Goal: Task Accomplishment & Management: Manage account settings

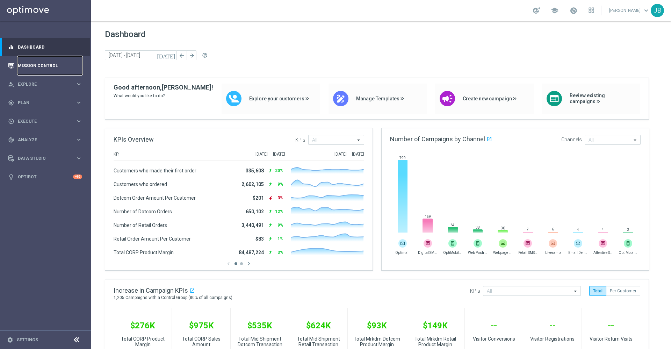
click at [49, 67] on link "Mission Control" at bounding box center [50, 65] width 64 height 19
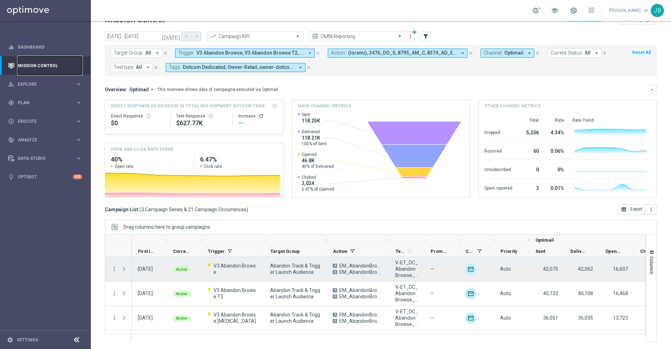
scroll to position [15, 0]
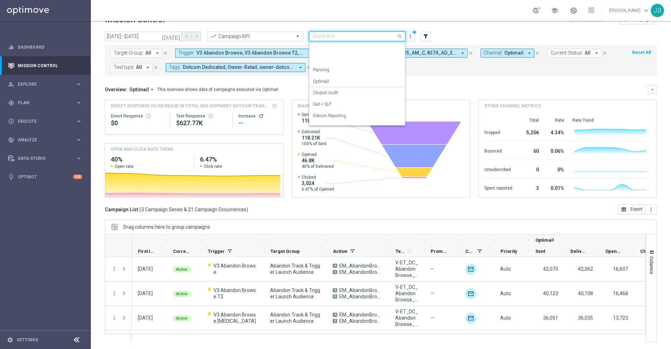
click at [328, 39] on input "text" at bounding box center [350, 37] width 75 height 6
click at [326, 76] on div "Retail Reporting" at bounding box center [357, 73] width 89 height 12
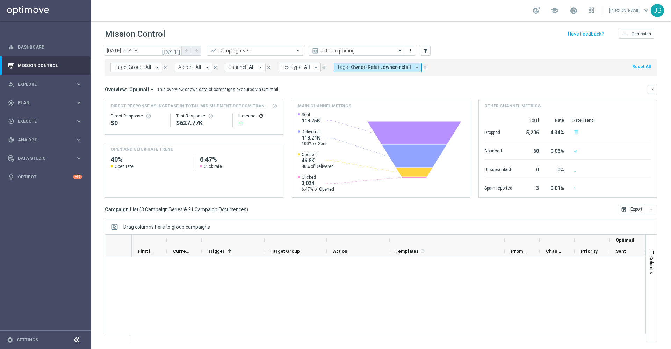
click at [333, 50] on input "text" at bounding box center [350, 51] width 75 height 6
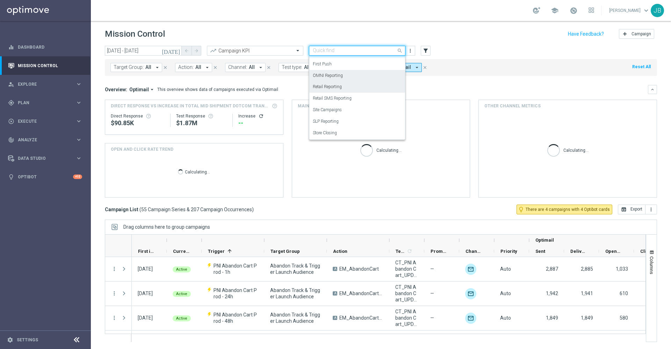
click at [330, 74] on label "OMNI Reporting" at bounding box center [328, 76] width 30 height 6
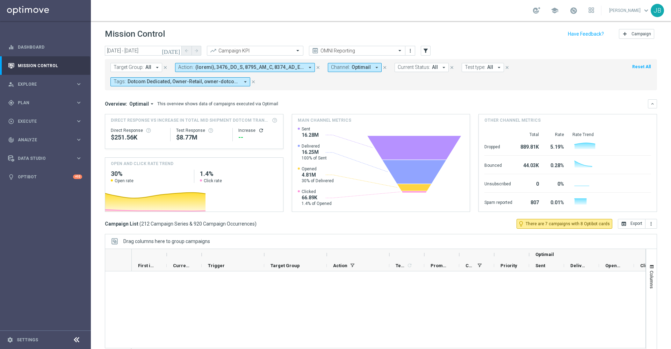
scroll to position [1100, 0]
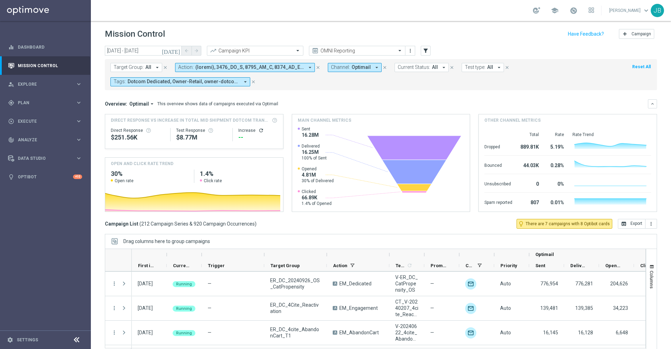
click at [152, 68] on button "Target Group: All arrow_drop_down" at bounding box center [136, 67] width 52 height 9
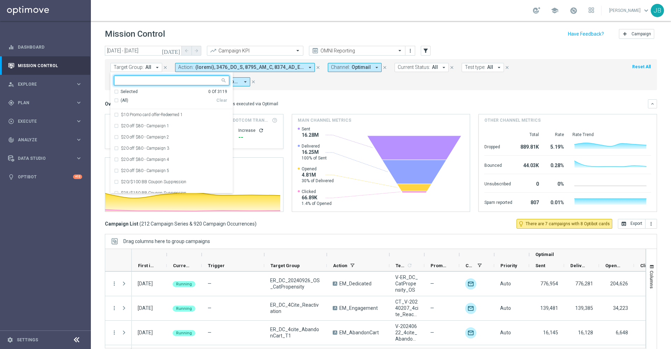
click at [157, 80] on input "text" at bounding box center [169, 81] width 102 height 6
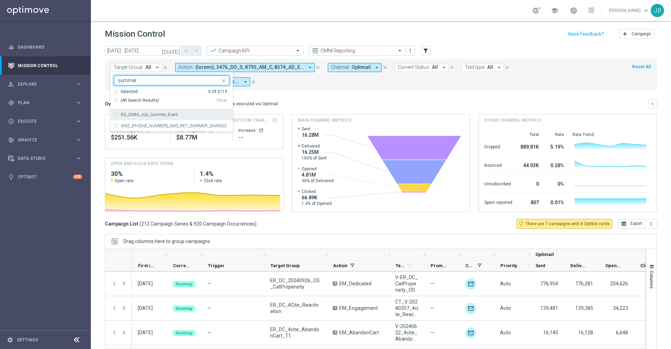
click at [162, 114] on label "ED_OMNI_July_Summer_Event" at bounding box center [149, 115] width 57 height 4
type input "summer"
click at [272, 96] on mini-dashboard "Overview: Optimail arrow_drop_down This overview shows data of campaigns execut…" at bounding box center [381, 154] width 552 height 129
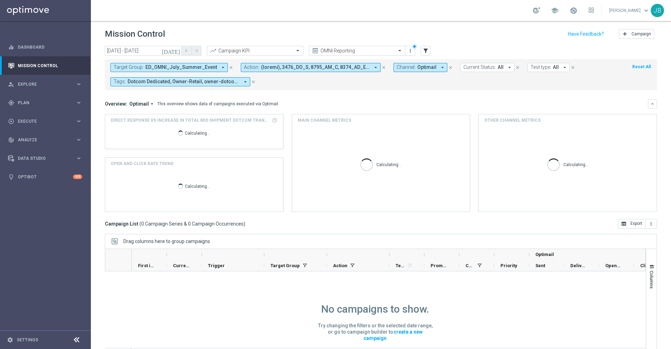
scroll to position [0, 0]
click at [176, 49] on icon "today" at bounding box center [171, 51] width 19 height 6
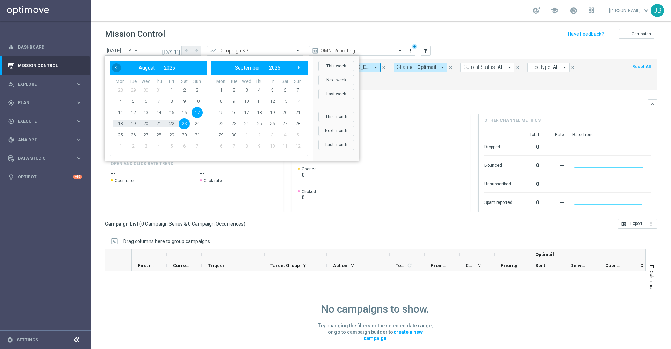
click at [119, 64] on span "‹" at bounding box center [115, 67] width 9 height 9
click at [135, 89] on span "1" at bounding box center [133, 90] width 11 height 11
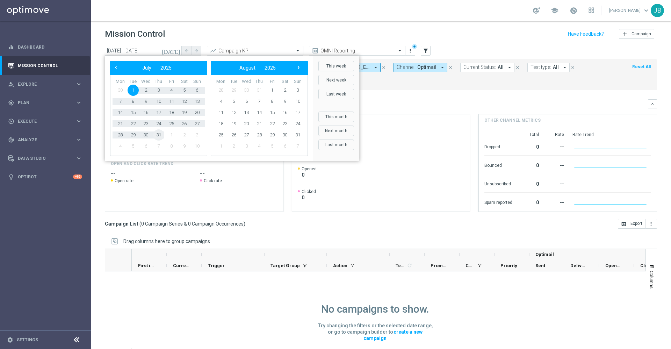
click at [161, 136] on span "31" at bounding box center [158, 134] width 11 height 11
type input "01 Jul 2025 - 31 Jul 2025"
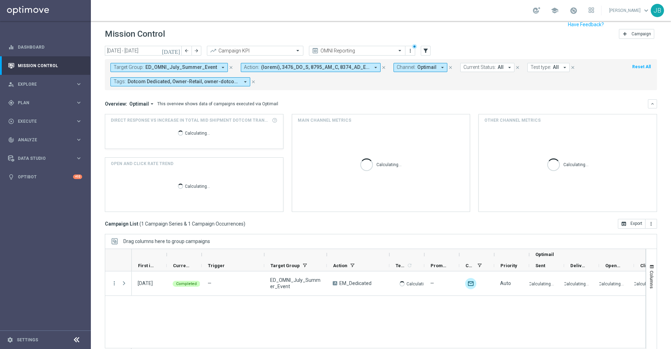
scroll to position [15, 0]
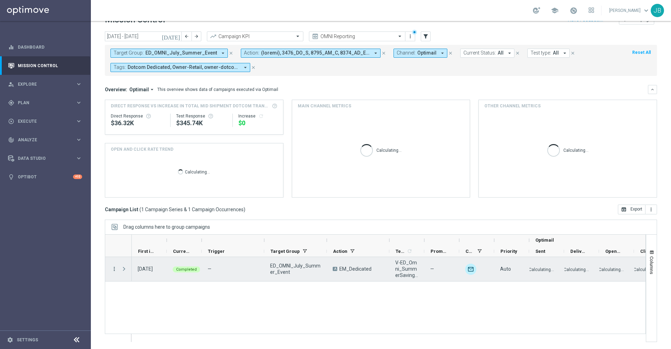
click at [114, 270] on icon "more_vert" at bounding box center [114, 269] width 6 height 6
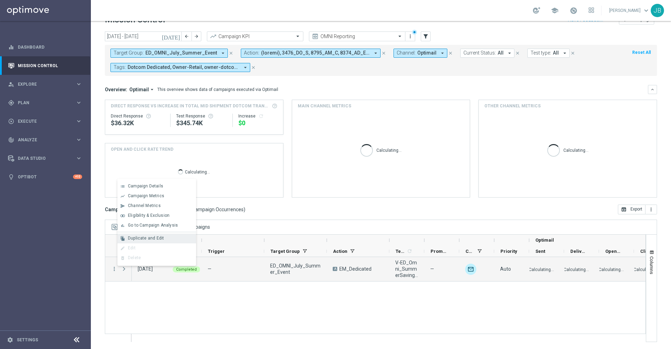
click at [153, 237] on span "Duplicate and Edit" at bounding box center [146, 238] width 36 height 5
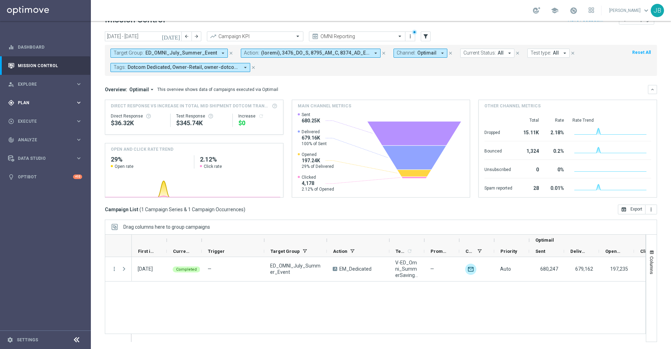
click at [34, 101] on span "Plan" at bounding box center [47, 103] width 58 height 4
click at [46, 117] on link "Target Groups" at bounding box center [45, 117] width 55 height 6
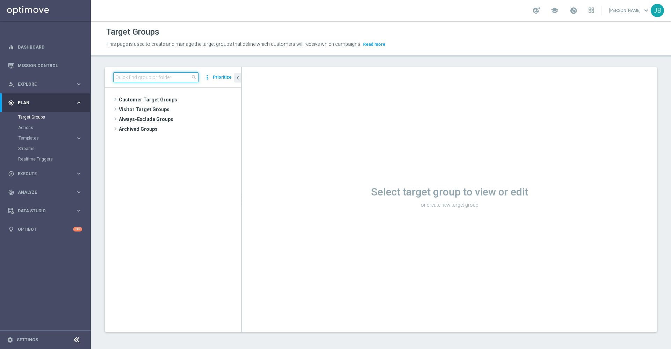
click at [143, 79] on input at bounding box center [155, 77] width 85 height 10
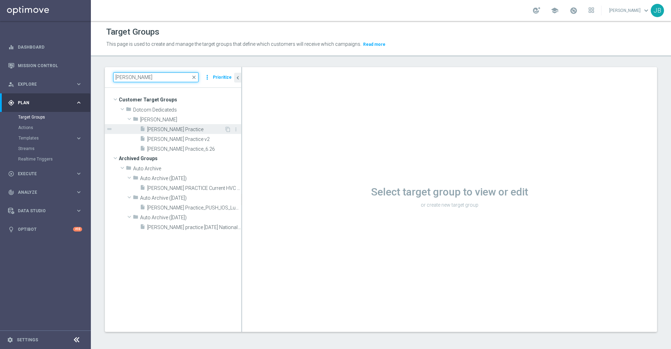
type input "johnny pra"
click at [189, 130] on span "[PERSON_NAME] Practice" at bounding box center [185, 129] width 77 height 6
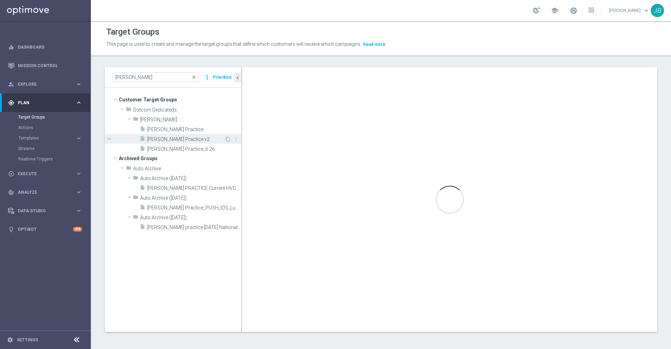
click at [184, 137] on span "[PERSON_NAME] Practice v2" at bounding box center [185, 139] width 77 height 6
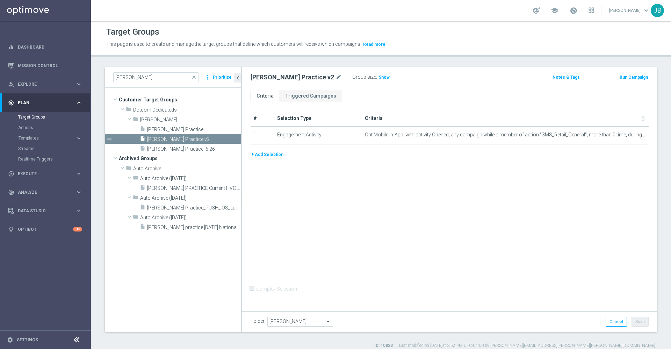
click at [271, 155] on button "+ Add Selection" at bounding box center [268, 155] width 34 height 8
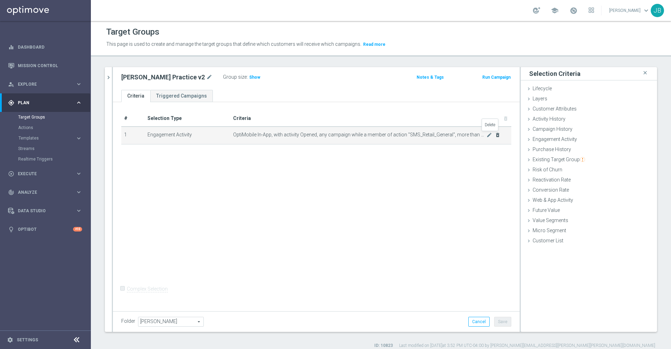
click at [495, 135] on icon "delete_forever" at bounding box center [498, 135] width 6 height 6
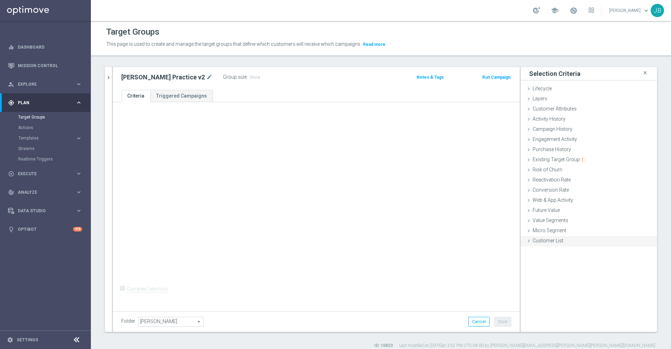
click at [551, 243] on span "Customer List" at bounding box center [548, 241] width 31 height 6
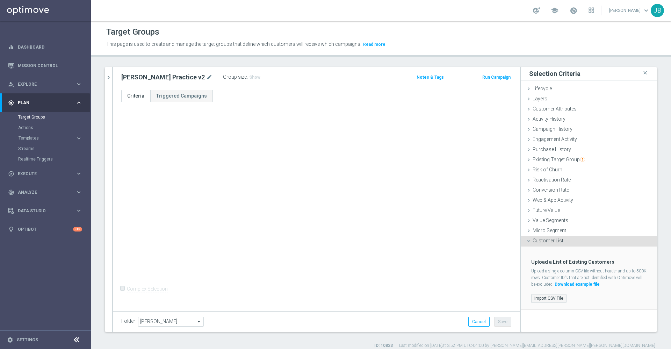
click at [546, 295] on label "Import CSV File" at bounding box center [548, 298] width 35 height 9
click at [0, 0] on input "Import CSV File" at bounding box center [0, 0] width 0 height 0
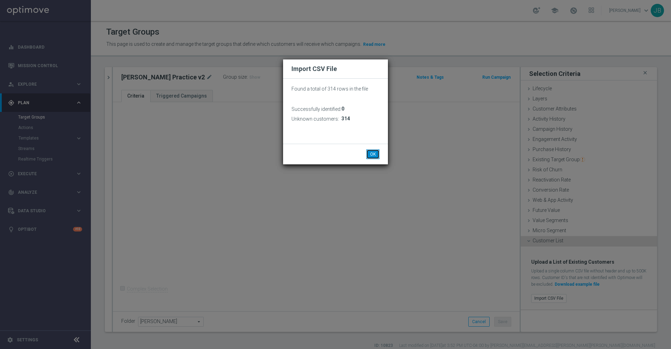
click at [375, 152] on button "OK" at bounding box center [372, 154] width 13 height 10
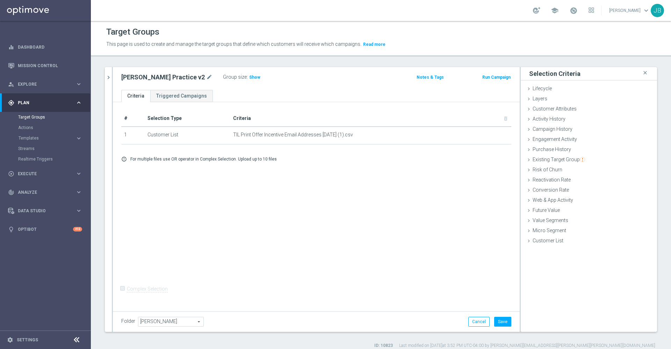
click at [308, 174] on div "# Selection Type Criteria delete_forever 1 Customer List TIL Print Offer Incent…" at bounding box center [316, 205] width 407 height 207
click at [249, 78] on span "Show" at bounding box center [254, 77] width 11 height 5
click at [559, 242] on div "Customer List done selection saved" at bounding box center [589, 241] width 136 height 10
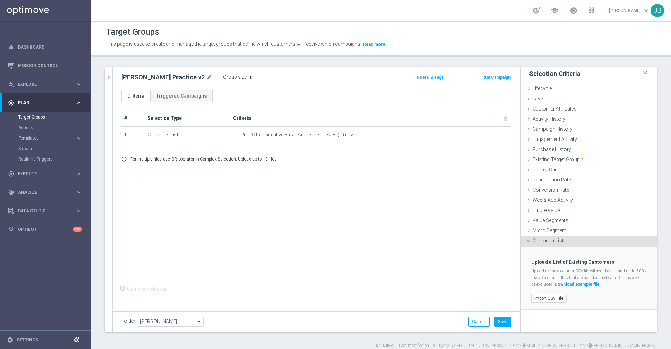
click at [571, 284] on link "Download example file" at bounding box center [577, 284] width 45 height 5
click at [495, 137] on icon "delete_forever" at bounding box center [498, 135] width 6 height 6
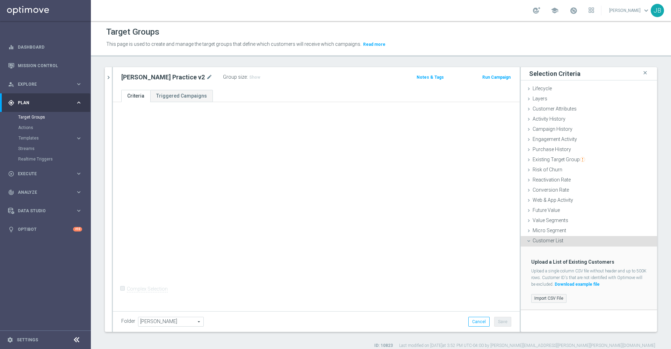
click at [540, 297] on label "Import CSV File" at bounding box center [548, 298] width 35 height 9
click at [0, 0] on input "Import CSV File" at bounding box center [0, 0] width 0 height 0
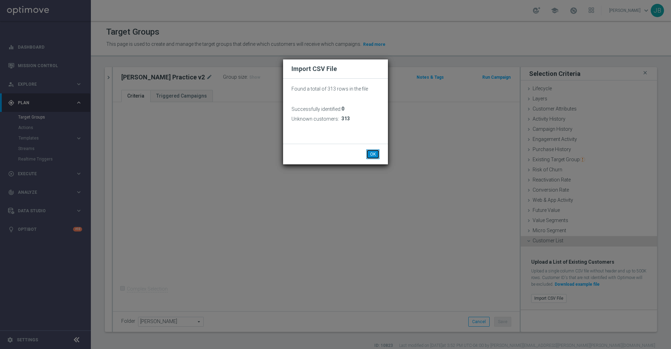
click at [371, 153] on button "OK" at bounding box center [372, 154] width 13 height 10
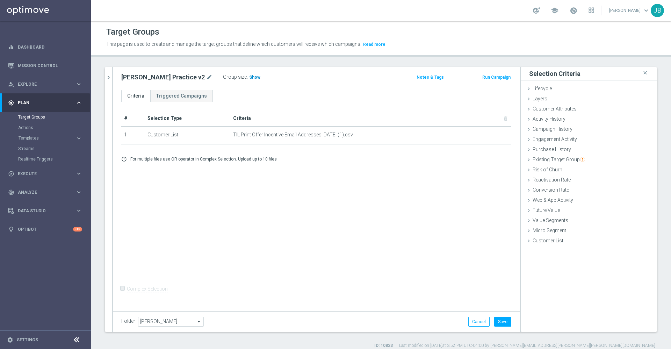
click at [249, 76] on span "Show" at bounding box center [254, 77] width 11 height 5
click at [385, 257] on div "# Selection Type Criteria delete_forever 1 Customer List TIL Print Offer Incent…" at bounding box center [316, 205] width 407 height 207
click at [565, 237] on div "Customer List done selection saved" at bounding box center [589, 241] width 136 height 10
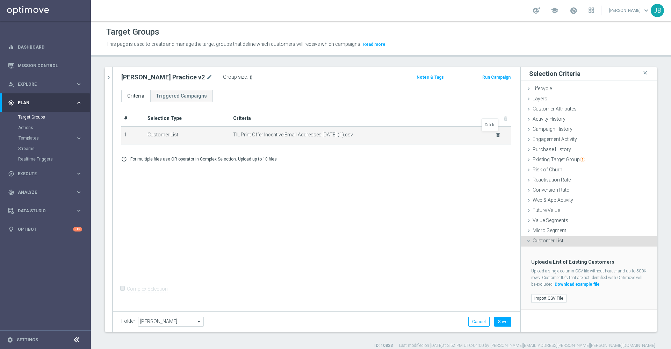
click at [495, 132] on icon "delete_forever" at bounding box center [498, 135] width 6 height 6
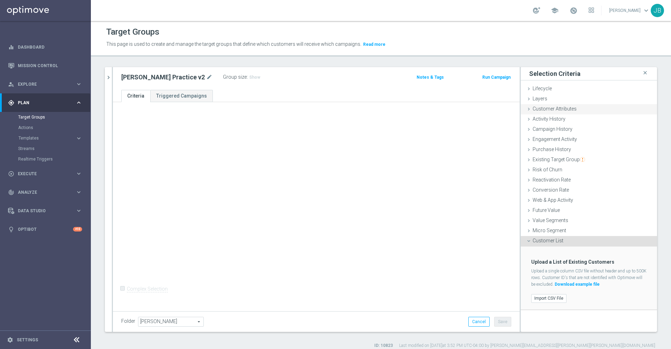
click at [545, 112] on div "Customer Attributes done" at bounding box center [589, 109] width 136 height 10
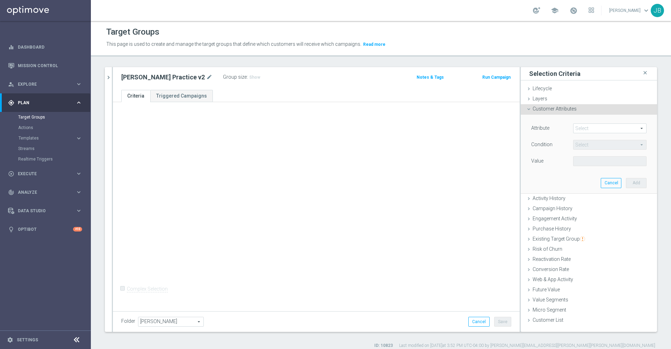
click at [588, 128] on span at bounding box center [609, 128] width 73 height 9
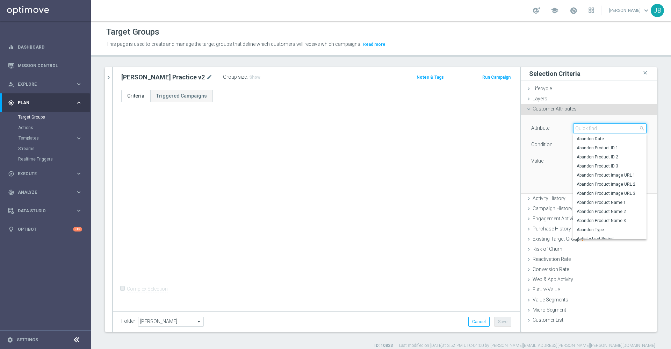
click at [588, 128] on input "search" at bounding box center [609, 128] width 73 height 10
type input "email"
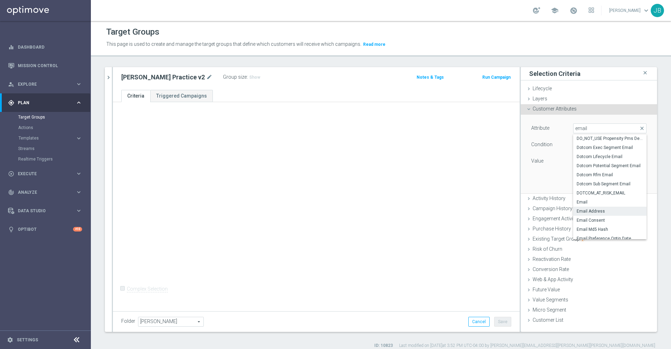
click at [587, 211] on span "Email Address" at bounding box center [610, 211] width 66 height 6
type input "Email Address"
type input "Equals"
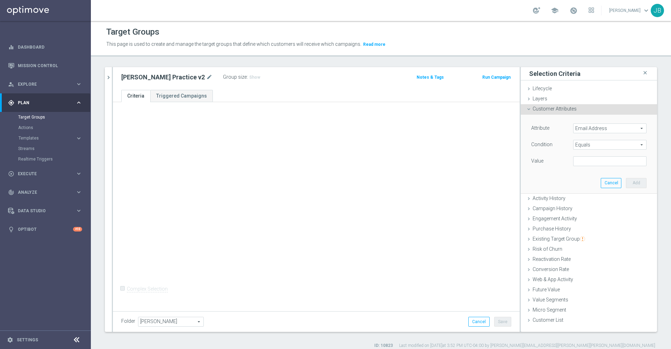
click at [587, 145] on span "Equals" at bounding box center [609, 144] width 73 height 9
click at [533, 180] on div "Attribute Email Address Email Address arrow_drop_down search Condition Equals E…" at bounding box center [589, 154] width 126 height 78
click at [584, 162] on input "text" at bounding box center [609, 161] width 73 height 10
paste input "COLAVITA47@GMAIL.COM"
type input "COLAVITA47@GMAIL.COM"
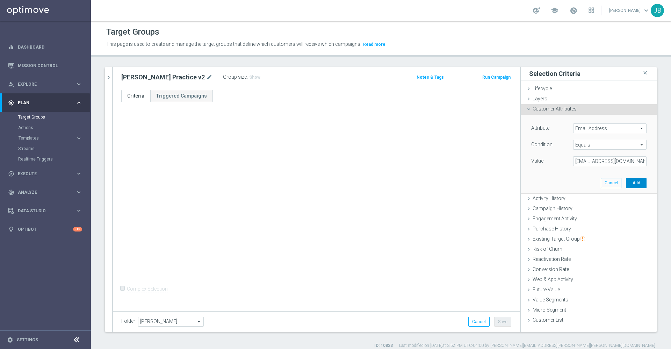
click at [627, 181] on button "Add" at bounding box center [636, 183] width 21 height 10
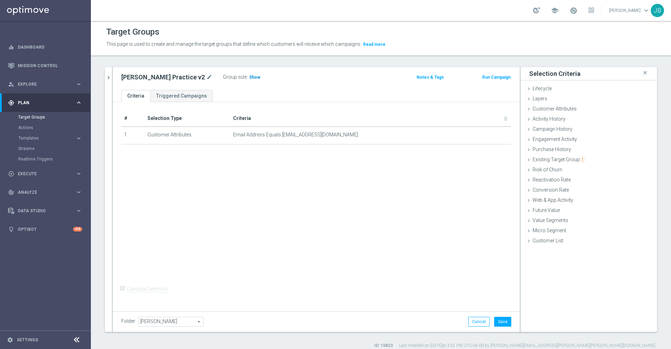
click at [249, 77] on span "Show" at bounding box center [254, 77] width 11 height 5
click at [534, 241] on span "Customer List" at bounding box center [548, 241] width 31 height 6
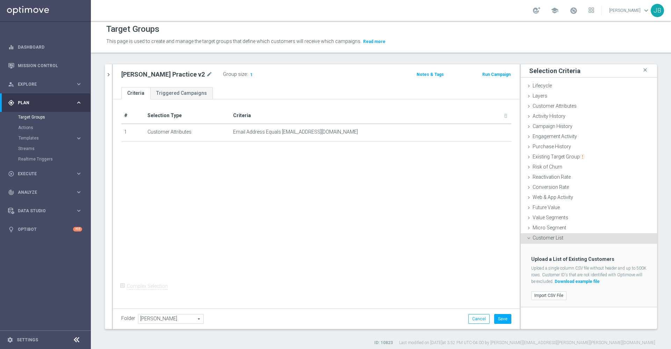
scroll to position [6, 0]
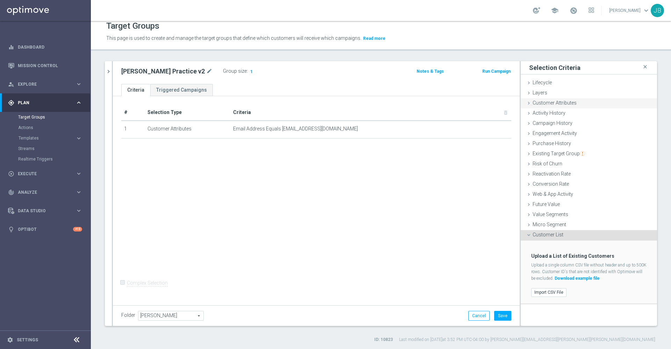
click at [564, 106] on div "Customer Attributes done selection saved" at bounding box center [589, 103] width 136 height 10
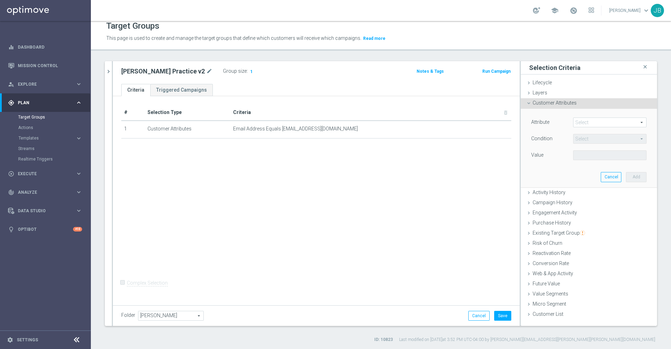
click at [589, 123] on span at bounding box center [609, 122] width 73 height 9
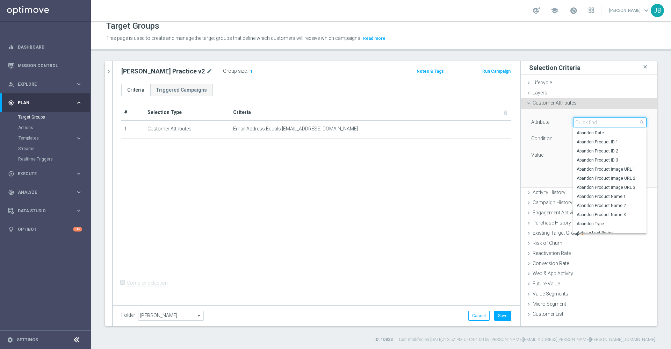
click at [589, 123] on input "search" at bounding box center [609, 122] width 73 height 10
click at [580, 120] on input "search" at bounding box center [609, 122] width 73 height 10
click at [486, 152] on div "# Selection Type Criteria delete_forever 1 Customer Attributes Email Address Eq…" at bounding box center [316, 199] width 407 height 207
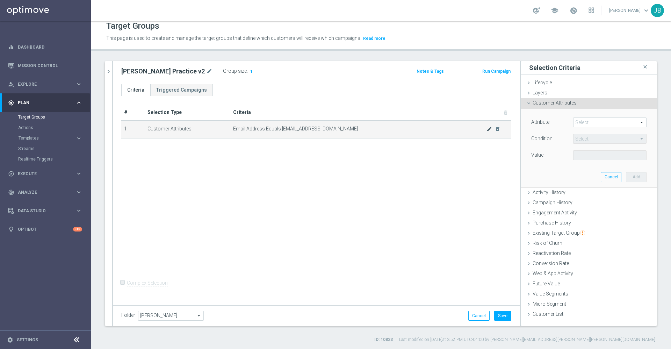
click at [486, 130] on icon "mode_edit" at bounding box center [489, 129] width 6 height 6
click at [588, 139] on span "Equals" at bounding box center [609, 138] width 73 height 9
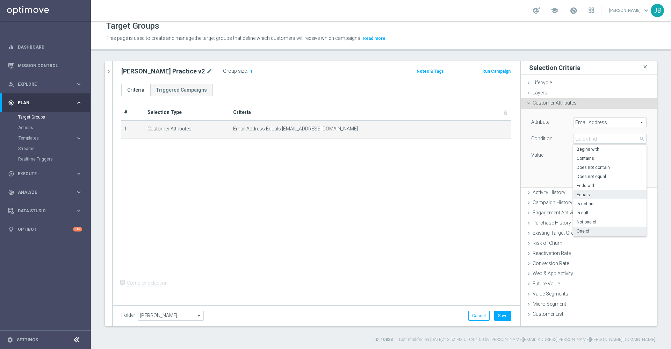
click at [582, 227] on label "One of" at bounding box center [609, 230] width 73 height 9
type input "One of"
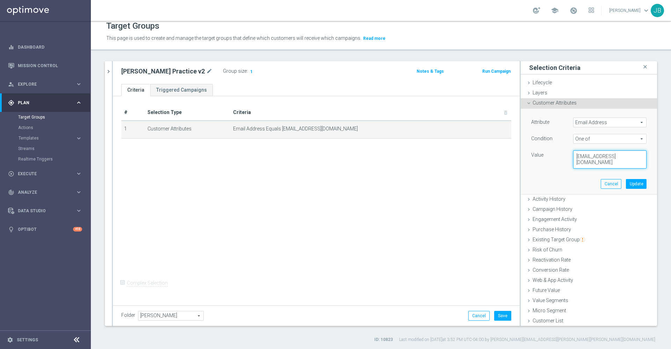
drag, startPoint x: 565, startPoint y: 156, endPoint x: 665, endPoint y: 180, distance: 103.4
click at [665, 180] on div "Target Groups This page is used to create and manage the target groups that def…" at bounding box center [381, 185] width 580 height 328
paste textarea "JOANNA.KOHLBUS@SANCTUARYCHURCH.ORG, FIENI@YAHOO.COM, COLAVITA47@GMAIL.COM, MALI…"
click at [573, 165] on textarea at bounding box center [609, 159] width 73 height 18
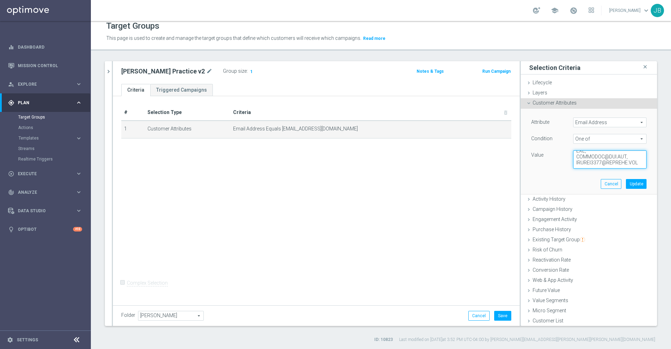
scroll to position [3369, 0]
type textarea "JOANNA.KOHLBUS@SANCTUARYCHURCH.ORG, FIENI@YAHOO.COM, COLAVITA47@GMAIL.COM, MALI…"
click at [626, 183] on button "Update" at bounding box center [636, 184] width 21 height 10
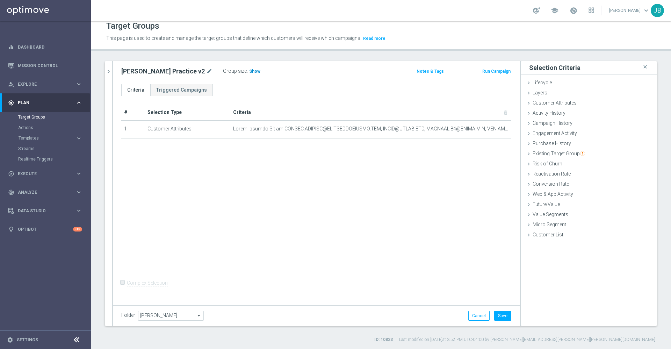
click at [249, 71] on span "Show" at bounding box center [254, 71] width 11 height 5
click at [499, 317] on button "Save" at bounding box center [502, 316] width 17 height 10
click at [111, 70] on icon "chevron_right" at bounding box center [108, 71] width 7 height 7
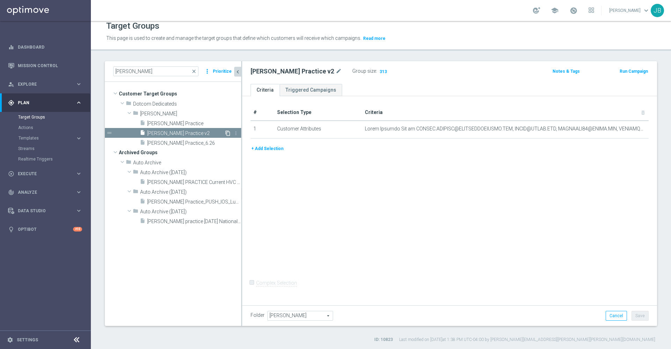
click at [226, 131] on icon "content_copy" at bounding box center [228, 133] width 6 height 6
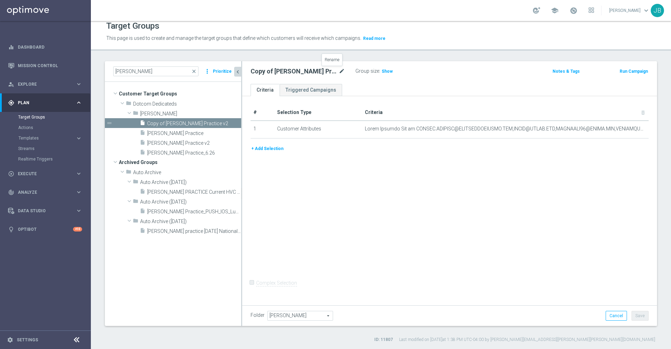
click at [339, 69] on icon "mode_edit" at bounding box center [342, 71] width 6 height 8
click at [323, 71] on input "Copy of Johnny Practice v2" at bounding box center [298, 72] width 94 height 10
type input "C"
type input "ED_OMNI_0904_P&MS"
click at [320, 69] on icon "mode_edit" at bounding box center [321, 71] width 6 height 8
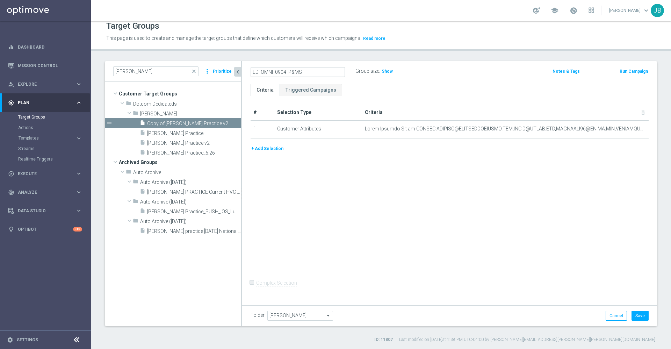
click at [320, 69] on input "ED_OMNI_0904_P&MS" at bounding box center [298, 72] width 94 height 10
click at [310, 73] on input "ED_OMNI_0904_Feedback Survey" at bounding box center [298, 72] width 94 height 10
type input "ED_OMNI_0904_Feedback_Survey"
click at [382, 188] on div "# Selection Type Criteria delete_forever 1 Customer Attributes mode_edit delete…" at bounding box center [449, 199] width 415 height 207
click at [273, 150] on button "+ Add Selection" at bounding box center [268, 149] width 34 height 8
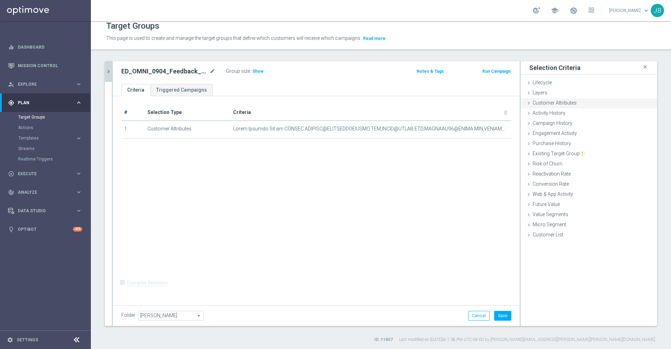
click at [588, 106] on div "Customer Attributes done selection updated" at bounding box center [589, 103] width 136 height 10
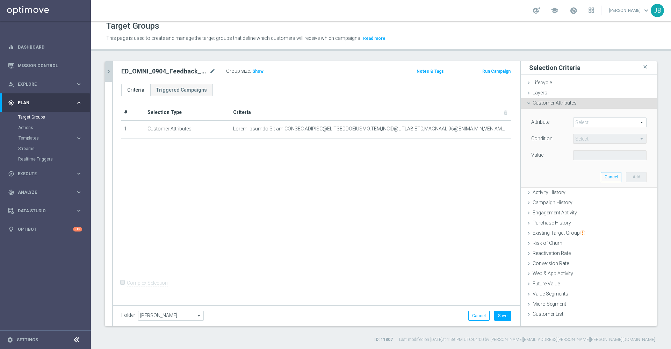
click at [595, 121] on span at bounding box center [609, 122] width 73 height 9
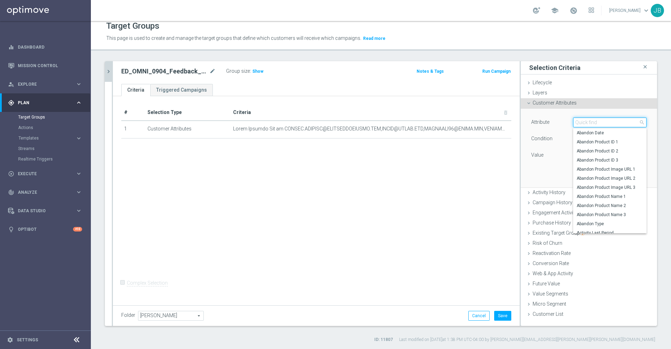
click at [595, 121] on input "search" at bounding box center [609, 122] width 73 height 10
click at [411, 195] on div "# Selection Type Criteria delete_forever 1 Customer Attributes mode_edit delete…" at bounding box center [316, 199] width 407 height 207
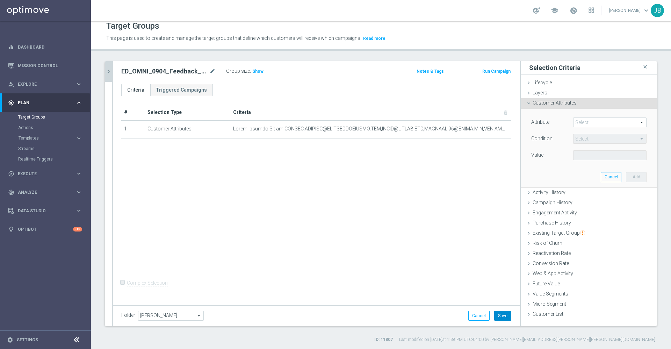
click at [497, 312] on button "Save" at bounding box center [502, 316] width 17 height 10
click at [433, 211] on div "# Selection Type Criteria delete_forever 1 Customer Attributes mode_edit delete…" at bounding box center [316, 199] width 407 height 207
click at [254, 70] on span "Show" at bounding box center [257, 71] width 11 height 5
click at [288, 197] on div "# Selection Type Criteria delete_forever 1 Customer Attributes mode_edit delete…" at bounding box center [316, 199] width 407 height 207
click at [213, 71] on icon "mode_edit" at bounding box center [212, 71] width 6 height 8
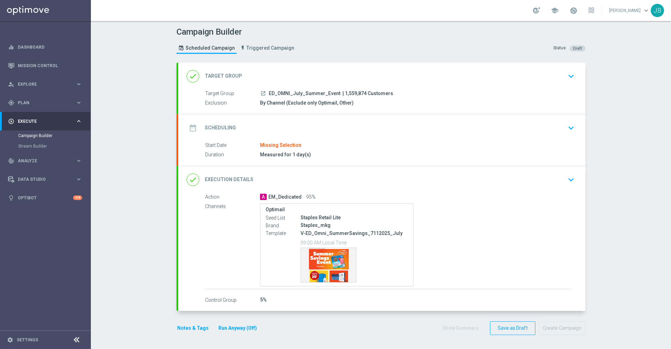
click at [217, 77] on h2 "Target Group" at bounding box center [223, 76] width 37 height 7
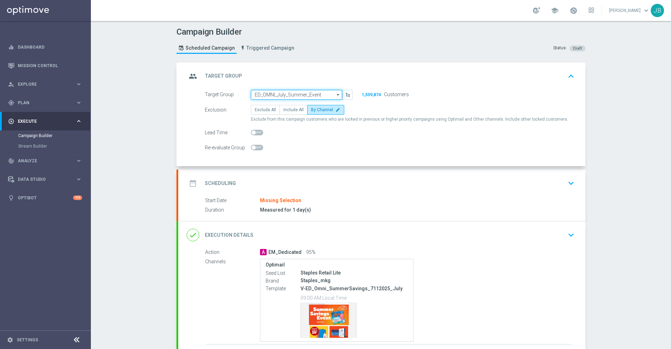
click at [295, 94] on input "ED_OMNI_July_Summer_Event" at bounding box center [296, 95] width 91 height 10
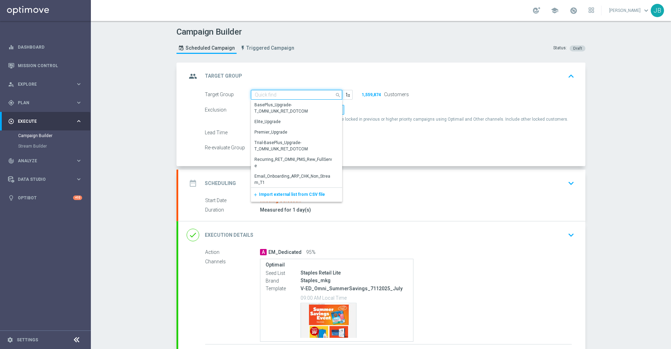
paste input "ED_OMNI_[DATE]_Email"
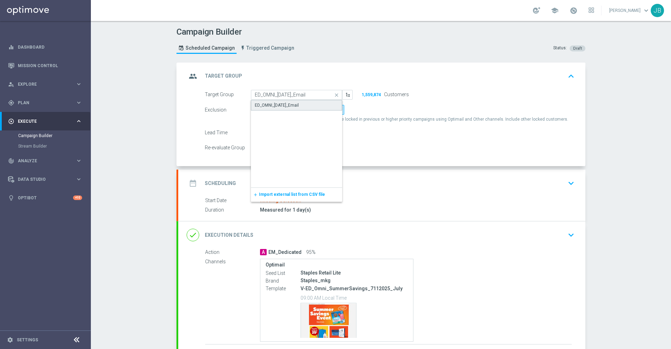
click at [295, 104] on div "ED_OMNI_[DATE]_Email" at bounding box center [277, 105] width 44 height 6
type input "ED_OMNI_[DATE]_Email"
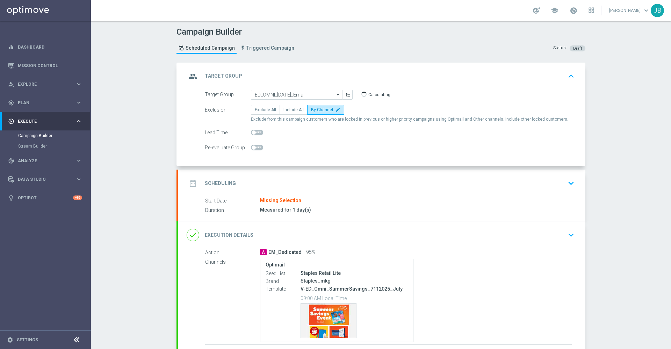
click at [223, 184] on h2 "Scheduling" at bounding box center [220, 183] width 31 height 7
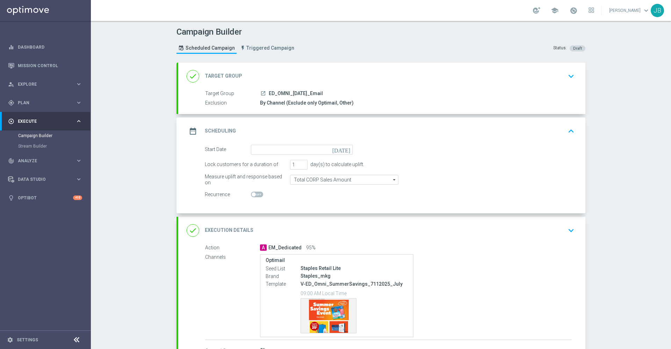
click at [342, 151] on icon "today" at bounding box center [342, 149] width 21 height 8
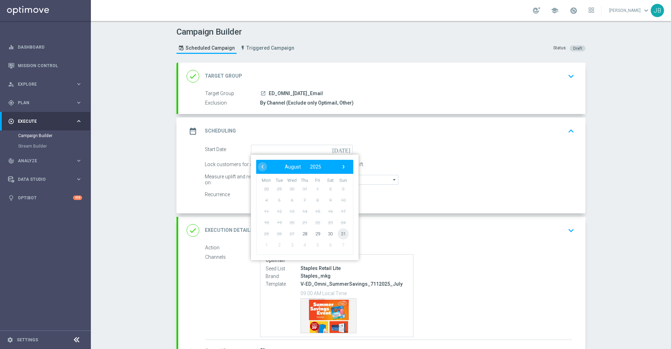
click at [340, 235] on span "31" at bounding box center [343, 233] width 11 height 11
type input "31 Aug 2025"
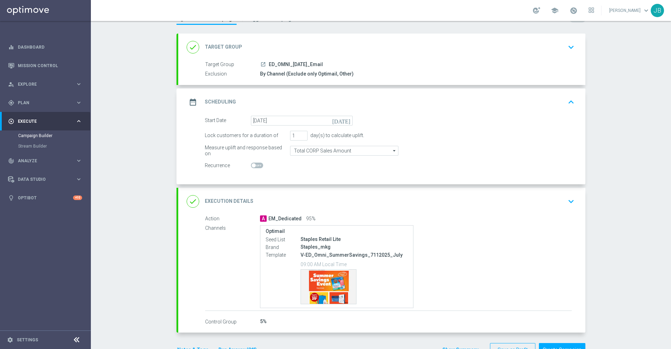
scroll to position [29, 0]
click at [242, 202] on h2 "Execution Details" at bounding box center [229, 200] width 49 height 7
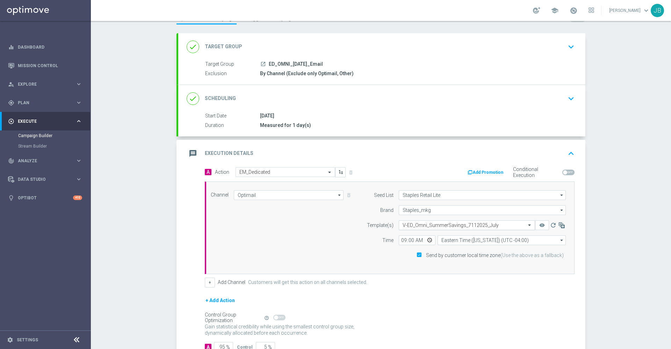
click at [451, 223] on input "text" at bounding box center [460, 225] width 115 height 6
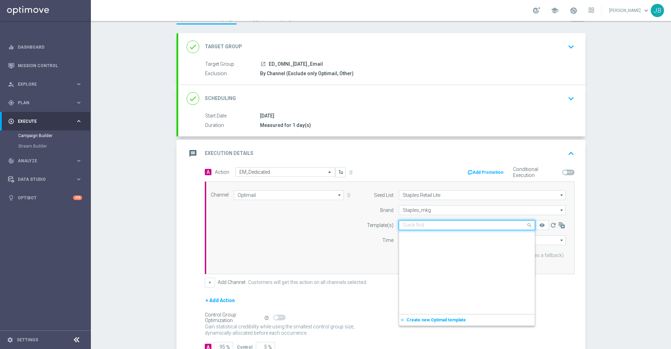
scroll to position [155055, 0]
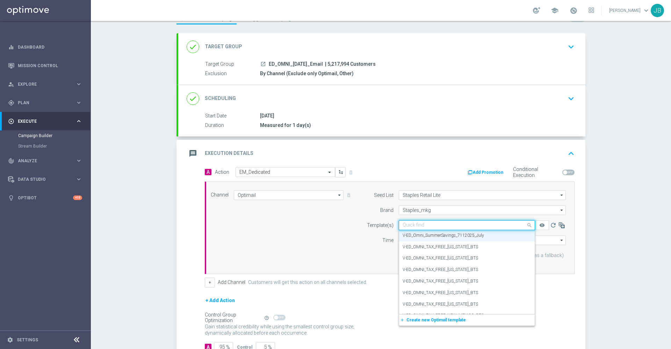
click at [412, 226] on input "text" at bounding box center [460, 225] width 115 height 6
paste input "V-ED_DC_20250831_LaborDay"
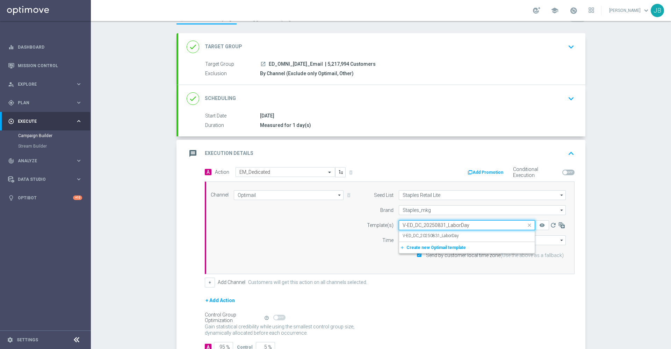
scroll to position [0, 0]
click at [419, 233] on label "V-ED_DC_20250831_LaborDay" at bounding box center [431, 236] width 56 height 6
type input "V-ED_DC_20250831_LaborDay"
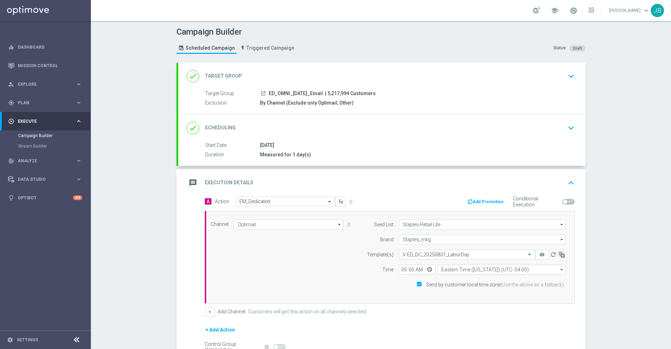
click at [222, 76] on h2 "Target Group" at bounding box center [223, 76] width 37 height 7
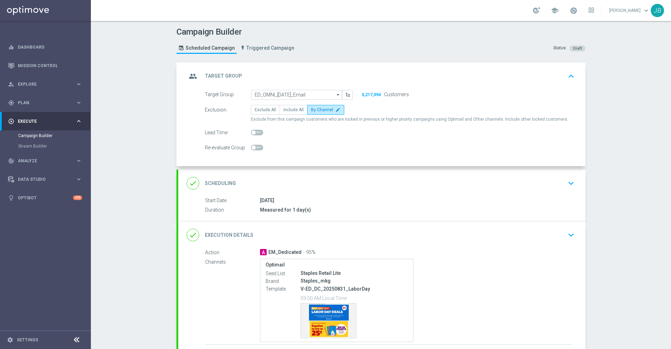
click at [219, 186] on h2 "Scheduling" at bounding box center [220, 183] width 31 height 7
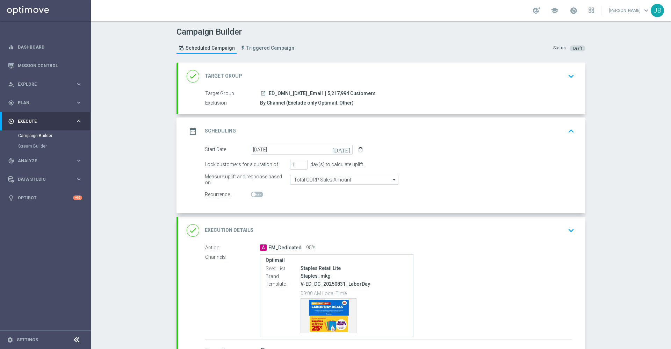
scroll to position [51, 0]
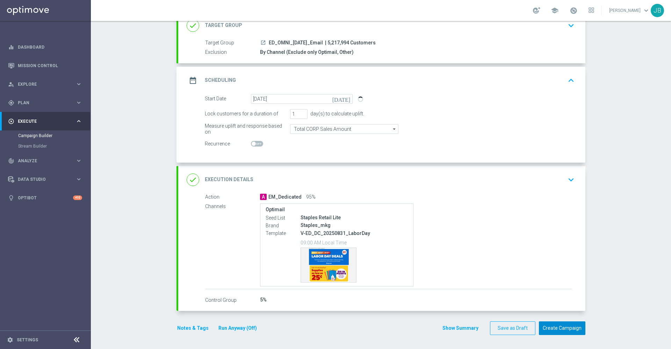
click at [563, 330] on button "Create Campaign" at bounding box center [562, 328] width 46 height 14
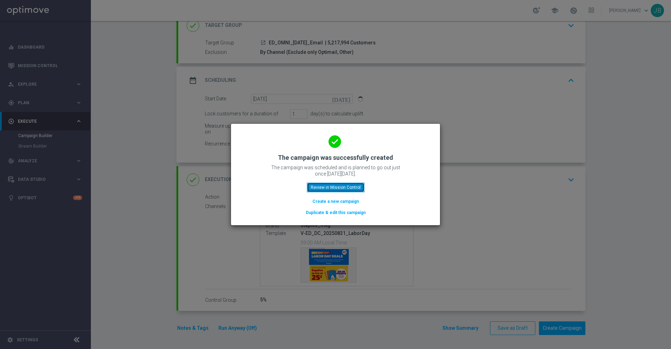
click at [320, 183] on button "Review in Mission Control" at bounding box center [336, 187] width 58 height 10
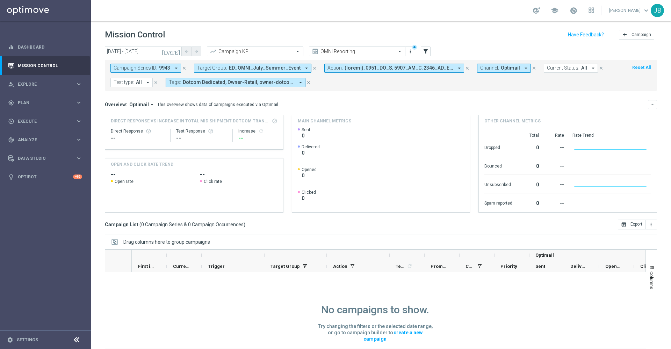
scroll to position [15, 0]
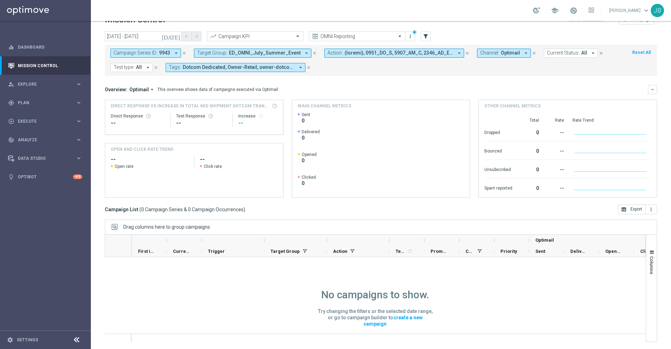
click at [312, 53] on icon "close" at bounding box center [314, 53] width 5 height 5
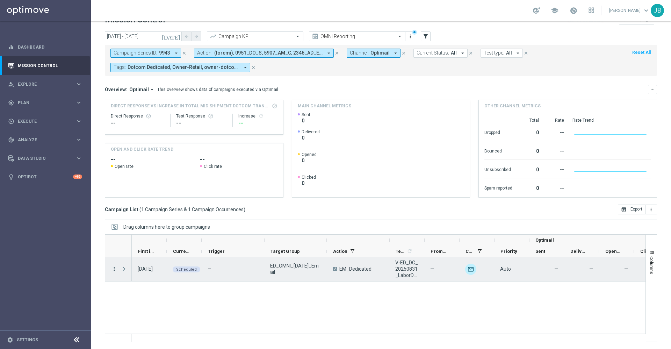
click at [116, 269] on icon "more_vert" at bounding box center [114, 269] width 6 height 6
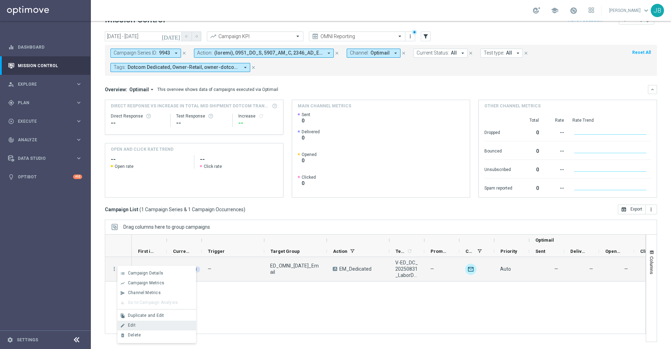
click at [133, 323] on span "Edit" at bounding box center [132, 325] width 8 height 5
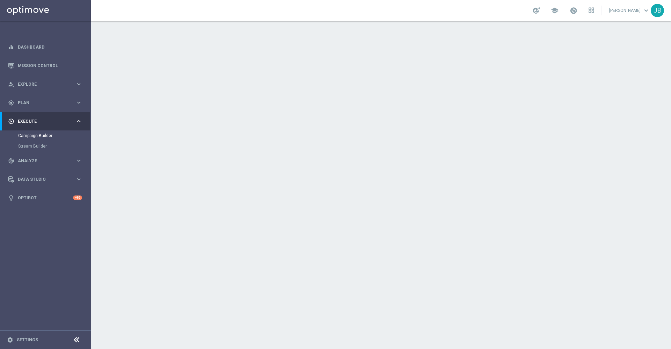
click at [243, 179] on h2 "Execution Details" at bounding box center [229, 179] width 49 height 7
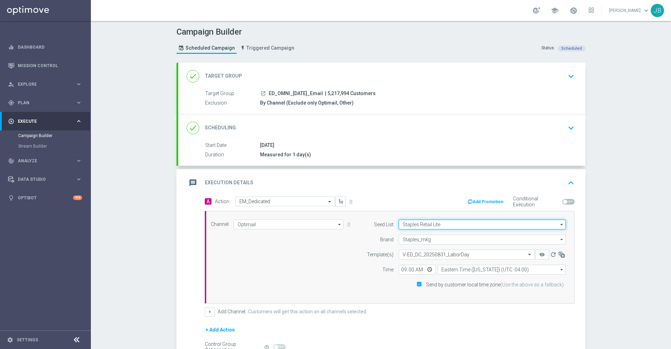
click at [464, 225] on input "Staples Retail Lite" at bounding box center [482, 224] width 167 height 10
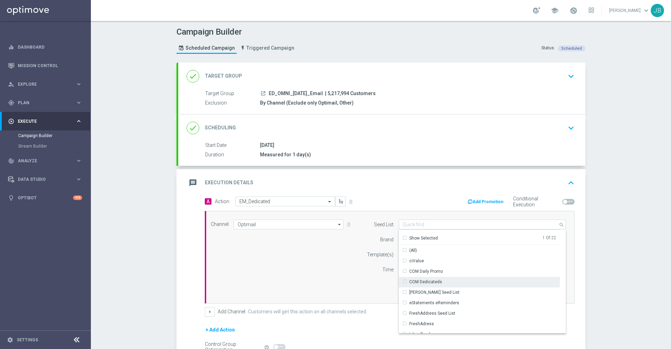
click at [429, 279] on div "COM Dedicateds" at bounding box center [425, 281] width 33 height 6
click at [611, 212] on div "Campaign Builder Scheduled Campaign Triggered Campaign Status: Scheduled done T…" at bounding box center [381, 185] width 580 height 328
type input "Selected 2 of 22"
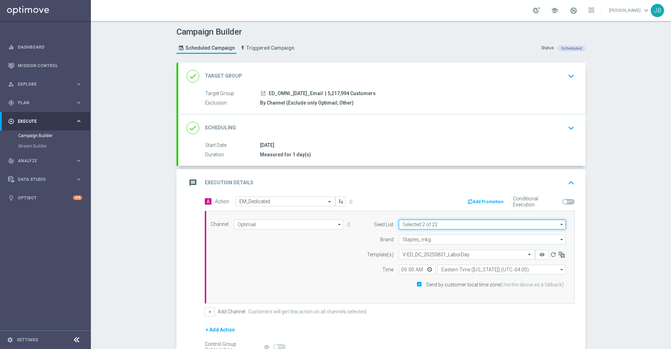
click at [483, 229] on input "Selected 2 of 22" at bounding box center [482, 224] width 167 height 10
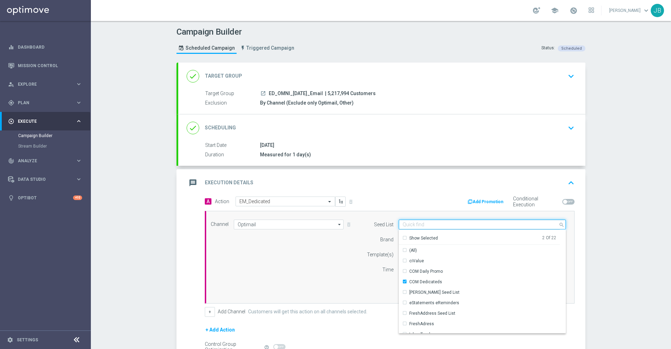
click at [418, 224] on input at bounding box center [482, 224] width 167 height 10
click at [403, 238] on div "Show Selected" at bounding box center [421, 238] width 36 height 6
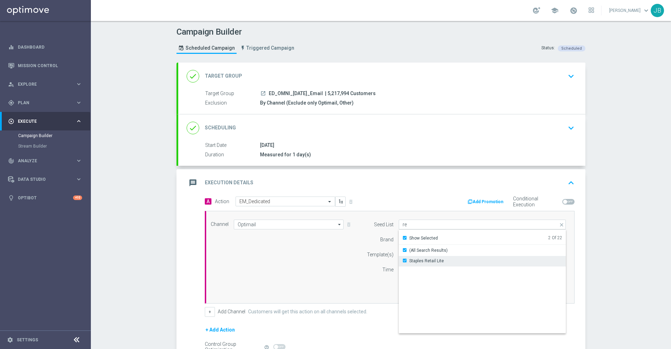
click at [402, 260] on div "Staples Retail Lite" at bounding box center [423, 261] width 42 height 6
click at [613, 238] on div "Campaign Builder Scheduled Campaign Triggered Campaign Status: Scheduled done T…" at bounding box center [381, 185] width 580 height 328
type input "COM Dedicateds"
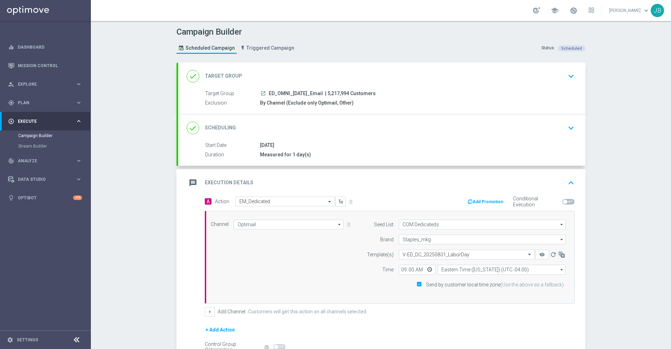
scroll to position [78, 0]
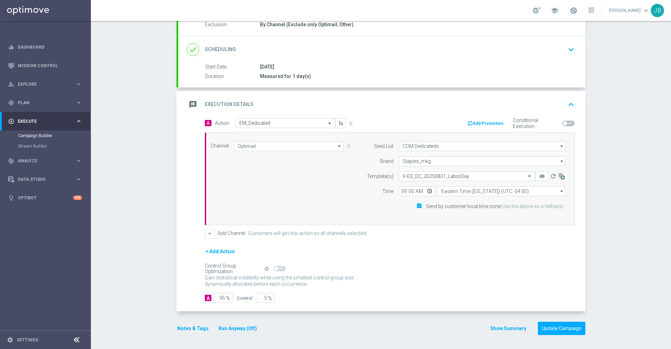
click at [182, 330] on button "Notes & Tags" at bounding box center [192, 328] width 33 height 9
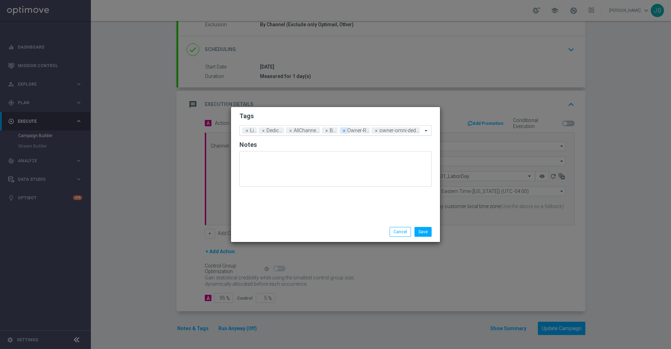
click at [345, 130] on span "×" at bounding box center [344, 130] width 6 height 6
click at [424, 229] on button "Save" at bounding box center [422, 232] width 17 height 10
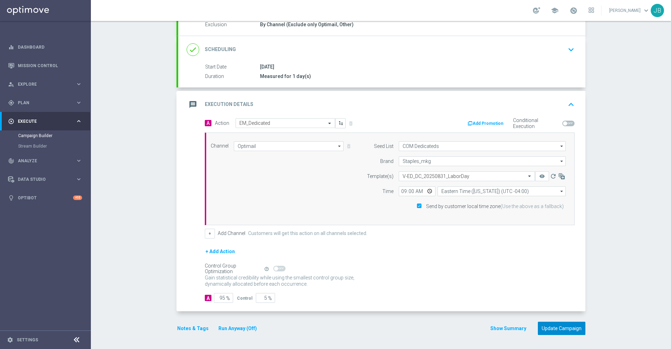
drag, startPoint x: 555, startPoint y: 323, endPoint x: 498, endPoint y: 260, distance: 85.4
click at [498, 260] on form "done Target Group keyboard_arrow_down Target Group launch ED_OMNI_Labor_Day_Ema…" at bounding box center [380, 159] width 409 height 351
click at [557, 323] on button "Update Campaign" at bounding box center [562, 328] width 48 height 14
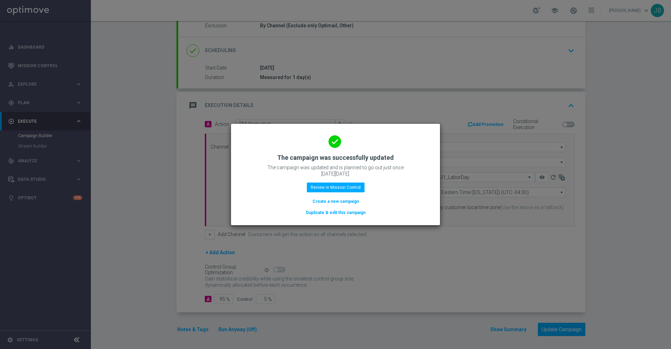
scroll to position [78, 0]
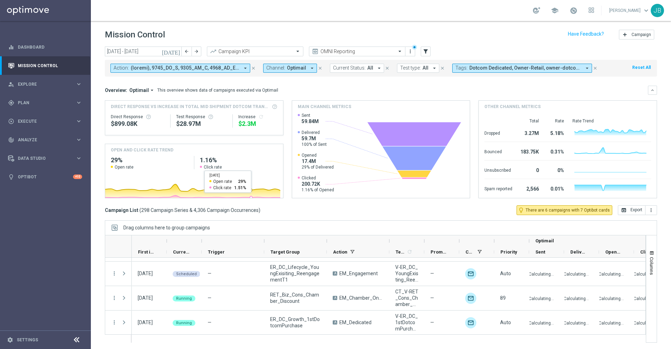
scroll to position [1, 0]
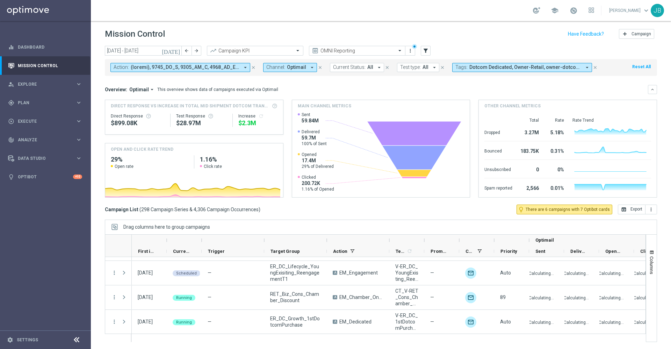
click at [178, 50] on icon "[DATE]" at bounding box center [171, 51] width 19 height 6
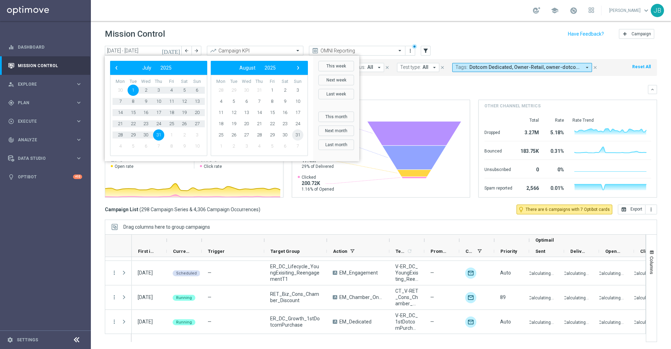
click at [295, 137] on span "31" at bounding box center [297, 134] width 11 height 11
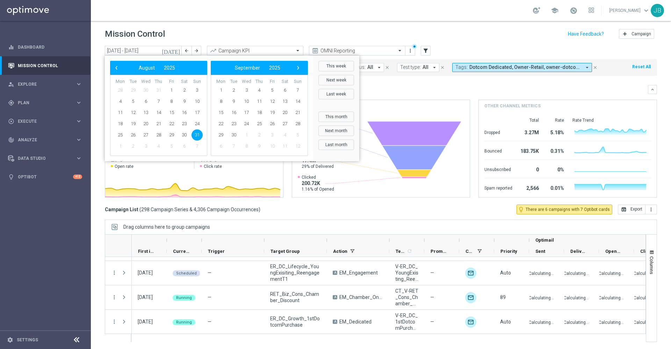
click at [196, 134] on span "31" at bounding box center [196, 134] width 11 height 11
type input "31 Aug 2025 - 31 Aug 2025"
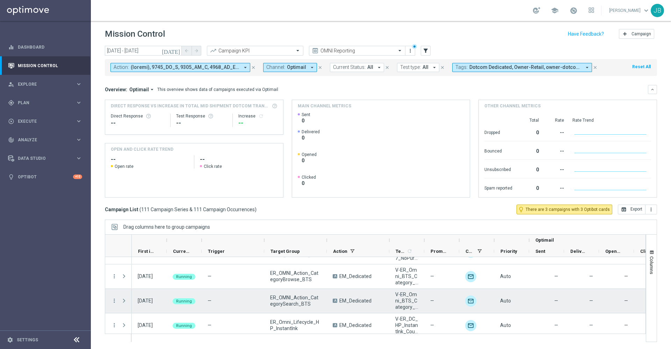
scroll to position [2638, 0]
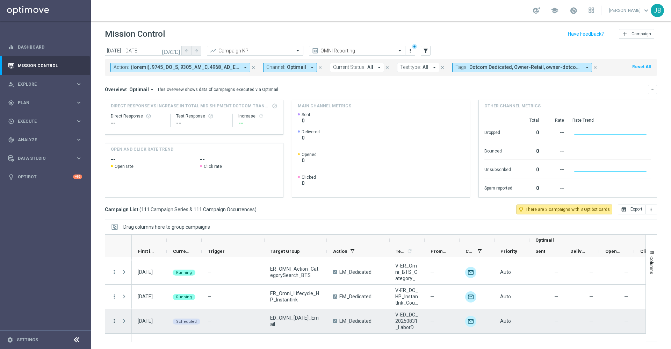
click at [113, 321] on icon "more_vert" at bounding box center [114, 321] width 6 height 6
click at [151, 258] on span "Campaign Metrics" at bounding box center [146, 257] width 36 height 5
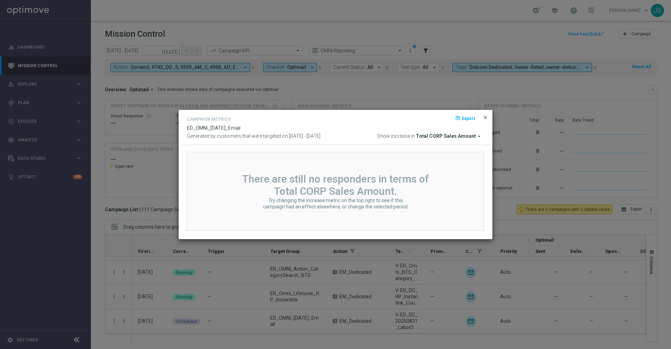
click at [484, 116] on span "close" at bounding box center [486, 118] width 6 height 6
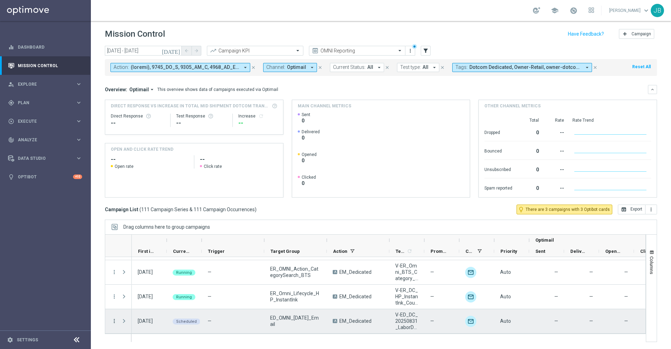
click at [113, 323] on icon "more_vert" at bounding box center [114, 321] width 6 height 6
click at [154, 248] on span "Campaign Details" at bounding box center [145, 247] width 35 height 5
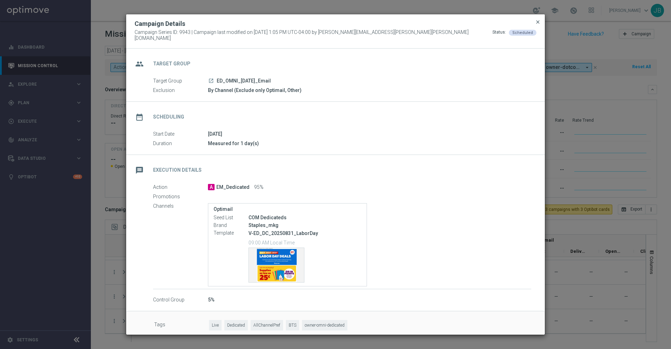
click at [538, 25] on span "close" at bounding box center [538, 22] width 6 height 6
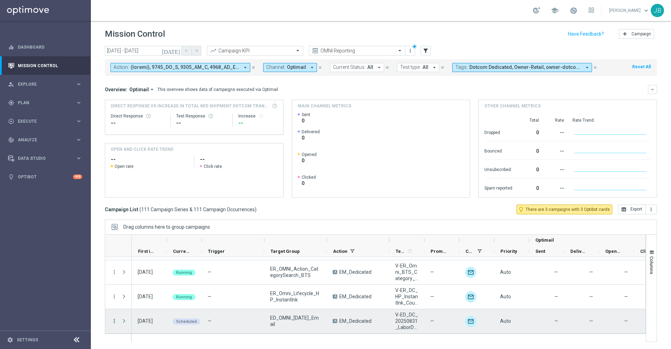
click at [114, 320] on icon "more_vert" at bounding box center [114, 321] width 6 height 6
click at [152, 247] on span "Campaign Details" at bounding box center [145, 247] width 35 height 5
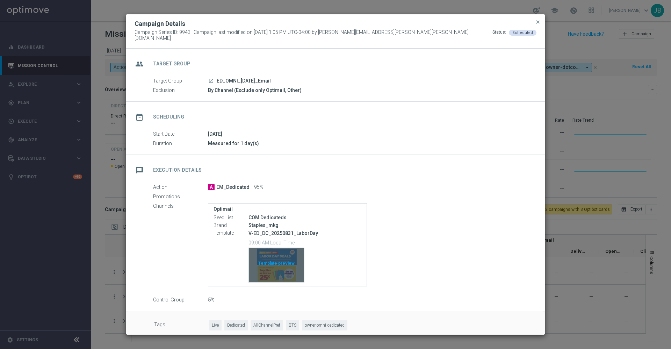
click at [270, 258] on div "Template preview" at bounding box center [276, 265] width 55 height 34
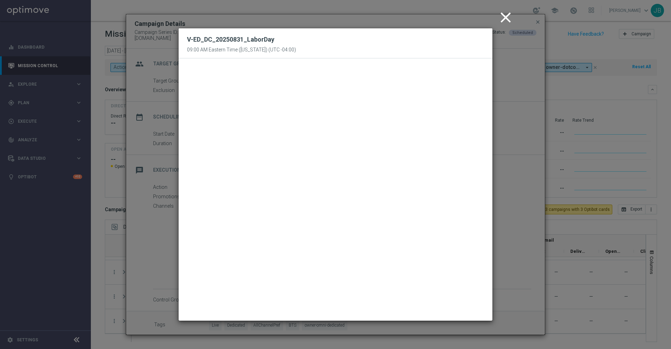
click at [508, 20] on icon "close" at bounding box center [505, 17] width 17 height 17
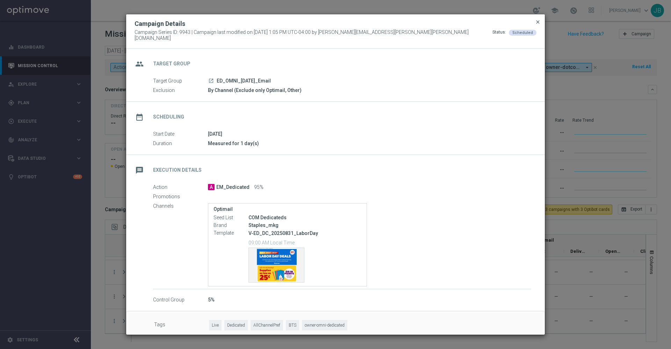
click at [537, 23] on span "close" at bounding box center [538, 22] width 6 height 6
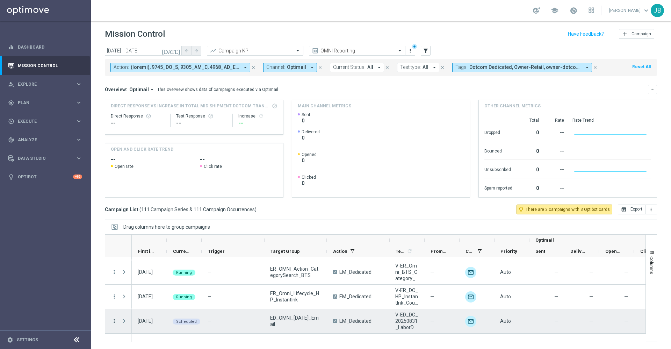
click at [115, 320] on icon "more_vert" at bounding box center [114, 321] width 6 height 6
click at [145, 248] on span "Campaign Details" at bounding box center [145, 247] width 35 height 5
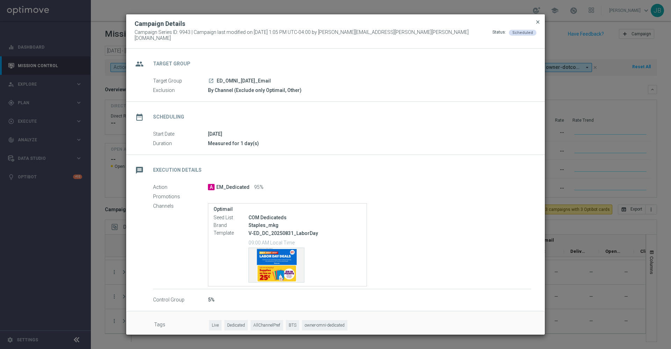
click at [537, 24] on span "close" at bounding box center [538, 22] width 6 height 6
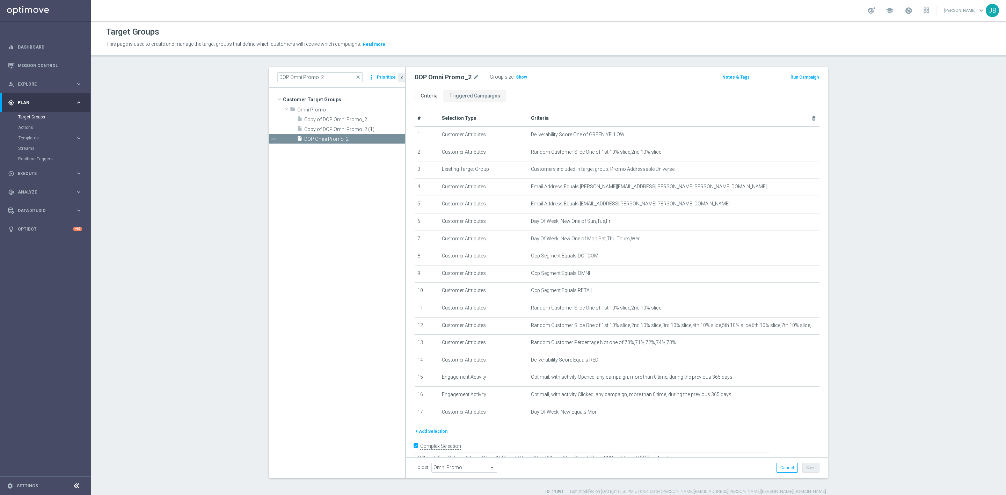
scroll to position [5, 0]
click at [356, 76] on span "close" at bounding box center [358, 77] width 6 height 6
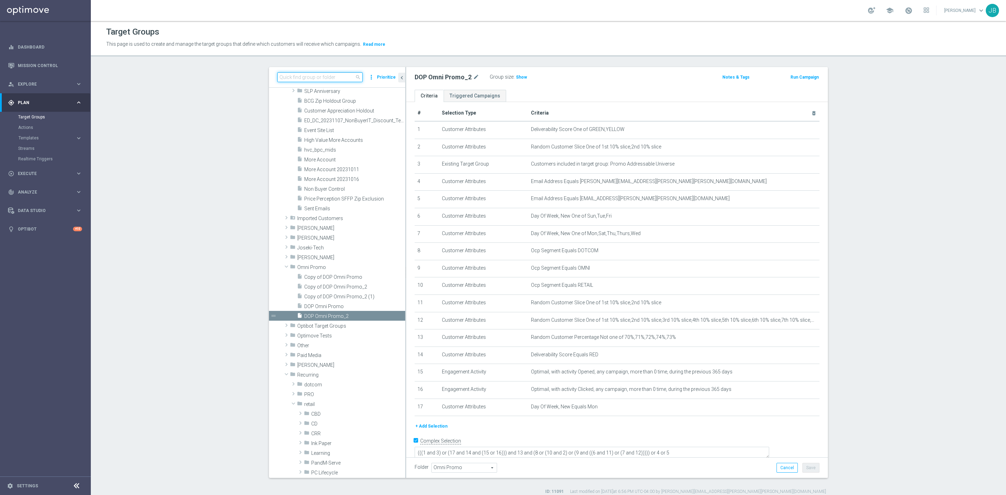
click at [326, 78] on input at bounding box center [319, 77] width 85 height 10
paste input "R_OMNI_Paper_BestSellers_1to3_RED"
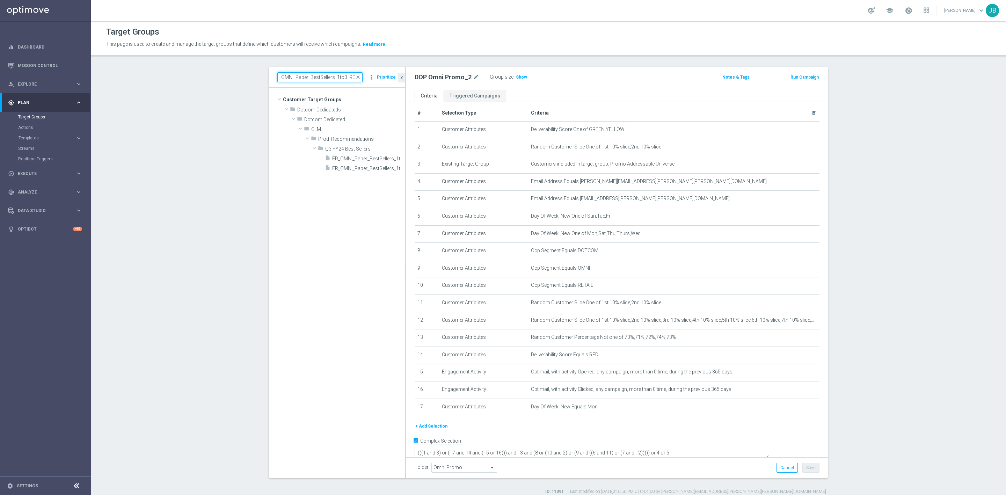
scroll to position [0, 0]
type input "R_OMNI_Paper_BestSellers_1to3_RED"
click at [361, 159] on span "ER_OMNI_Paper_BestSellers_1to3_RED" at bounding box center [360, 159] width 57 height 6
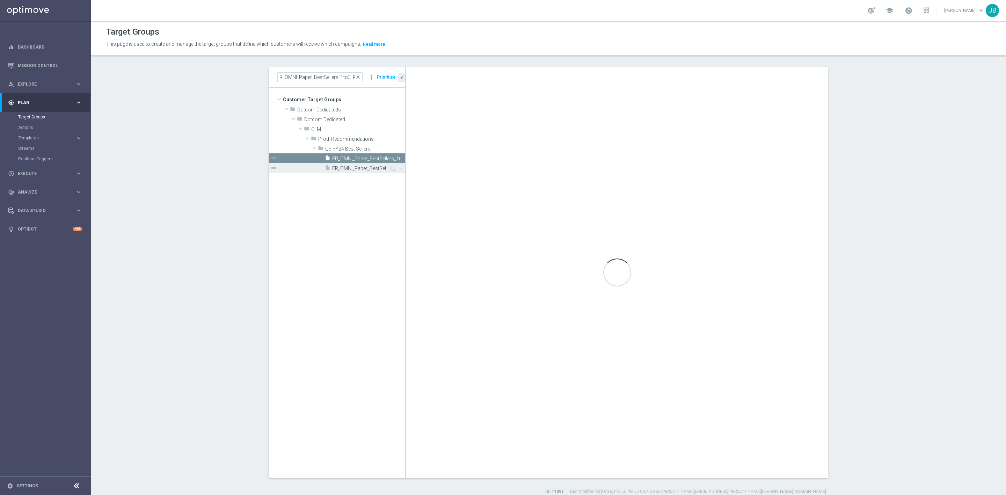
type textarea "1 and 2 and 6 and 7 and (3 or 4 or 5)"
type input "Q3 FY24 Best Sellers"
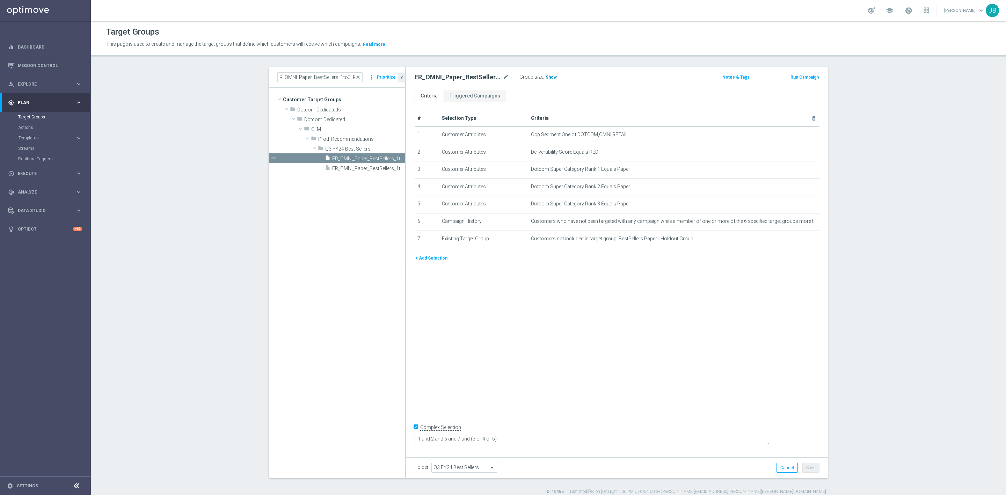
click at [546, 78] on span "Show" at bounding box center [551, 77] width 11 height 5
click at [794, 135] on icon "mode_edit" at bounding box center [797, 135] width 6 height 6
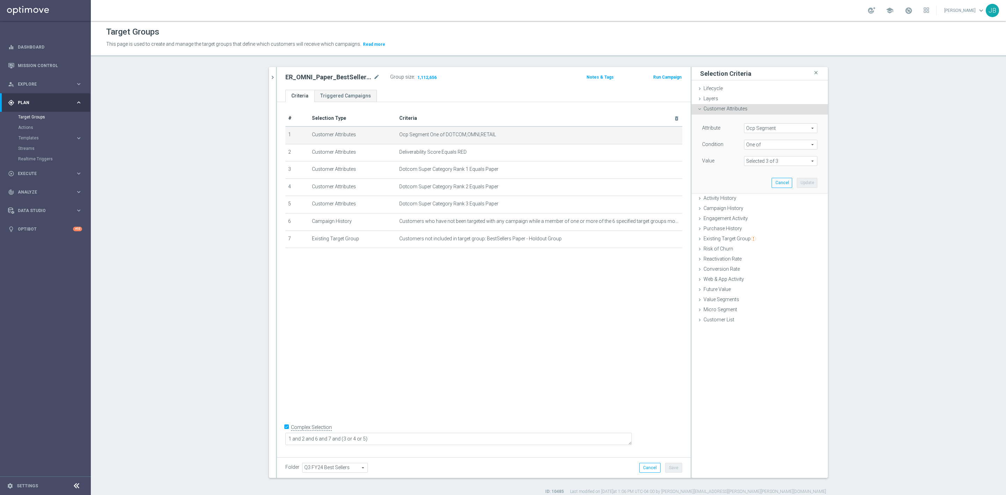
click at [779, 159] on span at bounding box center [781, 161] width 73 height 9
click at [769, 126] on span "Ocp Segment" at bounding box center [781, 128] width 73 height 9
click at [758, 127] on input "search" at bounding box center [780, 128] width 73 height 10
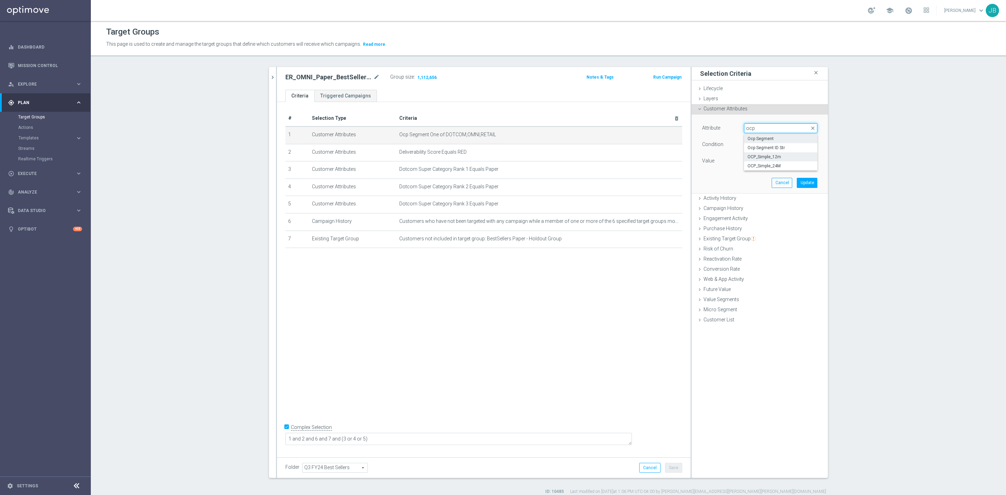
type input "ocp"
click at [776, 157] on span "OCP_Simple_12m" at bounding box center [781, 157] width 66 height 6
type input "OCP_Simple_12m"
click at [766, 161] on input "text" at bounding box center [780, 161] width 73 height 10
click at [761, 145] on span "Equals" at bounding box center [781, 144] width 73 height 9
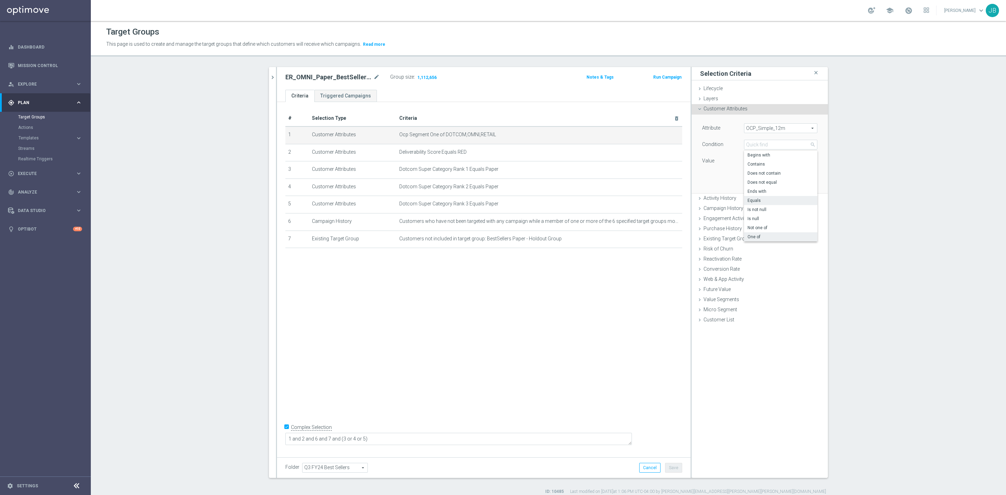
click at [755, 235] on span "One of" at bounding box center [781, 237] width 66 height 6
type input "One of"
click at [751, 161] on textarea at bounding box center [780, 165] width 73 height 18
click at [751, 162] on textarea at bounding box center [780, 165] width 73 height 18
paste textarea "Dotcom, OMNI, Retail"
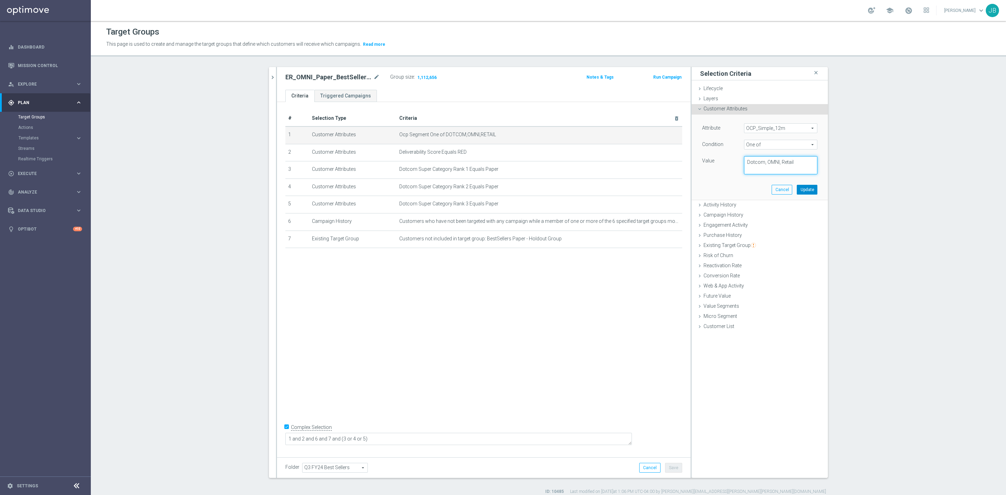
type textarea "Dotcom, OMNI, Retail"
click at [800, 191] on button "Update" at bounding box center [807, 190] width 21 height 10
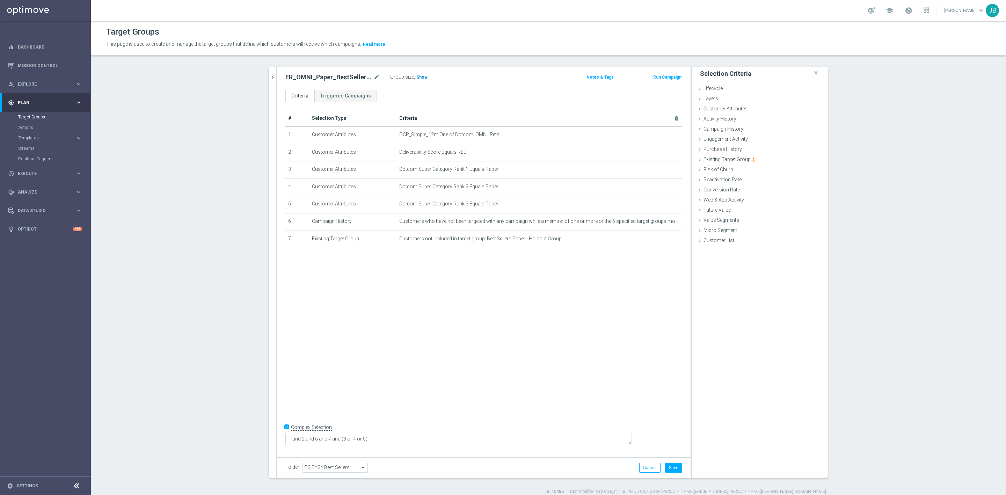
click at [417, 78] on span "Show" at bounding box center [422, 77] width 11 height 5
click at [646, 470] on button "Cancel" at bounding box center [649, 468] width 21 height 10
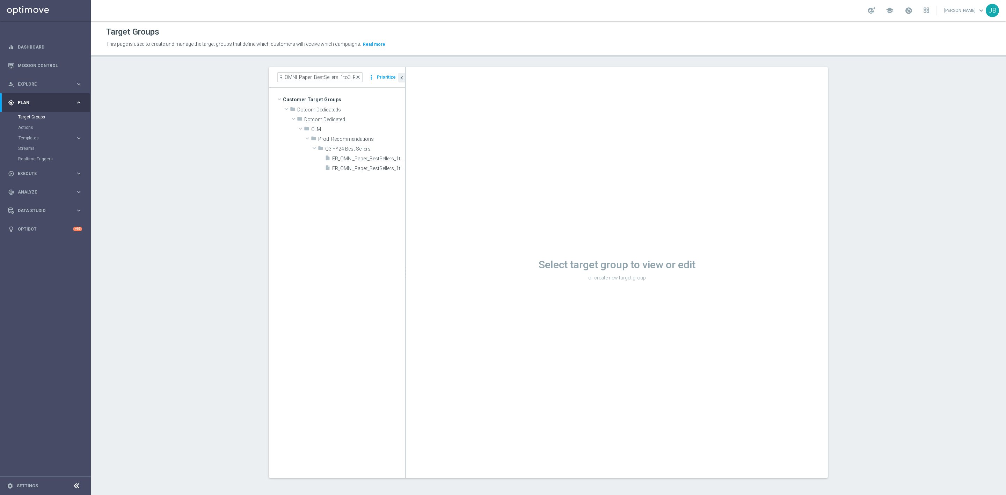
click at [356, 75] on span "close" at bounding box center [358, 77] width 6 height 6
click at [333, 80] on input at bounding box center [319, 77] width 85 height 10
paste input "ER_OMNI_Action_CategoryBrowse_EASYREWARDS"
type input "ER_OMNI_Action_CategoryBrowse_EASYREWARDS"
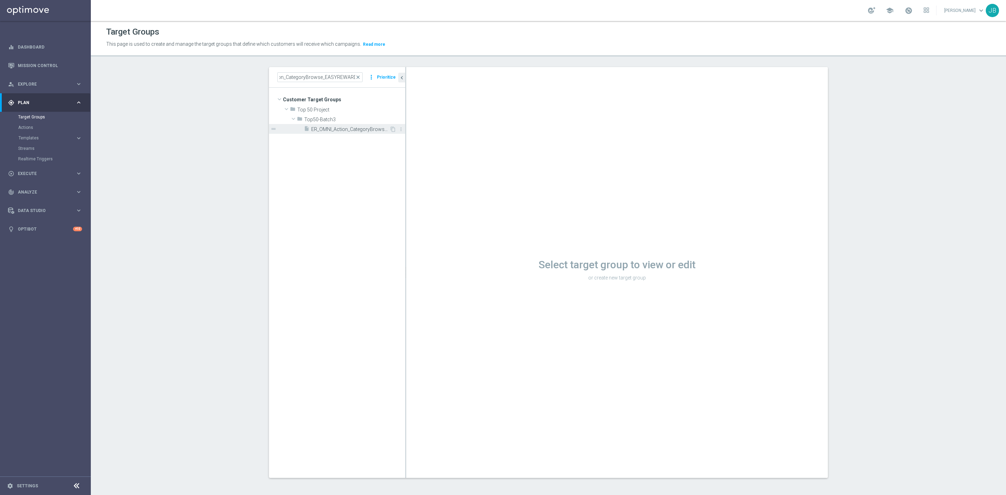
scroll to position [0, 0]
click at [358, 127] on span "ER_OMNI_Action_CategoryBrowse_EASYREWARDS" at bounding box center [350, 129] width 78 height 6
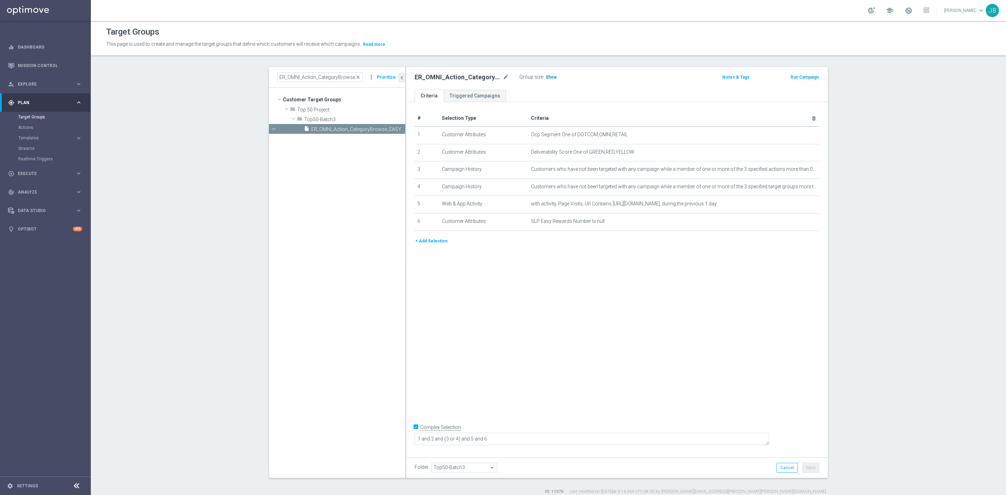
click at [546, 77] on span "Show" at bounding box center [551, 77] width 11 height 5
click at [794, 137] on icon "mode_edit" at bounding box center [797, 135] width 6 height 6
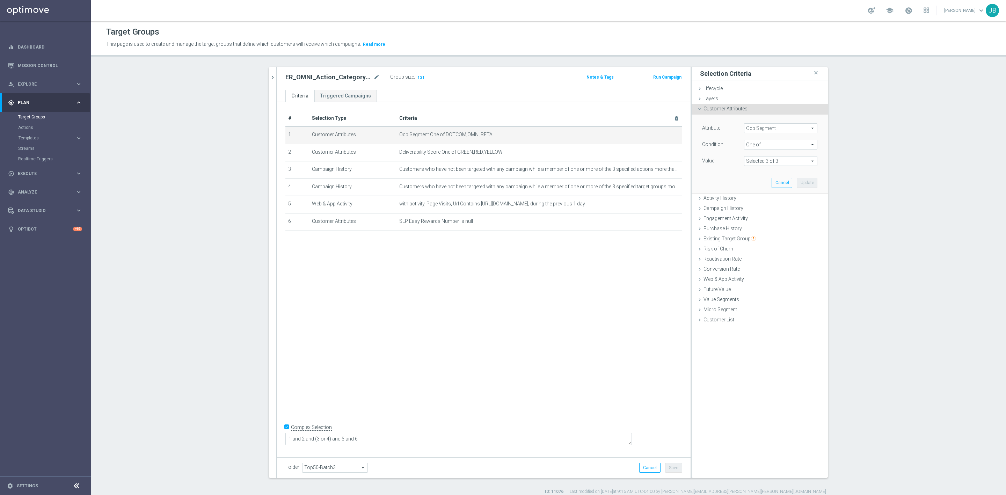
click at [783, 162] on span at bounding box center [781, 161] width 73 height 9
click at [774, 130] on span "Ocp Segment" at bounding box center [781, 128] width 73 height 9
click at [774, 129] on input "search" at bounding box center [780, 128] width 73 height 10
type input "ocp"
click at [773, 157] on span "OCP_Simple_12m" at bounding box center [781, 157] width 66 height 6
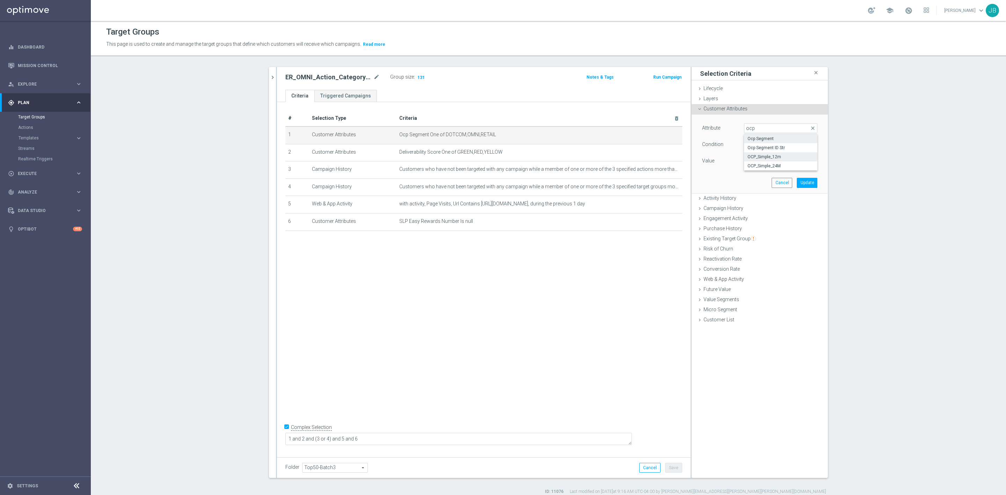
type input "OCP_Simple_12m"
click at [752, 145] on span "Equals" at bounding box center [781, 144] width 73 height 9
click at [755, 234] on label "One of" at bounding box center [780, 236] width 73 height 9
type input "One of"
click at [752, 165] on textarea at bounding box center [780, 165] width 73 height 18
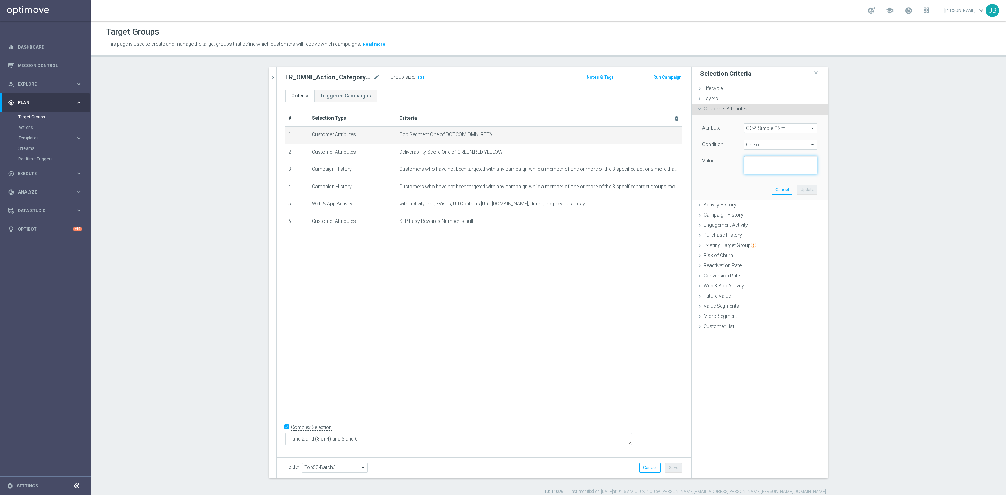
click at [753, 165] on textarea at bounding box center [780, 165] width 73 height 18
paste textarea "Dotcom, OMNI, Retail"
type textarea "Dotcom, OMNI, Retail"
click at [804, 190] on button "Update" at bounding box center [807, 190] width 21 height 10
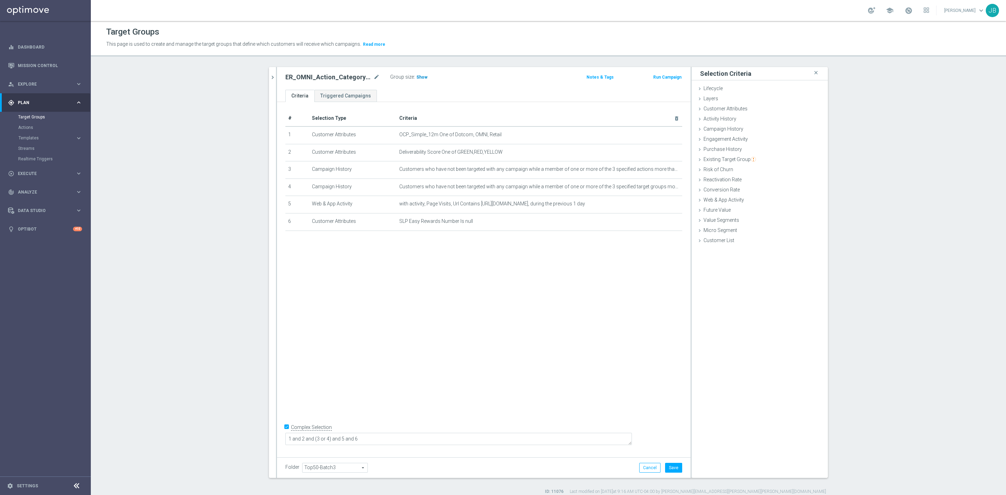
click at [418, 79] on span "Show" at bounding box center [422, 77] width 11 height 5
click at [646, 468] on button "Cancel" at bounding box center [649, 468] width 21 height 10
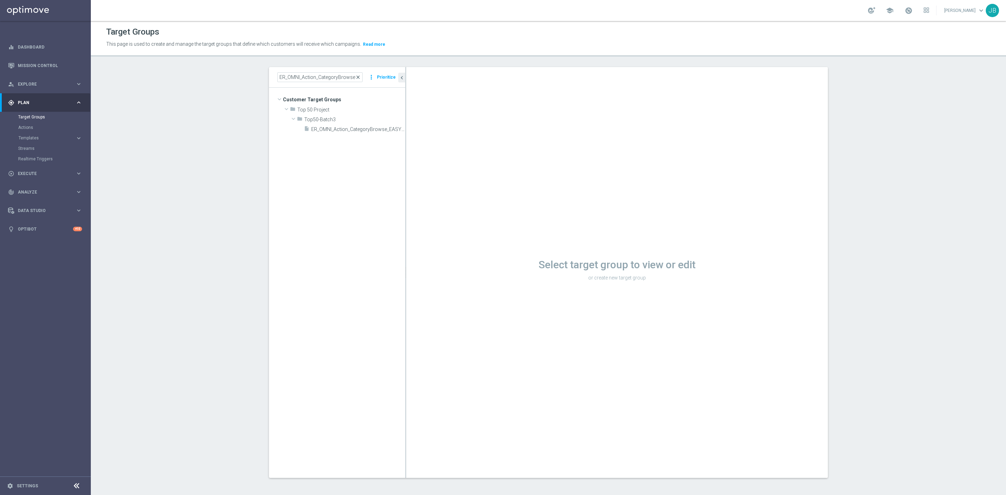
click at [356, 77] on span "close" at bounding box center [358, 77] width 6 height 6
click at [334, 76] on input at bounding box center [319, 77] width 85 height 10
paste input "ER_OMNI_Action_CategoryBrowse_BTS"
type input "ER_OMNI_Action_CategoryBrowse_BTS"
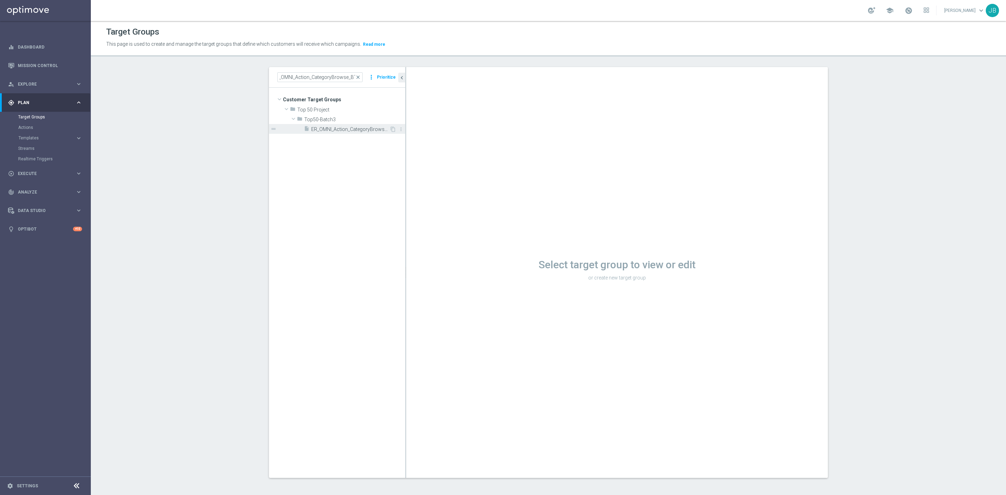
click at [332, 130] on span "ER_OMNI_Action_CategoryBrowse_BTS" at bounding box center [350, 129] width 78 height 6
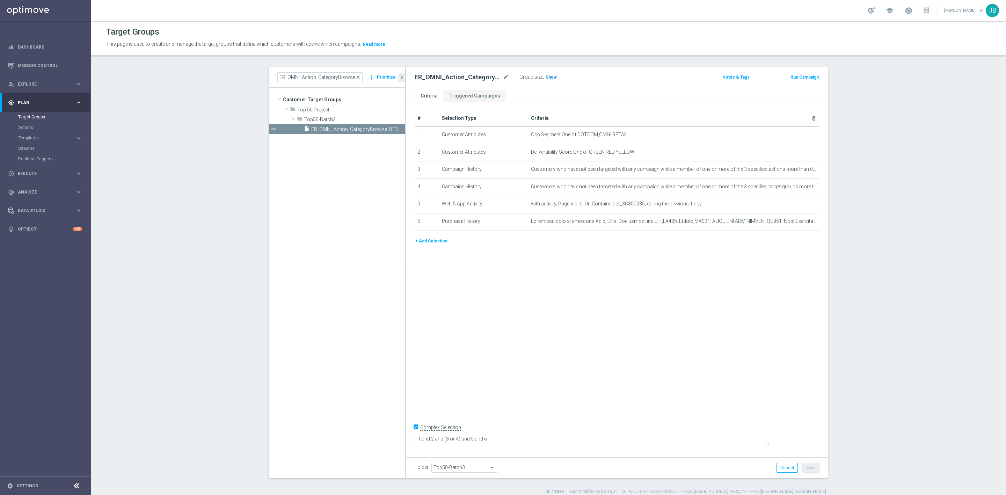
click at [546, 74] on h3 "Show" at bounding box center [551, 77] width 13 height 8
click at [400, 76] on icon "chevron_left" at bounding box center [402, 77] width 7 height 7
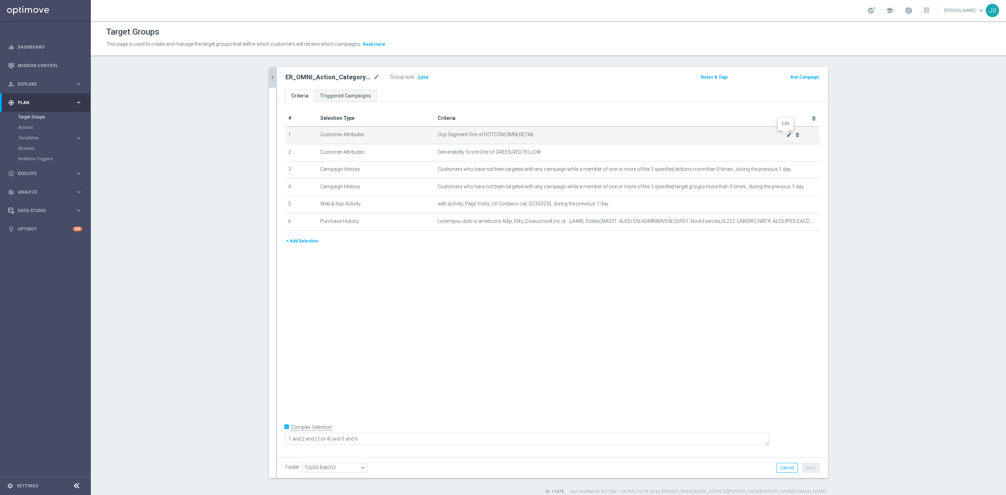
click at [787, 134] on icon "mode_edit" at bounding box center [790, 135] width 6 height 6
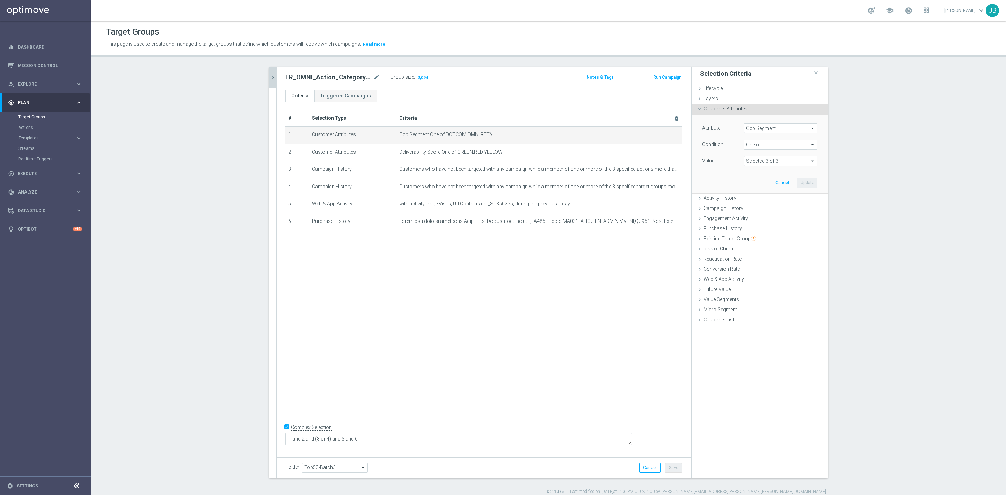
click at [772, 131] on span "Ocp Segment" at bounding box center [781, 128] width 73 height 9
click at [772, 128] on input "search" at bounding box center [780, 128] width 73 height 10
type input "ocp"
click at [773, 158] on span "OCP_Simple_12m" at bounding box center [781, 157] width 66 height 6
type input "OCP_Simple_12m"
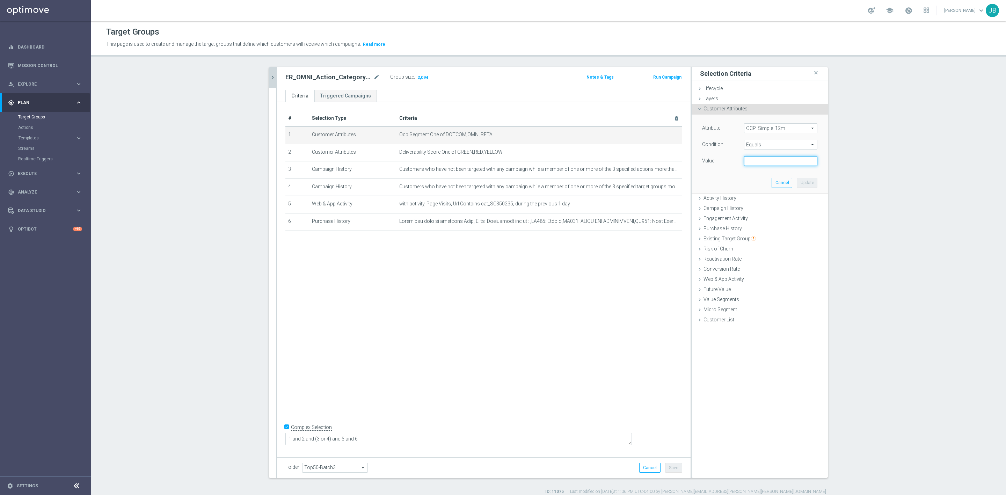
click at [765, 159] on input "text" at bounding box center [780, 161] width 73 height 10
click at [754, 145] on span "Equals" at bounding box center [781, 144] width 73 height 9
click at [759, 235] on span "One of" at bounding box center [781, 237] width 66 height 6
type input "One of"
click at [756, 161] on textarea at bounding box center [780, 165] width 73 height 18
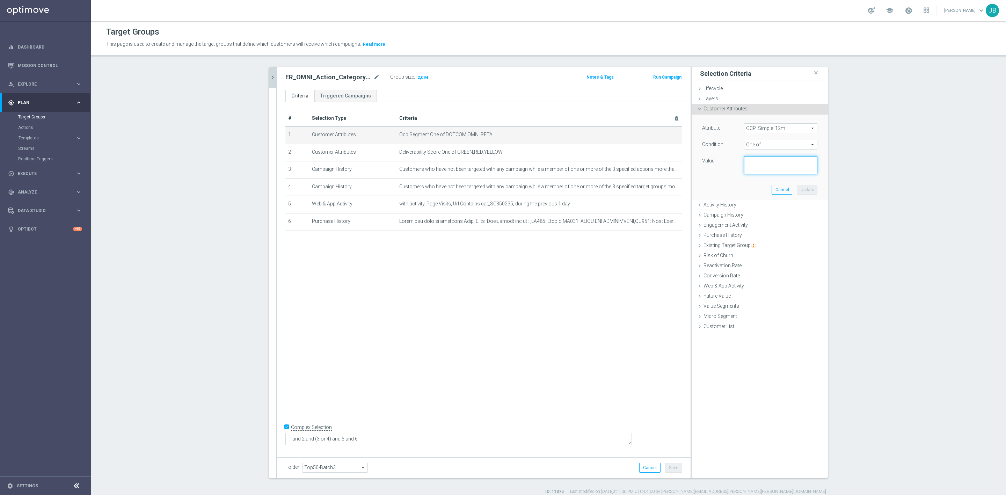
paste textarea "Dotcom, OMNI, Retail"
type textarea "Dotcom, OMNI, Retail"
click at [804, 191] on button "Update" at bounding box center [807, 190] width 21 height 10
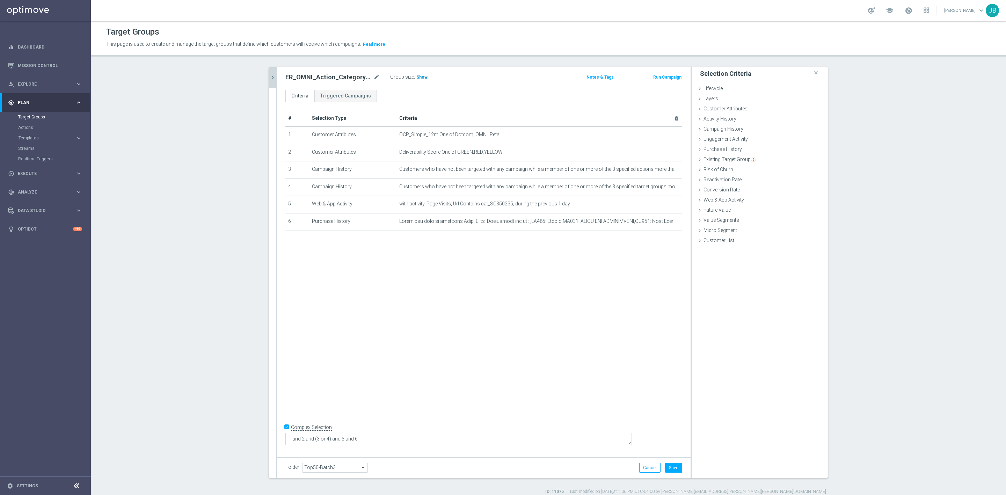
click at [417, 75] on span "Show" at bounding box center [422, 77] width 11 height 5
click at [642, 468] on button "Cancel" at bounding box center [649, 468] width 21 height 10
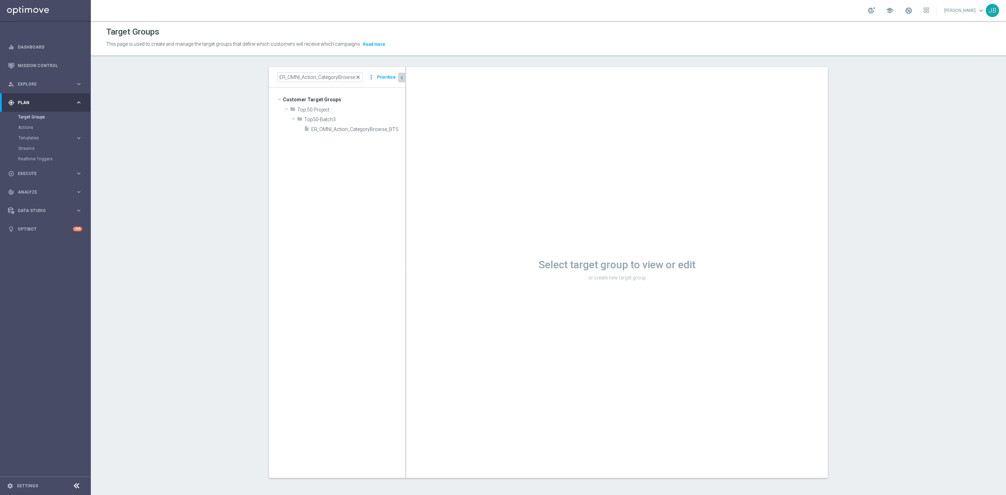
click at [356, 77] on span "close" at bounding box center [358, 77] width 6 height 6
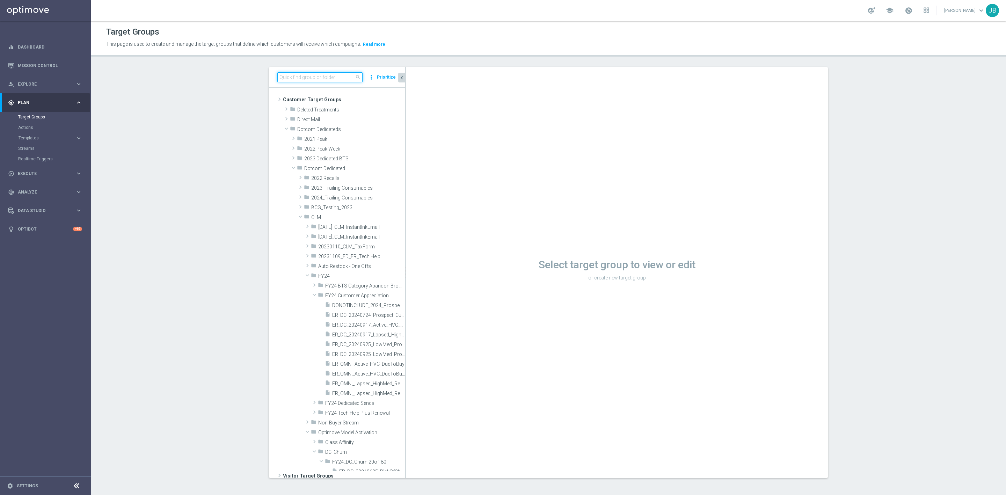
click at [336, 78] on input at bounding box center [319, 77] width 85 height 10
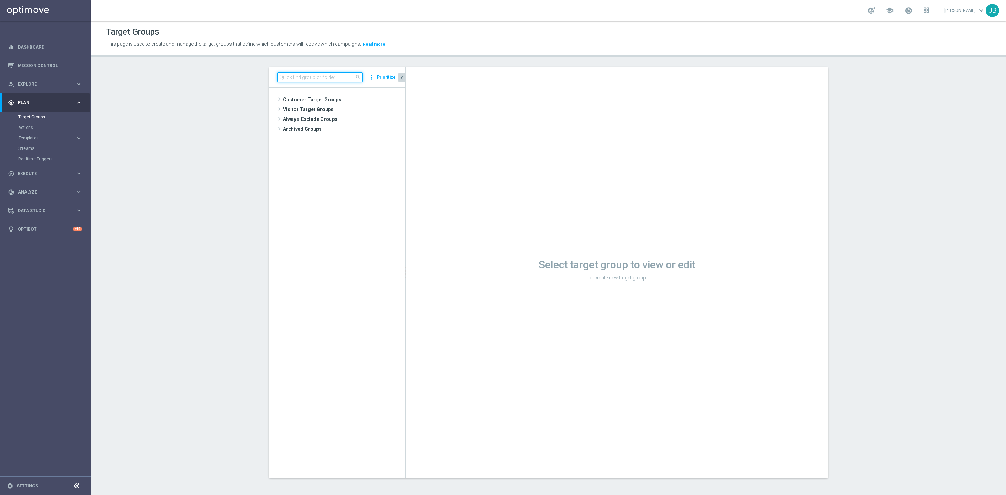
paste input "EasyRewards_OMNI_EMAIL_Reoccurring_SLP-Offers"
type input "EasyRewards_OMNI_EMAIL_Reoccurring_SLP-Offers"
click at [353, 149] on span "EasyRewards_OMNI_EMAIL_Reoccurring_SLP-Offers" at bounding box center [357, 149] width 64 height 6
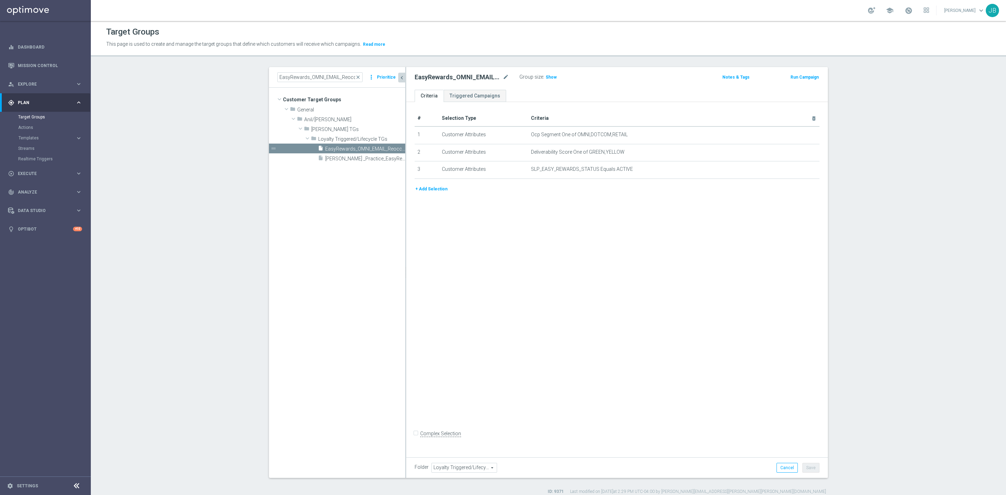
click at [436, 189] on button "+ Add Selection" at bounding box center [432, 189] width 34 height 8
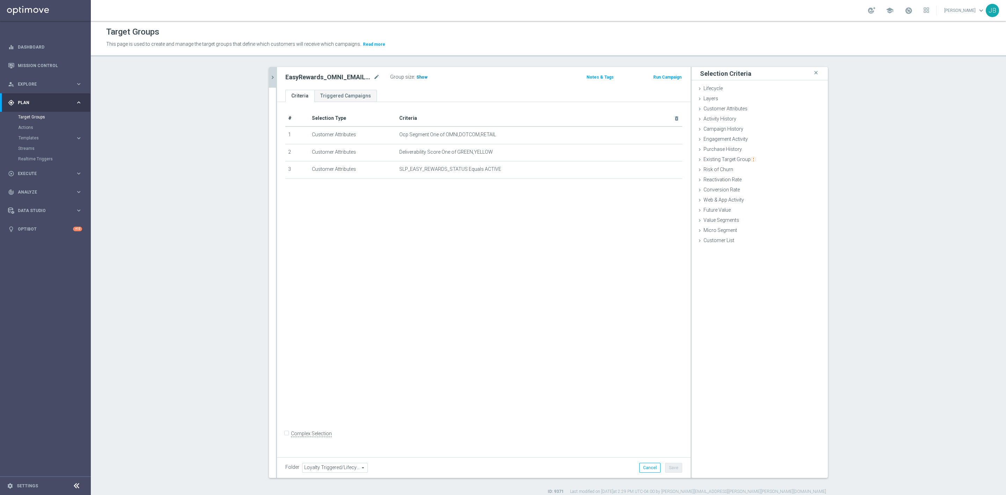
click at [417, 77] on span "Show" at bounding box center [422, 77] width 11 height 5
click at [657, 135] on icon "mode_edit" at bounding box center [660, 135] width 6 height 6
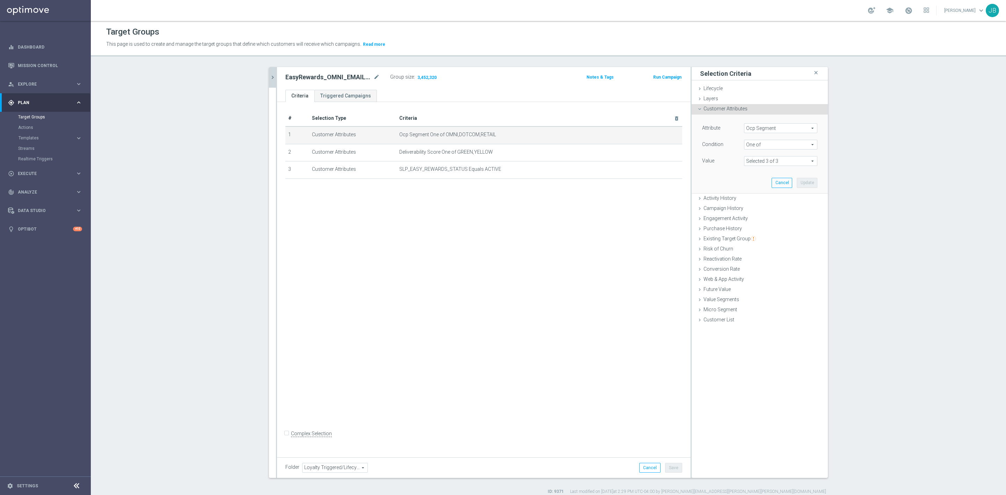
click at [766, 125] on span "Ocp Segment" at bounding box center [781, 128] width 73 height 9
click at [766, 126] on input "search" at bounding box center [780, 128] width 73 height 10
type input "ocp"
click at [777, 155] on span "OCP_Simple_12m" at bounding box center [781, 157] width 66 height 6
type input "OCP_Simple_12m"
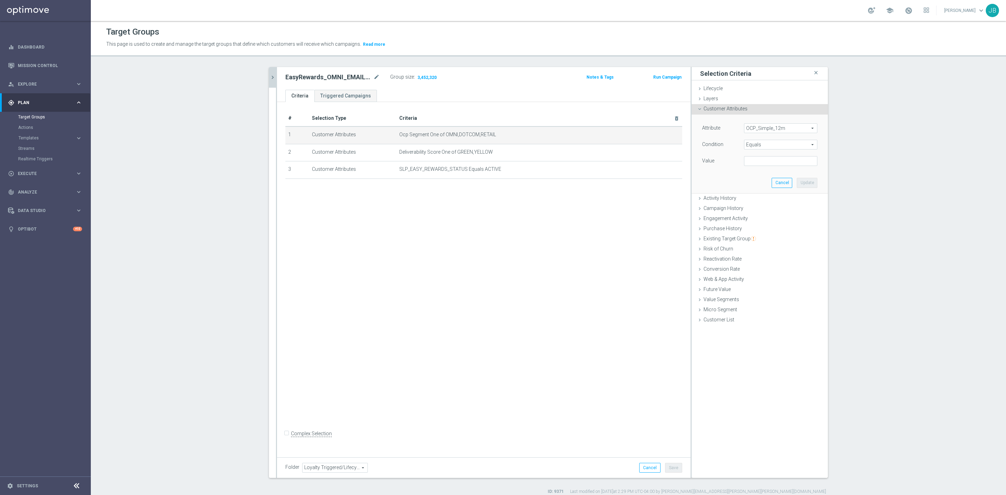
click at [767, 144] on span "Equals" at bounding box center [781, 144] width 73 height 9
click at [759, 235] on span "One of" at bounding box center [781, 237] width 66 height 6
type input "One of"
click at [754, 168] on textarea at bounding box center [780, 165] width 73 height 18
click at [756, 161] on textarea at bounding box center [780, 165] width 73 height 18
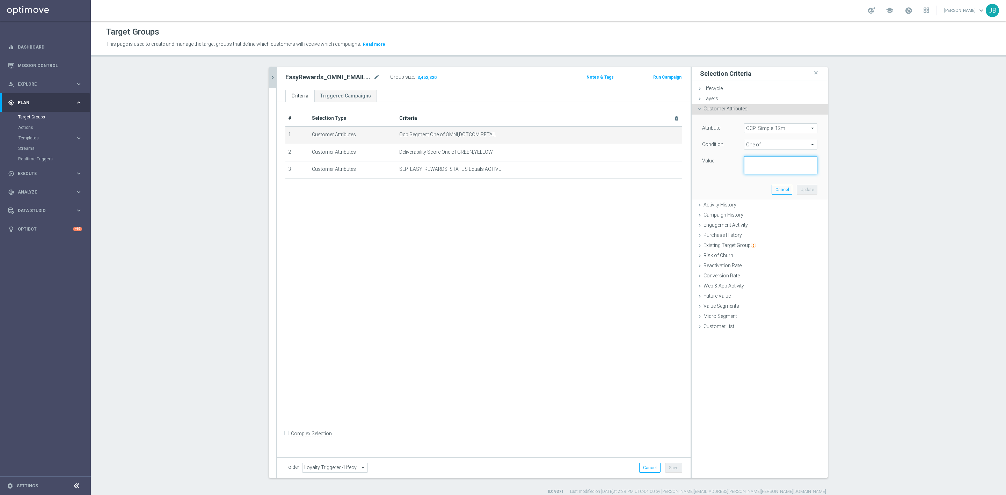
paste textarea "Dotcom, OMNI, Retail"
type textarea "Dotcom, OMNI, Retail"
click at [804, 190] on button "Update" at bounding box center [807, 190] width 21 height 10
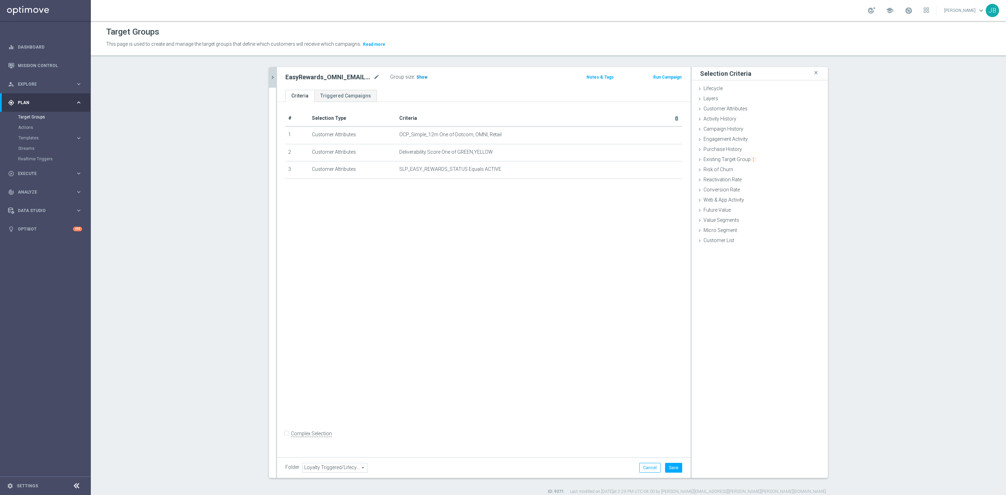
click at [419, 78] on span "Show" at bounding box center [422, 77] width 11 height 5
click at [643, 466] on button "Cancel" at bounding box center [649, 468] width 21 height 10
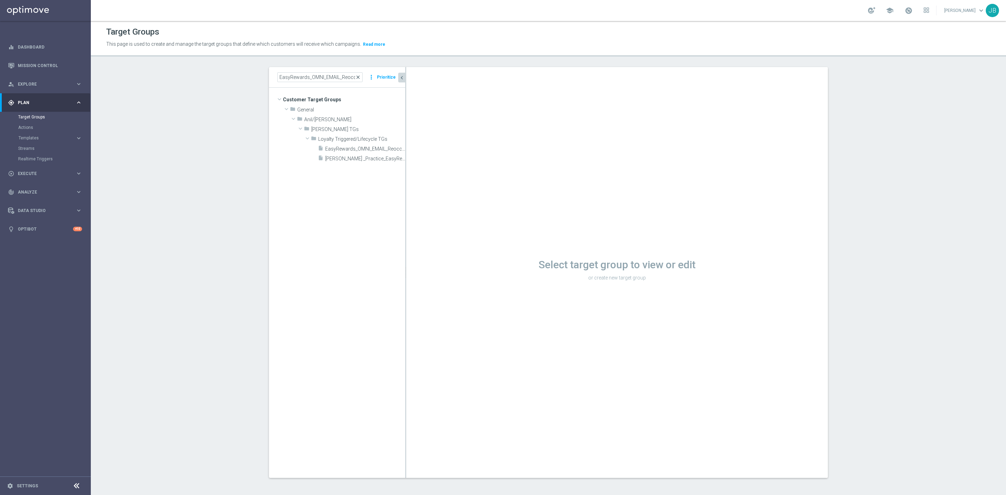
click at [356, 76] on span "close" at bounding box center [358, 77] width 6 height 6
click at [321, 77] on input at bounding box center [319, 77] width 85 height 10
paste input "ER_OMNI_Action_CategorySearch_BTS"
type input "ER_OMNI_Action_CategorySearch_BTS"
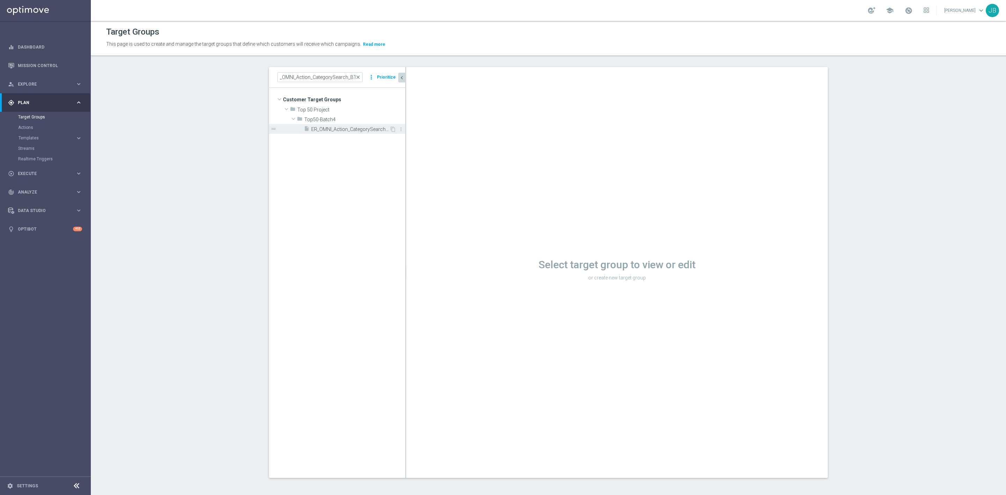
scroll to position [0, 0]
click at [333, 130] on span "ER_OMNI_Action_CategorySearch_BTS" at bounding box center [350, 129] width 78 height 6
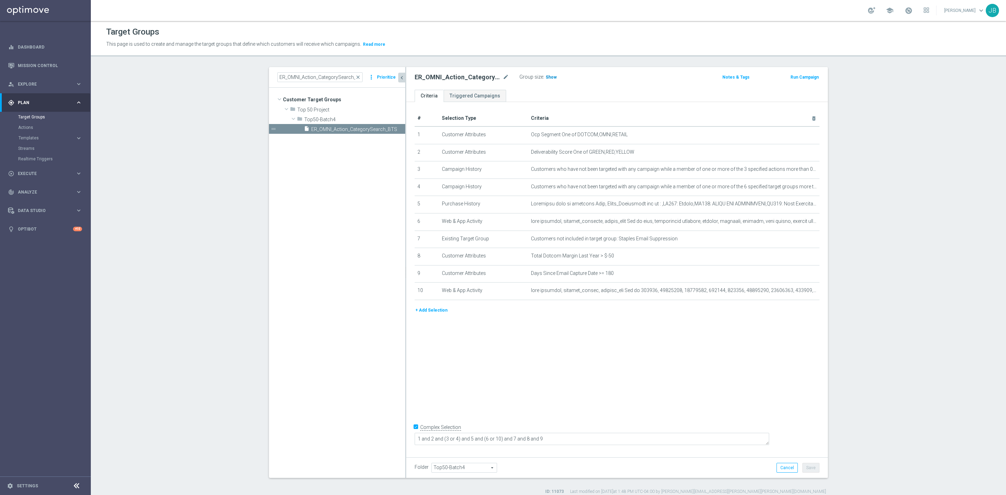
click at [546, 79] on span "Show" at bounding box center [551, 77] width 11 height 5
click at [794, 135] on icon "mode_edit" at bounding box center [797, 135] width 6 height 6
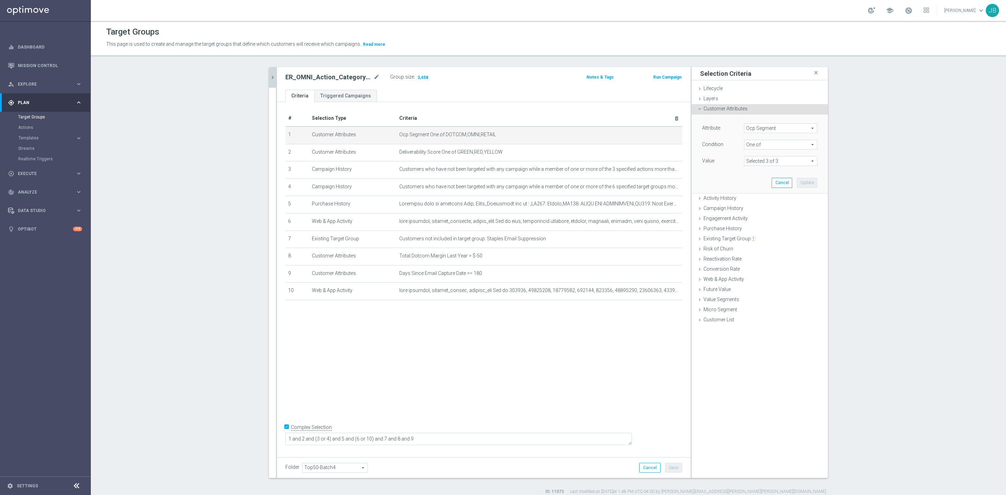
click at [774, 131] on span "Ocp Segment" at bounding box center [781, 128] width 73 height 9
click at [774, 131] on input "search" at bounding box center [780, 128] width 73 height 10
type input "ocp"
click at [775, 155] on span "OCP_Simple_12m" at bounding box center [781, 157] width 66 height 6
type input "OCP_Simple_12m"
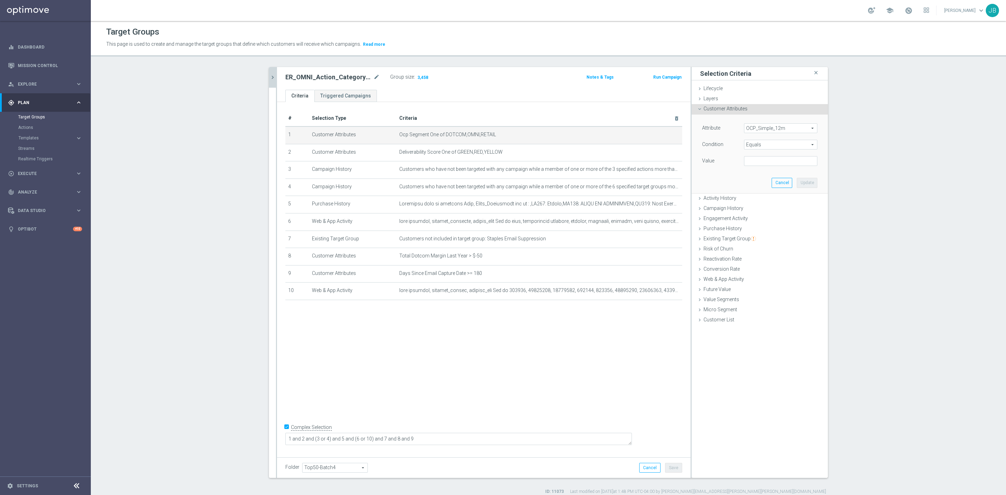
click at [772, 143] on span "Equals" at bounding box center [781, 144] width 73 height 9
click at [759, 236] on span "One of" at bounding box center [781, 237] width 66 height 6
type input "One of"
click at [758, 165] on textarea at bounding box center [780, 165] width 73 height 18
paste textarea "Dotcom, OMNI, Retail"
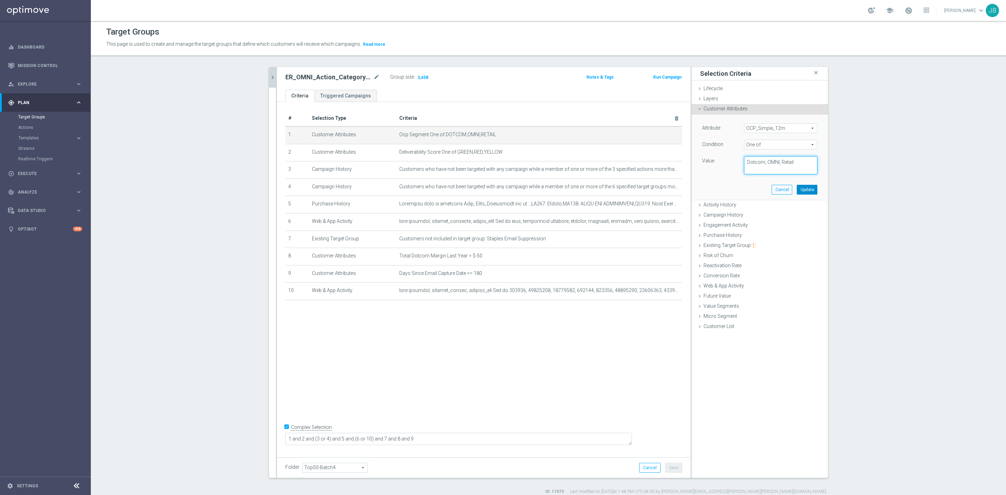
type textarea "Dotcom, OMNI, Retail"
click at [797, 191] on button "Update" at bounding box center [807, 190] width 21 height 10
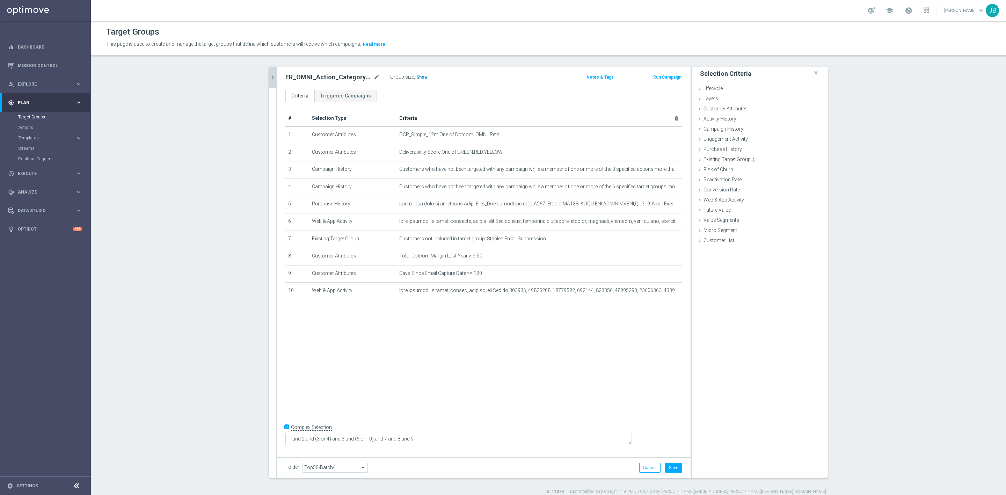
click at [417, 81] on h3 "Show" at bounding box center [422, 77] width 13 height 8
click at [647, 472] on button "Cancel" at bounding box center [649, 468] width 21 height 10
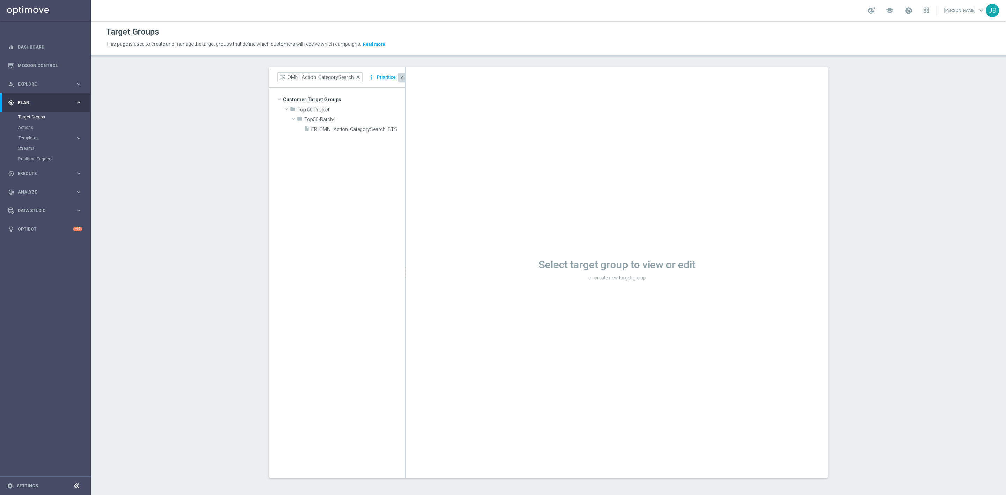
click at [356, 78] on span "close" at bounding box center [358, 77] width 6 height 6
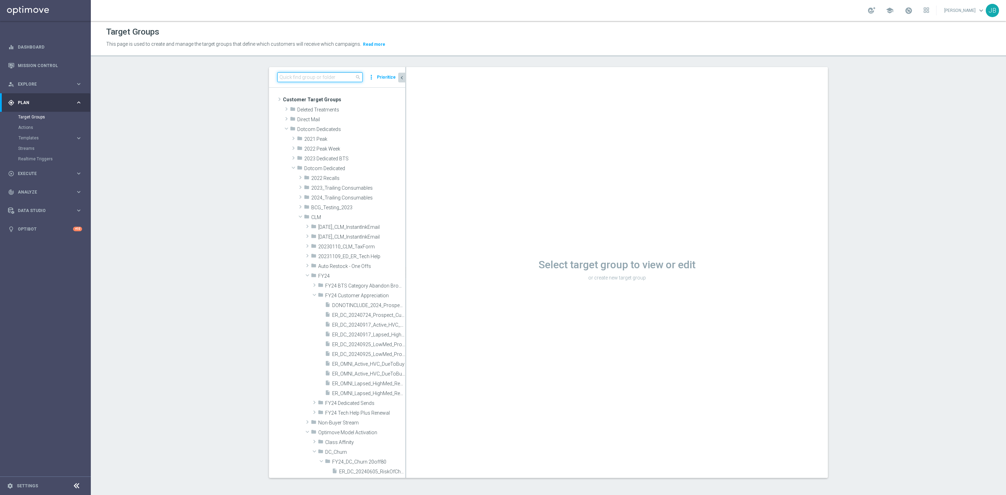
click at [331, 76] on input at bounding box center [319, 77] width 85 height 10
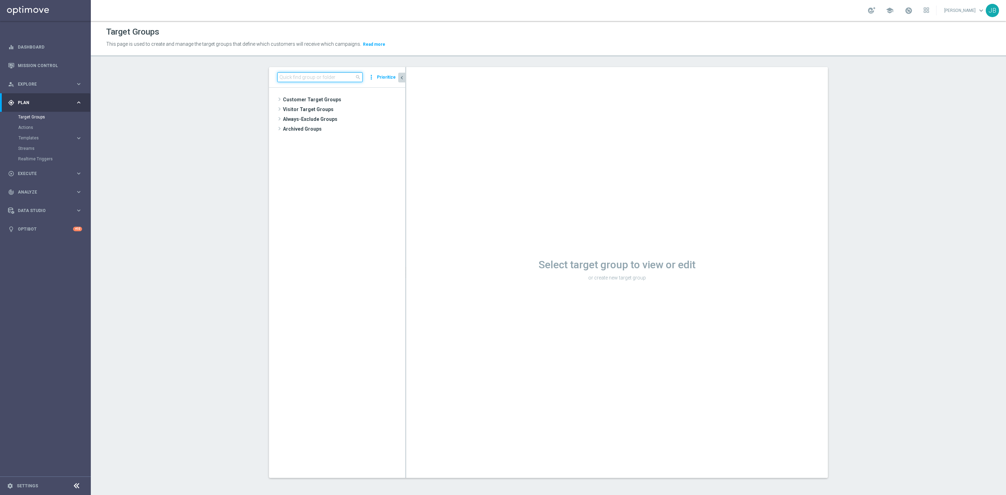
paste input "ER_OMNI_Growth_NonBuyer_Furniture_T1"
type input "ER_OMNI_Growth_NonBuyer_Furniture_T1"
click at [353, 168] on span "ER_OMNI_Growth_NonBuyer_Furniture_T1" at bounding box center [364, 169] width 50 height 6
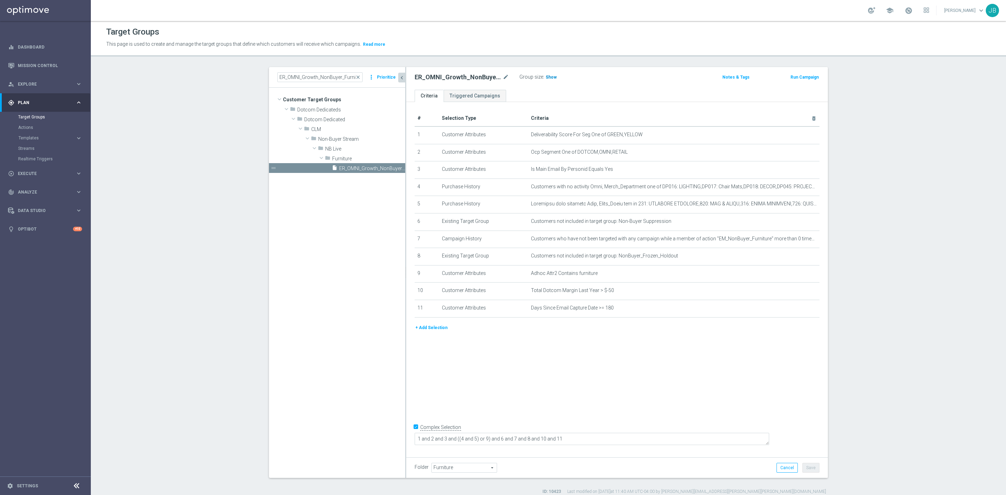
click at [546, 78] on span "Show" at bounding box center [551, 77] width 11 height 5
click at [794, 152] on icon "mode_edit" at bounding box center [797, 152] width 6 height 6
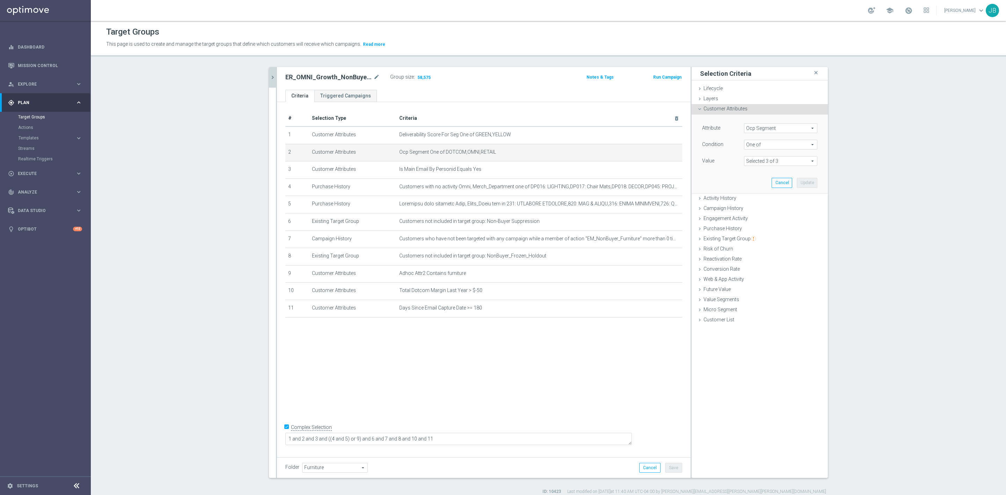
click at [770, 127] on span "Ocp Segment" at bounding box center [781, 128] width 73 height 9
click at [771, 129] on input "search" at bounding box center [780, 128] width 73 height 10
type input "ocp"
click at [777, 155] on span "OCP_Simple_12m" at bounding box center [781, 157] width 66 height 6
type input "OCP_Simple_12m"
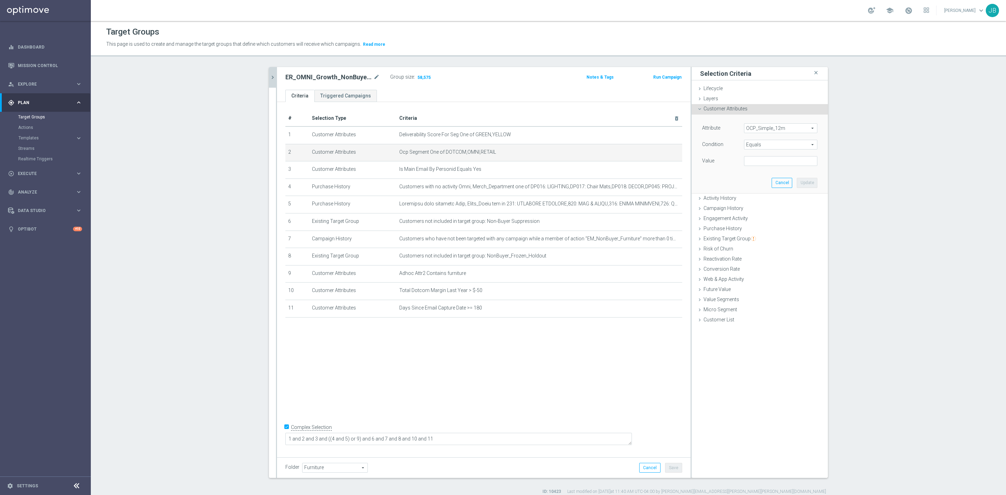
click at [764, 144] on span "Equals" at bounding box center [781, 144] width 73 height 9
click at [760, 234] on label "One of" at bounding box center [780, 236] width 73 height 9
type input "One of"
click at [755, 165] on textarea at bounding box center [780, 165] width 73 height 18
click at [765, 164] on textarea at bounding box center [780, 165] width 73 height 18
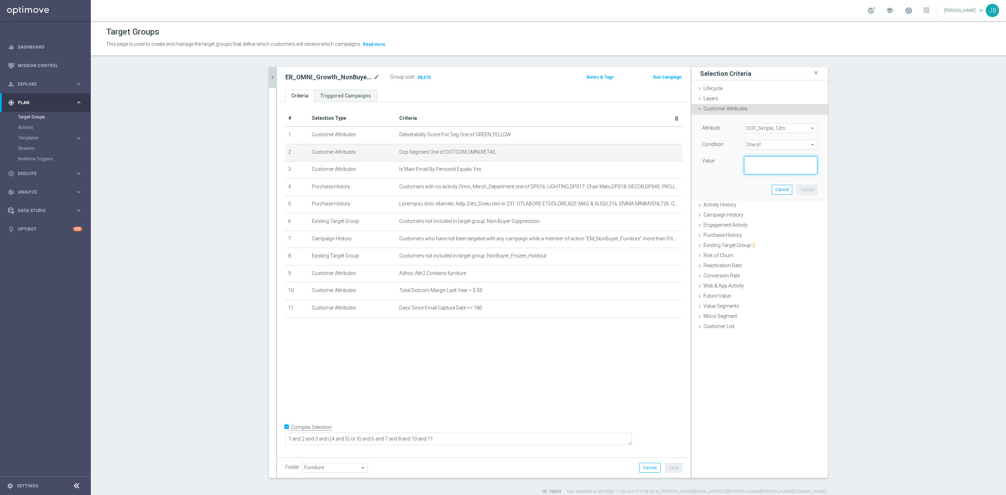
paste textarea "Dotcom, OMNI, Retail"
type textarea "Dotcom, OMNI, Retail"
click at [802, 191] on button "Update" at bounding box center [807, 190] width 21 height 10
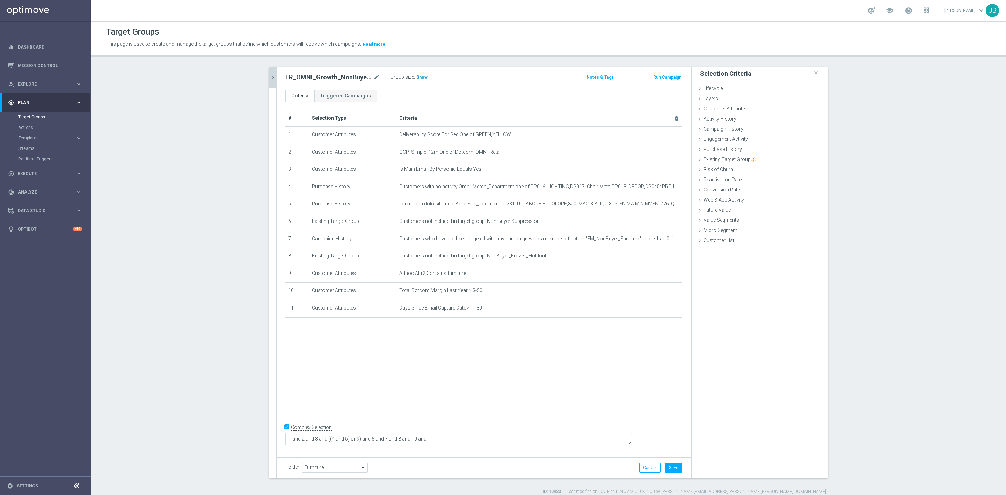
click at [418, 76] on span "Show" at bounding box center [422, 77] width 11 height 5
click at [648, 468] on button "Cancel" at bounding box center [649, 468] width 21 height 10
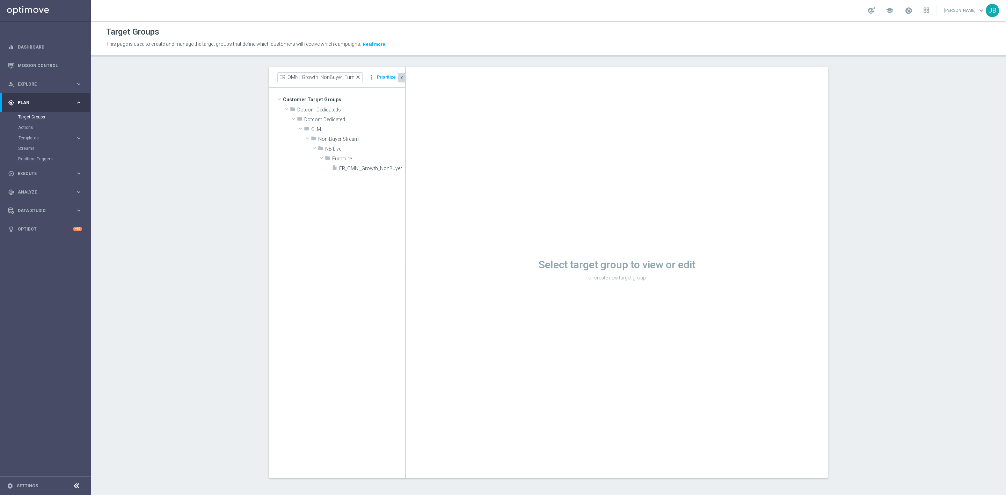
click at [356, 78] on span "close" at bounding box center [358, 77] width 6 height 6
click at [307, 81] on input at bounding box center [319, 77] width 85 height 10
paste input "ER_OMNI_Growth_NonBuyer_Furniture_T2"
type input "ER_OMNI_Growth_NonBuyer_Furniture_T2"
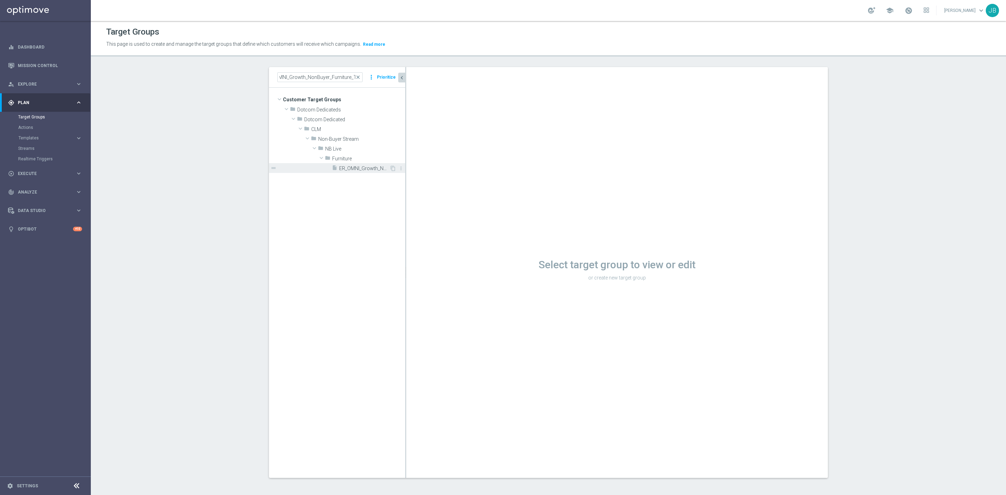
scroll to position [0, 0]
click at [350, 167] on span "ER_OMNI_Growth_NonBuyer_Furniture_T2" at bounding box center [364, 169] width 50 height 6
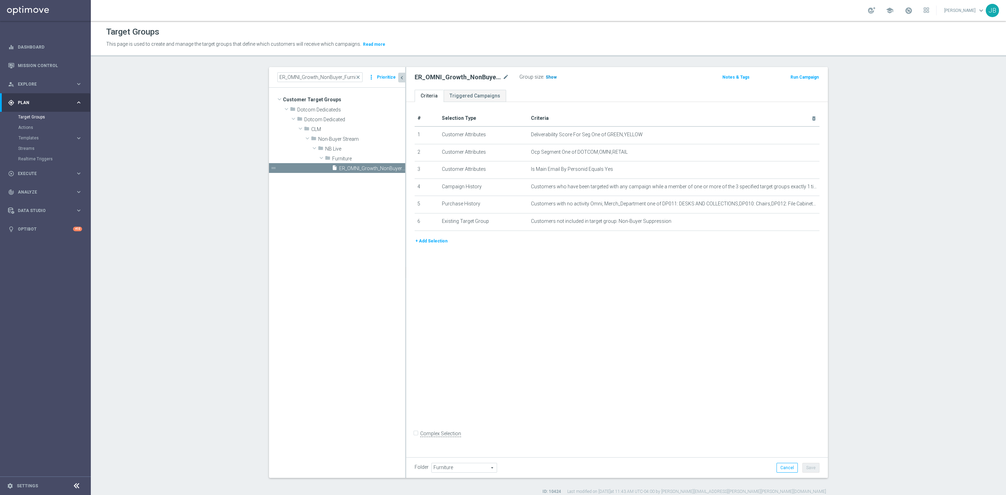
click at [546, 79] on span "Show" at bounding box center [551, 77] width 11 height 5
click at [794, 154] on icon "mode_edit" at bounding box center [797, 152] width 6 height 6
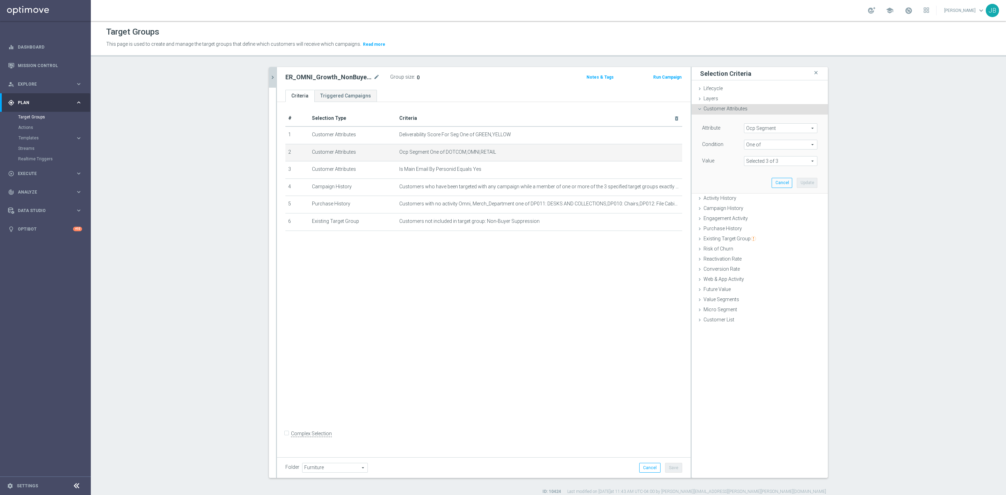
click at [777, 130] on span "Ocp Segment" at bounding box center [781, 128] width 73 height 9
click at [760, 130] on input "search" at bounding box center [780, 128] width 73 height 10
type input "ocp"
click at [770, 155] on span "OCP_Simple_12m" at bounding box center [781, 157] width 66 height 6
type input "OCP_Simple_12m"
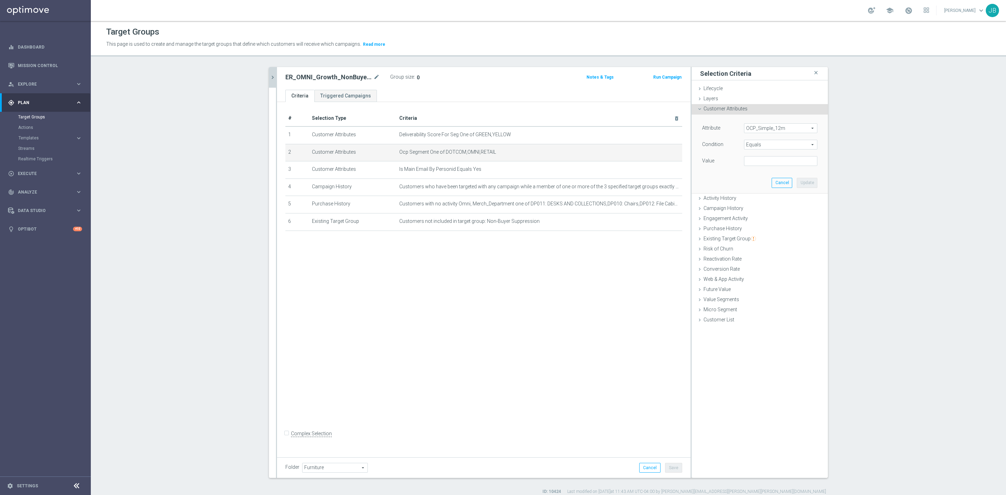
click at [758, 143] on span "Equals" at bounding box center [781, 144] width 73 height 9
click at [749, 236] on span "One of" at bounding box center [781, 237] width 66 height 6
type input "One of"
click at [760, 164] on textarea at bounding box center [780, 165] width 73 height 18
paste textarea "Dotcom, OMNI, Retail"
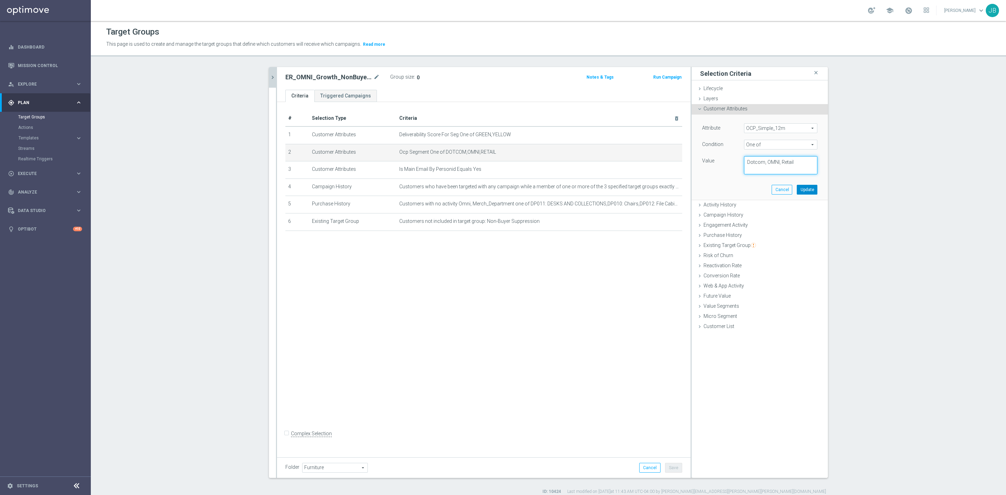
type textarea "Dotcom, OMNI, Retail"
click at [808, 190] on button "Update" at bounding box center [807, 190] width 21 height 10
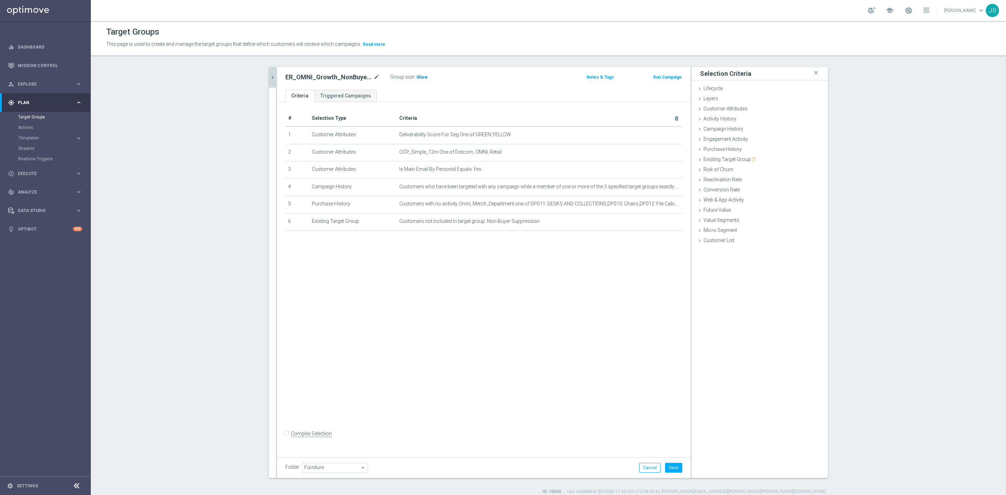
click at [417, 80] on h3 "Show" at bounding box center [422, 77] width 13 height 8
click at [651, 470] on button "Cancel" at bounding box center [649, 468] width 21 height 10
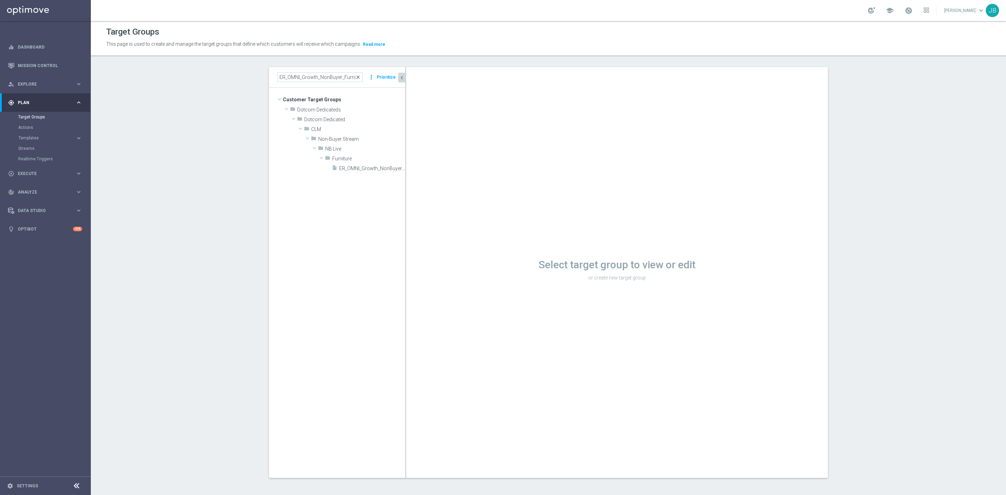
click at [356, 78] on span "close" at bounding box center [358, 77] width 6 height 6
click at [341, 78] on input at bounding box center [319, 77] width 85 height 10
paste input "ER_OMNI_Growth_NonBuyer_Furniture_[MEDICAL_DATA]"
type input "ER_OMNI_Growth_NonBuyer_Furniture_[MEDICAL_DATA]"
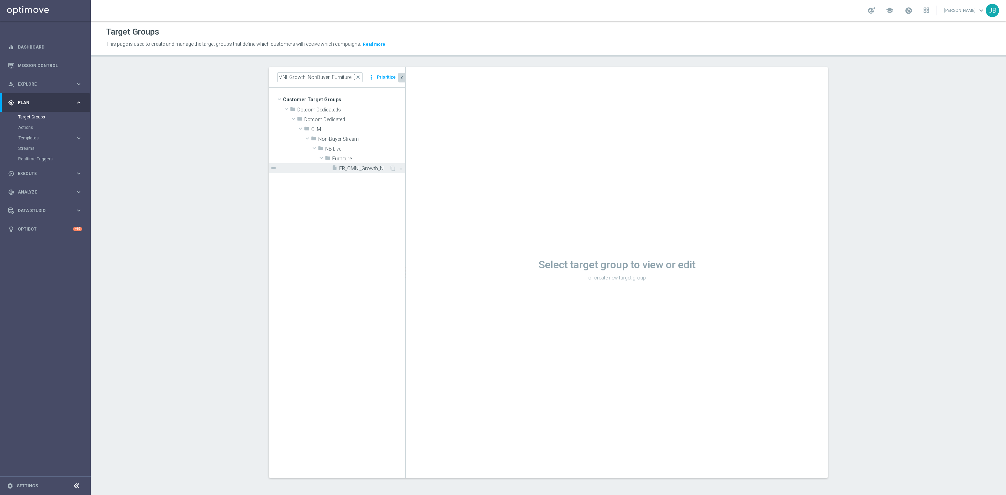
scroll to position [0, 0]
click at [380, 171] on span "ER_OMNI_Growth_NonBuyer_Furniture_[MEDICAL_DATA]" at bounding box center [364, 169] width 50 height 6
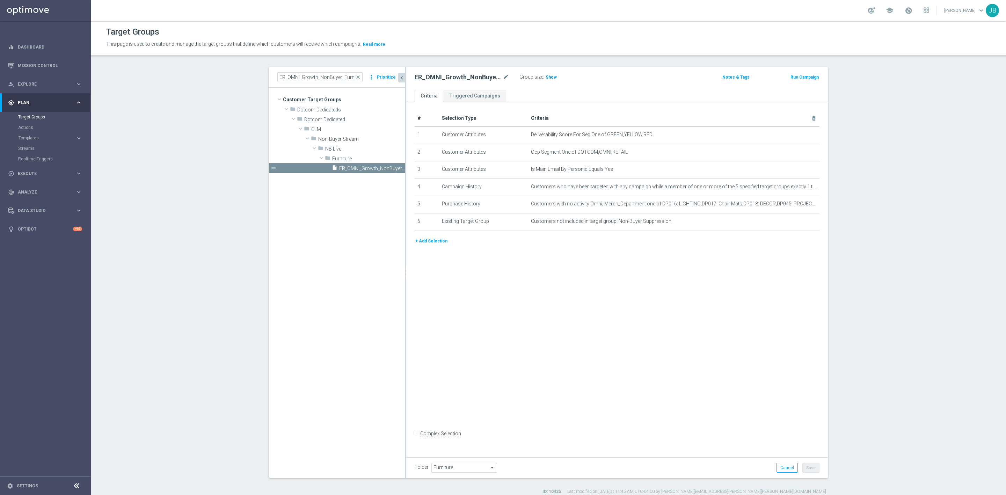
click at [546, 77] on span "Show" at bounding box center [551, 77] width 11 height 5
click at [355, 78] on span "close" at bounding box center [358, 77] width 6 height 6
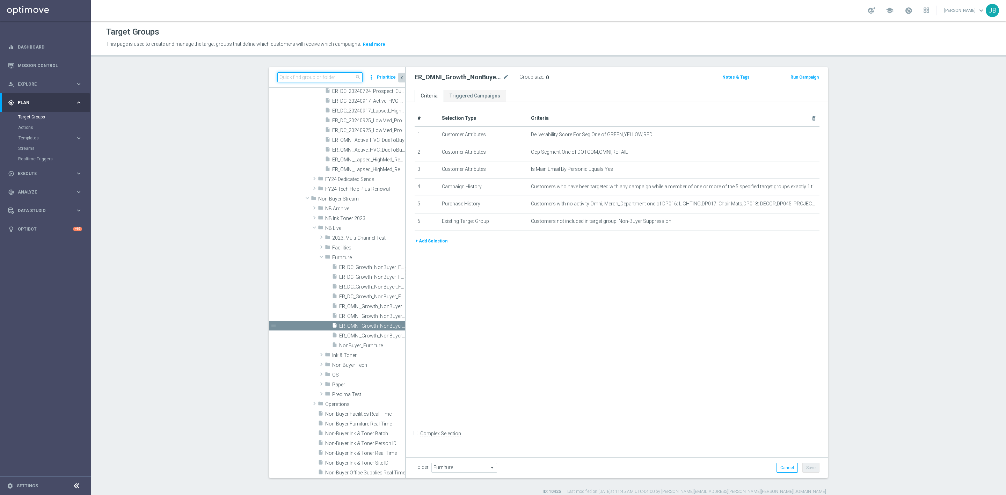
click at [320, 78] on input at bounding box center [319, 77] width 85 height 10
paste input "ER_OMNI_Growth_NonBuyer_Furniture_T4"
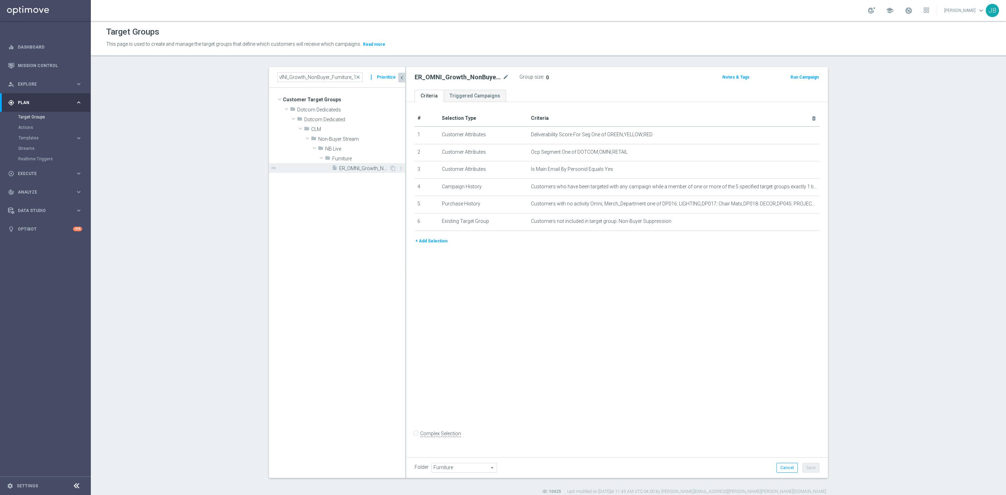
click at [360, 166] on span "ER_OMNI_Growth_NonBuyer_Furniture_T4" at bounding box center [364, 169] width 50 height 6
click at [546, 77] on span "Show" at bounding box center [551, 77] width 11 height 5
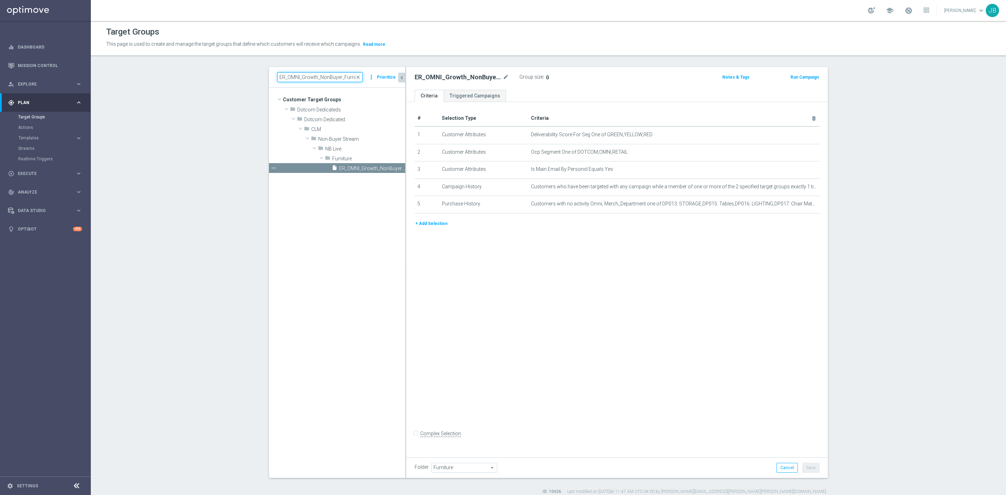
scroll to position [0, 13]
drag, startPoint x: 326, startPoint y: 80, endPoint x: 382, endPoint y: 83, distance: 55.7
click at [382, 83] on div "ER_OMNI_Growth_NonBuyer_Furniture_T4 close more_vert Prioritize" at bounding box center [337, 77] width 136 height 21
click at [350, 77] on input "ER_OMNI_Growth_NonBuyer_Furniture_T4" at bounding box center [319, 77] width 85 height 10
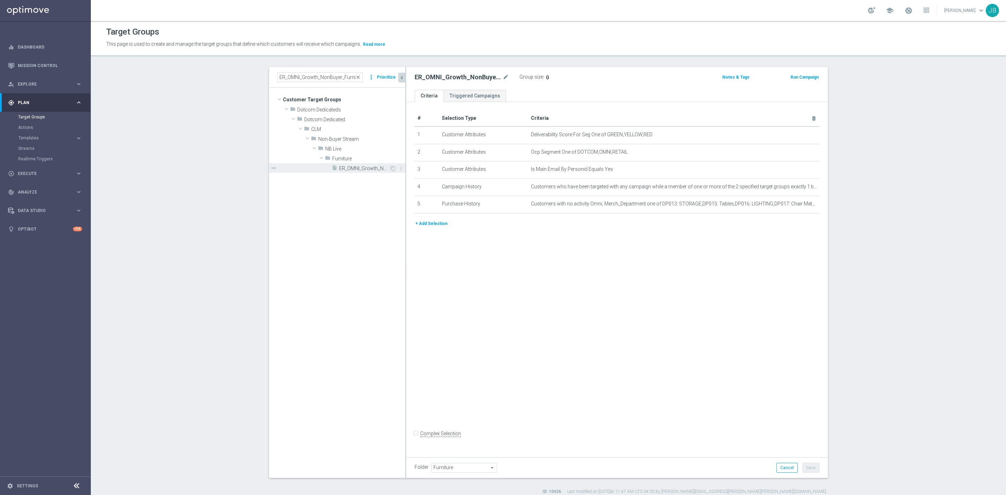
click at [352, 172] on div "insert_drive_file ER_OMNI_Growth_NonBuyer_Furniture_T3" at bounding box center [361, 168] width 58 height 10
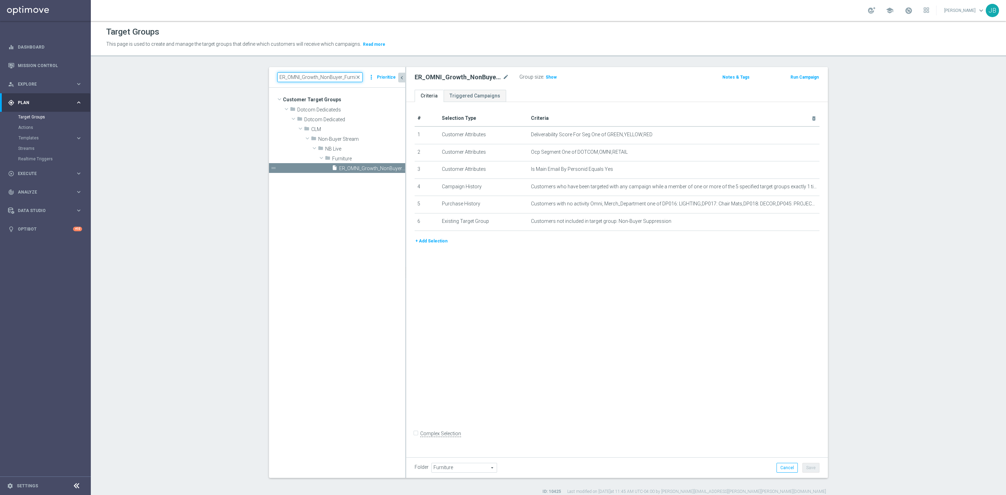
scroll to position [0, 13]
drag, startPoint x: 321, startPoint y: 78, endPoint x: 364, endPoint y: 74, distance: 43.2
click at [364, 74] on div "ER_OMNI_Growth_NonBuyer_Furniture_T3 close more_vert Prioritize" at bounding box center [337, 77] width 120 height 10
click at [348, 75] on input "ER_OMNI_Growth_NonBuyer_Furniture_T3" at bounding box center [319, 77] width 85 height 10
click at [352, 78] on input "ER_OMNI_Growth_NonBuyer_Furniture_T3" at bounding box center [319, 77] width 85 height 10
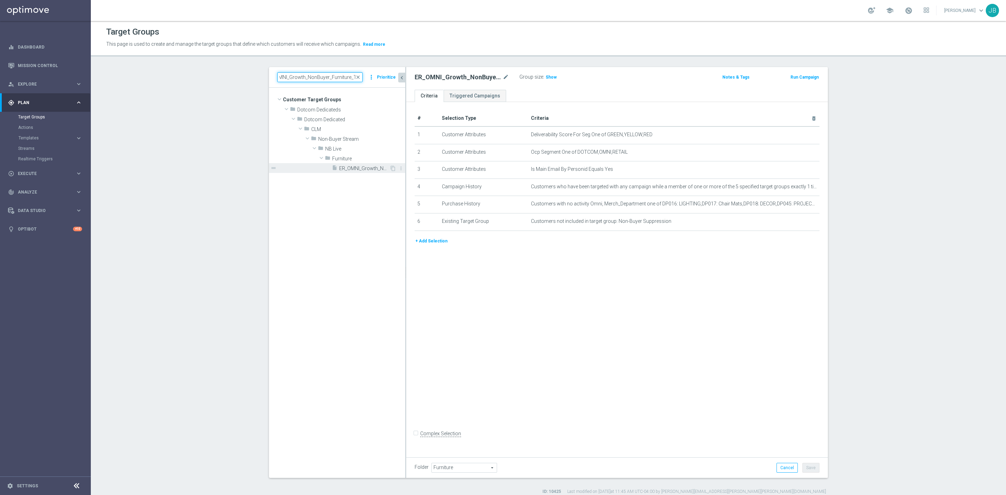
type input "ER_OMNI_Growth_NonBuyer_Furniture_T2"
click at [371, 168] on span "ER_OMNI_Growth_NonBuyer_Furniture_T2" at bounding box center [364, 169] width 50 height 6
click at [897, 305] on section "ER_OMNI_Growth_NonBuyer_Furniture_T2 close more_vert Prioritize Customer Target…" at bounding box center [548, 281] width 915 height 428
click at [355, 77] on span "close" at bounding box center [358, 77] width 6 height 6
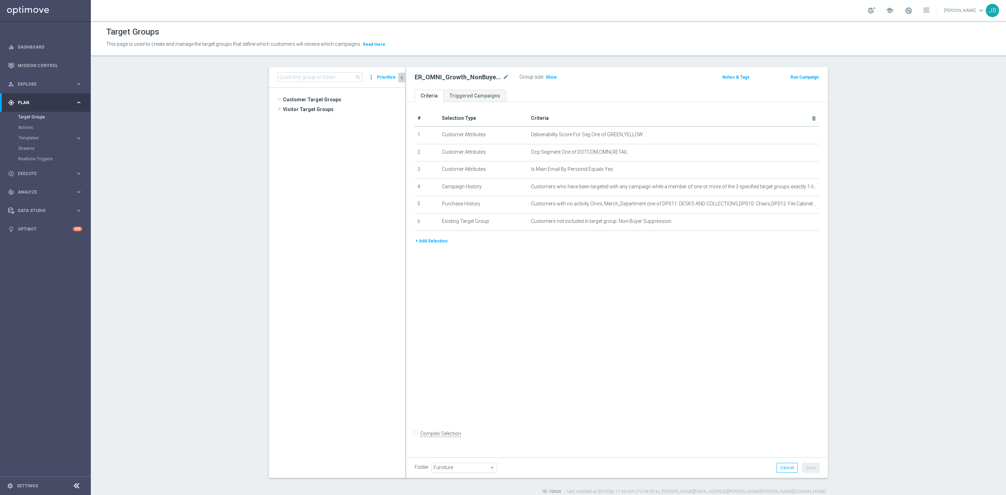
scroll to position [214, 0]
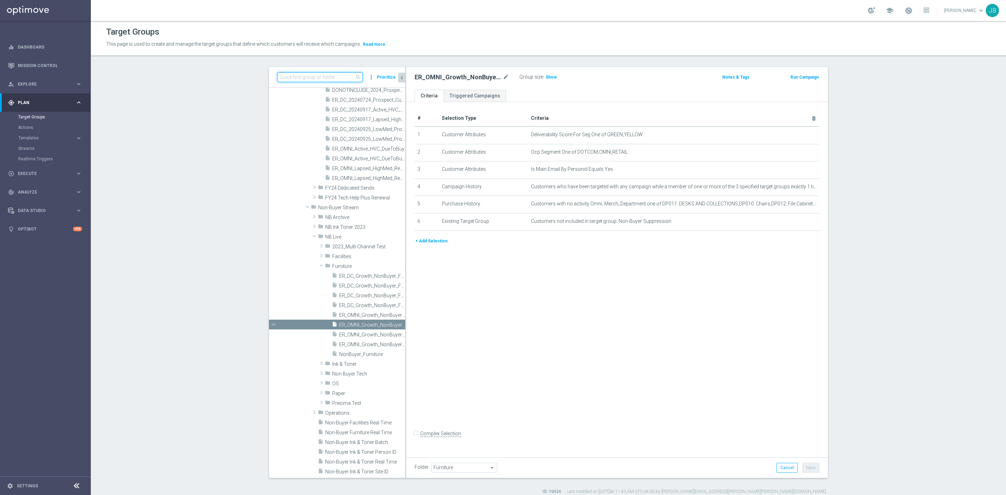
click at [329, 77] on input at bounding box center [319, 77] width 85 height 10
paste input "ER_OMNI_Furniture_BestSellers_4to6"
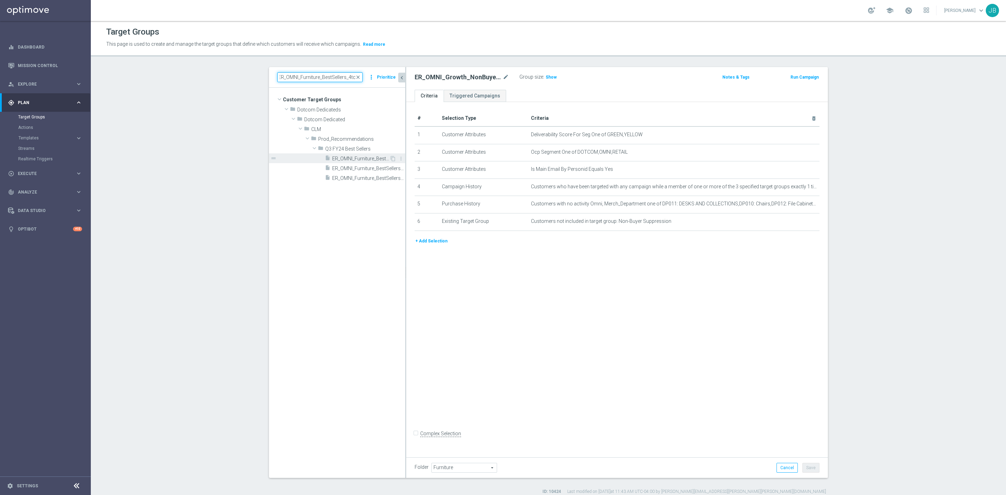
type input "ER_OMNI_Furniture_BestSellers_4to6"
click at [371, 157] on span "ER_OMNI_Furniture_BestSellers_4to6" at bounding box center [360, 159] width 57 height 6
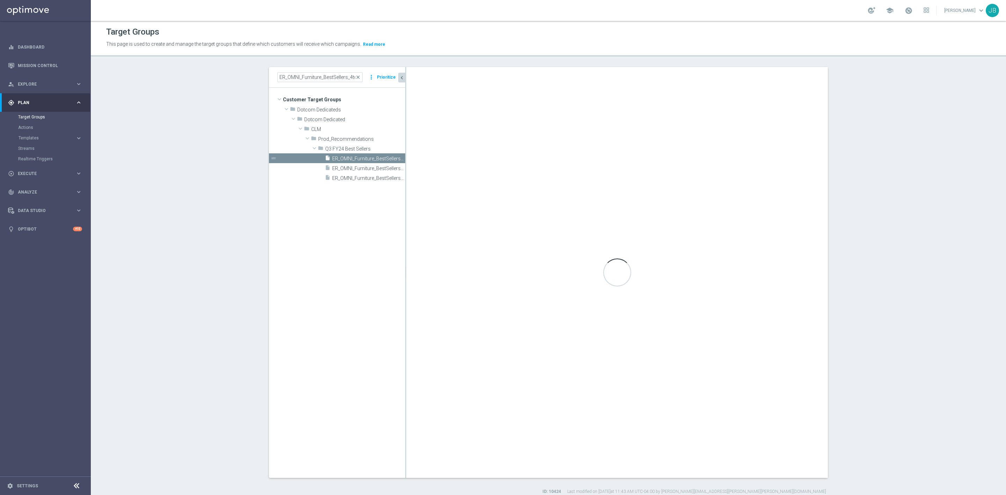
checkbox input "true"
type input "Q3 FY24 Best Sellers"
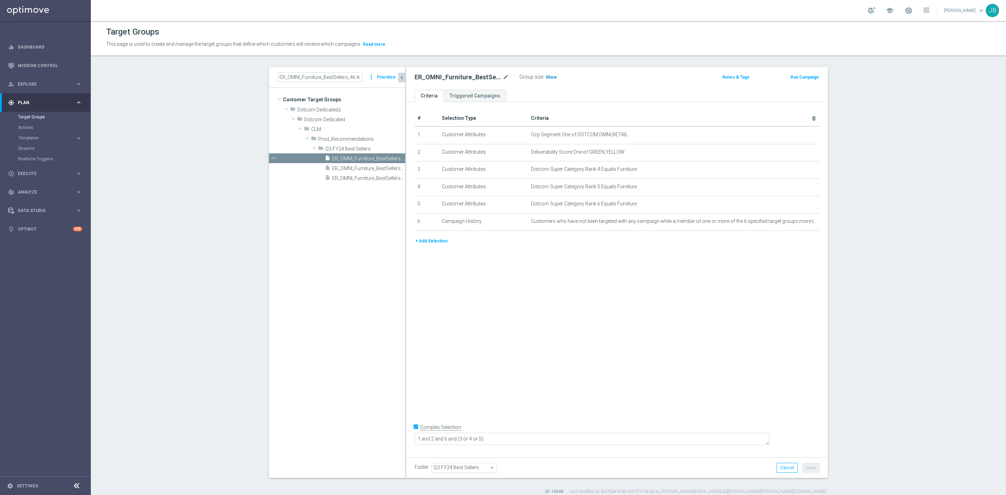
click at [545, 73] on h3 "Show" at bounding box center [551, 77] width 13 height 8
click at [794, 136] on icon "mode_edit" at bounding box center [797, 135] width 6 height 6
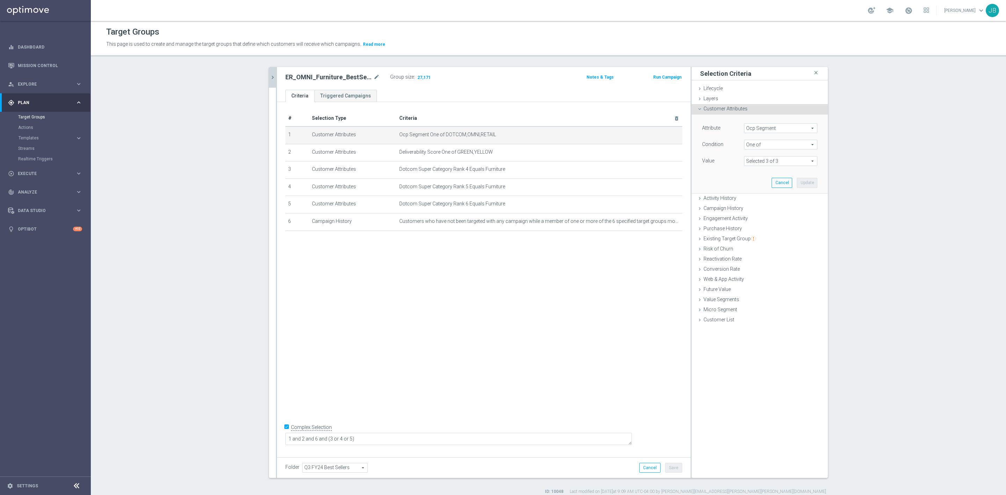
click at [782, 131] on span "Ocp Segment" at bounding box center [781, 128] width 73 height 9
click at [782, 131] on input "search" at bounding box center [780, 128] width 73 height 10
type input "ocp"
click at [771, 158] on span "OCP_Simple_12m" at bounding box center [781, 157] width 66 height 6
type input "OCP_Simple_12m"
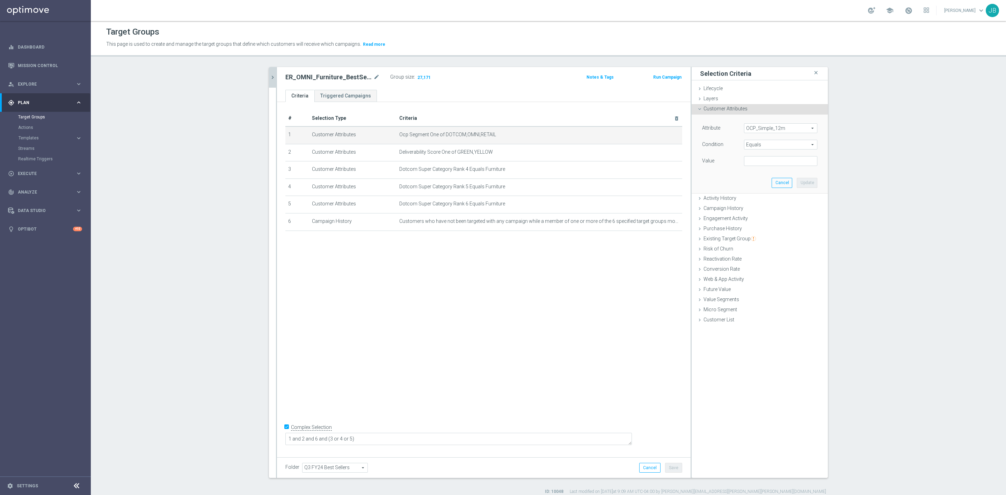
click at [755, 145] on span "Equals" at bounding box center [781, 144] width 73 height 9
click at [760, 236] on span "One of" at bounding box center [781, 237] width 66 height 6
type input "One of"
click at [754, 165] on textarea at bounding box center [780, 165] width 73 height 18
paste textarea "Dotcom, OMNI, Retail"
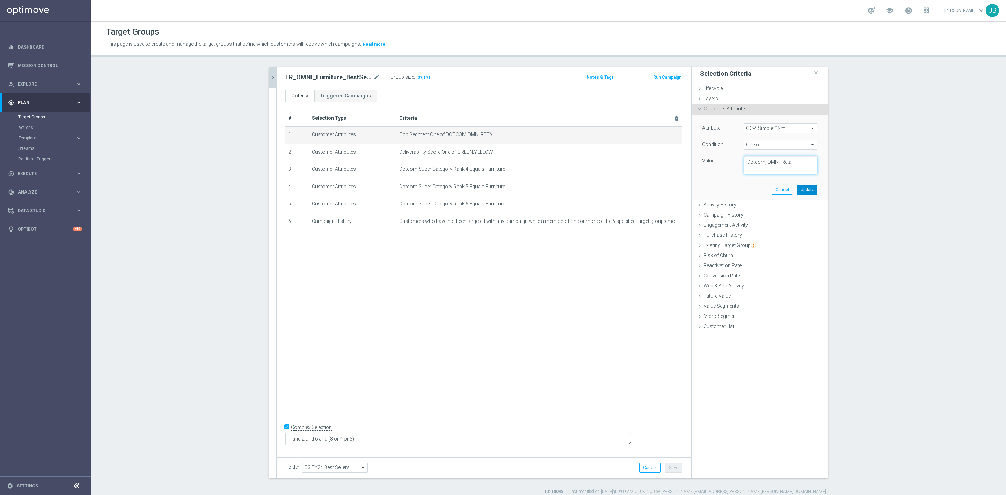
type textarea "Dotcom, OMNI, Retail"
click at [808, 191] on button "Update" at bounding box center [807, 190] width 21 height 10
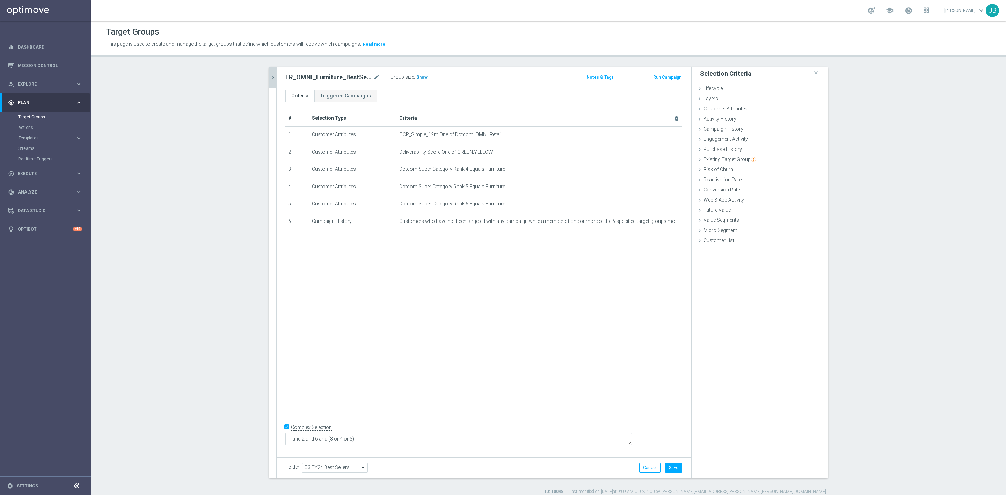
click at [419, 77] on span "Show" at bounding box center [422, 77] width 11 height 5
click at [640, 465] on button "Cancel" at bounding box center [649, 468] width 21 height 10
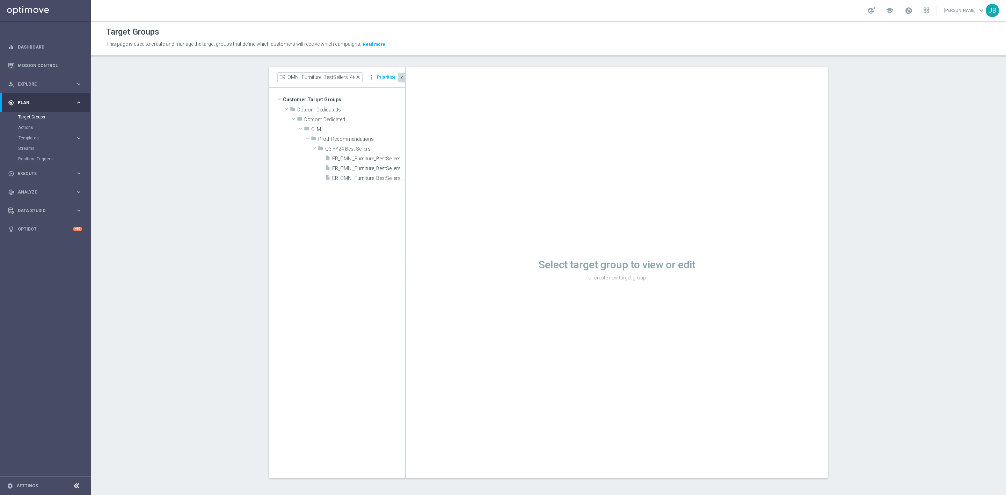
click at [356, 80] on span "close" at bounding box center [358, 77] width 6 height 6
click at [330, 79] on input at bounding box center [319, 77] width 85 height 10
paste input "ER_OMNI_Furniture_BestSellers_4to6_RED6to12"
type input "ER_OMNI_Furniture_BestSellers_4to6_RED6to12"
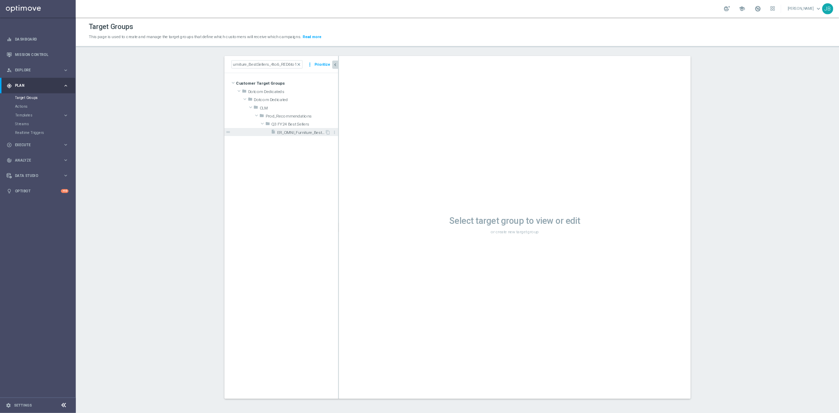
scroll to position [0, 0]
click at [344, 157] on span "ER_OMNI_Furniture_BestSellers_4to6_RED6to12" at bounding box center [360, 159] width 57 height 6
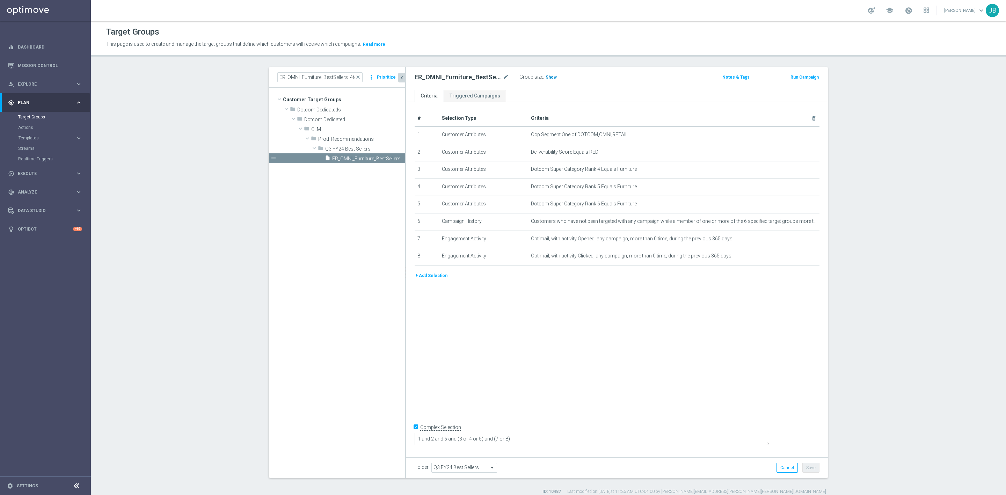
click at [546, 78] on span "Show" at bounding box center [551, 77] width 11 height 5
click at [887, 187] on section "ER_OMNI_Furniture_BestSellers_4to6_RED6to12 close more_vert Prioritize Customer…" at bounding box center [548, 281] width 915 height 428
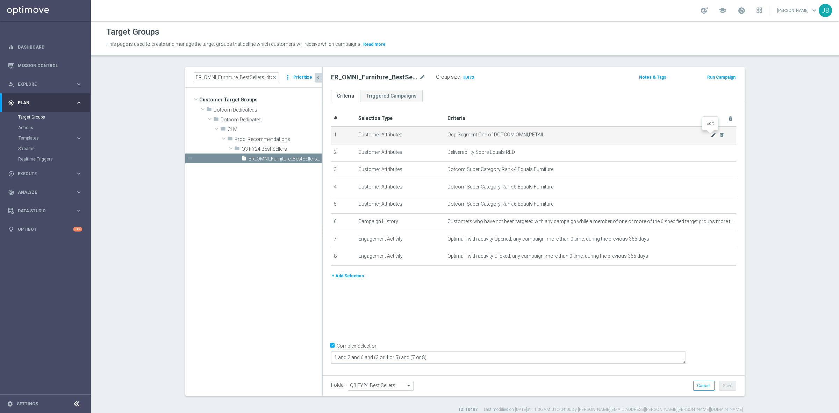
click at [710, 133] on icon "mode_edit" at bounding box center [713, 135] width 6 height 6
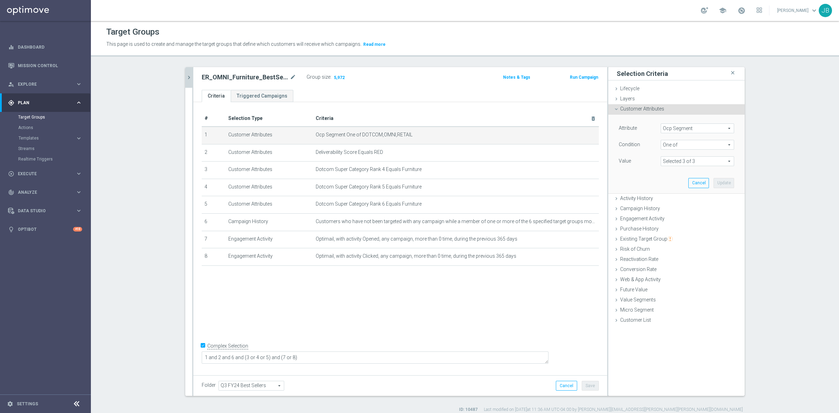
click at [698, 159] on span at bounding box center [697, 161] width 73 height 9
click at [687, 128] on span "Ocp Segment" at bounding box center [697, 128] width 73 height 9
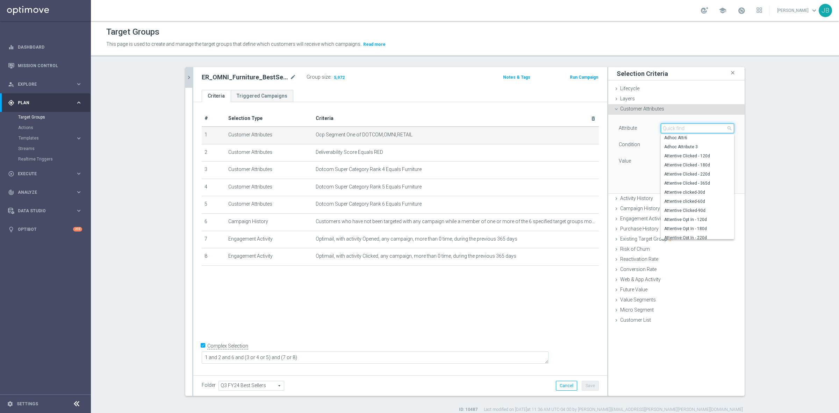
click at [668, 131] on input "search" at bounding box center [696, 128] width 73 height 10
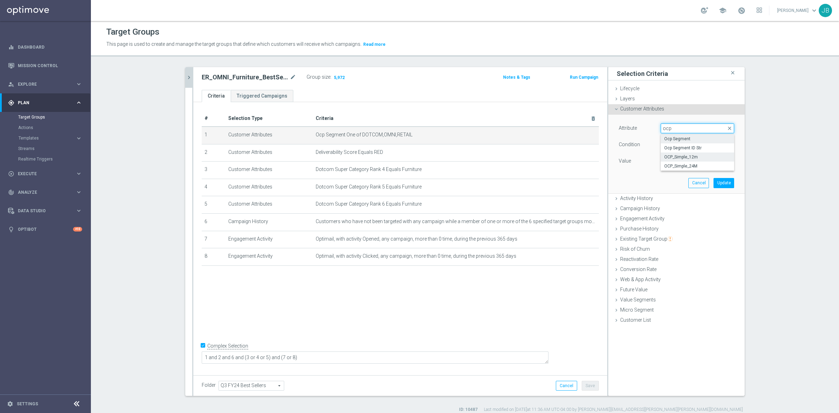
type input "ocp"
click at [672, 157] on span "OCP_Simple_12m" at bounding box center [697, 157] width 66 height 6
type input "OCP_Simple_12m"
click at [673, 146] on span "Equals" at bounding box center [697, 144] width 73 height 9
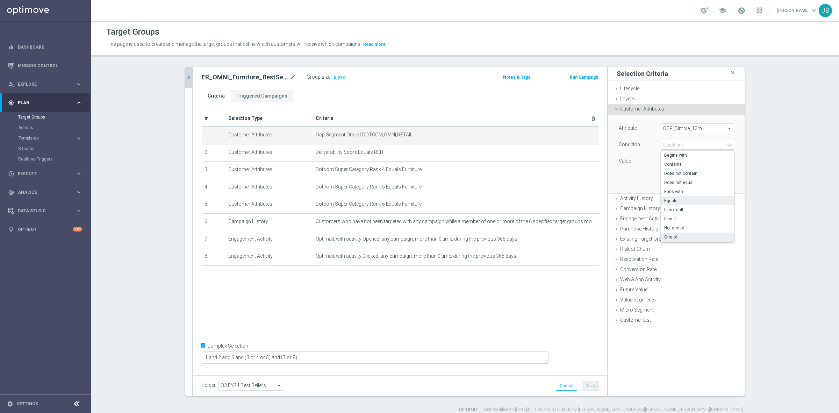
click at [672, 234] on span "One of" at bounding box center [697, 237] width 66 height 6
type input "One of"
click at [676, 165] on textarea at bounding box center [696, 165] width 73 height 18
paste textarea "Dotcom, OMNI, Retail"
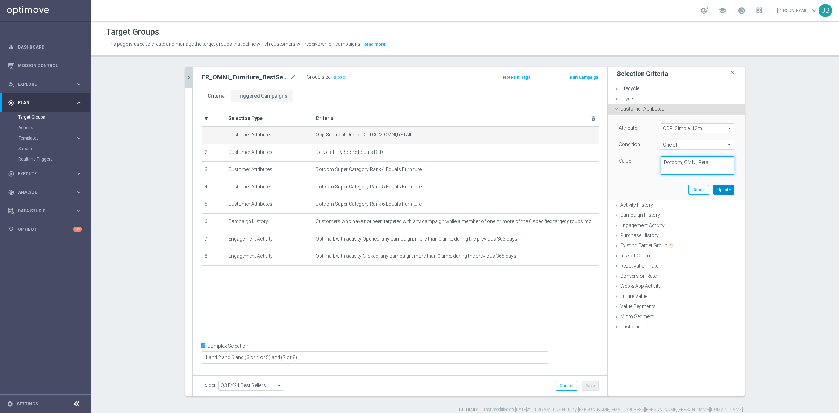
type textarea "Dotcom, OMNI, Retail"
click at [714, 189] on button "Update" at bounding box center [723, 190] width 21 height 10
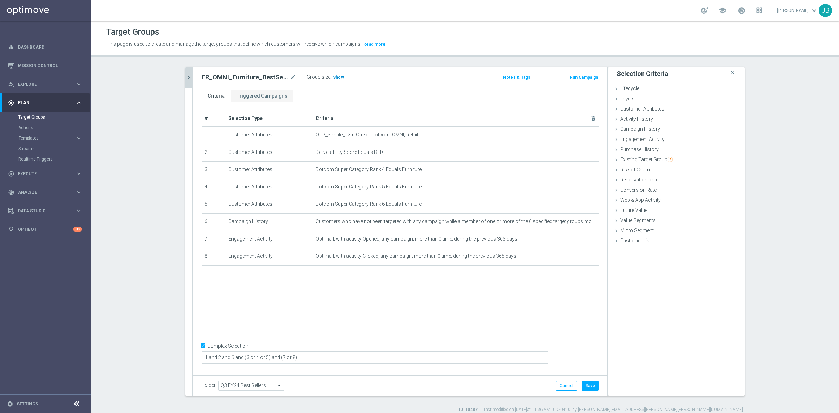
click at [339, 79] on h3 "Show" at bounding box center [338, 77] width 13 height 8
click at [560, 385] on button "Cancel" at bounding box center [566, 386] width 21 height 10
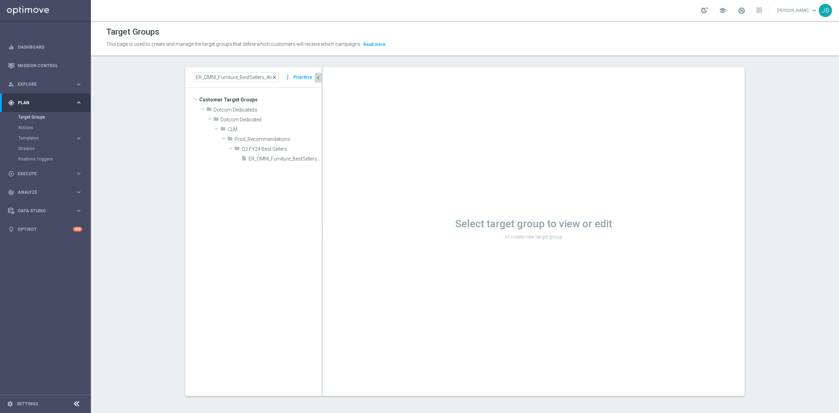
click at [273, 78] on span "close" at bounding box center [274, 77] width 6 height 6
click at [242, 77] on input at bounding box center [236, 77] width 85 height 10
paste input "ER_DC_20240418_Furniture_CatPropensity"
type input "ER_DC_20240418_Furniture_CatPropensity"
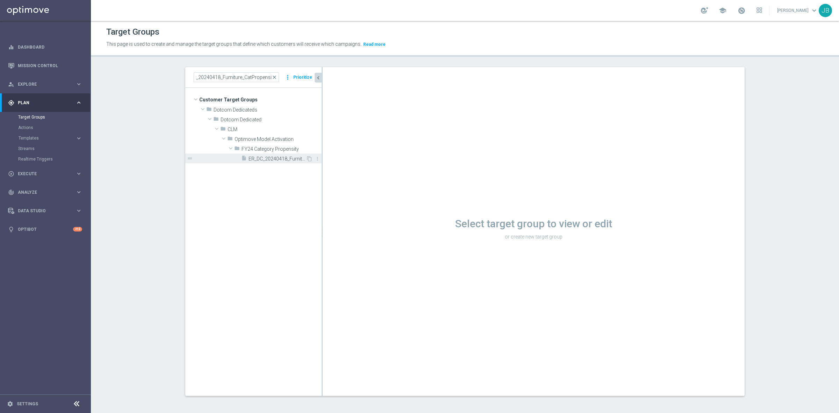
scroll to position [0, 0]
click at [271, 157] on span "ER_DC_20240418_Furniture_CatPropensity" at bounding box center [276, 159] width 57 height 6
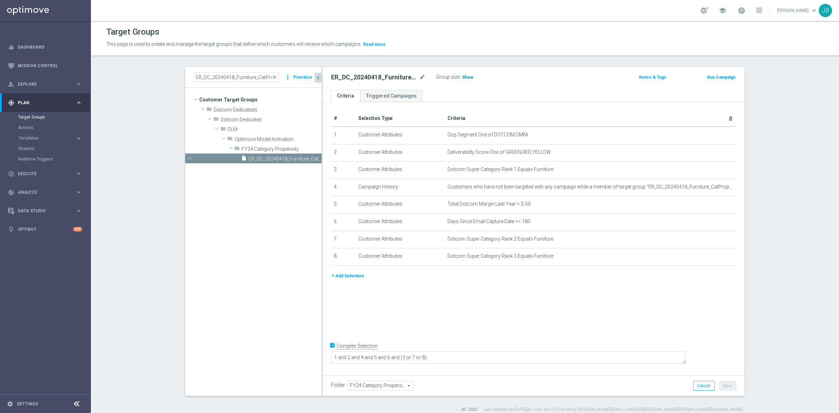
click at [465, 76] on span "Show" at bounding box center [467, 77] width 11 height 5
click at [710, 134] on icon "mode_edit" at bounding box center [713, 135] width 6 height 6
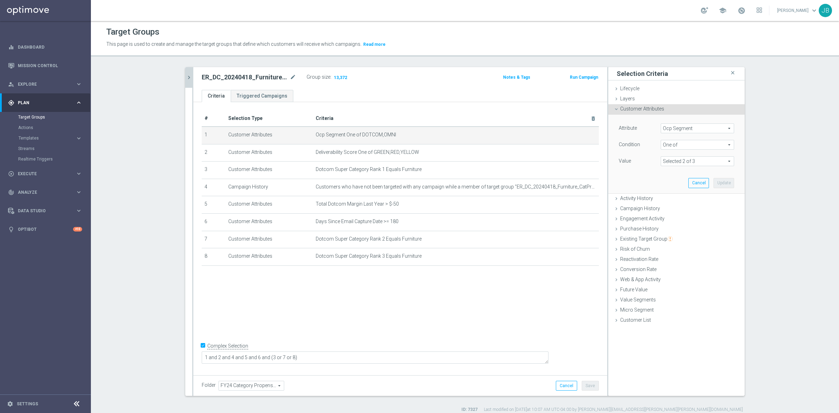
click at [697, 129] on span "Ocp Segment" at bounding box center [697, 128] width 73 height 9
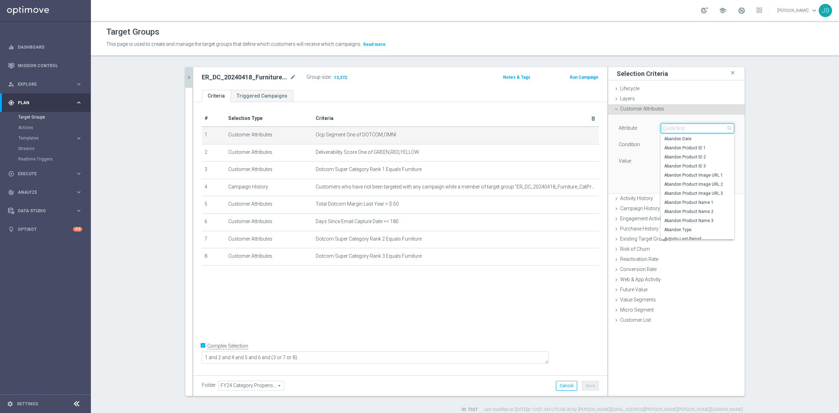
click at [686, 130] on input "search" at bounding box center [696, 128] width 73 height 10
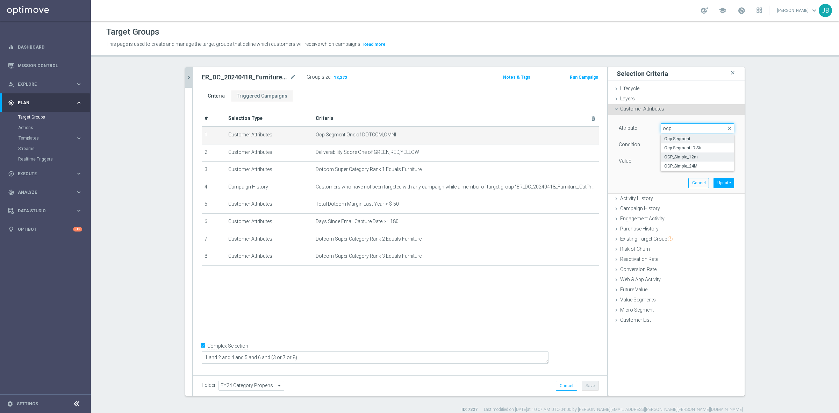
type input "ocp"
click at [682, 158] on span "OCP_Simple_12m" at bounding box center [697, 157] width 66 height 6
type input "OCP_Simple_12m"
click at [671, 147] on span "Equals" at bounding box center [697, 144] width 73 height 9
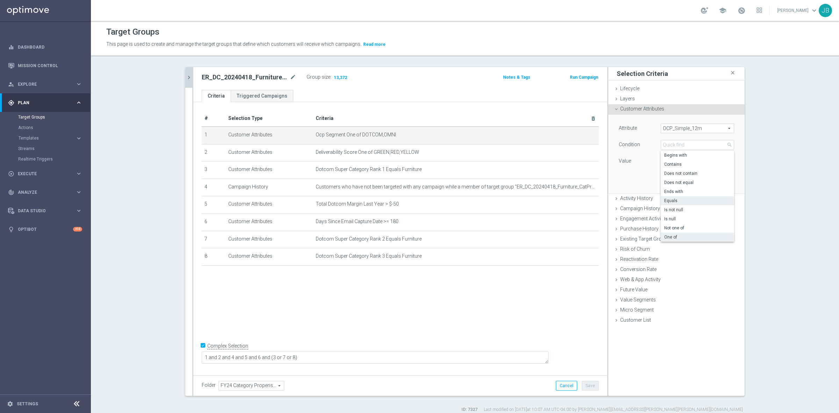
click at [675, 233] on label "One of" at bounding box center [696, 236] width 73 height 9
type input "One of"
click at [677, 167] on textarea at bounding box center [696, 165] width 73 height 18
click at [668, 161] on textarea at bounding box center [696, 165] width 73 height 18
paste textarea "Dotcom, OMNI"
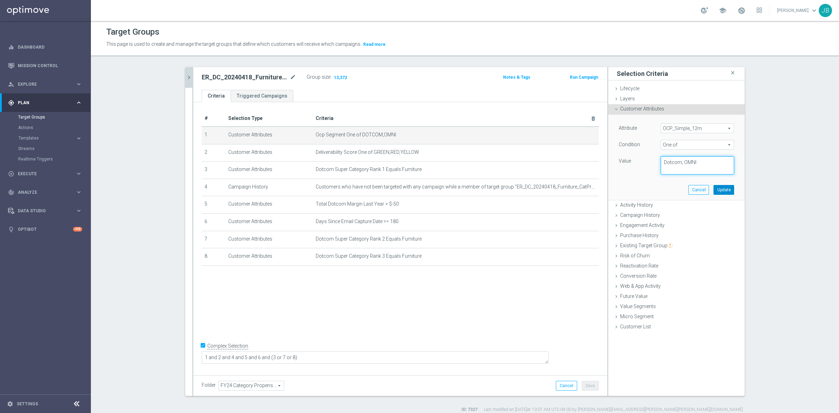
type textarea "Dotcom, OMNI"
click at [716, 189] on button "Update" at bounding box center [723, 190] width 21 height 10
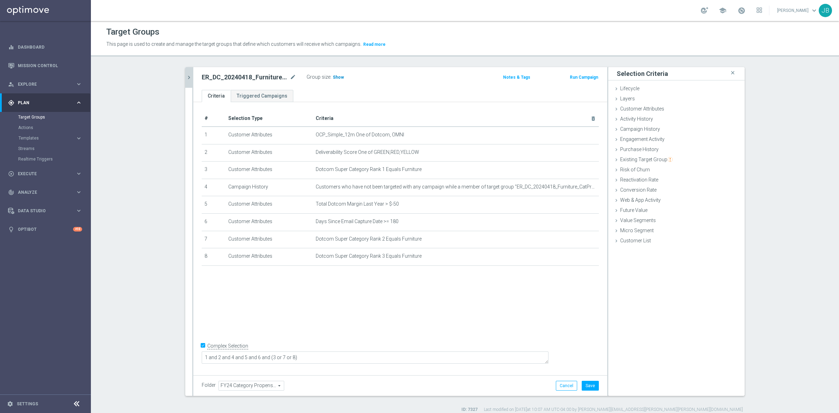
click at [332, 80] on h3 "Show" at bounding box center [338, 77] width 13 height 8
click at [569, 383] on button "Cancel" at bounding box center [566, 386] width 21 height 10
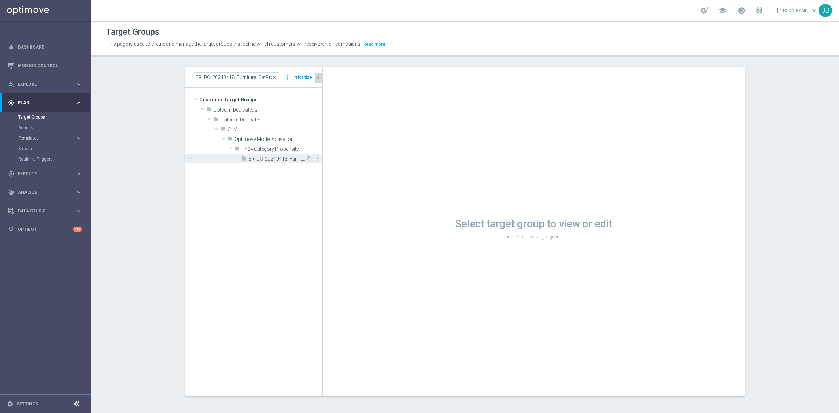
click at [272, 161] on span "ER_DC_20240418_Furniture_CatPropensity" at bounding box center [276, 159] width 57 height 6
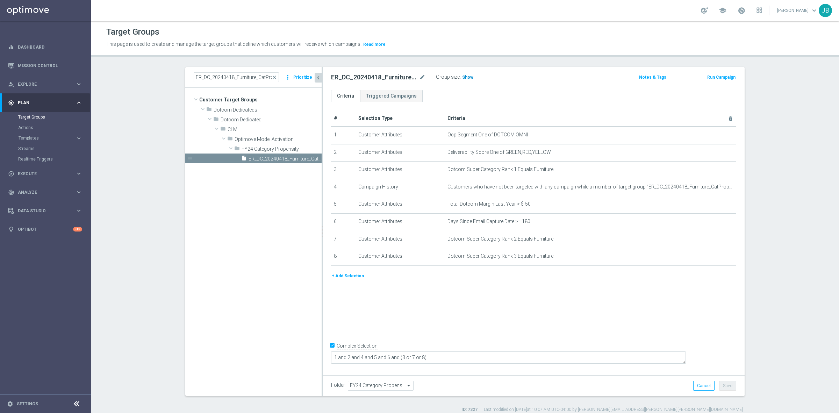
click at [462, 76] on span "Show" at bounding box center [467, 77] width 11 height 5
drag, startPoint x: 273, startPoint y: 78, endPoint x: 255, endPoint y: 79, distance: 17.5
click at [273, 78] on span "close" at bounding box center [274, 77] width 6 height 6
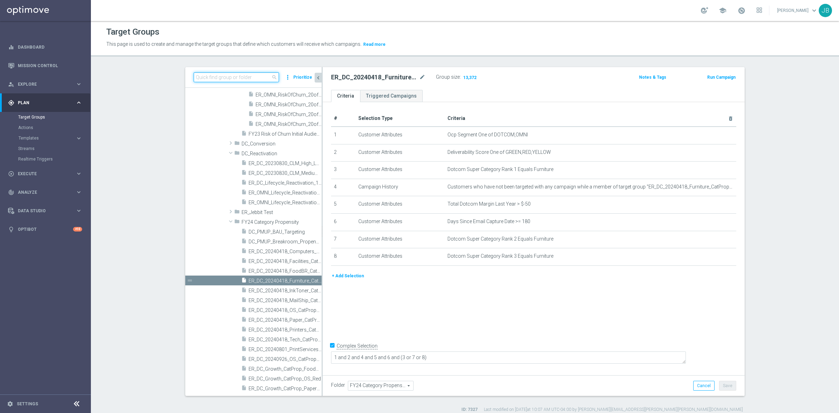
click at [255, 79] on input at bounding box center [236, 77] width 85 height 10
paste input "ER_OMNI_Growth_NonConsumable_Chairs"
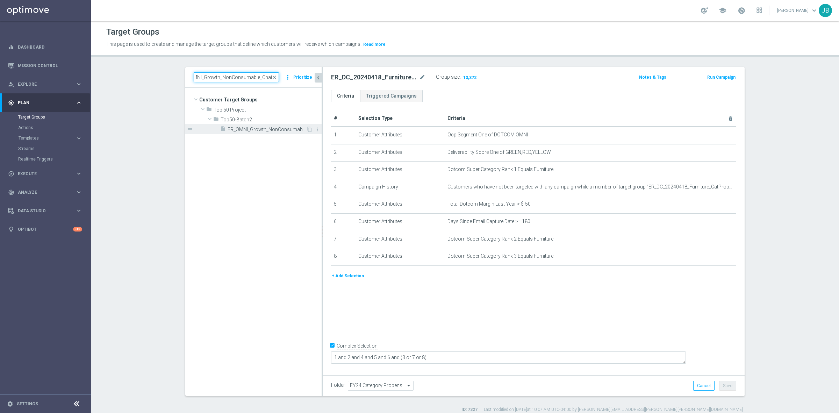
type input "ER_OMNI_Growth_NonConsumable_Chairs"
click at [277, 129] on span "ER_OMNI_Growth_NonConsumable_Chairs" at bounding box center [266, 129] width 78 height 6
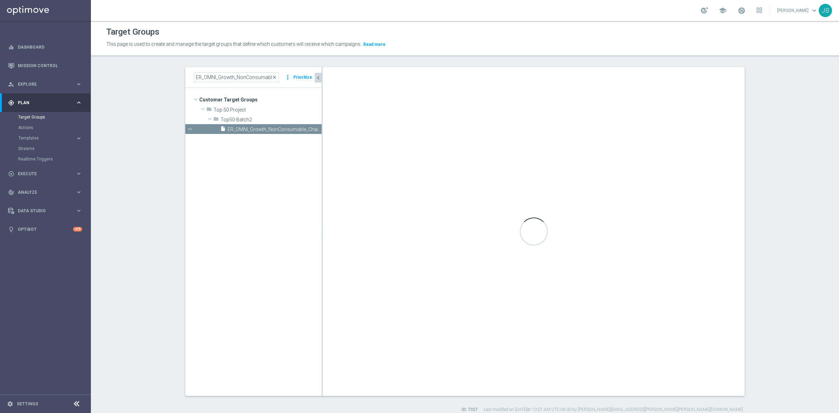
checkbox input "false"
type input "Top50-Batch2"
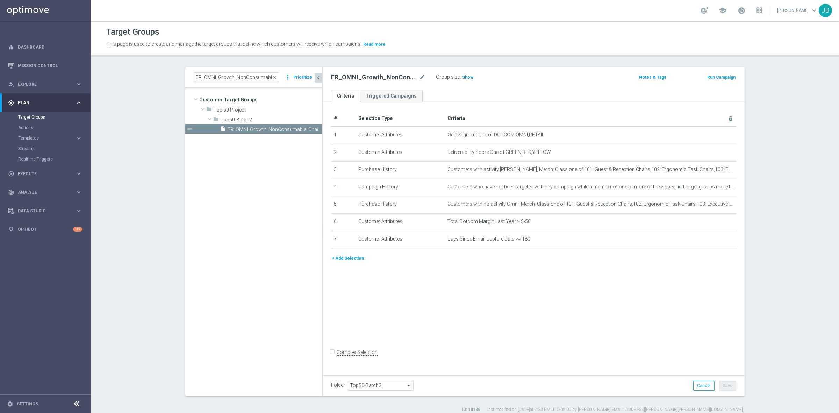
click at [462, 78] on span "Show" at bounding box center [467, 77] width 11 height 5
click at [710, 134] on icon "mode_edit" at bounding box center [713, 135] width 6 height 6
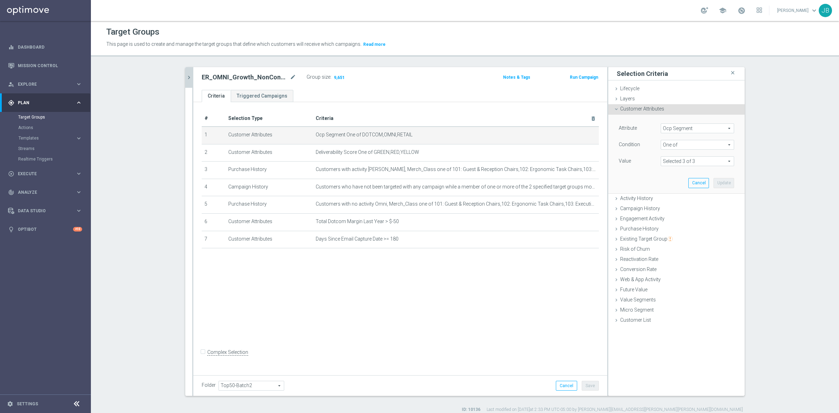
click at [694, 130] on span "Ocp Segment" at bounding box center [697, 128] width 73 height 9
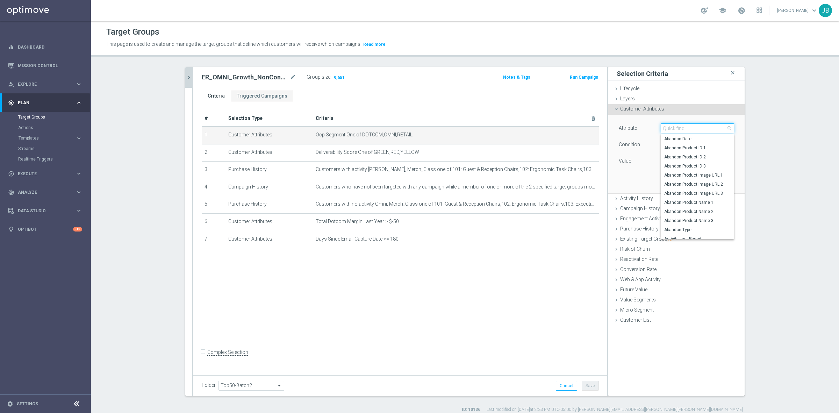
click at [694, 130] on input "search" at bounding box center [696, 128] width 73 height 10
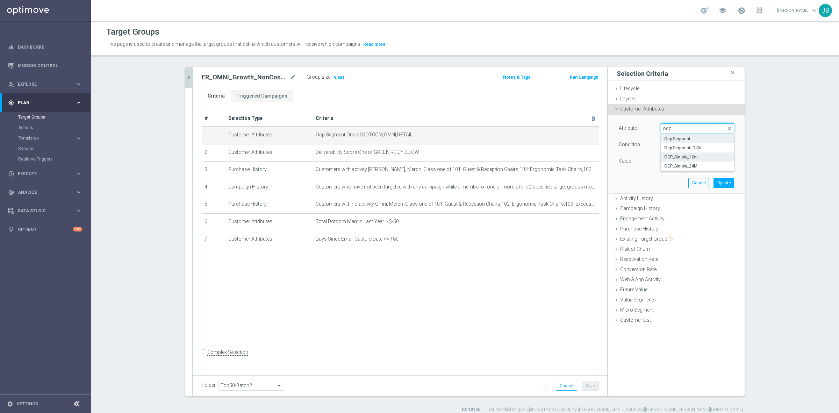
type input "ocp"
click at [678, 154] on label "OCP_Simple_12m" at bounding box center [696, 156] width 73 height 9
type input "OCP_Simple_12m"
click at [678, 145] on span "Equals" at bounding box center [697, 144] width 73 height 9
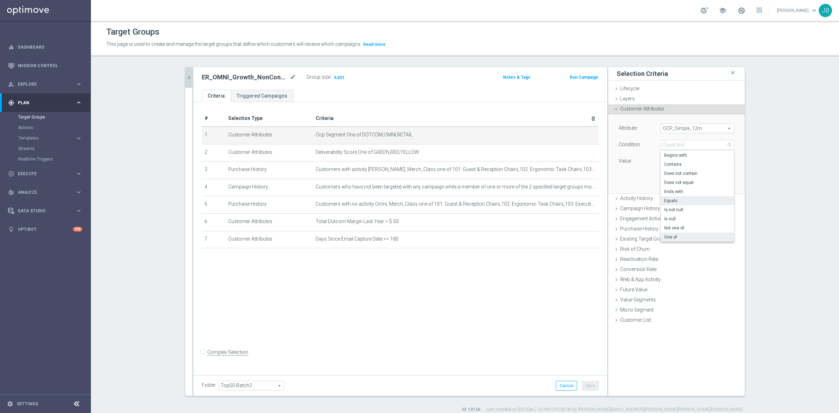
click at [669, 233] on label "One of" at bounding box center [696, 236] width 73 height 9
type input "One of"
click at [672, 162] on textarea at bounding box center [696, 165] width 73 height 18
paste textarea "Dotcom, OMNI, Retail"
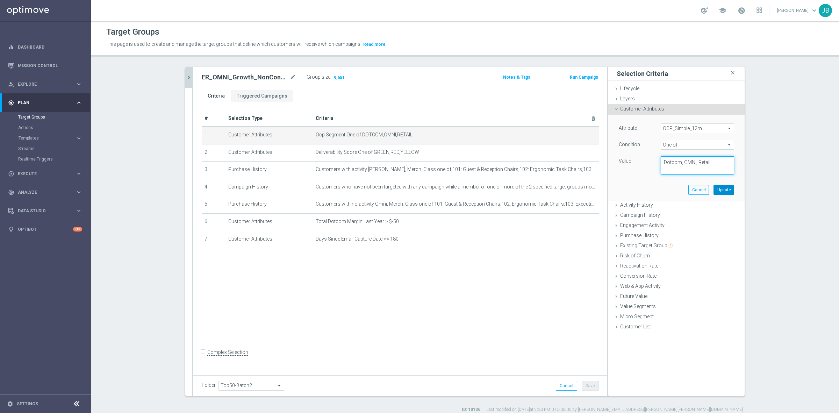
type textarea "Dotcom, OMNI, Retail"
click at [715, 188] on button "Update" at bounding box center [723, 190] width 21 height 10
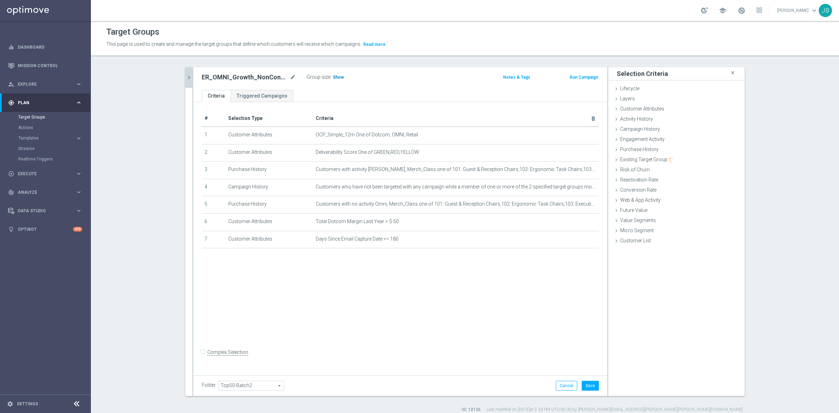
click at [335, 77] on span "Show" at bounding box center [338, 77] width 11 height 5
click at [559, 381] on button "Cancel" at bounding box center [566, 386] width 21 height 10
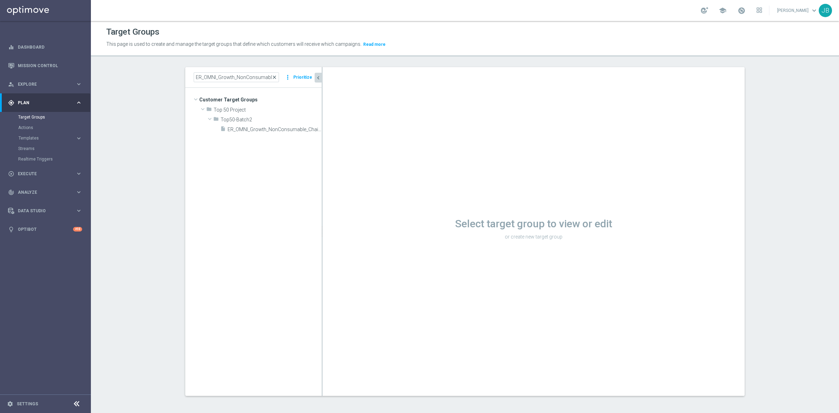
click at [273, 78] on span "close" at bounding box center [274, 77] width 6 height 6
click at [238, 78] on input at bounding box center [236, 77] width 85 height 10
paste input "ER_OMNI_LOYALTY_HVC_RED6to12Month"
type input "ER_OMNI_LOYALTY_HVC_RED6to12Month"
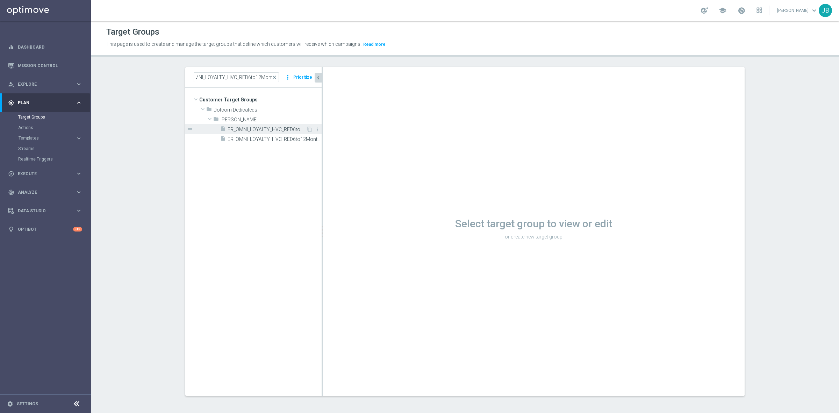
scroll to position [0, 0]
click at [265, 124] on div "insert_drive_file ER_OMNI_LOYALTY_HVC_RED6to12Month" at bounding box center [263, 129] width 86 height 10
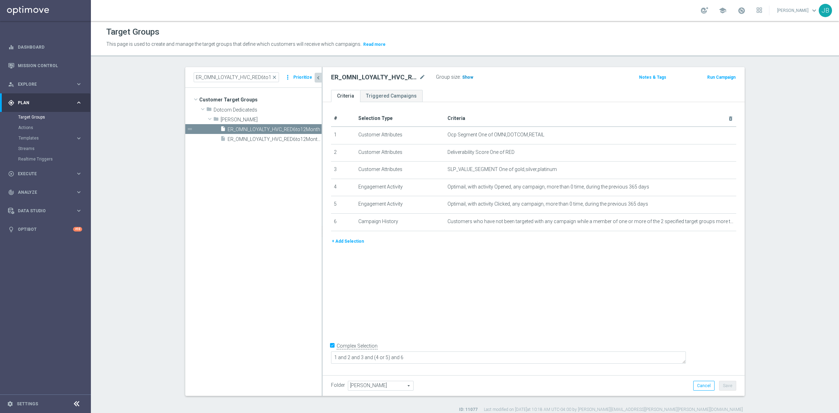
click at [463, 79] on span "Show" at bounding box center [467, 77] width 11 height 5
click at [710, 135] on icon "mode_edit" at bounding box center [713, 135] width 6 height 6
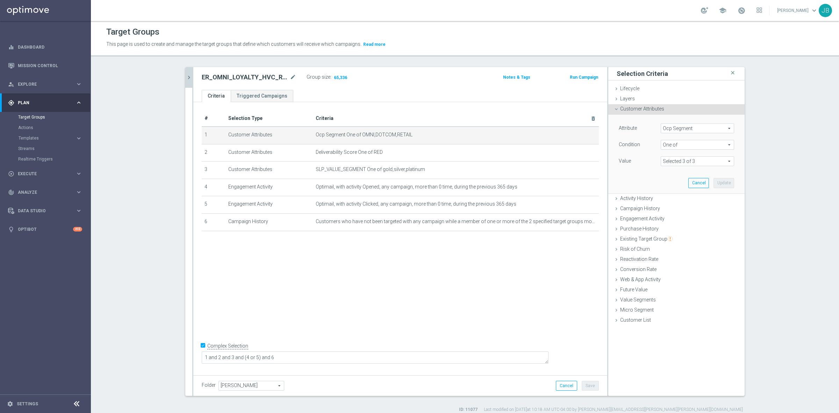
click at [706, 161] on span at bounding box center [697, 161] width 73 height 9
click at [685, 130] on span "Ocp Segment" at bounding box center [697, 128] width 73 height 9
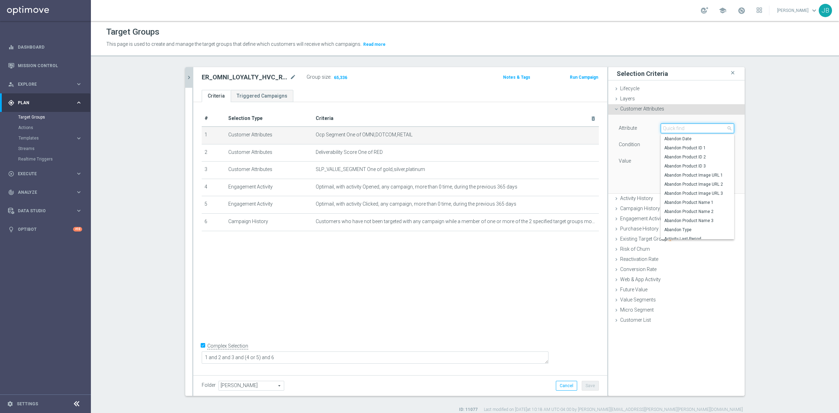
click at [685, 130] on input "search" at bounding box center [696, 128] width 73 height 10
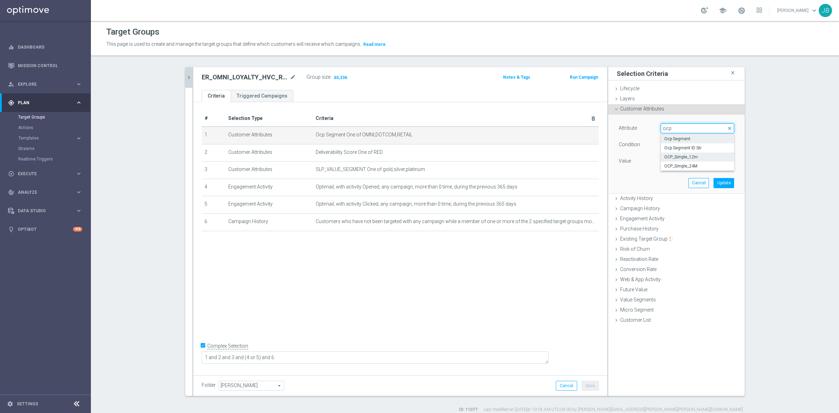
type input "ocp"
click at [687, 159] on span "OCP_Simple_12m" at bounding box center [697, 157] width 66 height 6
type input "OCP_Simple_12m"
click at [672, 142] on span "Equals" at bounding box center [697, 144] width 73 height 9
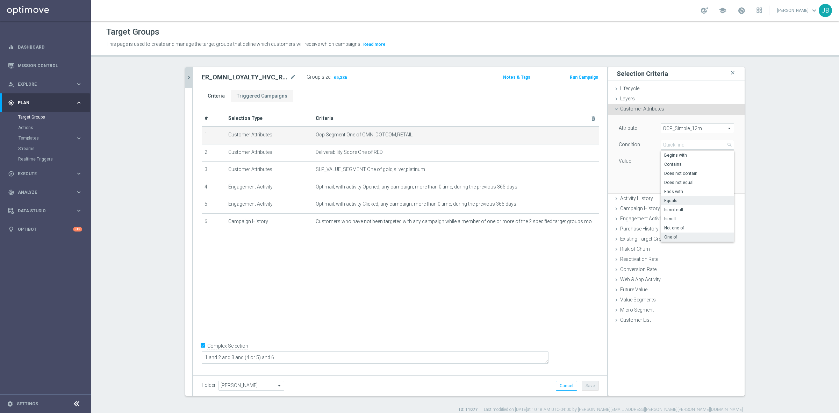
click at [668, 237] on span "One of" at bounding box center [697, 237] width 66 height 6
type input "One of"
click at [667, 168] on textarea at bounding box center [696, 165] width 73 height 18
click at [675, 164] on textarea at bounding box center [696, 165] width 73 height 18
paste textarea "Dotcom, OMNI, Retail"
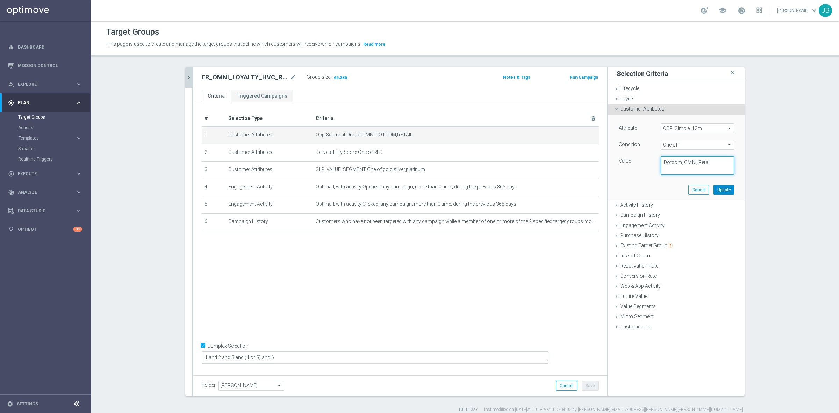
type textarea "Dotcom, OMNI, Retail"
click at [719, 189] on button "Update" at bounding box center [723, 190] width 21 height 10
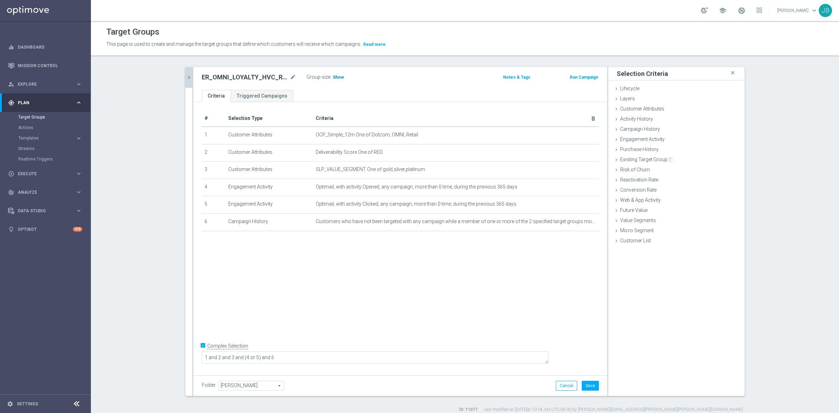
click at [334, 78] on span "Show" at bounding box center [338, 77] width 11 height 5
click at [562, 389] on button "Cancel" at bounding box center [566, 386] width 21 height 10
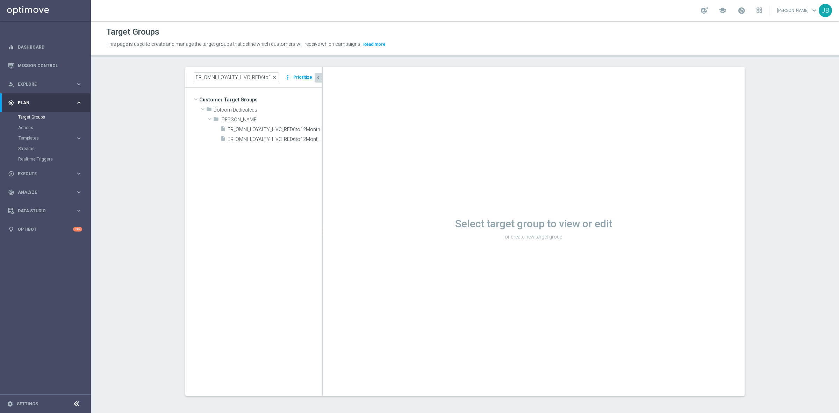
click at [272, 79] on span "close" at bounding box center [274, 77] width 6 height 6
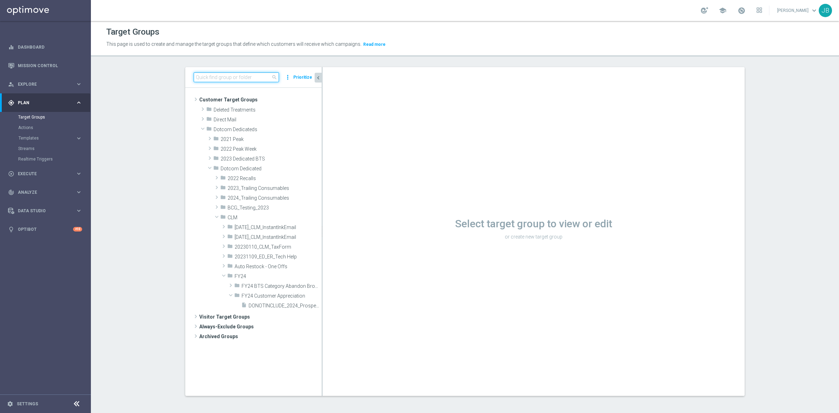
click at [254, 77] on input at bounding box center [236, 77] width 85 height 10
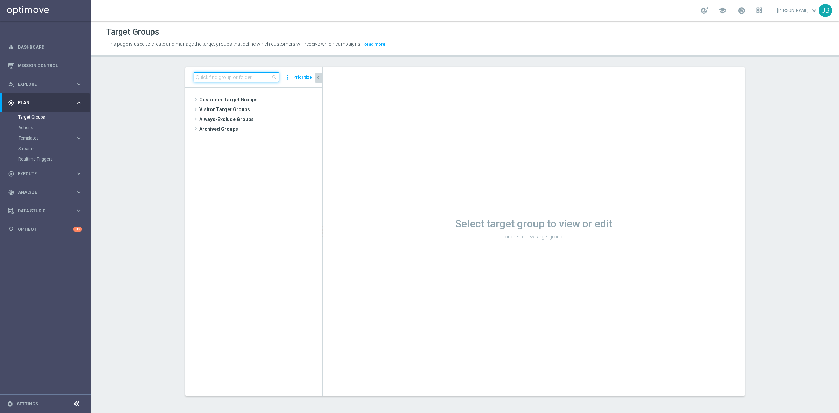
paste input "ER_OMNI_LOYALTY_HVC_RED1to2Year"
type input "ER_OMNI_LOYALTY_HVC_RED1to2Year"
click at [259, 129] on span "ER_OMNI_LOYALTY_HVC_RED1to2Year" at bounding box center [266, 129] width 78 height 6
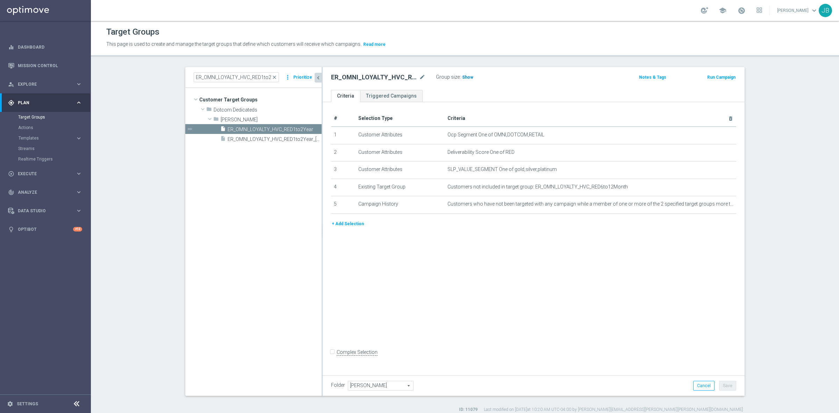
click at [464, 76] on span "Show" at bounding box center [467, 77] width 11 height 5
click at [710, 136] on icon "mode_edit" at bounding box center [713, 135] width 6 height 6
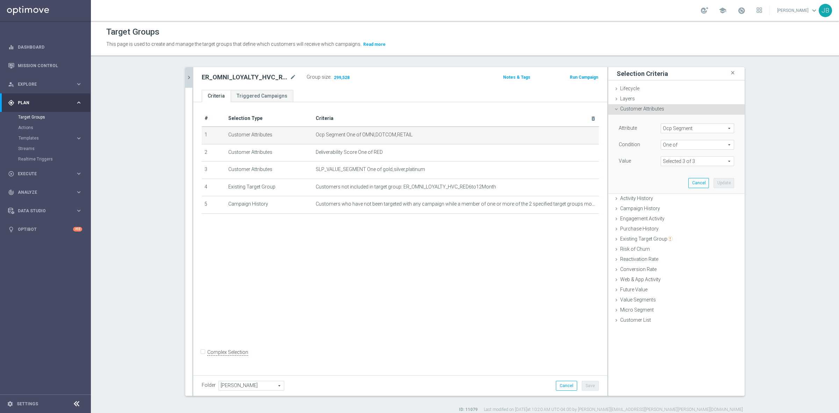
click at [702, 161] on span at bounding box center [697, 161] width 73 height 9
click at [696, 129] on span "Ocp Segment" at bounding box center [697, 128] width 73 height 9
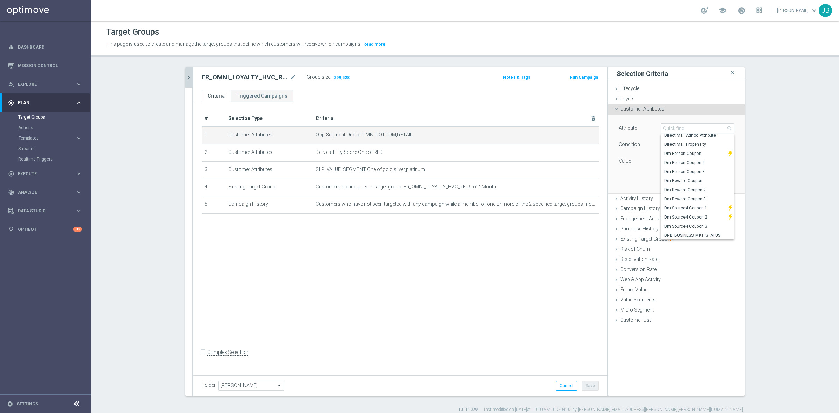
scroll to position [974, 0]
click at [678, 130] on input "search" at bounding box center [696, 128] width 73 height 10
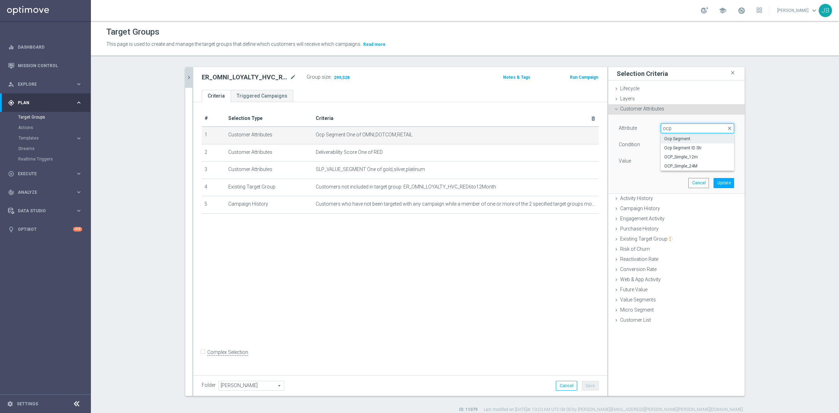
scroll to position [0, 0]
type input "ocp"
click at [677, 156] on span "OCP_Simple_12m" at bounding box center [697, 157] width 66 height 6
type input "OCP_Simple_12m"
click at [676, 146] on span "Equals" at bounding box center [697, 144] width 73 height 9
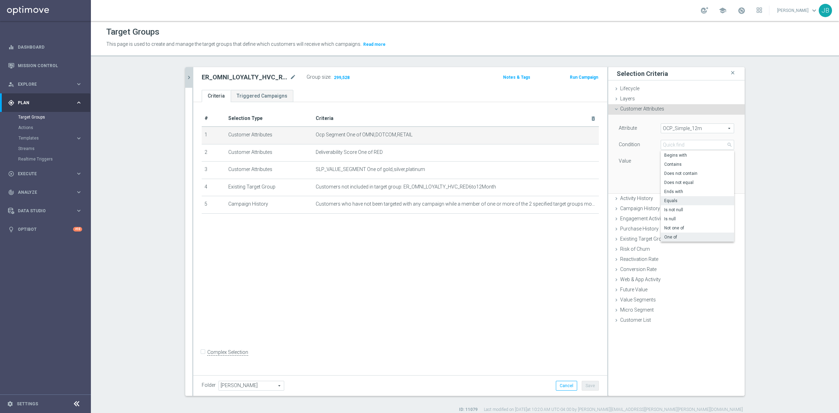
click at [666, 233] on label "One of" at bounding box center [696, 236] width 73 height 9
type input "One of"
click at [664, 163] on textarea at bounding box center [696, 165] width 73 height 18
paste textarea "Dotcom, OMNI, Retail"
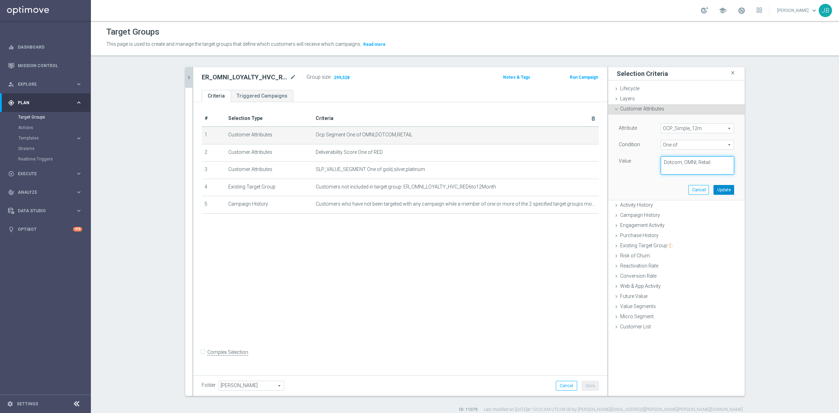
type textarea "Dotcom, OMNI, Retail"
click at [722, 189] on button "Update" at bounding box center [723, 190] width 21 height 10
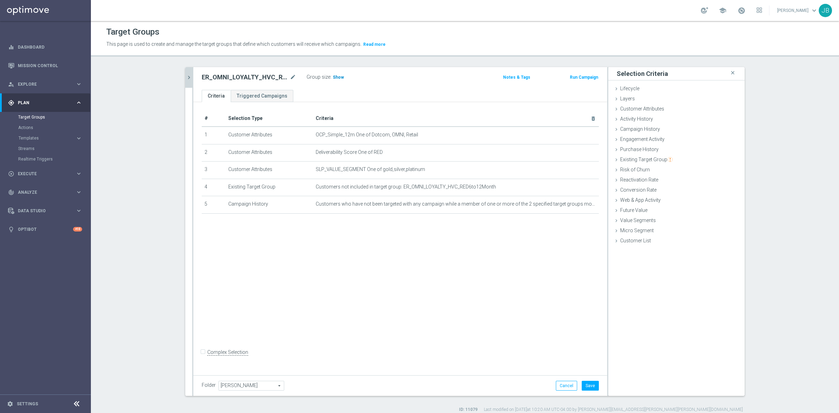
click at [334, 76] on span "Show" at bounding box center [338, 77] width 11 height 5
click at [567, 386] on button "Cancel" at bounding box center [566, 386] width 21 height 10
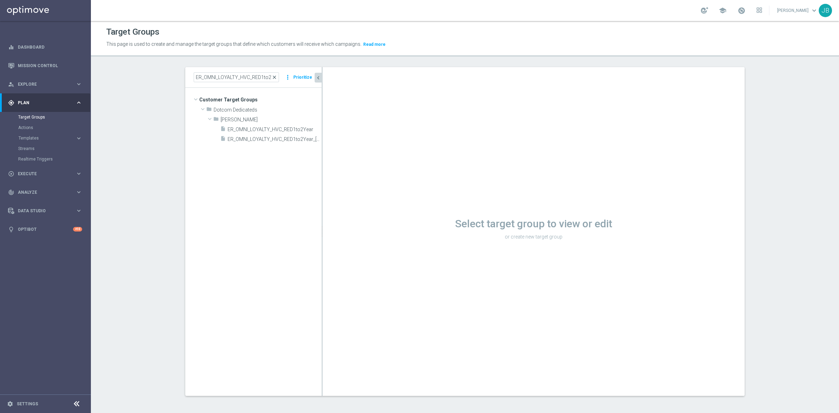
click at [274, 76] on span "close" at bounding box center [274, 77] width 6 height 6
click at [264, 74] on input at bounding box center [236, 77] width 85 height 10
paste input "ER_OMNI_NON_LOYALTY_HVC_RED6to12Month"
type input "ER_OMNI_NON_LOYALTY_HVC_RED6to12Month"
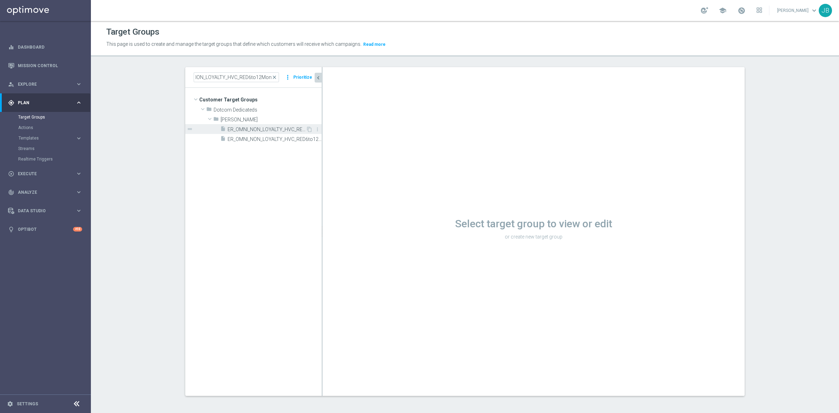
click at [250, 130] on span "ER_OMNI_NON_LOYALTY_HVC_RED6to12Month" at bounding box center [266, 129] width 78 height 6
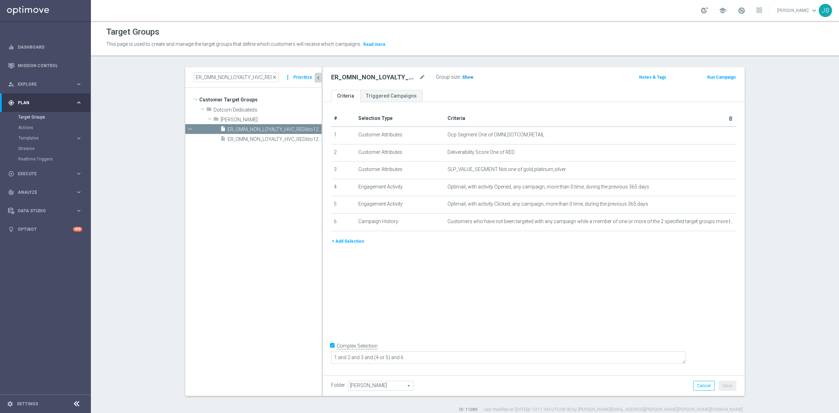
click at [465, 78] on span "Show" at bounding box center [467, 77] width 11 height 5
click at [710, 135] on icon "mode_edit" at bounding box center [713, 135] width 6 height 6
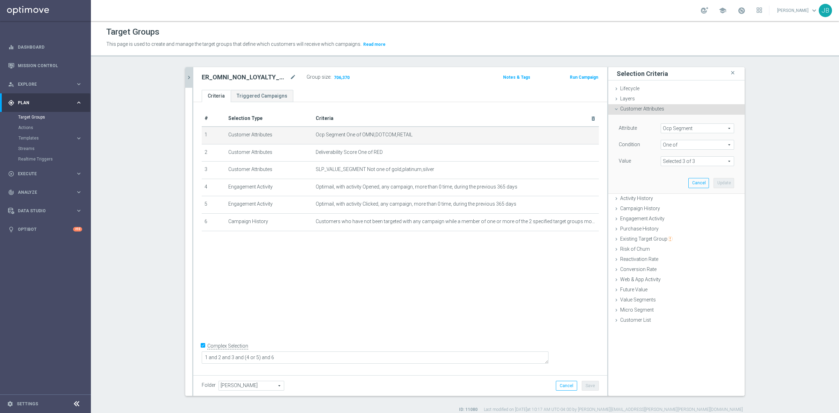
click at [698, 130] on span "Ocp Segment" at bounding box center [697, 128] width 73 height 9
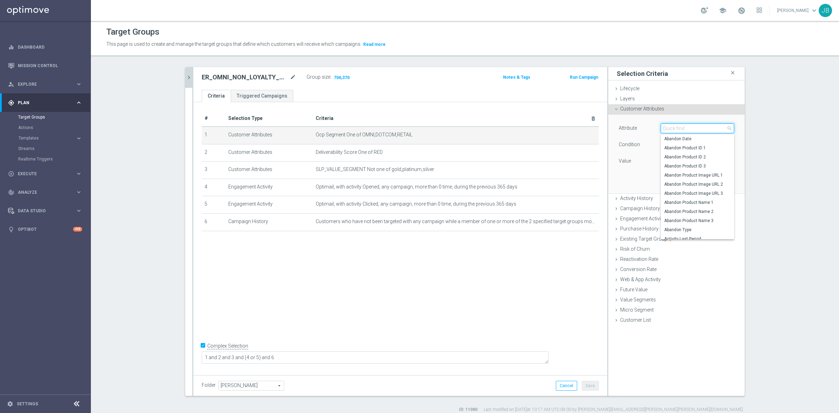
click at [698, 130] on input "search" at bounding box center [696, 128] width 73 height 10
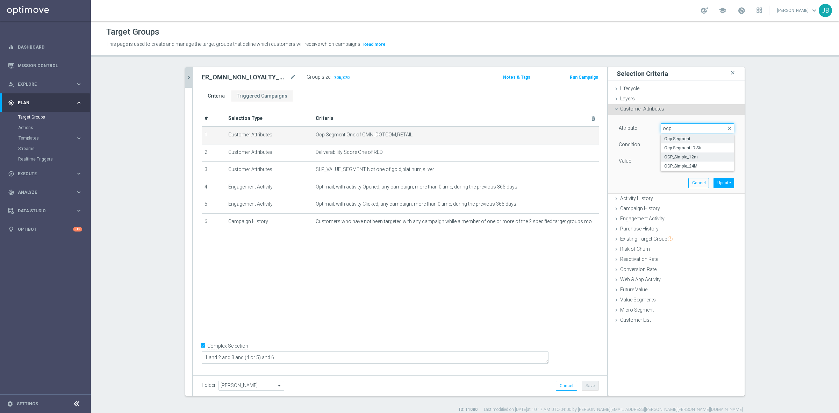
type input "ocp"
click at [691, 154] on span "OCP_Simple_12m" at bounding box center [697, 157] width 66 height 6
type input "OCP_Simple_12m"
click at [678, 146] on span "Equals" at bounding box center [697, 144] width 73 height 9
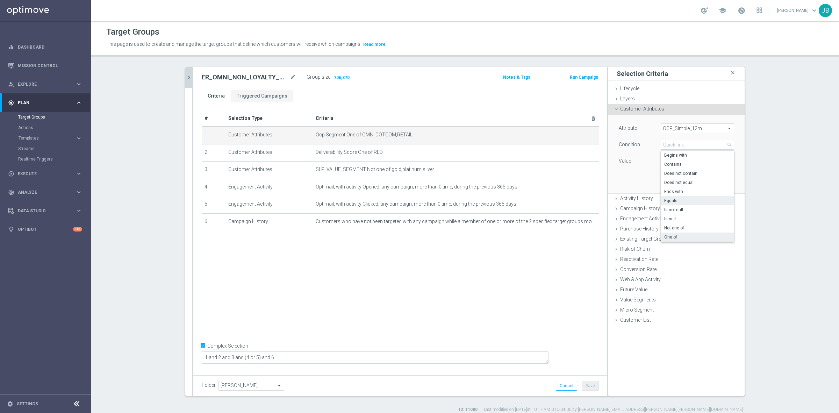
click at [679, 237] on span "One of" at bounding box center [697, 237] width 66 height 6
type input "One of"
click at [673, 162] on textarea at bounding box center [696, 165] width 73 height 18
click at [683, 161] on textarea at bounding box center [696, 165] width 73 height 18
paste textarea "Dotcom, OMNI, Retail"
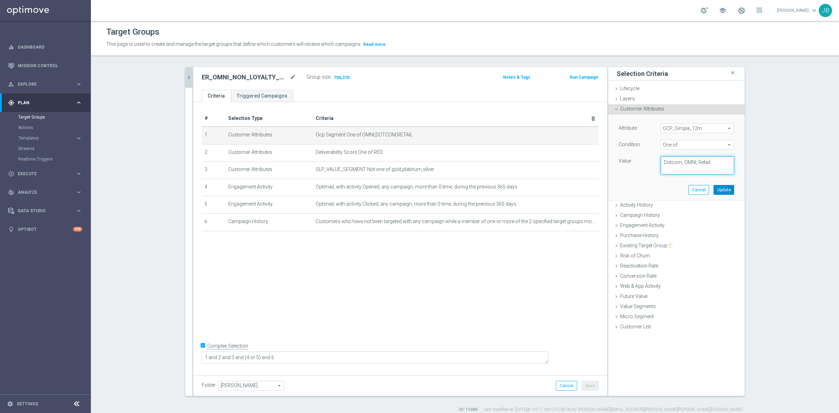
type textarea "Dotcom, OMNI, Retail"
click at [716, 191] on button "Update" at bounding box center [723, 190] width 21 height 10
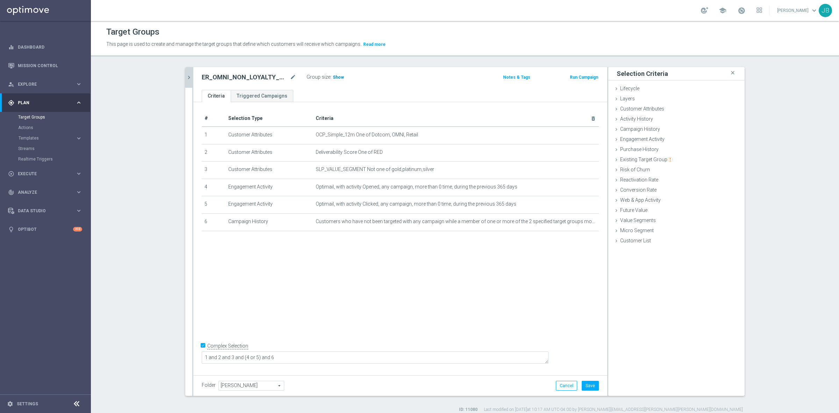
click at [333, 78] on span "Show" at bounding box center [338, 77] width 11 height 5
click at [188, 79] on icon "chevron_right" at bounding box center [189, 77] width 7 height 7
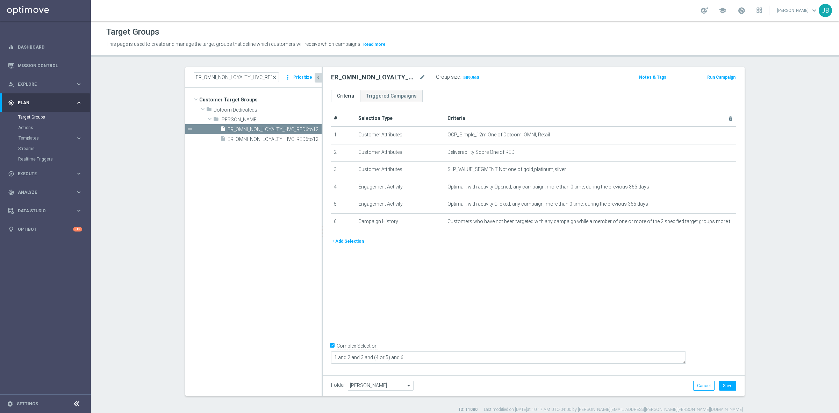
click at [274, 76] on span "close" at bounding box center [274, 77] width 6 height 6
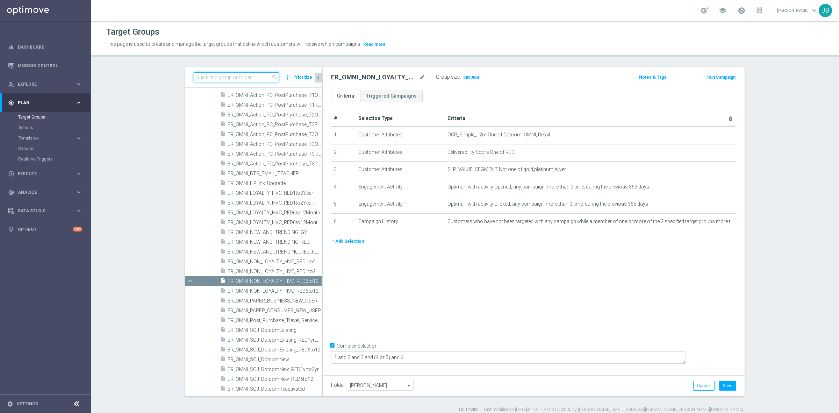
click at [250, 78] on input at bounding box center [236, 77] width 85 height 10
paste input "ER_OMNI_NON_LOYALTY_HVC_RED1to2YR"
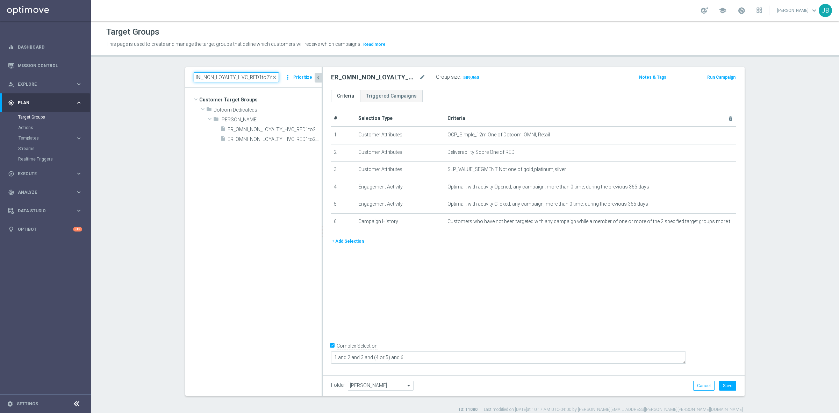
scroll to position [0, 0]
type input "ER_OMNI_NON_LOYALTY_HVC_RED1to2YR"
click at [256, 130] on span "ER_OMNI_NON_LOYALTY_HVC_RED1to2YR" at bounding box center [266, 129] width 78 height 6
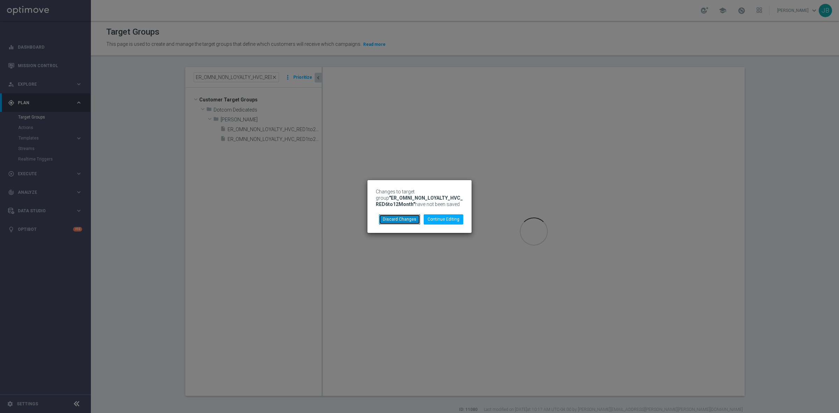
click at [404, 219] on button "Discard Changes" at bounding box center [399, 219] width 41 height 10
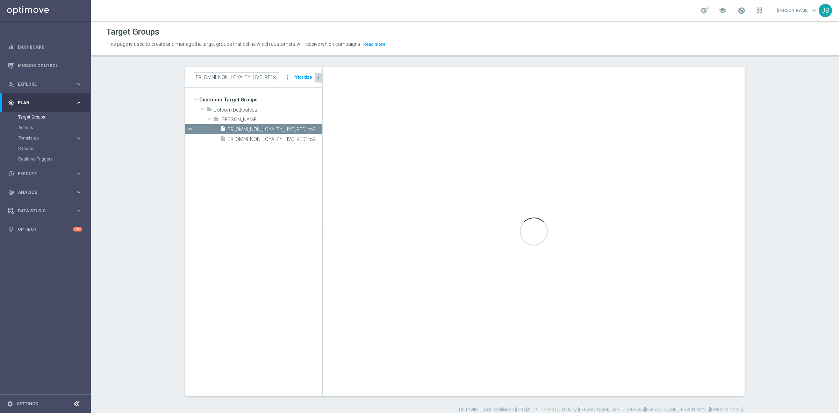
checkbox input "false"
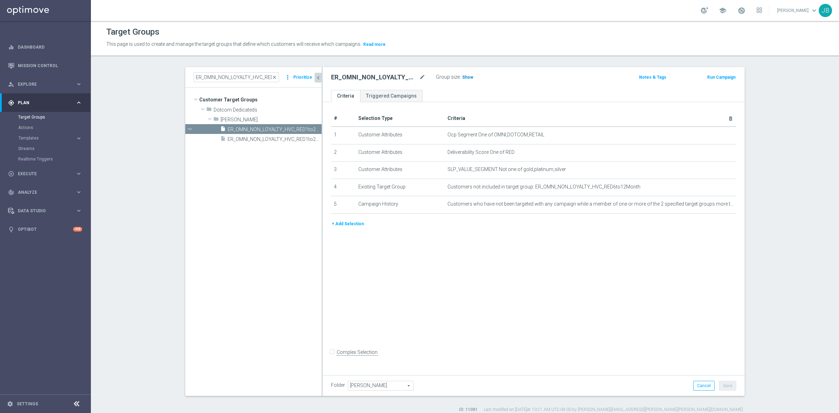
click at [463, 76] on span "Show" at bounding box center [467, 77] width 11 height 5
click at [710, 135] on icon "mode_edit" at bounding box center [713, 135] width 6 height 6
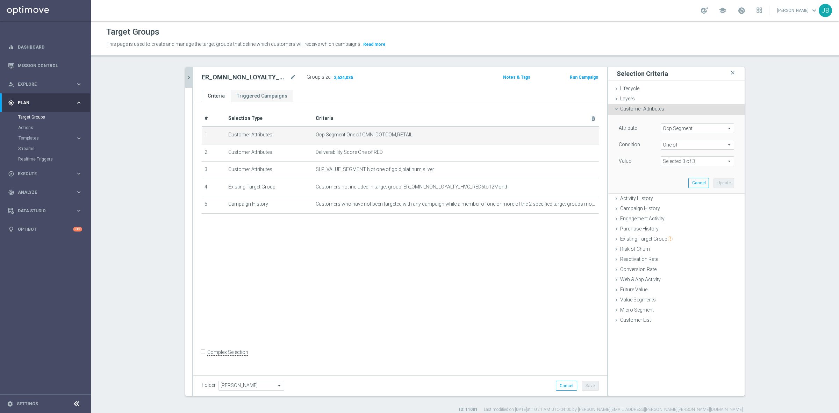
click at [703, 130] on span "Ocp Segment" at bounding box center [697, 128] width 73 height 9
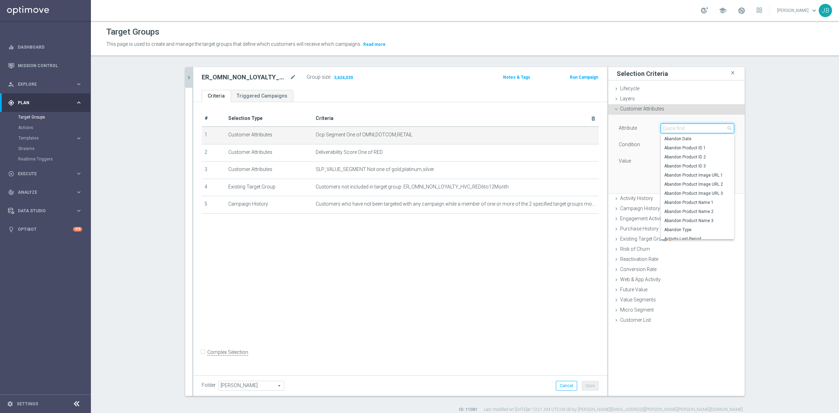
click at [703, 130] on input "search" at bounding box center [696, 128] width 73 height 10
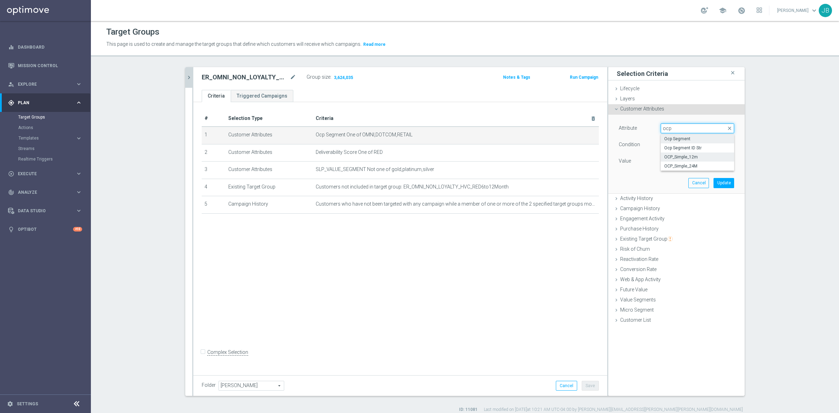
type input "ocp"
click at [684, 156] on span "OCP_Simple_12m" at bounding box center [697, 157] width 66 height 6
type input "OCP_Simple_12m"
click at [677, 146] on span "Equals" at bounding box center [697, 144] width 73 height 9
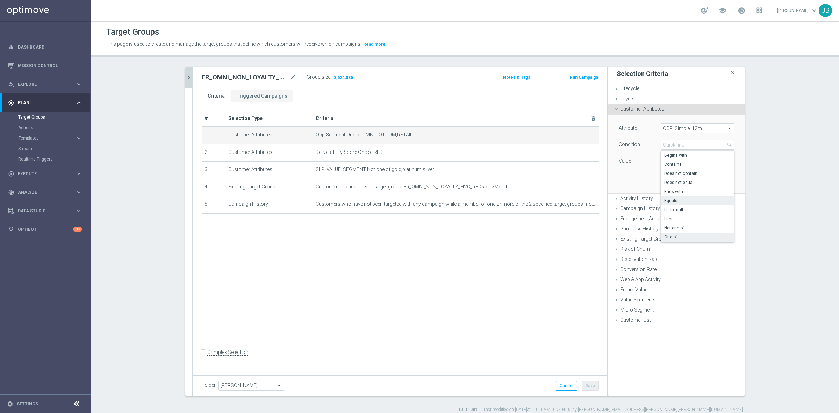
click at [670, 237] on span "One of" at bounding box center [697, 237] width 66 height 6
type input "One of"
click at [679, 171] on textarea at bounding box center [696, 165] width 73 height 18
paste textarea "Dotcom, OMNI, Retail"
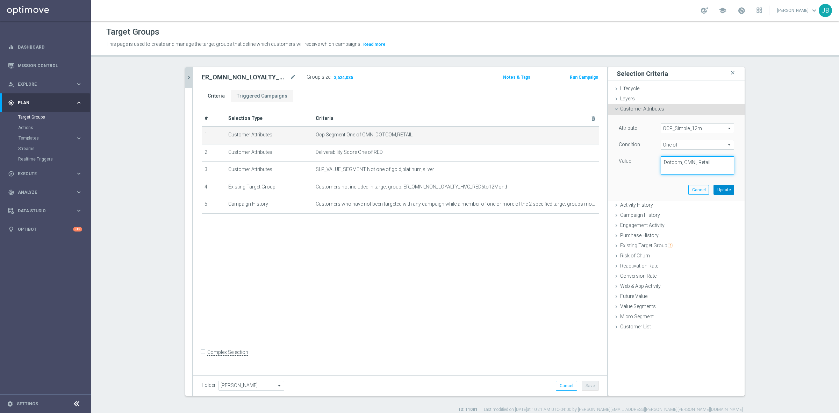
type textarea "Dotcom, OMNI, Retail"
click at [726, 189] on button "Update" at bounding box center [723, 190] width 21 height 10
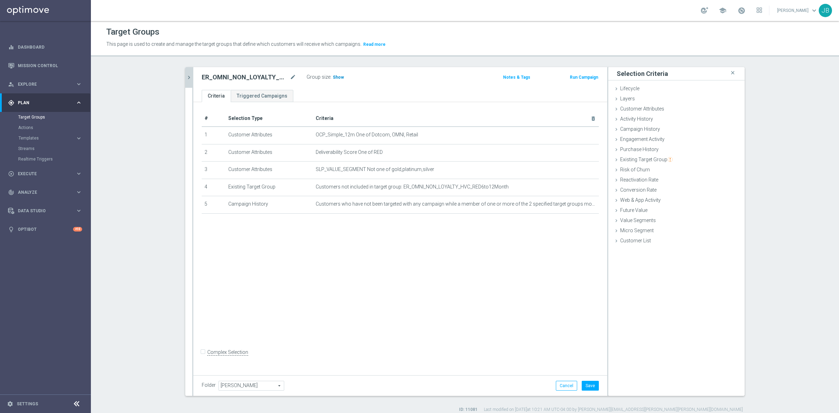
click at [333, 78] on span "Show" at bounding box center [338, 77] width 11 height 5
click at [186, 76] on icon "chevron_right" at bounding box center [189, 77] width 7 height 7
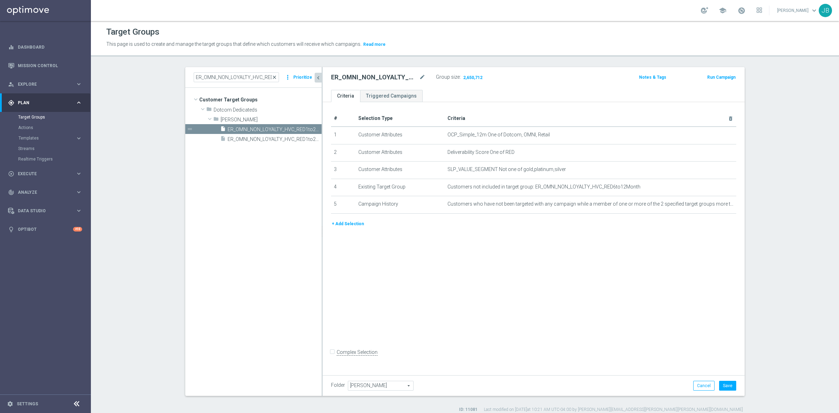
click at [275, 76] on span "close" at bounding box center [274, 77] width 6 height 6
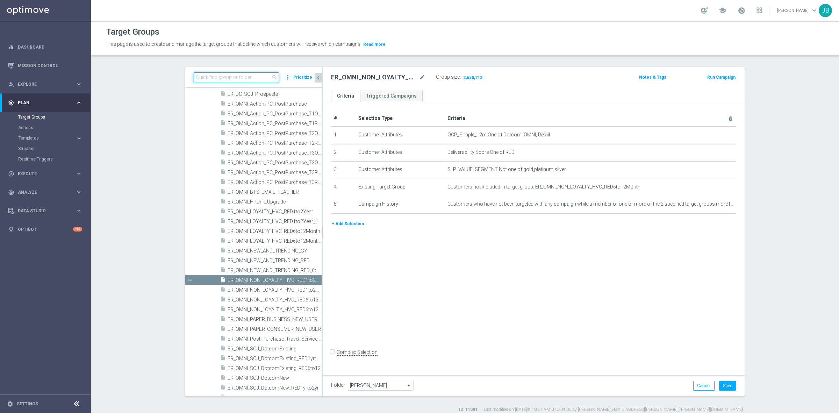
click at [246, 75] on input at bounding box center [236, 77] width 85 height 10
paste input "ER_DC_20240923_CLM_NearingYellow"
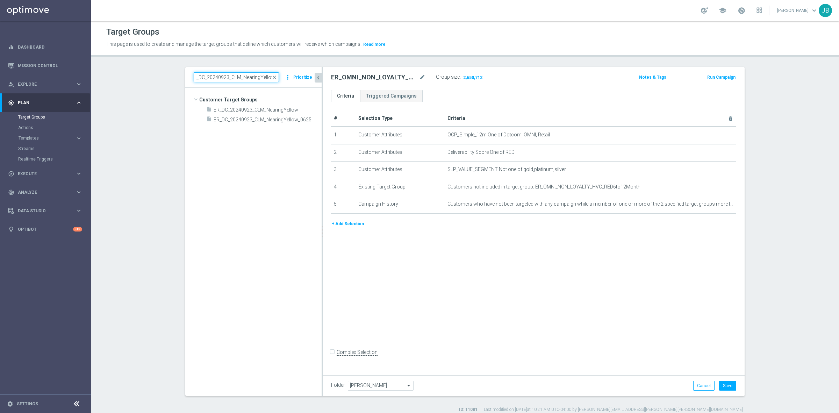
scroll to position [0, 0]
type input "ER_DC_20240923_CLM_NearingYellow"
click at [263, 110] on span "ER_DC_20240923_CLM_NearingYellow" at bounding box center [258, 110] width 91 height 6
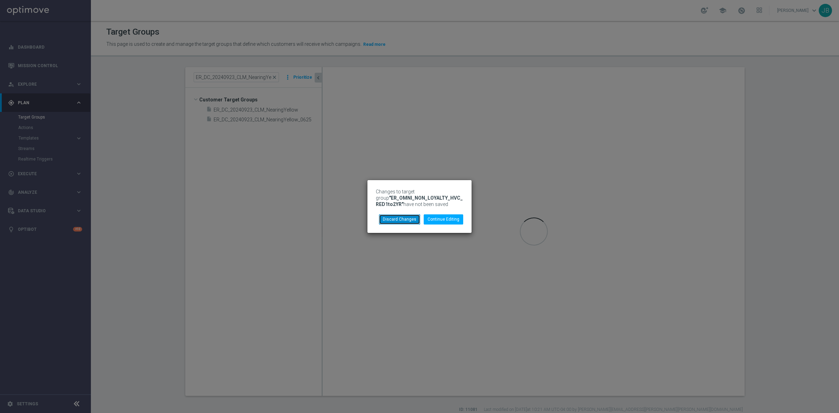
click at [397, 221] on button "Discard Changes" at bounding box center [399, 219] width 41 height 10
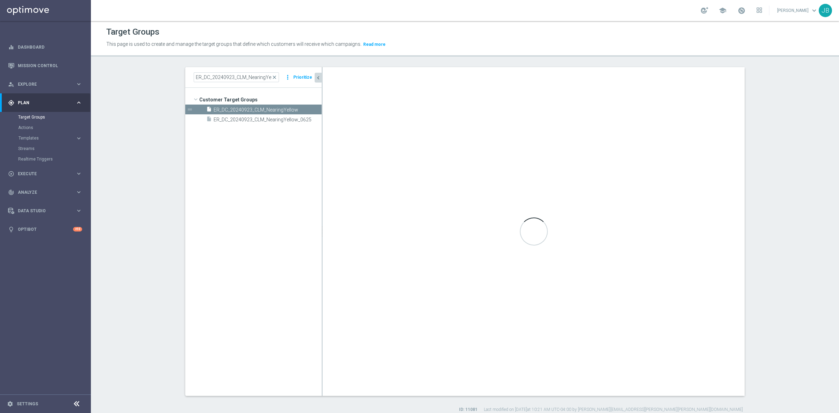
type input "Customer Target Groups"
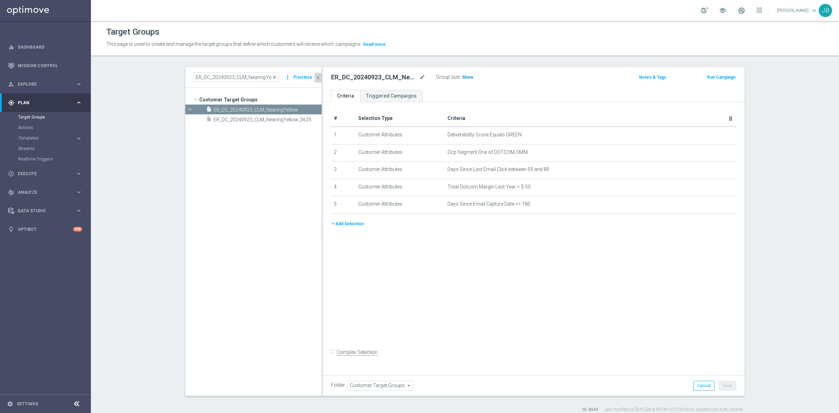
click at [462, 77] on span "Show" at bounding box center [467, 77] width 11 height 5
click at [710, 152] on icon "mode_edit" at bounding box center [713, 152] width 6 height 6
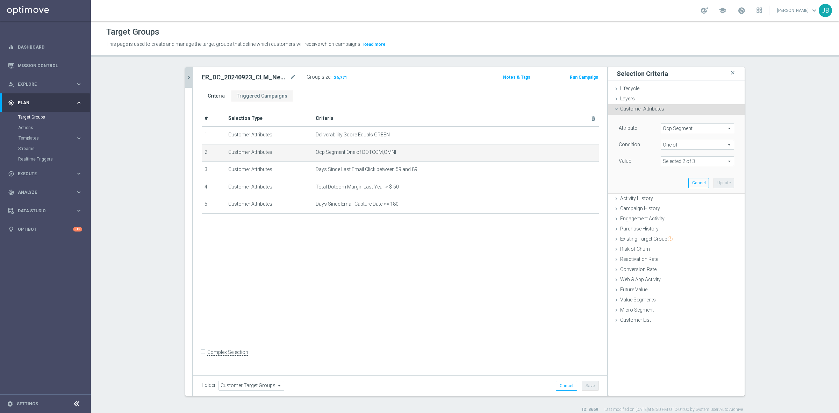
click at [696, 129] on span "Ocp Segment" at bounding box center [697, 128] width 73 height 9
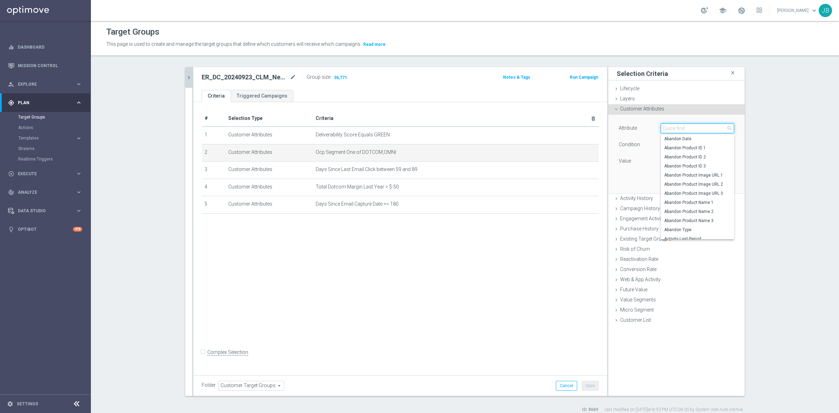
click at [696, 129] on input "search" at bounding box center [696, 128] width 73 height 10
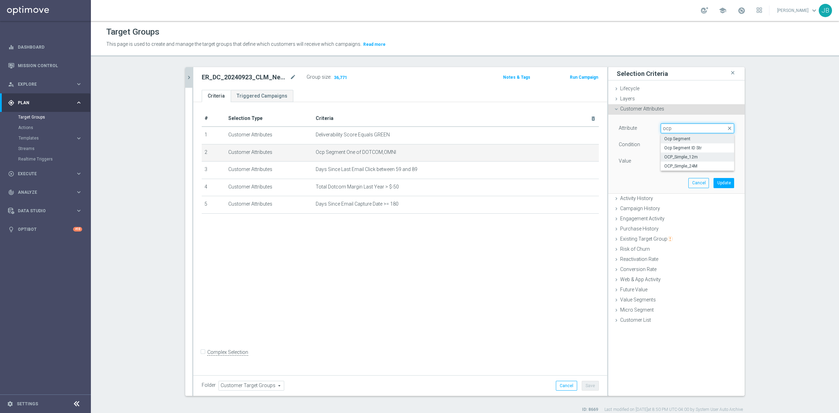
type input "ocp"
click at [681, 155] on span "OCP_Simple_12m" at bounding box center [697, 157] width 66 height 6
type input "OCP_Simple_12m"
click at [674, 144] on span "Equals" at bounding box center [697, 144] width 73 height 9
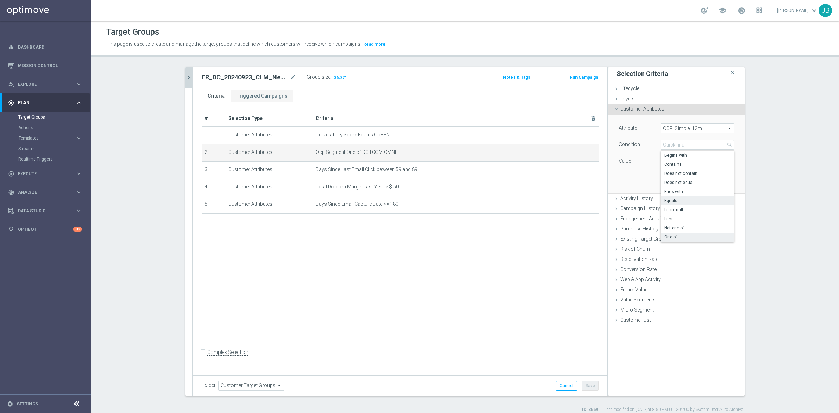
click at [673, 236] on span "One of" at bounding box center [697, 237] width 66 height 6
type input "One of"
click at [672, 161] on textarea at bounding box center [696, 165] width 73 height 18
click at [667, 160] on textarea at bounding box center [696, 165] width 73 height 18
paste textarea "Dotcom, OMNI"
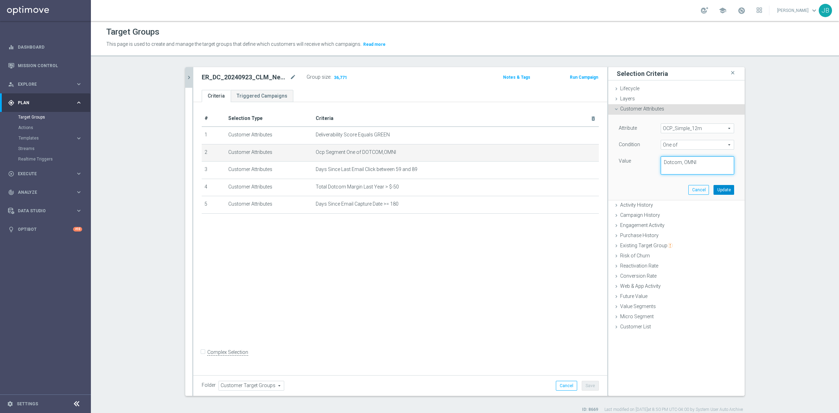
type textarea "Dotcom, OMNI"
click at [717, 189] on button "Update" at bounding box center [723, 190] width 21 height 10
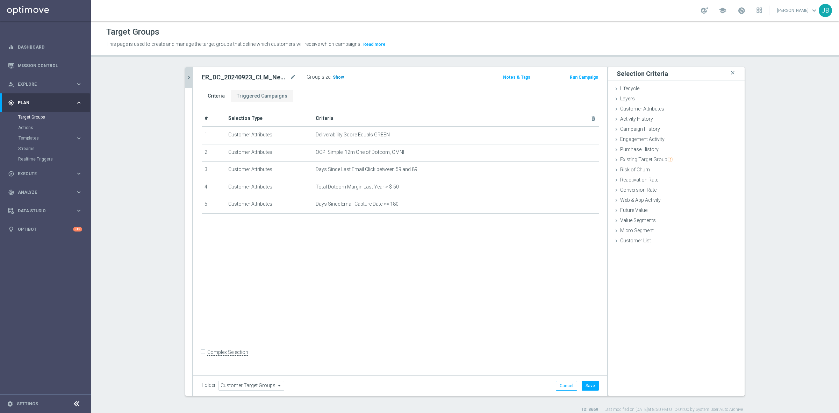
click at [333, 79] on span "Show" at bounding box center [338, 77] width 11 height 5
click at [558, 385] on button "Cancel" at bounding box center [566, 386] width 21 height 10
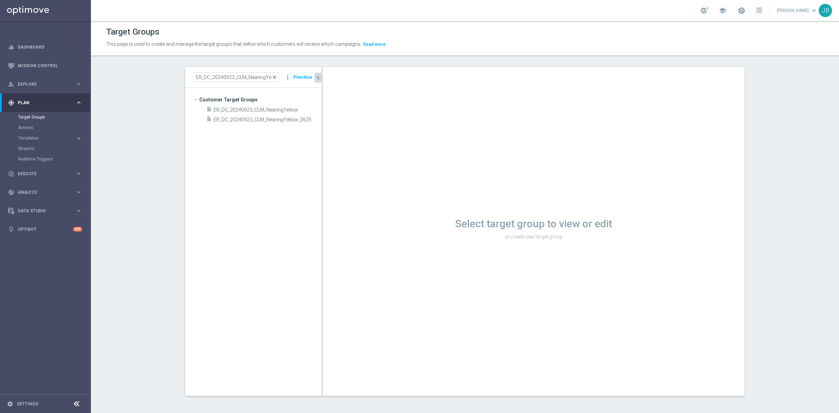
click at [274, 77] on span "close" at bounding box center [274, 77] width 6 height 6
click at [248, 77] on input at bounding box center [236, 77] width 85 height 10
paste input "ER_OMNI_Active_HVC_DueToBuy"
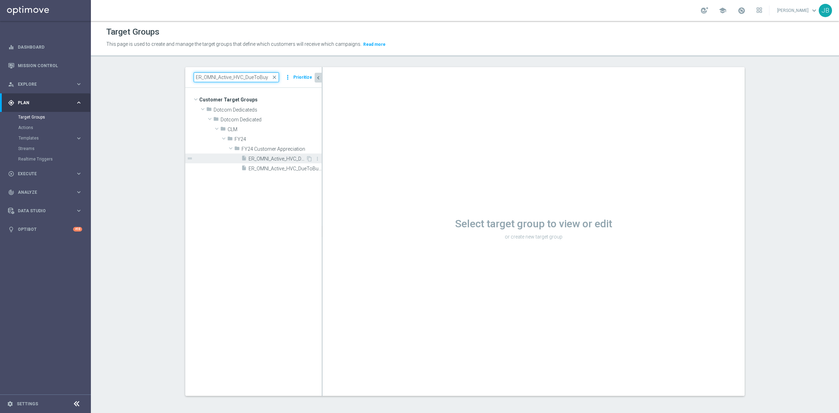
type input "ER_OMNI_Active_HVC_DueToBuy"
click at [272, 161] on span "ER_OMNI_Active_HVC_DueToBuy" at bounding box center [276, 159] width 57 height 6
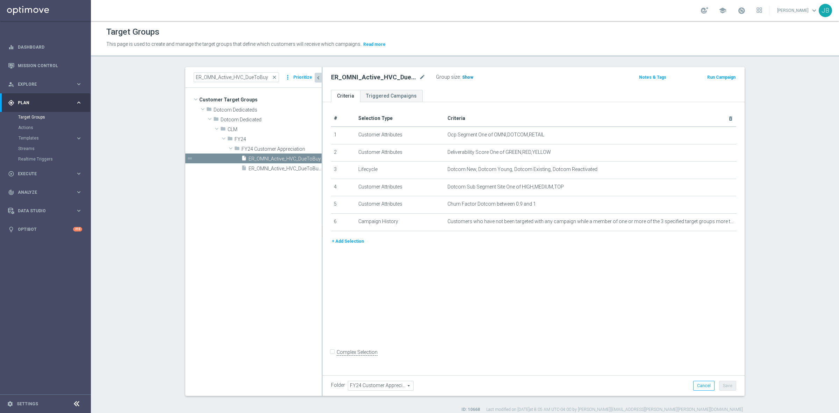
click at [462, 78] on span "Show" at bounding box center [467, 77] width 11 height 5
click at [710, 135] on icon "mode_edit" at bounding box center [713, 135] width 6 height 6
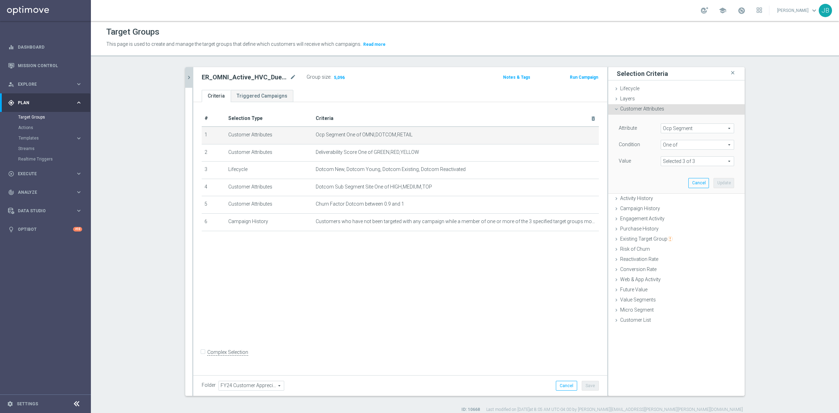
click at [684, 129] on span "Ocp Segment" at bounding box center [697, 128] width 73 height 9
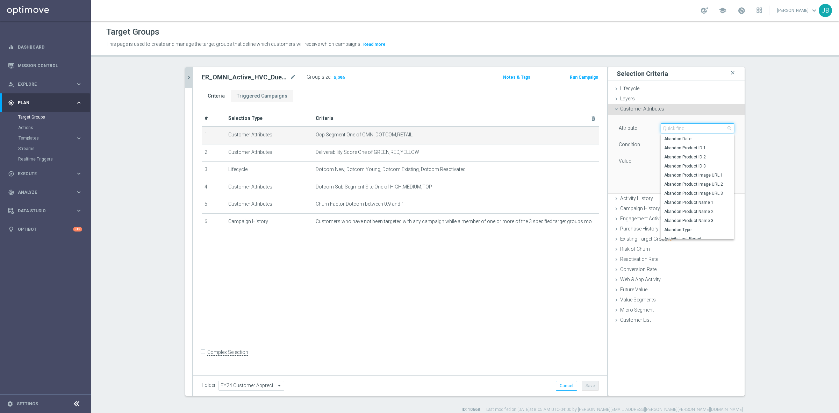
click at [684, 129] on input "search" at bounding box center [696, 128] width 73 height 10
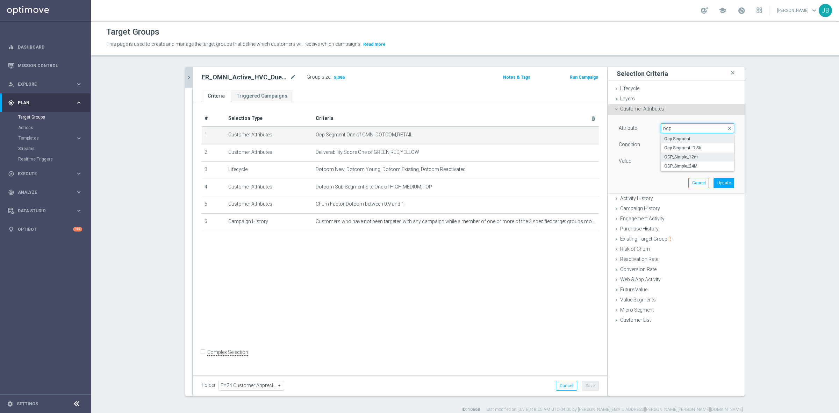
type input "ocp"
click at [688, 158] on span "OCP_Simple_12m" at bounding box center [697, 157] width 66 height 6
type input "OCP_Simple_12m"
click at [674, 144] on span "Equals" at bounding box center [697, 144] width 73 height 9
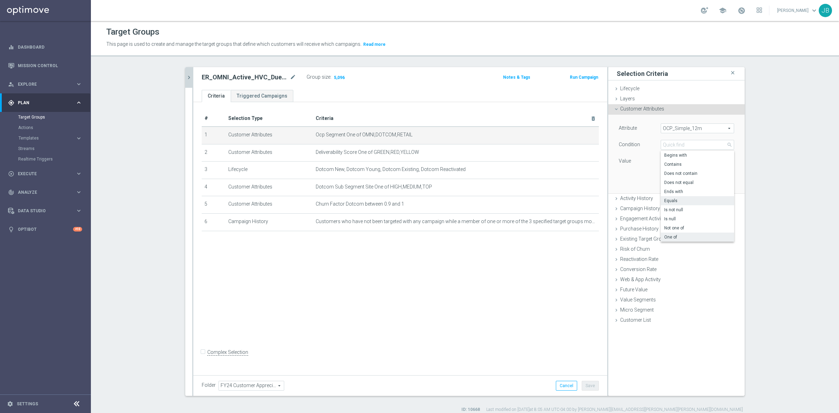
click at [671, 241] on label "One of" at bounding box center [696, 236] width 73 height 9
type input "One of"
click at [672, 169] on textarea at bounding box center [696, 165] width 73 height 18
click at [675, 167] on textarea at bounding box center [696, 165] width 73 height 18
paste textarea "Dotcom, OMNI, Retail"
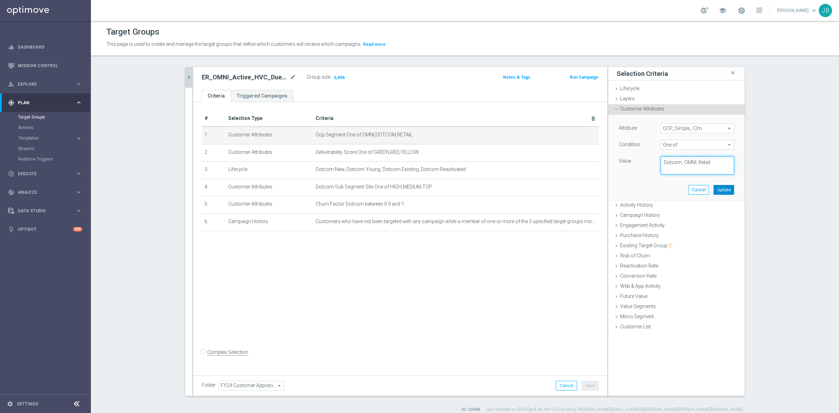
type textarea "Dotcom, OMNI, Retail"
click at [723, 189] on button "Update" at bounding box center [723, 190] width 21 height 10
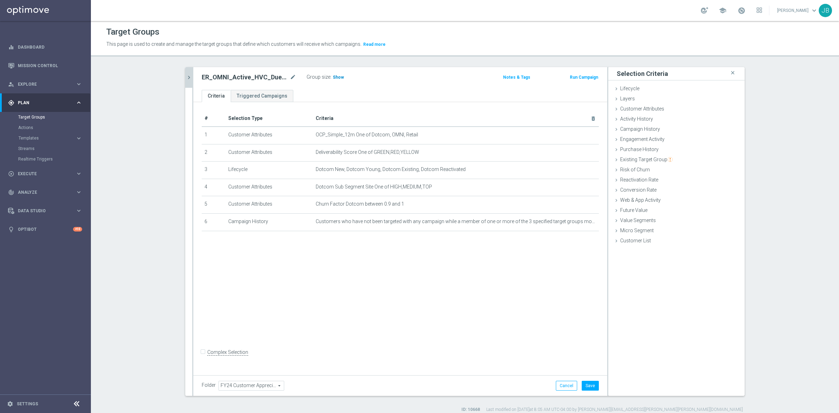
click at [336, 79] on span "Show" at bounding box center [338, 77] width 11 height 5
click at [561, 381] on button "Cancel" at bounding box center [566, 386] width 21 height 10
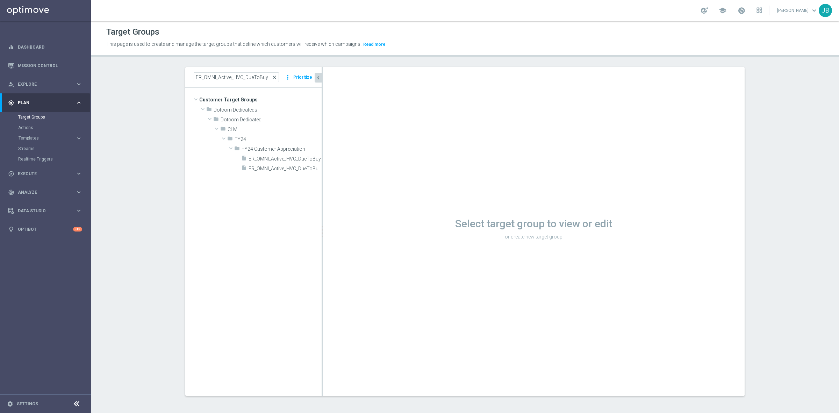
click at [273, 76] on span "close" at bounding box center [274, 77] width 6 height 6
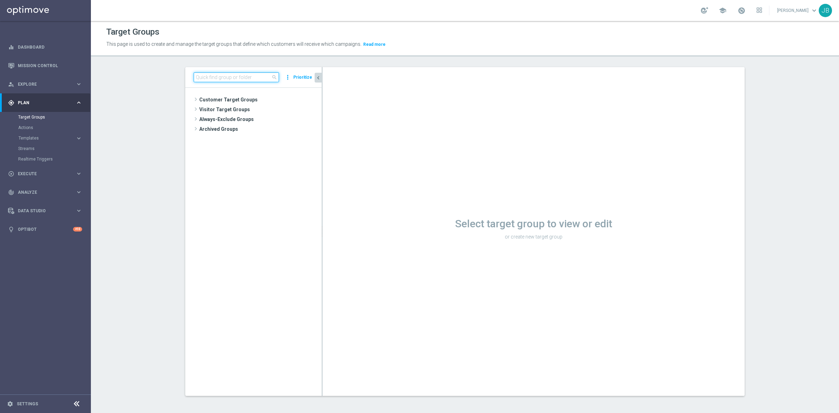
click at [248, 77] on input at bounding box center [236, 77] width 85 height 10
paste input "ER_OMNI_NEW_AND_TRENDING_GY"
type input "ER_OMNI_NEW_AND_TRENDING_GY"
click at [253, 130] on span "ER_OMNI_NEW_AND_TRENDING_GY" at bounding box center [266, 129] width 78 height 6
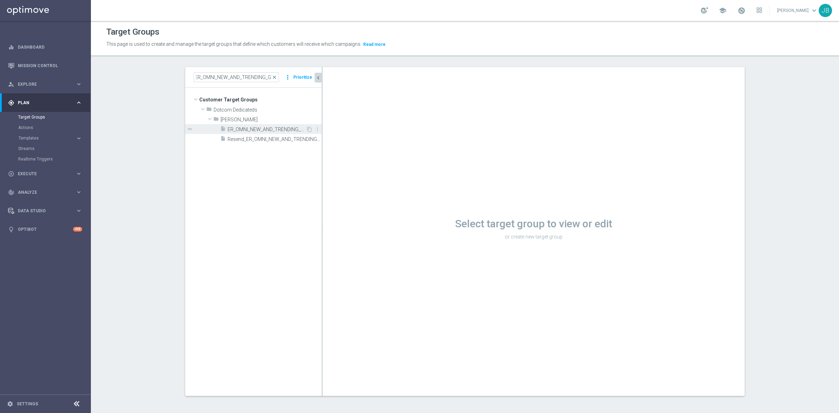
scroll to position [0, 0]
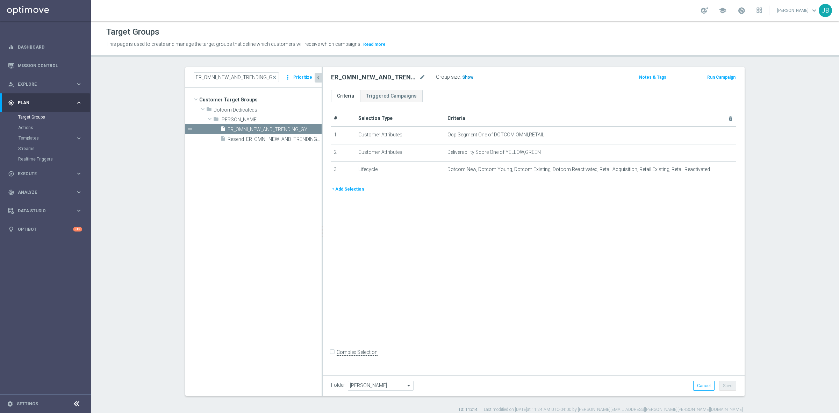
click at [467, 80] on h3 "Show" at bounding box center [467, 77] width 13 height 8
click at [710, 134] on icon "mode_edit" at bounding box center [713, 135] width 6 height 6
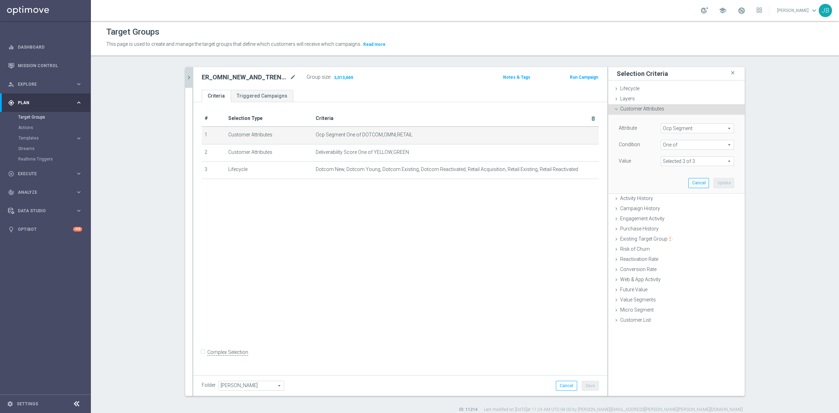
click at [698, 130] on span "Ocp Segment" at bounding box center [697, 128] width 73 height 9
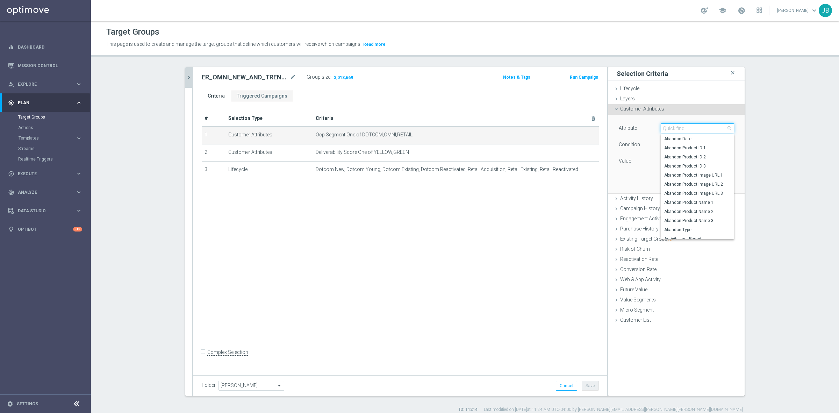
click at [697, 129] on input "search" at bounding box center [696, 128] width 73 height 10
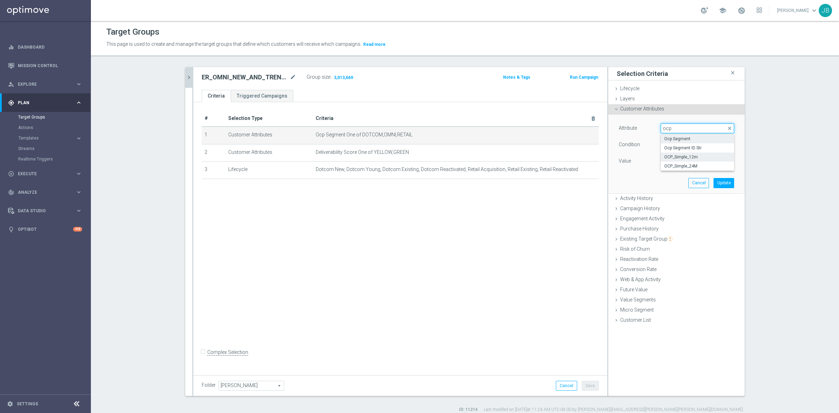
type input "ocp"
click at [681, 156] on span "OCP_Simple_12m" at bounding box center [697, 157] width 66 height 6
type input "OCP_Simple_12m"
click at [676, 144] on span "Equals" at bounding box center [697, 144] width 73 height 9
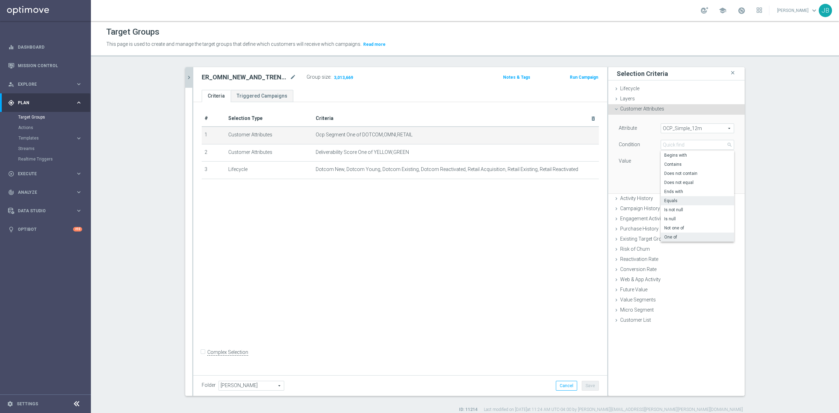
click at [675, 235] on span "One of" at bounding box center [697, 237] width 66 height 6
type input "One of"
click at [669, 165] on textarea at bounding box center [696, 165] width 73 height 18
click at [681, 163] on textarea at bounding box center [696, 165] width 73 height 18
paste textarea "Dotcom, OMNI, Retail"
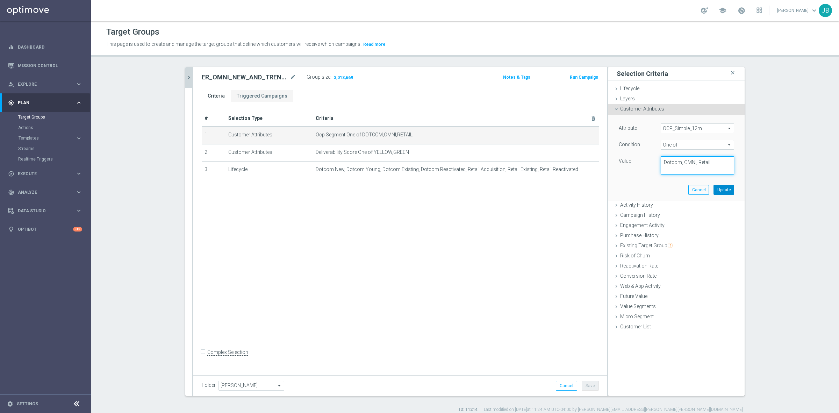
type textarea "Dotcom, OMNI, Retail"
click at [716, 189] on button "Update" at bounding box center [723, 190] width 21 height 10
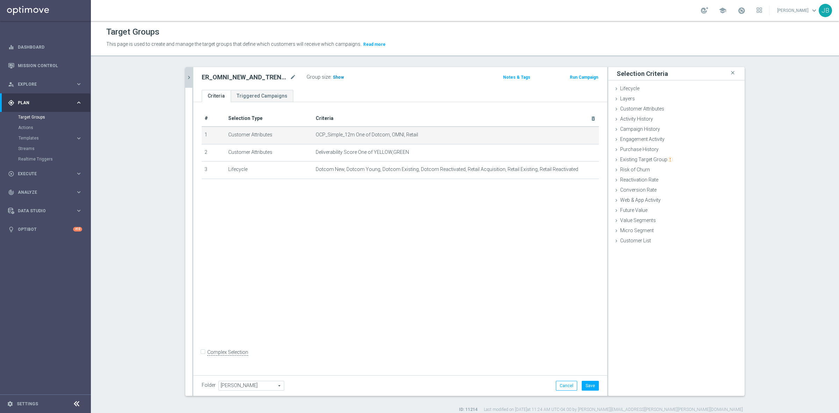
click at [333, 79] on span "Show" at bounding box center [338, 77] width 11 height 5
click at [565, 385] on button "Cancel" at bounding box center [566, 386] width 21 height 10
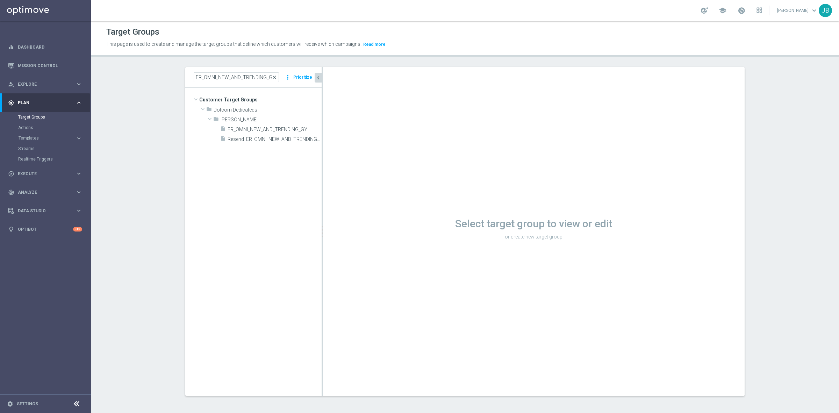
click at [274, 76] on span "close" at bounding box center [274, 77] width 6 height 6
click at [232, 74] on input at bounding box center [236, 77] width 85 height 10
paste input "ER_OMNI_NEW_AND_TRENDING_RED"
type input "ER_OMNI_NEW_AND_TRENDING_RED"
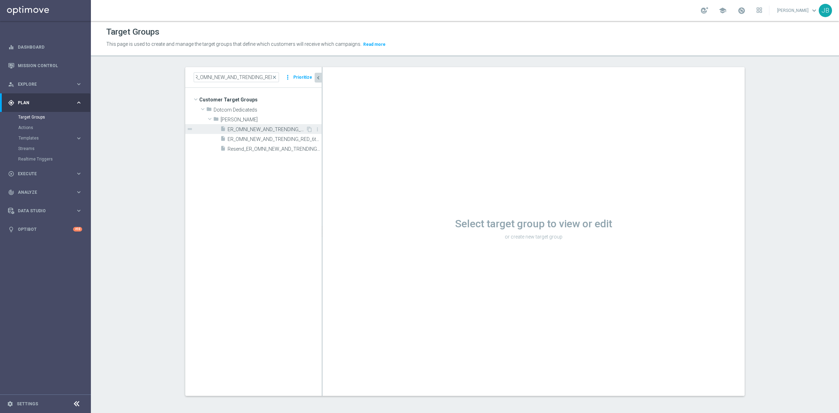
scroll to position [0, 0]
click at [267, 130] on span "ER_OMNI_NEW_AND_TRENDING_RED" at bounding box center [266, 129] width 78 height 6
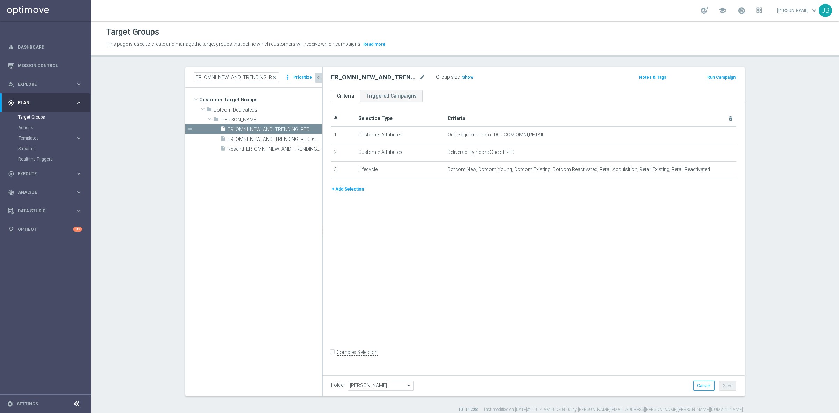
click at [462, 77] on span "Show" at bounding box center [467, 77] width 11 height 5
click at [710, 133] on icon "mode_edit" at bounding box center [713, 135] width 6 height 6
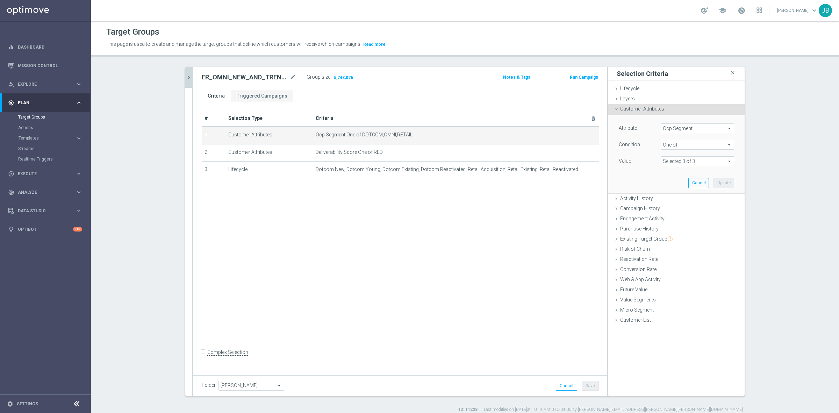
click at [696, 131] on span "Ocp Segment" at bounding box center [697, 128] width 73 height 9
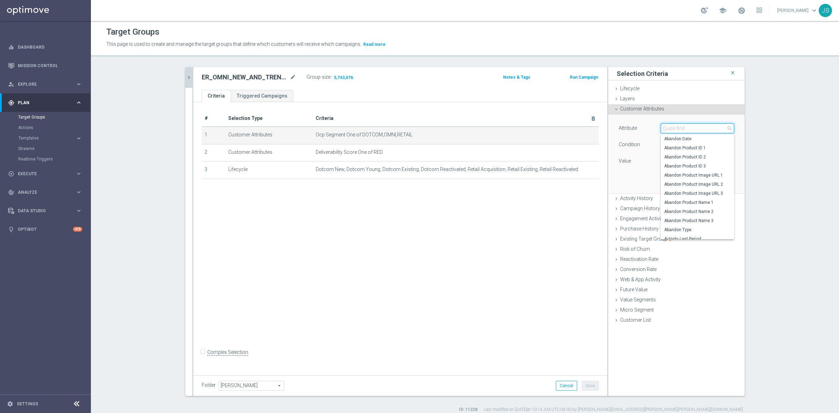
click at [696, 131] on input "search" at bounding box center [696, 128] width 73 height 10
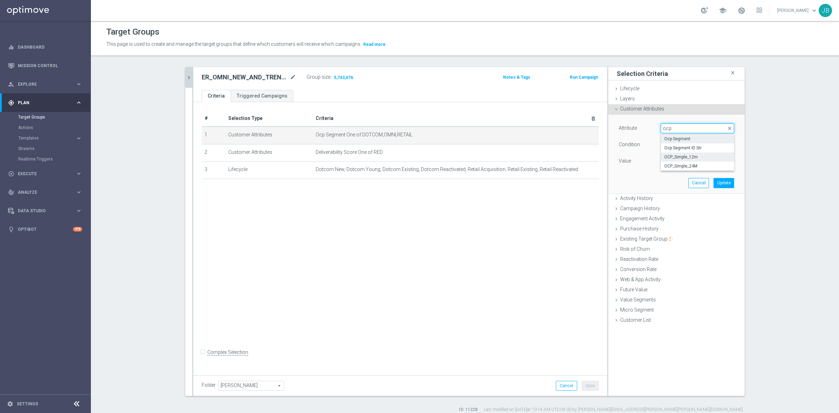
type input "ocp"
click at [690, 155] on span "OCP_Simple_12m" at bounding box center [697, 157] width 66 height 6
type input "OCP_Simple_12m"
click at [687, 147] on span "Equals" at bounding box center [697, 144] width 73 height 9
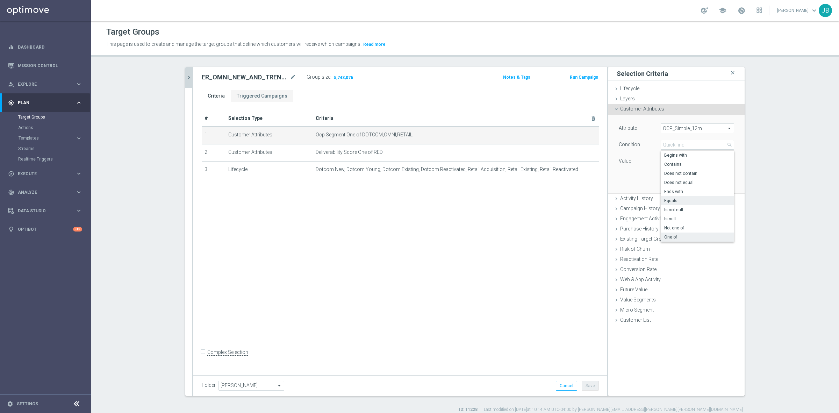
click at [679, 233] on label "One of" at bounding box center [696, 236] width 73 height 9
type input "One of"
click at [678, 166] on textarea at bounding box center [696, 165] width 73 height 18
click at [662, 162] on textarea at bounding box center [696, 165] width 73 height 18
paste textarea "Dotcom, OMNI, Retail"
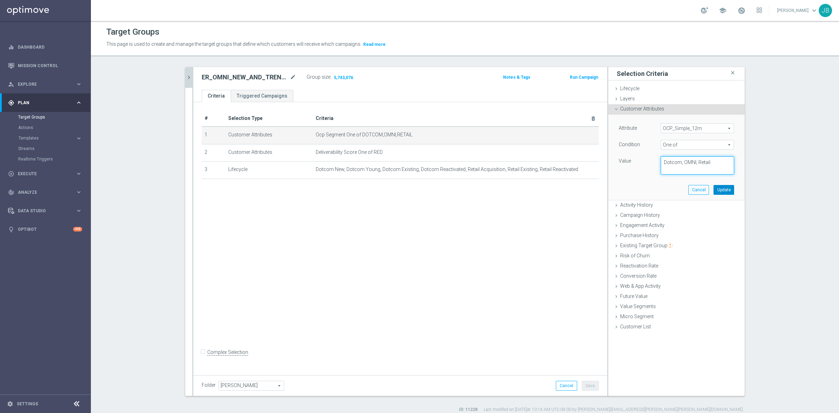
type textarea "Dotcom, OMNI, Retail"
click at [724, 190] on button "Update" at bounding box center [723, 190] width 21 height 10
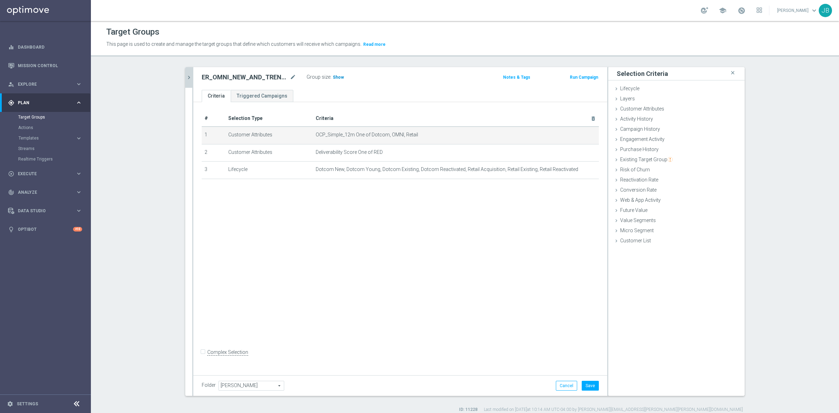
click at [334, 77] on span "Show" at bounding box center [338, 77] width 11 height 5
click at [564, 386] on button "Cancel" at bounding box center [566, 386] width 21 height 10
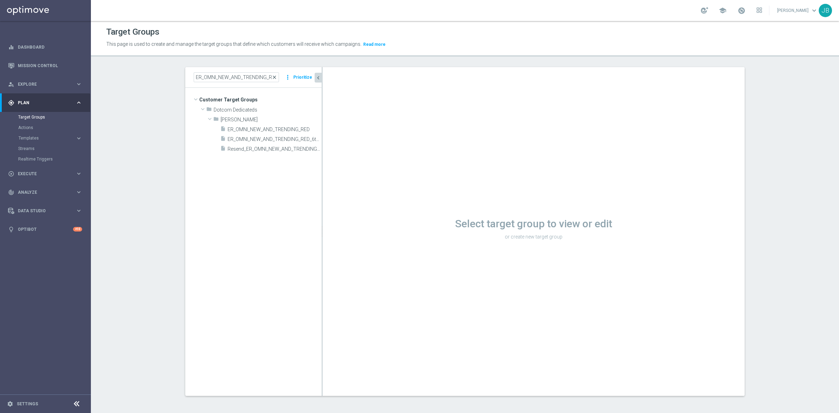
click at [272, 77] on span "close" at bounding box center [274, 77] width 6 height 6
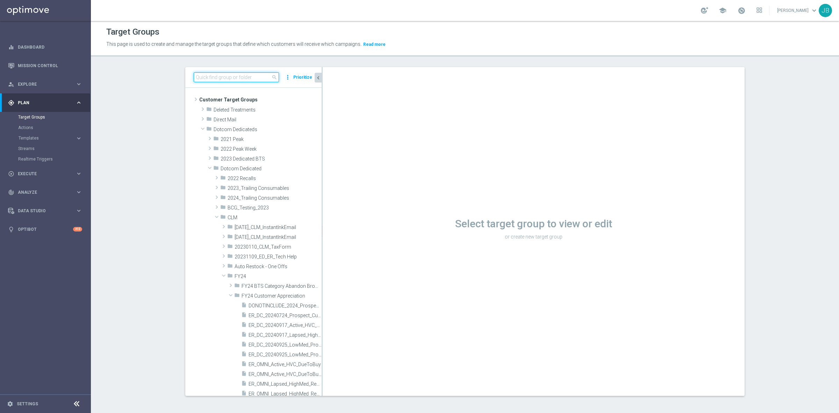
click at [250, 79] on input at bounding box center [236, 77] width 85 height 10
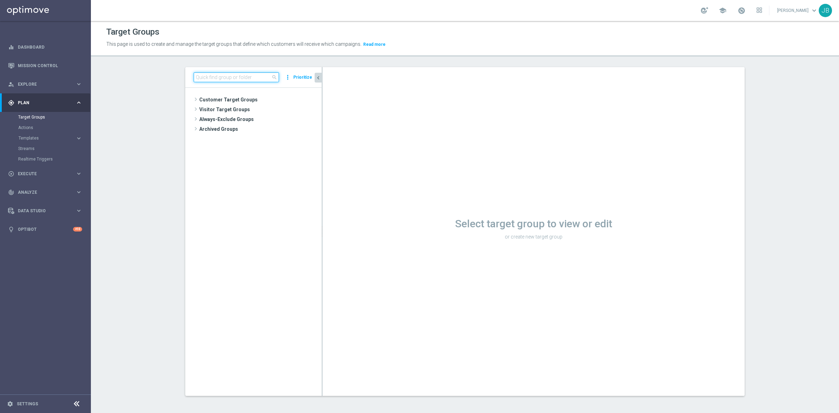
paste input "ER_OMNI_Post_Purchase_Travel_Services_Cross_Sell"
type input "ER_OMNI_Post_Purchase_Travel_Services_Cross_Sell"
click at [256, 128] on span "ER_OMNI_Post_Purchase_Travel_Services_Cross_Sell" at bounding box center [266, 129] width 78 height 6
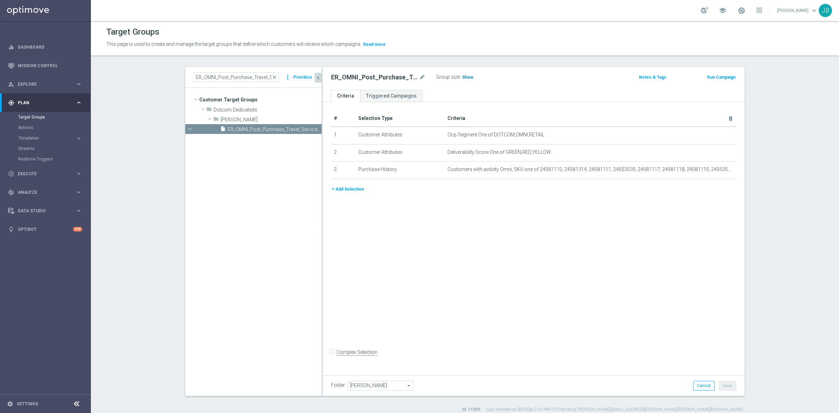
click at [465, 79] on span "Show" at bounding box center [467, 77] width 11 height 5
click at [419, 78] on icon "mode_edit" at bounding box center [422, 77] width 6 height 8
click at [710, 136] on icon "mode_edit" at bounding box center [713, 135] width 6 height 6
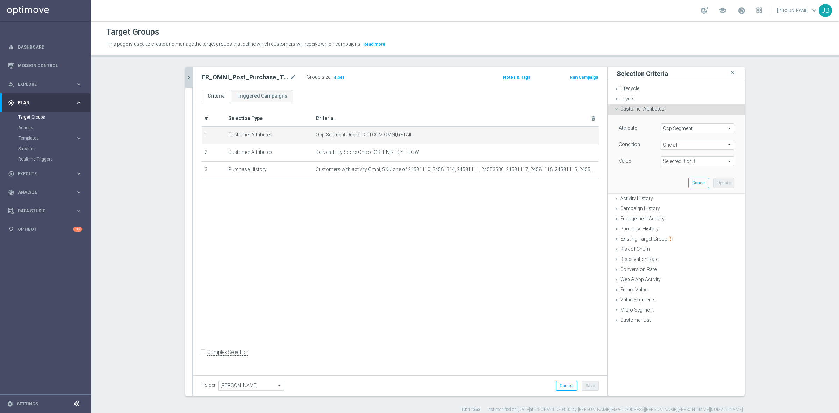
click at [702, 131] on span "Ocp Segment" at bounding box center [697, 128] width 73 height 9
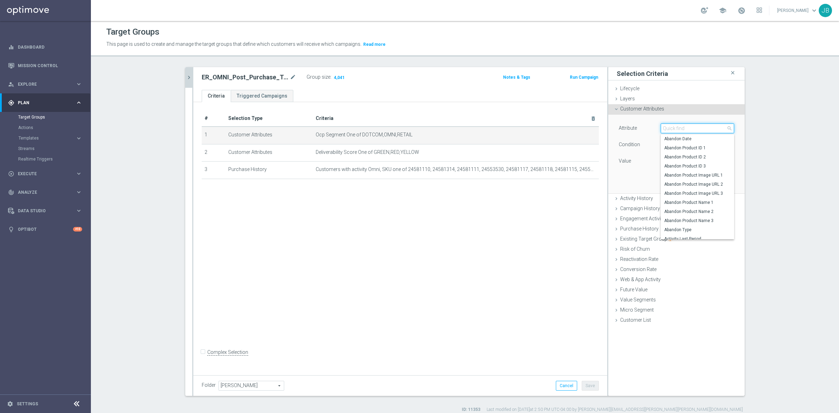
click at [683, 130] on input "search" at bounding box center [696, 128] width 73 height 10
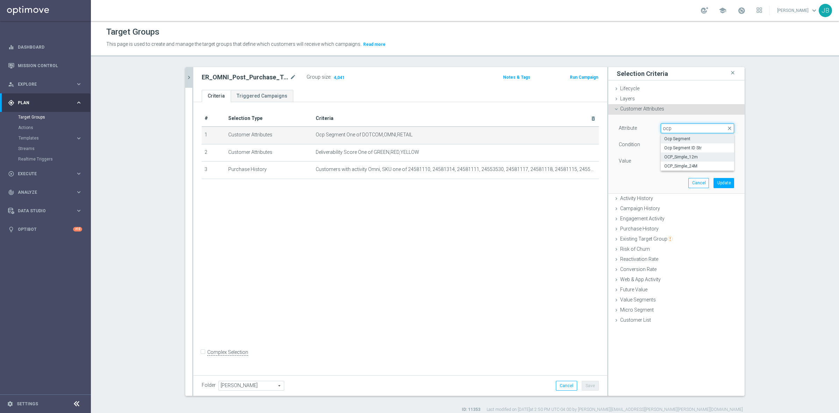
type input "ocp"
click at [686, 153] on label "OCP_Simple_12m" at bounding box center [696, 156] width 73 height 9
type input "OCP_Simple_12m"
click at [675, 144] on span "Equals" at bounding box center [697, 144] width 73 height 9
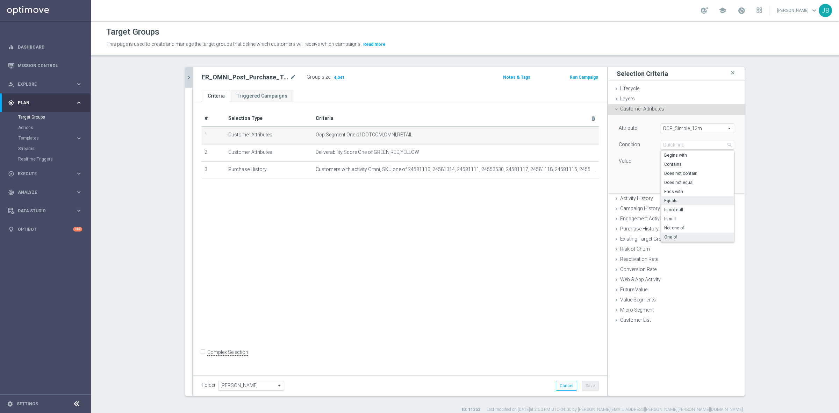
click at [671, 233] on label "One of" at bounding box center [696, 236] width 73 height 9
type input "One of"
click at [675, 162] on textarea at bounding box center [696, 165] width 73 height 18
click at [672, 158] on textarea at bounding box center [696, 165] width 73 height 18
paste textarea "Dotcom, OMNI, Retail"
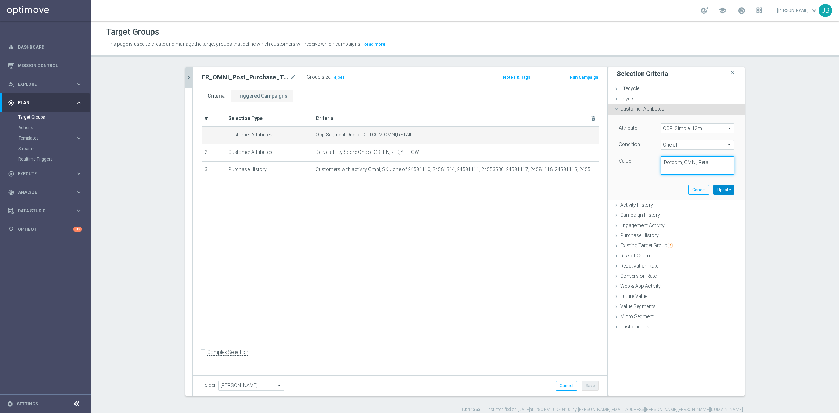
type textarea "Dotcom, OMNI, Retail"
click at [715, 189] on button "Update" at bounding box center [723, 190] width 21 height 10
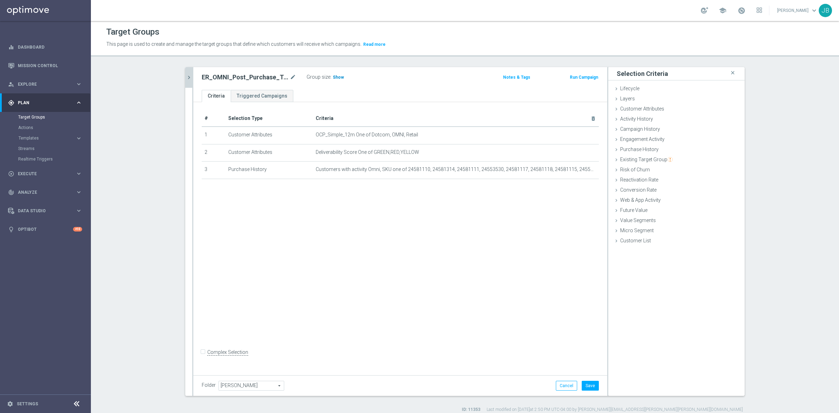
click at [333, 77] on span "Show" at bounding box center [338, 77] width 11 height 5
click at [565, 386] on button "Cancel" at bounding box center [566, 386] width 21 height 10
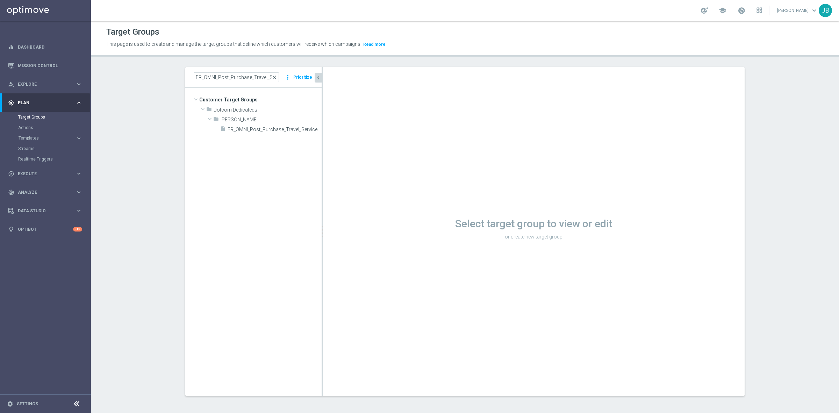
click at [273, 77] on span "close" at bounding box center [274, 77] width 6 height 6
click at [247, 75] on input at bounding box center [236, 77] width 85 height 10
paste input "ER_OMNI_Travel_Post_Purchase_Email"
type input "ER_OMNI_Travel_Post_Purchase_Email"
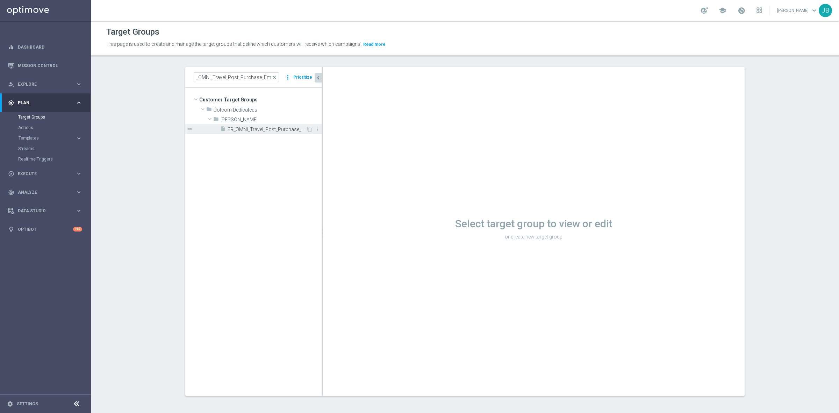
scroll to position [0, 0]
click at [251, 132] on span "ER_OMNI_Travel_Post_Purchase_Email" at bounding box center [266, 129] width 78 height 6
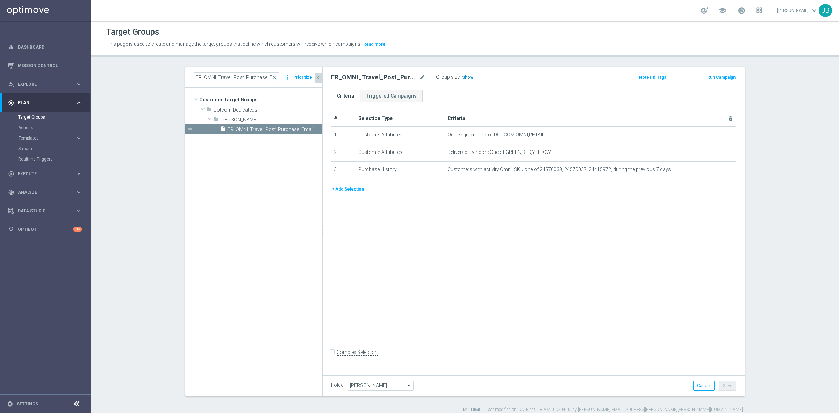
click at [462, 78] on span "Show" at bounding box center [467, 77] width 11 height 5
click at [556, 256] on div "# Selection Type Criteria delete_forever 1 Customer Attributes Ocp Segment One …" at bounding box center [534, 237] width 422 height 270
click at [710, 135] on icon "mode_edit" at bounding box center [713, 135] width 6 height 6
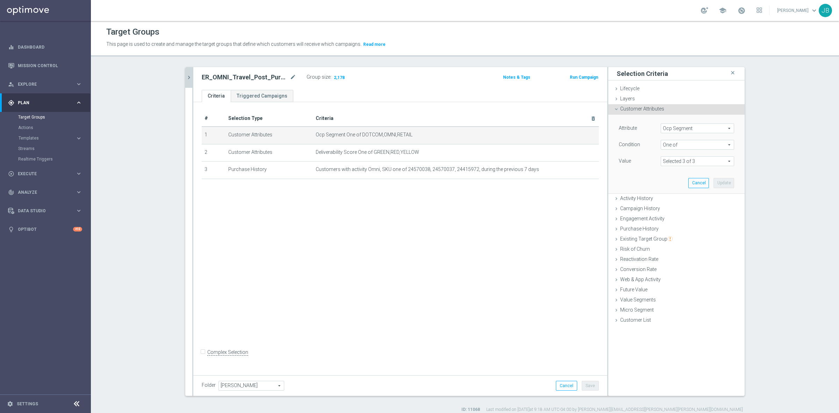
click at [694, 128] on span "Ocp Segment" at bounding box center [697, 128] width 73 height 9
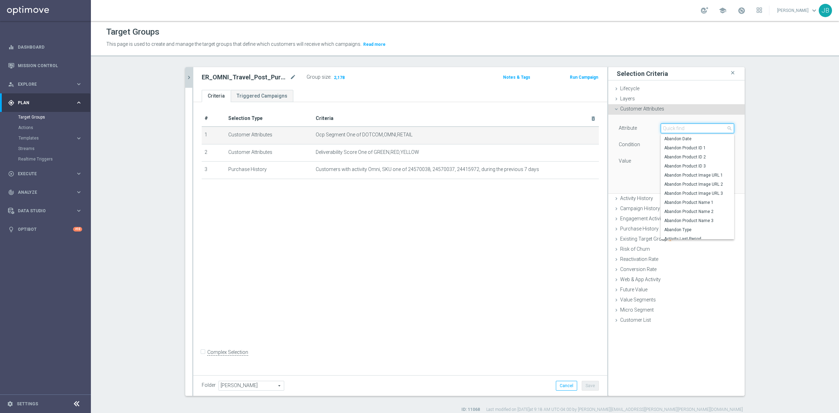
click at [691, 129] on input "search" at bounding box center [696, 128] width 73 height 10
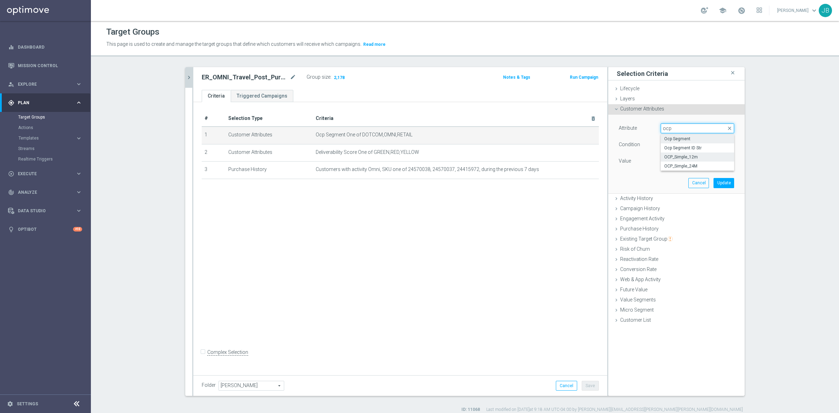
type input "ocp"
click at [693, 154] on label "OCP_Simple_12m" at bounding box center [696, 156] width 73 height 9
type input "OCP_Simple_12m"
click at [683, 142] on span "Equals" at bounding box center [697, 144] width 73 height 9
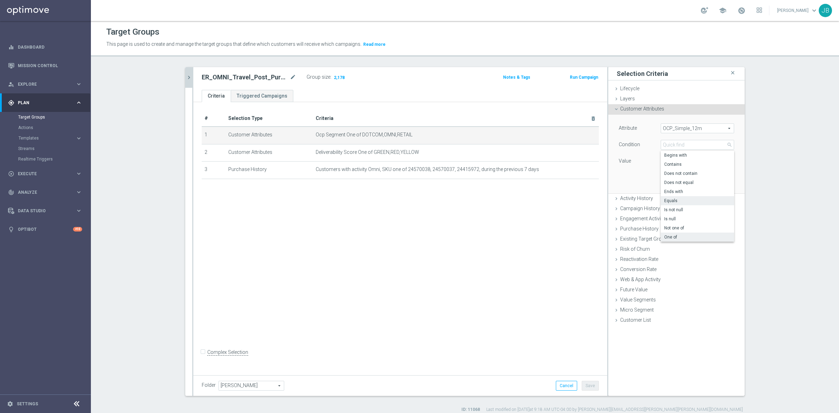
click at [676, 238] on span "One of" at bounding box center [697, 237] width 66 height 6
type input "One of"
click at [671, 162] on textarea at bounding box center [696, 165] width 73 height 18
click at [669, 162] on textarea at bounding box center [696, 165] width 73 height 18
paste textarea "Dotcom, OMNI, Retail"
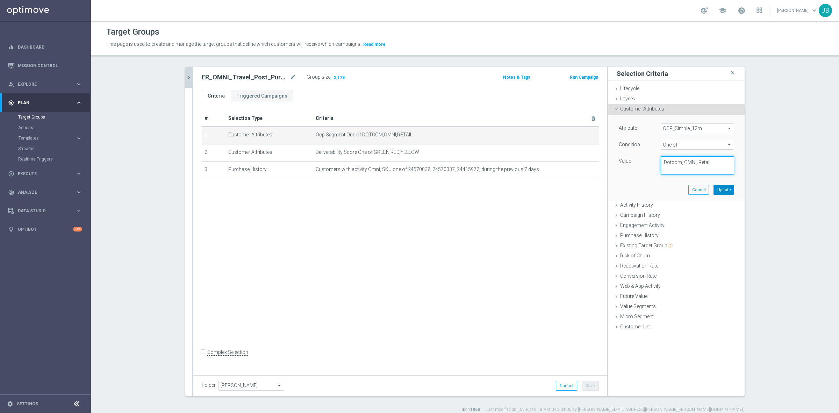
type textarea "Dotcom, OMNI, Retail"
click at [718, 189] on button "Update" at bounding box center [723, 190] width 21 height 10
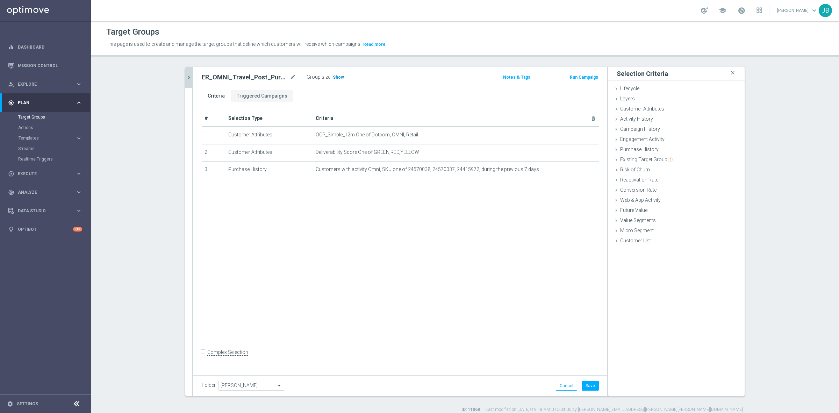
click at [333, 77] on span "Show" at bounding box center [338, 77] width 11 height 5
click at [561, 379] on div "Folder Johnny Johnny arrow_drop_down search Cancel Save Saving..." at bounding box center [400, 385] width 414 height 21
click at [562, 384] on button "Cancel" at bounding box center [566, 386] width 21 height 10
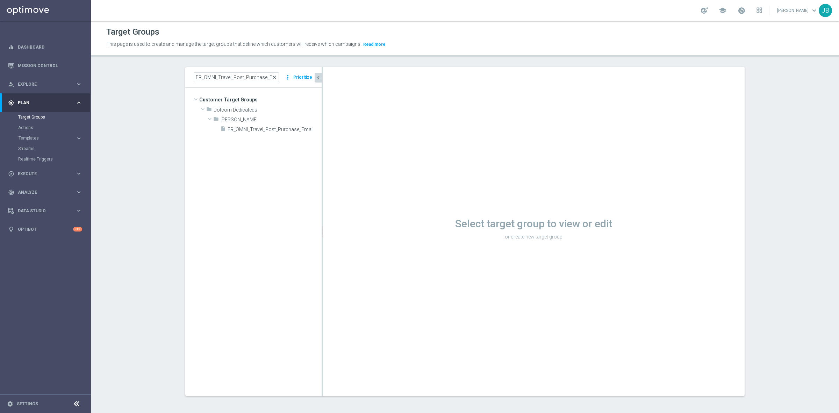
click at [273, 75] on span "close" at bounding box center [274, 77] width 6 height 6
click at [246, 77] on input at bounding box center [236, 77] width 85 height 10
paste input "ER_OMNI_PAPER_CONSUMER_NEW_USER"
type input "ER_OMNI_PAPER_CONSUMER_NEW_USER"
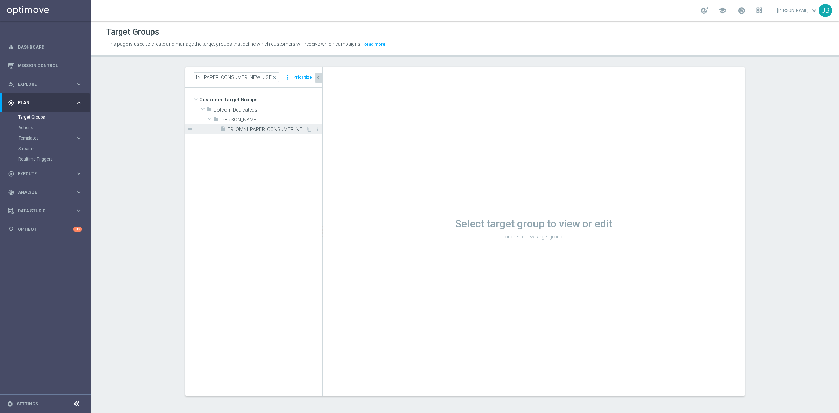
scroll to position [0, 0]
click at [259, 130] on span "ER_OMNI_PAPER_CONSUMER_NEW_USER" at bounding box center [266, 129] width 78 height 6
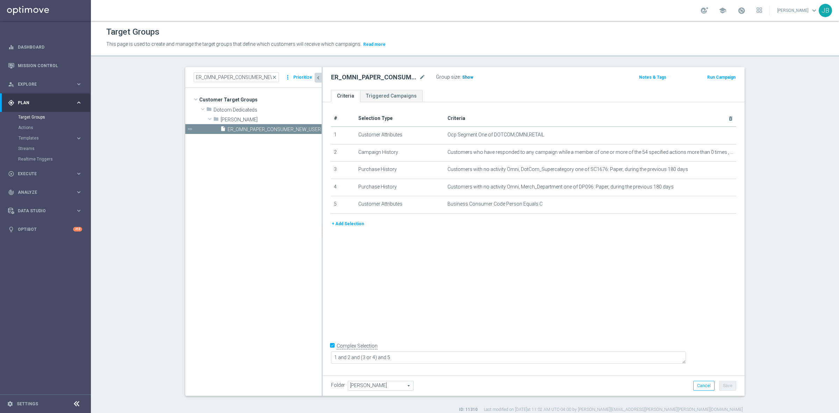
click at [462, 77] on span "Show" at bounding box center [467, 77] width 11 height 5
click at [710, 134] on icon "mode_edit" at bounding box center [713, 135] width 6 height 6
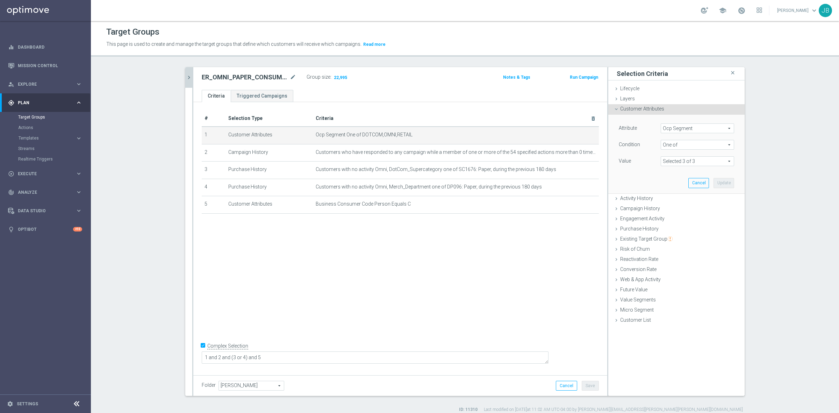
click at [696, 129] on span "Ocp Segment" at bounding box center [697, 128] width 73 height 9
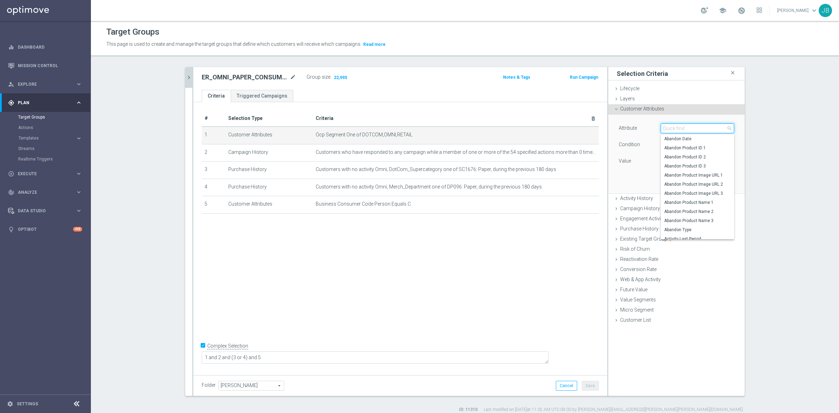
click at [696, 129] on input "search" at bounding box center [696, 128] width 73 height 10
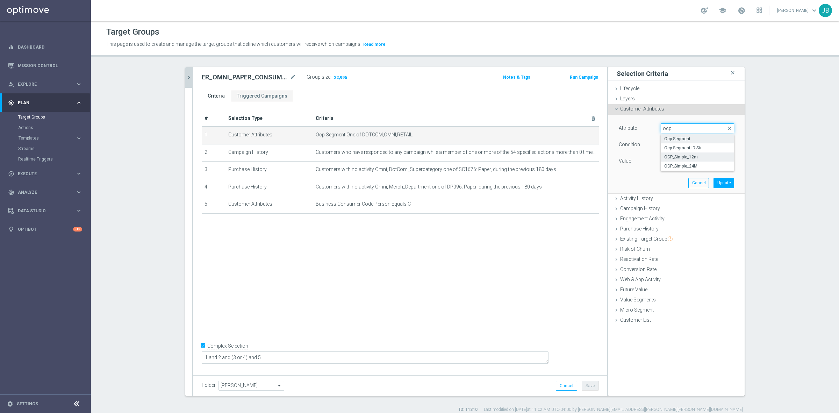
type input "ocp"
click at [695, 155] on span "OCP_Simple_12m" at bounding box center [697, 157] width 66 height 6
type input "OCP_Simple_12m"
click at [679, 144] on span "Equals" at bounding box center [697, 144] width 73 height 9
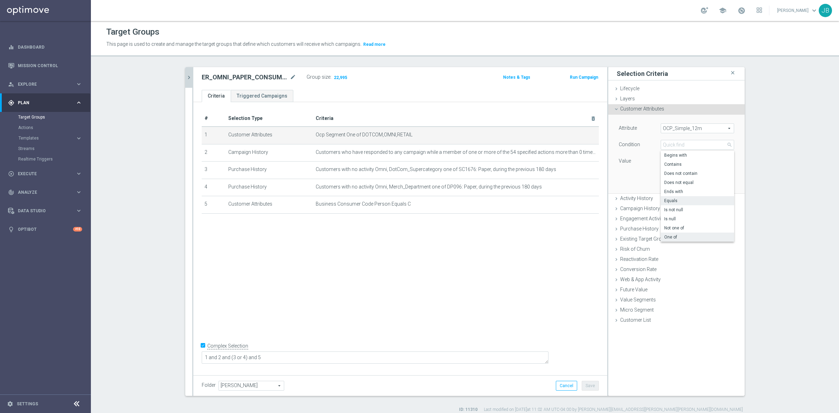
click at [675, 234] on span "One of" at bounding box center [697, 237] width 66 height 6
type input "One of"
click at [676, 167] on textarea at bounding box center [696, 165] width 73 height 18
click at [683, 163] on textarea at bounding box center [696, 165] width 73 height 18
paste textarea "Dotcom, OMNI, Retail"
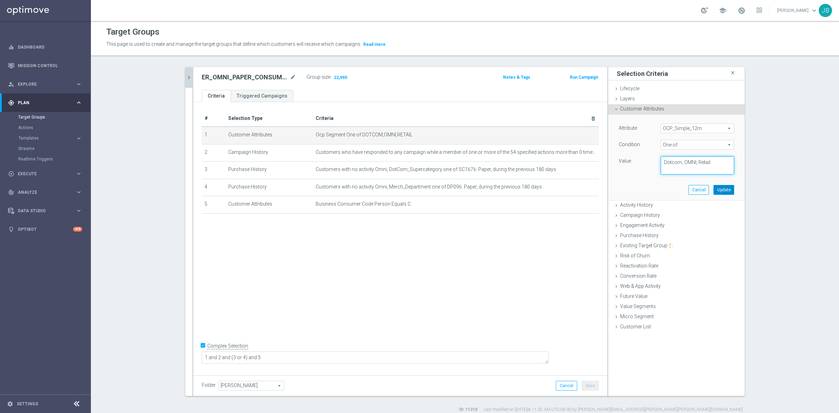
type textarea "Dotcom, OMNI, Retail"
click at [717, 191] on button "Update" at bounding box center [723, 190] width 21 height 10
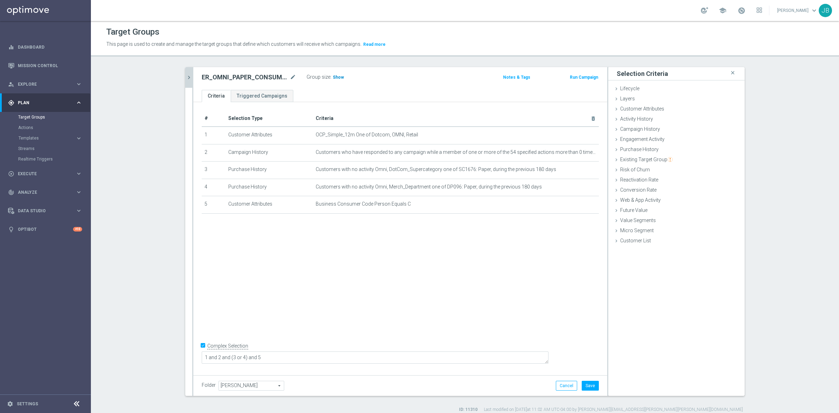
click at [334, 77] on span "Show" at bounding box center [338, 77] width 11 height 5
click at [568, 387] on button "Cancel" at bounding box center [566, 386] width 21 height 10
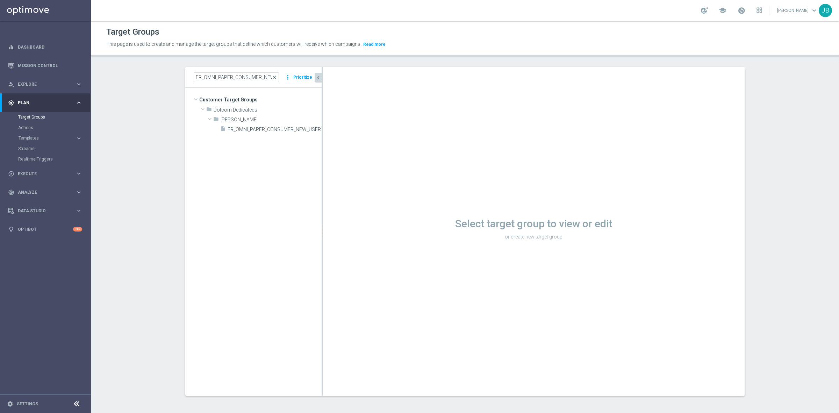
click at [273, 77] on span "close" at bounding box center [274, 77] width 6 height 6
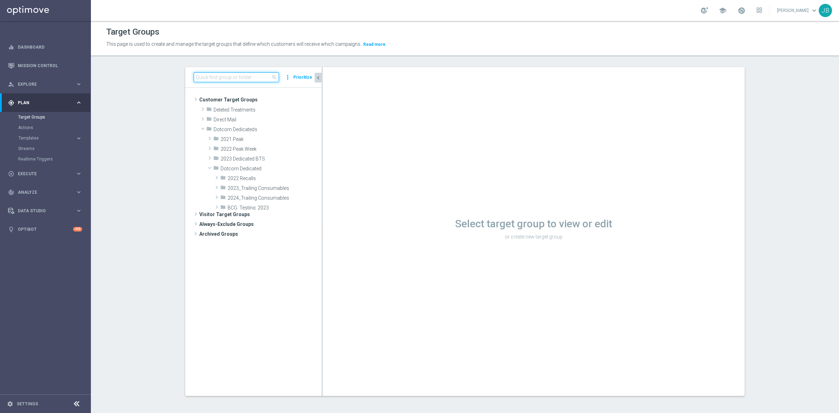
click at [245, 76] on input at bounding box center [236, 77] width 85 height 10
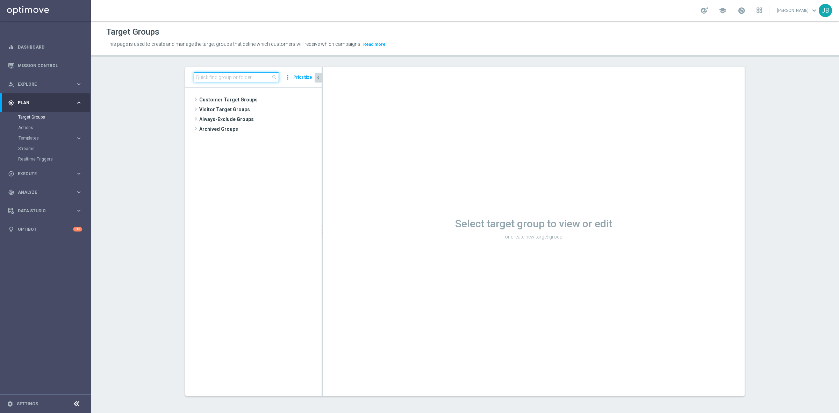
paste input "ER_OMNI_Growth_Consumer_NonBuyer_Paper"
type input "ER_OMNI_Growth_Consumer_NonBuyer_Paper"
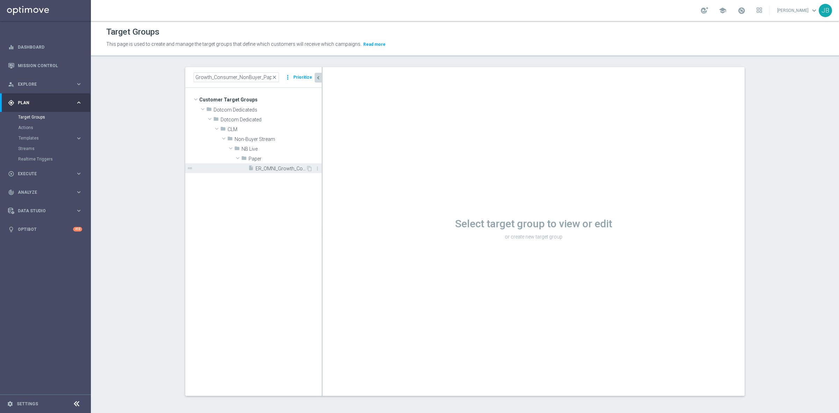
scroll to position [0, 0]
click at [264, 168] on span "ER_OMNI_Growth_Consumer_NonBuyer_Paper" at bounding box center [280, 169] width 50 height 6
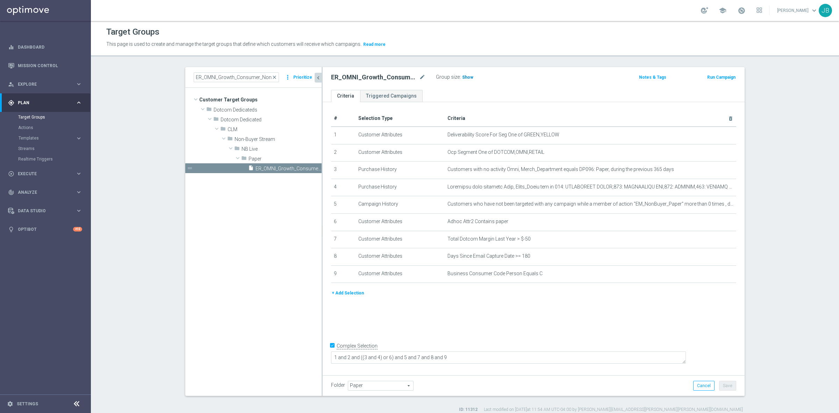
click at [465, 79] on span "Show" at bounding box center [467, 77] width 11 height 5
click at [710, 153] on icon "mode_edit" at bounding box center [713, 152] width 6 height 6
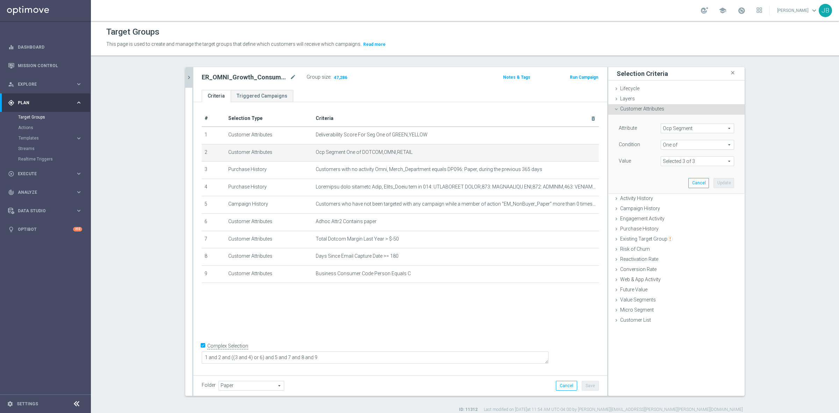
click at [691, 130] on span "Ocp Segment" at bounding box center [697, 128] width 73 height 9
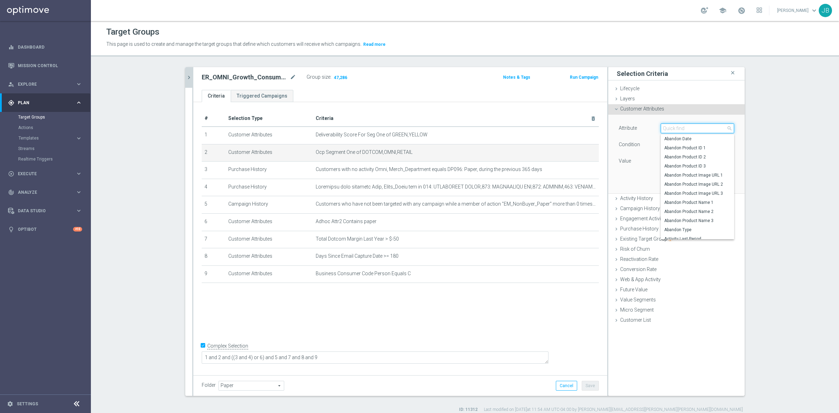
click at [691, 130] on input "search" at bounding box center [696, 128] width 73 height 10
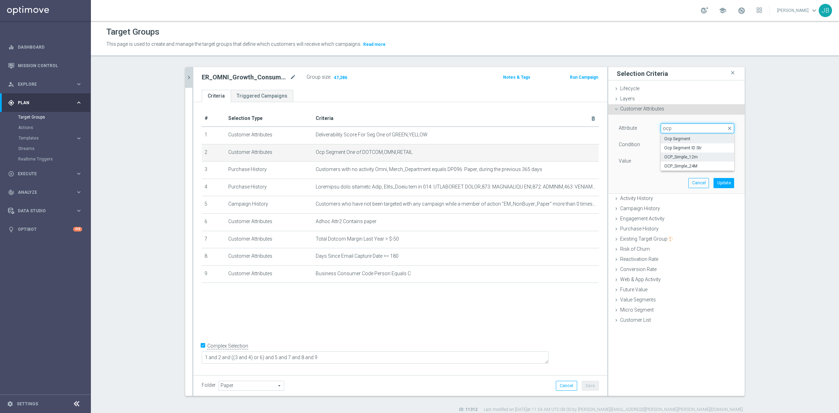
type input "ocp"
click at [676, 157] on span "OCP_Simple_12m" at bounding box center [697, 157] width 66 height 6
type input "OCP_Simple_12m"
click at [669, 144] on span "Equals" at bounding box center [697, 144] width 73 height 9
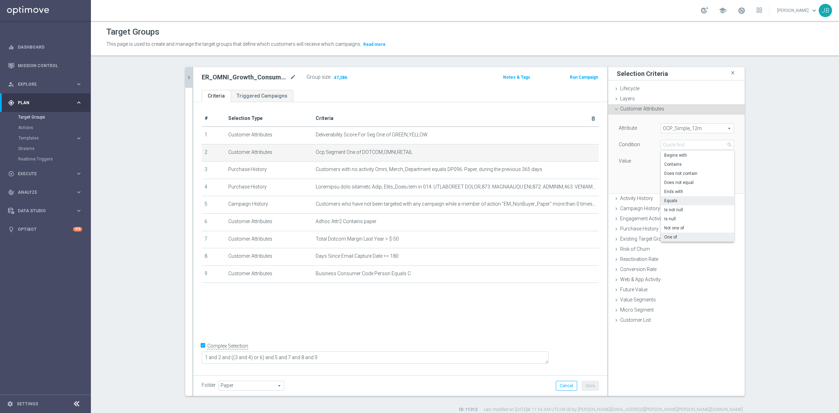
click at [677, 236] on span "One of" at bounding box center [697, 237] width 66 height 6
type input "One of"
click at [664, 161] on textarea at bounding box center [696, 165] width 73 height 18
click at [665, 164] on textarea at bounding box center [696, 165] width 73 height 18
paste textarea "Dotcom, OMNI, Retail"
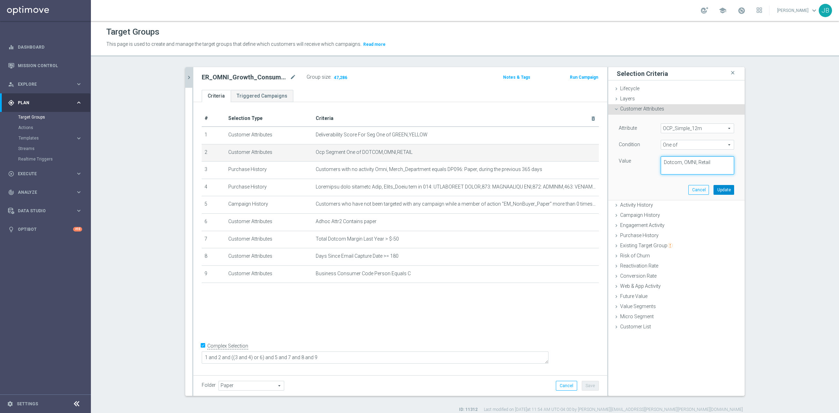
type textarea "Dotcom, OMNI, Retail"
click at [717, 189] on button "Update" at bounding box center [723, 190] width 21 height 10
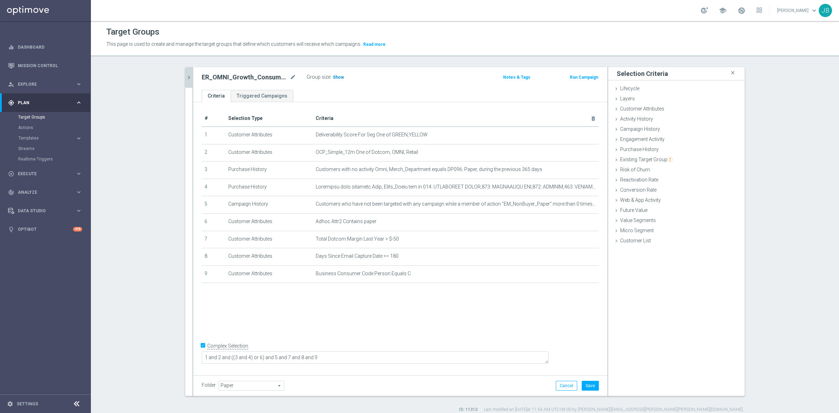
click at [333, 77] on span "Show" at bounding box center [338, 77] width 11 height 5
click at [559, 385] on button "Cancel" at bounding box center [566, 386] width 21 height 10
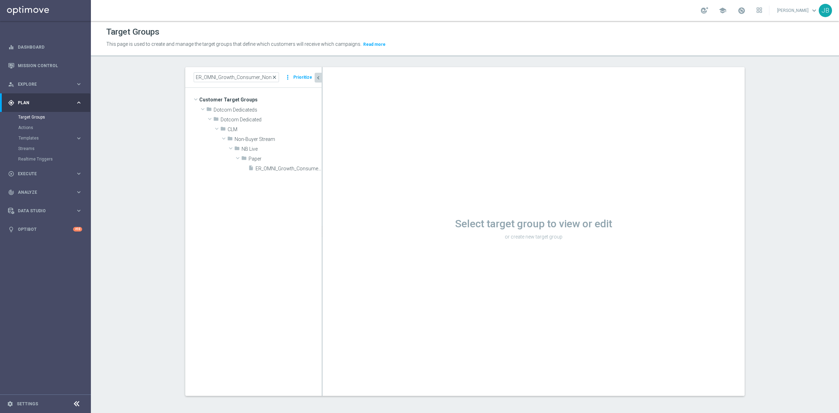
click at [272, 76] on span "close" at bounding box center [274, 77] width 6 height 6
click at [257, 76] on input at bounding box center [236, 77] width 85 height 10
paste input "ER_OMNI_Growth_Business_NonBuyer_Paper"
type input "ER_OMNI_Growth_Business_NonBuyer_Paper"
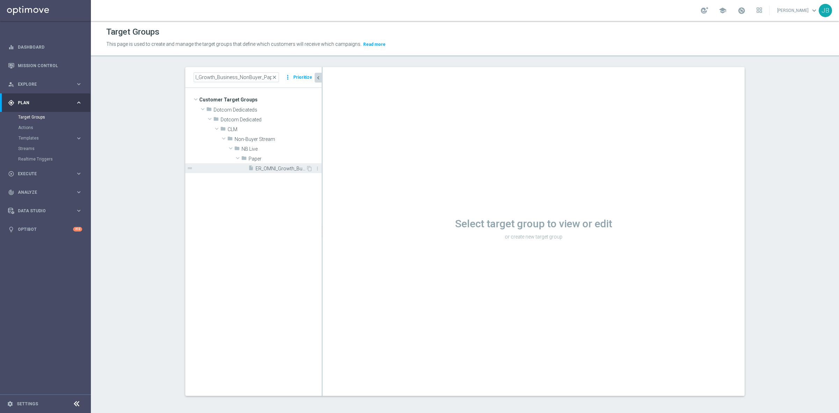
scroll to position [0, 0]
click at [273, 171] on span "ER_OMNI_Growth_Business_NonBuyer_Paper" at bounding box center [280, 169] width 50 height 6
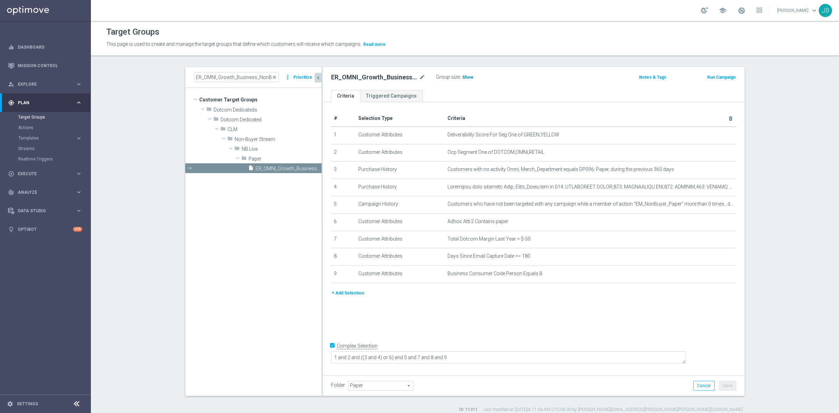
click at [462, 79] on span "Show" at bounding box center [467, 77] width 11 height 5
click at [710, 153] on icon "mode_edit" at bounding box center [713, 152] width 6 height 6
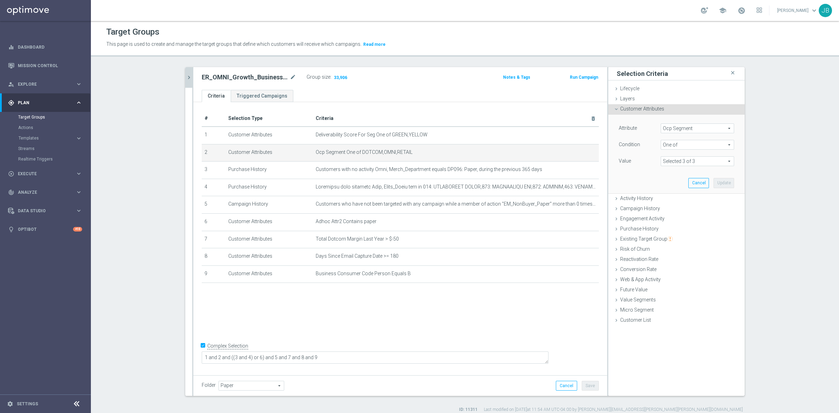
click at [688, 128] on span "Ocp Segment" at bounding box center [697, 128] width 73 height 9
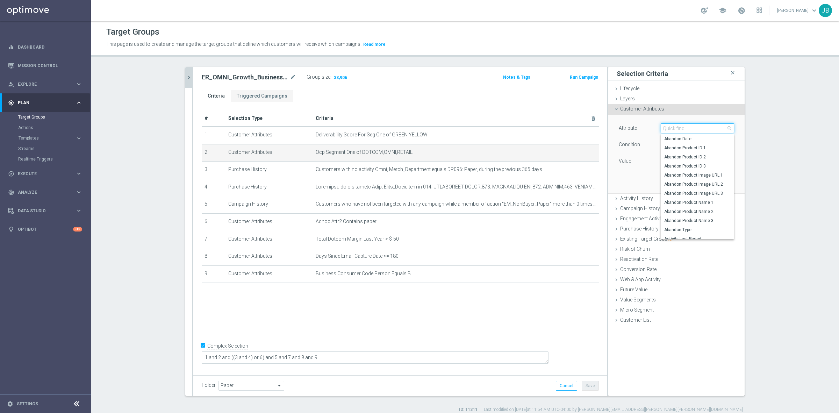
click at [681, 130] on input "search" at bounding box center [696, 128] width 73 height 10
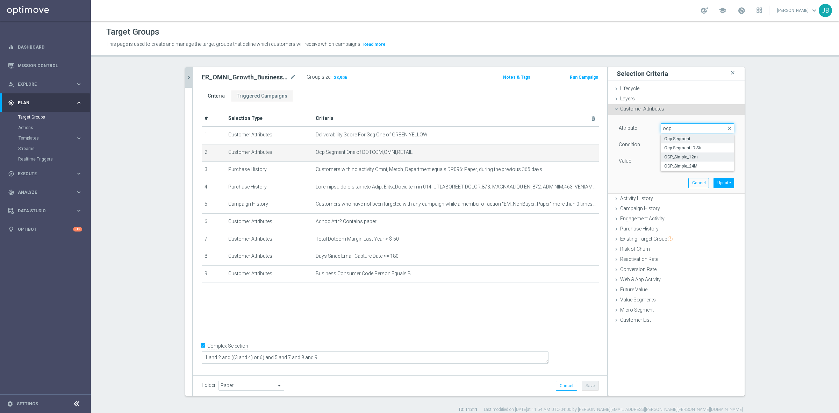
type input "ocp"
click at [687, 158] on span "OCP_Simple_12m" at bounding box center [697, 157] width 66 height 6
type input "OCP_Simple_12m"
click at [676, 144] on span "Equals" at bounding box center [697, 144] width 73 height 9
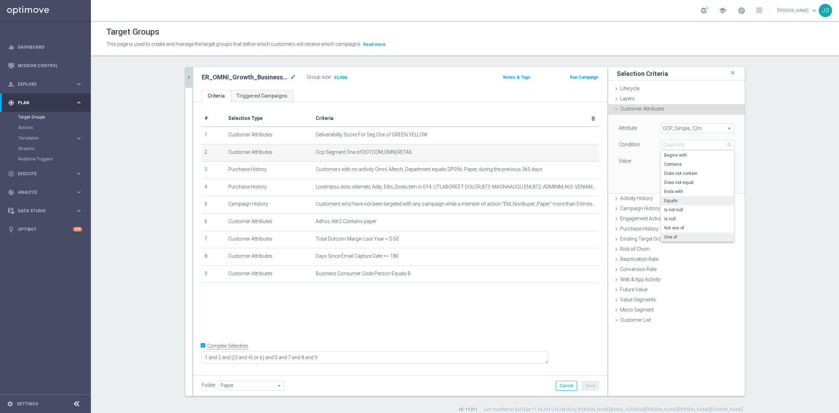
click at [671, 241] on label "One of" at bounding box center [696, 236] width 73 height 9
type input "One of"
click at [680, 165] on textarea at bounding box center [696, 165] width 73 height 18
click at [675, 165] on textarea at bounding box center [696, 165] width 73 height 18
paste textarea "Dotcom, OMNI, Retail"
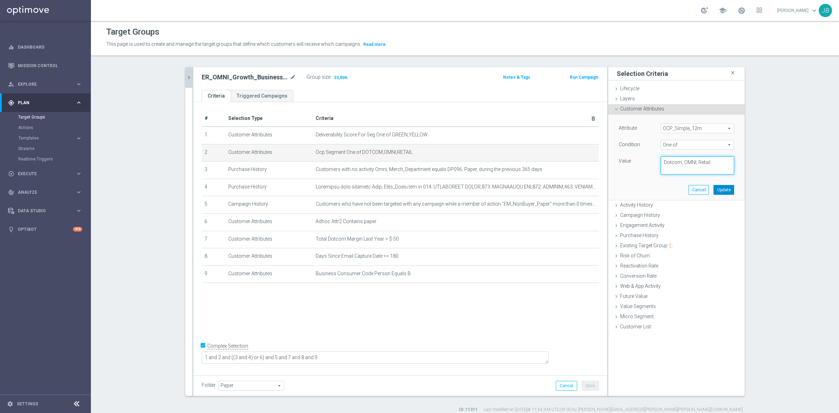
type textarea "Dotcom, OMNI, Retail"
click at [722, 188] on button "Update" at bounding box center [723, 190] width 21 height 10
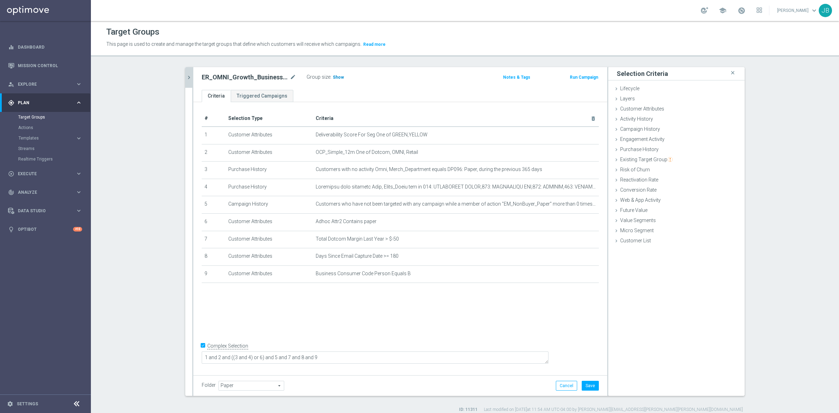
click at [333, 80] on h3 "Show" at bounding box center [338, 77] width 13 height 8
click at [558, 389] on button "Cancel" at bounding box center [566, 386] width 21 height 10
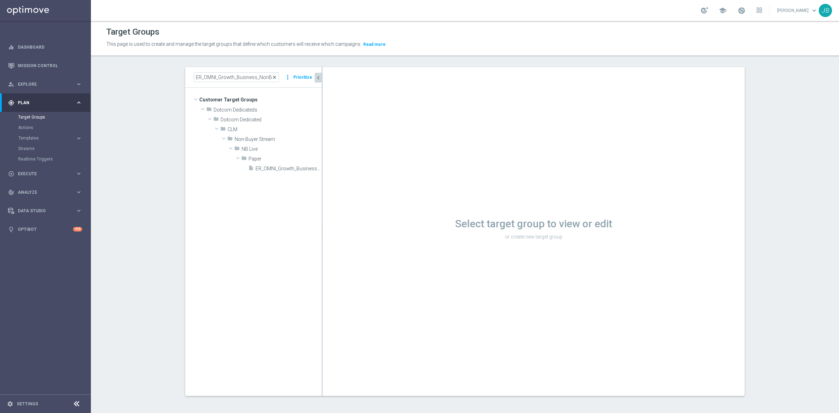
click at [273, 77] on span "close" at bounding box center [274, 77] width 6 height 6
click at [245, 78] on input at bounding box center [236, 77] width 85 height 10
paste input "ER_Omni_Lifecycle_HP_InstantInk"
type input "ER_Omni_Lifecycle_HP_InstantInk"
click at [251, 127] on span "ER_Omni_Lifecycle_HP_InstantInk" at bounding box center [265, 129] width 77 height 6
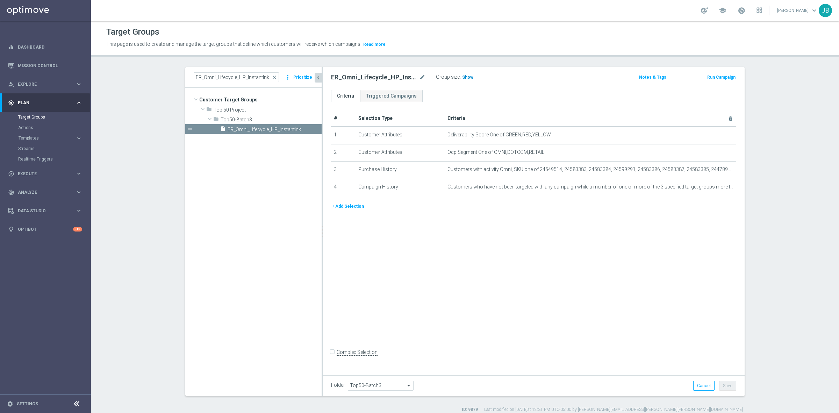
click at [462, 78] on span "Show" at bounding box center [467, 77] width 11 height 5
click at [710, 151] on icon "mode_edit" at bounding box center [713, 152] width 6 height 6
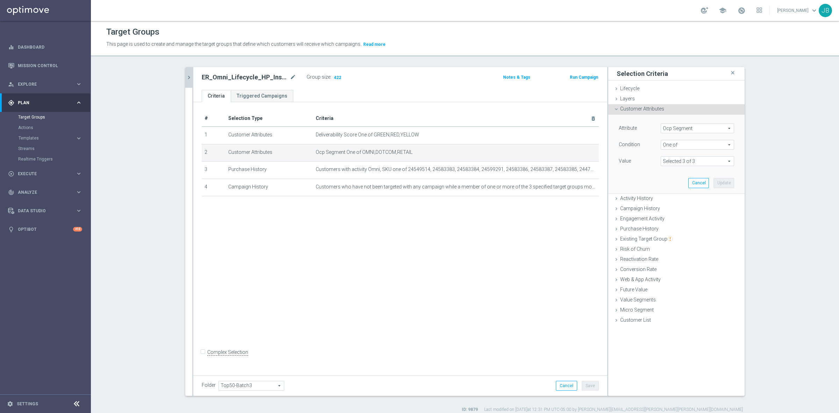
click at [699, 129] on span "Ocp Segment" at bounding box center [697, 128] width 73 height 9
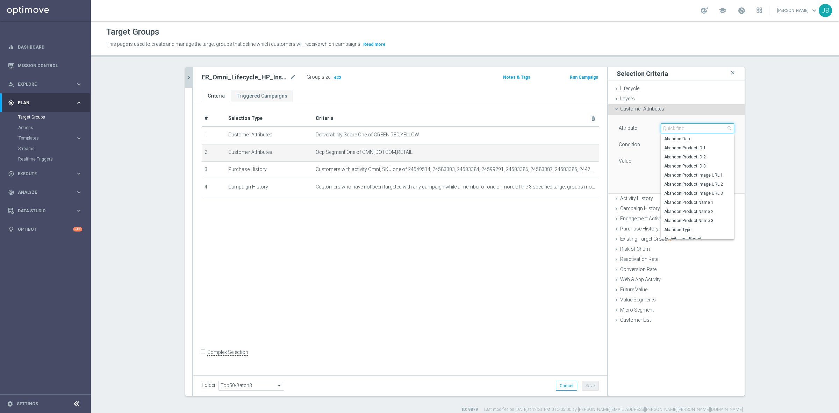
click at [699, 129] on input "search" at bounding box center [696, 128] width 73 height 10
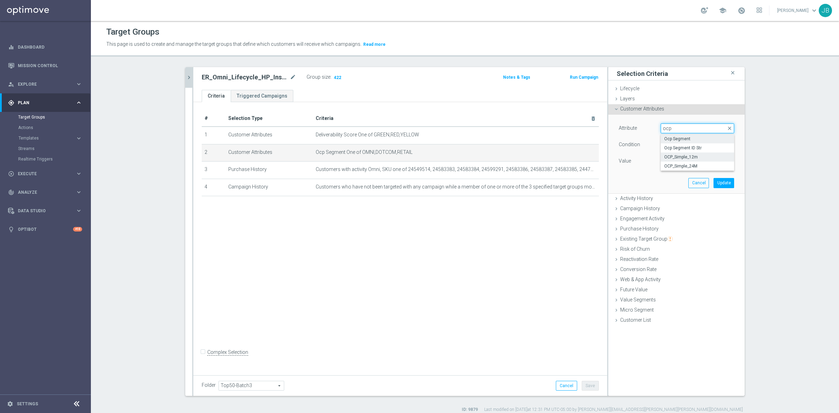
type input "ocp"
click at [693, 154] on label "OCP_Simple_12m" at bounding box center [696, 156] width 73 height 9
type input "OCP_Simple_12m"
click at [677, 142] on span "Equals" at bounding box center [697, 144] width 73 height 9
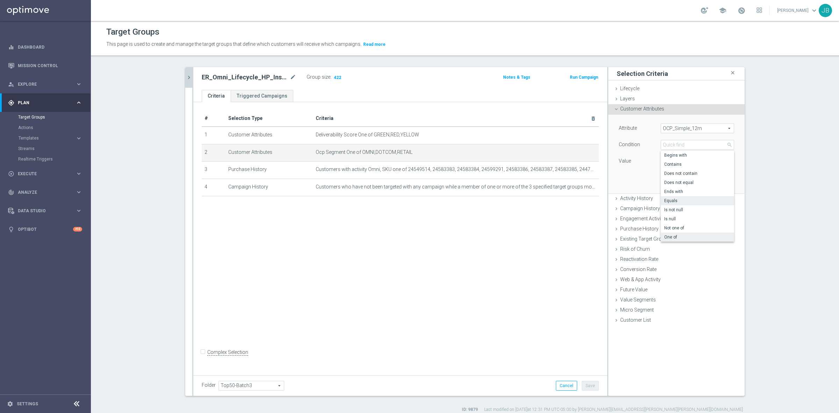
click at [681, 233] on label "One of" at bounding box center [696, 236] width 73 height 9
type input "One of"
click at [675, 166] on textarea at bounding box center [696, 165] width 73 height 18
click at [673, 161] on textarea at bounding box center [696, 165] width 73 height 18
paste textarea "Dotcom, OMNI, Retail"
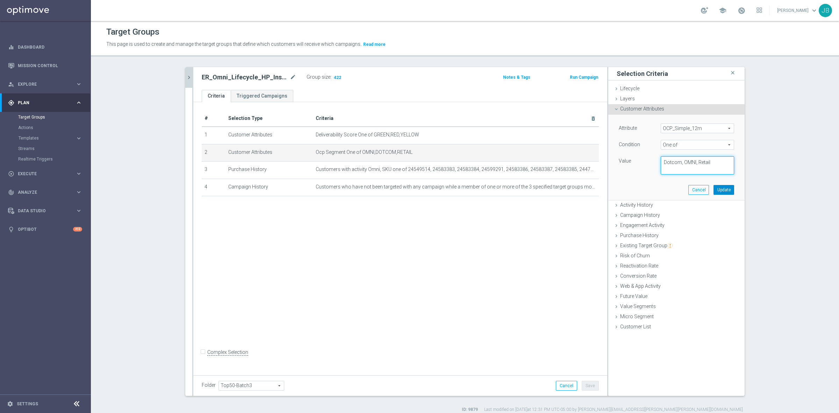
type textarea "Dotcom, OMNI, Retail"
click at [719, 189] on button "Update" at bounding box center [723, 190] width 21 height 10
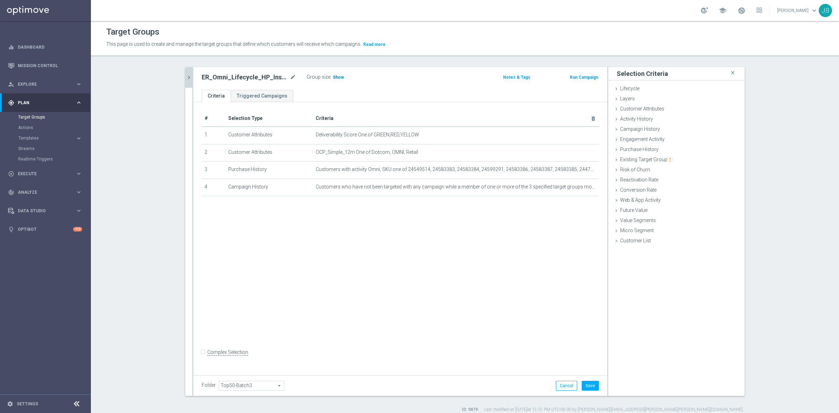
click at [334, 77] on span "Show" at bounding box center [338, 77] width 11 height 5
click at [563, 386] on button "Cancel" at bounding box center [566, 386] width 21 height 10
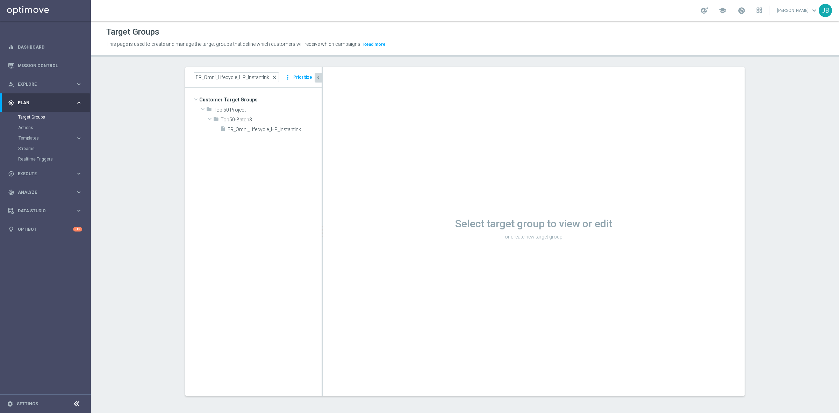
click at [273, 77] on span "close" at bounding box center [274, 77] width 6 height 6
click at [258, 78] on input at bounding box center [236, 77] width 85 height 10
paste input "ER_OMNI_Lifecycle_Reactivation_15off60_V1"
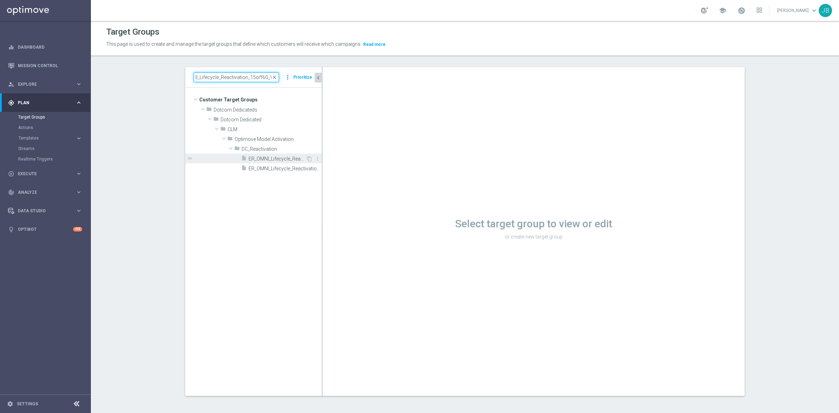
type input "ER_OMNI_Lifecycle_Reactivation_15off60_V1"
click at [269, 159] on span "ER_OMNI_Lifecycle_Reactivation_15off60_V1" at bounding box center [276, 159] width 57 height 6
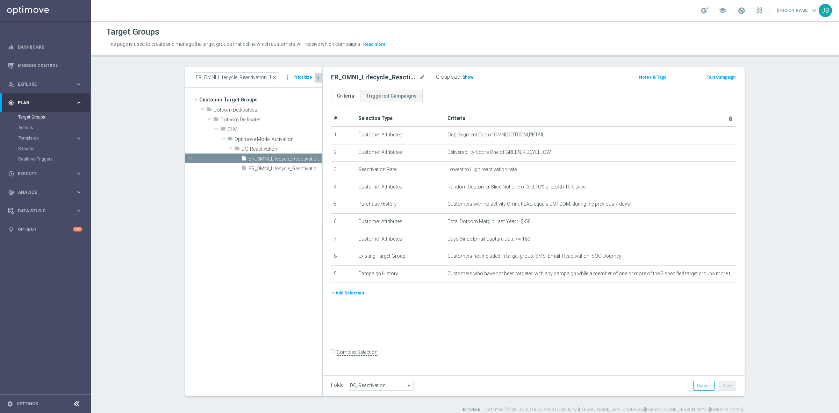
click at [462, 77] on span "Show" at bounding box center [467, 77] width 11 height 5
click at [710, 135] on icon "mode_edit" at bounding box center [713, 135] width 6 height 6
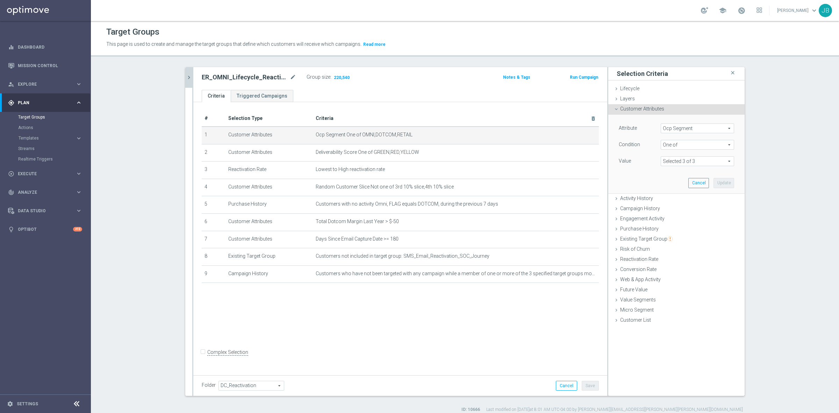
click at [688, 129] on span "Ocp Segment" at bounding box center [697, 128] width 73 height 9
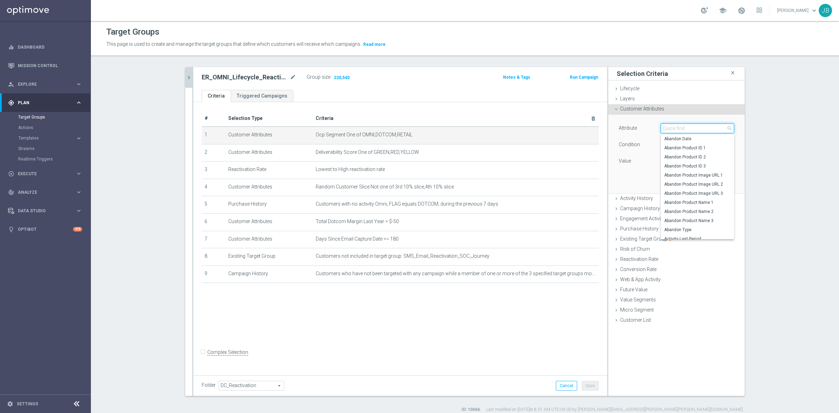
click at [688, 129] on input "search" at bounding box center [696, 128] width 73 height 10
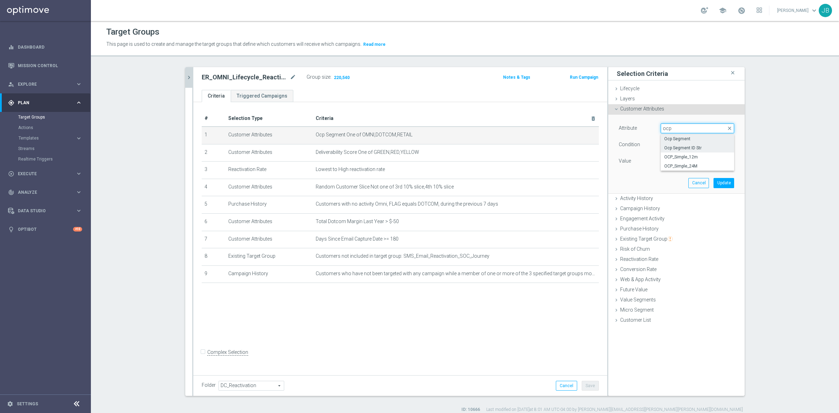
type input "ocp"
click at [684, 150] on span "Ocp Segment ID Str" at bounding box center [697, 148] width 66 height 6
type input "Ocp Segment ID Str"
type input "Equals"
click at [678, 159] on span at bounding box center [697, 161] width 73 height 9
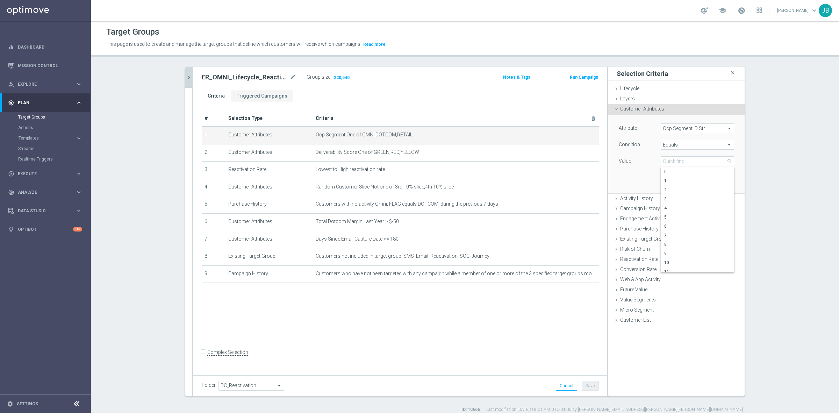
click at [677, 146] on span "Equals" at bounding box center [697, 144] width 73 height 9
click at [635, 161] on div "Value" at bounding box center [634, 161] width 42 height 11
click at [669, 161] on span at bounding box center [697, 161] width 73 height 9
click at [643, 171] on div "Attribute Ocp Segment ID Str Ocp Segment ID Str arrow_drop_down search Conditio…" at bounding box center [676, 154] width 126 height 78
click at [676, 129] on span "Ocp Segment ID Str" at bounding box center [697, 128] width 73 height 9
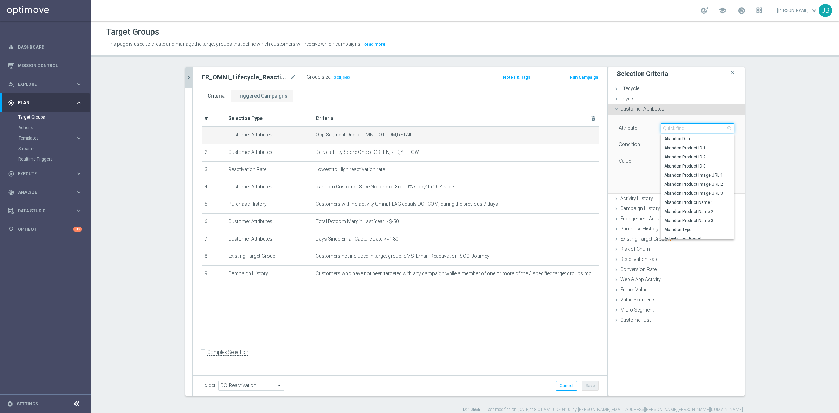
click at [677, 128] on input "search" at bounding box center [696, 128] width 73 height 10
type input "ocp"
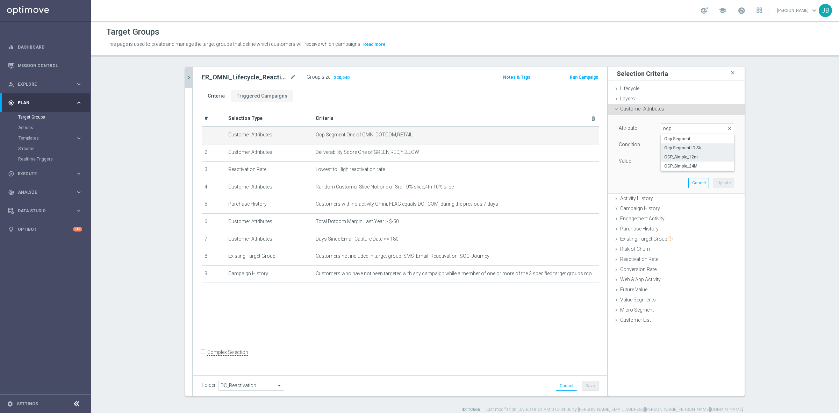
click at [688, 158] on span "OCP_Simple_12m" at bounding box center [697, 157] width 66 height 6
type input "OCP_Simple_12m"
click at [676, 145] on span "Equals" at bounding box center [697, 144] width 73 height 9
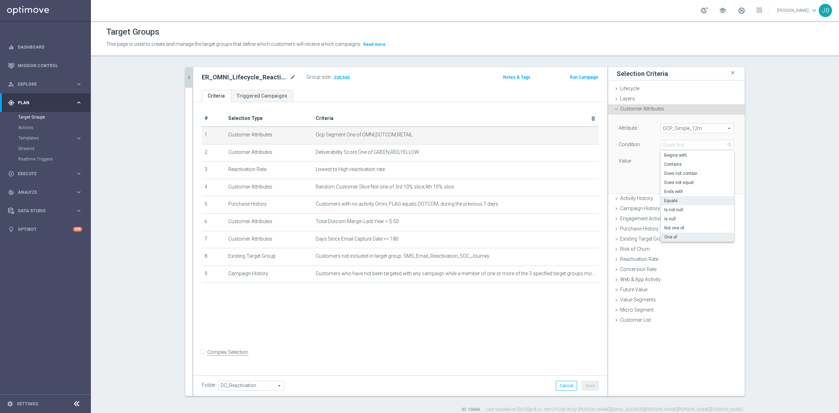
click at [680, 233] on label "One of" at bounding box center [696, 236] width 73 height 9
type input "One of"
click at [661, 163] on textarea at bounding box center [696, 165] width 73 height 18
paste textarea "Dotcom, OMNI, Retail"
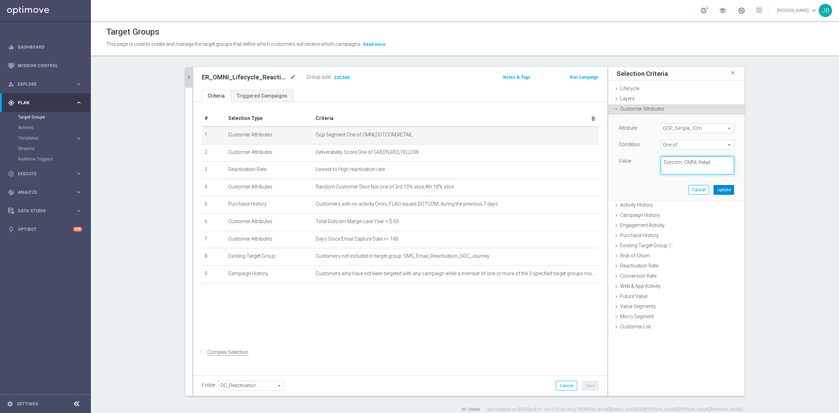
type textarea "Dotcom, OMNI, Retail"
click at [724, 189] on button "Update" at bounding box center [723, 190] width 21 height 10
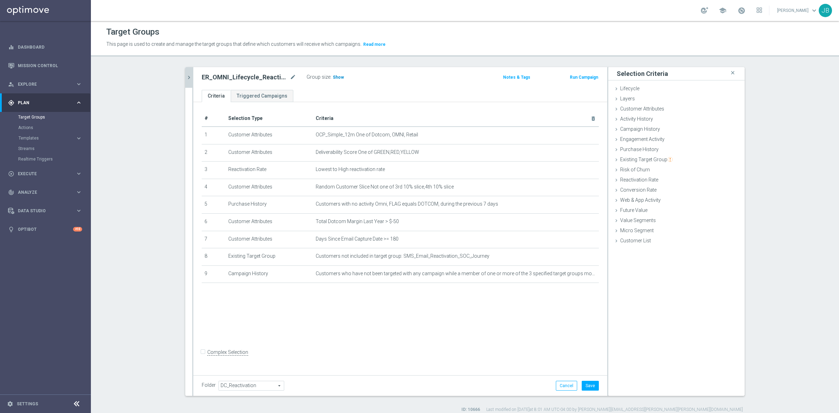
click at [336, 77] on span "Show" at bounding box center [338, 77] width 11 height 5
click at [564, 383] on button "Cancel" at bounding box center [566, 386] width 21 height 10
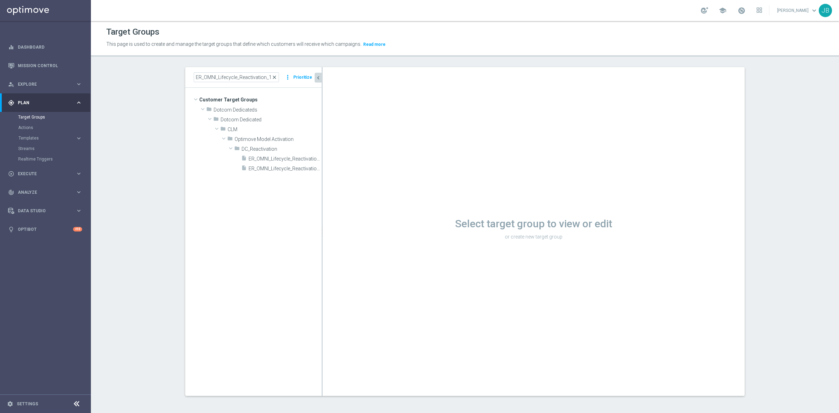
click at [273, 77] on span "close" at bounding box center [274, 77] width 6 height 6
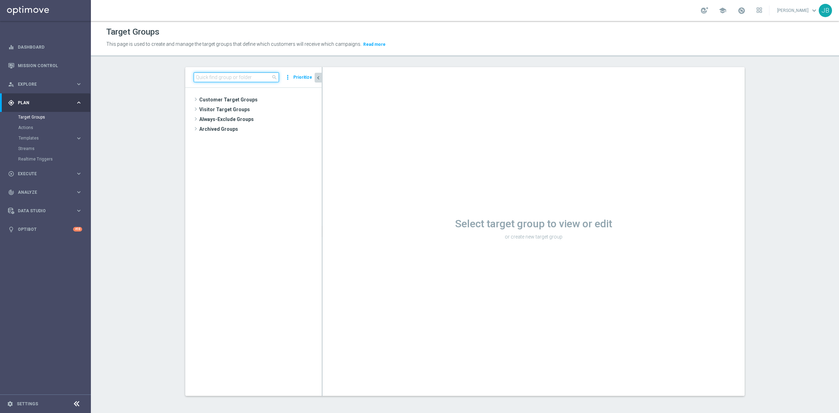
click at [241, 77] on input at bounding box center [236, 77] width 85 height 10
paste input "ER_OMNI_PAPER_CONSUMER_NEW_USER"
type input "ER_OMNI_PAPER_CONSUMER_NEW_USER"
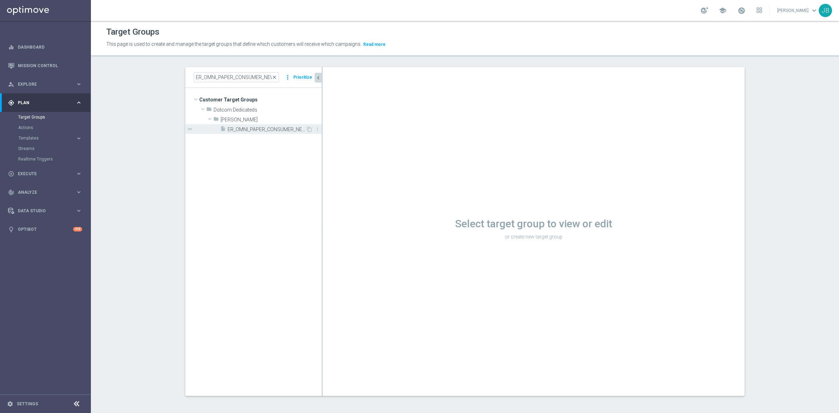
click at [244, 130] on span "ER_OMNI_PAPER_CONSUMER_NEW_USER" at bounding box center [266, 129] width 78 height 6
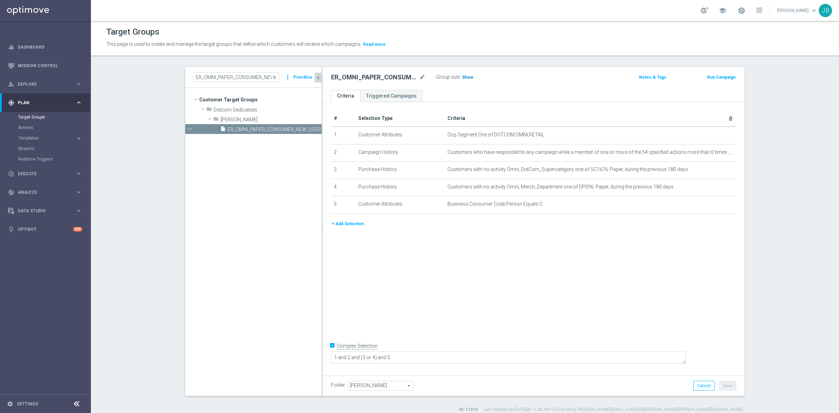
click at [463, 77] on span "Show" at bounding box center [467, 77] width 11 height 5
click at [414, 76] on h2 "ER_OMNI_PAPER_CONSUMER_NEW_USER" at bounding box center [374, 77] width 87 height 8
click at [419, 76] on icon "mode_edit" at bounding box center [422, 77] width 6 height 8
click at [710, 135] on icon "mode_edit" at bounding box center [713, 135] width 6 height 6
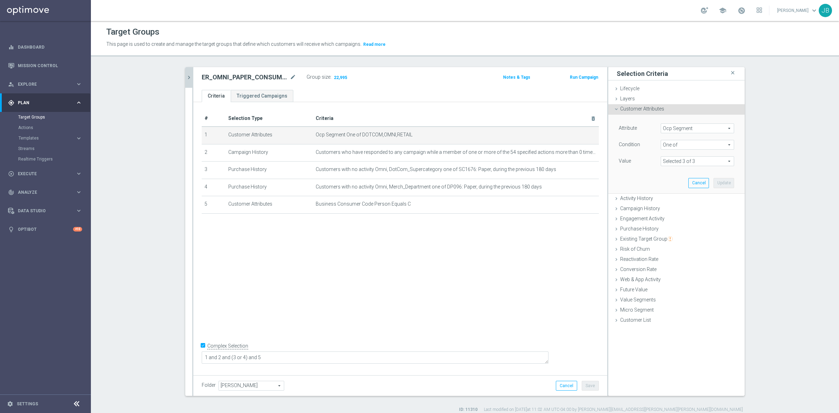
click at [689, 126] on span "Ocp Segment" at bounding box center [697, 128] width 73 height 9
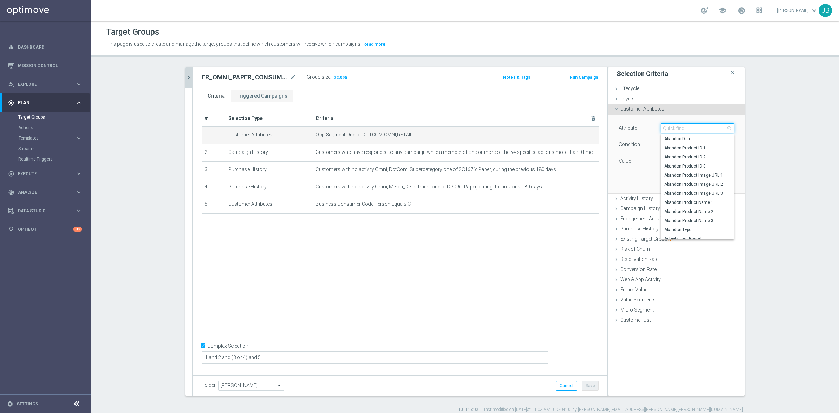
click at [689, 128] on input "search" at bounding box center [696, 128] width 73 height 10
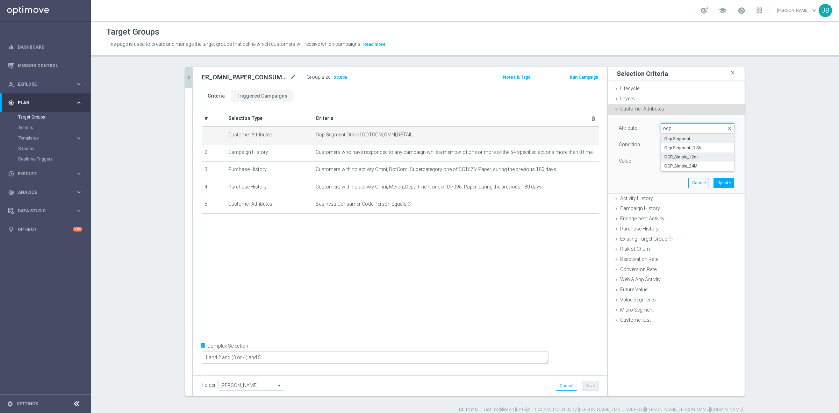
type input "ocp"
click at [681, 154] on span "OCP_Simple_12m" at bounding box center [697, 157] width 66 height 6
type input "OCP_Simple_12m"
click at [671, 145] on span "Equals" at bounding box center [697, 144] width 73 height 9
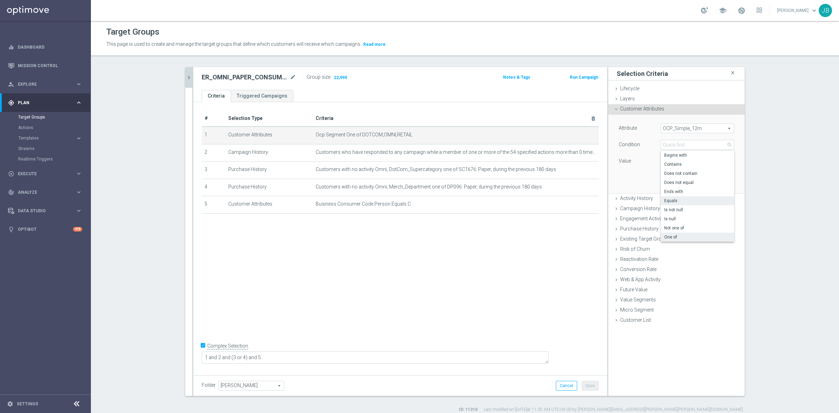
click at [668, 234] on span "One of" at bounding box center [697, 237] width 66 height 6
type input "One of"
click at [671, 168] on textarea at bounding box center [696, 165] width 73 height 18
click at [673, 164] on textarea at bounding box center [696, 165] width 73 height 18
paste textarea "Dotcom, OMNI, Retail"
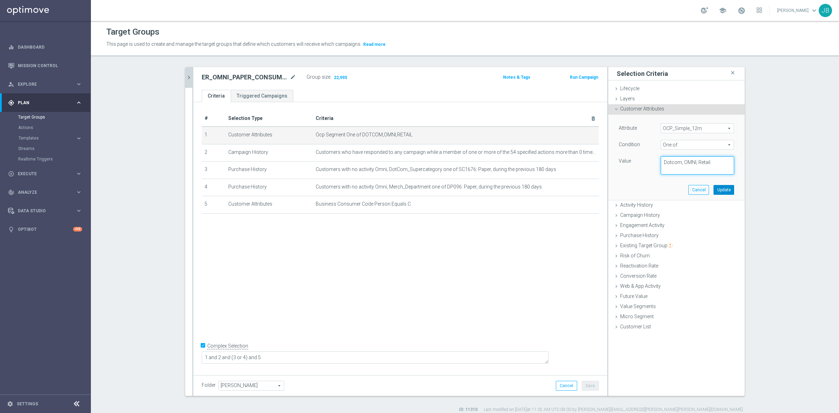
type textarea "Dotcom, OMNI, Retail"
click at [715, 191] on button "Update" at bounding box center [723, 190] width 21 height 10
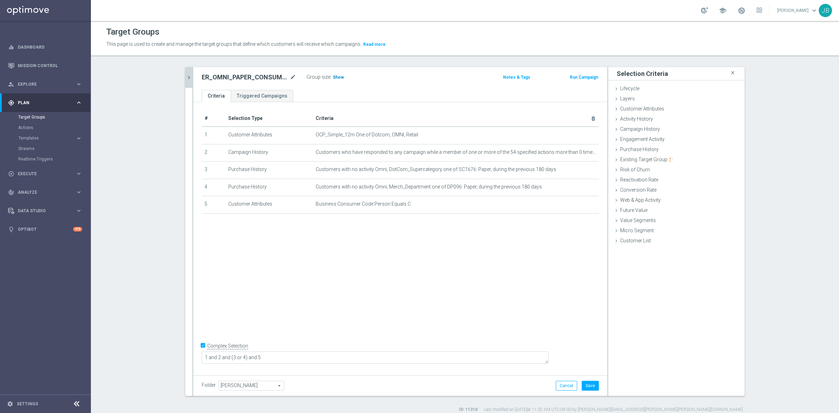
click at [334, 77] on span "Show" at bounding box center [338, 77] width 11 height 5
click at [290, 77] on icon "mode_edit" at bounding box center [293, 77] width 6 height 8
click at [489, 244] on div "# Selection Type Criteria delete_forever 1 Customer Attributes OCP_Simple_12m O…" at bounding box center [400, 237] width 414 height 270
click at [567, 383] on button "Cancel" at bounding box center [566, 386] width 21 height 10
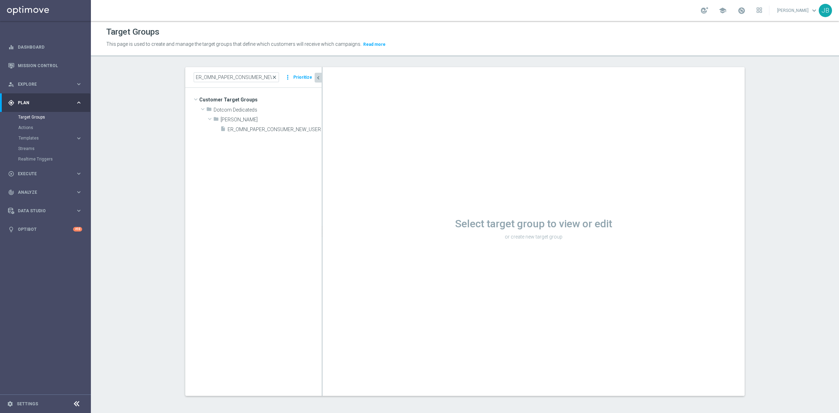
click at [273, 75] on span "close" at bounding box center [274, 77] width 6 height 6
click at [252, 79] on input at bounding box center [236, 77] width 85 height 10
paste input "ER_OMNI_Growth_Consumer_NonBuyer_Paper"
type input "ER_OMNI_Growth_Consumer_NonBuyer_Paper"
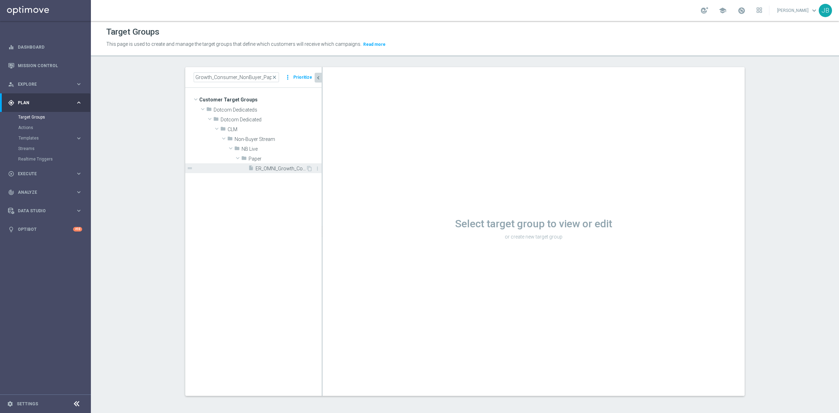
scroll to position [0, 0]
click at [281, 168] on span "ER_OMNI_Growth_Consumer_NonBuyer_Paper" at bounding box center [280, 169] width 50 height 6
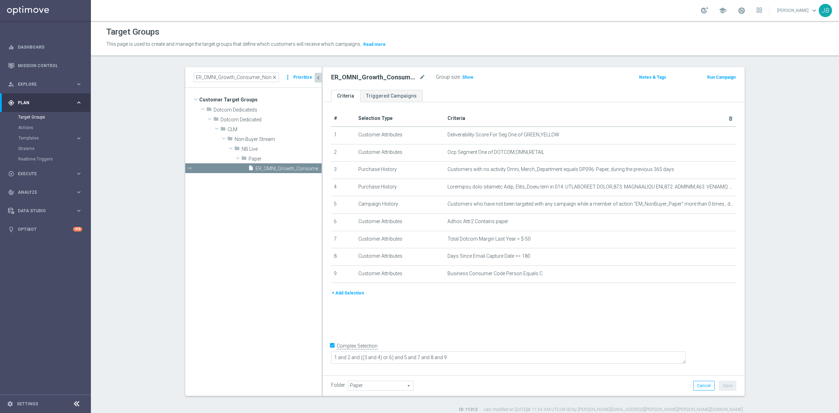
drag, startPoint x: 273, startPoint y: 78, endPoint x: 254, endPoint y: 76, distance: 18.6
click at [273, 78] on span "close" at bounding box center [274, 77] width 6 height 6
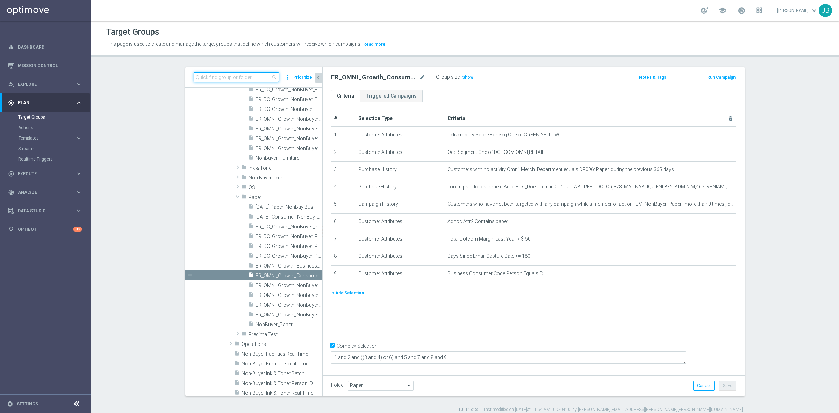
click at [247, 76] on input at bounding box center [236, 77] width 85 height 10
paste input "22995"
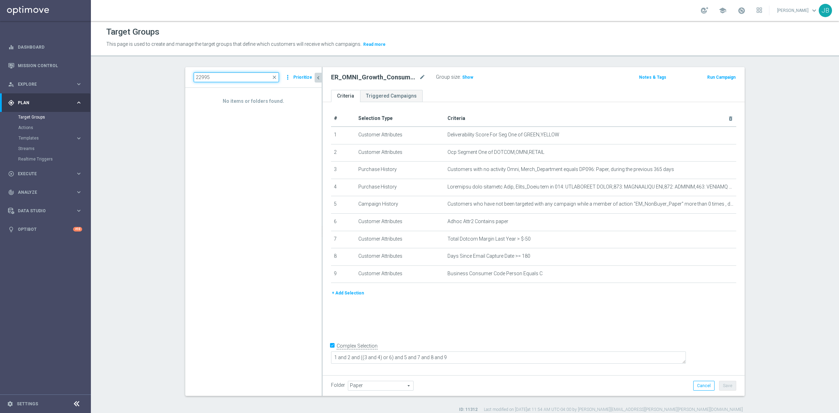
type input "22995"
click at [273, 78] on span "close" at bounding box center [274, 77] width 6 height 6
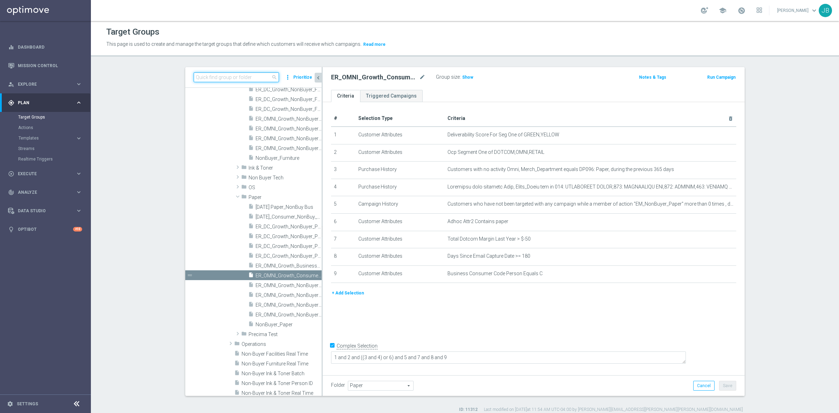
click at [241, 78] on input at bounding box center [236, 77] width 85 height 10
paste input "ER_OMNI_PAPER_CONSUMER_NEW_USER"
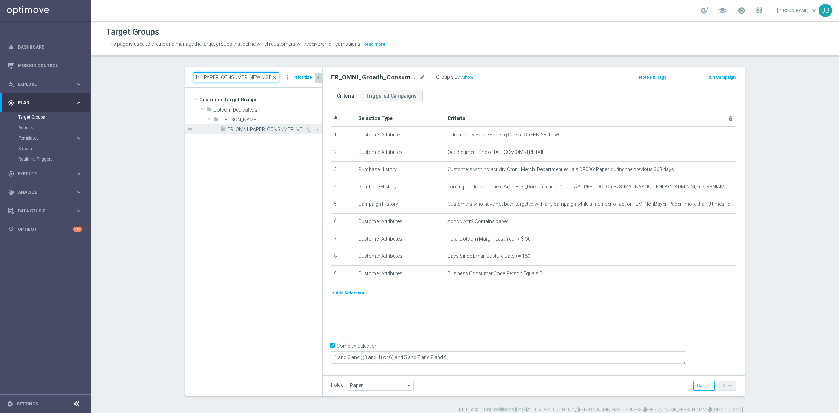
type input "ER_OMNI_PAPER_CONSUMER_NEW_USER"
click at [237, 128] on span "ER_OMNI_PAPER_CONSUMER_NEW_USER" at bounding box center [266, 129] width 78 height 6
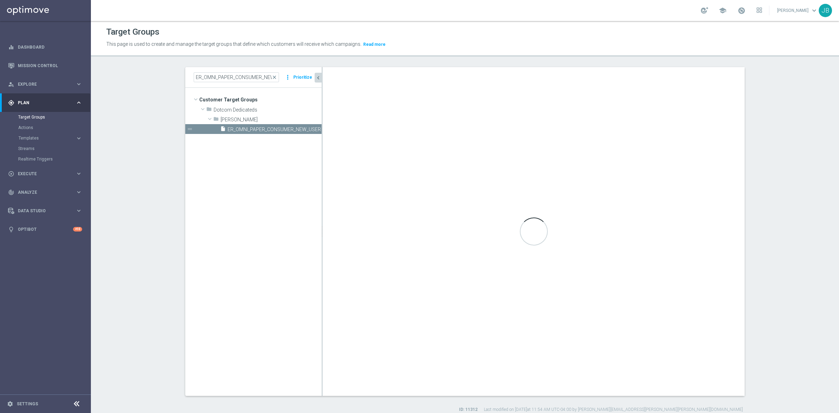
type textarea "1 and 2 and (3 or 4) and 5"
type input "[PERSON_NAME]"
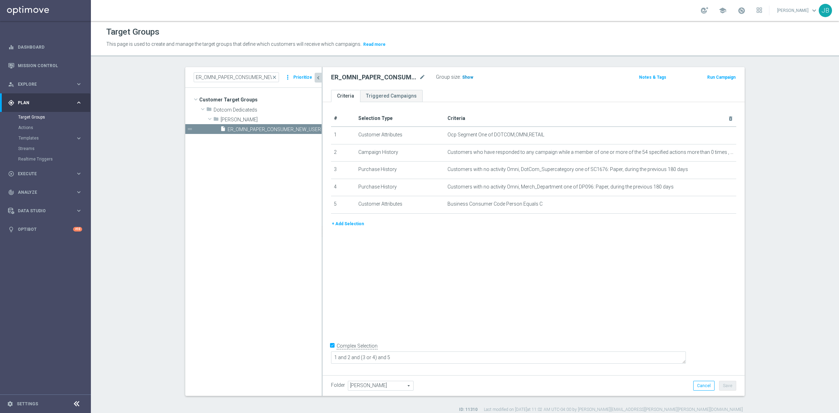
click at [466, 76] on span "Show" at bounding box center [467, 77] width 11 height 5
click at [273, 78] on span "close" at bounding box center [274, 77] width 6 height 6
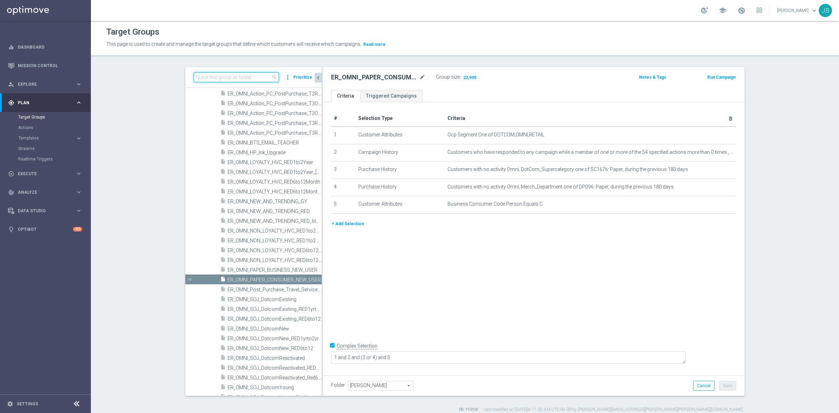
click at [250, 77] on input at bounding box center [236, 77] width 85 height 10
paste input "ER_OMNI_Growth_Consumer_NonBuyer_Paper"
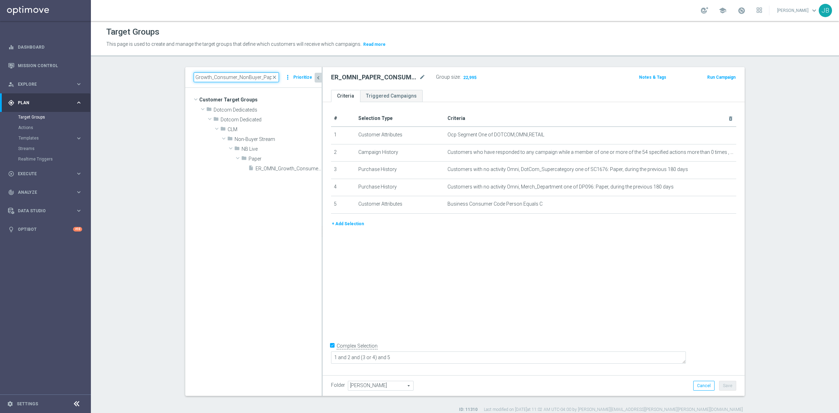
scroll to position [0, 0]
type input "ER_OMNI_Growth_Consumer_NonBuyer_Paper"
click at [288, 167] on span "ER_OMNI_Growth_Consumer_NonBuyer_Paper" at bounding box center [280, 169] width 50 height 6
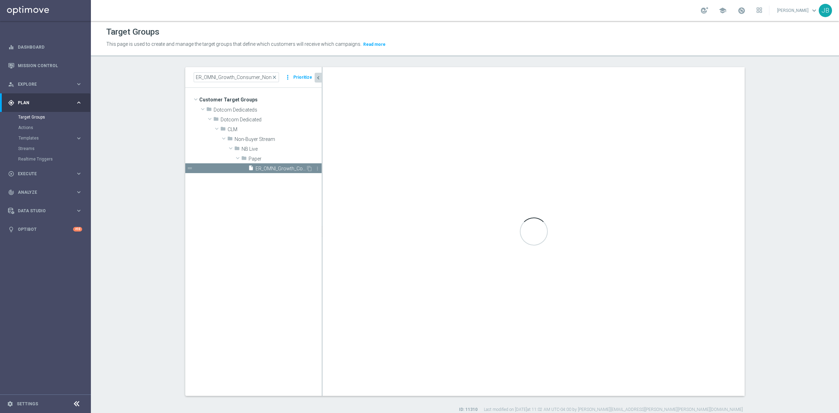
type textarea "1 and 2 and ((3 and 4) or 6) and 5 and 7 and 8 and 9"
type input "Paper"
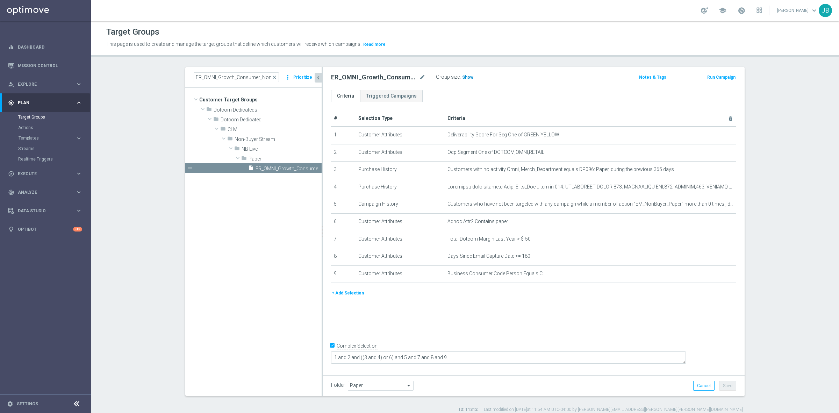
click at [461, 80] on h3 "Show" at bounding box center [467, 77] width 13 height 8
click at [710, 152] on icon "mode_edit" at bounding box center [713, 152] width 6 height 6
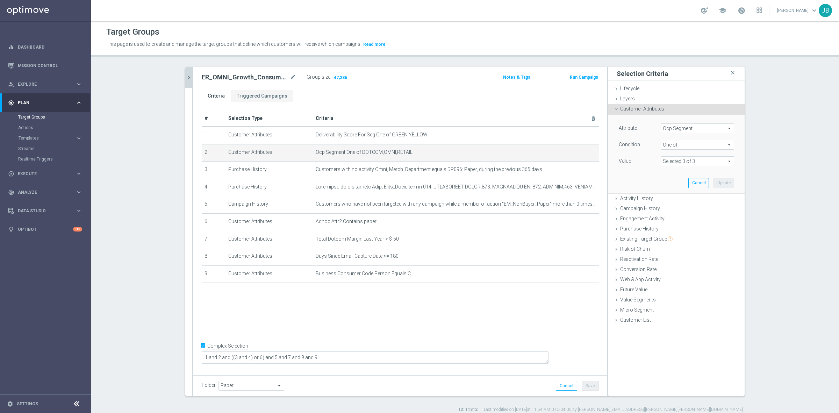
click at [693, 129] on span "Ocp Segment" at bounding box center [697, 128] width 73 height 9
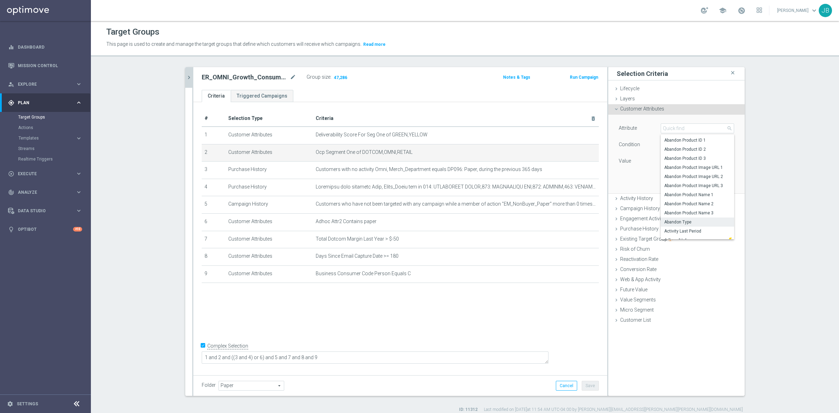
scroll to position [1, 0]
click at [670, 128] on input "search" at bounding box center [696, 128] width 73 height 10
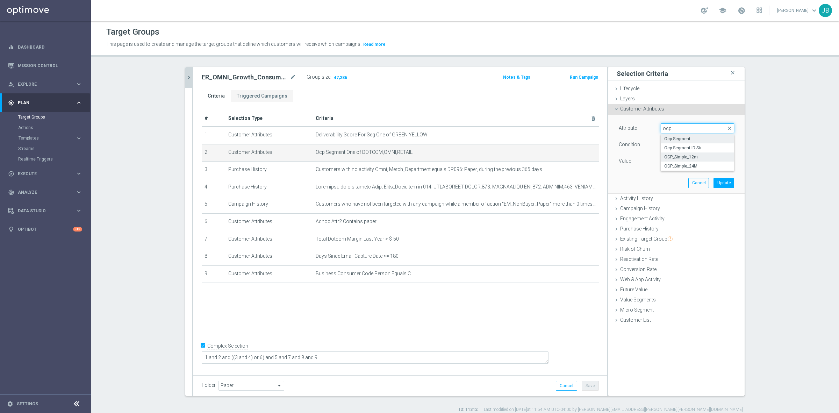
type input "ocp"
click at [681, 156] on span "OCP_Simple_12m" at bounding box center [697, 157] width 66 height 6
type input "OCP_Simple_12m"
click at [677, 144] on span "Equals" at bounding box center [697, 144] width 73 height 9
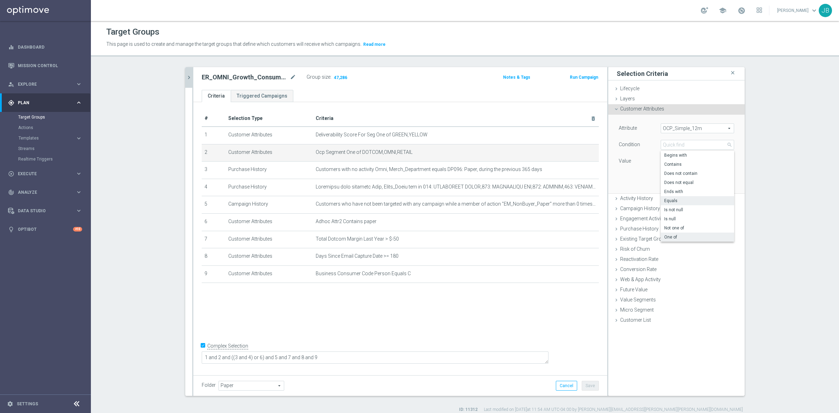
click at [678, 236] on span "One of" at bounding box center [697, 237] width 66 height 6
type input "One of"
click at [670, 161] on textarea at bounding box center [696, 165] width 73 height 18
paste textarea "Dotcom, OMNI, Retail"
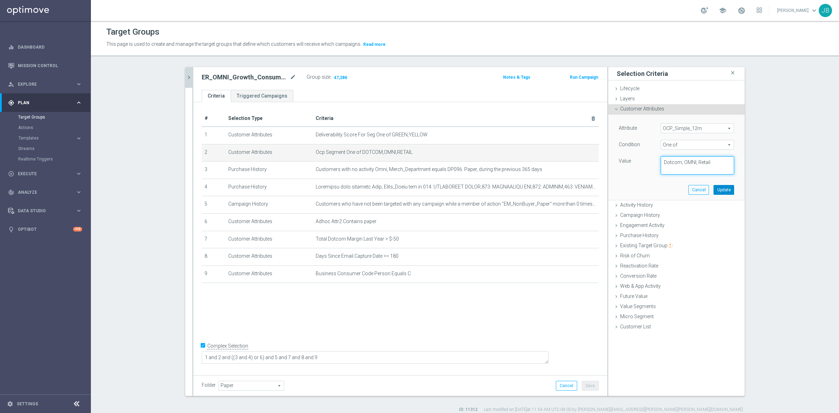
type textarea "Dotcom, OMNI, Retail"
click at [722, 190] on button "Update" at bounding box center [723, 190] width 21 height 10
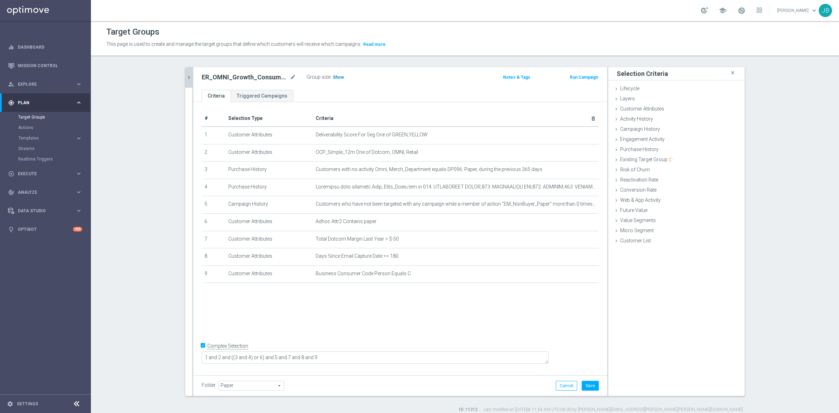
click at [335, 78] on span "Show" at bounding box center [338, 77] width 11 height 5
click at [562, 389] on button "Cancel" at bounding box center [566, 386] width 21 height 10
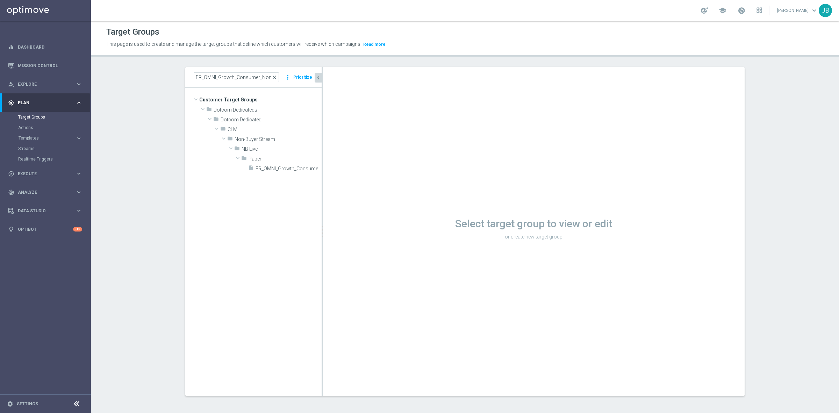
click at [272, 75] on span "close" at bounding box center [274, 77] width 6 height 6
click at [237, 80] on input at bounding box center [236, 77] width 85 height 10
paste input "ER_OMNI_PAPER_BUSINESS_NEW_USER"
type input "ER_OMNI_PAPER_BUSINESS_NEW_USER"
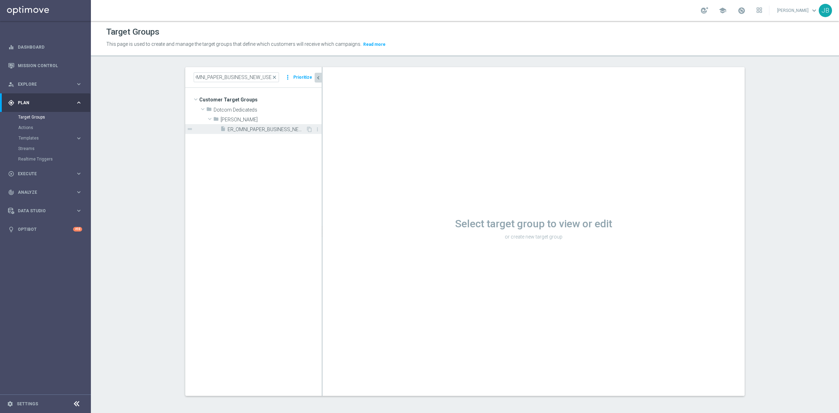
scroll to position [0, 0]
click at [257, 128] on span "ER_OMNI_PAPER_BUSINESS_NEW_USER" at bounding box center [266, 129] width 78 height 6
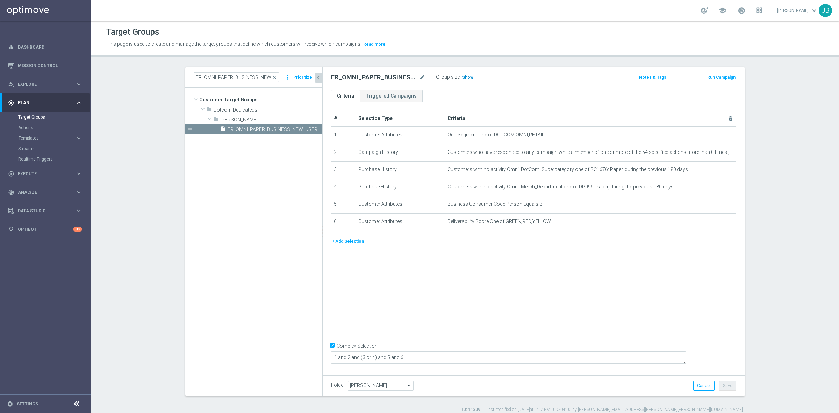
click at [462, 76] on span "Show" at bounding box center [467, 77] width 11 height 5
click at [710, 135] on icon "mode_edit" at bounding box center [713, 135] width 6 height 6
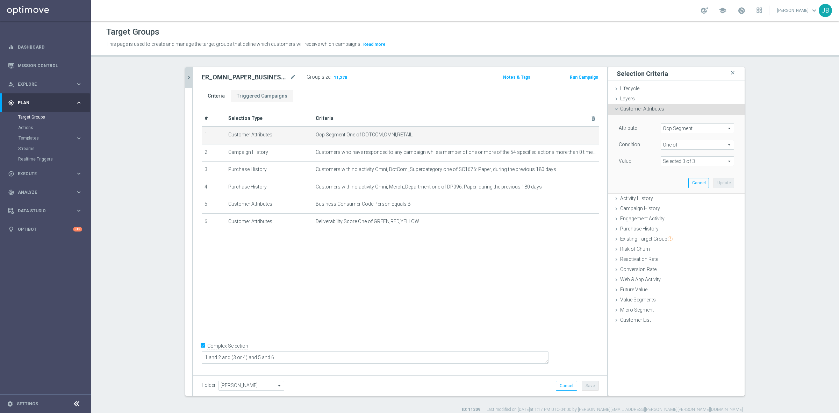
click at [694, 130] on span "Ocp Segment" at bounding box center [697, 128] width 73 height 9
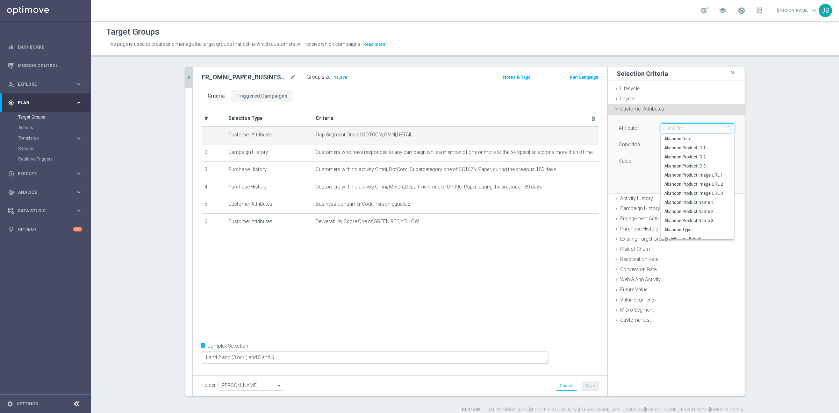
click at [694, 130] on input "search" at bounding box center [696, 128] width 73 height 10
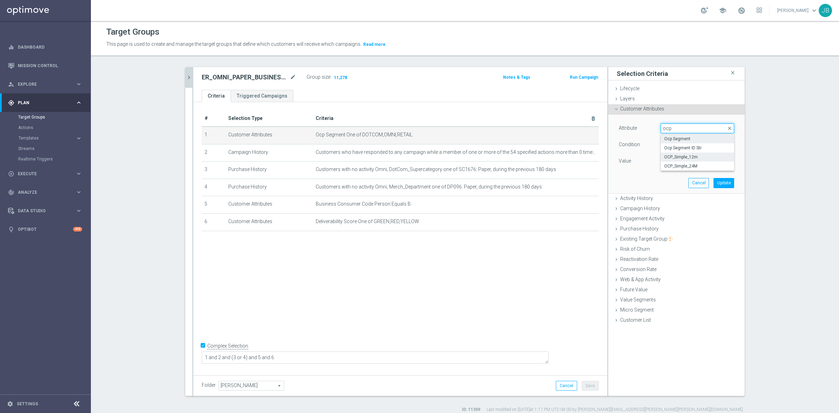
type input "ocp"
click at [692, 155] on span "OCP_Simple_12m" at bounding box center [697, 157] width 66 height 6
type input "OCP_Simple_12m"
click at [680, 142] on span "Equals" at bounding box center [697, 144] width 73 height 9
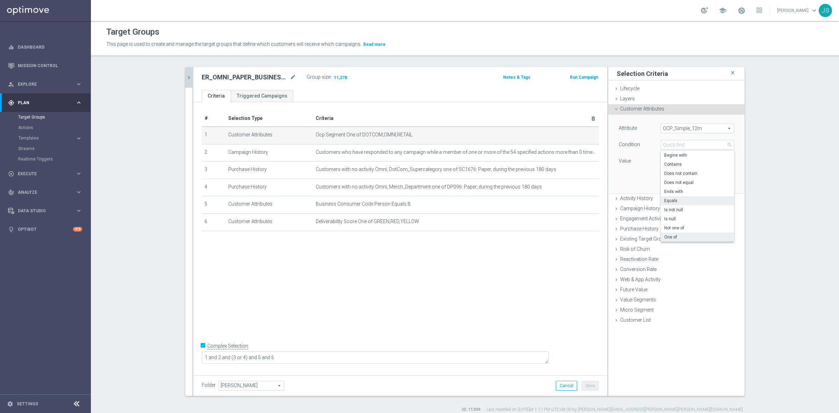
click at [679, 235] on span "One of" at bounding box center [697, 237] width 66 height 6
type input "One of"
click at [668, 164] on textarea at bounding box center [696, 165] width 73 height 18
click at [667, 162] on textarea at bounding box center [696, 165] width 73 height 18
paste textarea "Dotcom, OMNI, Retail"
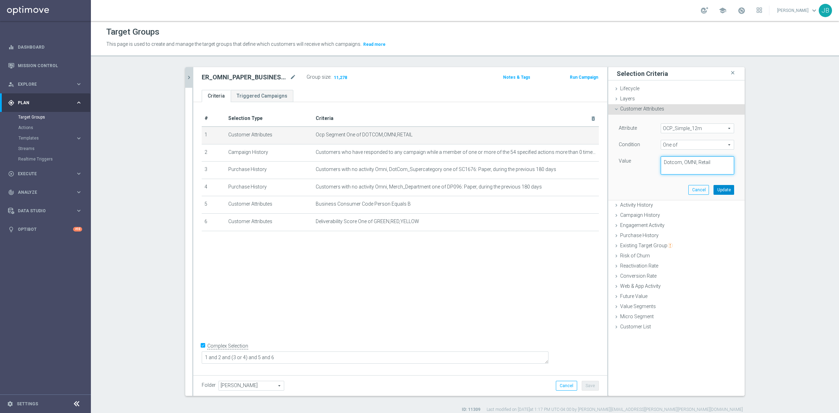
type textarea "Dotcom, OMNI, Retail"
click at [716, 189] on button "Update" at bounding box center [723, 190] width 21 height 10
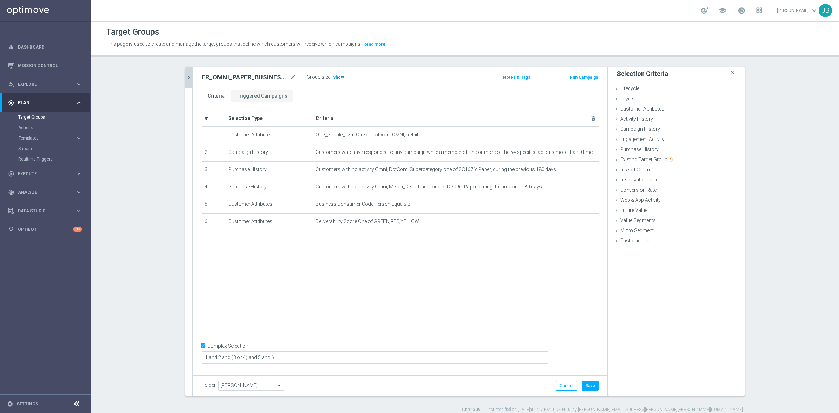
click at [333, 76] on span "Show" at bounding box center [338, 77] width 11 height 5
click at [566, 384] on button "Cancel" at bounding box center [566, 386] width 21 height 10
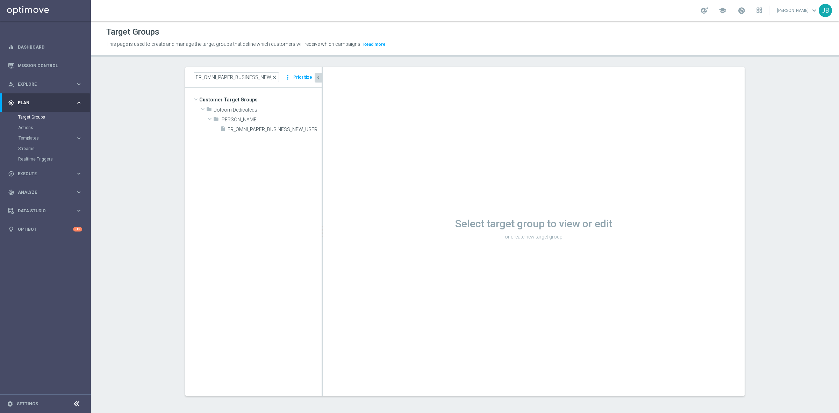
click at [272, 77] on span "close" at bounding box center [274, 77] width 6 height 6
click at [247, 77] on input at bounding box center [236, 77] width 85 height 10
paste input "ER_OMNI_Growth_Business_NonBuyer_Paper"
type input "ER_OMNI_Growth_Business_NonBuyer_Paper"
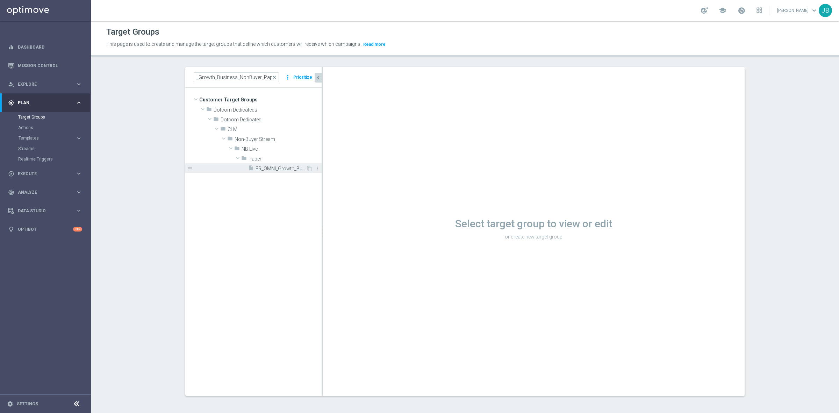
click at [273, 171] on span "ER_OMNI_Growth_Business_NonBuyer_Paper" at bounding box center [280, 169] width 50 height 6
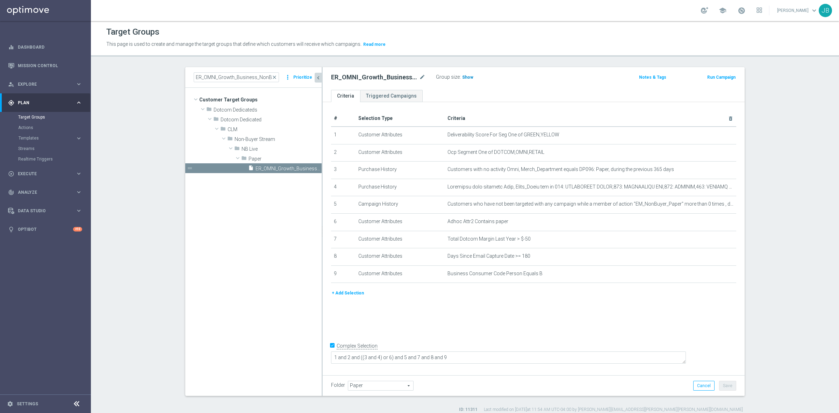
click at [463, 75] on span "Show" at bounding box center [467, 77] width 11 height 5
click at [710, 151] on icon "mode_edit" at bounding box center [713, 152] width 6 height 6
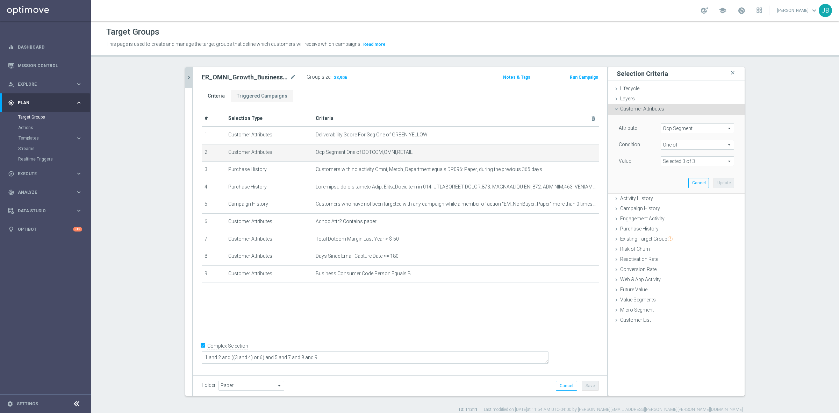
click at [687, 132] on span "Ocp Segment" at bounding box center [697, 128] width 73 height 9
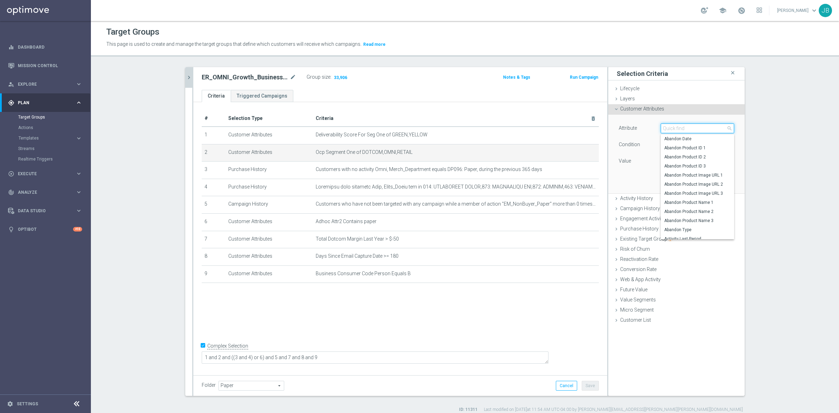
click at [686, 130] on input "search" at bounding box center [696, 128] width 73 height 10
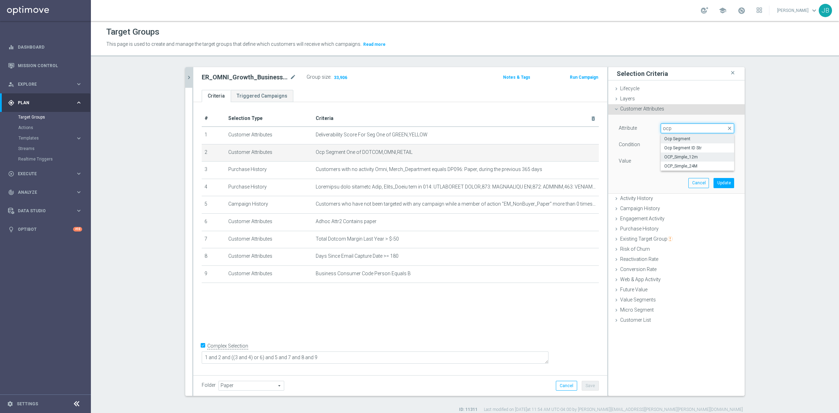
type input "ocp"
click at [692, 155] on span "OCP_Simple_12m" at bounding box center [697, 157] width 66 height 6
type input "OCP_Simple_12m"
click at [676, 144] on span "Equals" at bounding box center [697, 144] width 73 height 9
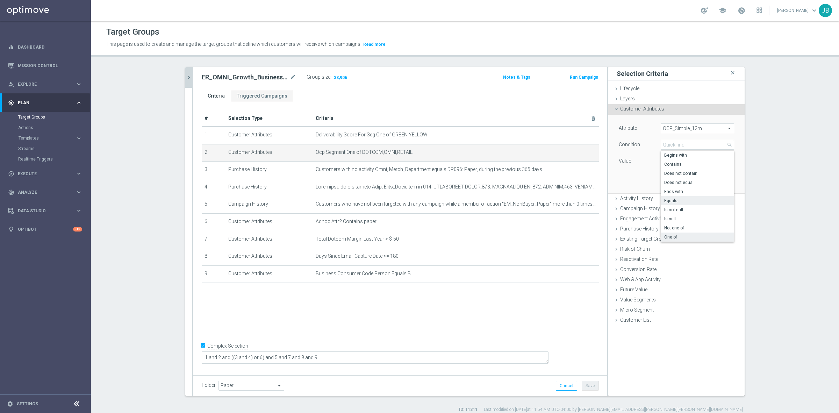
click at [672, 236] on span "One of" at bounding box center [697, 237] width 66 height 6
type input "One of"
click at [667, 168] on textarea at bounding box center [696, 165] width 73 height 18
click at [682, 166] on textarea at bounding box center [696, 165] width 73 height 18
paste textarea "Dotcom, OMNI, Retail"
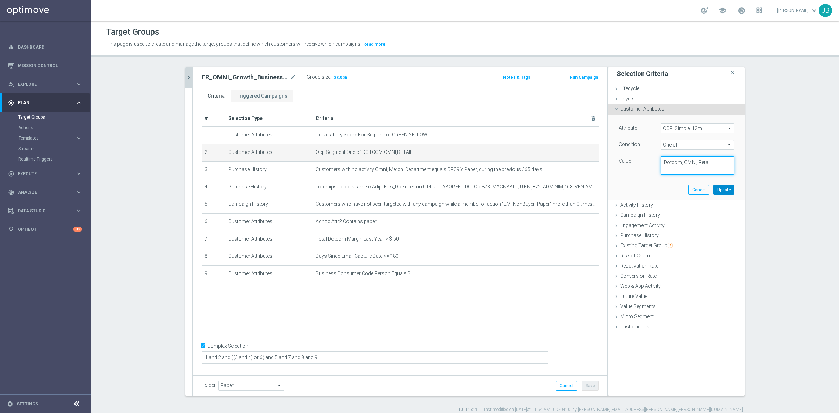
type textarea "Dotcom, OMNI, Retail"
click at [718, 190] on button "Update" at bounding box center [723, 190] width 21 height 10
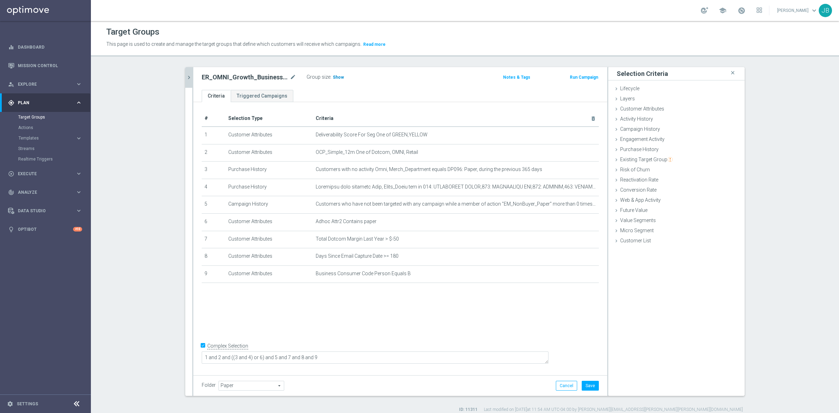
click at [336, 78] on span "Show" at bounding box center [338, 77] width 11 height 5
click at [560, 385] on button "Cancel" at bounding box center [566, 386] width 21 height 10
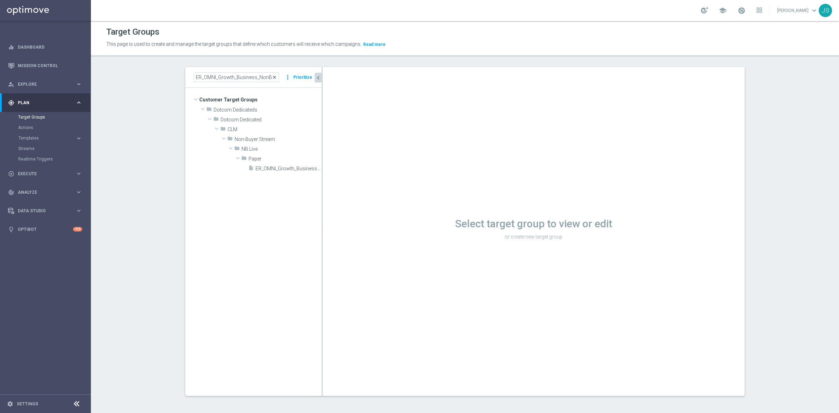
click at [273, 75] on span "close" at bounding box center [274, 77] width 6 height 6
click at [252, 77] on input at bounding box center [236, 77] width 85 height 10
paste input "ER_OMNI_RiskOfChurn_20off80_T4"
type input "ER_OMNI_RiskOfChurn_20off80_T4"
click at [273, 171] on span "ER_OMNI_RiskOfChurn_20off80_T4" at bounding box center [280, 169] width 50 height 6
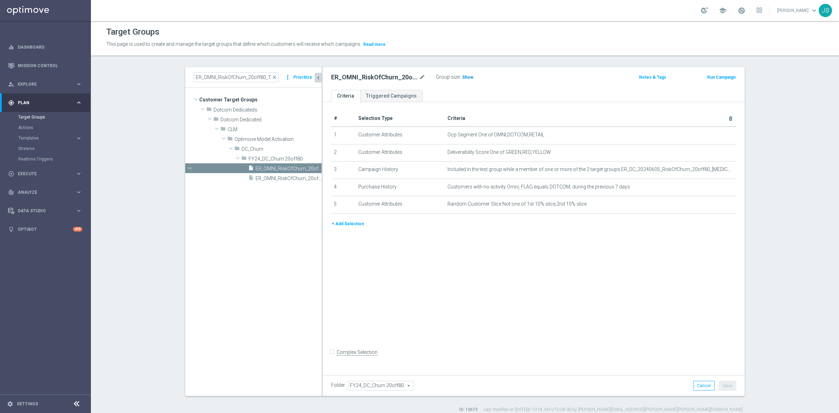
click at [465, 78] on span "Show" at bounding box center [467, 77] width 11 height 5
click at [710, 133] on icon "mode_edit" at bounding box center [713, 135] width 6 height 6
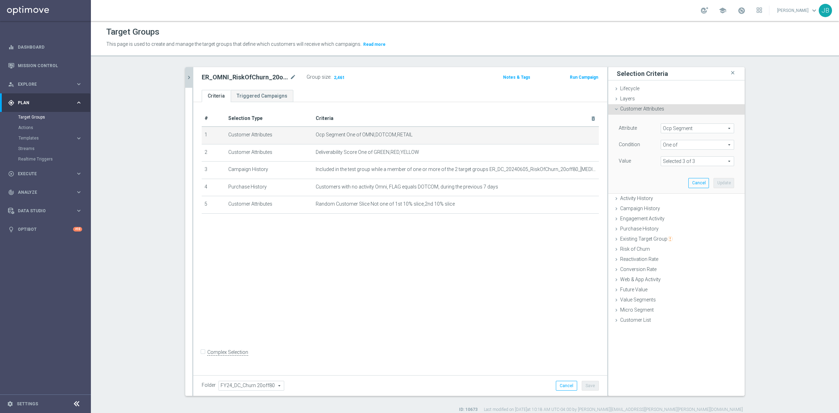
click at [698, 128] on span "Ocp Segment" at bounding box center [697, 128] width 73 height 9
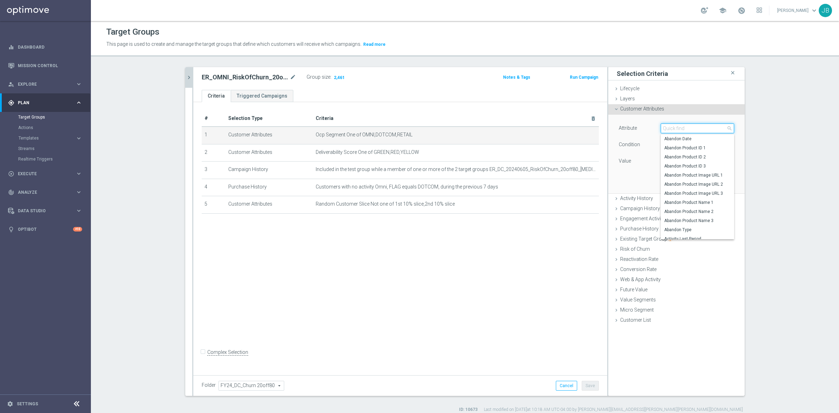
click at [698, 128] on input "search" at bounding box center [696, 128] width 73 height 10
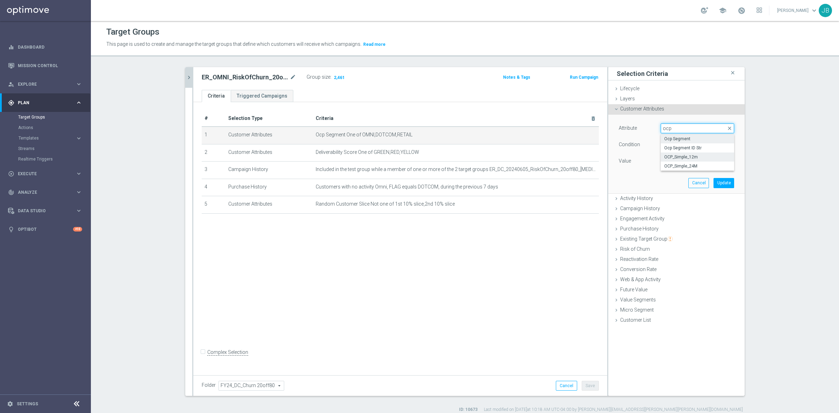
type input "ocp"
click at [693, 158] on span "OCP_Simple_12m" at bounding box center [697, 157] width 66 height 6
type input "OCP_Simple_12m"
click at [680, 142] on span "Equals" at bounding box center [697, 144] width 73 height 9
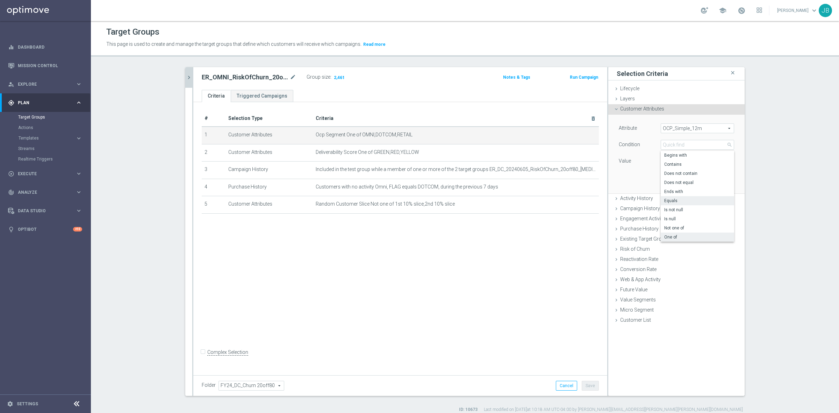
click at [675, 236] on span "One of" at bounding box center [697, 237] width 66 height 6
type input "One of"
click at [672, 159] on textarea at bounding box center [696, 165] width 73 height 18
click at [672, 167] on textarea at bounding box center [696, 165] width 73 height 18
paste textarea "Dotcom, OMNI, Retail"
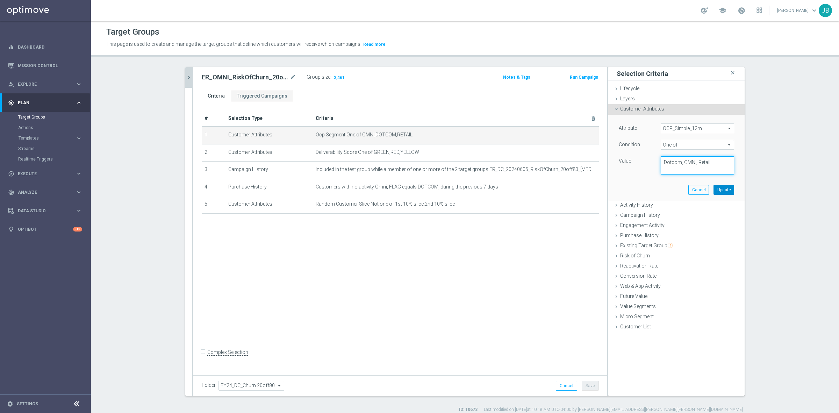
type textarea "Dotcom, OMNI, Retail"
click at [720, 188] on button "Update" at bounding box center [723, 190] width 21 height 10
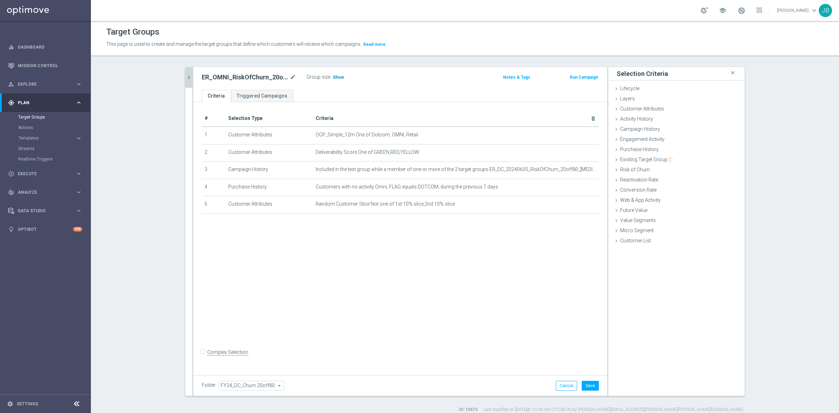
click at [336, 79] on span "Show" at bounding box center [338, 77] width 11 height 5
click at [564, 385] on button "Cancel" at bounding box center [566, 386] width 21 height 10
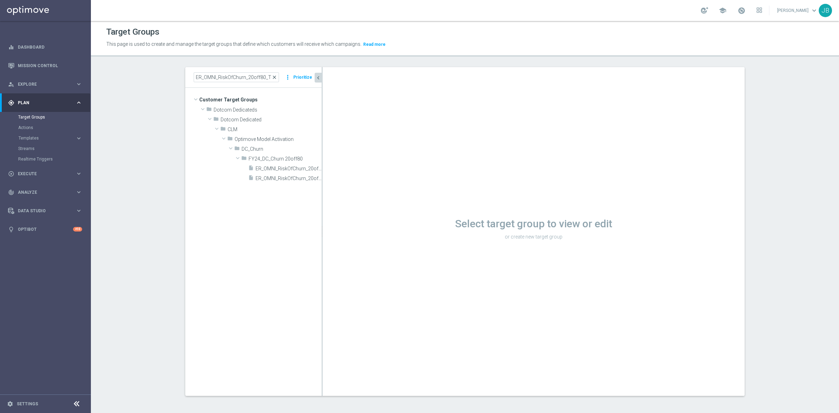
click at [274, 76] on span "close" at bounding box center [274, 77] width 6 height 6
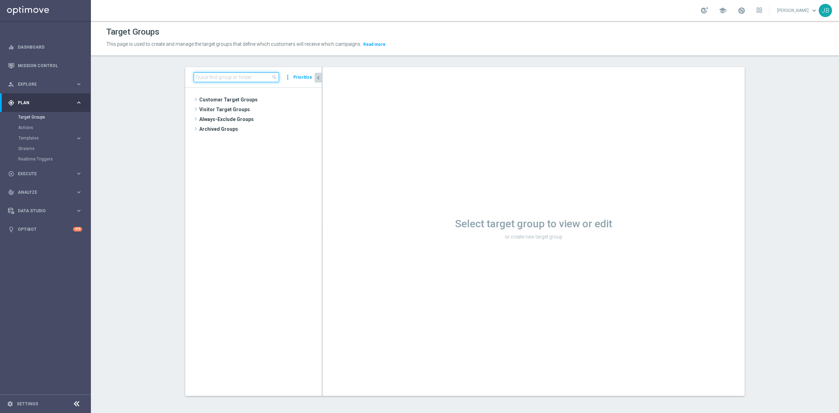
click at [246, 75] on input at bounding box center [236, 77] width 85 height 10
paste input "ER_OMNI_MedCritical_RiskOfChurn_T1"
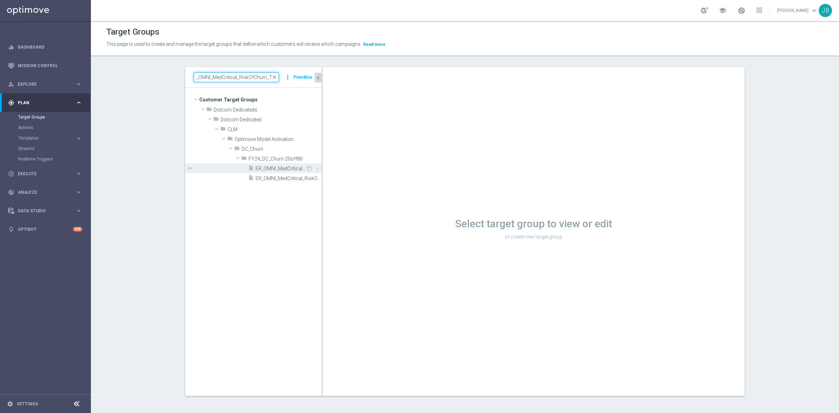
type input "ER_OMNI_MedCritical_RiskOfChurn_T1"
click at [276, 166] on span "ER_OMNI_MedCritical_RiskOfChurn_T1" at bounding box center [280, 169] width 50 height 6
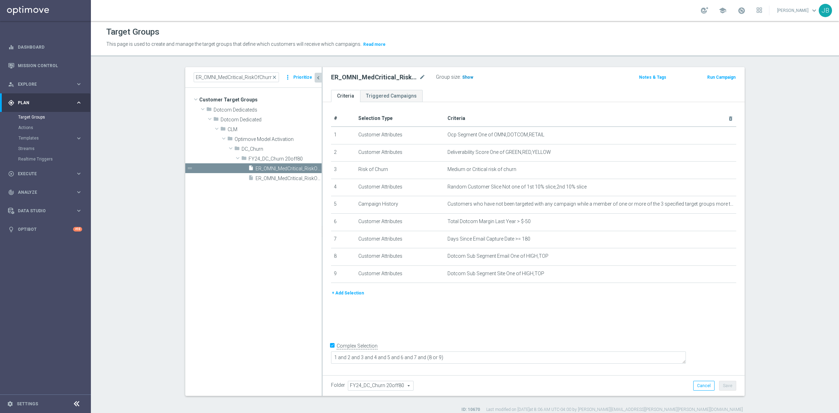
click at [464, 78] on span "Show" at bounding box center [467, 77] width 11 height 5
click at [710, 135] on icon "mode_edit" at bounding box center [713, 135] width 6 height 6
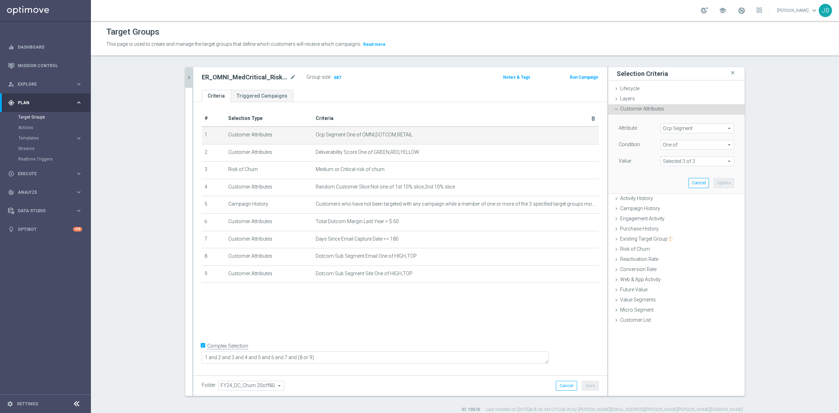
click at [696, 128] on span "Ocp Segment" at bounding box center [697, 128] width 73 height 9
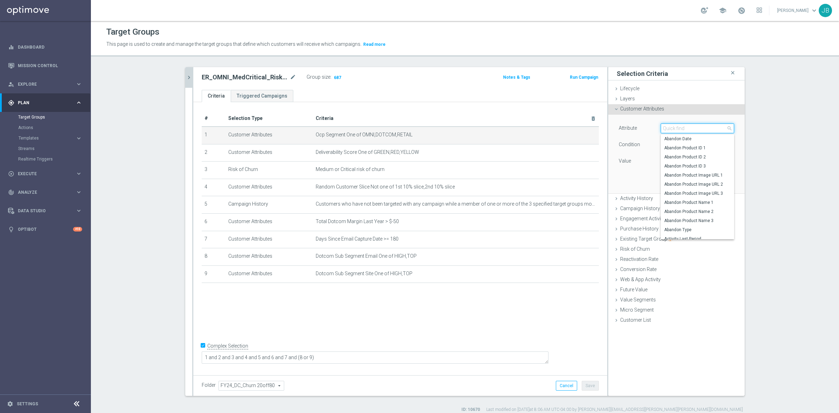
click at [696, 128] on input "search" at bounding box center [696, 128] width 73 height 10
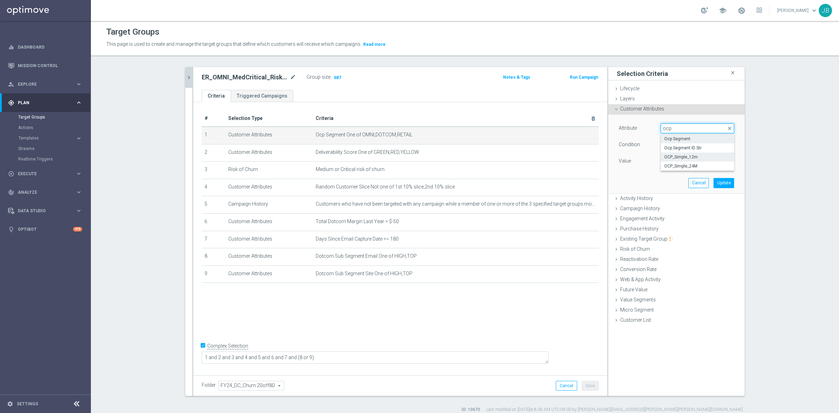
type input "ocp"
click at [688, 156] on span "OCP_Simple_12m" at bounding box center [697, 157] width 66 height 6
type input "OCP_Simple_12m"
click at [674, 143] on span "Equals" at bounding box center [697, 144] width 73 height 9
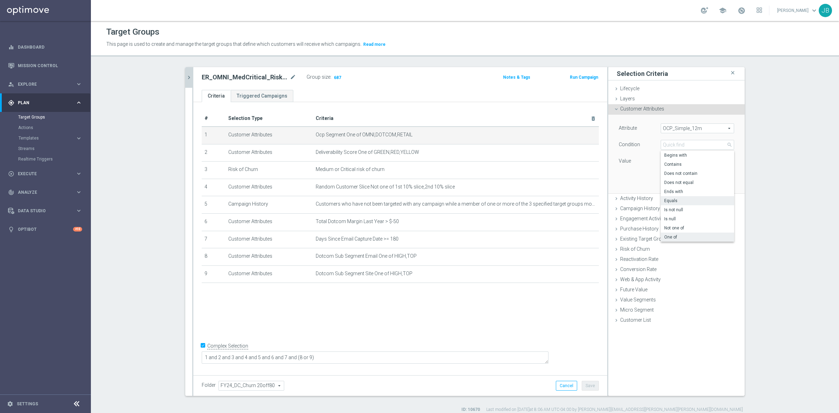
click at [675, 238] on span "One of" at bounding box center [697, 237] width 66 height 6
type input "One of"
click at [668, 168] on textarea at bounding box center [696, 165] width 73 height 18
click at [675, 162] on textarea at bounding box center [696, 165] width 73 height 18
paste textarea "Dotcom, OMNI, Retail"
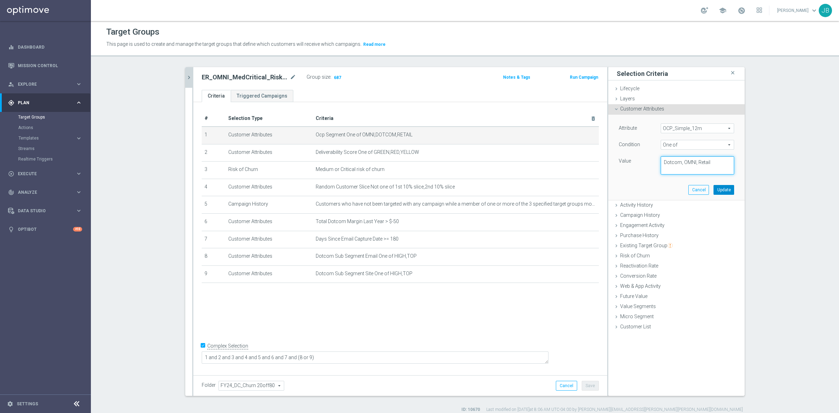
type textarea "Dotcom, OMNI, Retail"
click at [728, 189] on button "Update" at bounding box center [723, 190] width 21 height 10
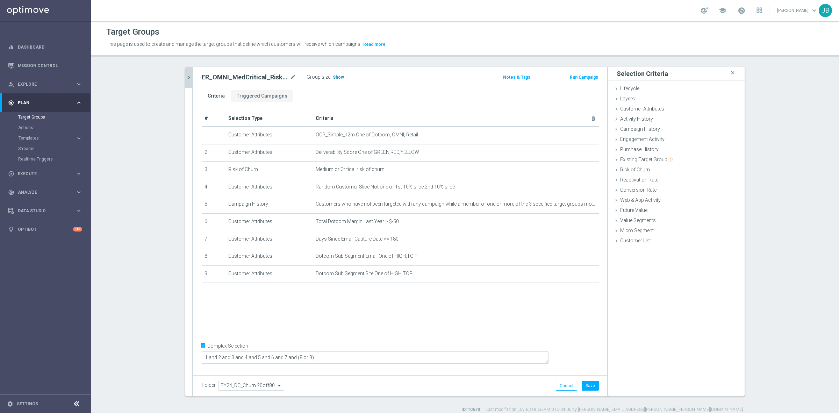
click at [334, 79] on span "Show" at bounding box center [338, 77] width 11 height 5
click at [564, 385] on button "Cancel" at bounding box center [566, 386] width 21 height 10
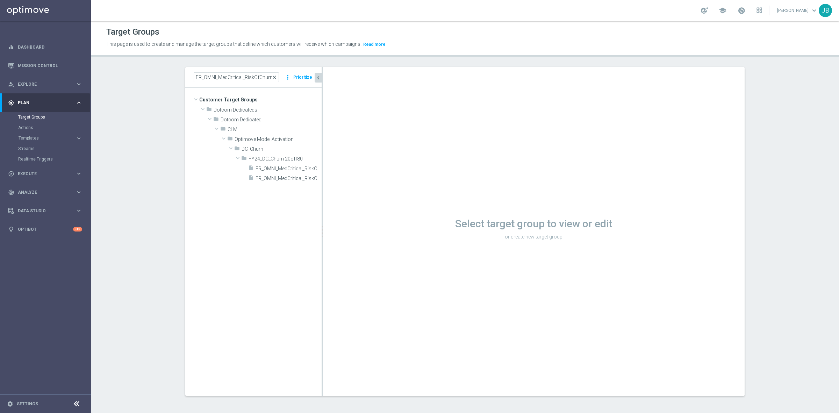
click at [274, 75] on span "close" at bounding box center [274, 77] width 6 height 6
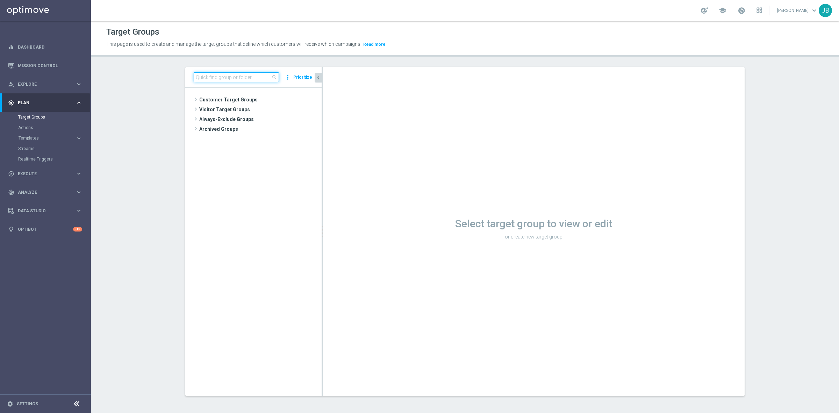
click at [239, 77] on input at bounding box center [236, 77] width 85 height 10
paste input "ER_OMNI_HIGH_RiskOfChurn_T1"
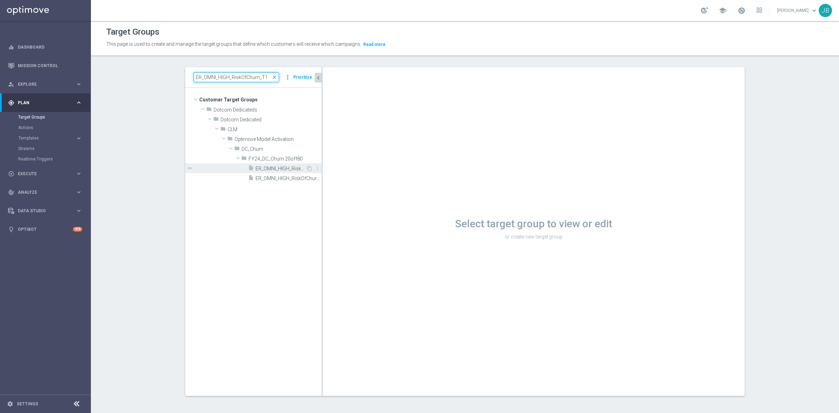
type input "ER_OMNI_HIGH_RiskOfChurn_T1"
click at [267, 171] on span "ER_OMNI_HIGH_RiskOfChurn_T1" at bounding box center [280, 169] width 50 height 6
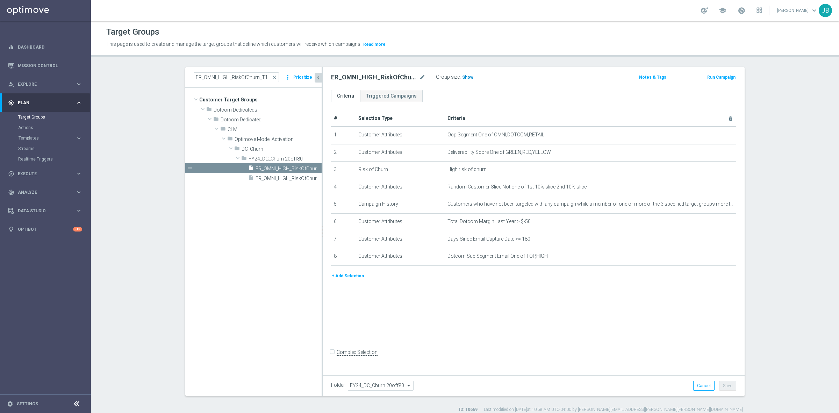
click at [462, 78] on span "Show" at bounding box center [467, 77] width 11 height 5
click at [710, 133] on icon "mode_edit" at bounding box center [713, 135] width 6 height 6
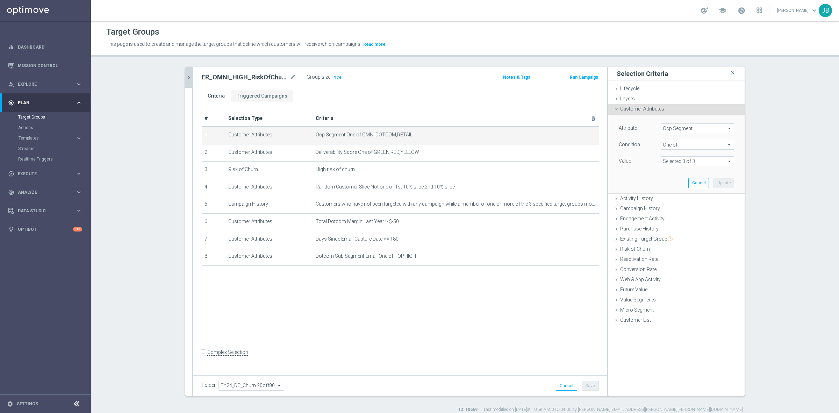
click at [696, 130] on span "Ocp Segment" at bounding box center [697, 128] width 73 height 9
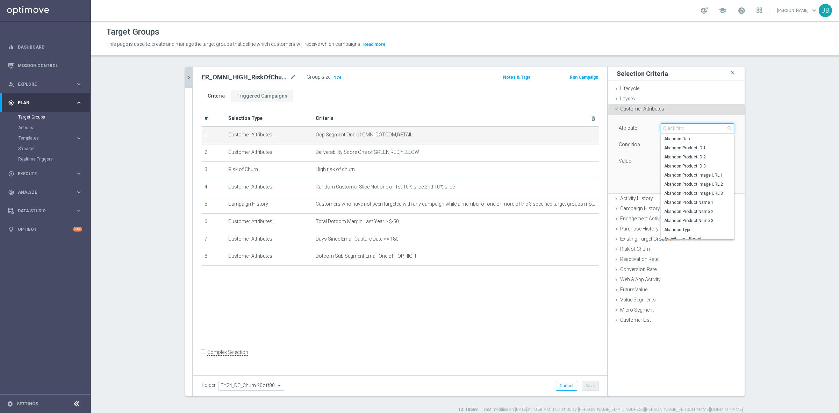
click at [696, 127] on input "search" at bounding box center [696, 128] width 73 height 10
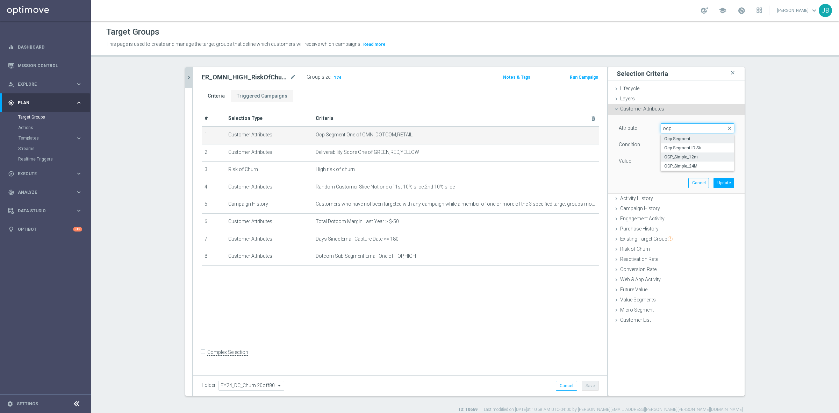
type input "ocp"
click at [699, 158] on span "OCP_Simple_12m" at bounding box center [697, 157] width 66 height 6
type input "OCP_Simple_12m"
click at [689, 160] on input "text" at bounding box center [696, 161] width 73 height 10
click at [670, 144] on span "Equals" at bounding box center [697, 144] width 73 height 9
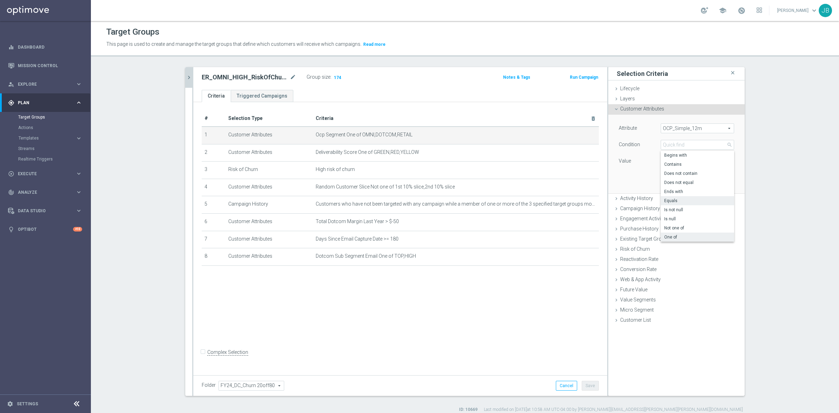
click at [669, 238] on span "One of" at bounding box center [697, 237] width 66 height 6
type input "One of"
click at [664, 164] on textarea at bounding box center [696, 165] width 73 height 18
click at [674, 166] on textarea at bounding box center [696, 165] width 73 height 18
paste textarea "Dotcom, OMNI, Retail"
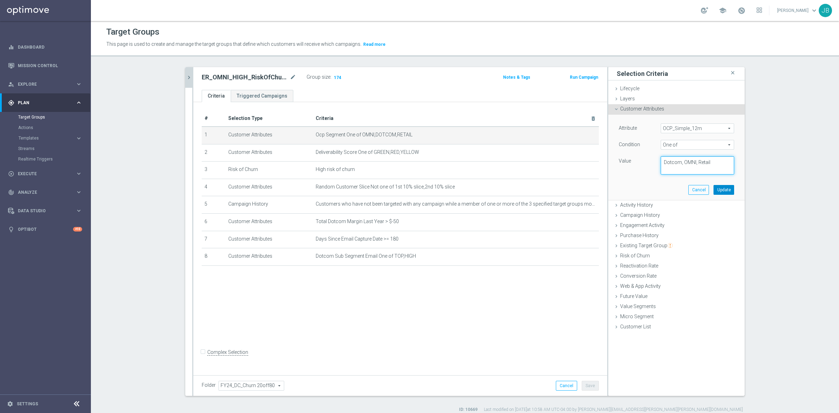
type textarea "Dotcom, OMNI, Retail"
click at [715, 189] on button "Update" at bounding box center [723, 190] width 21 height 10
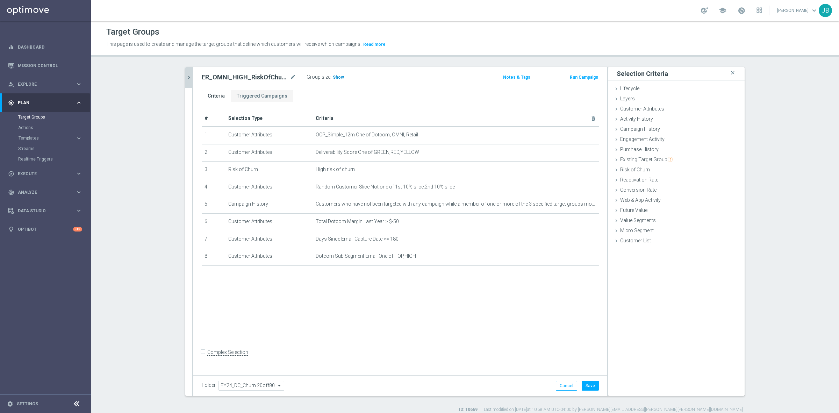
click at [333, 77] on span "Show" at bounding box center [338, 77] width 11 height 5
click at [565, 387] on button "Cancel" at bounding box center [566, 386] width 21 height 10
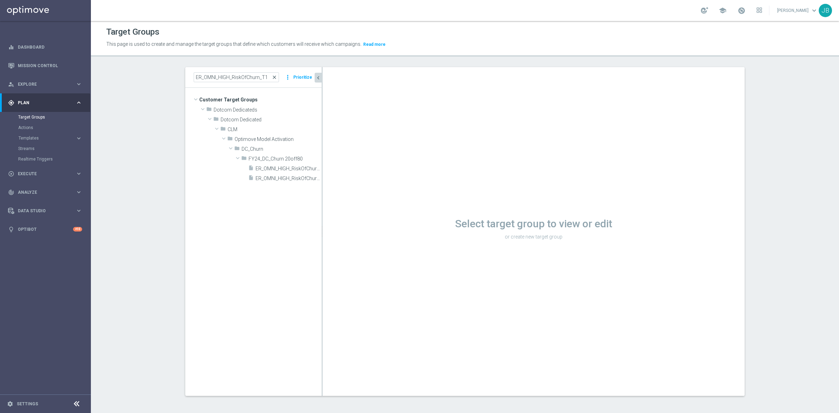
click at [273, 75] on span "close" at bounding box center [274, 77] width 6 height 6
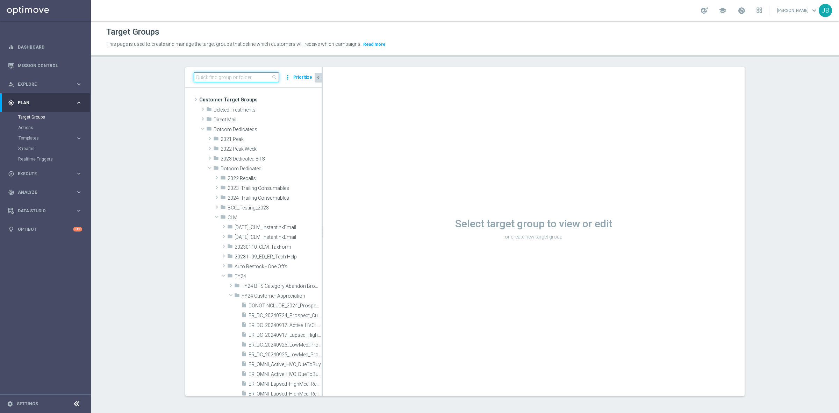
click at [261, 77] on input at bounding box center [236, 77] width 85 height 10
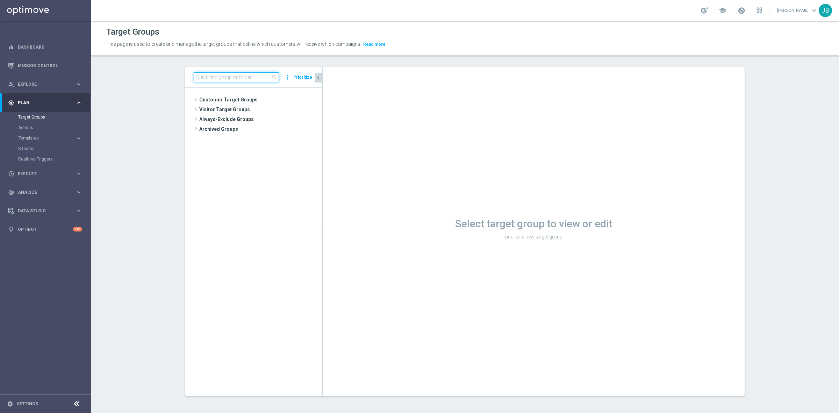
paste input "ER_OMNI_RiskOfChurn_20off80_T2"
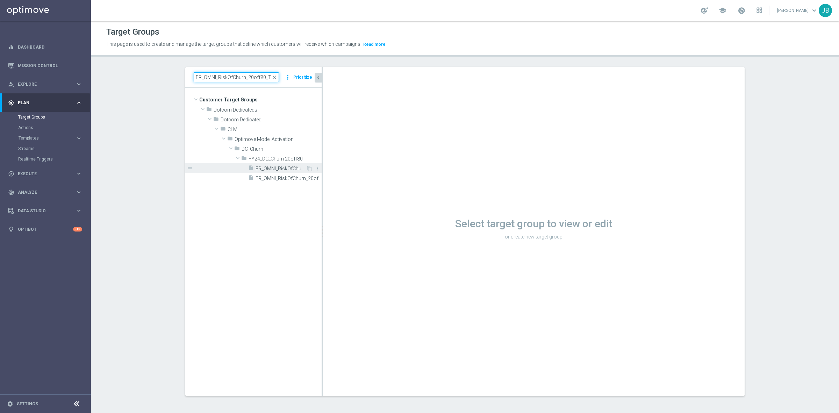
type input "ER_OMNI_RiskOfChurn_20off80_T2"
click at [267, 169] on span "ER_OMNI_RiskOfChurn_20off80_T2" at bounding box center [280, 169] width 50 height 6
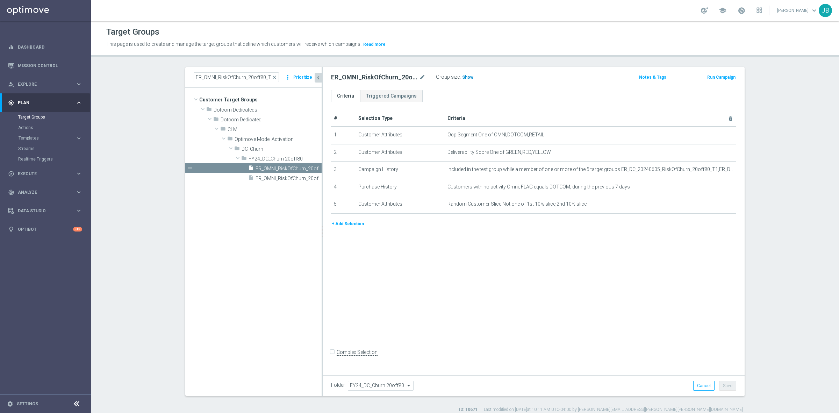
click at [465, 79] on span "Show" at bounding box center [467, 77] width 11 height 5
click at [710, 135] on icon "mode_edit" at bounding box center [713, 135] width 6 height 6
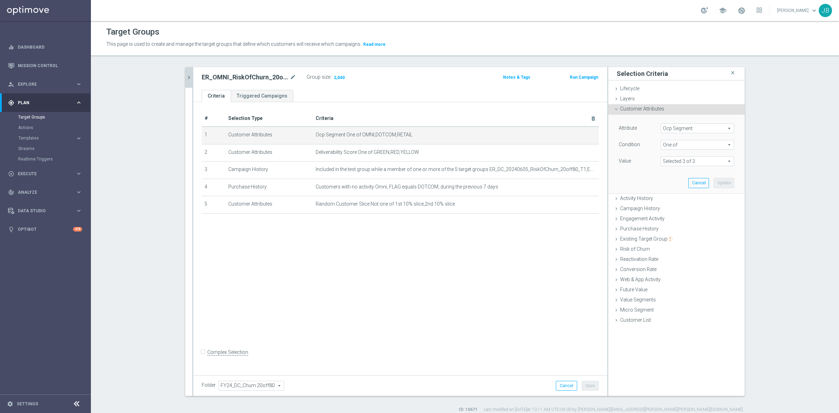
click at [696, 130] on span "Ocp Segment" at bounding box center [697, 128] width 73 height 9
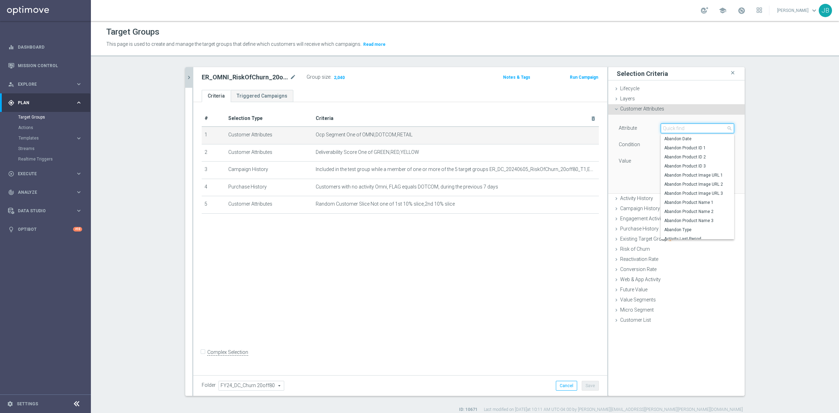
click at [695, 129] on input "search" at bounding box center [696, 128] width 73 height 10
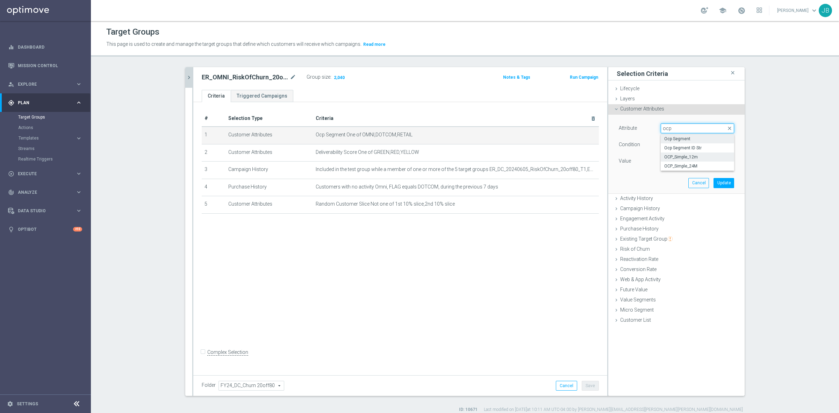
type input "ocp"
click at [685, 156] on span "OCP_Simple_12m" at bounding box center [697, 157] width 66 height 6
type input "OCP_Simple_12m"
click at [679, 147] on span "Equals" at bounding box center [697, 144] width 73 height 9
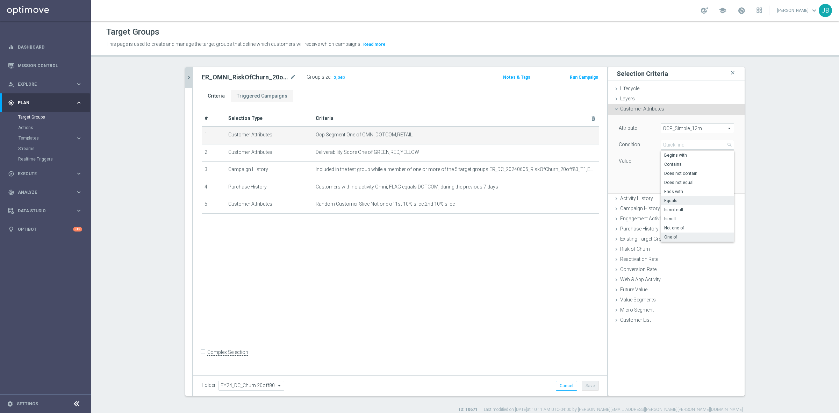
click at [677, 238] on span "One of" at bounding box center [697, 237] width 66 height 6
type input "One of"
click at [670, 167] on textarea at bounding box center [696, 165] width 73 height 18
click at [667, 165] on textarea at bounding box center [696, 165] width 73 height 18
paste textarea "Dotcom, OMNI, Retail"
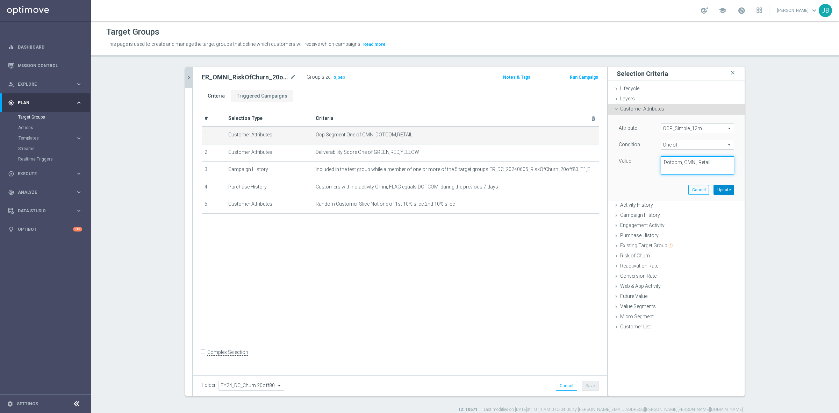
type textarea "Dotcom, OMNI, Retail"
click at [719, 193] on button "Update" at bounding box center [723, 190] width 21 height 10
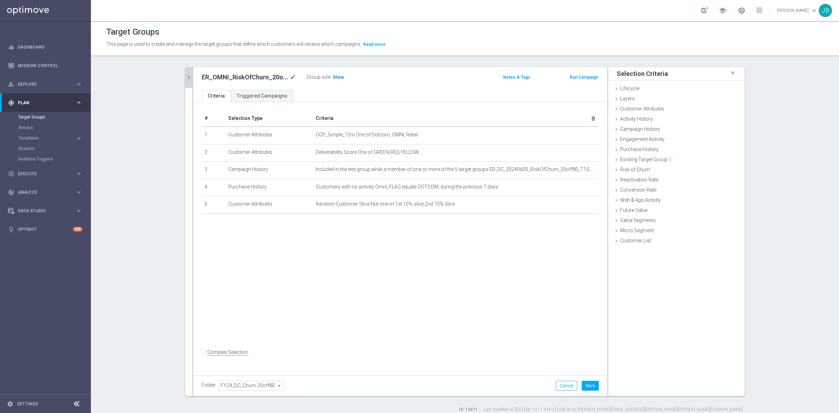
click at [336, 76] on span "Show" at bounding box center [338, 77] width 11 height 5
click at [562, 386] on button "Cancel" at bounding box center [566, 386] width 21 height 10
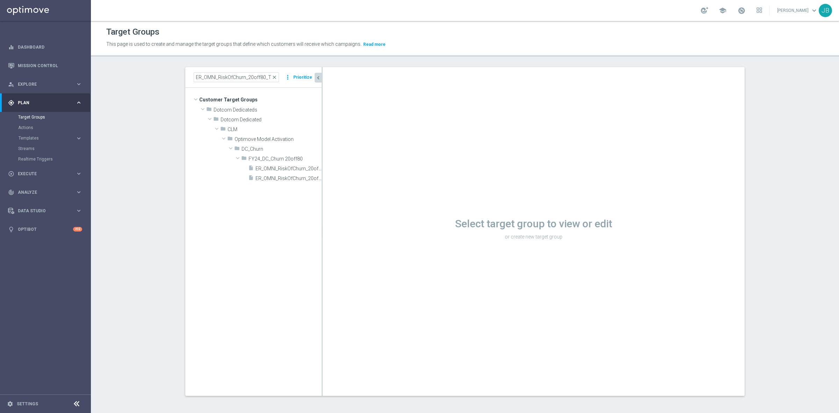
drag, startPoint x: 272, startPoint y: 77, endPoint x: 262, endPoint y: 77, distance: 9.8
click at [272, 77] on span "close" at bounding box center [274, 77] width 6 height 6
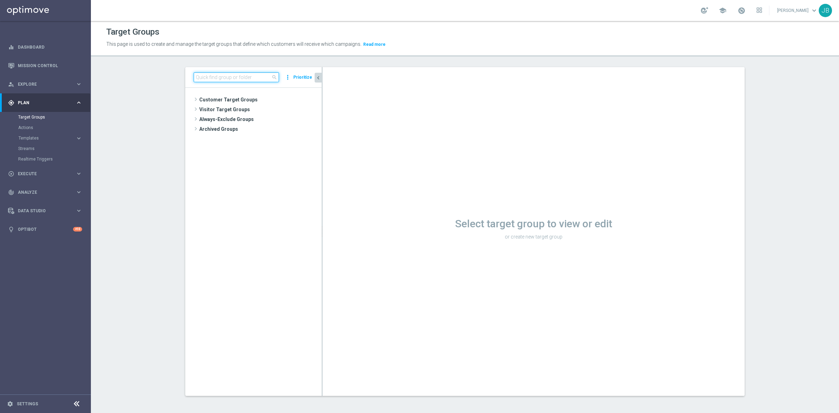
click at [246, 74] on input at bounding box center [236, 77] width 85 height 10
paste input "ER_OMNI_RiskOfChurn_20off80_T3"
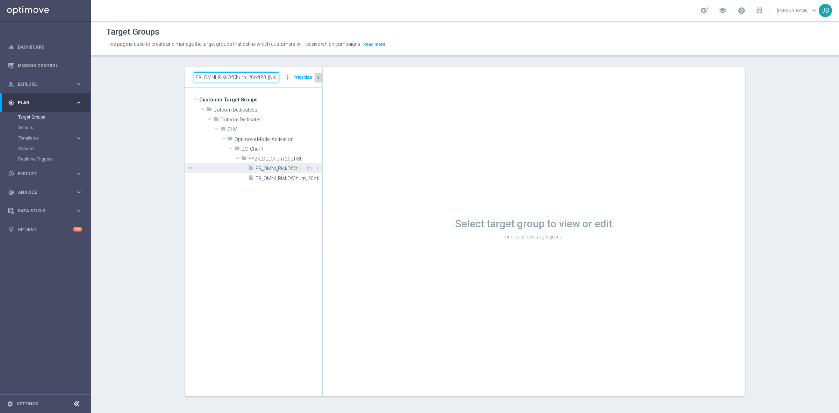
type input "ER_OMNI_RiskOfChurn_20off80_T3"
click at [264, 165] on div "insert_drive_file ER_OMNI_RiskOfChurn_20off80_T3" at bounding box center [277, 168] width 58 height 10
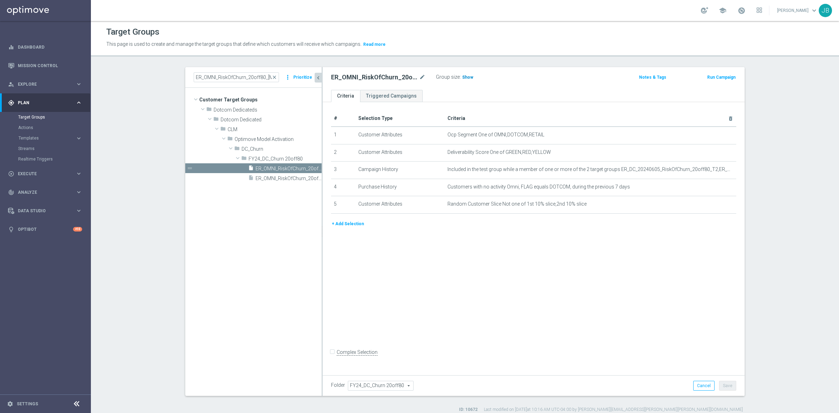
click at [462, 79] on span "Show" at bounding box center [467, 77] width 11 height 5
click at [710, 134] on icon "mode_edit" at bounding box center [713, 135] width 6 height 6
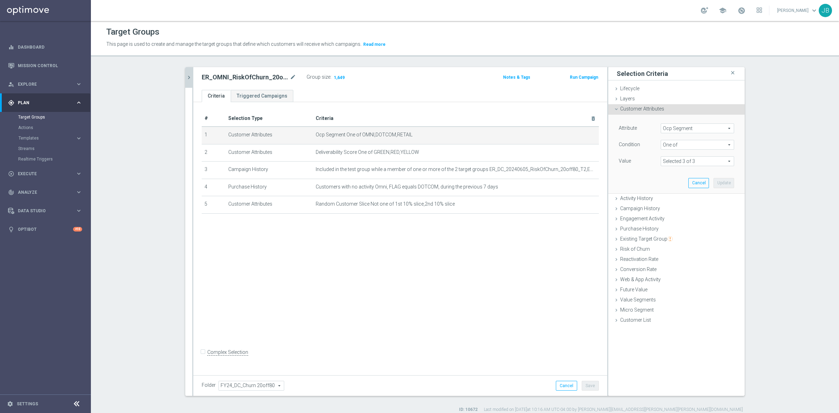
click at [698, 160] on span at bounding box center [697, 161] width 73 height 9
click at [688, 127] on span "Ocp Segment" at bounding box center [697, 128] width 73 height 9
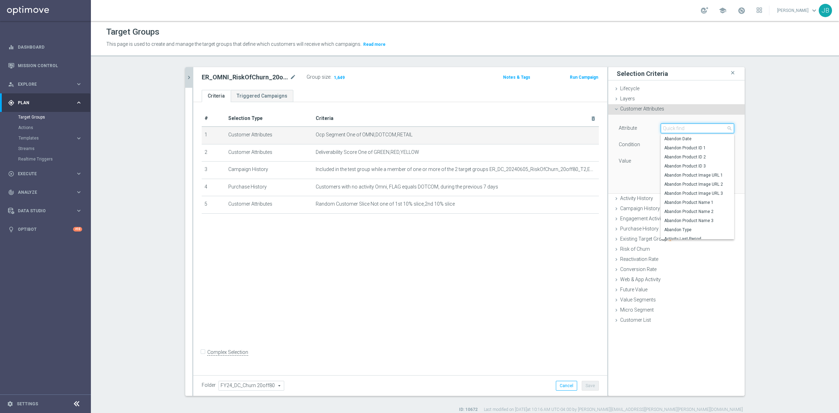
click at [688, 127] on input "search" at bounding box center [696, 128] width 73 height 10
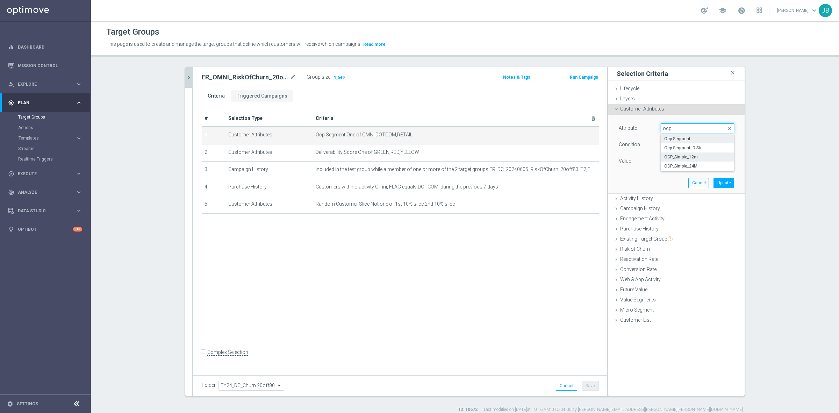
type input "ocp"
click at [693, 157] on span "OCP_Simple_12m" at bounding box center [697, 157] width 66 height 6
type input "OCP_Simple_12m"
click at [685, 144] on span "Equals" at bounding box center [697, 144] width 73 height 9
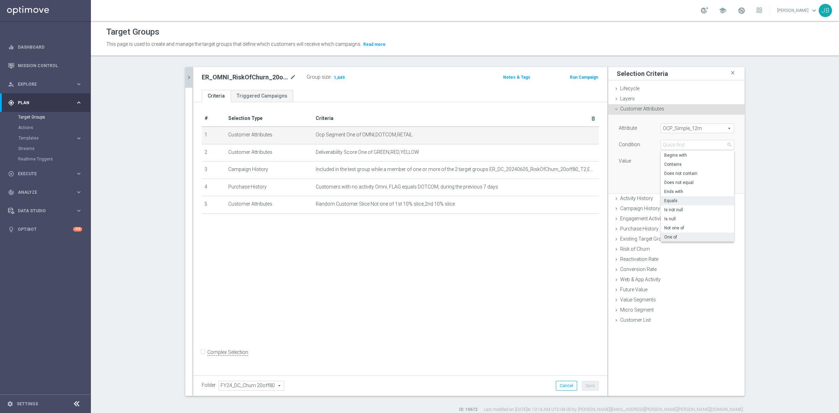
click at [675, 233] on label "One of" at bounding box center [696, 236] width 73 height 9
type input "One of"
click at [675, 166] on textarea at bounding box center [696, 165] width 73 height 18
click at [674, 165] on textarea at bounding box center [696, 165] width 73 height 18
paste textarea "Dotcom, OMNI, Retail"
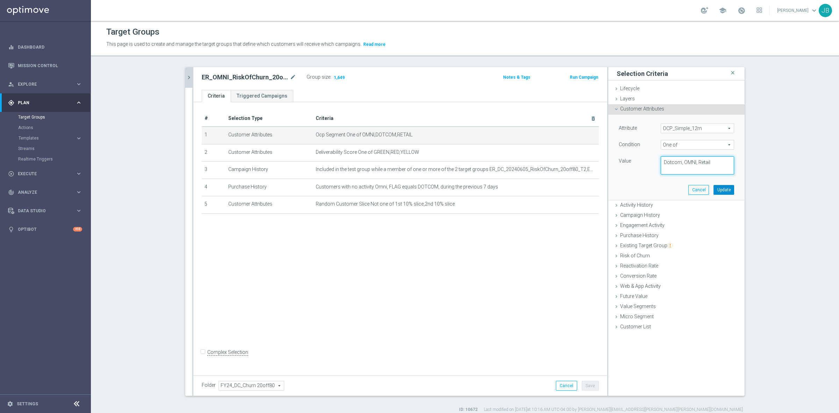
type textarea "Dotcom, OMNI, Retail"
click at [723, 190] on button "Update" at bounding box center [723, 190] width 21 height 10
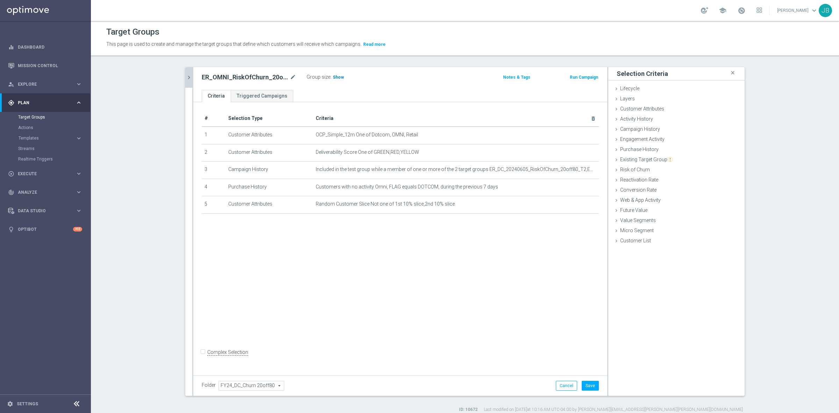
click at [336, 77] on span "Show" at bounding box center [338, 77] width 11 height 5
click at [556, 387] on button "Cancel" at bounding box center [566, 386] width 21 height 10
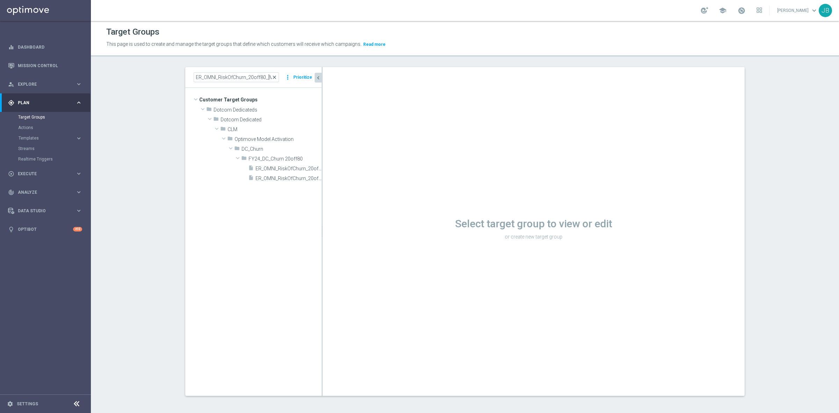
click at [273, 77] on span "close" at bounding box center [274, 77] width 6 height 6
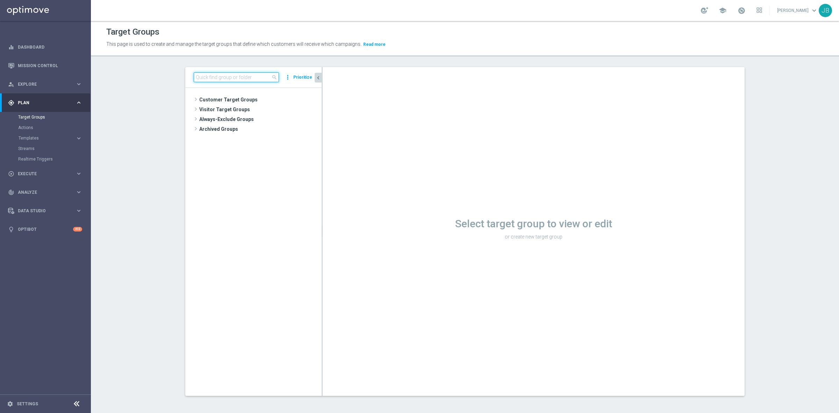
click at [246, 79] on input at bounding box center [236, 77] width 85 height 10
paste input "EasyRewards_Email_RET_HotDeals"
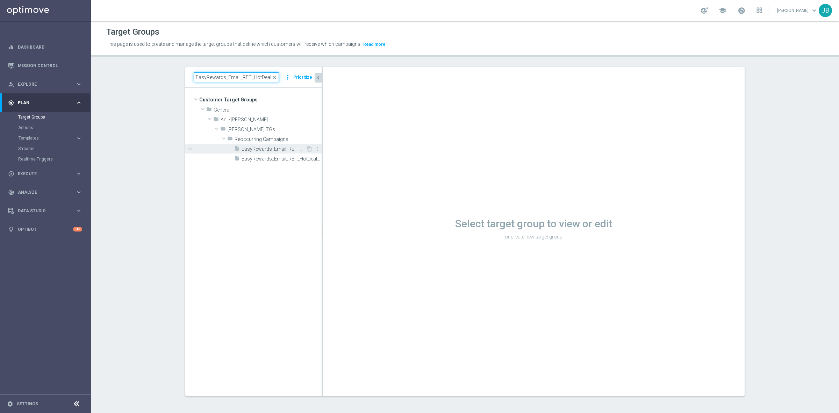
type input "EasyRewards_Email_RET_HotDeals"
click at [255, 145] on div "insert_drive_file EasyRewards_Email_RET_HotDeals" at bounding box center [270, 149] width 72 height 10
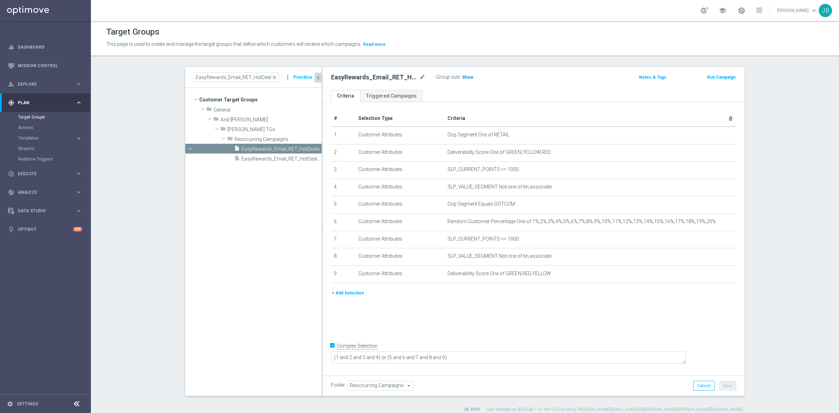
click at [462, 79] on span "Show" at bounding box center [467, 77] width 11 height 5
click at [710, 136] on icon "mode_edit" at bounding box center [713, 135] width 6 height 6
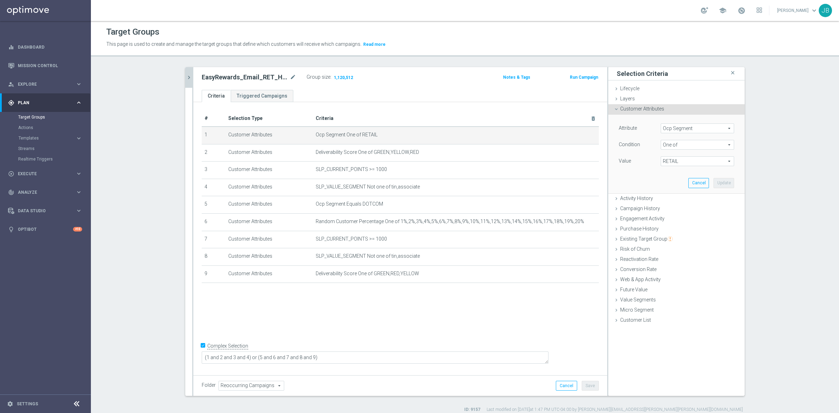
click at [695, 128] on span "Ocp Segment" at bounding box center [697, 128] width 73 height 9
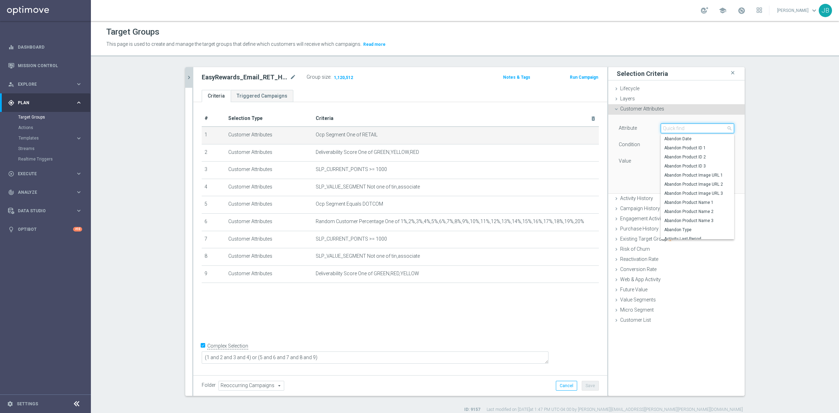
click at [695, 128] on input "search" at bounding box center [696, 128] width 73 height 10
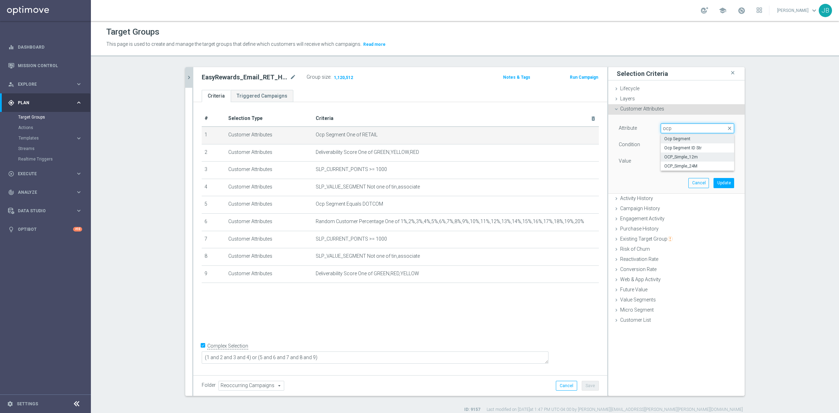
type input "ocp"
click at [694, 159] on span "OCP_Simple_12m" at bounding box center [697, 157] width 66 height 6
type input "OCP_Simple_12m"
type input "Equals"
click at [680, 159] on input "text" at bounding box center [696, 161] width 73 height 10
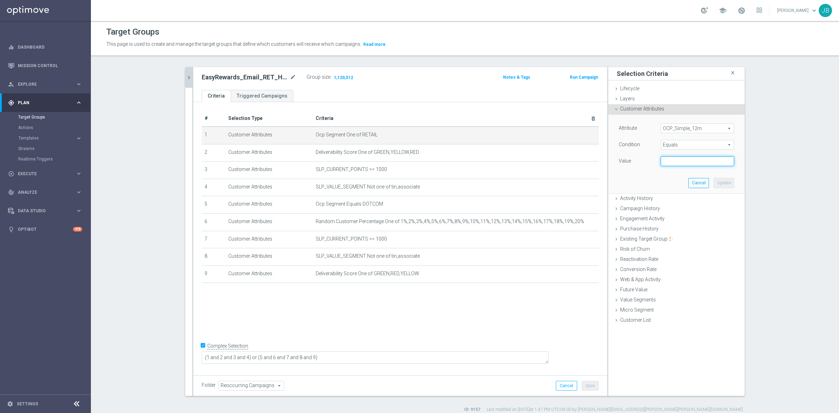
paste input "Retail"
type input "Retail"
click at [715, 181] on button "Update" at bounding box center [723, 183] width 21 height 10
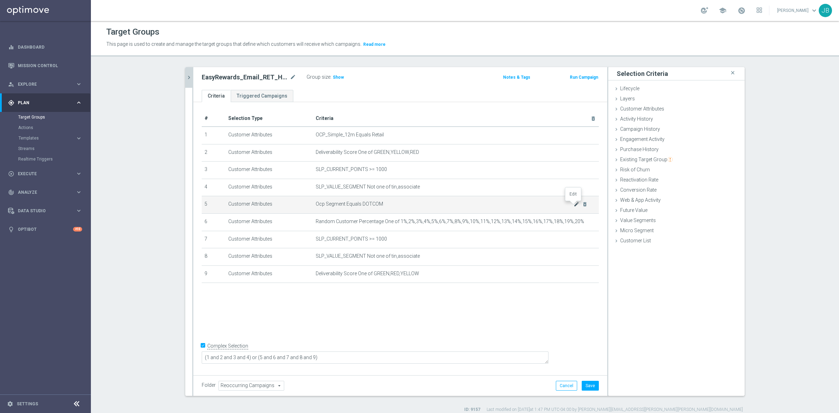
click at [573, 207] on icon "mode_edit" at bounding box center [576, 204] width 6 height 6
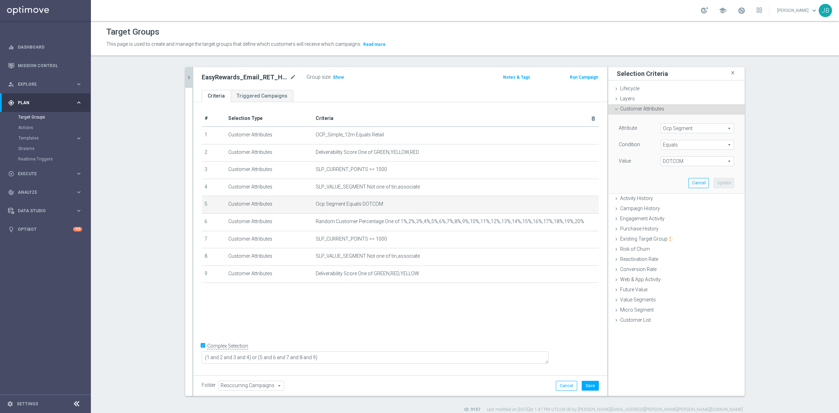
click at [702, 130] on span "Ocp Segment" at bounding box center [697, 128] width 73 height 9
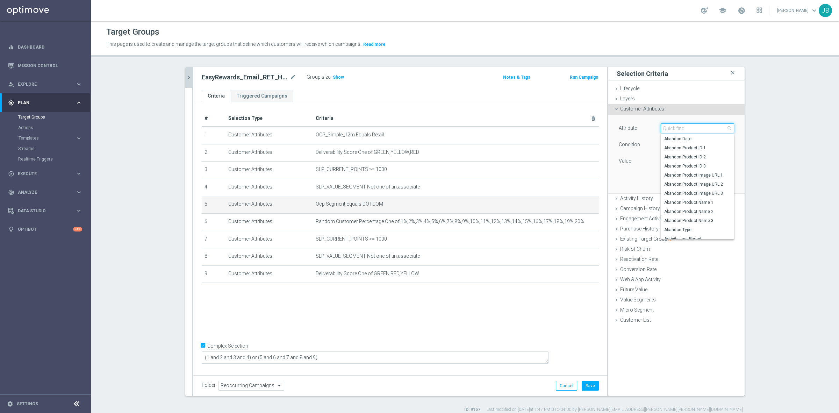
click at [702, 130] on input "search" at bounding box center [696, 128] width 73 height 10
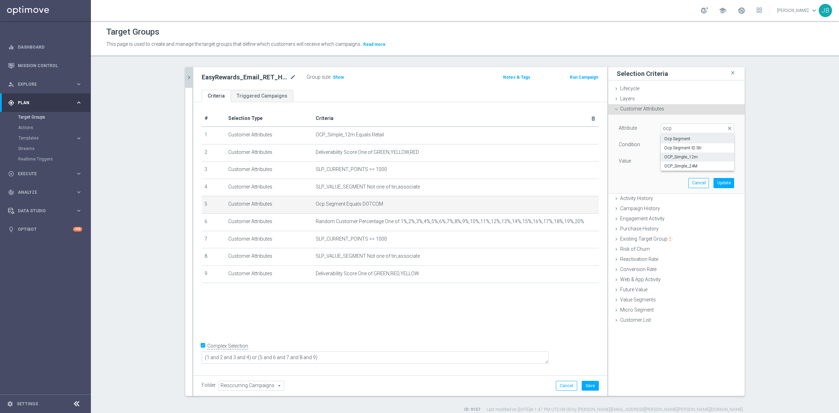
click at [694, 155] on span "OCP_Simple_12m" at bounding box center [697, 157] width 66 height 6
click at [675, 144] on span "Equals" at bounding box center [697, 144] width 73 height 9
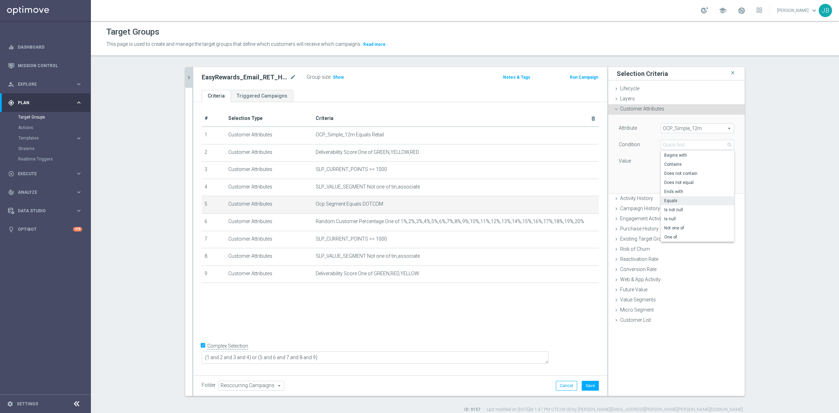
click at [666, 199] on span "Equals" at bounding box center [697, 201] width 66 height 6
click at [667, 160] on input "text" at bounding box center [696, 161] width 73 height 10
paste input "Dotcom"
click at [717, 182] on button "Update" at bounding box center [723, 183] width 21 height 10
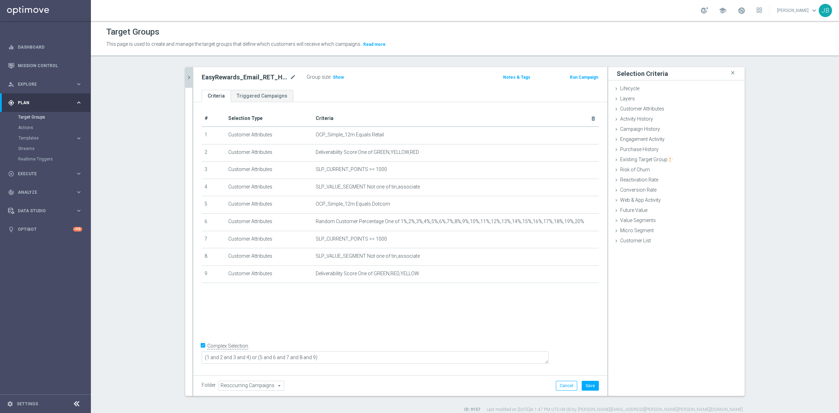
click at [338, 81] on div "Group size : Show" at bounding box center [341, 77] width 70 height 10
click at [334, 77] on span "Show" at bounding box center [338, 77] width 11 height 5
click at [560, 386] on button "Cancel" at bounding box center [566, 386] width 21 height 10
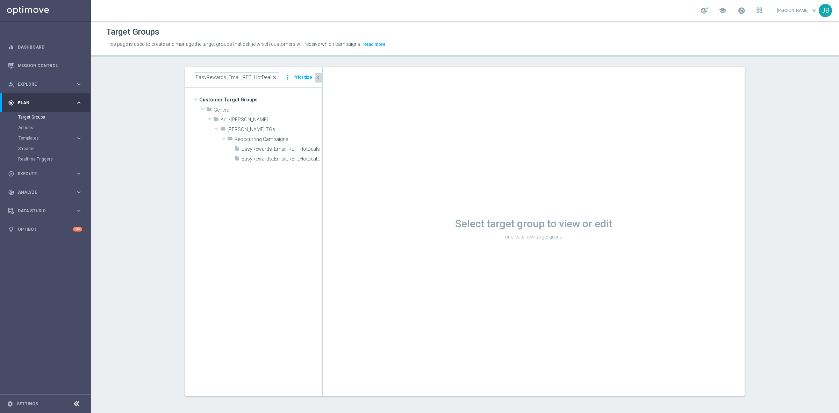
click at [273, 77] on span "close" at bounding box center [274, 77] width 6 height 6
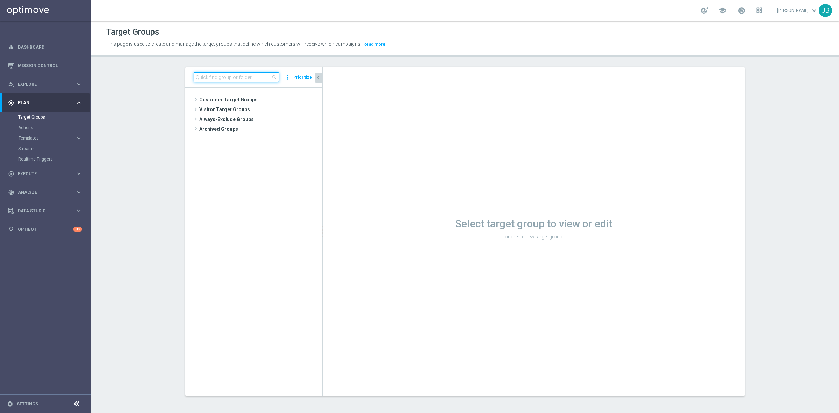
click at [239, 75] on input at bounding box center [236, 77] width 85 height 10
paste input "EasyRewards_Email_RET_HotDeals-Grays"
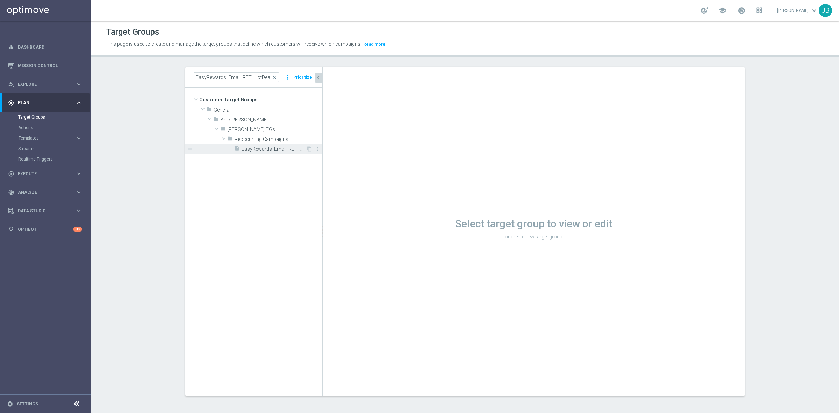
click at [285, 152] on div "insert_drive_file EasyRewards_Email_RET_HotDeals-Grays" at bounding box center [270, 149] width 72 height 10
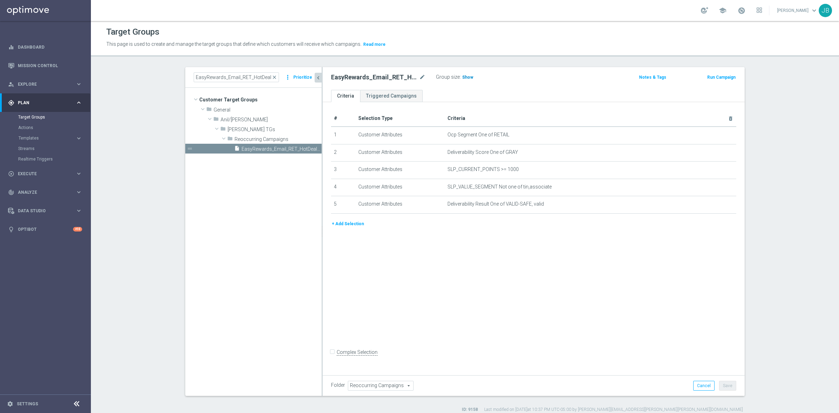
click at [464, 76] on span "Show" at bounding box center [467, 77] width 11 height 5
click at [710, 135] on icon "mode_edit" at bounding box center [713, 135] width 6 height 6
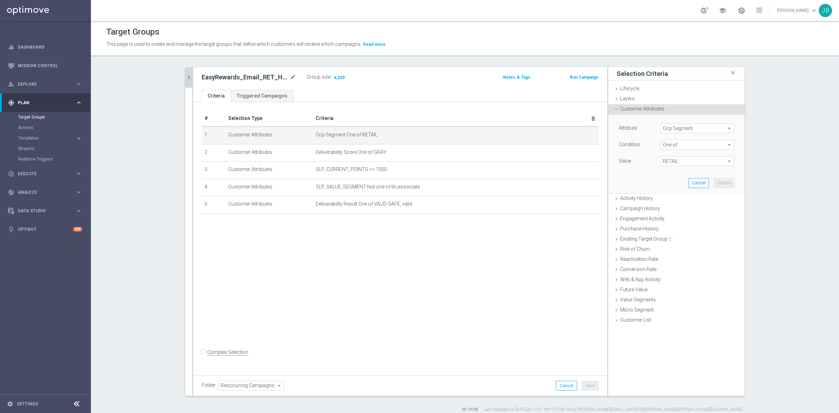
click at [701, 129] on span "Ocp Segment" at bounding box center [697, 128] width 73 height 9
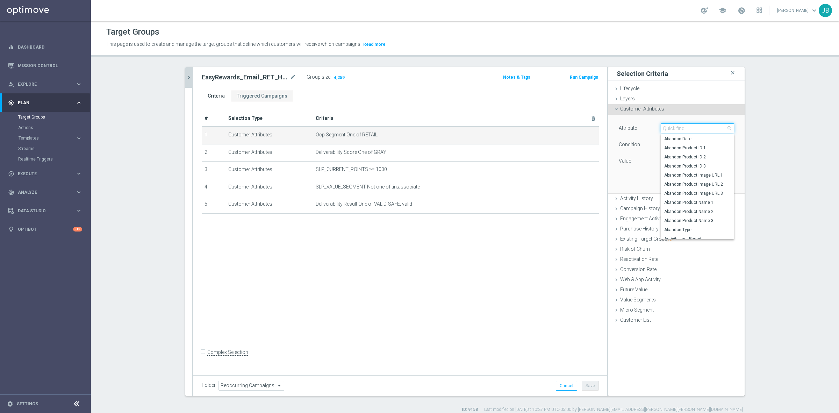
click at [701, 128] on input "search" at bounding box center [696, 128] width 73 height 10
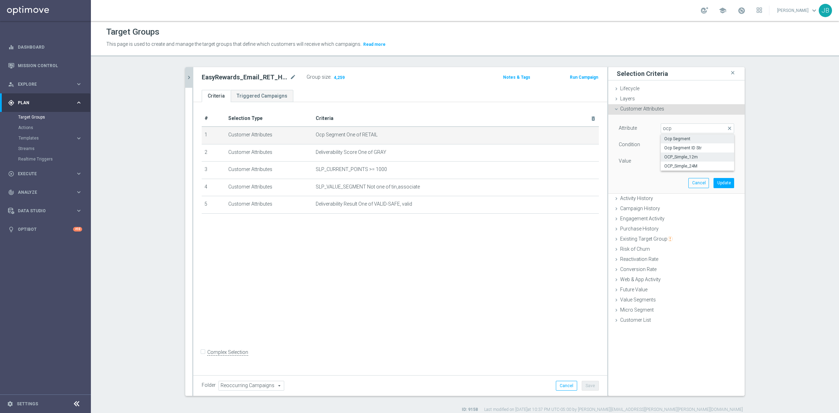
click at [691, 156] on span "OCP_Simple_12m" at bounding box center [697, 157] width 66 height 6
click at [674, 146] on span "Equals" at bounding box center [697, 144] width 73 height 9
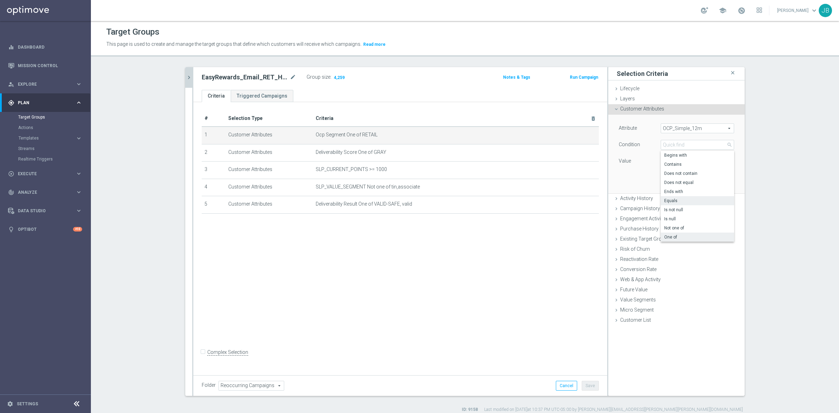
click at [671, 235] on span "One of" at bounding box center [697, 237] width 66 height 6
click at [671, 165] on textarea at bounding box center [696, 165] width 73 height 18
click at [729, 193] on button "Update" at bounding box center [723, 190] width 21 height 10
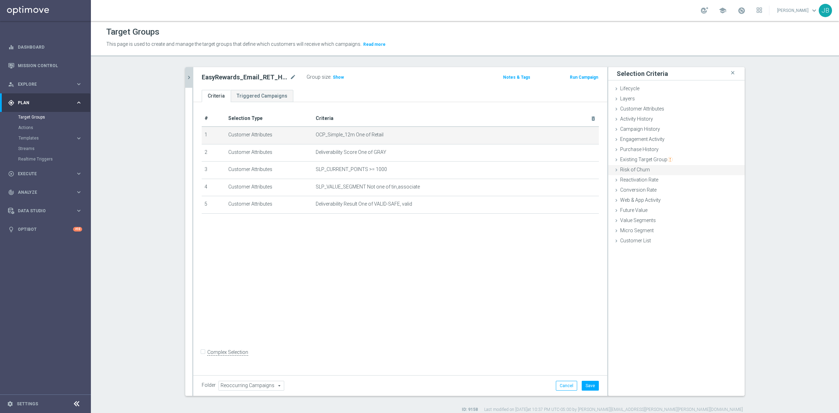
click at [676, 179] on div "Reactivation Rate done" at bounding box center [676, 180] width 136 height 10
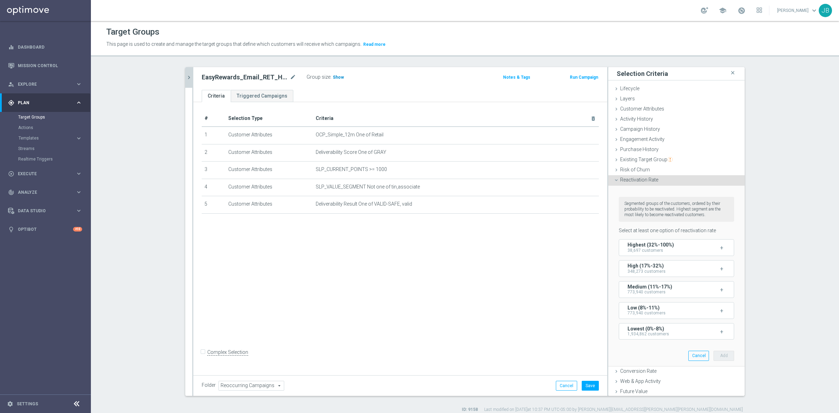
click at [333, 79] on span "Show" at bounding box center [338, 77] width 11 height 5
click at [688, 357] on button "Cancel" at bounding box center [698, 355] width 21 height 10
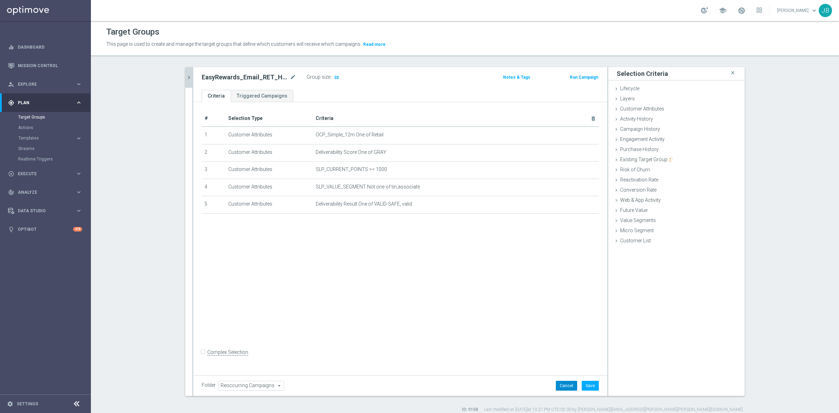
click at [564, 386] on button "Cancel" at bounding box center [566, 386] width 21 height 10
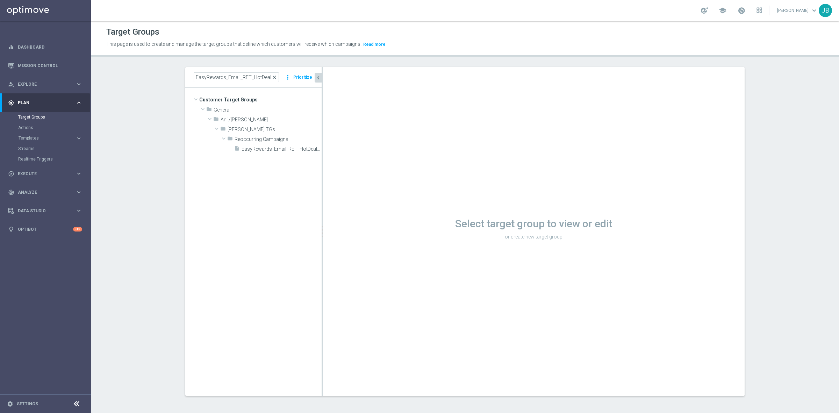
click at [273, 78] on span "close" at bounding box center [274, 77] width 6 height 6
click at [253, 74] on input at bounding box center [236, 77] width 85 height 10
paste input "ER_OMNI_BTS_EMAIL_TEACHER2"
click at [269, 140] on span "ER_OMNI_BTS_EMAIL_TEACHER2" at bounding box center [269, 139] width 71 height 6
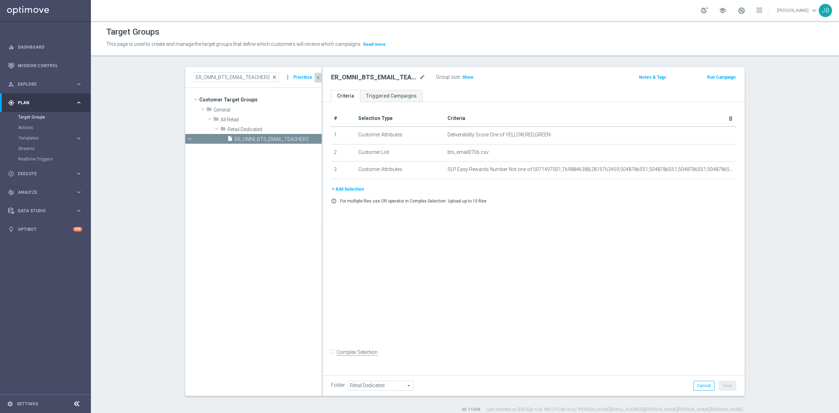
click at [272, 76] on span "close" at bounding box center [274, 77] width 6 height 6
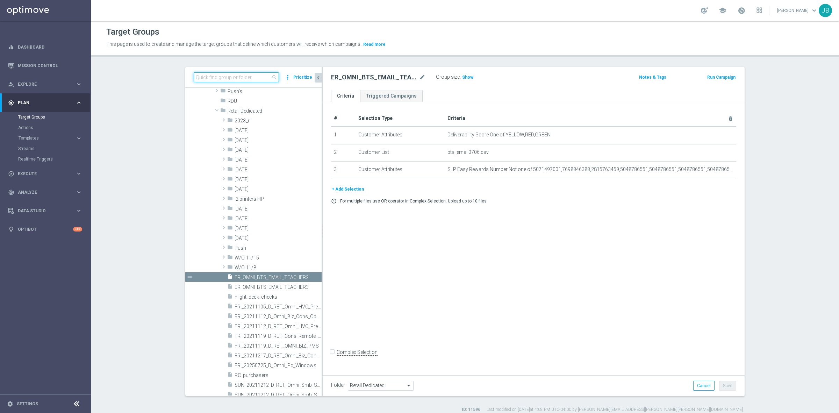
click at [244, 75] on input at bounding box center [236, 77] width 85 height 10
paste input "ED_Omni_Sharpie_Freebie"
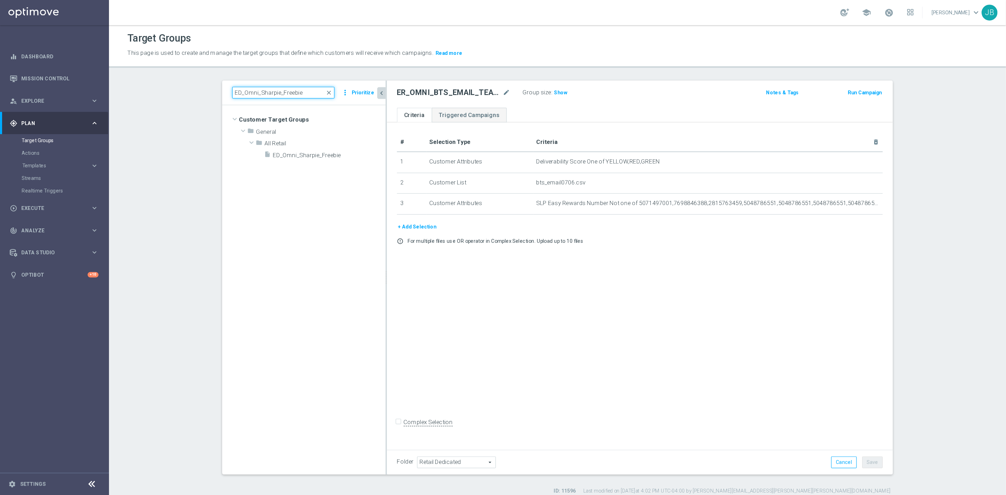
scroll to position [0, 0]
click at [258, 129] on span "ED_Omni_Sharpie_Freebie" at bounding box center [265, 129] width 77 height 6
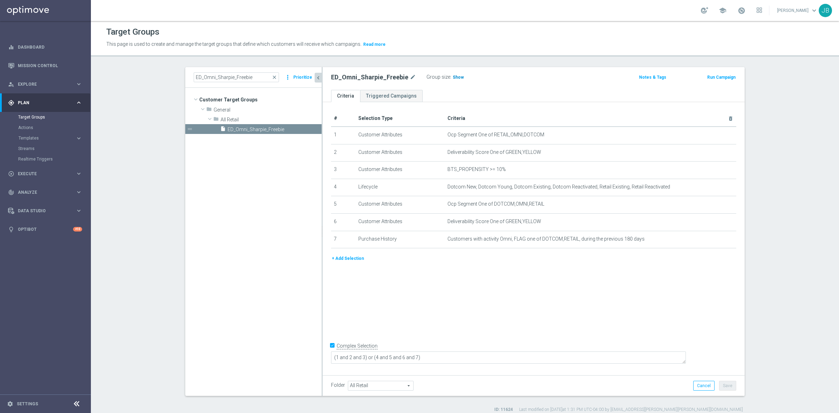
click at [452, 75] on span "Show" at bounding box center [457, 77] width 11 height 5
click at [710, 132] on icon "mode_edit" at bounding box center [713, 135] width 6 height 6
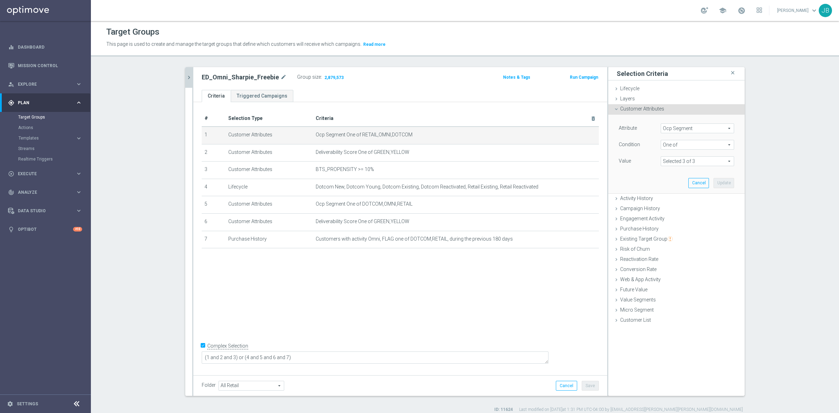
click at [697, 132] on span "Ocp Segment" at bounding box center [697, 128] width 73 height 9
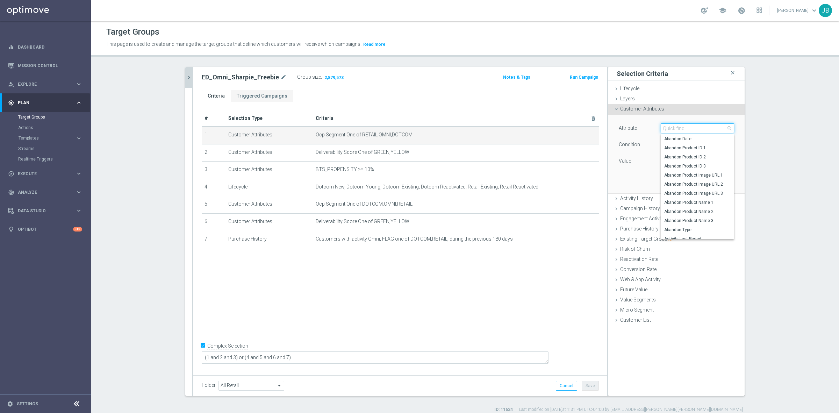
click at [697, 129] on input "search" at bounding box center [696, 128] width 73 height 10
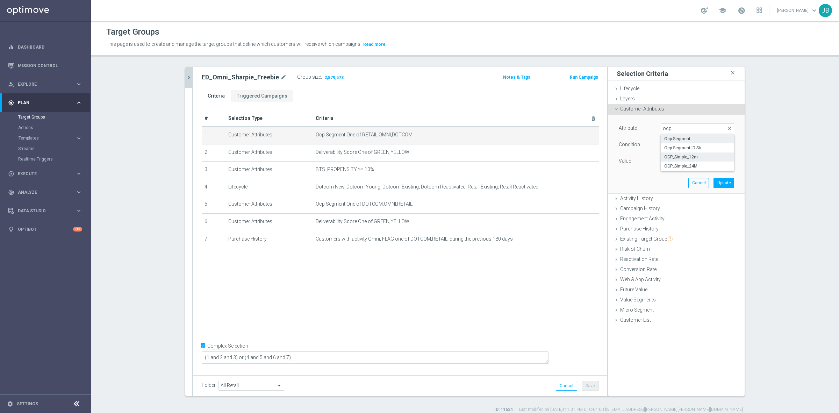
click at [695, 156] on span "OCP_Simple_12m" at bounding box center [697, 157] width 66 height 6
click at [683, 147] on span "Equals" at bounding box center [697, 144] width 73 height 9
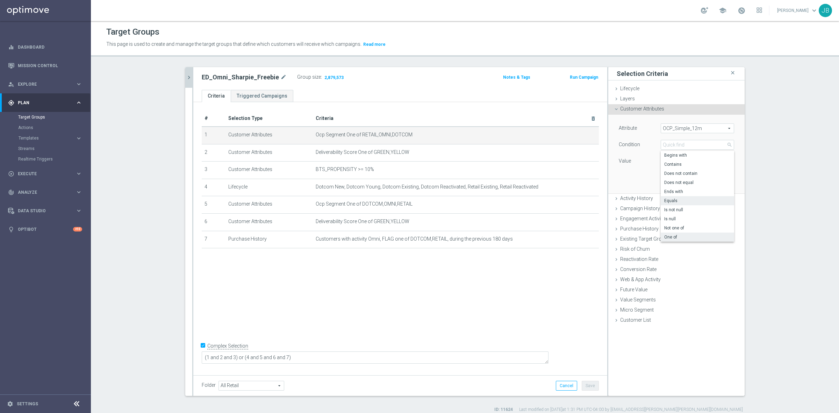
click at [681, 235] on span "One of" at bounding box center [697, 237] width 66 height 6
click at [669, 159] on textarea at bounding box center [696, 165] width 73 height 18
click at [662, 163] on textarea at bounding box center [696, 165] width 73 height 18
paste textarea "Dotcom, OMNI, Retail"
click at [724, 188] on button "Update" at bounding box center [723, 190] width 21 height 10
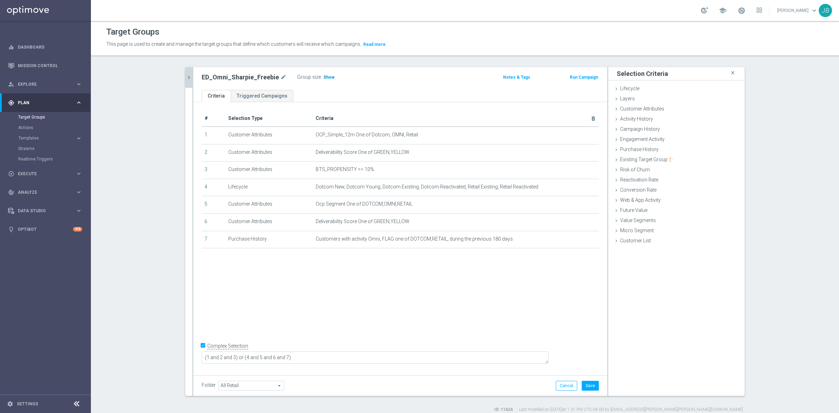
click at [323, 78] on span "Show" at bounding box center [328, 77] width 11 height 5
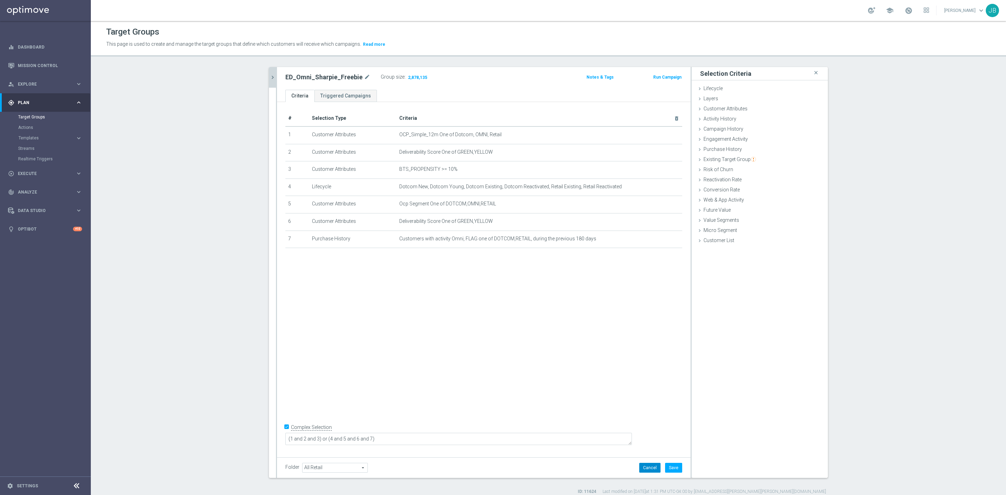
click at [647, 465] on button "Cancel" at bounding box center [649, 468] width 21 height 10
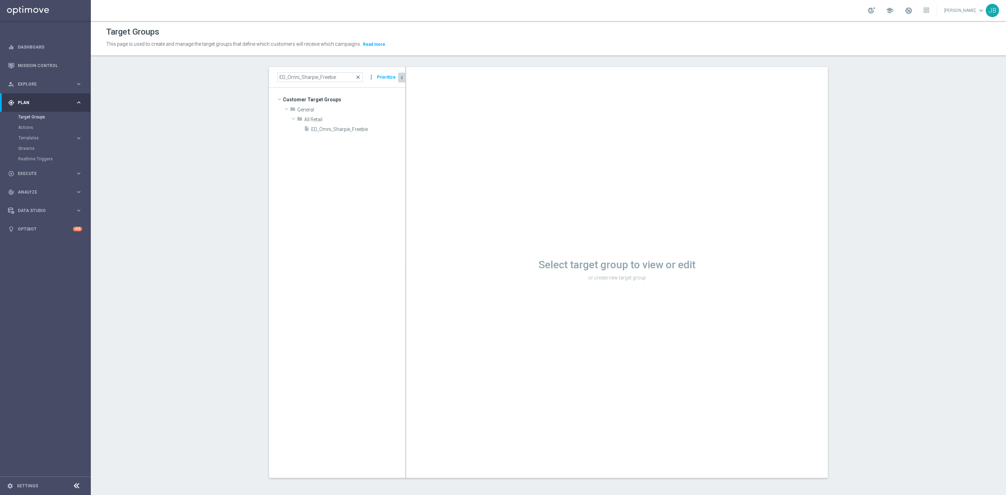
click at [358, 75] on span "close" at bounding box center [358, 77] width 6 height 6
click at [324, 79] on input at bounding box center [319, 77] width 85 height 10
paste input "ED_OMNI_Auburn_Bin_Wins"
click at [341, 131] on span "ED_OMNI_Auburn_Bin_Wins" at bounding box center [349, 129] width 77 height 6
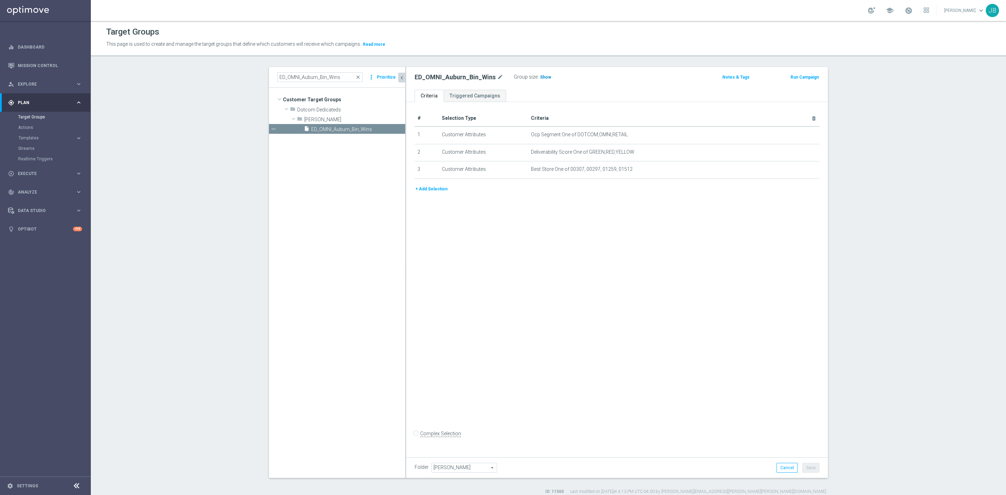
click at [540, 81] on h3 "Show" at bounding box center [546, 77] width 13 height 8
click at [794, 134] on icon "mode_edit" at bounding box center [797, 135] width 6 height 6
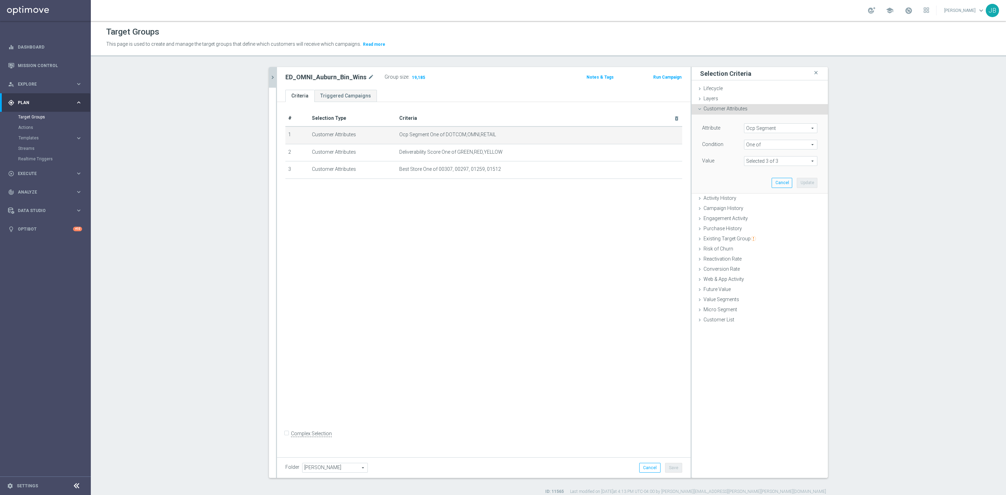
click at [768, 126] on span "Ocp Segment" at bounding box center [781, 128] width 73 height 9
click at [769, 130] on input "search" at bounding box center [780, 128] width 73 height 10
click at [775, 158] on span "OCP_Simple_12m" at bounding box center [781, 157] width 66 height 6
click at [774, 145] on span "Equals" at bounding box center [781, 144] width 73 height 9
click at [767, 233] on label "One of" at bounding box center [780, 236] width 73 height 9
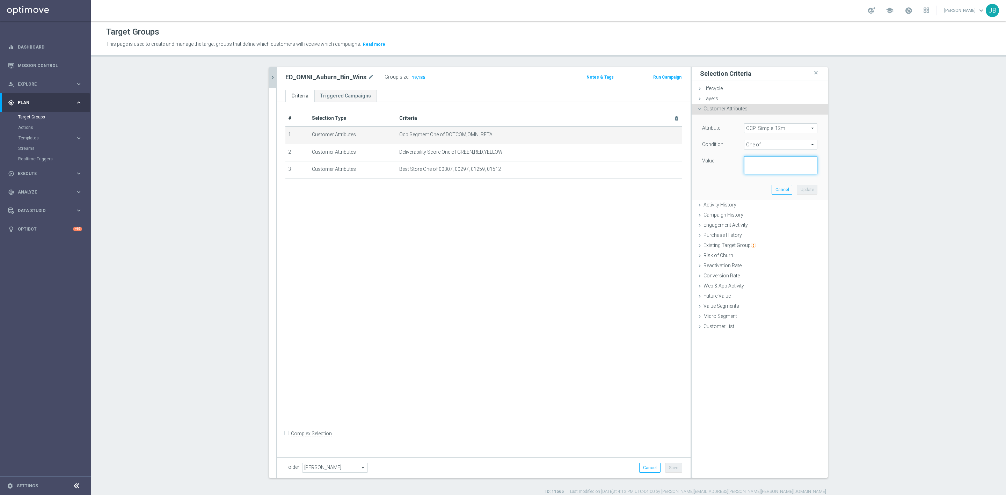
click at [757, 167] on textarea at bounding box center [780, 165] width 73 height 18
click at [748, 161] on textarea at bounding box center [780, 165] width 73 height 18
paste textarea "Dotcom, OMNI, Retail"
click at [804, 192] on button "Update" at bounding box center [807, 190] width 21 height 10
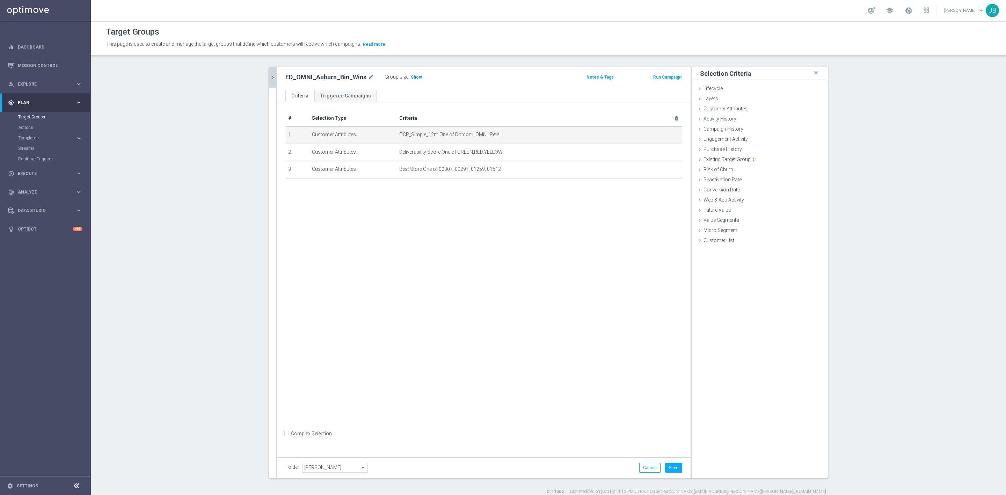
click at [411, 80] on span "Show" at bounding box center [416, 77] width 11 height 5
click at [648, 465] on button "Cancel" at bounding box center [649, 468] width 21 height 10
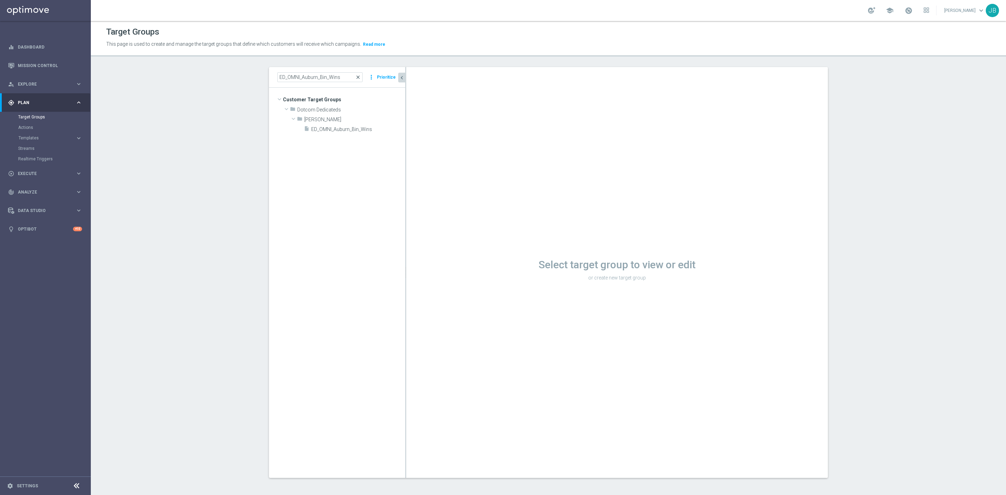
click at [356, 77] on span "close" at bounding box center [358, 77] width 6 height 6
click at [318, 82] on input at bounding box center [319, 77] width 85 height 10
paste input "FRI_20250725_D_Omni_Pc_Windows"
click at [345, 136] on span "FRI_20250725_D_Omni_Pc_Windows" at bounding box center [353, 139] width 71 height 6
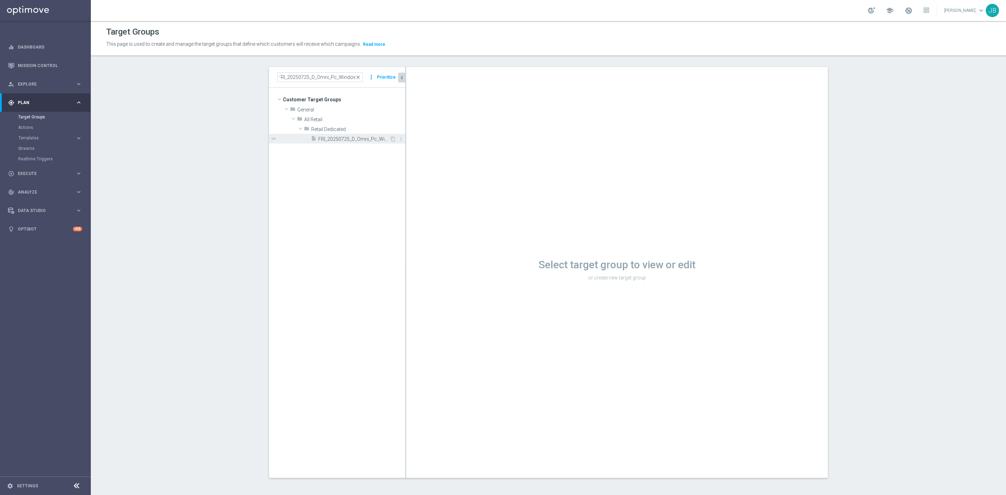
scroll to position [0, 0]
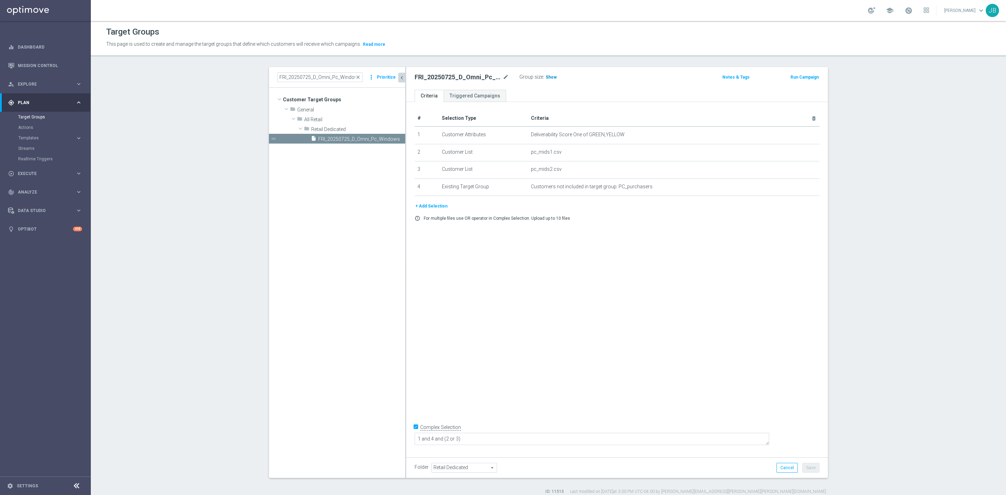
click at [550, 80] on span "Show" at bounding box center [551, 77] width 11 height 5
click at [355, 76] on span "close" at bounding box center [358, 77] width 6 height 6
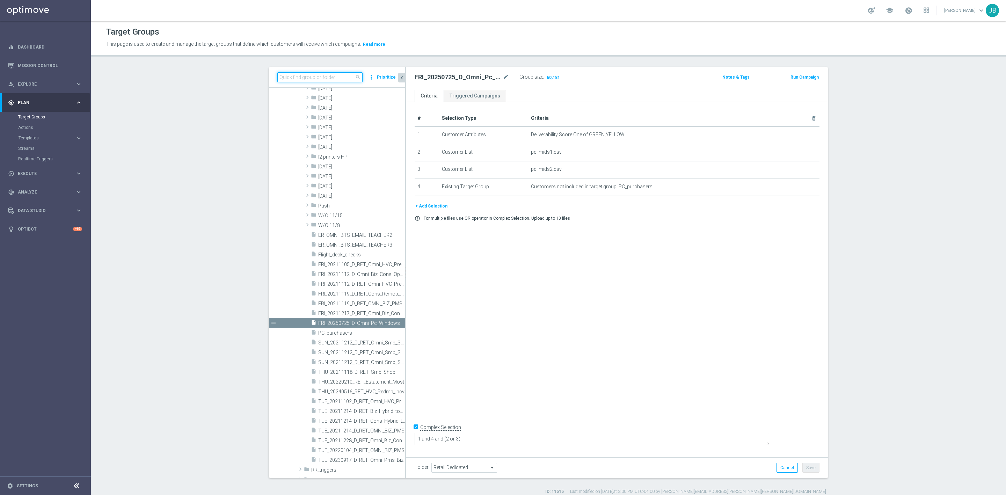
click at [326, 78] on input at bounding box center [319, 77] width 85 height 10
paste input "ER_OMNI_LOYALTY_HVC_RED1to2Year"
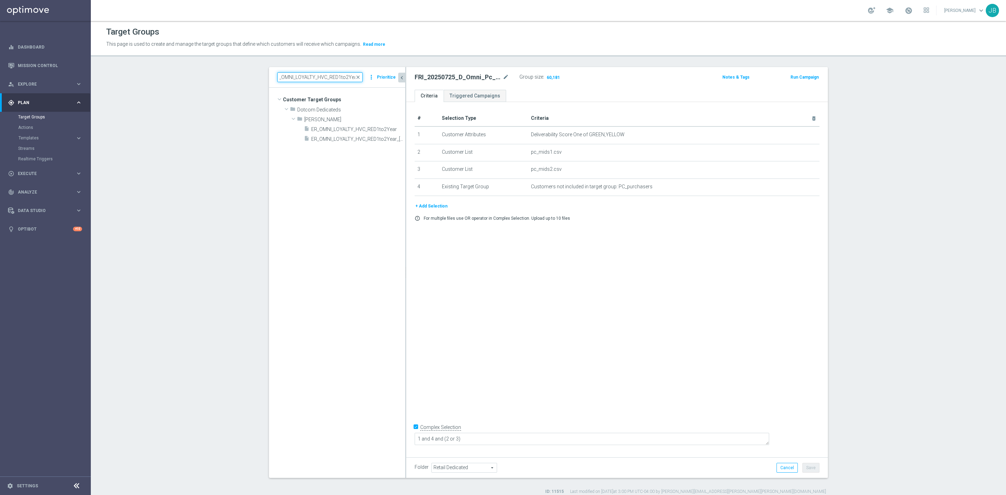
scroll to position [0, 0]
click at [352, 130] on span "ER_OMNI_LOYALTY_HVC_RED1to2Year" at bounding box center [350, 129] width 78 height 6
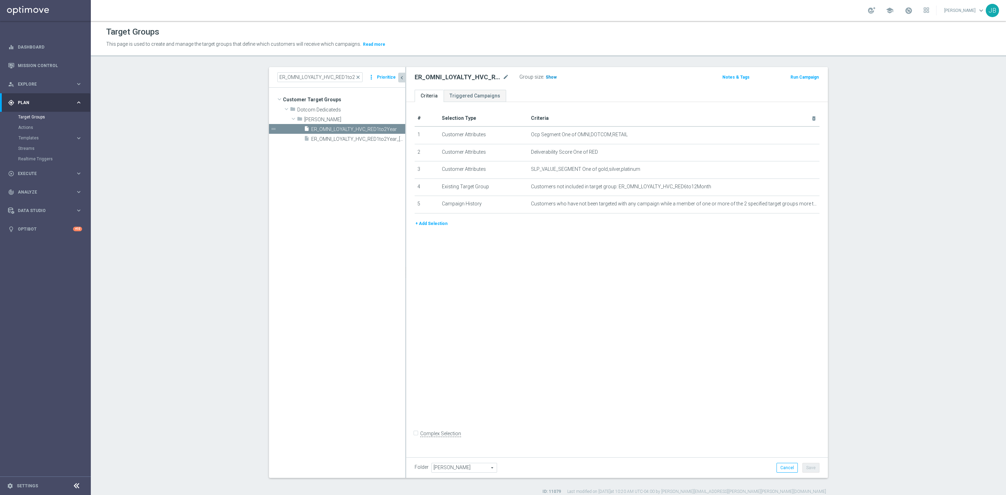
click at [546, 75] on span "Show" at bounding box center [551, 77] width 11 height 5
click at [794, 134] on icon "mode_edit" at bounding box center [797, 135] width 6 height 6
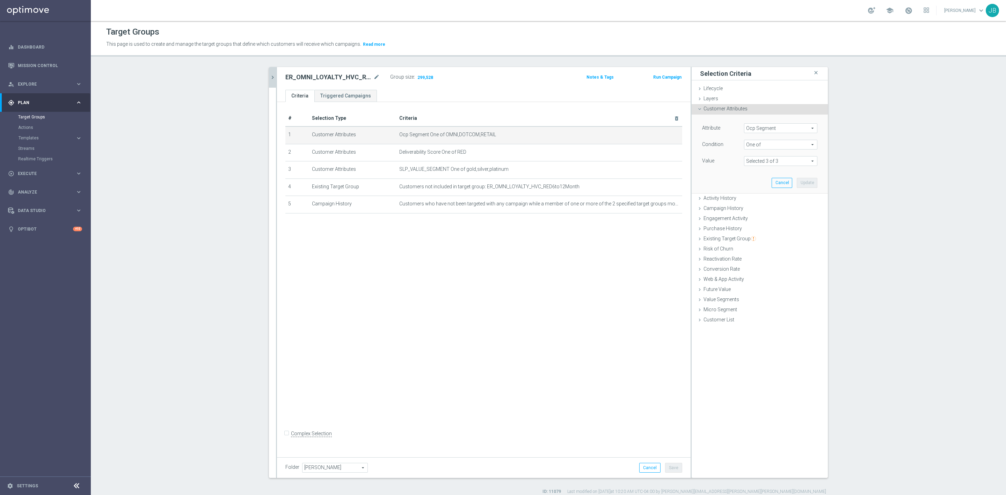
click at [780, 126] on span "Ocp Segment" at bounding box center [781, 128] width 73 height 9
click at [759, 127] on input "search" at bounding box center [780, 128] width 73 height 10
click at [768, 154] on span "OCP_Simple_12m" at bounding box center [781, 157] width 66 height 6
click at [768, 142] on span "Equals" at bounding box center [781, 144] width 73 height 9
click at [761, 236] on span "One of" at bounding box center [781, 237] width 66 height 6
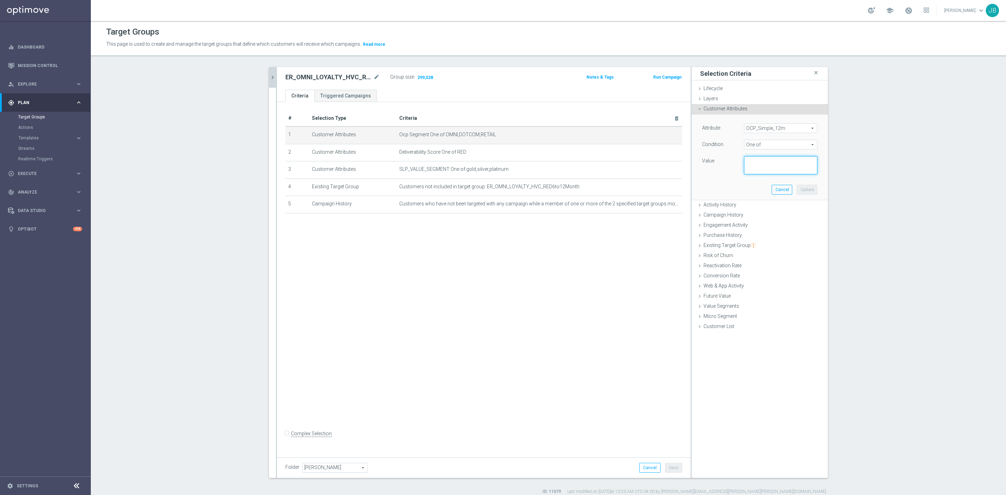
click at [752, 163] on textarea at bounding box center [780, 165] width 73 height 18
click at [746, 159] on textarea at bounding box center [780, 165] width 73 height 18
paste textarea "Dotcom, OMNI, Retail"
click at [809, 188] on button "Update" at bounding box center [807, 190] width 21 height 10
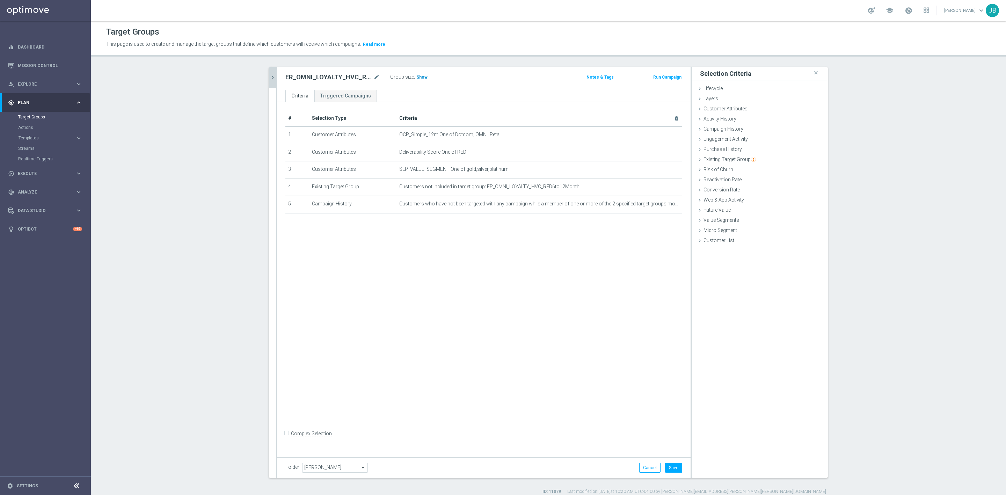
click at [417, 76] on span "Show" at bounding box center [422, 77] width 11 height 5
click at [611, 377] on div "# Selection Type Criteria delete_forever 1 Customer Attributes OCP_Simple_12m O…" at bounding box center [484, 278] width 414 height 352
click at [648, 470] on button "Cancel" at bounding box center [649, 468] width 21 height 10
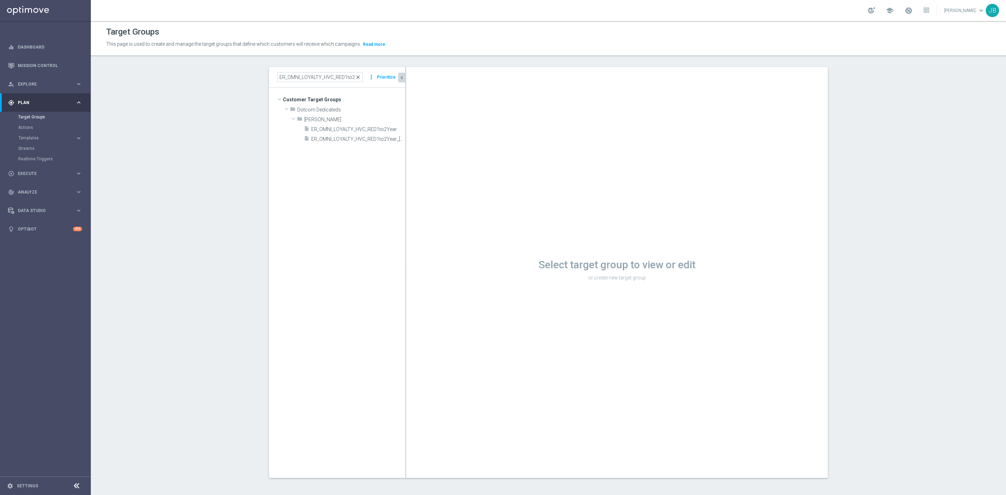
click at [358, 76] on span "close" at bounding box center [358, 77] width 6 height 6
click at [329, 79] on input at bounding box center [319, 77] width 85 height 10
paste input "ER_OMNI_NON_LOYALTY_HVC_RED6to12Month"
click at [344, 129] on span "ER_OMNI_NON_LOYALTY_HVC_RED6to12Month" at bounding box center [350, 129] width 78 height 6
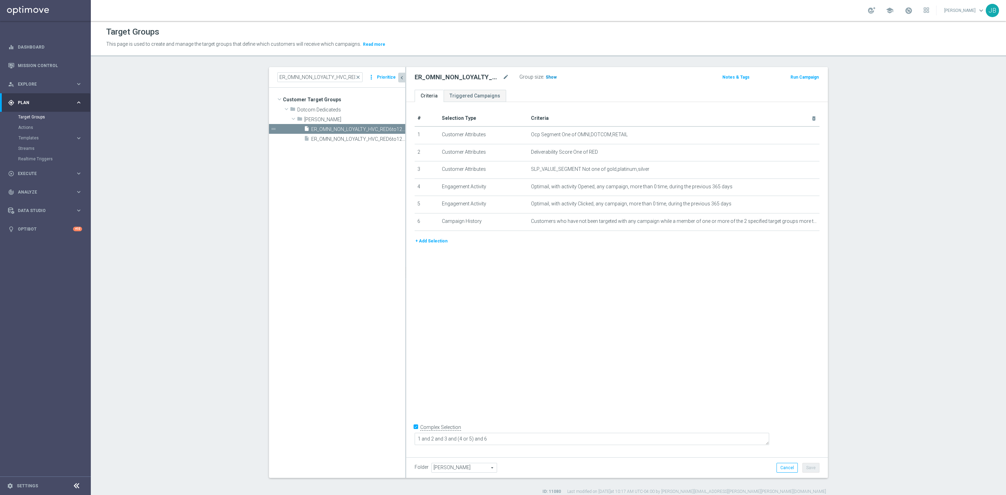
click at [547, 79] on span "Show" at bounding box center [551, 77] width 11 height 5
click at [794, 137] on icon "mode_edit" at bounding box center [797, 135] width 6 height 6
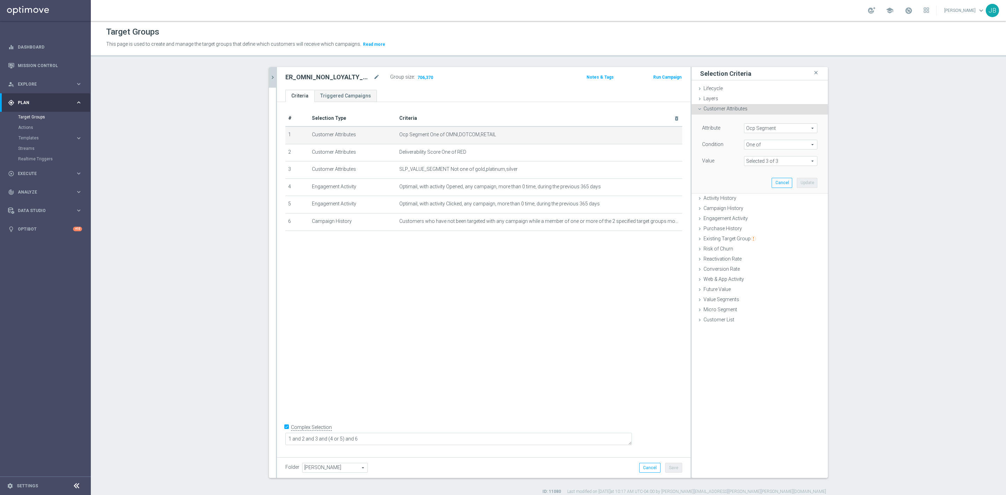
click at [782, 129] on span "Ocp Segment" at bounding box center [781, 128] width 73 height 9
click at [763, 124] on input "search" at bounding box center [780, 128] width 73 height 10
click at [770, 155] on span "OCP_Simple_12m" at bounding box center [781, 157] width 66 height 6
click at [759, 147] on span "Equals" at bounding box center [781, 144] width 73 height 9
click at [752, 238] on span "One of" at bounding box center [781, 237] width 66 height 6
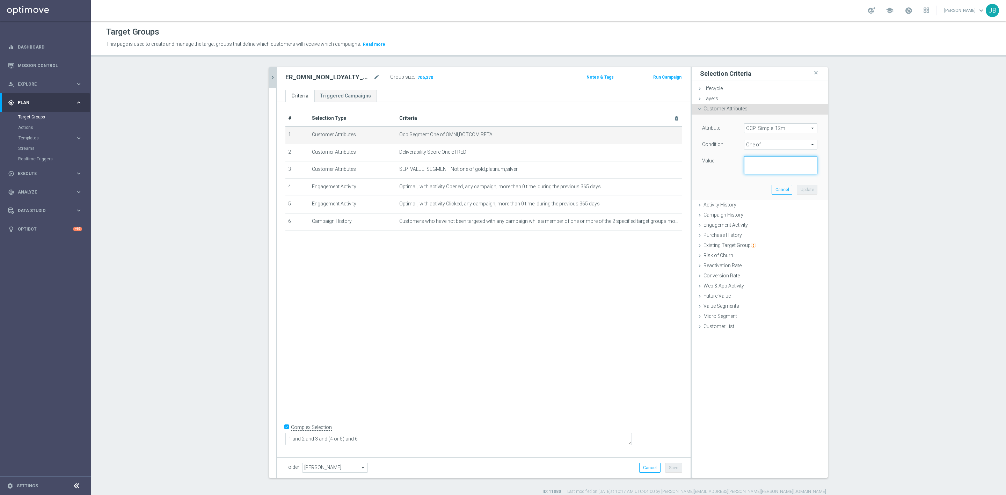
click at [745, 161] on textarea at bounding box center [780, 165] width 73 height 18
click at [757, 165] on textarea at bounding box center [780, 165] width 73 height 18
paste textarea "Dotcom, OMNI, Retail"
click at [799, 189] on button "Update" at bounding box center [807, 190] width 21 height 10
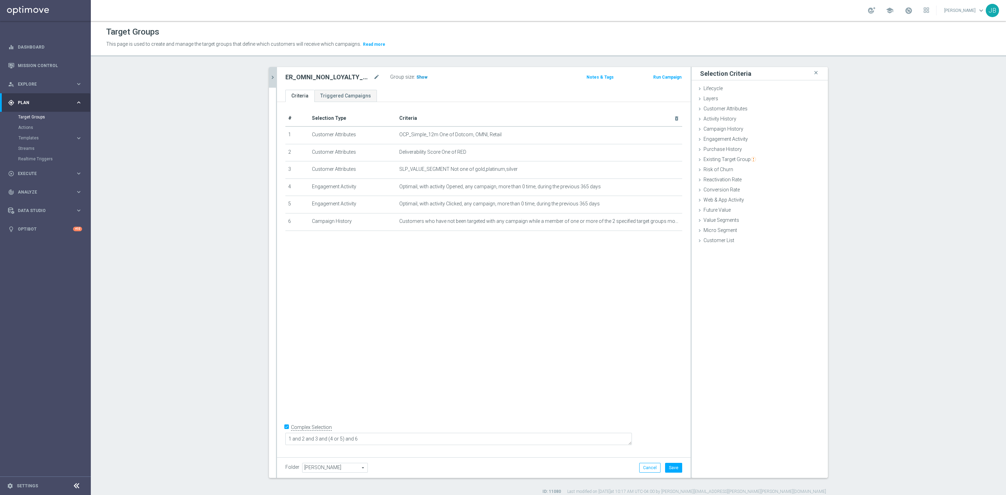
click at [420, 77] on span "Show" at bounding box center [422, 77] width 11 height 5
click at [648, 466] on button "Cancel" at bounding box center [649, 468] width 21 height 10
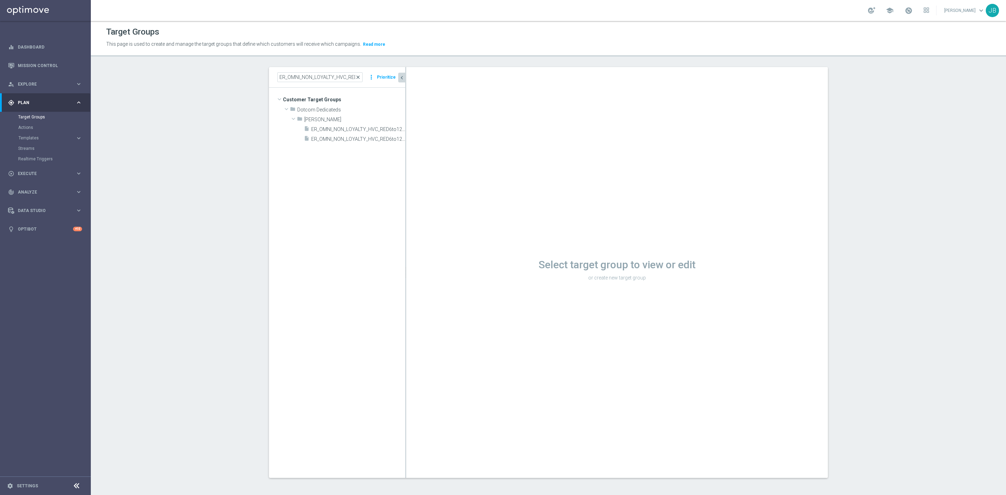
click at [355, 77] on span "close" at bounding box center [358, 77] width 6 height 6
click at [324, 78] on input at bounding box center [319, 77] width 85 height 10
paste input "ER_OMNI_NON_LOYALTY_HVC_RED1to2YR"
click at [342, 130] on span "ER_OMNI_NON_LOYALTY_HVC_RED1to2YR" at bounding box center [350, 129] width 78 height 6
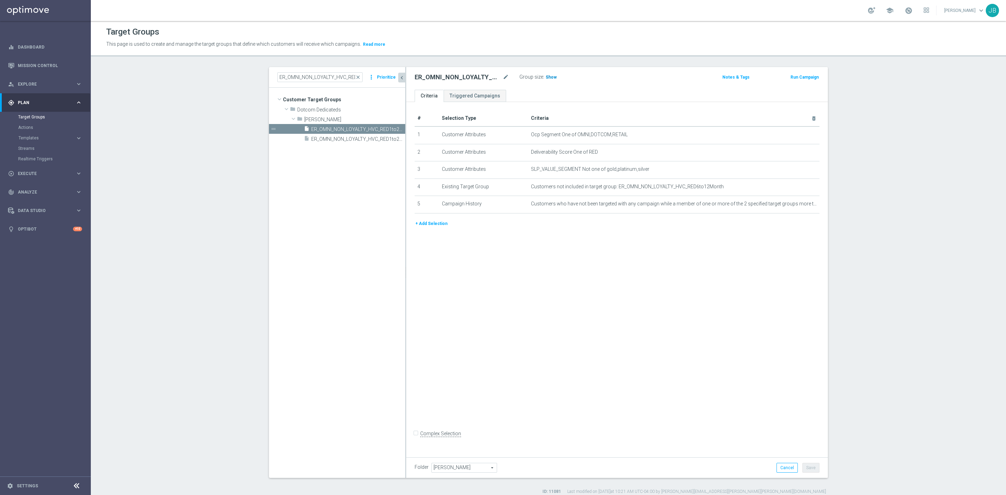
click at [548, 79] on span "Show" at bounding box center [551, 77] width 11 height 5
click at [794, 135] on icon "mode_edit" at bounding box center [797, 135] width 6 height 6
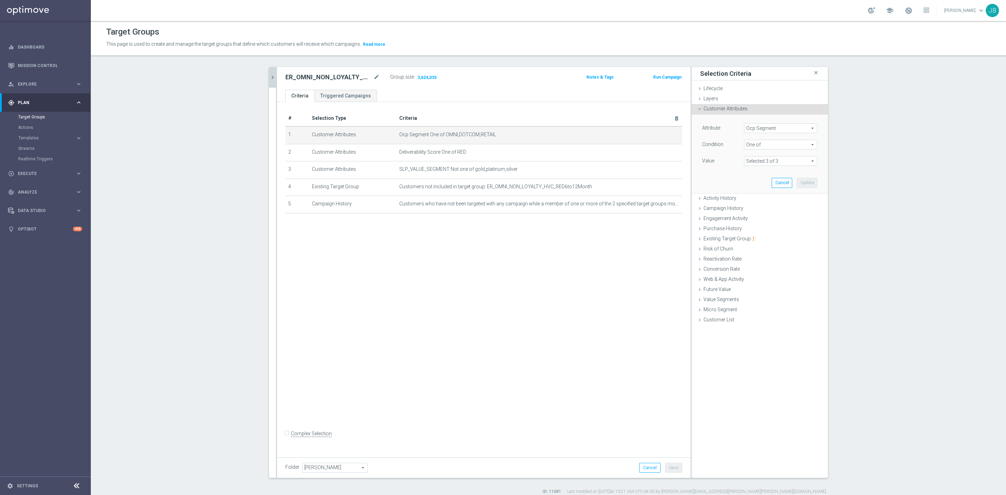
click at [777, 128] on span "Ocp Segment" at bounding box center [781, 128] width 73 height 9
click at [777, 128] on input "search" at bounding box center [780, 128] width 73 height 10
click at [773, 157] on span "OCP_Simple_12m" at bounding box center [781, 157] width 66 height 6
click at [762, 145] on span "Equals" at bounding box center [781, 144] width 73 height 9
click at [750, 235] on span "One of" at bounding box center [781, 237] width 66 height 6
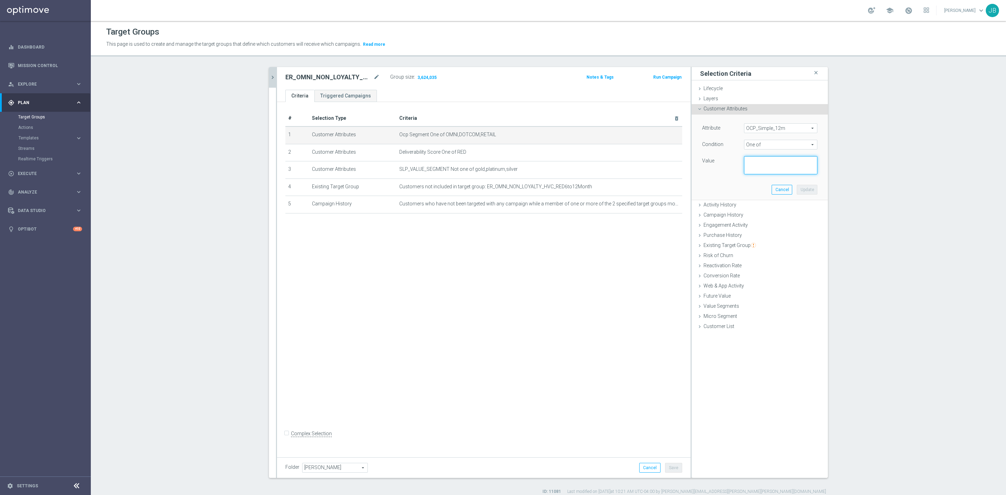
click at [755, 164] on textarea at bounding box center [780, 165] width 73 height 18
click at [765, 164] on textarea at bounding box center [780, 165] width 73 height 18
paste textarea "Dotcom, OMNI, Retail"
click at [801, 191] on button "Update" at bounding box center [807, 190] width 21 height 10
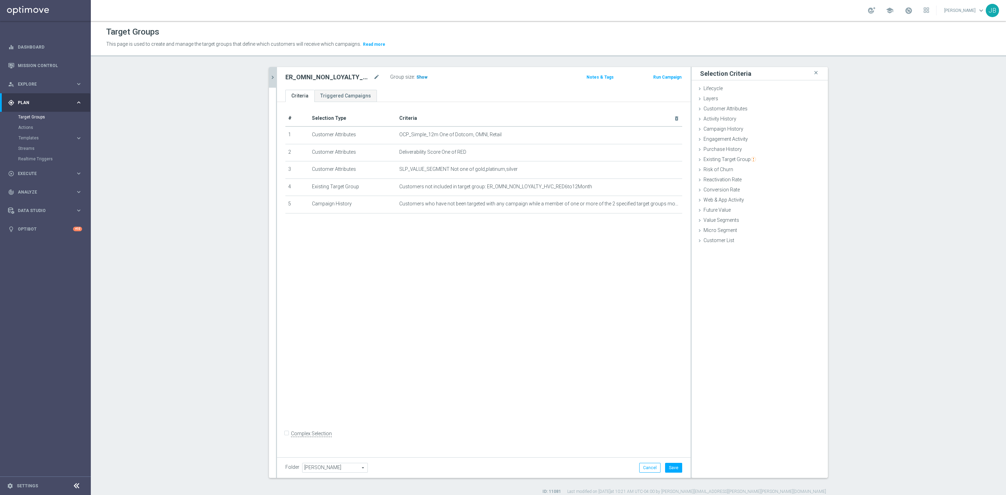
click at [417, 77] on span "Show" at bounding box center [422, 77] width 11 height 5
click at [644, 466] on button "Cancel" at bounding box center [649, 468] width 21 height 10
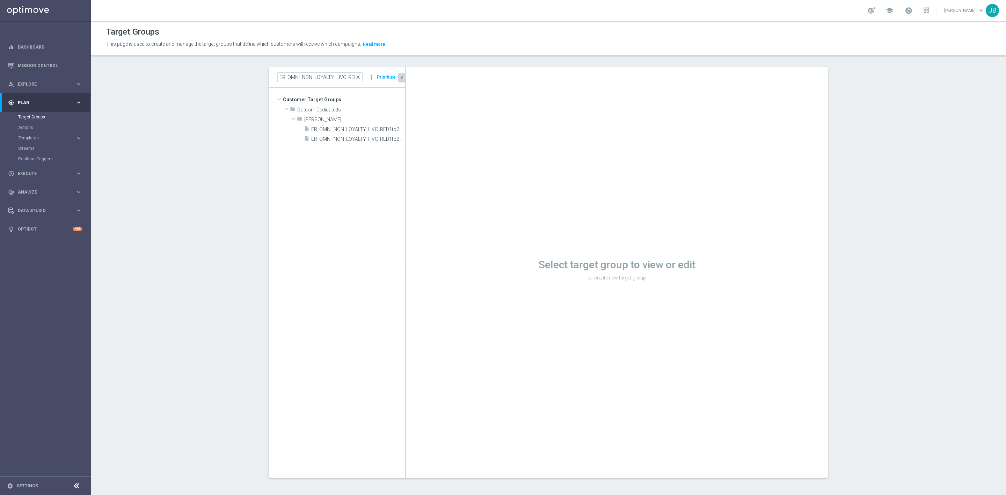
click at [356, 77] on span "close" at bounding box center [358, 77] width 6 height 6
click at [324, 78] on input at bounding box center [319, 77] width 85 height 10
paste input "ER_OMNI_Lifecycle_Reactivation_15off60_V1"
click at [353, 157] on span "ER_OMNI_Lifecycle_Reactivation_15off60_V1" at bounding box center [360, 159] width 57 height 6
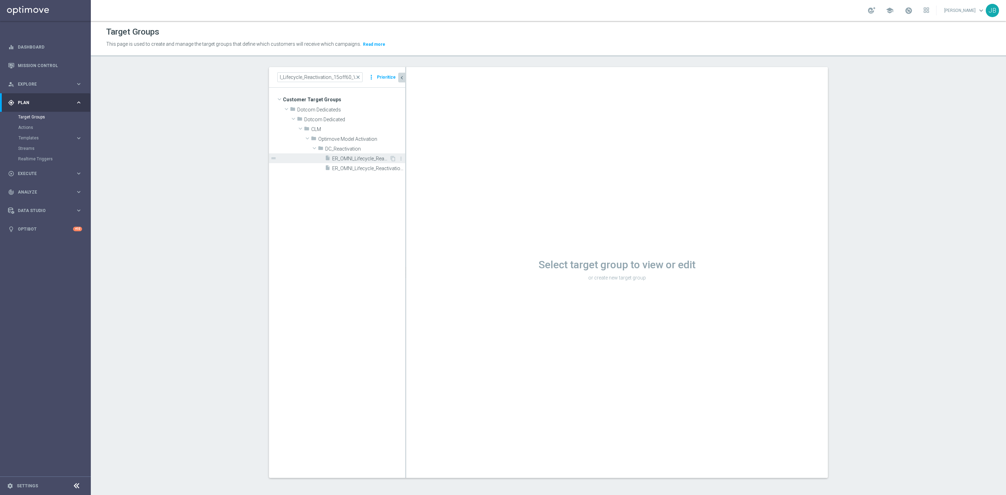
scroll to position [0, 0]
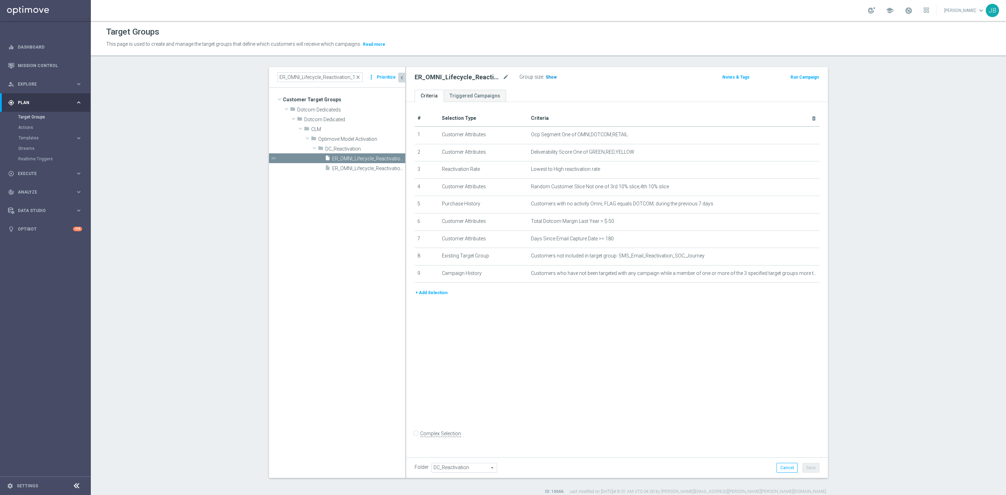
click at [546, 76] on span "Show" at bounding box center [551, 77] width 11 height 5
click at [794, 136] on icon "mode_edit" at bounding box center [797, 135] width 6 height 6
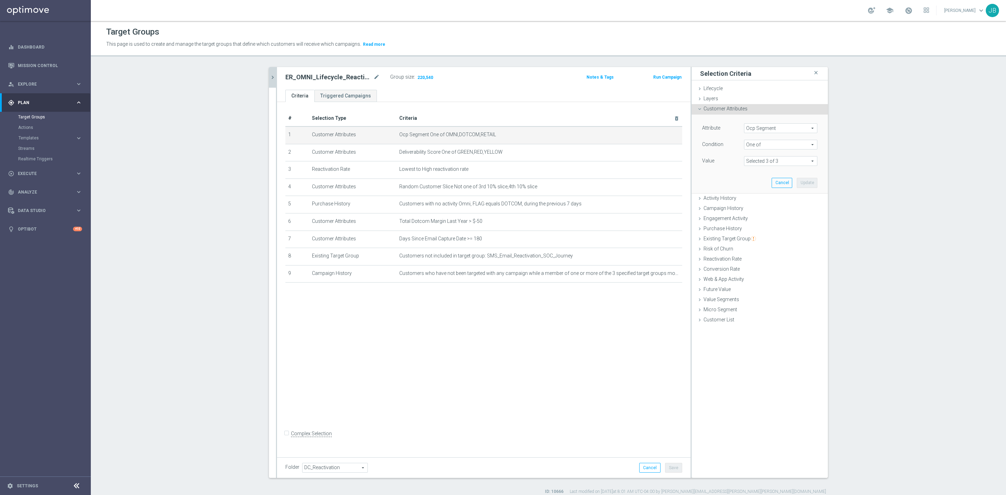
click at [774, 131] on span "Ocp Segment" at bounding box center [781, 128] width 73 height 9
click at [774, 130] on input "search" at bounding box center [780, 128] width 73 height 10
click at [772, 158] on span "OCP_Simple_12m" at bounding box center [781, 157] width 66 height 6
click at [763, 145] on span "Equals" at bounding box center [781, 144] width 73 height 9
click at [752, 236] on span "One of" at bounding box center [781, 237] width 66 height 6
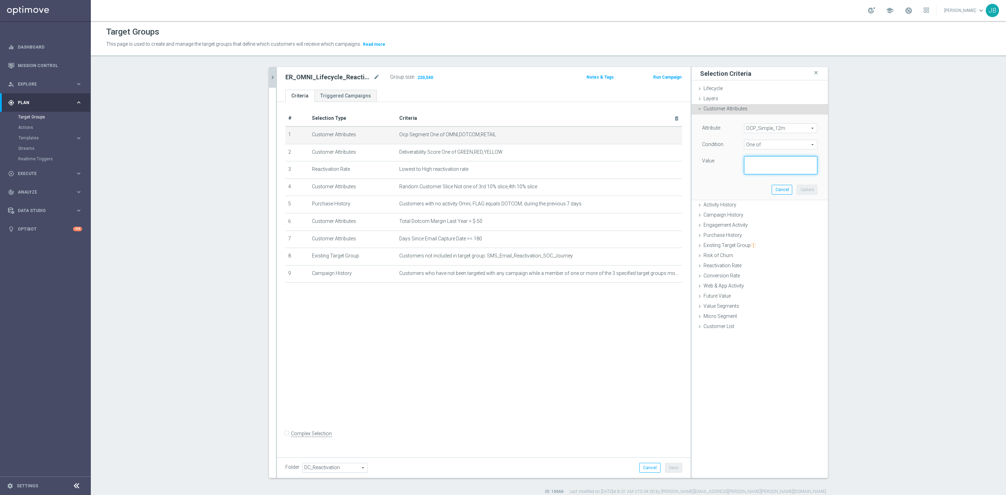
click at [757, 162] on textarea at bounding box center [780, 165] width 73 height 18
click at [750, 162] on textarea at bounding box center [780, 165] width 73 height 18
paste textarea "Dotcom, OMNI, Retail"
click at [810, 191] on button "Update" at bounding box center [807, 190] width 21 height 10
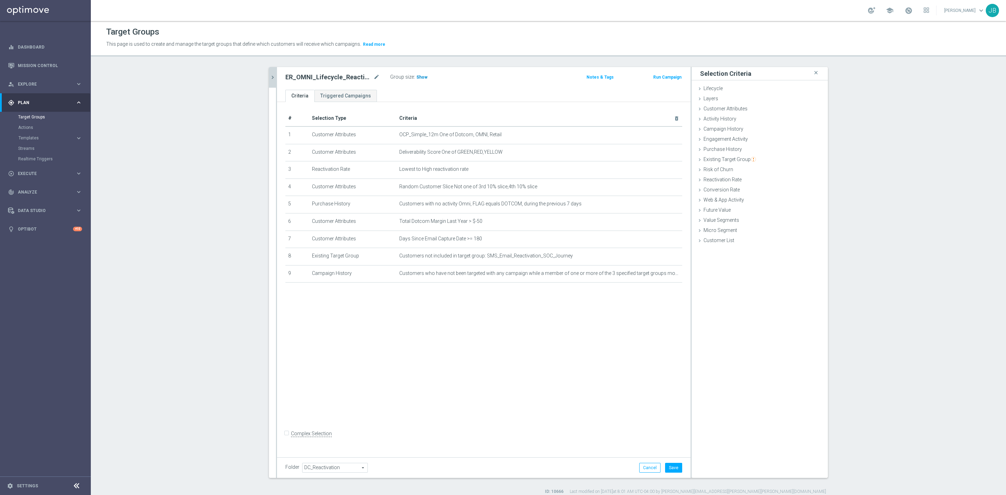
click at [417, 79] on span "Show" at bounding box center [422, 77] width 11 height 5
click at [643, 471] on button "Cancel" at bounding box center [649, 468] width 21 height 10
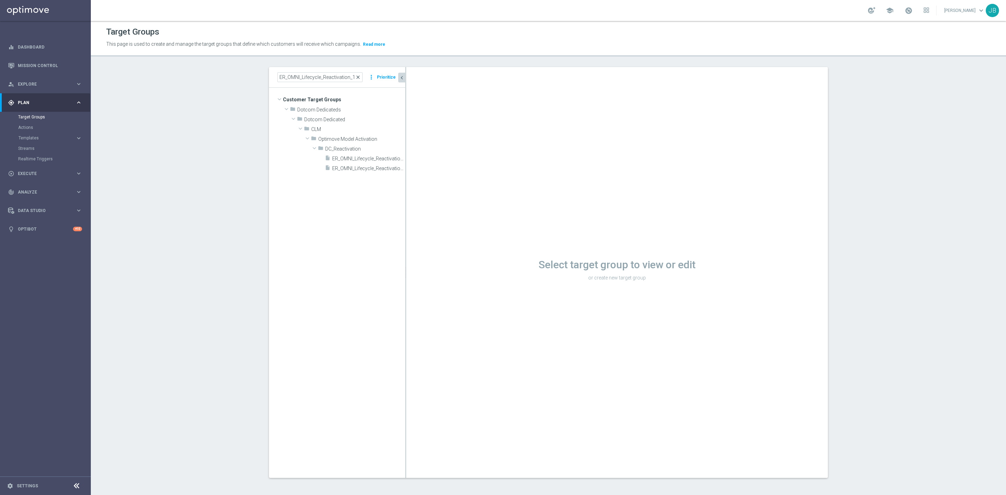
click at [356, 77] on span "close" at bounding box center [358, 77] width 6 height 6
click at [332, 77] on input at bounding box center [319, 77] width 85 height 10
paste input "FRI_20250725_D_Omni_Pc_Windows"
click at [330, 139] on span "FRI_20250725_D_Omni_Pc_Windows" at bounding box center [353, 139] width 71 height 6
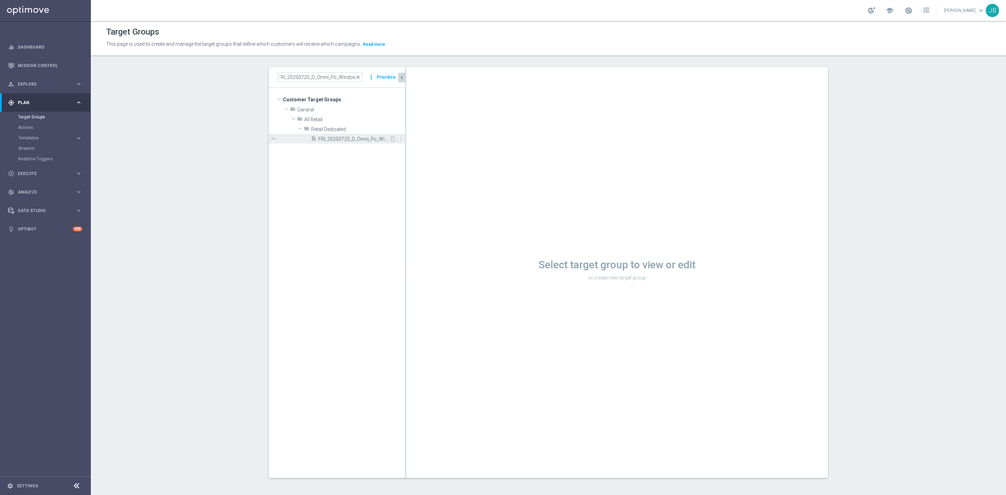
scroll to position [0, 0]
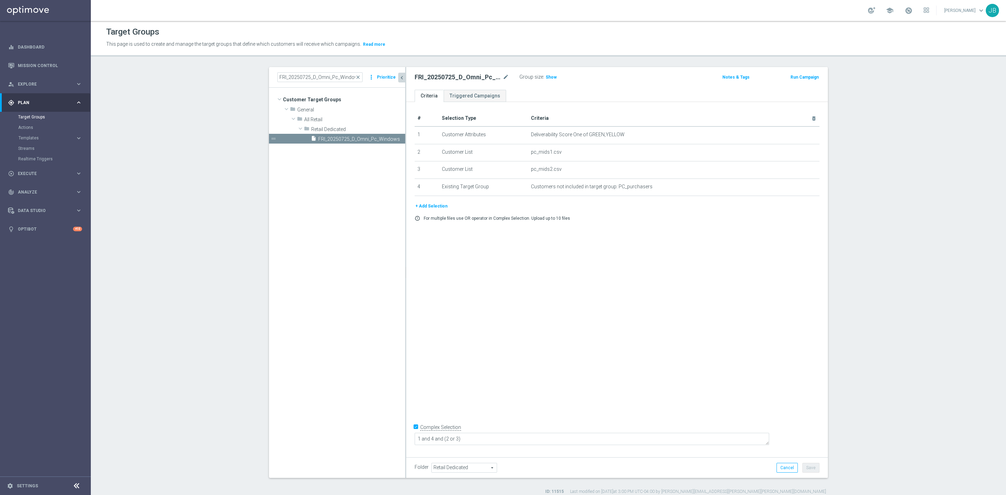
drag, startPoint x: 356, startPoint y: 77, endPoint x: 317, endPoint y: 78, distance: 39.5
click at [356, 77] on span "close" at bounding box center [358, 77] width 6 height 6
click at [317, 78] on input at bounding box center [319, 77] width 85 height 10
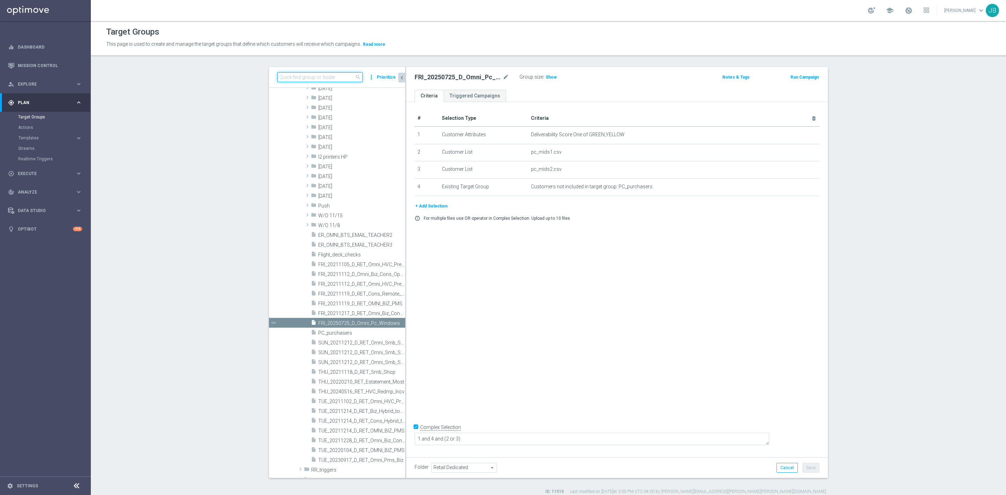
paste input "ER_OMNI_PAPER_CONSUMER_NEW_USER"
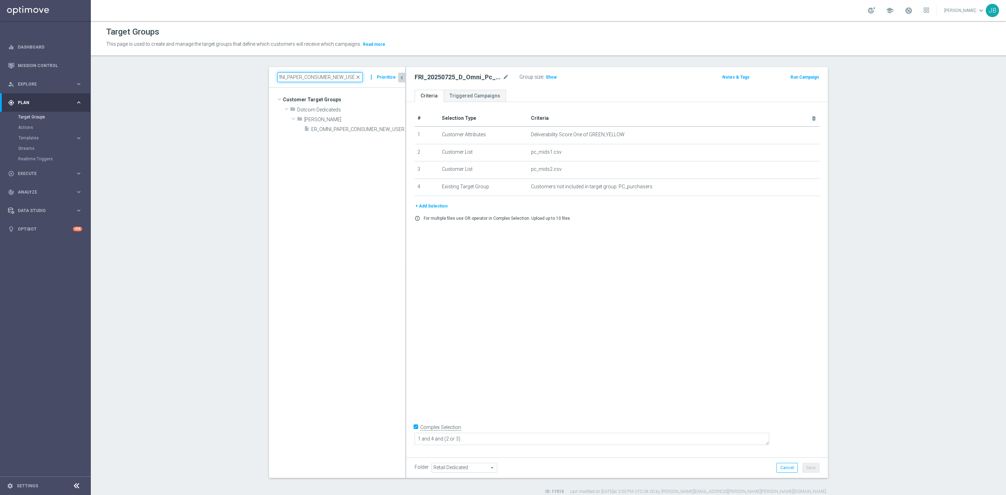
scroll to position [0, 0]
click at [345, 130] on span "ER_OMNI_PAPER_CONSUMER_NEW_USER" at bounding box center [350, 129] width 78 height 6
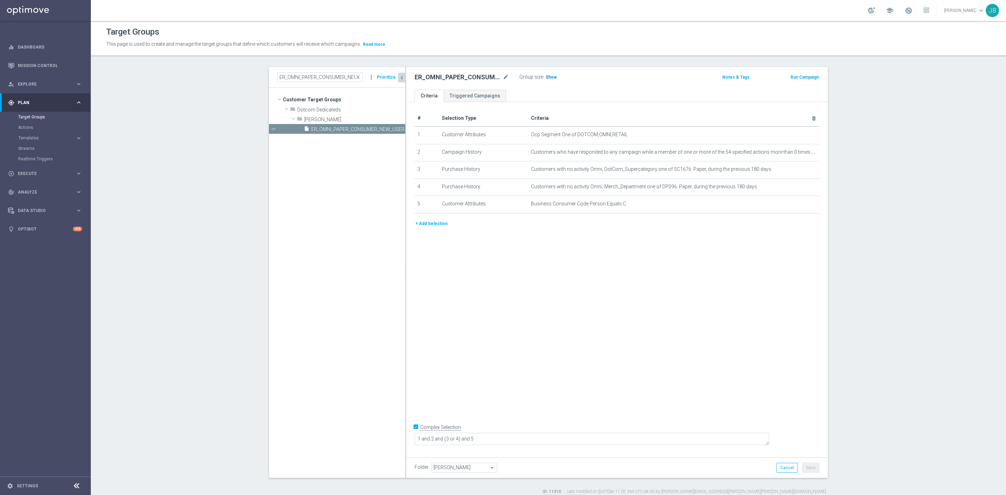
click at [546, 78] on span "Show" at bounding box center [551, 77] width 11 height 5
drag, startPoint x: 354, startPoint y: 78, endPoint x: 326, endPoint y: 78, distance: 28.3
click at [355, 78] on span "close" at bounding box center [358, 77] width 6 height 6
click at [325, 78] on input at bounding box center [319, 77] width 85 height 10
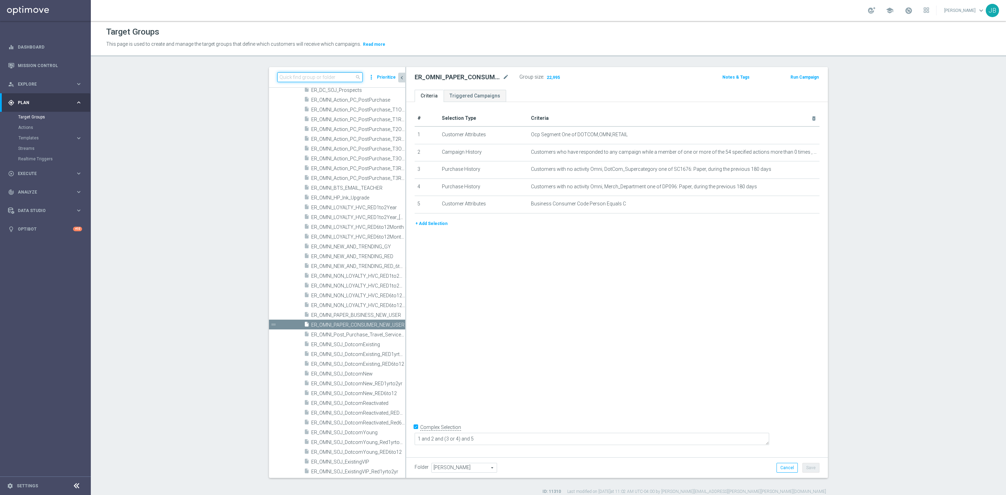
paste input "THU_20250807_OMNI_Promo_card"
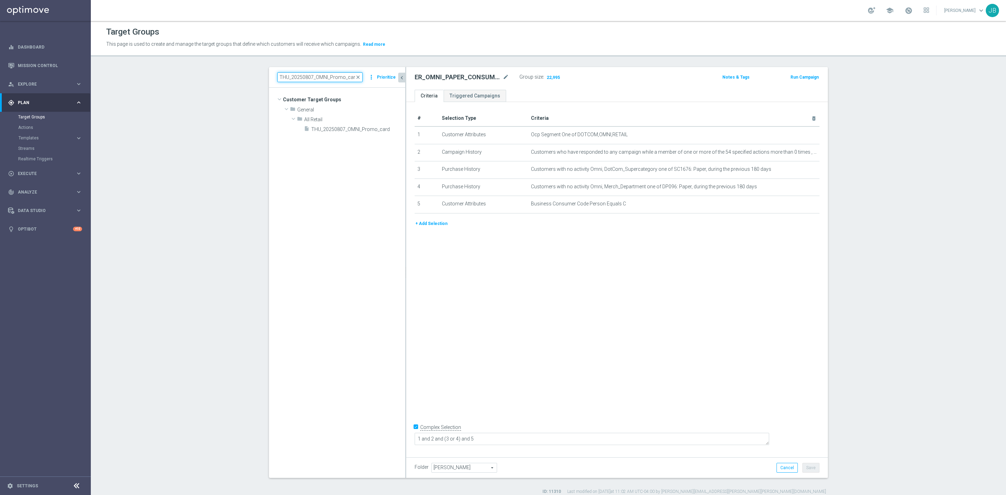
scroll to position [0, 0]
click at [331, 130] on span "THU_20250807_OMNI_Promo_card" at bounding box center [350, 129] width 78 height 6
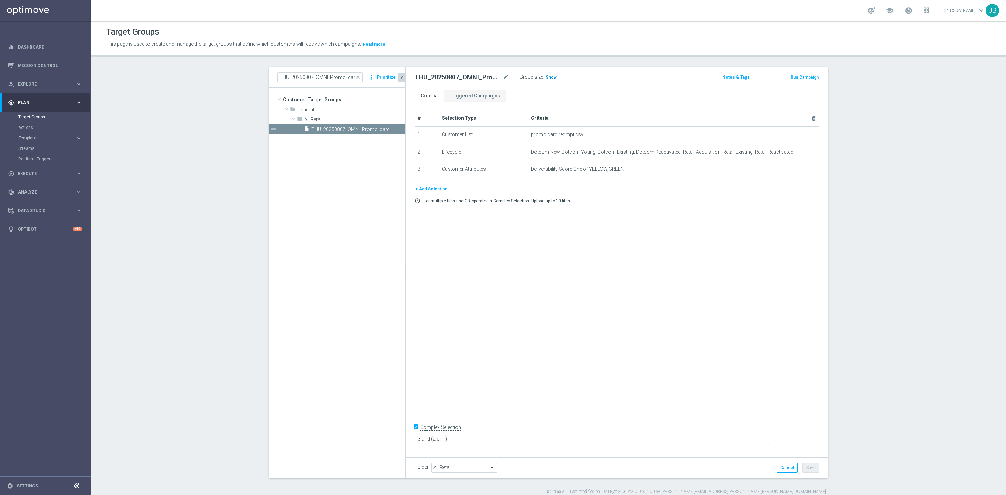
click at [547, 77] on span "Show" at bounding box center [551, 77] width 11 height 5
click at [355, 77] on span "close" at bounding box center [358, 77] width 6 height 6
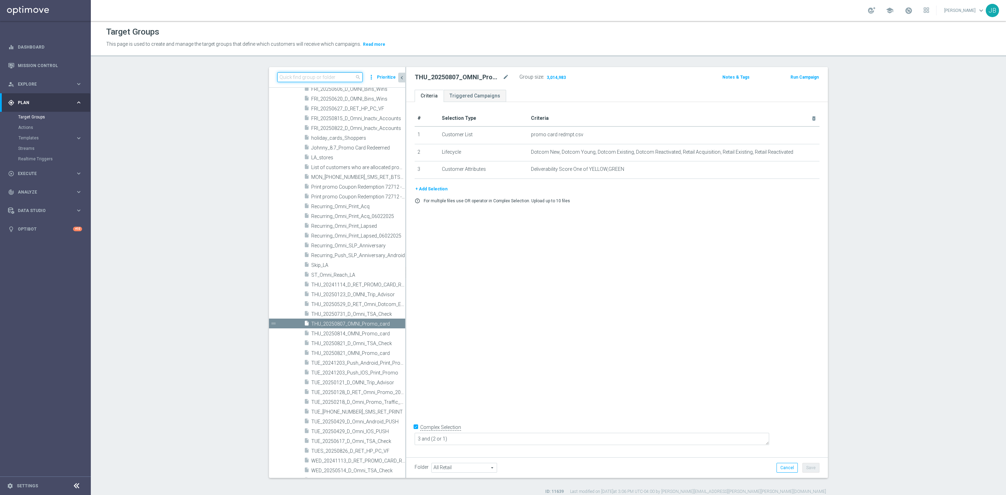
click at [330, 77] on input at bounding box center [319, 77] width 85 height 10
paste input "ER_OMNI_HP_Ink_Upgrade"
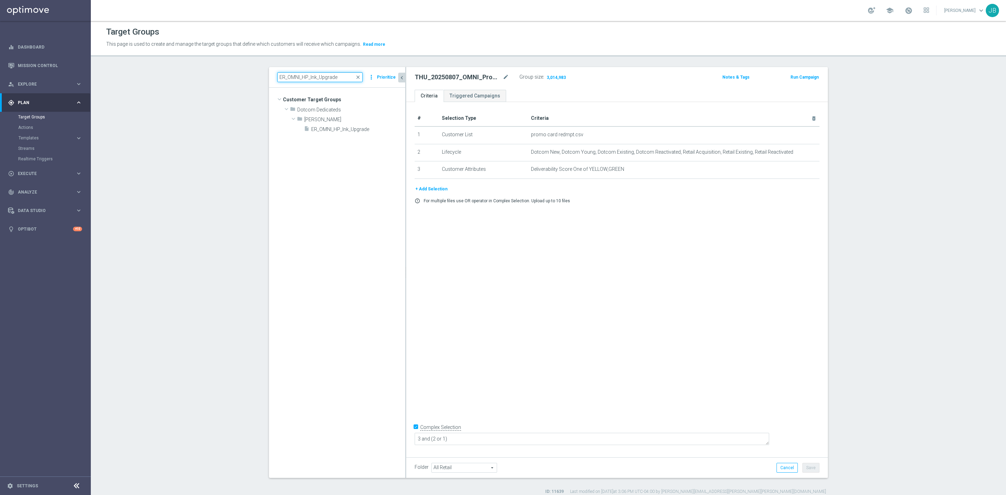
scroll to position [0, 0]
click at [330, 130] on span "ER_OMNI_HP_Ink_Upgrade" at bounding box center [349, 129] width 77 height 6
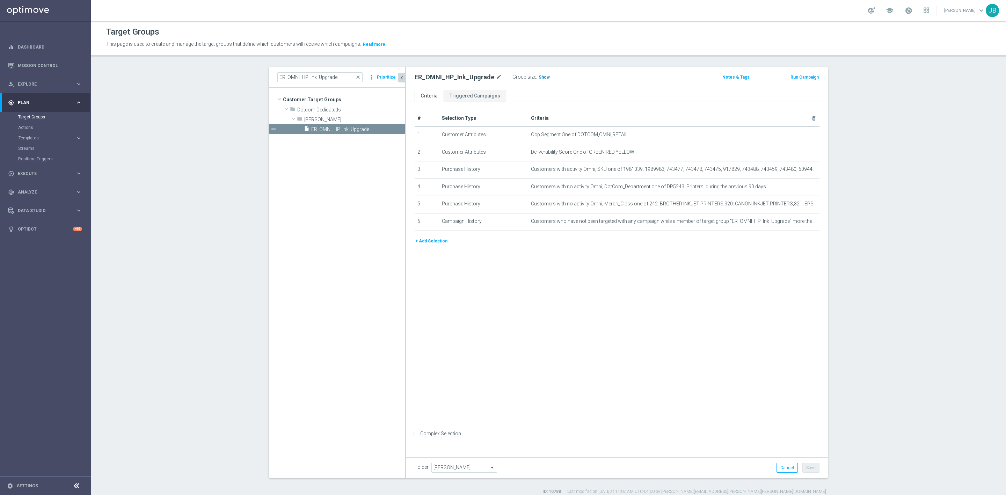
click at [541, 76] on h3 "Show" at bounding box center [544, 77] width 13 height 8
click at [794, 133] on icon "mode_edit" at bounding box center [797, 135] width 6 height 6
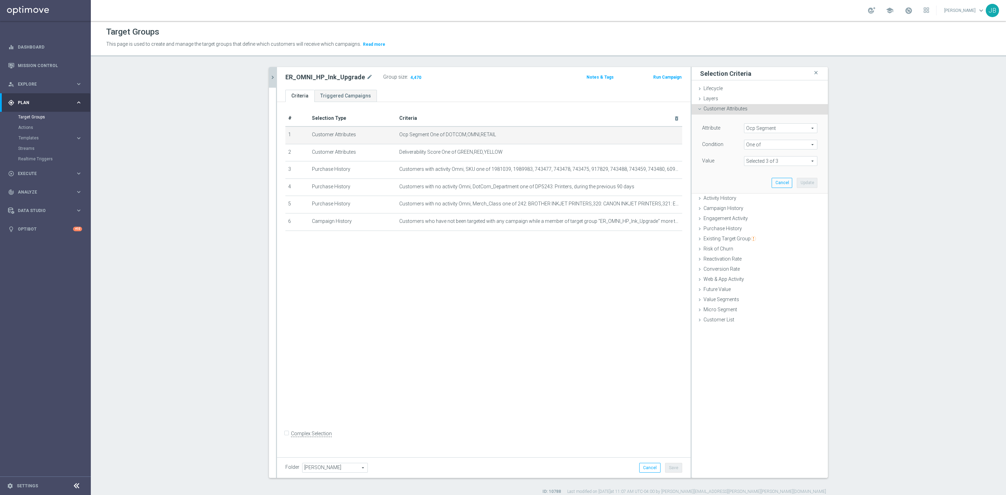
click at [780, 128] on span "Ocp Segment" at bounding box center [781, 128] width 73 height 9
click at [780, 128] on input "search" at bounding box center [780, 128] width 73 height 10
click at [775, 155] on span "OCP_Simple_12m" at bounding box center [781, 157] width 66 height 6
click at [761, 144] on span "Equals" at bounding box center [781, 144] width 73 height 9
click at [756, 233] on label "One of" at bounding box center [780, 236] width 73 height 9
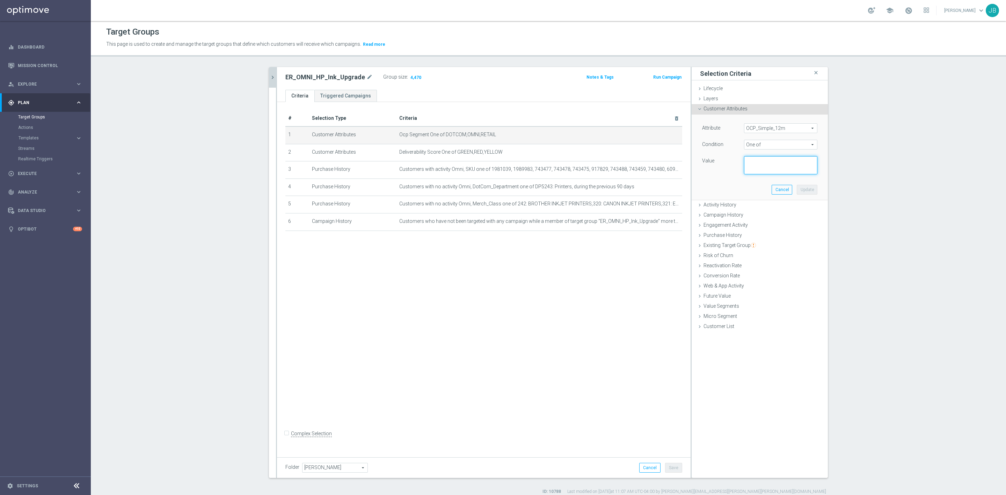
click at [752, 166] on textarea at bounding box center [780, 165] width 73 height 18
click at [763, 164] on textarea at bounding box center [780, 165] width 73 height 18
paste textarea "Dotcom, OMNI, Retail"
click at [810, 191] on button "Update" at bounding box center [807, 190] width 21 height 10
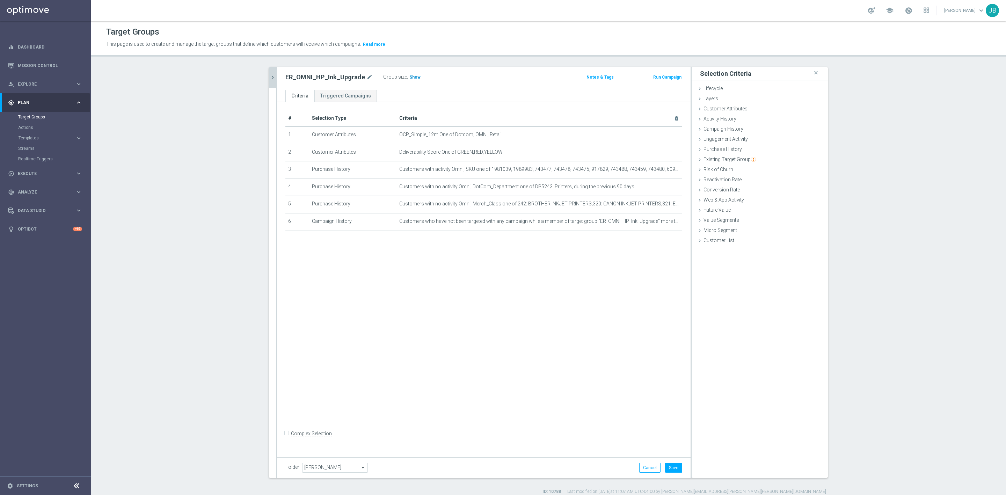
click at [410, 75] on span "Show" at bounding box center [415, 77] width 11 height 5
click at [642, 464] on button "Cancel" at bounding box center [649, 468] width 21 height 10
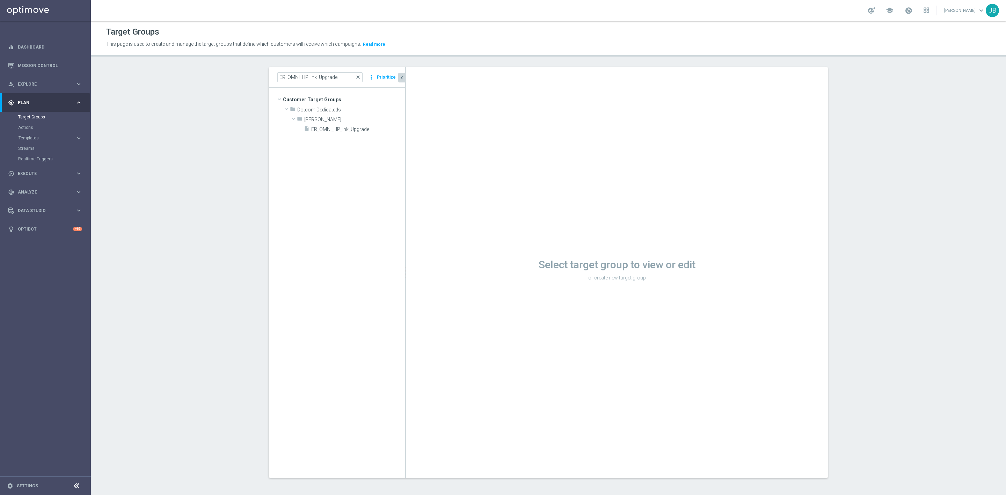
click at [356, 79] on span "close" at bounding box center [358, 77] width 6 height 6
click at [331, 79] on input at bounding box center [319, 77] width 85 height 10
paste input "ED_OMNI_8.12_Verizon SMB_Days"
click at [335, 125] on div "insert_drive_file ED_OMNI_8.12_Verizon SMB_Days" at bounding box center [346, 129] width 85 height 10
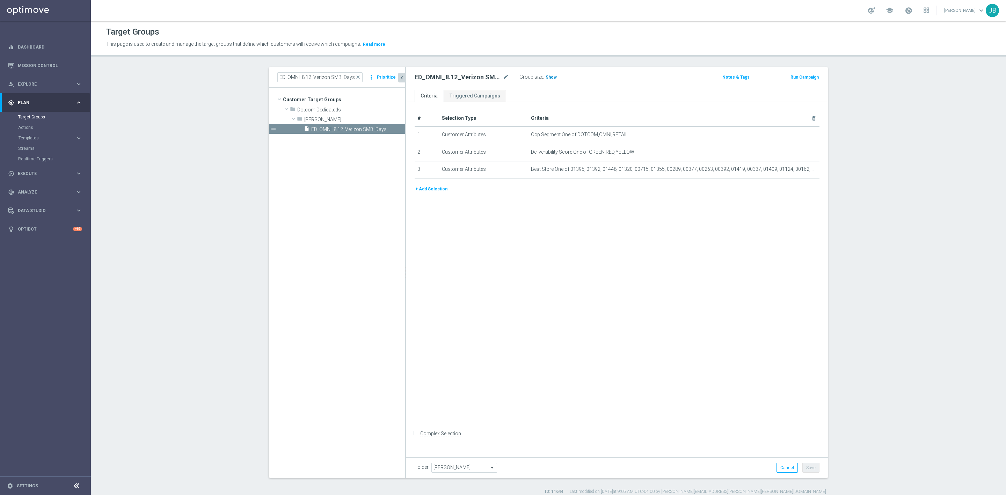
click at [548, 76] on span "Show" at bounding box center [551, 77] width 11 height 5
click at [794, 134] on icon "mode_edit" at bounding box center [797, 135] width 6 height 6
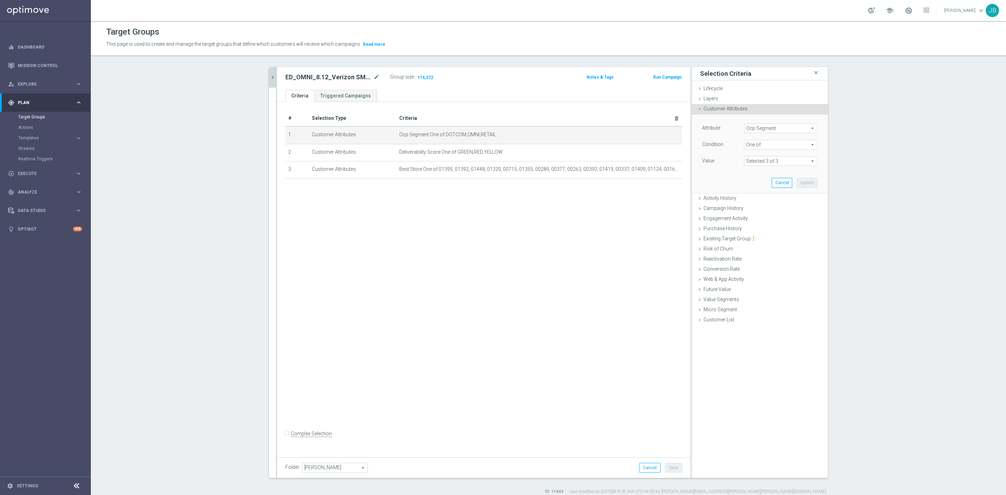
click at [788, 158] on span at bounding box center [781, 161] width 73 height 9
click at [767, 127] on span "Ocp Segment" at bounding box center [781, 128] width 73 height 9
click at [767, 127] on input "search" at bounding box center [780, 128] width 73 height 10
click at [770, 154] on span "OCP_Simple_12m" at bounding box center [781, 157] width 66 height 6
click at [753, 144] on span "Equals" at bounding box center [781, 144] width 73 height 9
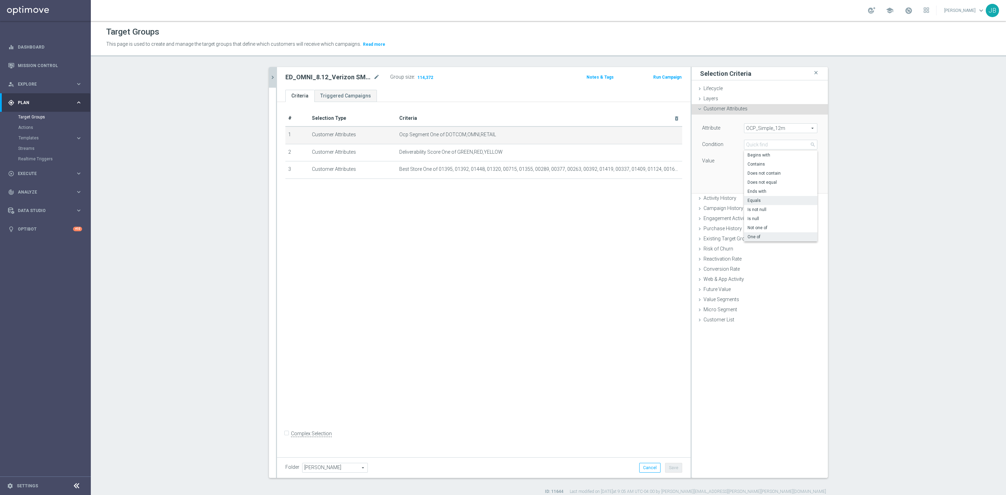
click at [753, 233] on label "One of" at bounding box center [780, 236] width 73 height 9
click at [757, 161] on textarea at bounding box center [780, 165] width 73 height 18
click at [764, 163] on textarea at bounding box center [780, 165] width 73 height 18
paste textarea "Dotcom, OMNI, Retail"
click at [799, 187] on button "Update" at bounding box center [807, 190] width 21 height 10
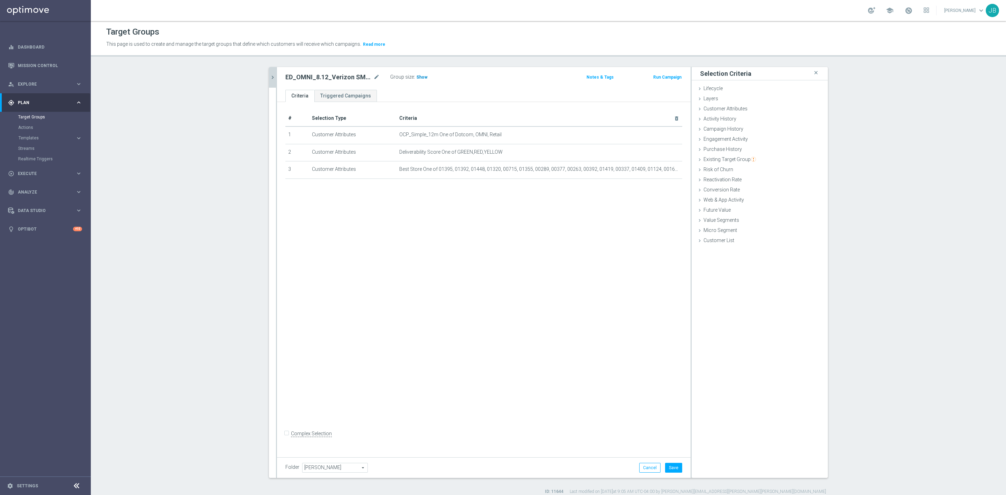
click at [417, 79] on span "Show" at bounding box center [422, 77] width 11 height 5
click at [270, 74] on icon "chevron_right" at bounding box center [272, 77] width 7 height 7
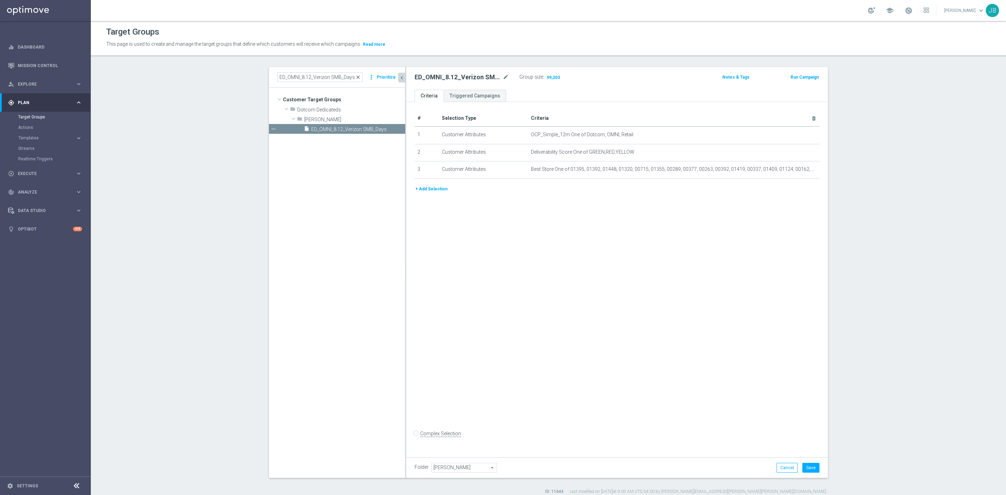
click at [355, 75] on span "close" at bounding box center [358, 77] width 6 height 6
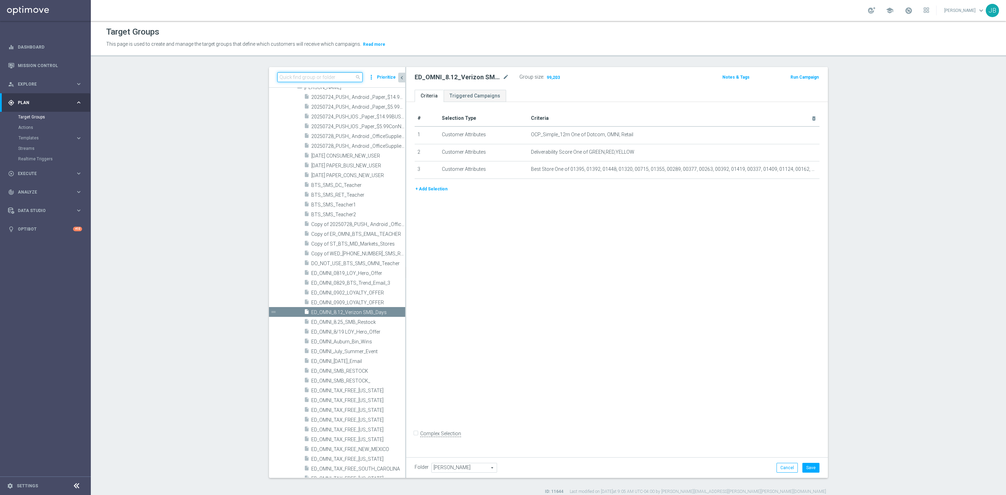
click at [328, 75] on input at bounding box center [319, 77] width 85 height 10
paste
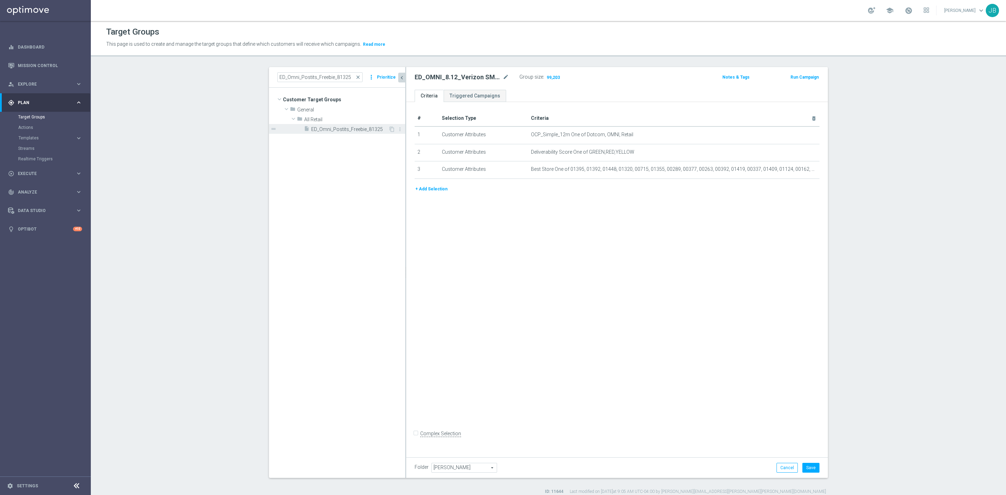
click at [344, 125] on div "insert_drive_file ED_Omni_Postits_Freebie_81325" at bounding box center [346, 129] width 85 height 10
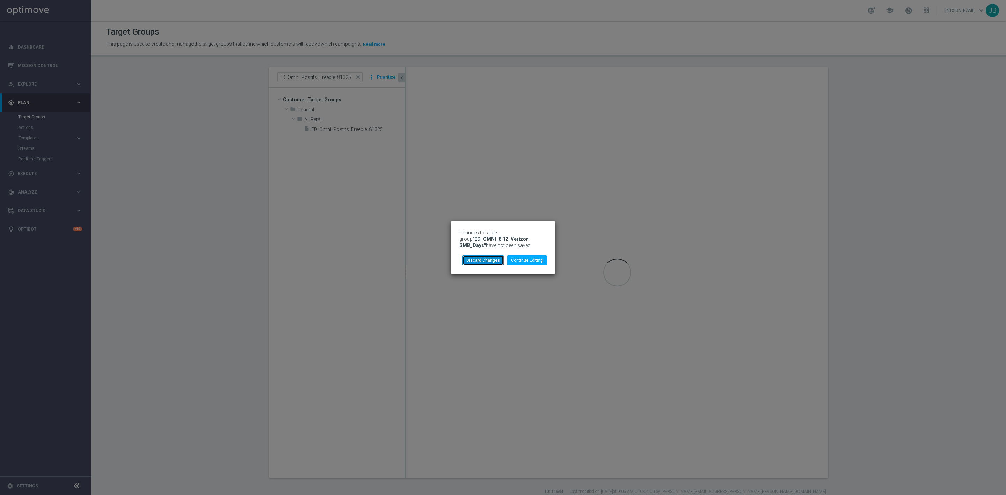
click at [485, 256] on button "Discard Changes" at bounding box center [483, 260] width 41 height 10
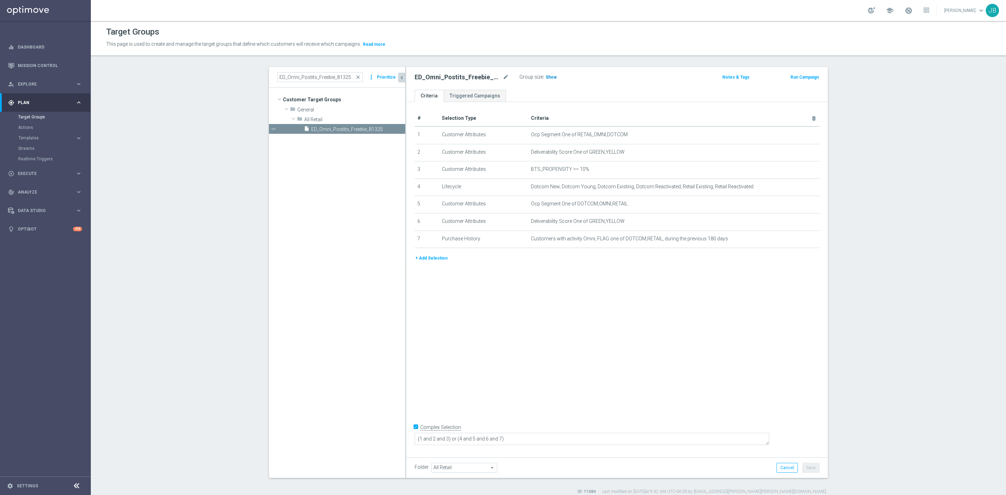
click at [546, 77] on span "Show" at bounding box center [551, 77] width 11 height 5
click at [794, 133] on icon "mode_edit" at bounding box center [797, 135] width 6 height 6
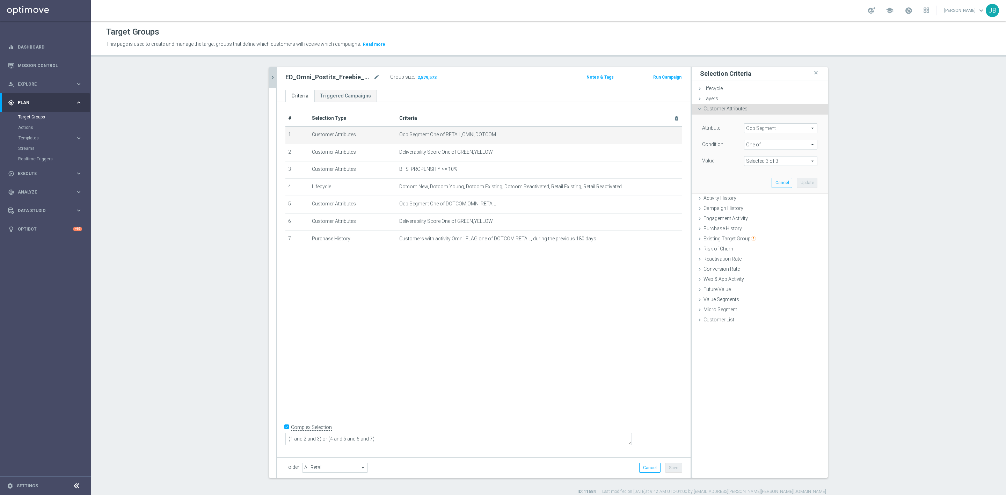
click at [780, 129] on span "Ocp Segment" at bounding box center [781, 128] width 73 height 9
click at [780, 129] on input "search" at bounding box center [780, 128] width 73 height 10
click at [771, 154] on span "OCP_Simple_12m" at bounding box center [781, 157] width 66 height 6
click at [756, 144] on span "Equals" at bounding box center [781, 144] width 73 height 9
click at [756, 232] on label "Not one of" at bounding box center [780, 227] width 73 height 9
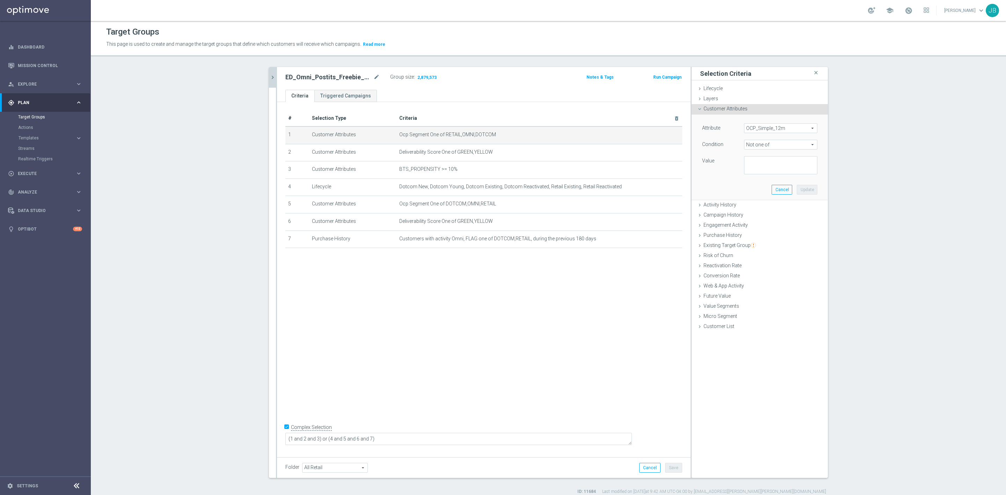
click at [757, 146] on span "Not one of" at bounding box center [781, 144] width 73 height 9
click at [755, 238] on span "One of" at bounding box center [781, 237] width 66 height 6
click at [752, 168] on textarea at bounding box center [780, 165] width 73 height 18
click at [747, 160] on textarea at bounding box center [780, 165] width 73 height 18
click at [800, 190] on button "Update" at bounding box center [807, 190] width 21 height 10
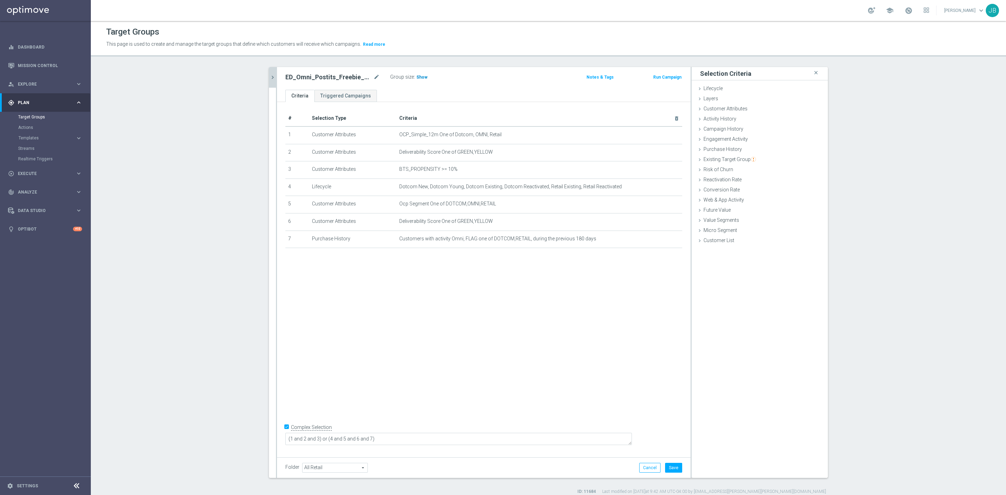
click at [417, 79] on span "Show" at bounding box center [422, 77] width 11 height 5
click at [644, 468] on button "Cancel" at bounding box center [649, 468] width 21 height 10
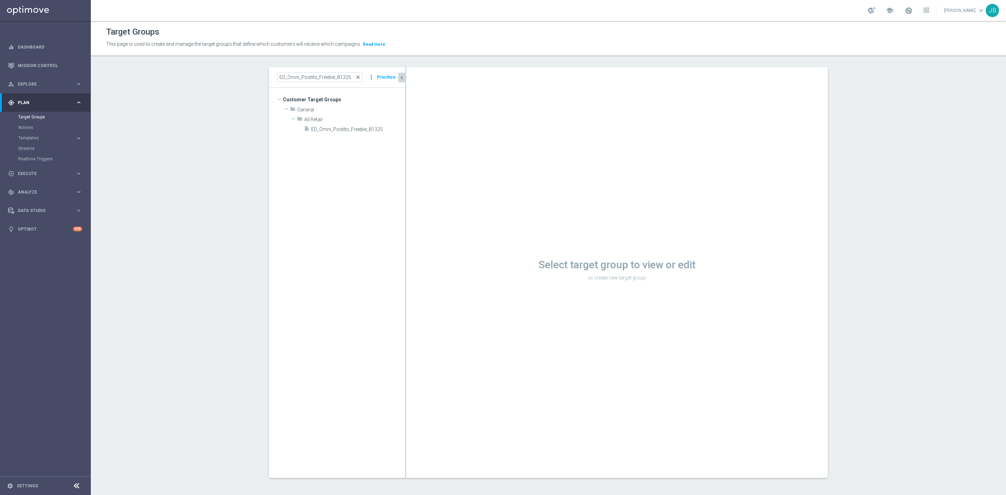
click at [355, 76] on span "close" at bounding box center [358, 77] width 6 height 6
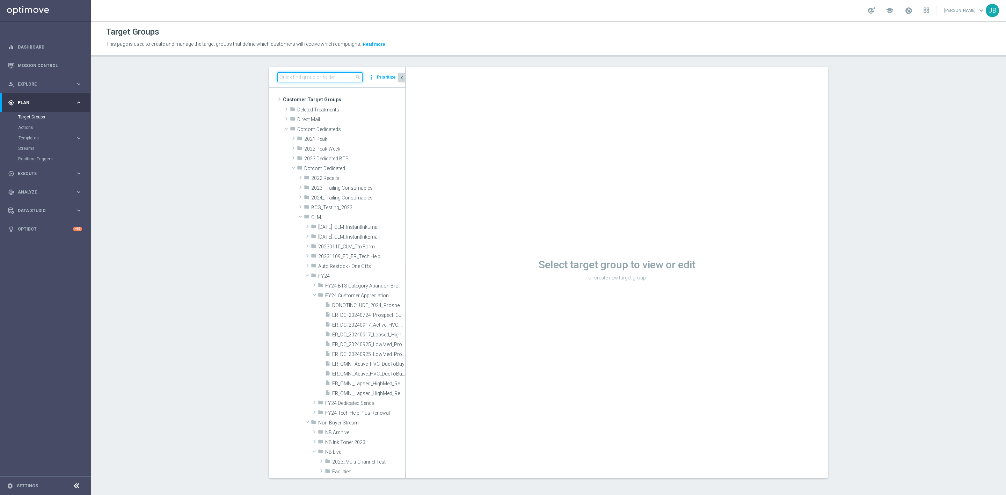
click at [337, 76] on input at bounding box center [319, 77] width 85 height 10
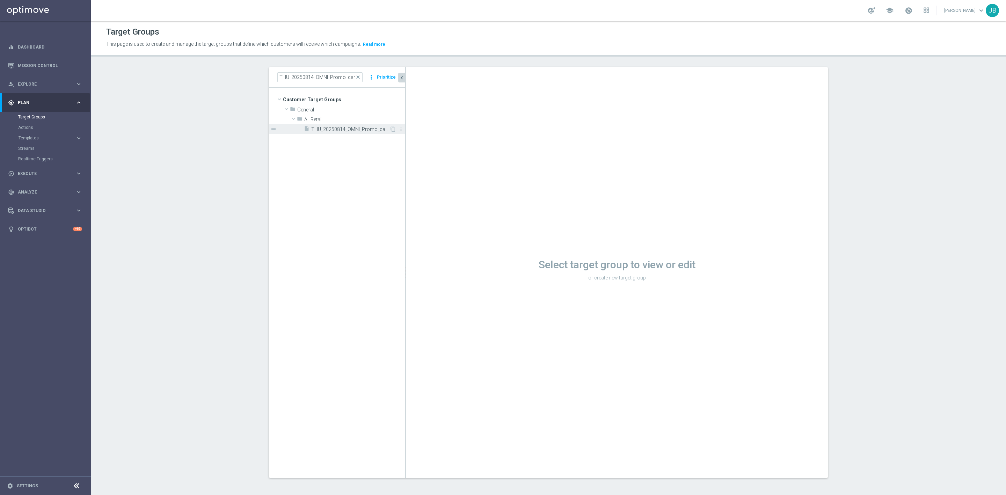
click at [338, 130] on span "THU_20250814_OMNI_Promo_card" at bounding box center [350, 129] width 78 height 6
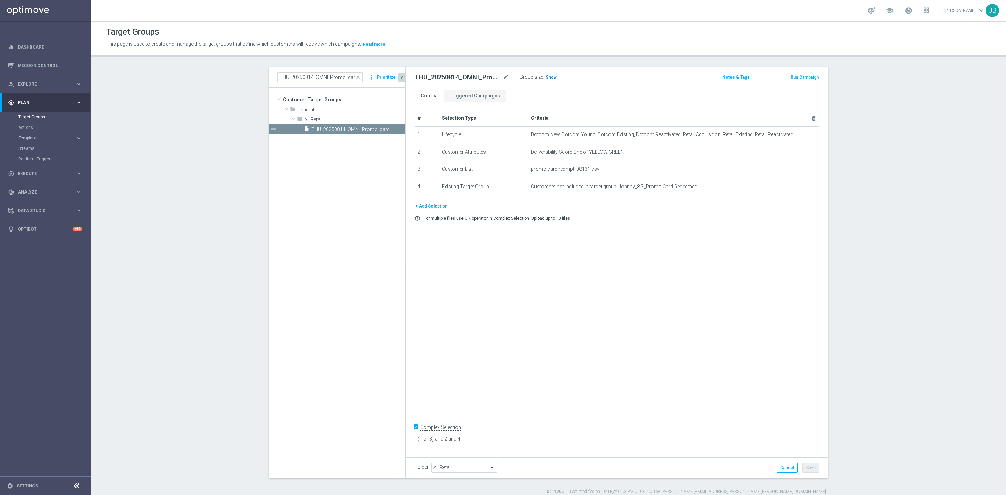
click at [546, 77] on span "Show" at bounding box center [551, 77] width 11 height 5
click at [355, 77] on span "close" at bounding box center [358, 77] width 6 height 6
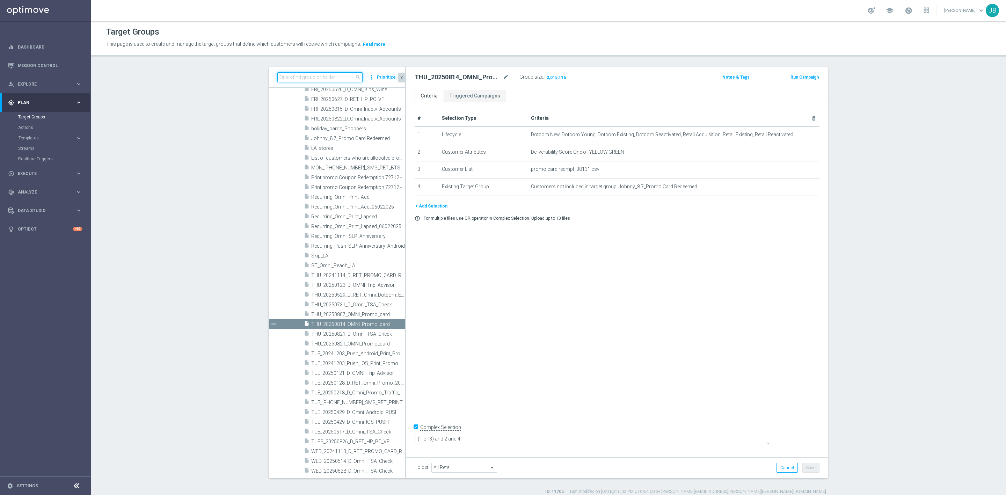
click at [322, 76] on input at bounding box center [319, 77] width 85 height 10
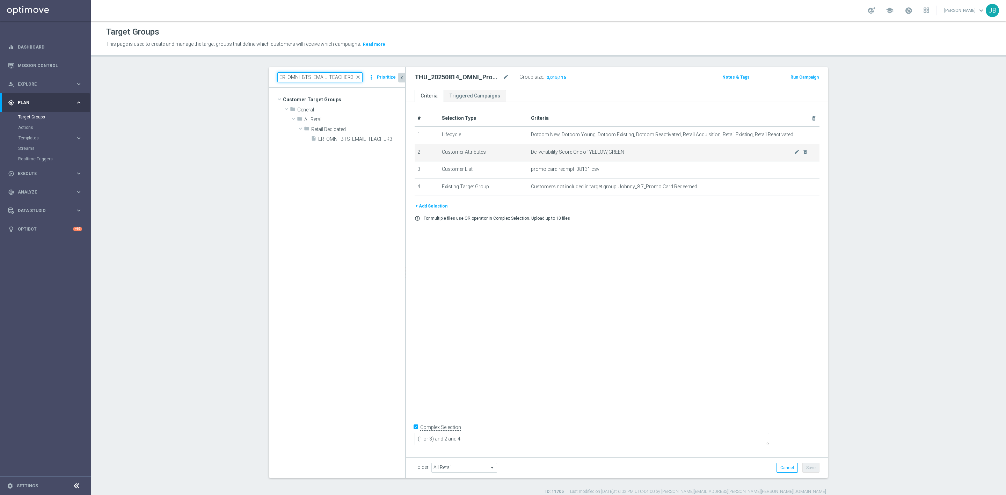
scroll to position [0, 0]
click at [359, 136] on span "ER_OMNI_BTS_EMAIL_TEACHER3" at bounding box center [353, 139] width 71 height 6
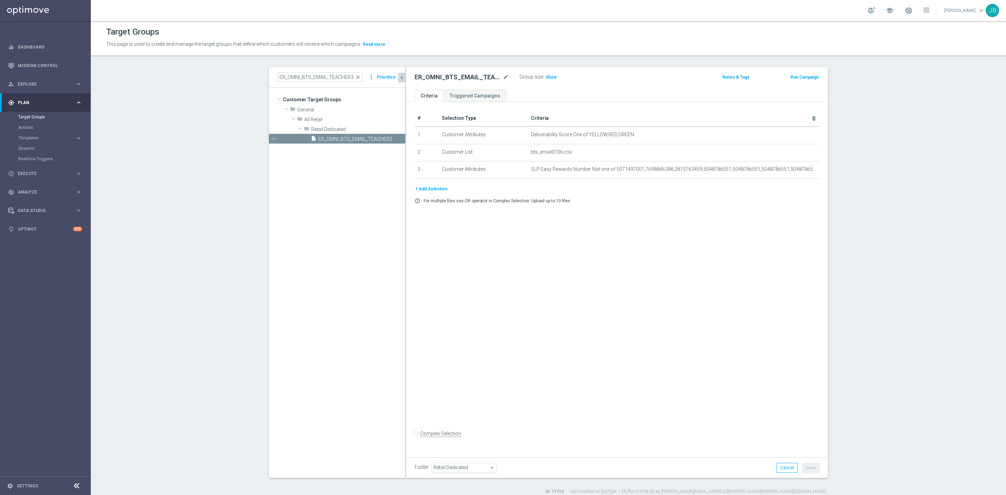
drag, startPoint x: 355, startPoint y: 78, endPoint x: 322, endPoint y: 77, distance: 33.2
click at [355, 78] on span "close" at bounding box center [358, 77] width 6 height 6
click at [321, 76] on input at bounding box center [319, 77] width 85 height 10
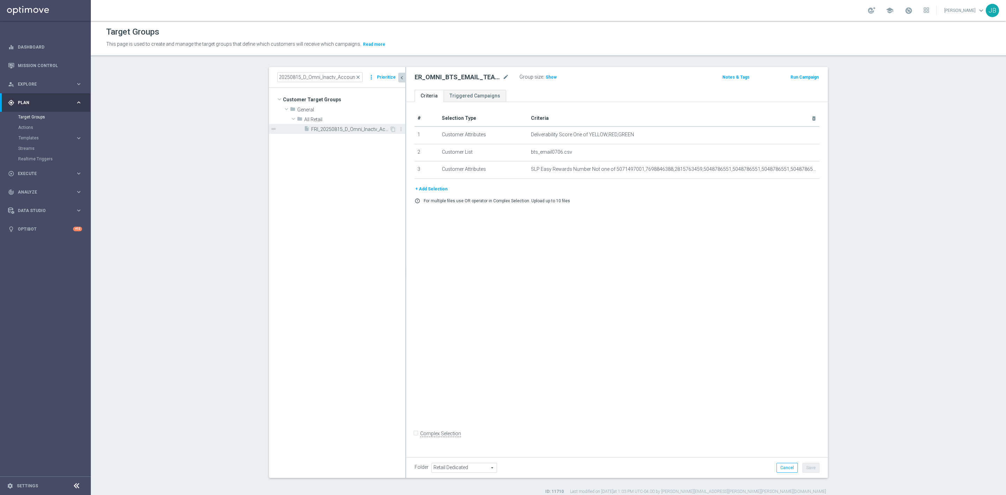
click at [340, 131] on span "FRI_20250815_D_Omni_Inactv_Accounts" at bounding box center [350, 129] width 78 height 6
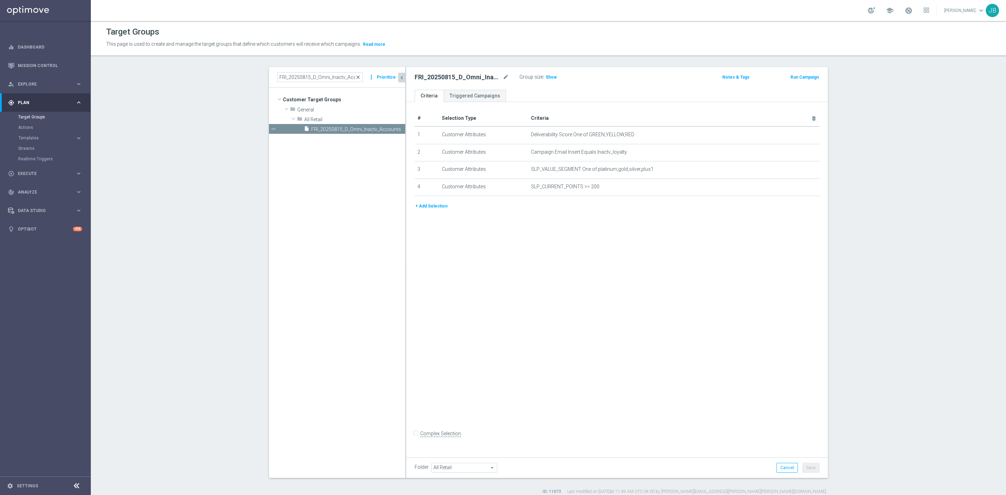
click at [356, 77] on span "close" at bounding box center [358, 77] width 6 height 6
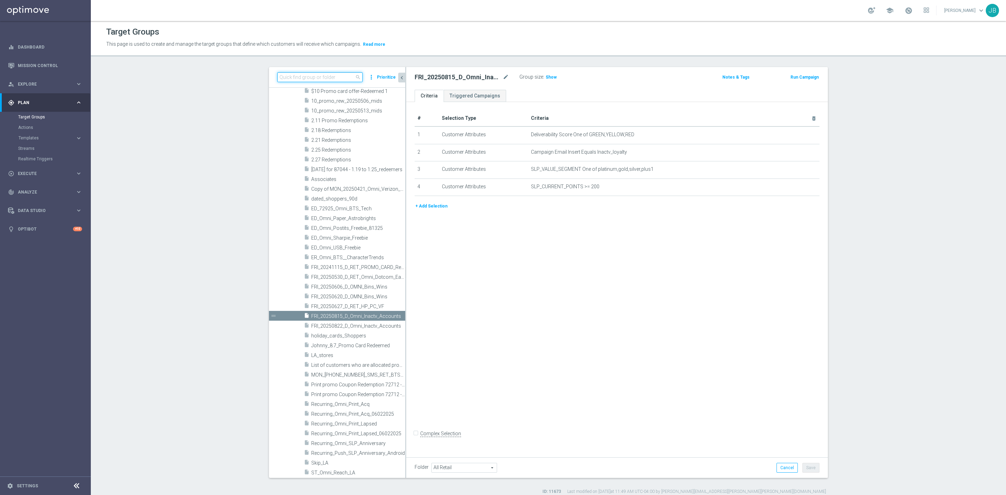
click at [322, 77] on input at bounding box center [319, 77] width 85 height 10
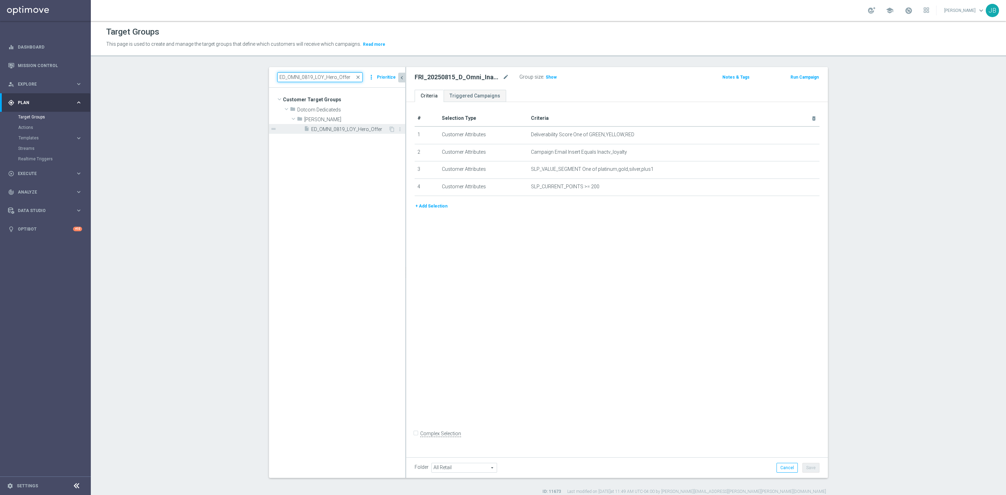
scroll to position [0, 0]
click at [332, 132] on span "ED_OMNI_0819_LOY_Hero_Offer" at bounding box center [349, 129] width 77 height 6
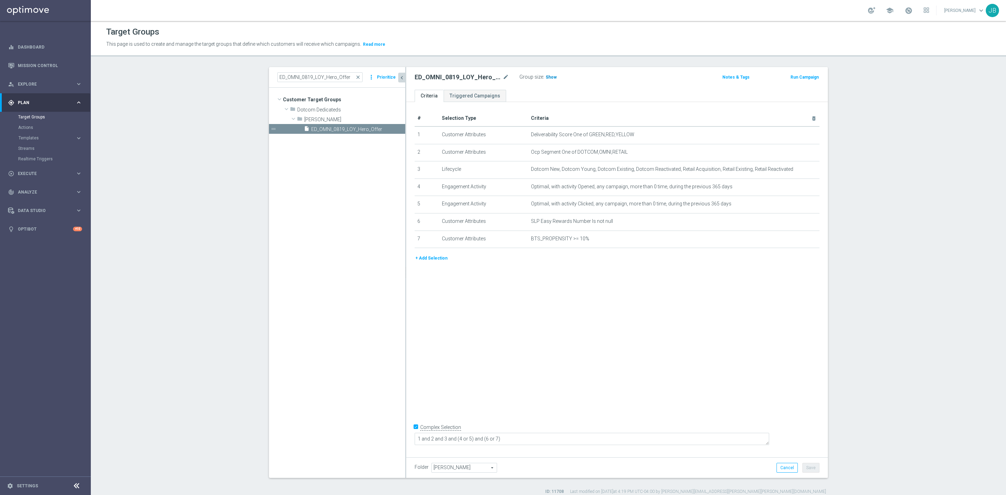
click at [546, 76] on span "Show" at bounding box center [551, 77] width 11 height 5
click at [794, 153] on icon "mode_edit" at bounding box center [797, 152] width 6 height 6
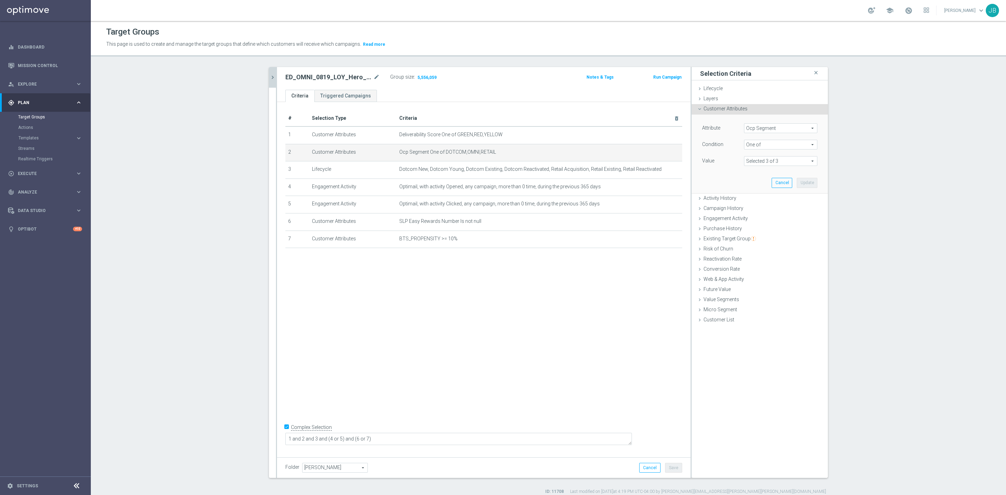
click at [780, 128] on span "Ocp Segment" at bounding box center [781, 128] width 73 height 9
click at [780, 128] on input "search" at bounding box center [780, 128] width 73 height 10
click at [775, 155] on span "OCP_Simple_12m" at bounding box center [781, 157] width 66 height 6
click at [762, 145] on span "Equals" at bounding box center [781, 144] width 73 height 9
click at [755, 236] on span "One of" at bounding box center [781, 237] width 66 height 6
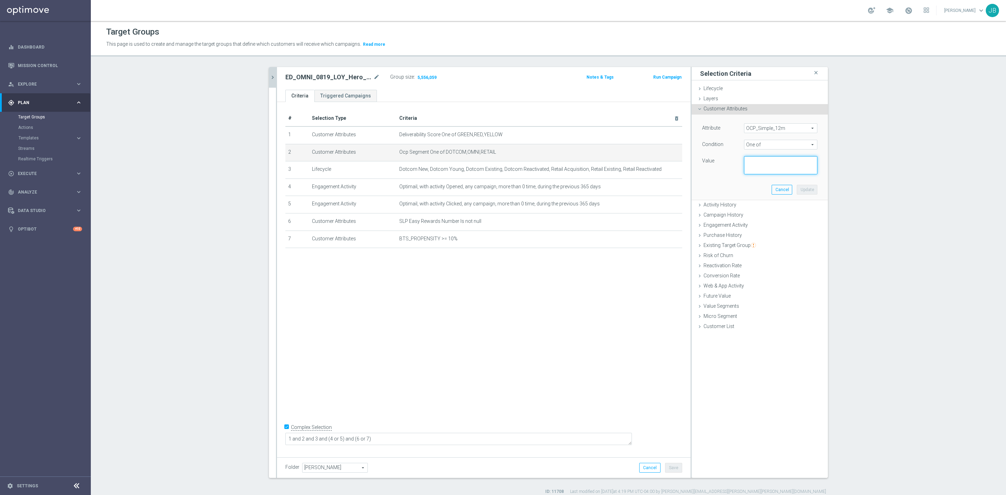
click at [750, 165] on textarea at bounding box center [780, 165] width 73 height 18
click at [751, 162] on textarea at bounding box center [780, 165] width 73 height 18
click at [806, 190] on button "Update" at bounding box center [807, 190] width 21 height 10
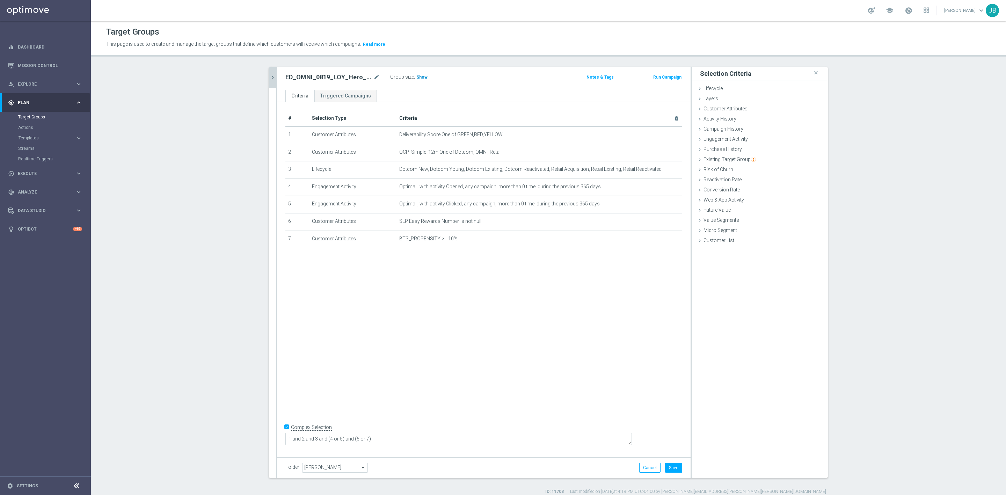
click at [418, 77] on span "Show" at bounding box center [422, 77] width 11 height 5
click at [269, 77] on icon "chevron_right" at bounding box center [272, 77] width 7 height 7
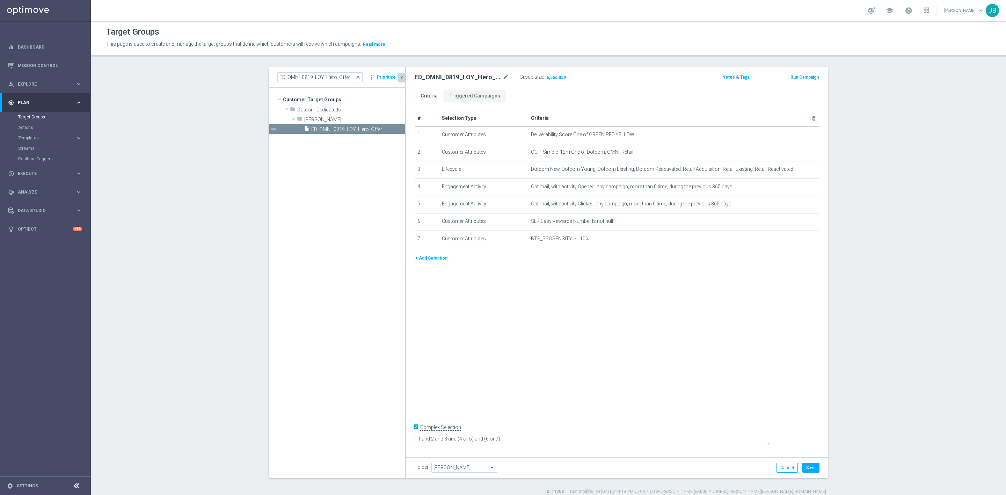
click at [358, 76] on span "close" at bounding box center [358, 77] width 6 height 6
click at [325, 77] on input at bounding box center [319, 77] width 85 height 10
click at [353, 129] on span "Resend_ER_OMNI_NEW_AND_TRENDING_GY" at bounding box center [350, 129] width 78 height 6
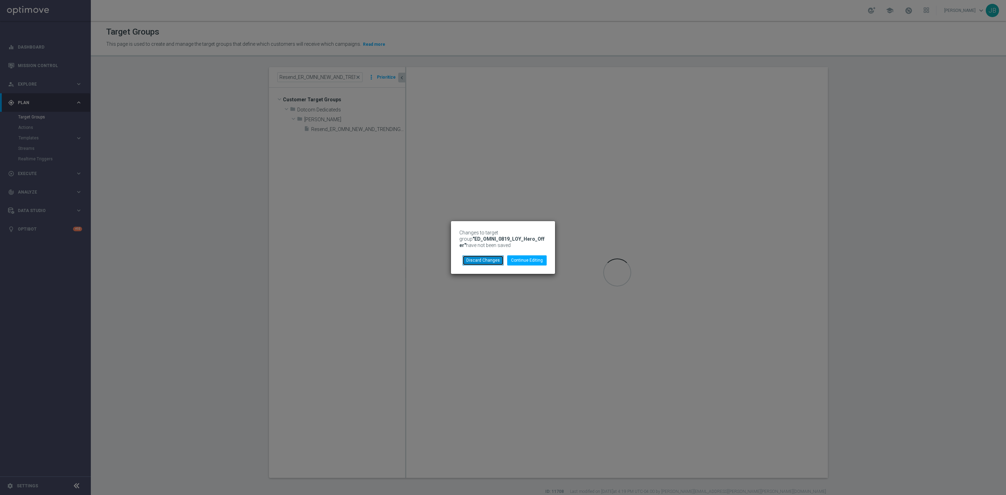
click at [481, 264] on button "Discard Changes" at bounding box center [483, 260] width 41 height 10
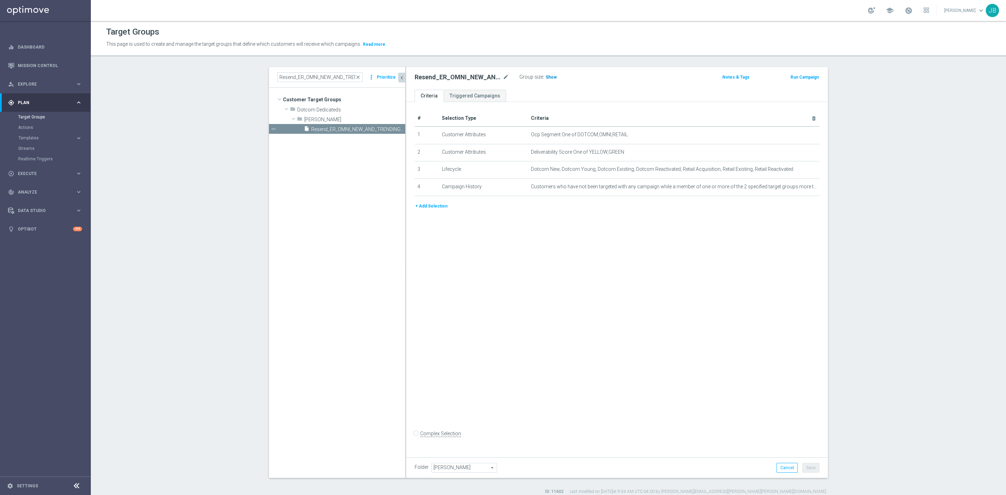
click at [546, 76] on span "Show" at bounding box center [551, 77] width 11 height 5
click at [794, 134] on icon "mode_edit" at bounding box center [797, 135] width 6 height 6
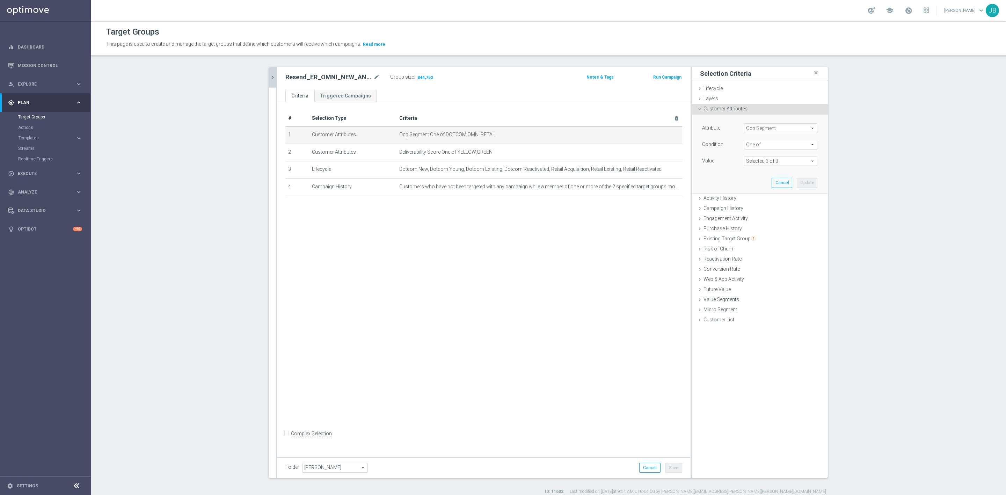
click at [775, 129] on span "Ocp Segment" at bounding box center [781, 128] width 73 height 9
click at [775, 129] on input "search" at bounding box center [780, 128] width 73 height 10
click at [779, 153] on label "OCP_Simple_12m" at bounding box center [780, 156] width 73 height 9
click at [764, 144] on span "Equals" at bounding box center [781, 144] width 73 height 9
click at [759, 236] on span "One of" at bounding box center [781, 237] width 66 height 6
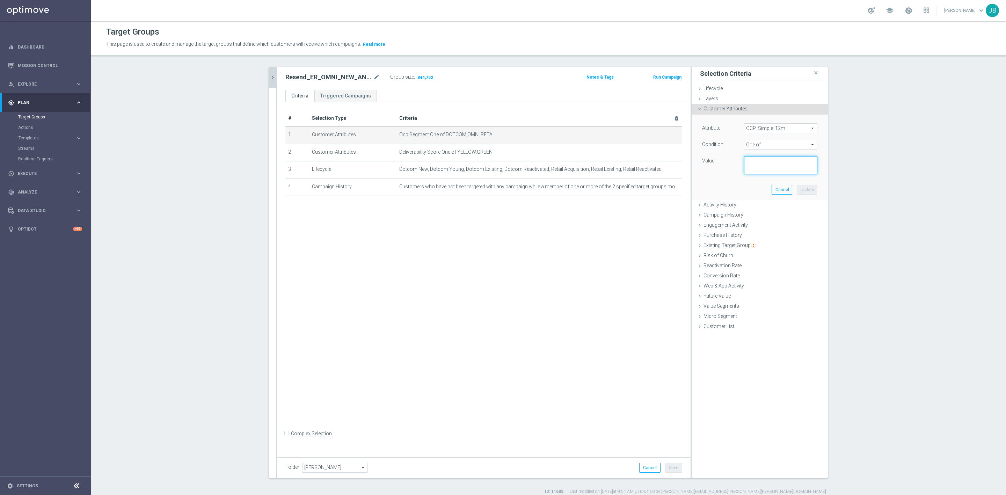
click at [755, 168] on textarea at bounding box center [780, 165] width 73 height 18
click at [755, 164] on textarea at bounding box center [780, 165] width 73 height 18
click at [802, 191] on button "Update" at bounding box center [807, 190] width 21 height 10
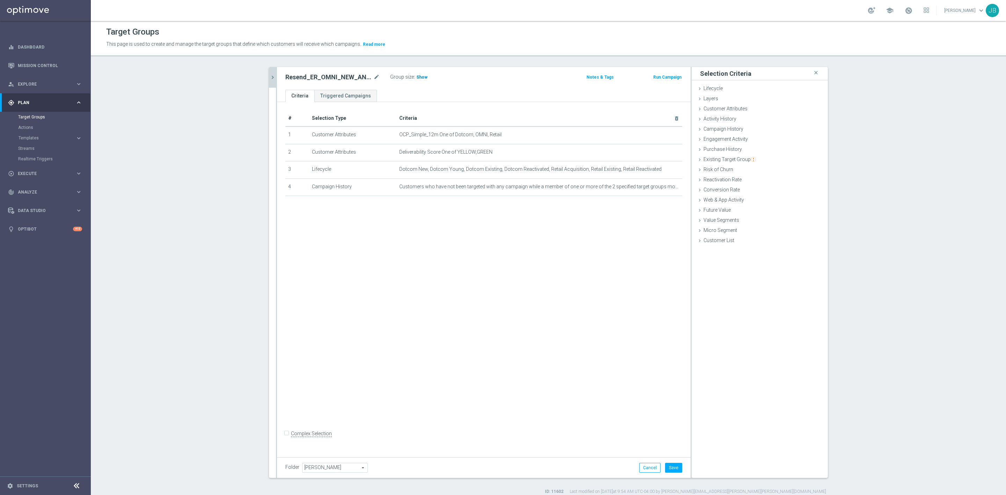
click at [419, 77] on span "Show" at bounding box center [422, 77] width 11 height 5
click at [270, 73] on button "chevron_right" at bounding box center [272, 77] width 7 height 21
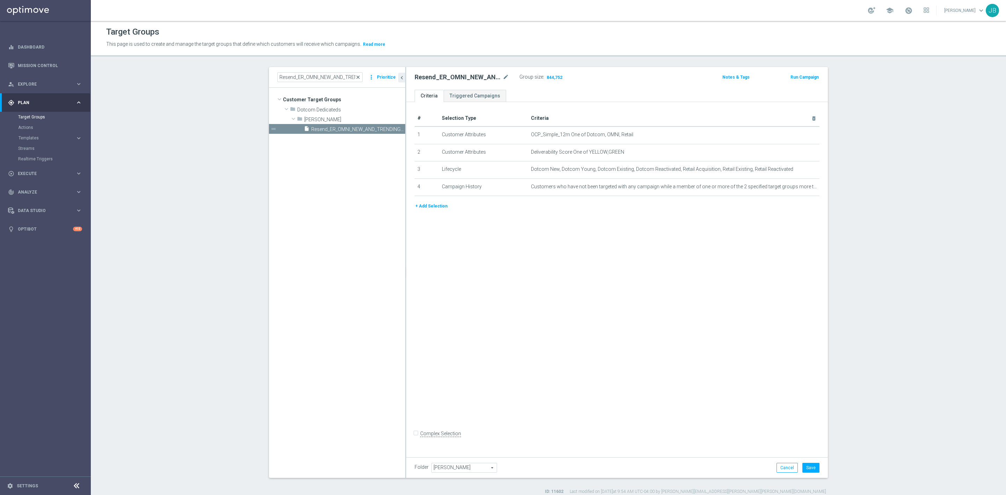
click at [356, 78] on span "close" at bounding box center [358, 77] width 6 height 6
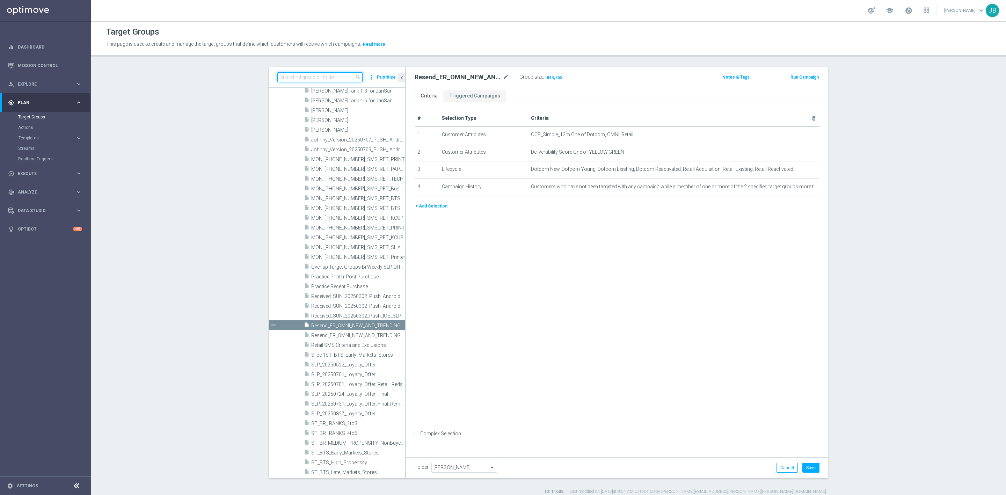
click at [297, 80] on input at bounding box center [319, 77] width 85 height 10
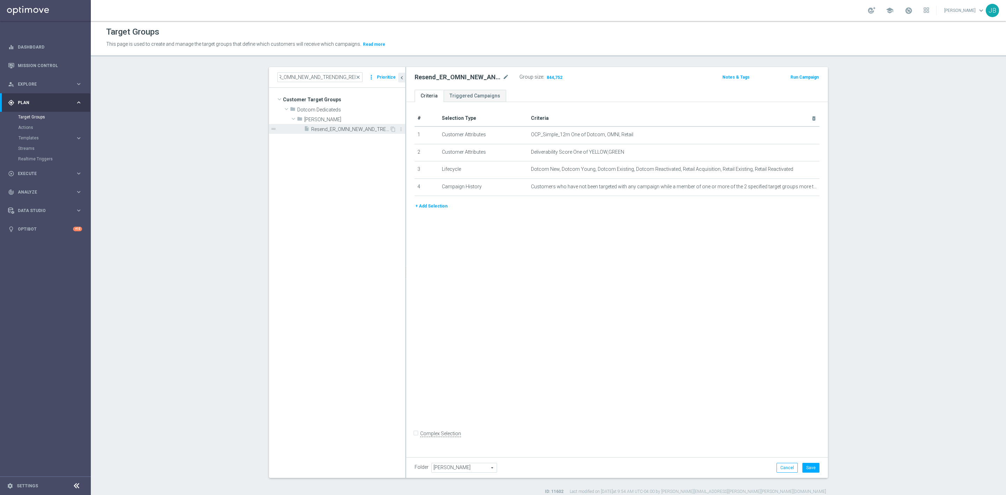
scroll to position [0, 0]
click at [326, 127] on span "Resend_ER_OMNI_NEW_AND_TRENDING_RED" at bounding box center [350, 129] width 78 height 6
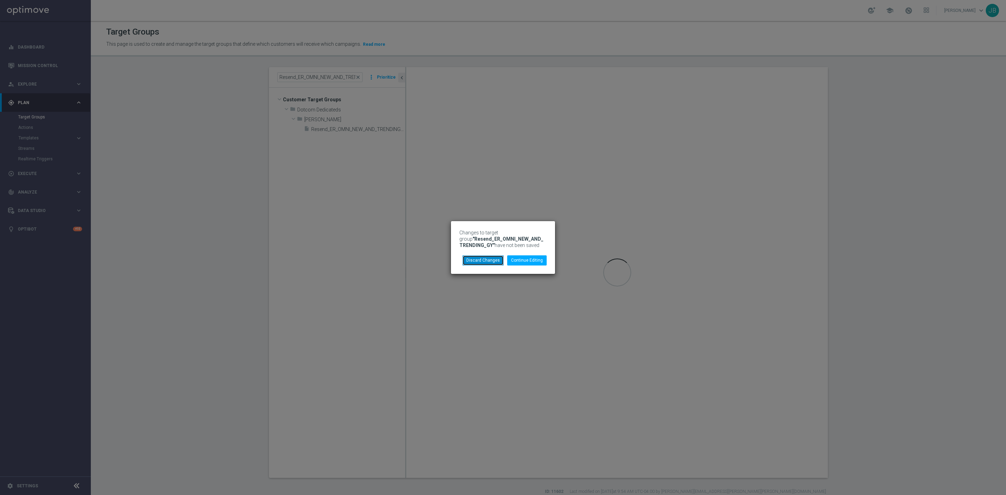
click at [486, 259] on button "Discard Changes" at bounding box center [483, 260] width 41 height 10
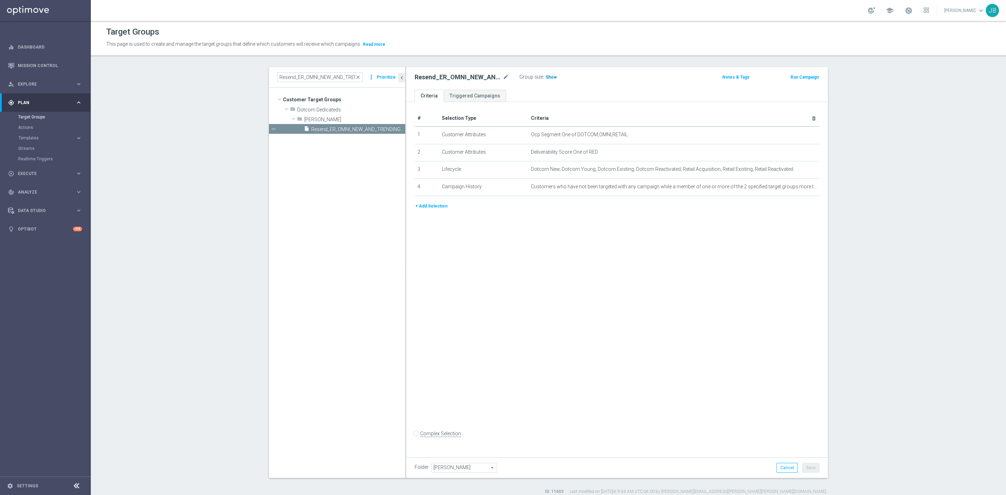
click at [546, 78] on span "Show" at bounding box center [551, 77] width 11 height 5
click at [794, 135] on icon "mode_edit" at bounding box center [797, 135] width 6 height 6
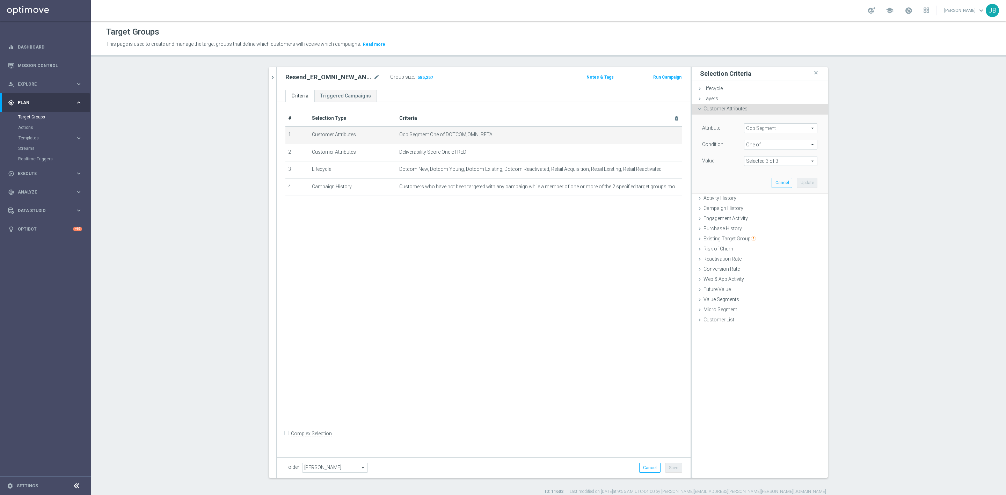
click at [778, 131] on span "Ocp Segment" at bounding box center [781, 128] width 73 height 9
click at [778, 130] on input "search" at bounding box center [780, 128] width 73 height 10
click at [769, 154] on span "OCP_Simple_12m" at bounding box center [781, 157] width 66 height 6
click at [762, 144] on span "Equals" at bounding box center [781, 144] width 73 height 9
click at [751, 234] on span "One of" at bounding box center [781, 237] width 66 height 6
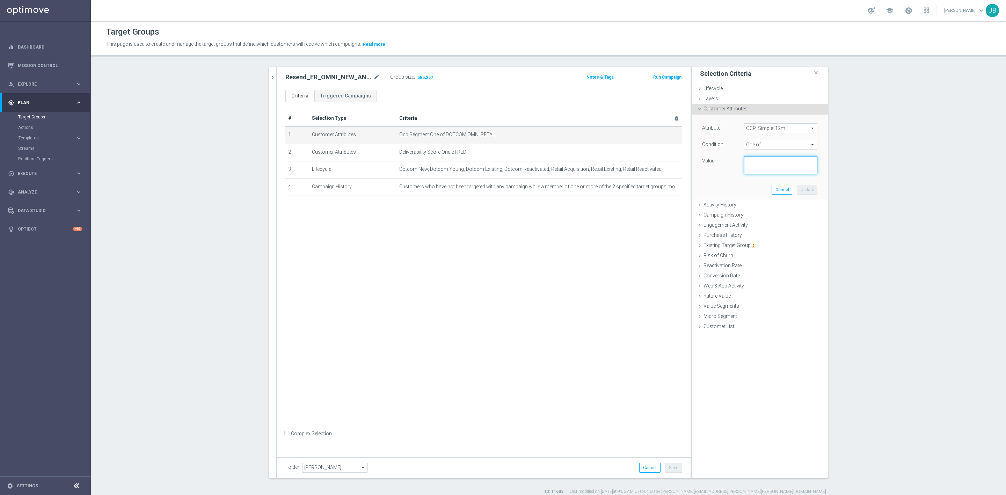
click at [759, 161] on textarea at bounding box center [780, 165] width 73 height 18
click at [799, 190] on button "Update" at bounding box center [807, 190] width 21 height 10
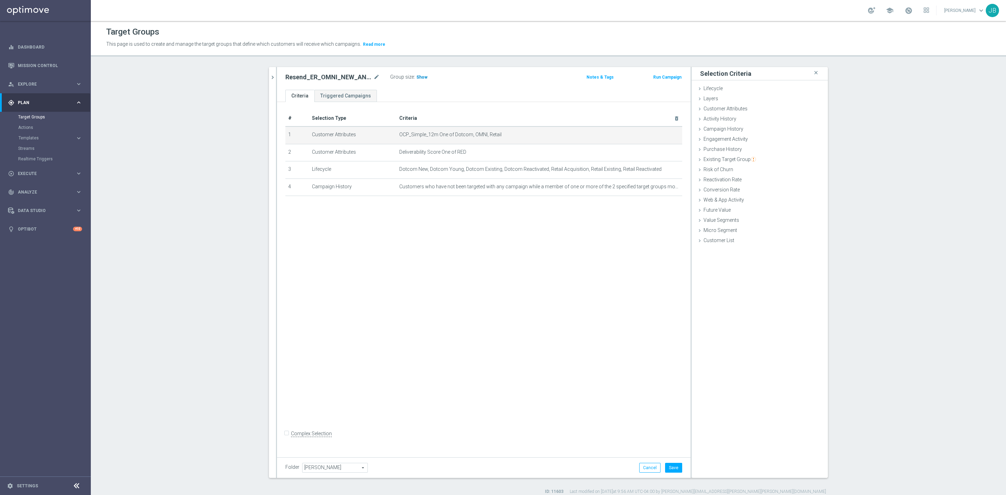
click at [417, 79] on span "Show" at bounding box center [422, 77] width 11 height 5
click at [647, 469] on button "Cancel" at bounding box center [649, 468] width 21 height 10
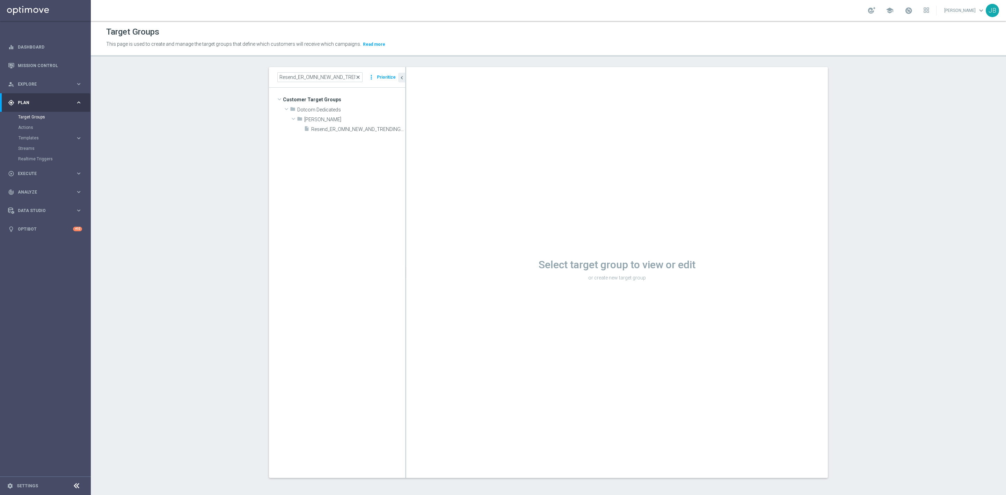
click at [356, 77] on span "close" at bounding box center [358, 77] width 6 height 6
click at [318, 74] on input at bounding box center [319, 77] width 85 height 10
click at [333, 132] on div "insert_drive_file THU_20250821_D_Omni_TSA_Check" at bounding box center [347, 129] width 86 height 10
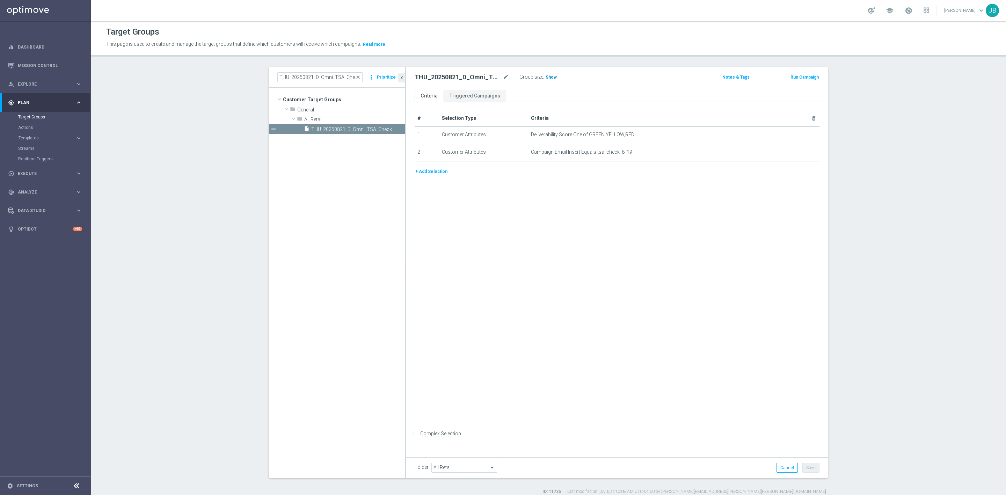
click at [547, 78] on span "Show" at bounding box center [551, 77] width 11 height 5
click at [768, 214] on div "# Selection Type Criteria delete_forever 1 Customer Attributes Deliverability S…" at bounding box center [617, 278] width 422 height 352
click at [355, 77] on span "close" at bounding box center [358, 77] width 6 height 6
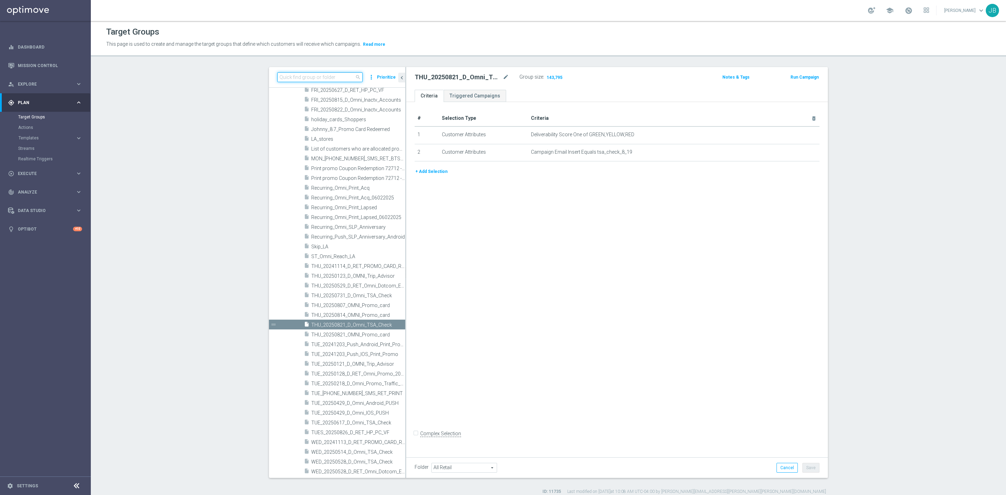
click at [337, 79] on input at bounding box center [319, 77] width 85 height 10
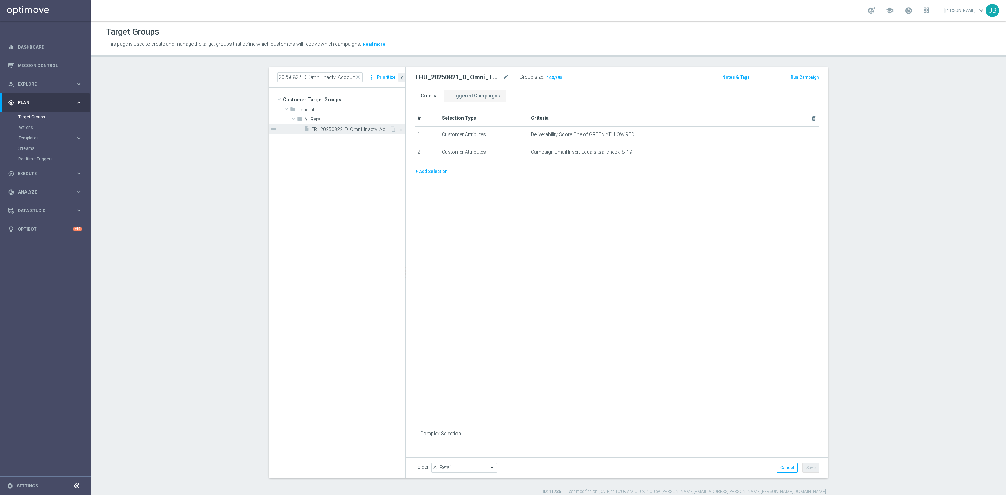
scroll to position [0, 0]
click at [340, 128] on span "FRI_20250822_D_Omni_Inactv_Accounts" at bounding box center [350, 129] width 78 height 6
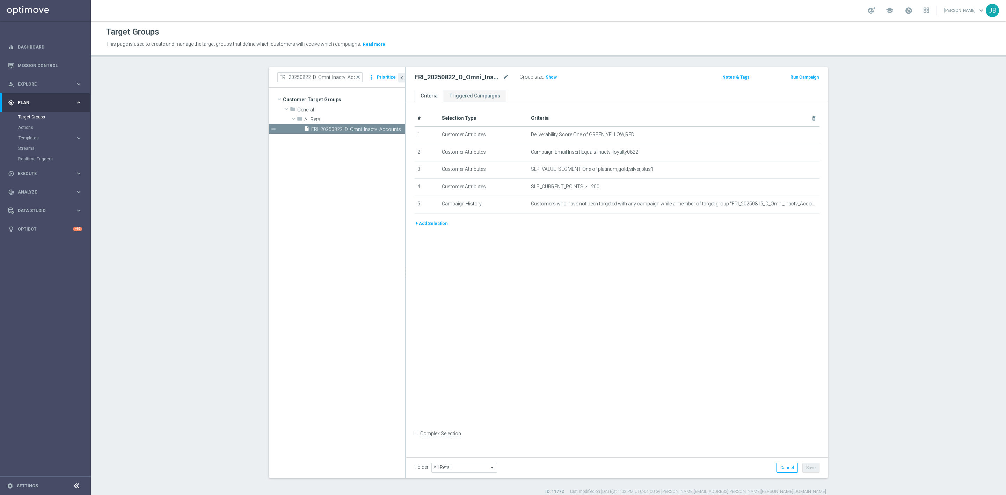
click at [355, 75] on span "close" at bounding box center [358, 77] width 6 height 6
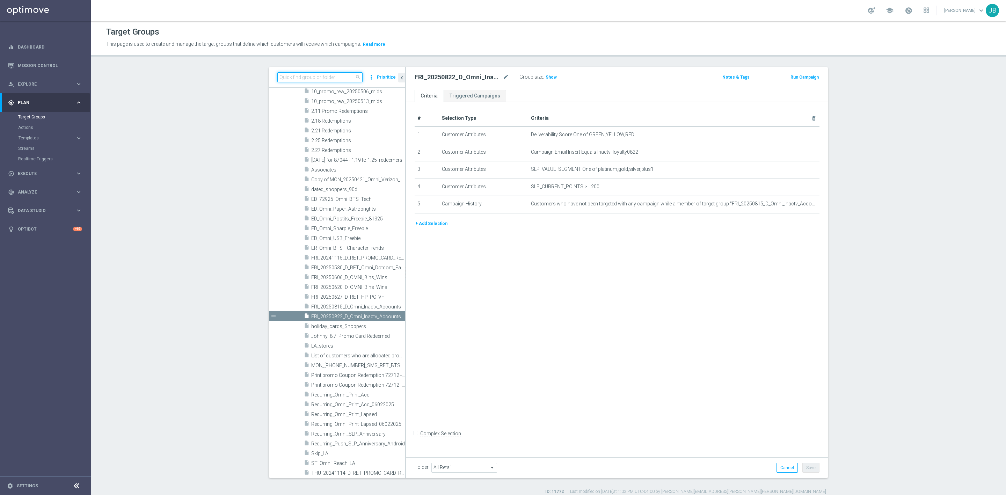
click at [317, 77] on input at bounding box center [319, 77] width 85 height 10
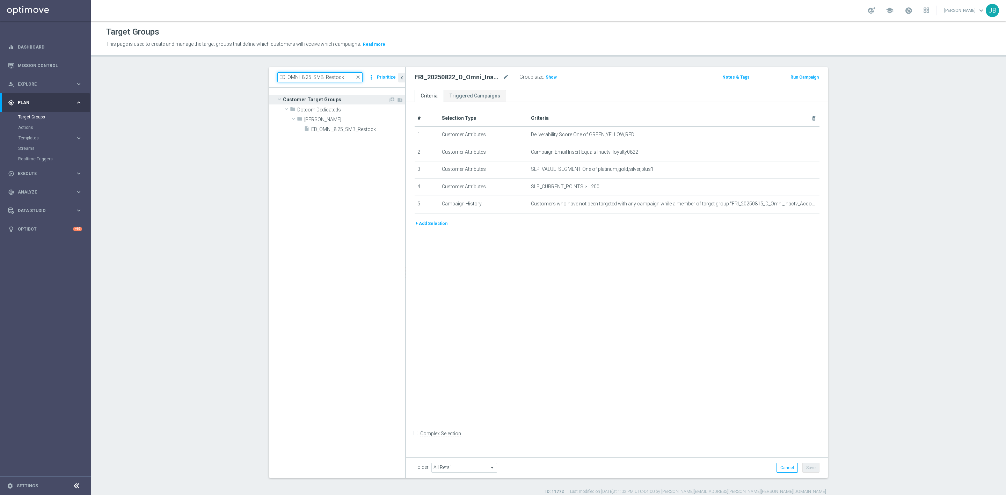
scroll to position [0, 0]
click at [350, 130] on span "ED_OMNI_8.25_SMB_Restock" at bounding box center [349, 129] width 77 height 6
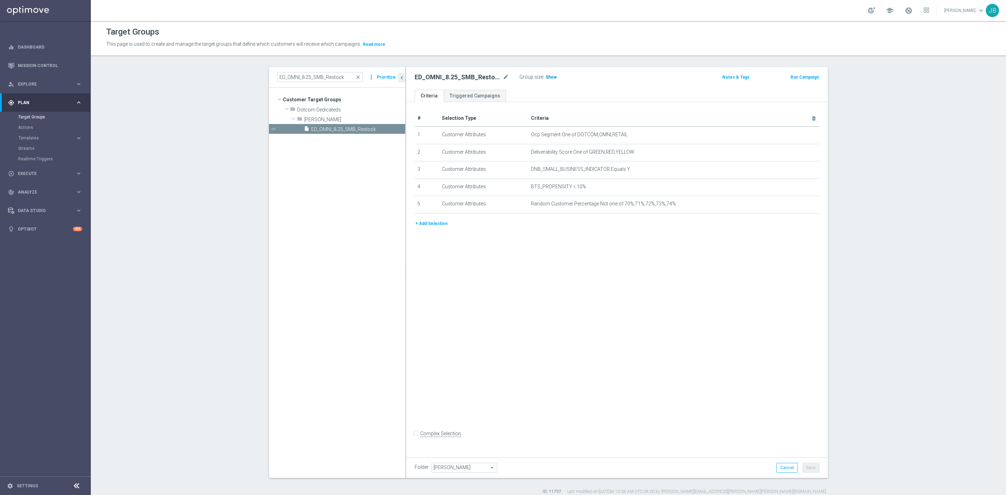
click at [548, 77] on span "Show" at bounding box center [551, 77] width 11 height 5
click at [794, 133] on icon "mode_edit" at bounding box center [797, 135] width 6 height 6
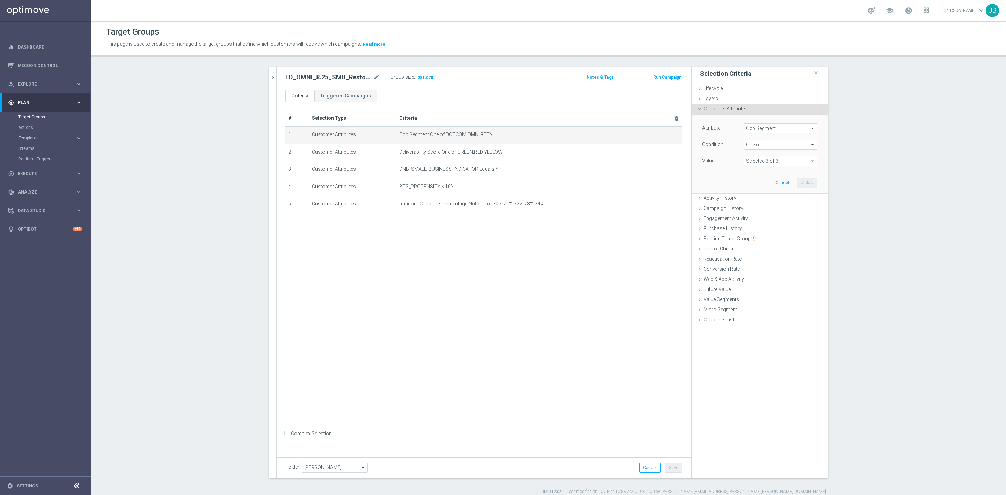
click at [795, 160] on span at bounding box center [781, 161] width 73 height 9
click at [783, 127] on span "Ocp Segment" at bounding box center [781, 128] width 73 height 9
click at [764, 132] on input "search" at bounding box center [780, 128] width 73 height 10
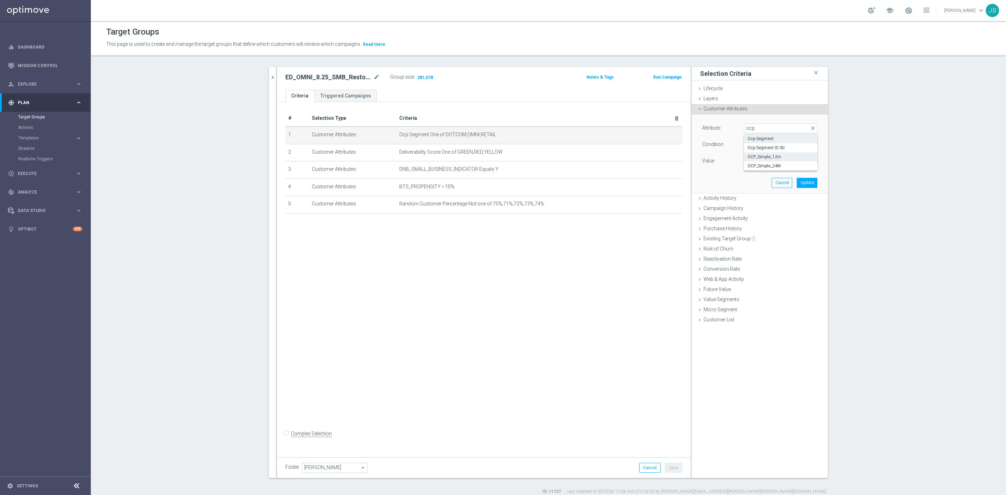
click at [770, 158] on span "OCP_Simple_12m" at bounding box center [781, 157] width 66 height 6
click at [762, 145] on span "Equals" at bounding box center [781, 144] width 73 height 9
click at [759, 233] on label "One of" at bounding box center [780, 236] width 73 height 9
click at [760, 162] on textarea at bounding box center [780, 165] width 73 height 18
click at [750, 159] on textarea at bounding box center [780, 166] width 73 height 18
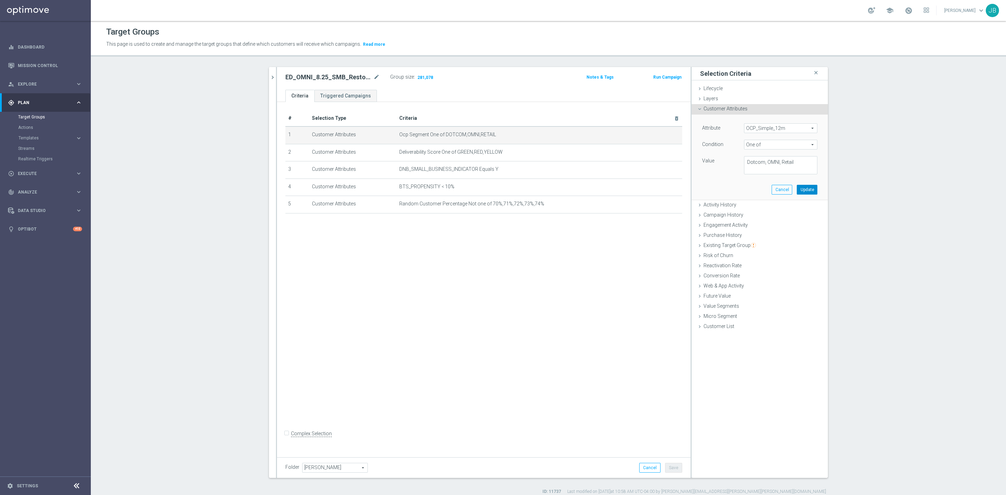
click at [803, 192] on button "Update" at bounding box center [807, 190] width 21 height 10
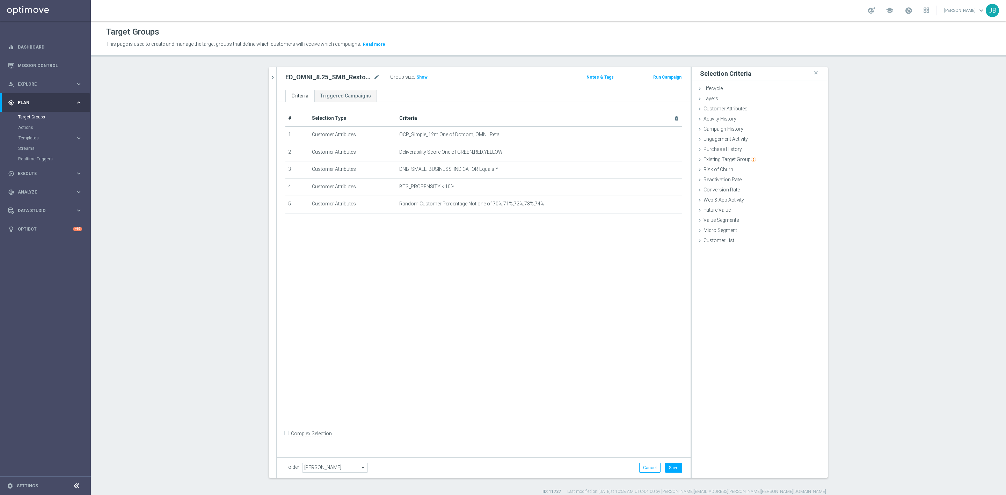
click at [415, 73] on div "Group size : Show" at bounding box center [425, 76] width 70 height 8
click at [417, 80] on span "Show" at bounding box center [422, 77] width 11 height 5
click at [645, 466] on button "Cancel" at bounding box center [649, 468] width 21 height 10
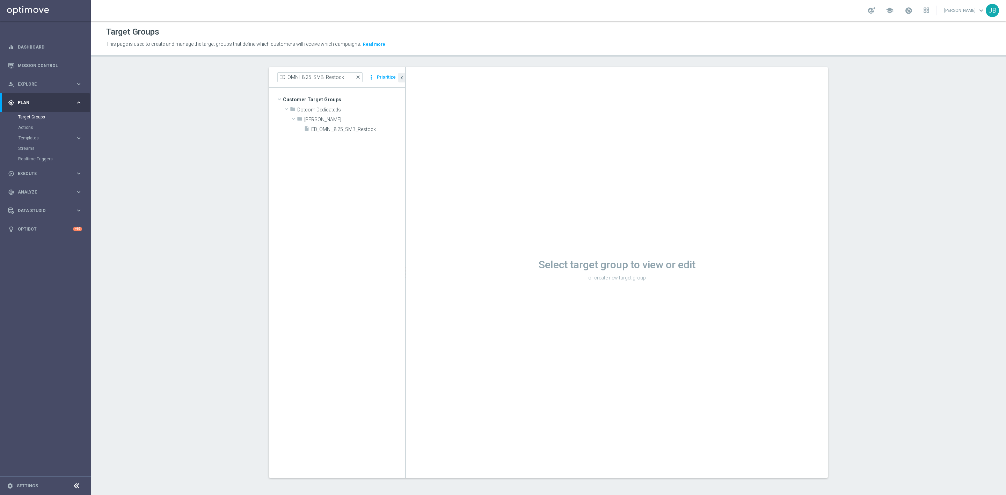
click at [356, 79] on span "close" at bounding box center [358, 77] width 6 height 6
click at [324, 79] on input at bounding box center [319, 77] width 85 height 10
click at [321, 131] on span "TUES_20250826_D_RET_HP_PC_VF" at bounding box center [350, 129] width 78 height 6
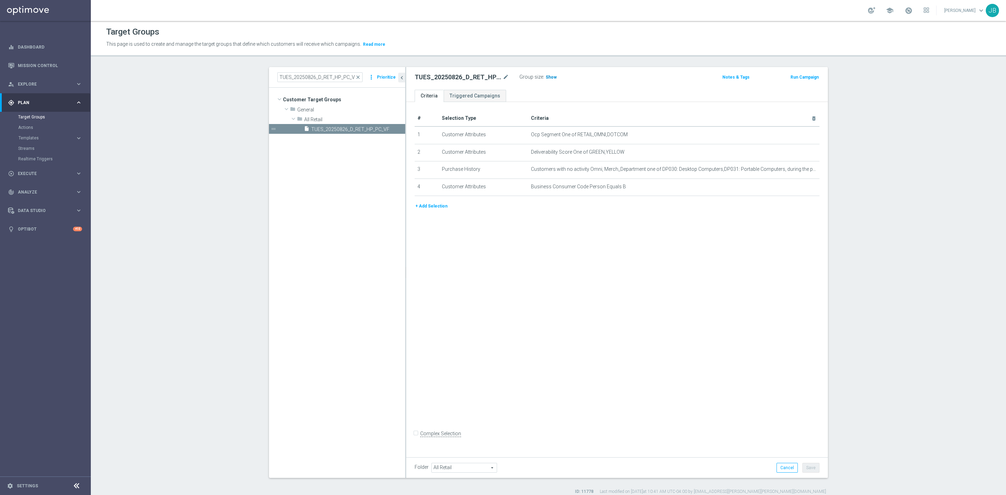
click at [546, 79] on span "Show" at bounding box center [551, 77] width 11 height 5
click at [779, 170] on span "Customers with no activity Omni, Merch_Department one of DP030: Desktop Compute…" at bounding box center [662, 169] width 263 height 6
click at [662, 323] on div "# Selection Type Criteria delete_forever 1 Customer Attributes Ocp Segment One …" at bounding box center [617, 278] width 422 height 352
click at [794, 135] on icon "mode_edit" at bounding box center [797, 135] width 6 height 6
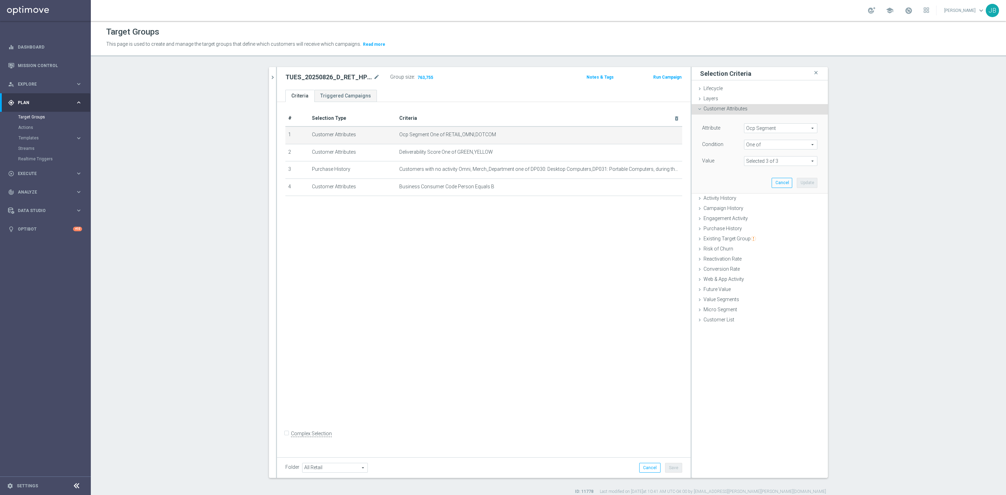
click at [782, 129] on span "Ocp Segment" at bounding box center [781, 128] width 73 height 9
click at [782, 129] on input "search" at bounding box center [780, 128] width 73 height 10
click at [777, 155] on span "OCP_Simple_12m" at bounding box center [781, 157] width 66 height 6
click at [766, 140] on span "Equals" at bounding box center [781, 144] width 73 height 9
click at [757, 235] on span "One of" at bounding box center [781, 237] width 66 height 6
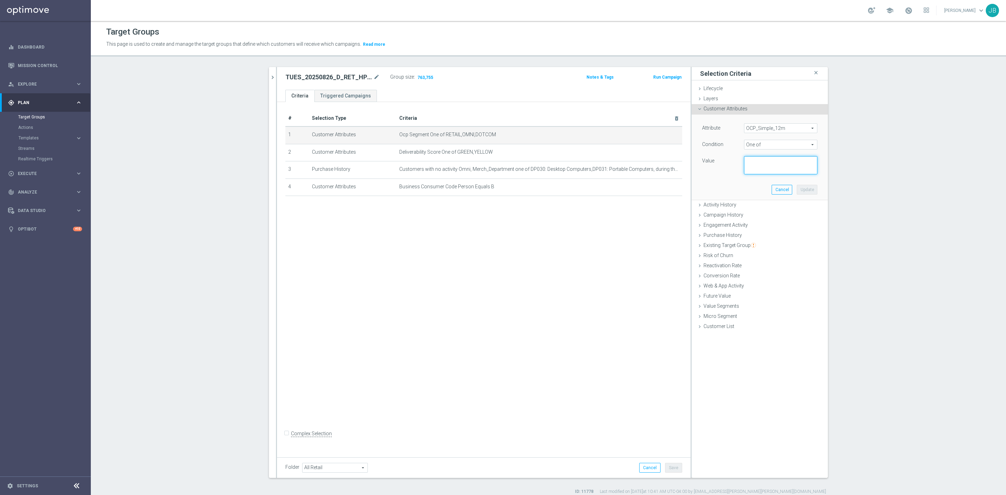
click at [757, 161] on textarea at bounding box center [780, 165] width 73 height 18
click at [760, 162] on textarea at bounding box center [780, 165] width 73 height 18
click at [805, 190] on button "Update" at bounding box center [807, 190] width 21 height 10
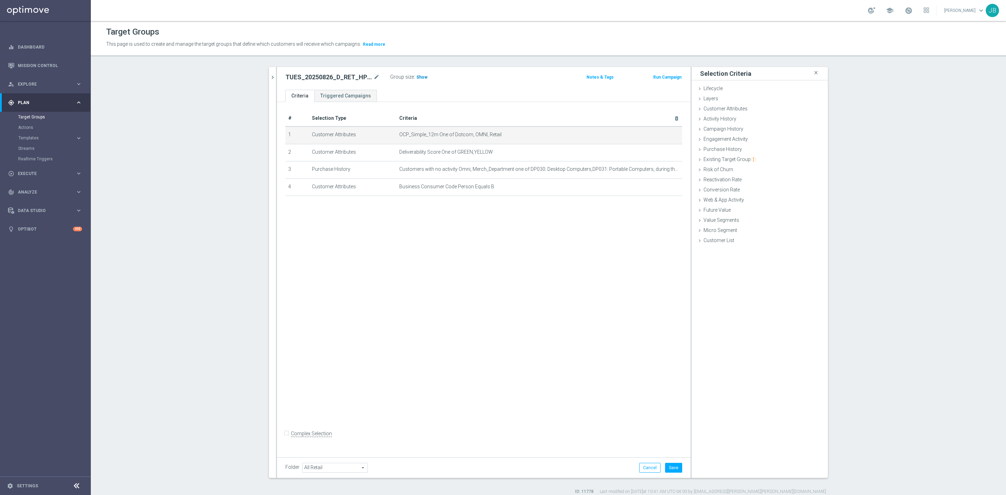
click at [421, 78] on span "Show" at bounding box center [422, 77] width 11 height 5
click at [640, 469] on button "Cancel" at bounding box center [649, 468] width 21 height 10
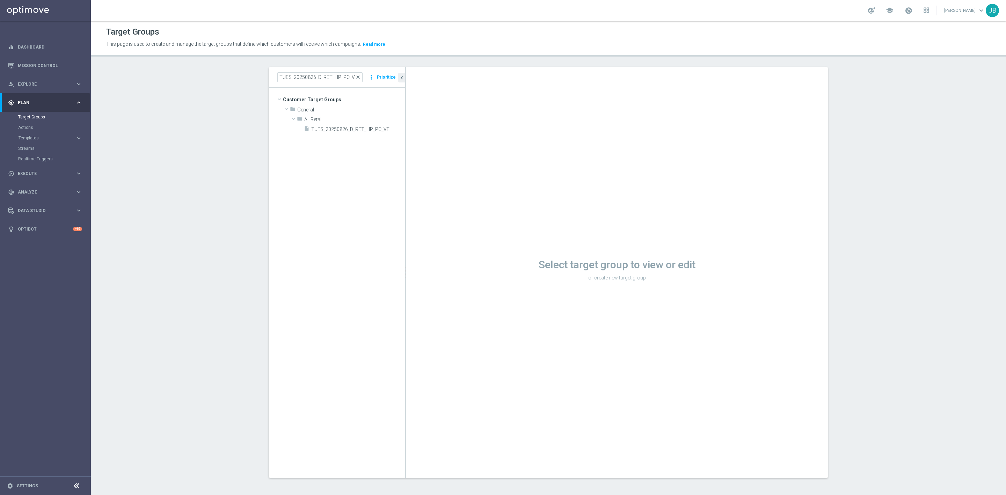
click at [357, 78] on span "close" at bounding box center [358, 77] width 6 height 6
click at [338, 77] on input at bounding box center [319, 77] width 85 height 10
click at [334, 107] on span "Retail Promo BTS Early FY25" at bounding box center [342, 110] width 91 height 6
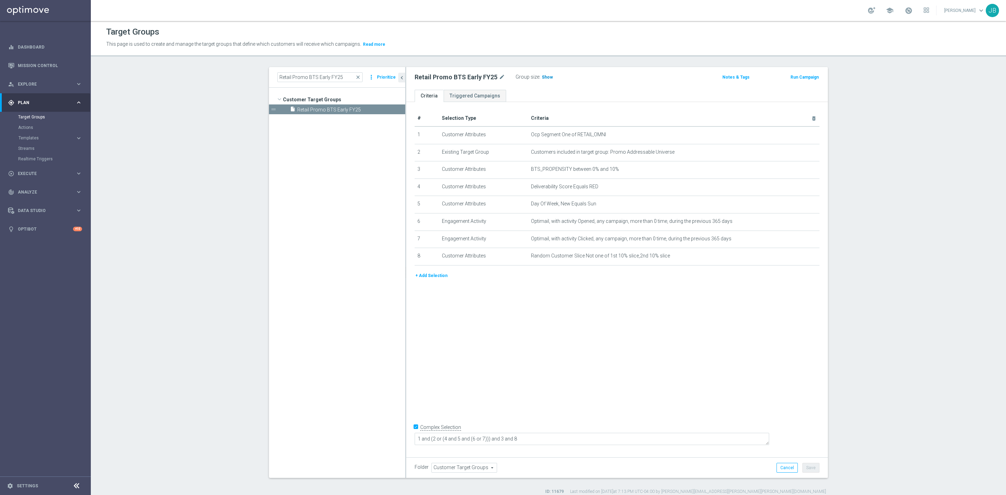
click at [542, 78] on span "Show" at bounding box center [547, 77] width 11 height 5
click at [853, 186] on section "Retail Promo BTS Early FY25 close more_vert Prioritize Customer Target Groups l…" at bounding box center [548, 281] width 915 height 428
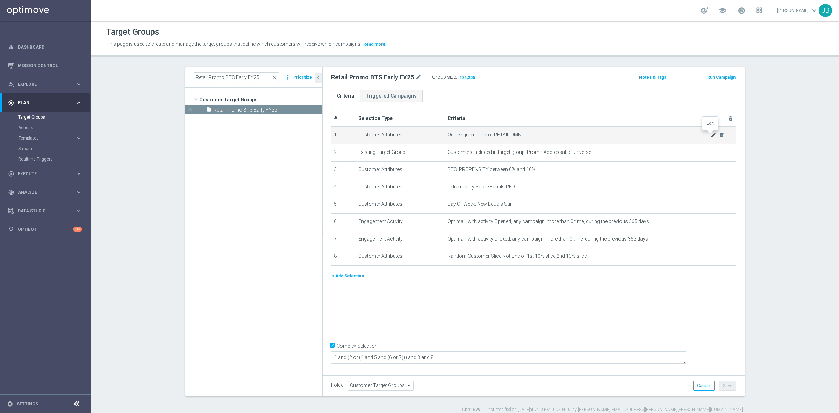
click at [710, 135] on icon "mode_edit" at bounding box center [713, 135] width 6 height 6
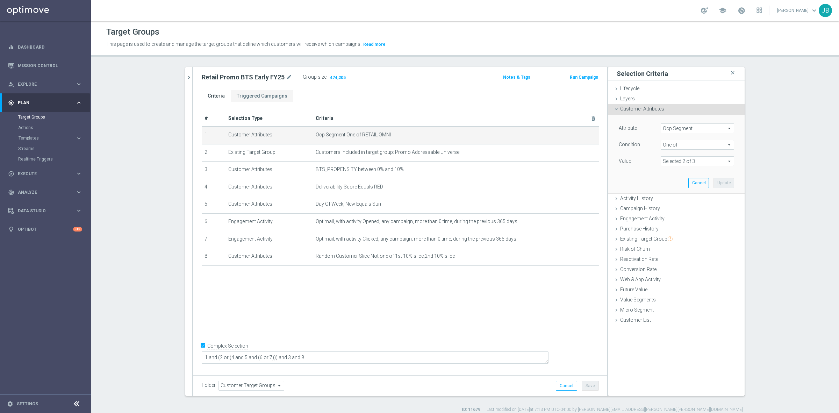
click at [698, 157] on span at bounding box center [697, 161] width 73 height 9
click at [623, 172] on div "Attribute Ocp Segment Ocp Segment arrow_drop_down search Condition One of One o…" at bounding box center [676, 154] width 126 height 78
click at [668, 130] on span "Ocp Segment" at bounding box center [697, 128] width 73 height 9
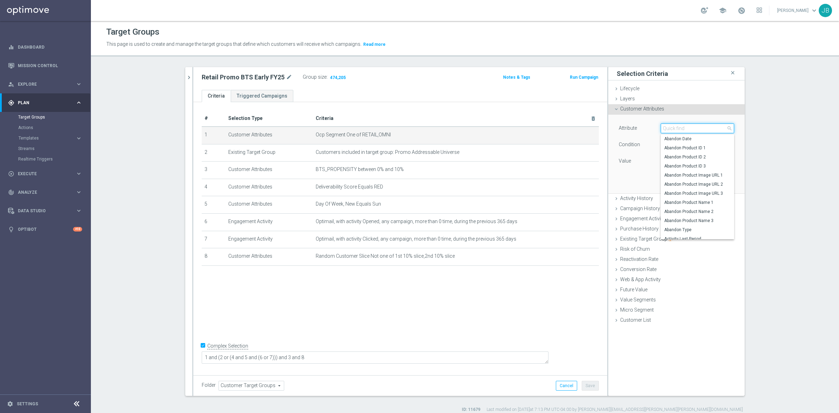
click at [669, 130] on input "search" at bounding box center [696, 128] width 73 height 10
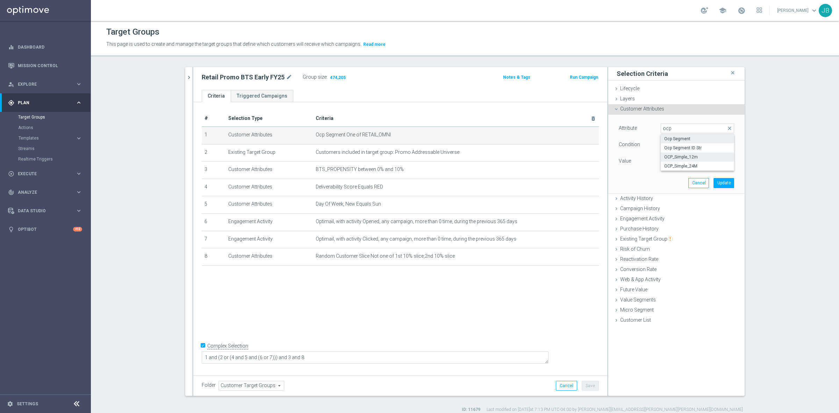
click at [690, 155] on span "OCP_Simple_12m" at bounding box center [697, 157] width 66 height 6
click at [685, 146] on span "Equals" at bounding box center [697, 144] width 73 height 9
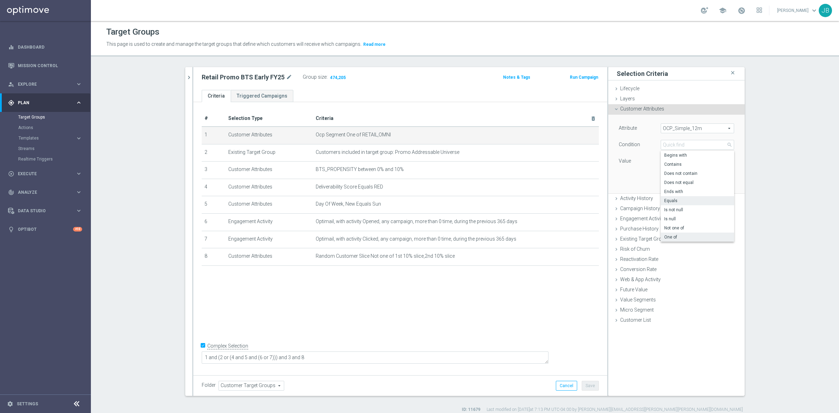
click at [669, 235] on span "One of" at bounding box center [697, 237] width 66 height 6
click at [666, 159] on textarea at bounding box center [696, 165] width 73 height 18
click at [727, 191] on button "Update" at bounding box center [723, 190] width 21 height 10
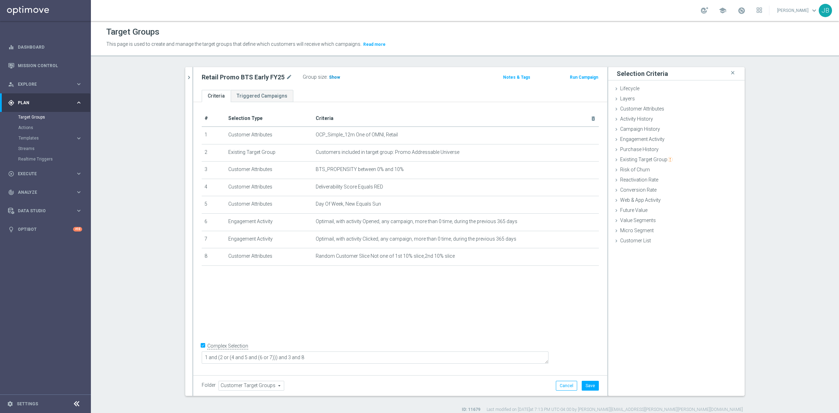
click at [329, 78] on span "Show" at bounding box center [334, 77] width 11 height 5
click at [563, 382] on button "Cancel" at bounding box center [566, 386] width 21 height 10
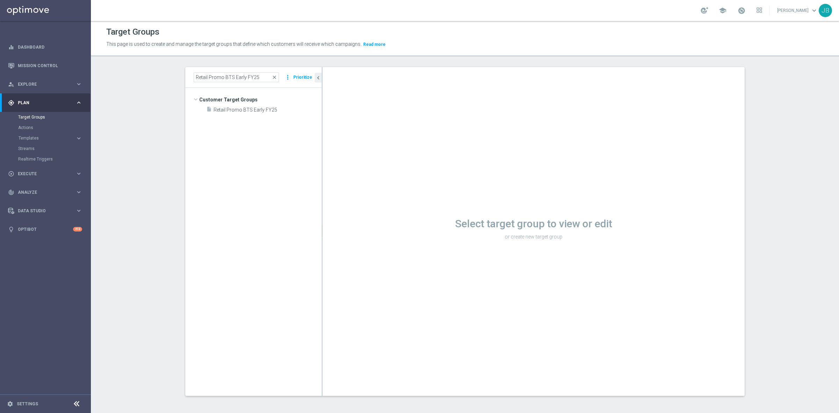
drag, startPoint x: 272, startPoint y: 77, endPoint x: 254, endPoint y: 79, distance: 17.6
click at [272, 77] on span "close" at bounding box center [274, 77] width 6 height 6
click at [237, 79] on input at bounding box center [236, 77] width 85 height 10
click at [258, 147] on span "Retail Promo BTS EARLY Print Customers FY25" at bounding box center [273, 149] width 64 height 6
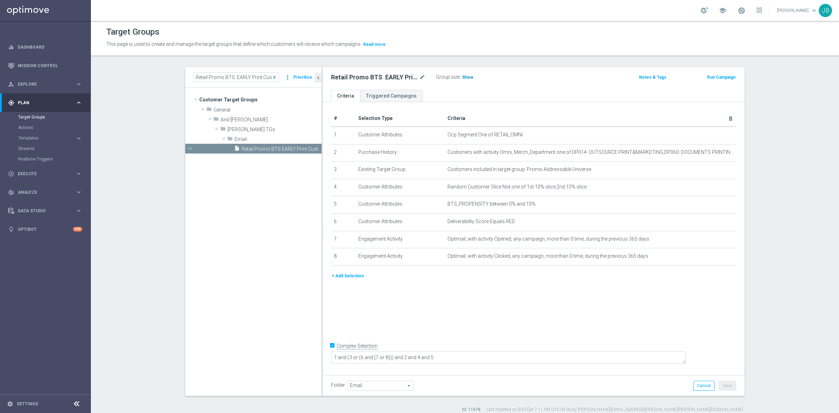
click at [462, 77] on span "Show" at bounding box center [467, 77] width 11 height 5
click at [710, 135] on icon "mode_edit" at bounding box center [713, 135] width 6 height 6
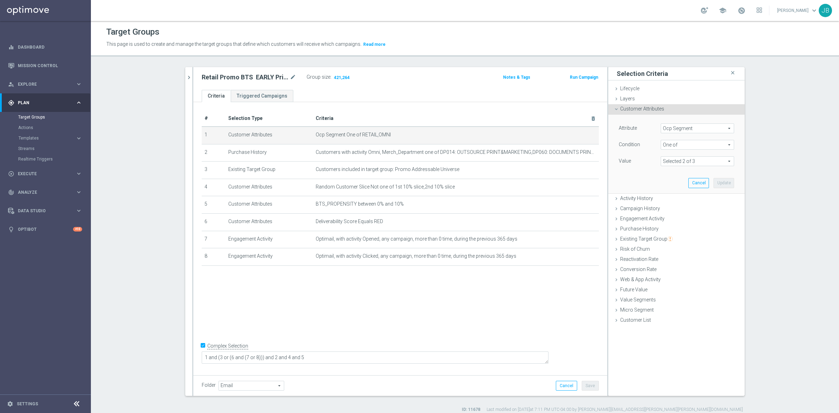
click at [695, 161] on span at bounding box center [697, 161] width 73 height 9
click at [681, 131] on span "Ocp Segment" at bounding box center [697, 128] width 73 height 9
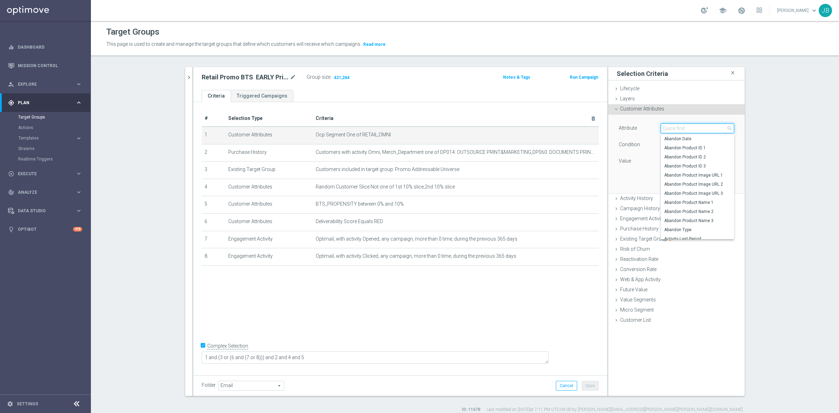
click at [681, 131] on input "search" at bounding box center [696, 128] width 73 height 10
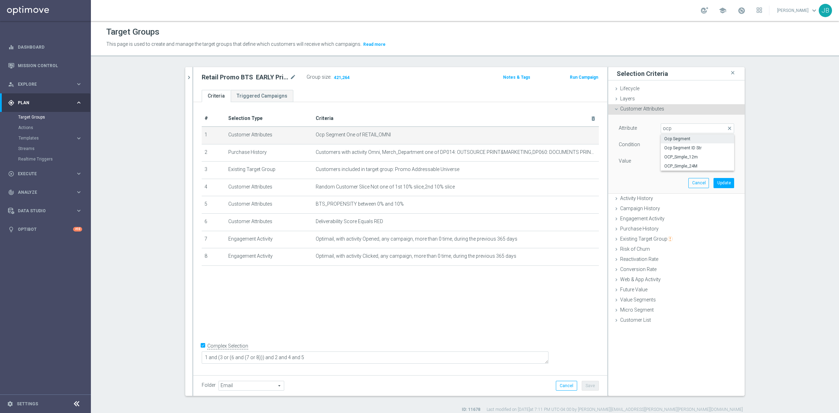
click at [686, 139] on span "Ocp Segment" at bounding box center [697, 139] width 66 height 6
click at [688, 160] on span at bounding box center [697, 161] width 73 height 9
click at [685, 126] on span "Ocp Segment" at bounding box center [697, 128] width 73 height 9
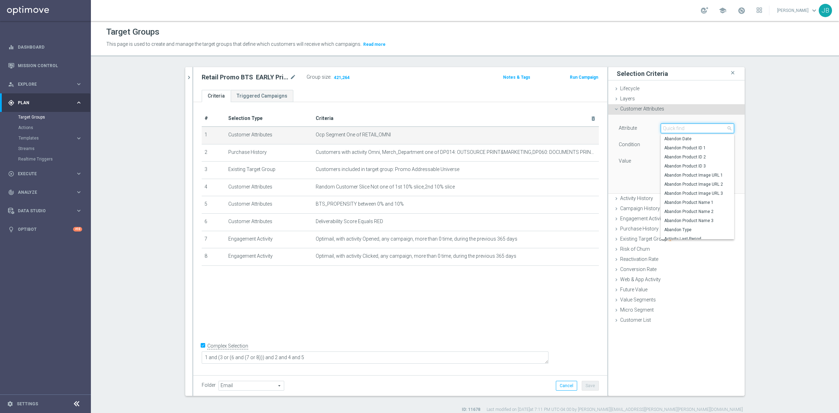
click at [684, 128] on input "search" at bounding box center [696, 128] width 73 height 10
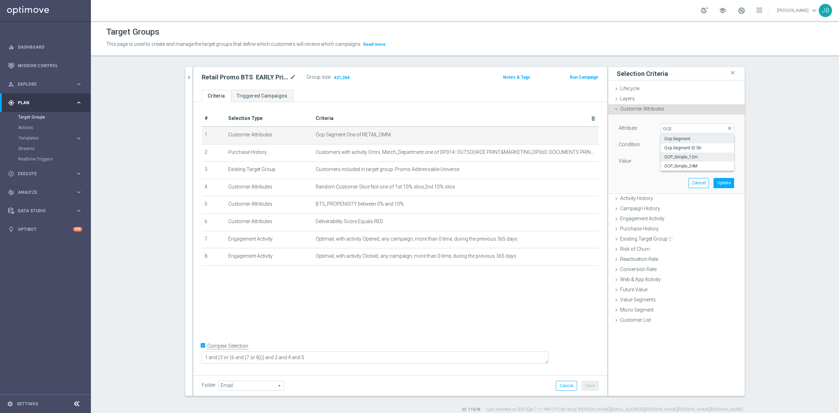
click at [687, 154] on span "OCP_Simple_12m" at bounding box center [697, 157] width 66 height 6
click at [673, 142] on span "Equals" at bounding box center [697, 144] width 73 height 9
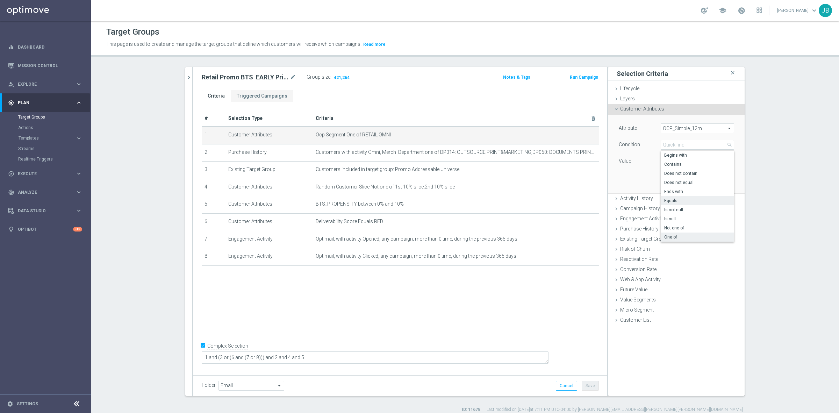
click at [669, 234] on span "One of" at bounding box center [697, 237] width 66 height 6
click at [678, 166] on textarea at bounding box center [696, 165] width 73 height 18
click at [675, 164] on textarea at bounding box center [696, 165] width 73 height 18
click at [722, 190] on button "Update" at bounding box center [723, 190] width 21 height 10
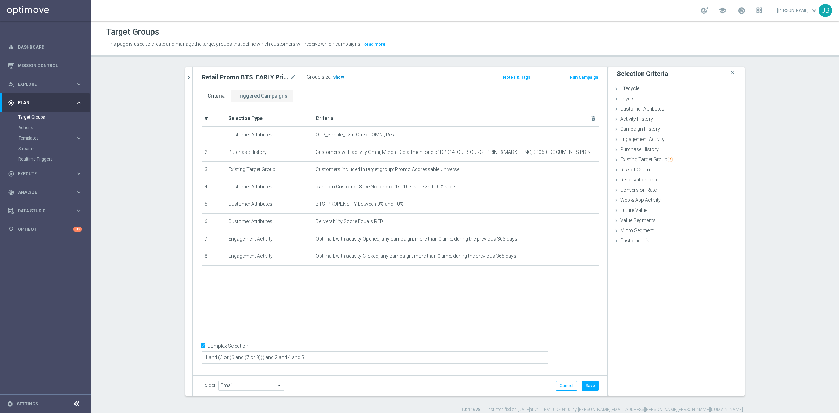
click at [338, 79] on span "Show" at bounding box center [338, 77] width 11 height 5
click at [569, 381] on button "Cancel" at bounding box center [566, 386] width 21 height 10
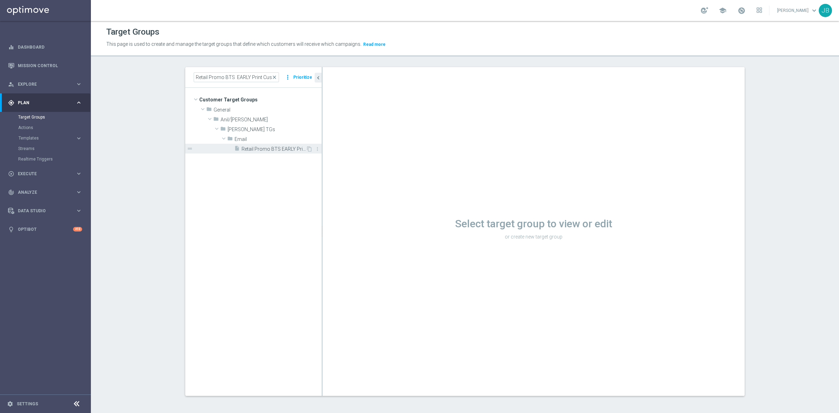
click at [266, 151] on span "Retail Promo BTS EARLY Print Customers FY25" at bounding box center [273, 149] width 64 height 6
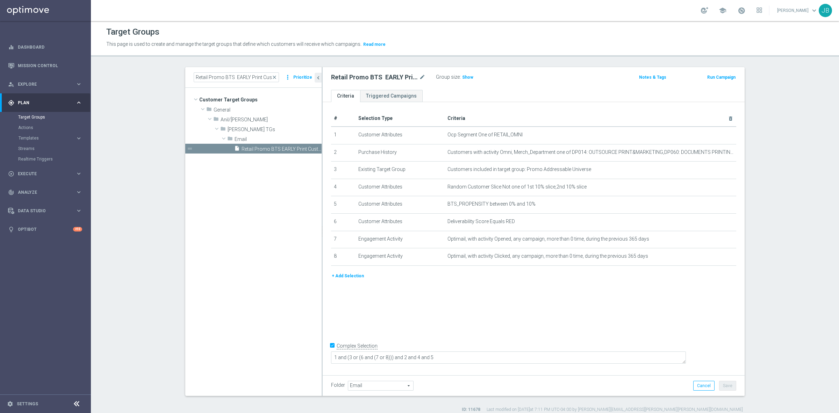
drag, startPoint x: 271, startPoint y: 76, endPoint x: 254, endPoint y: 80, distance: 17.6
click at [271, 76] on span "close" at bounding box center [274, 77] width 6 height 6
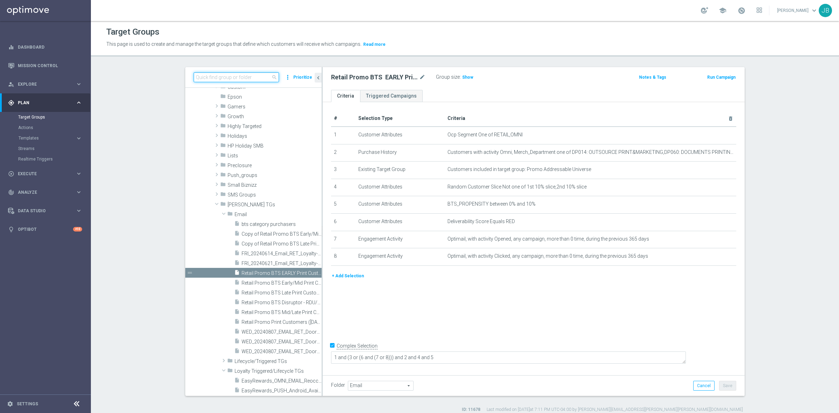
click at [250, 79] on input at bounding box center [236, 77] width 85 height 10
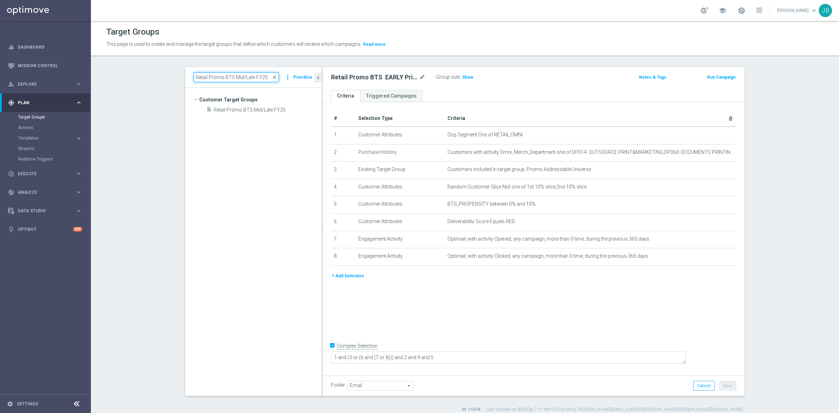
scroll to position [0, 0]
click at [254, 109] on span "Retail Promo BTS Mid/Late FY25" at bounding box center [258, 110] width 91 height 6
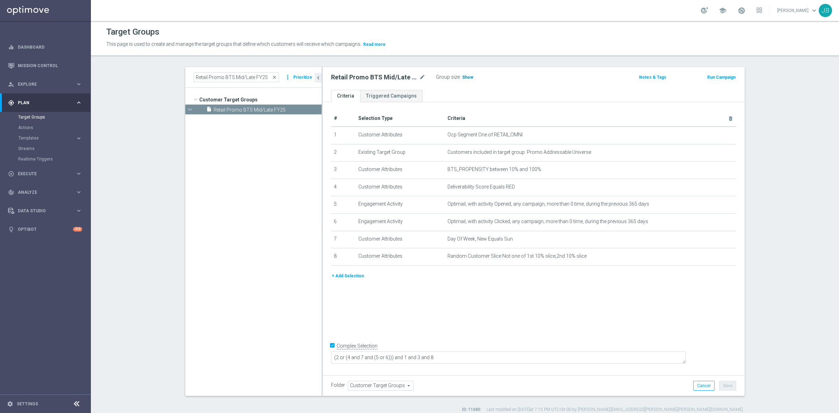
click at [466, 76] on span "Show" at bounding box center [467, 77] width 11 height 5
click at [710, 137] on icon "mode_edit" at bounding box center [713, 135] width 6 height 6
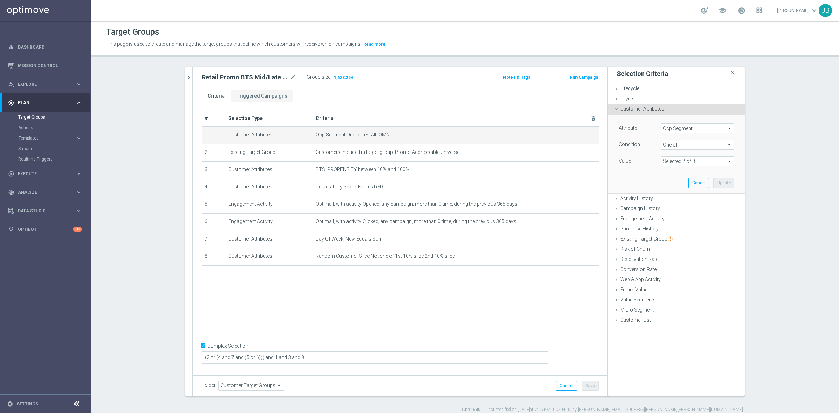
click at [696, 131] on span "Ocp Segment" at bounding box center [697, 128] width 73 height 9
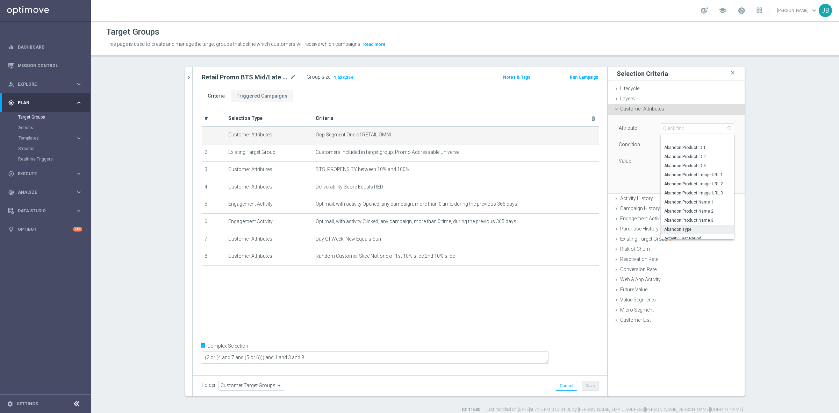
scroll to position [14, 0]
click at [673, 129] on input "search" at bounding box center [696, 128] width 73 height 10
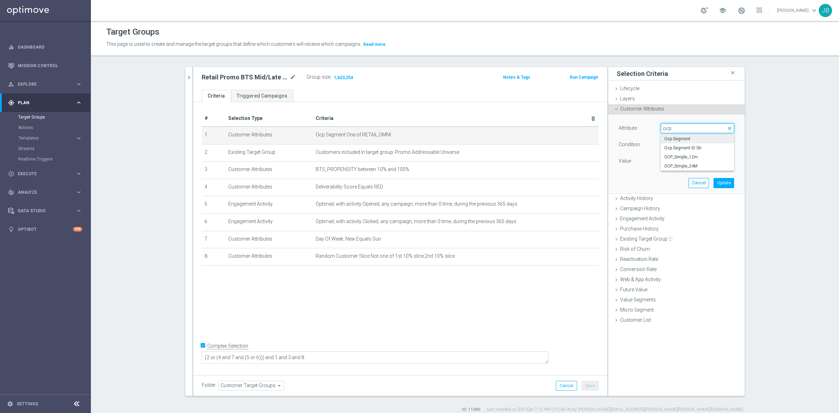
scroll to position [0, 0]
click at [690, 159] on span "OCP_Simple_12m" at bounding box center [697, 157] width 66 height 6
click at [682, 146] on span "Equals" at bounding box center [697, 144] width 73 height 9
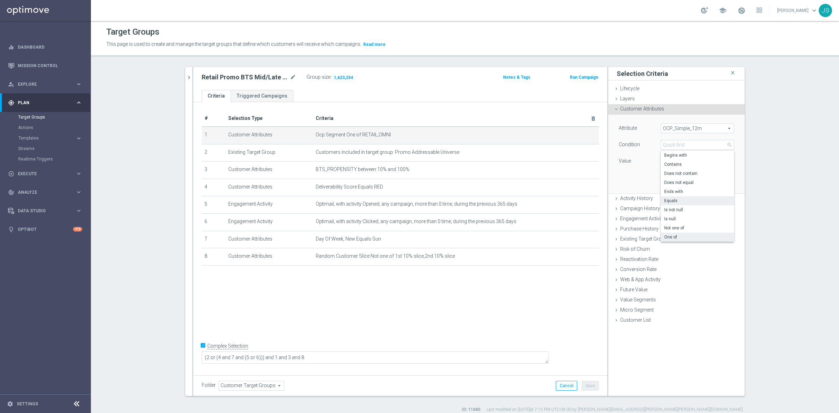
click at [674, 234] on span "One of" at bounding box center [697, 237] width 66 height 6
click at [666, 167] on textarea at bounding box center [696, 165] width 73 height 18
click at [661, 164] on textarea at bounding box center [696, 165] width 73 height 18
click at [717, 189] on button "Update" at bounding box center [723, 190] width 21 height 10
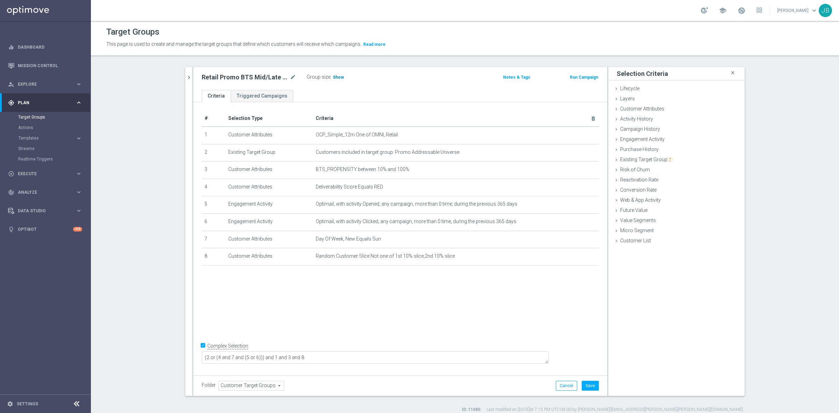
click at [334, 77] on span "Show" at bounding box center [338, 77] width 11 height 5
click at [559, 383] on button "Cancel" at bounding box center [566, 386] width 21 height 10
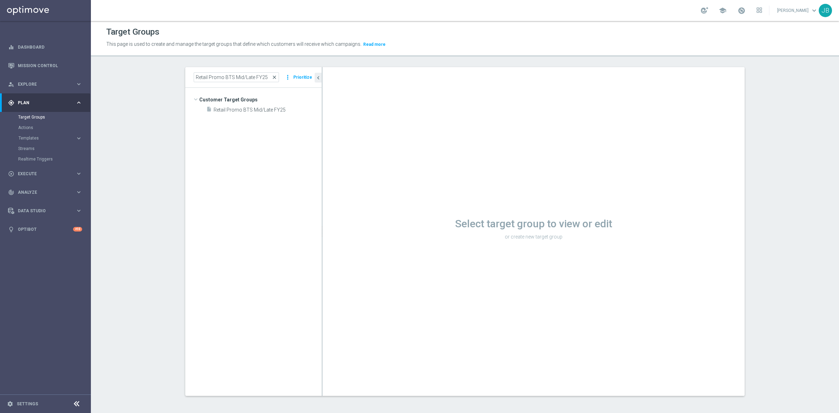
click at [273, 79] on span "close" at bounding box center [274, 77] width 6 height 6
click at [254, 81] on input at bounding box center [236, 77] width 85 height 10
click at [277, 151] on span "Retail Promo BTS Mid/Late Print Customers FY25" at bounding box center [273, 149] width 64 height 6
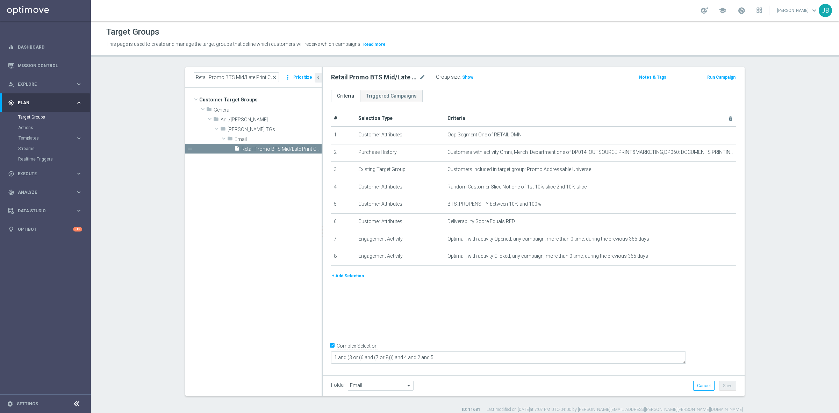
click at [273, 77] on span "close" at bounding box center [274, 77] width 6 height 6
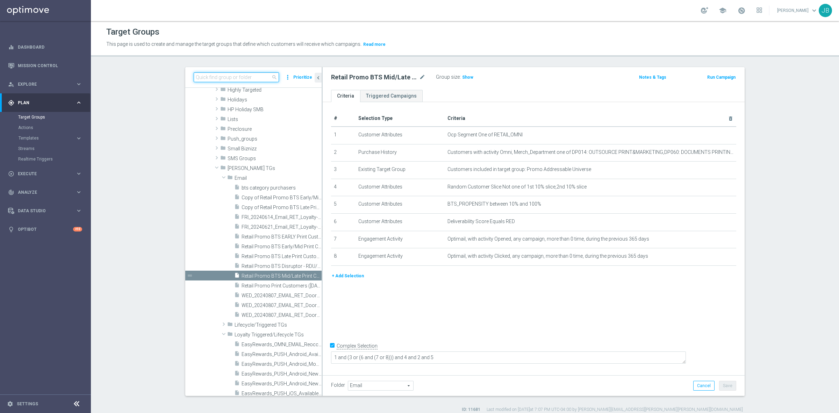
click at [230, 77] on input at bounding box center [236, 77] width 85 height 10
click at [230, 77] on input "Retail Promo BTS Mid/Late Print Customers FY25" at bounding box center [236, 77] width 85 height 10
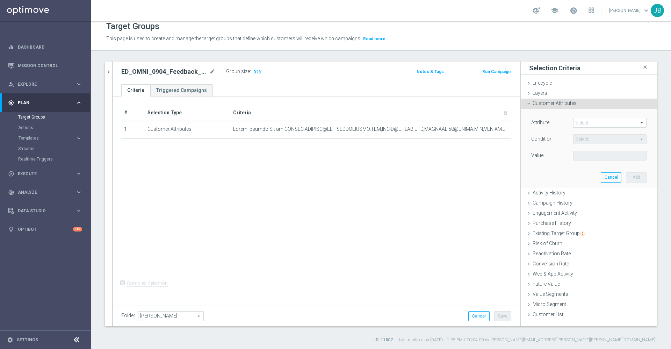
scroll to position [6, 0]
click at [559, 125] on span at bounding box center [609, 122] width 73 height 9
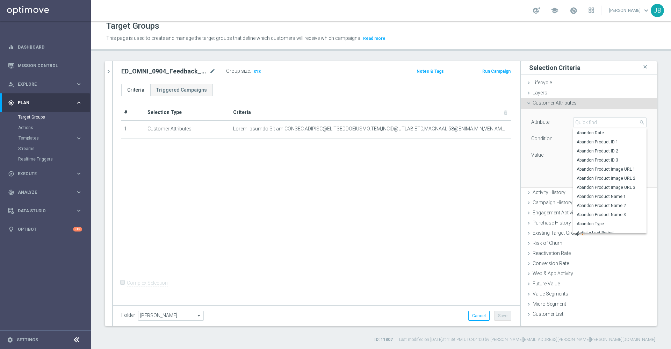
click at [415, 203] on div "# Selection Type Criteria delete_forever 1 Customer Attributes mode_edit delete…" at bounding box center [316, 199] width 407 height 207
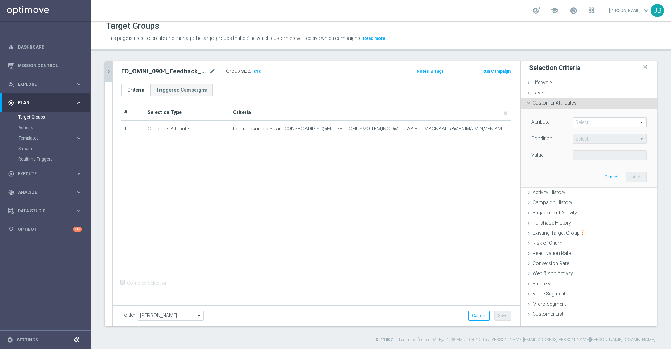
click at [109, 74] on icon "chevron_right" at bounding box center [108, 71] width 7 height 7
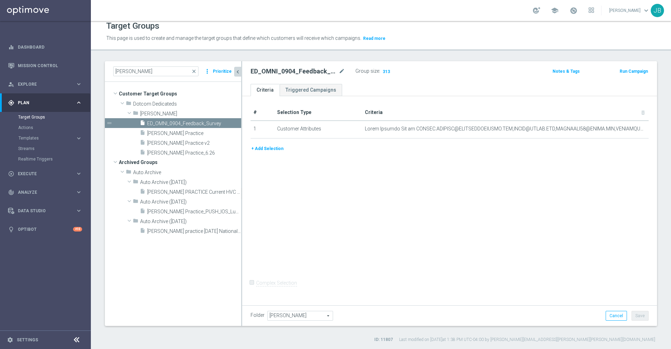
click at [239, 74] on icon "chevron_left" at bounding box center [237, 71] width 7 height 7
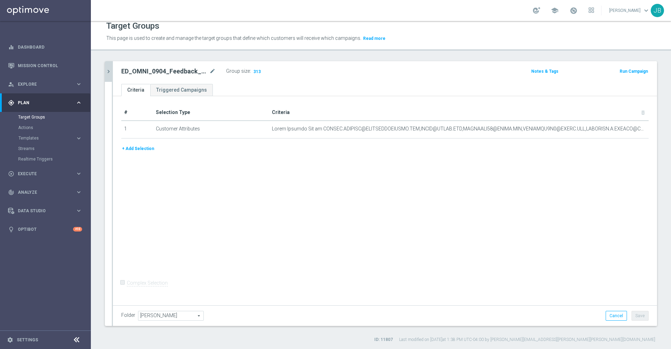
click at [140, 152] on button "+ Add Selection" at bounding box center [138, 149] width 34 height 8
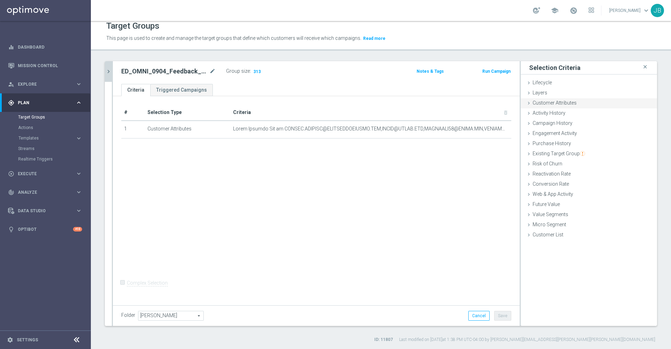
click at [544, 105] on span "Customer Attributes" at bounding box center [555, 103] width 44 height 6
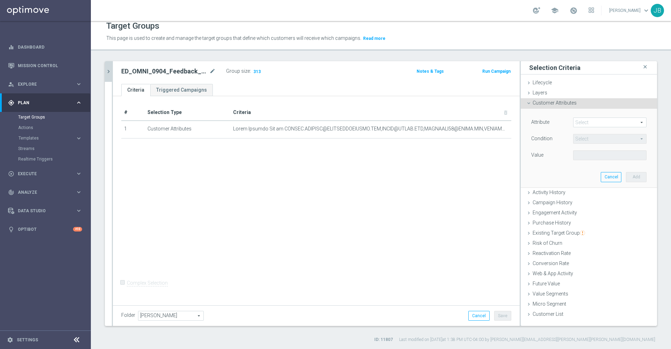
click at [559, 120] on span at bounding box center [609, 122] width 73 height 9
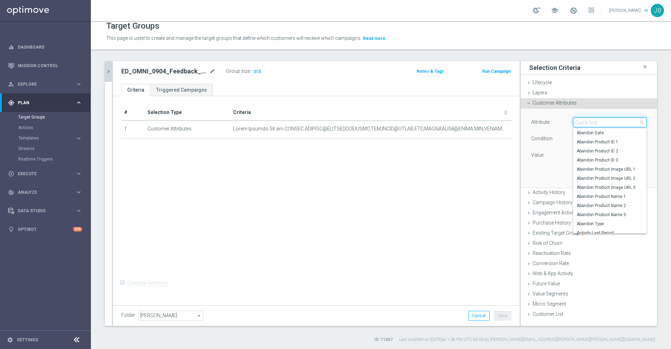
click at [559, 121] on input "search" at bounding box center [609, 122] width 73 height 10
type input "opt"
click at [559, 219] on span "OptiMail Unsubscribed" at bounding box center [610, 220] width 66 height 6
type input "OptiMail Unsubscribed"
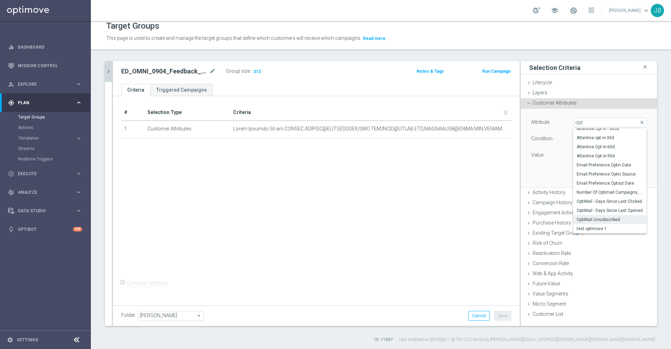
type input "Equals"
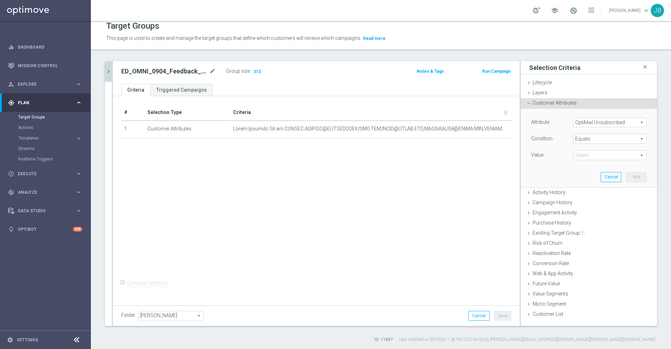
click at [559, 154] on span at bounding box center [609, 155] width 73 height 9
click at [559, 173] on span "Staples_mkg" at bounding box center [610, 175] width 66 height 6
type input "Staples_mkg"
click at [559, 177] on button "Add" at bounding box center [636, 177] width 21 height 10
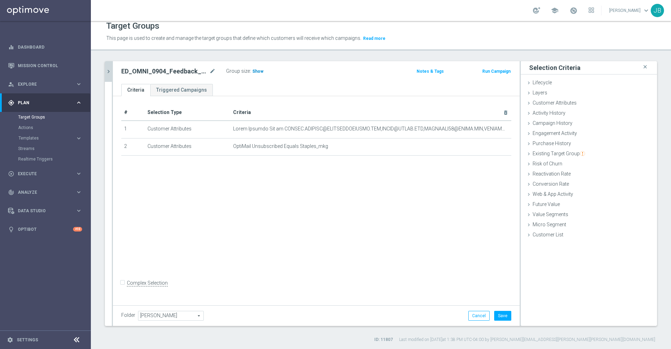
click at [259, 70] on span "Show" at bounding box center [257, 71] width 11 height 5
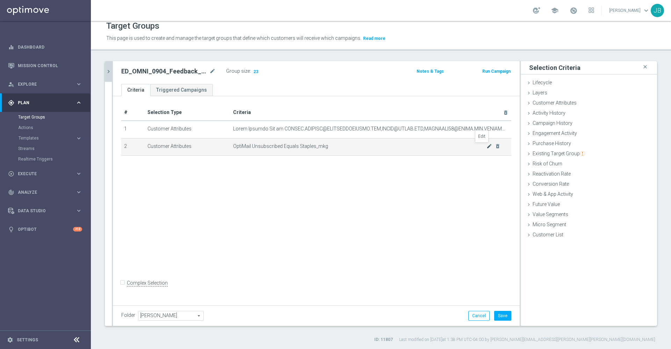
click at [486, 148] on icon "mode_edit" at bounding box center [489, 146] width 6 height 6
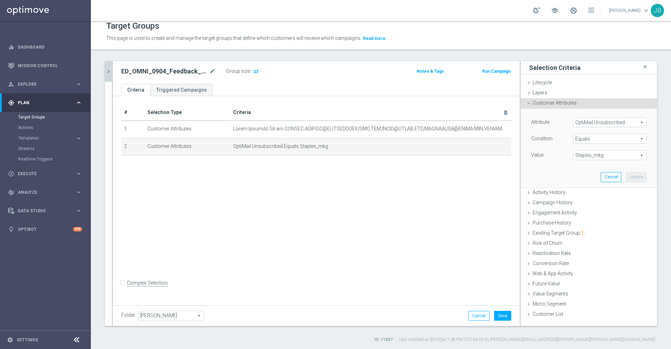
click at [559, 139] on span "Equals" at bounding box center [609, 138] width 73 height 9
click at [443, 194] on div "# Selection Type Criteria delete_forever 1 Customer Attributes mode_edit delete…" at bounding box center [316, 199] width 407 height 207
drag, startPoint x: 491, startPoint y: 146, endPoint x: 437, endPoint y: 227, distance: 97.0
click at [437, 227] on div "# Selection Type Criteria delete_forever 1 Customer Attributes mode_edit delete…" at bounding box center [316, 199] width 407 height 207
click at [495, 148] on icon "delete_forever" at bounding box center [498, 146] width 6 height 6
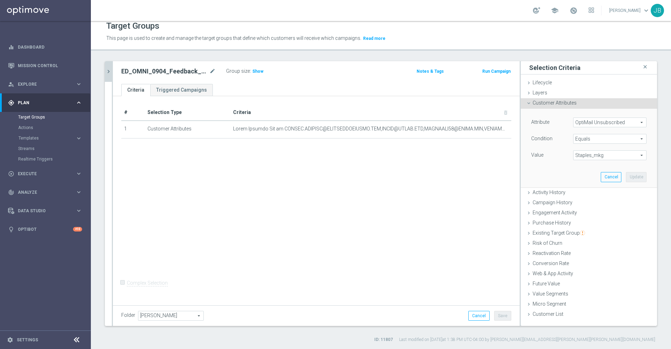
click at [434, 228] on div "# Selection Type Criteria delete_forever 1 Customer Attributes mode_edit delete…" at bounding box center [316, 199] width 407 height 207
click at [409, 209] on div "# Selection Type Criteria delete_forever 1 Customer Attributes mode_edit delete…" at bounding box center [316, 199] width 407 height 207
click at [110, 70] on icon "chevron_right" at bounding box center [108, 71] width 7 height 7
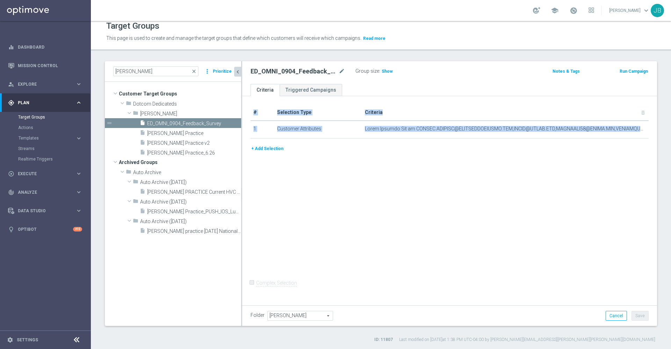
click at [389, 176] on div "# Selection Type Criteria delete_forever 1 Customer Attributes mode_edit delete…" at bounding box center [449, 199] width 415 height 207
click at [237, 72] on icon "chevron_left" at bounding box center [237, 71] width 7 height 7
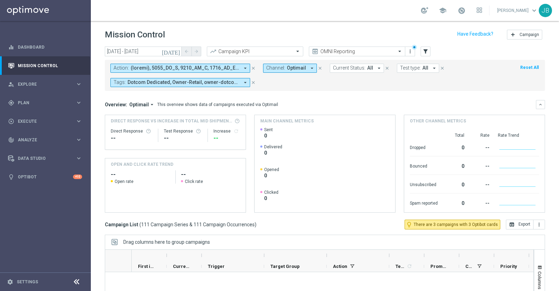
scroll to position [2638, 0]
click at [178, 49] on icon "[DATE]" at bounding box center [171, 51] width 19 height 6
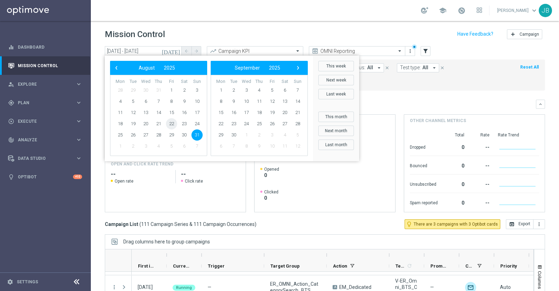
click at [175, 123] on span "22" at bounding box center [171, 123] width 11 height 11
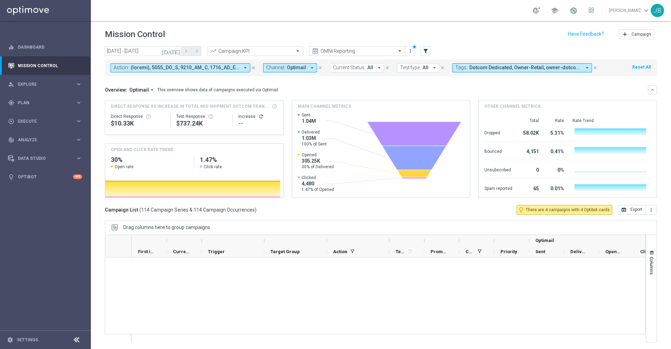
scroll to position [2712, 0]
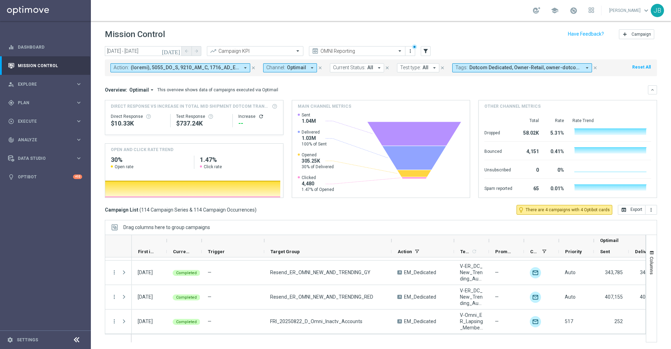
drag, startPoint x: 326, startPoint y: 238, endPoint x: 421, endPoint y: 236, distance: 95.1
click at [393, 236] on div at bounding box center [391, 240] width 3 height 11
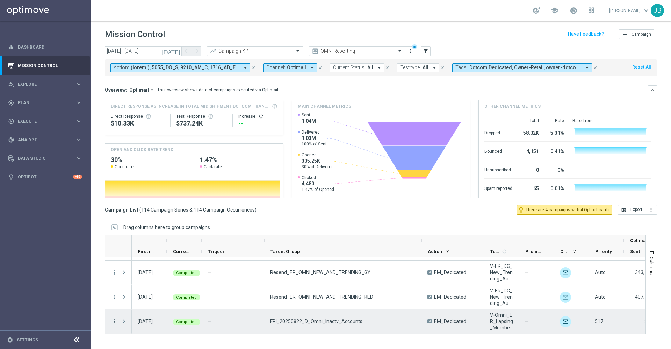
click at [113, 290] on icon "more_vert" at bounding box center [114, 321] width 6 height 6
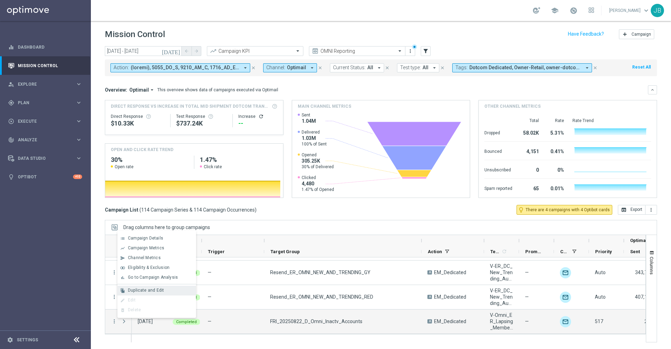
click at [147, 290] on div "Duplicate and Edit" at bounding box center [160, 290] width 65 height 5
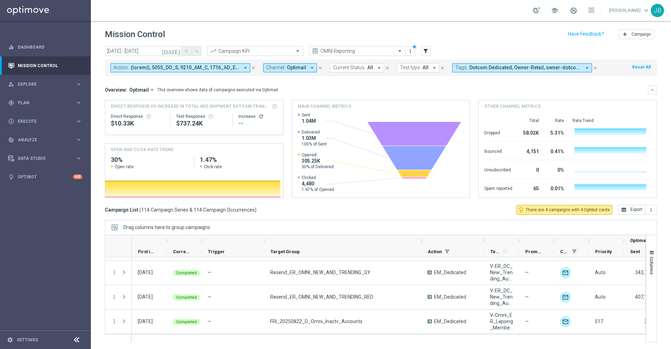
click at [176, 51] on icon "today" at bounding box center [171, 51] width 19 height 6
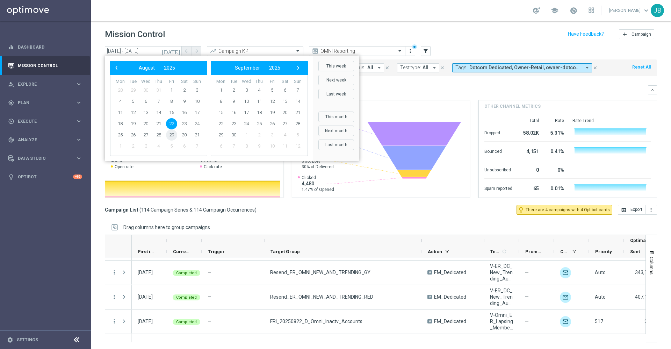
click at [173, 136] on span "29" at bounding box center [171, 134] width 11 height 11
type input "29 Aug 2025 - 29 Aug 2025"
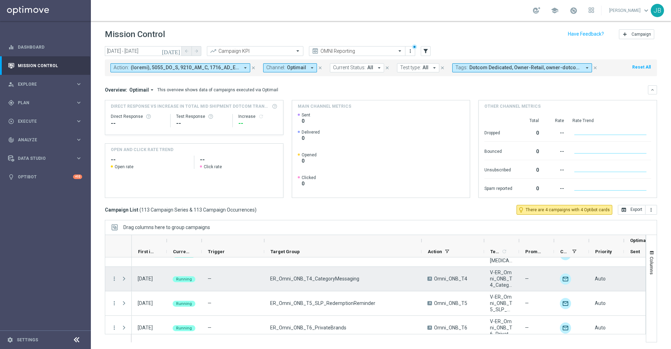
scroll to position [2687, 0]
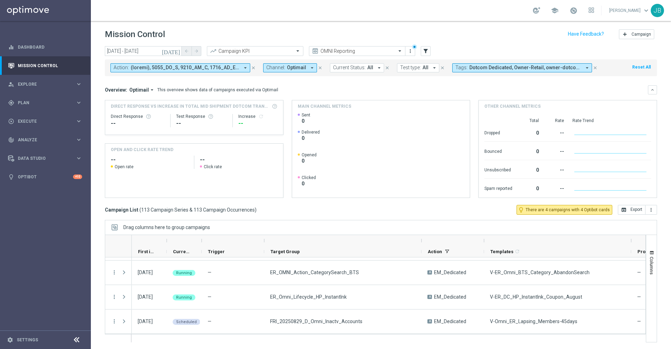
drag, startPoint x: 518, startPoint y: 238, endPoint x: 630, endPoint y: 243, distance: 112.3
click at [559, 243] on div at bounding box center [631, 240] width 3 height 11
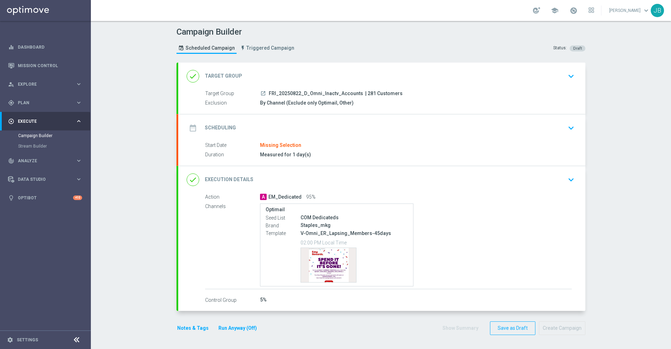
click at [223, 78] on h2 "Target Group" at bounding box center [223, 76] width 37 height 7
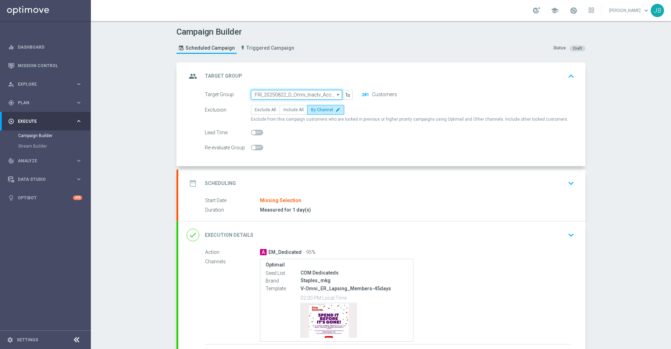
click at [292, 95] on input "FRI_20250822_D_Omni_Inactv_Accounts" at bounding box center [296, 95] width 91 height 10
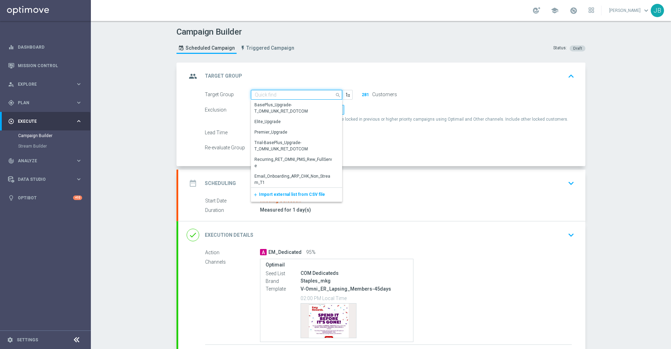
paste input "FRI_20250829_D_Omni_Inactv_Accounts"
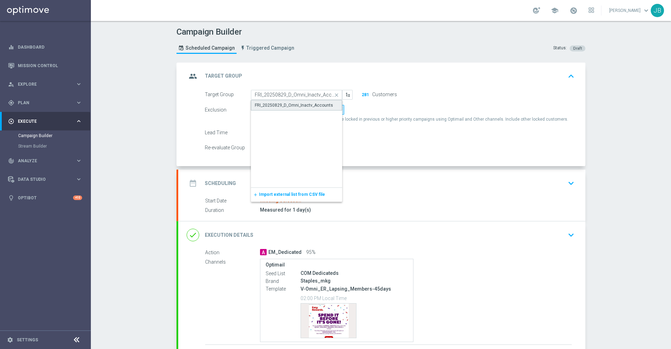
click at [297, 106] on div "FRI_20250829_D_Omni_Inactv_Accounts" at bounding box center [294, 105] width 78 height 6
type input "FRI_20250829_D_Omni_Inactv_Accounts"
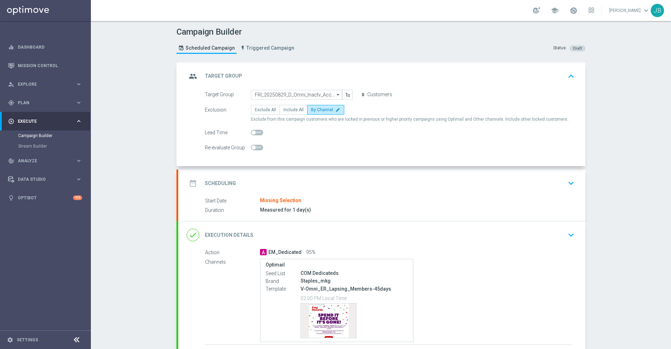
click at [227, 181] on h2 "Scheduling" at bounding box center [220, 183] width 31 height 7
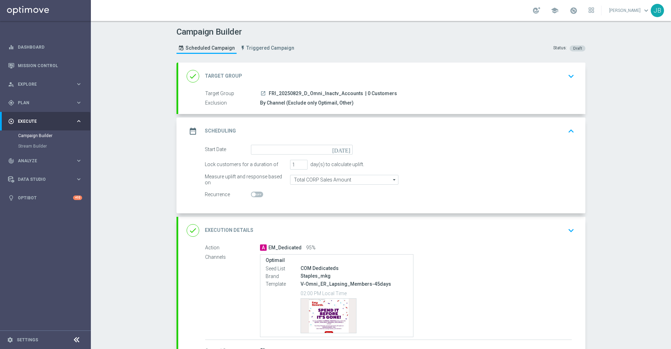
click at [342, 150] on icon "[DATE]" at bounding box center [342, 149] width 21 height 8
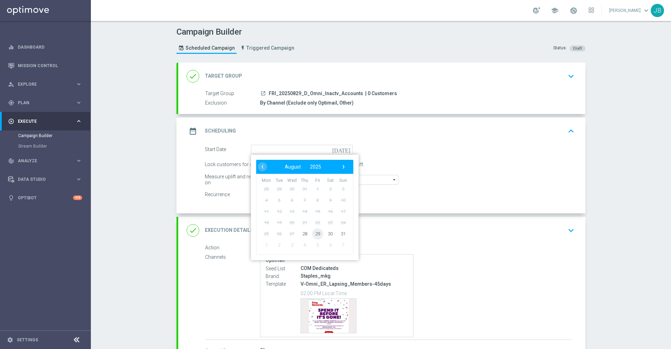
click at [317, 235] on span "29" at bounding box center [317, 233] width 11 height 11
type input "[DATE]"
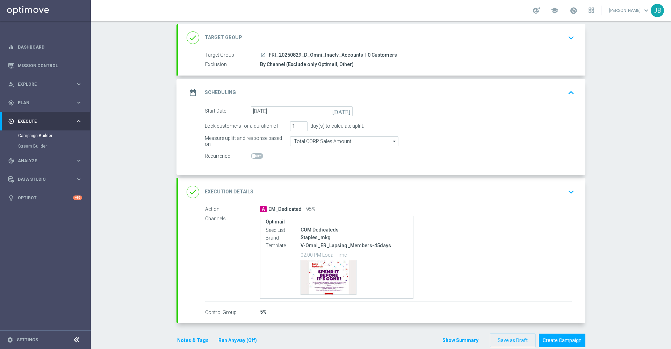
scroll to position [39, 0]
click at [239, 191] on h2 "Execution Details" at bounding box center [229, 191] width 49 height 7
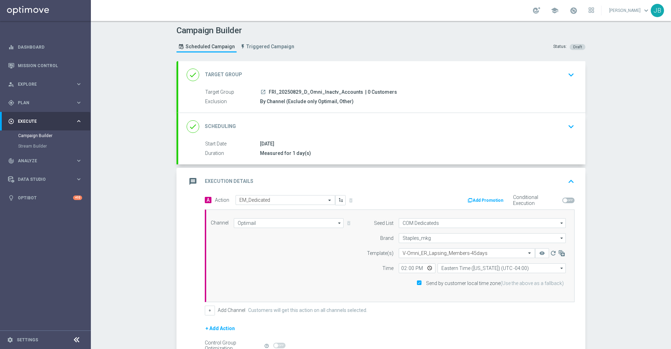
scroll to position [0, 0]
click at [220, 127] on h2 "Scheduling" at bounding box center [220, 127] width 31 height 7
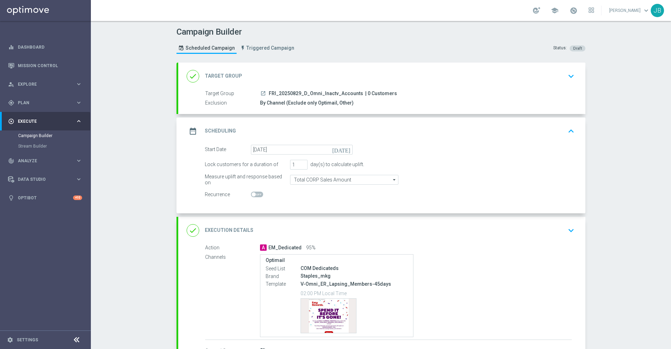
click at [227, 78] on h2 "Target Group" at bounding box center [223, 76] width 37 height 7
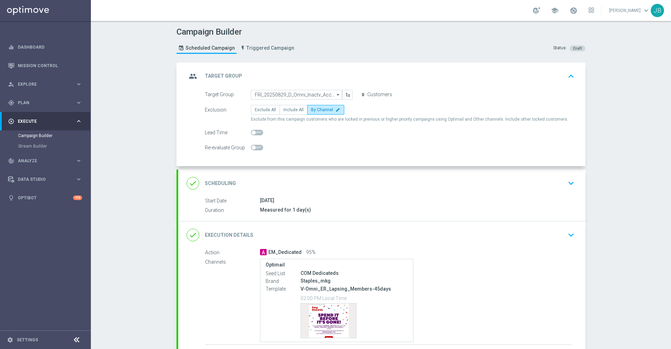
click at [230, 73] on h2 "Target Group" at bounding box center [223, 76] width 37 height 7
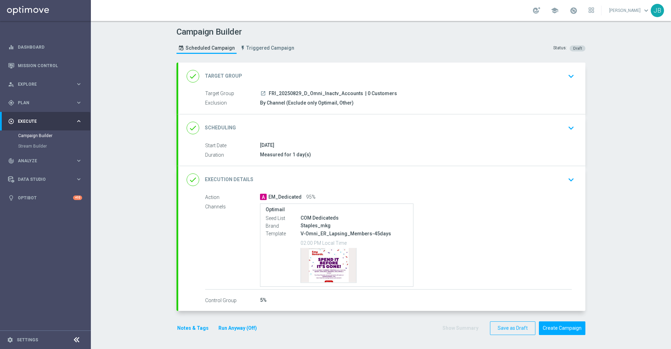
click at [221, 126] on h2 "Scheduling" at bounding box center [220, 127] width 31 height 7
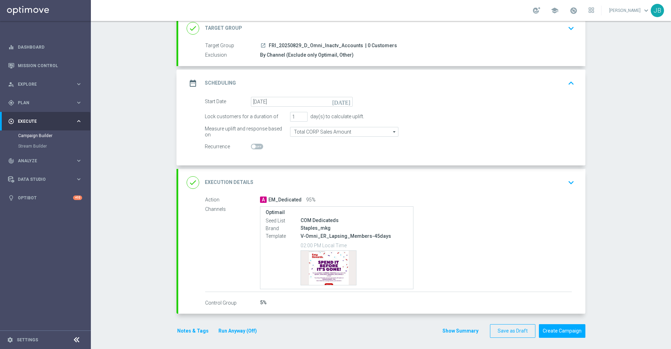
click at [231, 183] on h2 "Execution Details" at bounding box center [229, 182] width 49 height 7
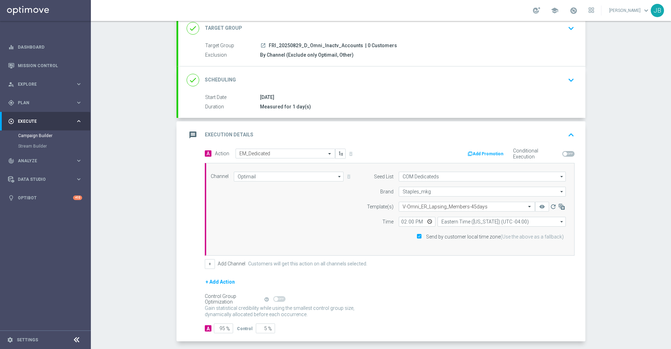
scroll to position [48, 0]
click at [240, 133] on h2 "Execution Details" at bounding box center [229, 134] width 49 height 7
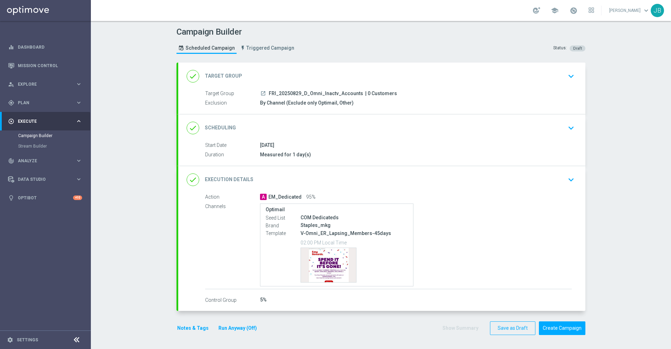
scroll to position [0, 0]
drag, startPoint x: 560, startPoint y: 326, endPoint x: 541, endPoint y: 241, distance: 87.8
click at [541, 241] on form "done Target Group keyboard_arrow_down Target Group launch FRI_20250829_D_Omni_I…" at bounding box center [380, 199] width 409 height 273
click at [220, 130] on h2 "Scheduling" at bounding box center [220, 127] width 31 height 7
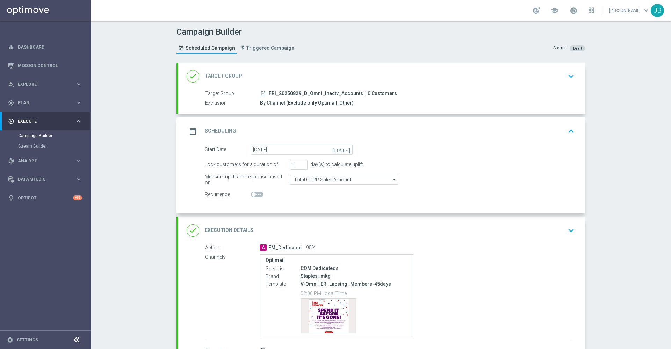
scroll to position [51, 0]
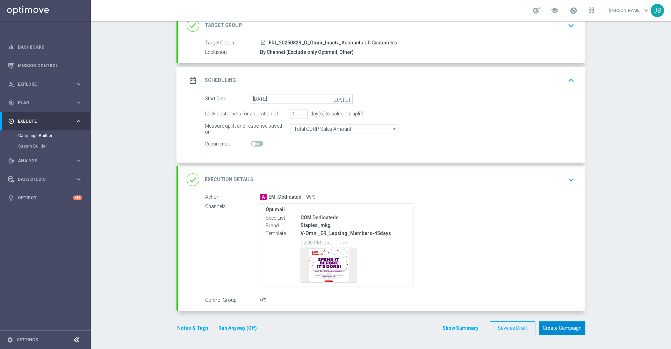
click at [547, 332] on button "Create Campaign" at bounding box center [562, 328] width 46 height 14
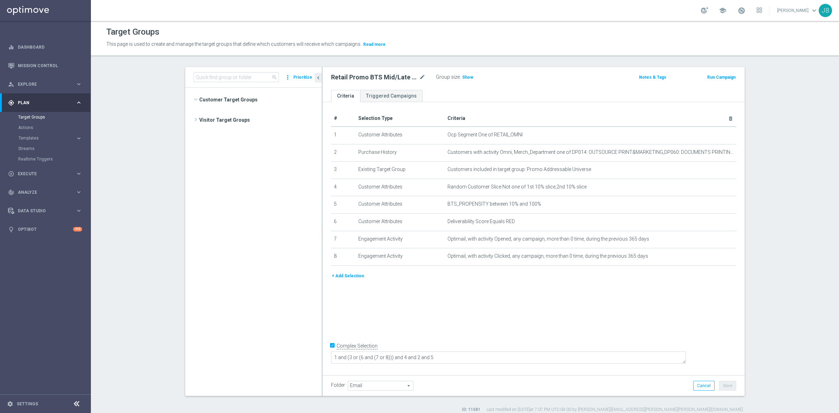
scroll to position [210, 0]
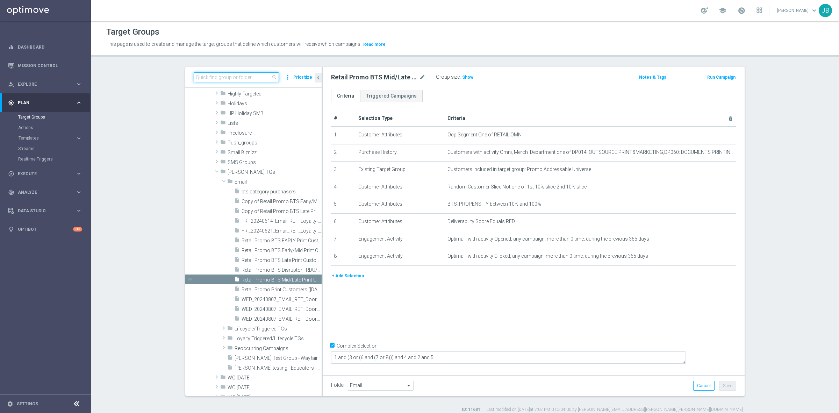
click at [222, 76] on input at bounding box center [236, 77] width 85 height 10
paste input "Retail Promo BTS Mid/Late Print Customers FY25"
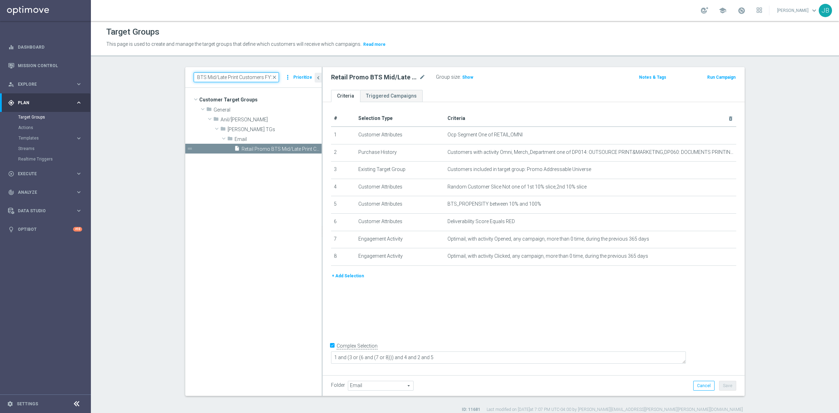
scroll to position [0, 0]
type input "Retail Promo BTS Mid/Late Print Customers FY25"
click at [261, 145] on div "insert_drive_file Retail Promo BTS Mid/Late Print Customers FY25" at bounding box center [270, 149] width 72 height 10
click at [464, 76] on span "Show" at bounding box center [467, 77] width 11 height 5
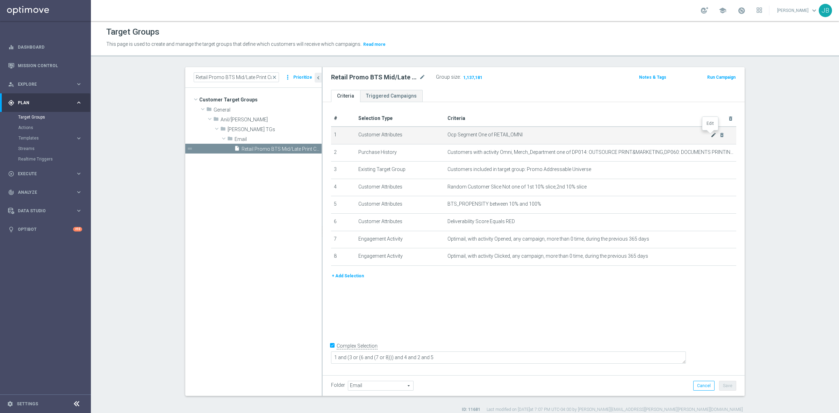
click at [710, 134] on icon "mode_edit" at bounding box center [713, 135] width 6 height 6
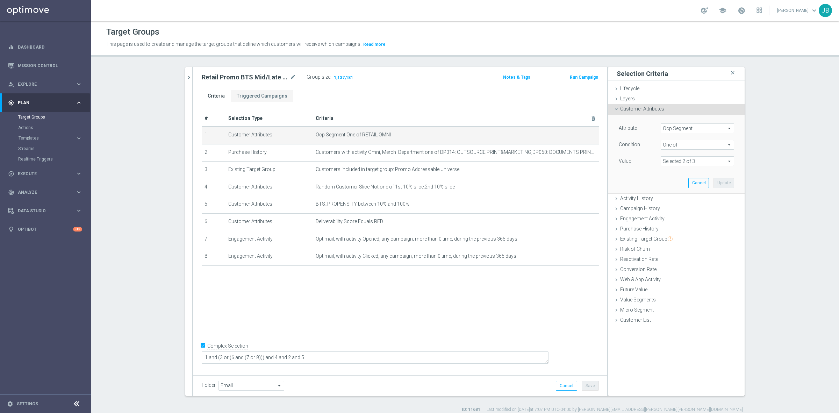
click at [697, 159] on span at bounding box center [697, 161] width 73 height 9
click at [697, 126] on span "Ocp Segment" at bounding box center [697, 128] width 73 height 9
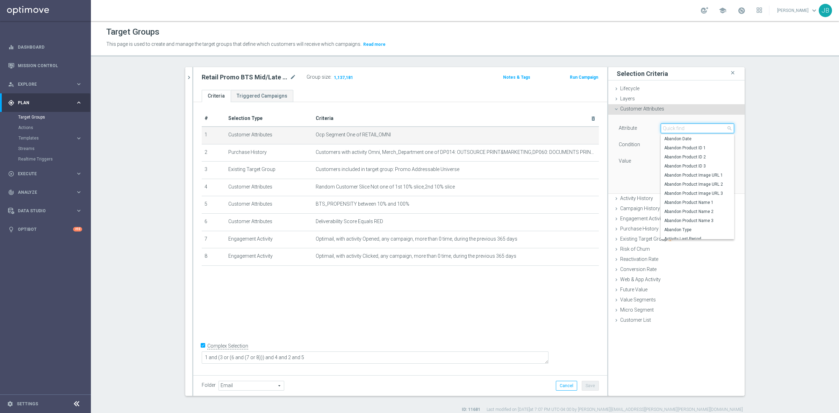
click at [685, 128] on input "search" at bounding box center [696, 128] width 73 height 10
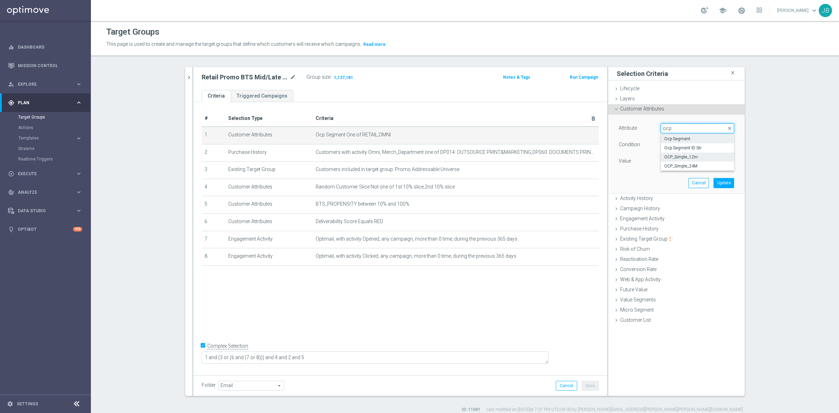
type input "ocp"
click at [685, 156] on span "OCP_Simple_12m" at bounding box center [697, 157] width 66 height 6
type input "OCP_Simple_12m"
type input "Select"
click at [679, 159] on span at bounding box center [697, 161] width 73 height 9
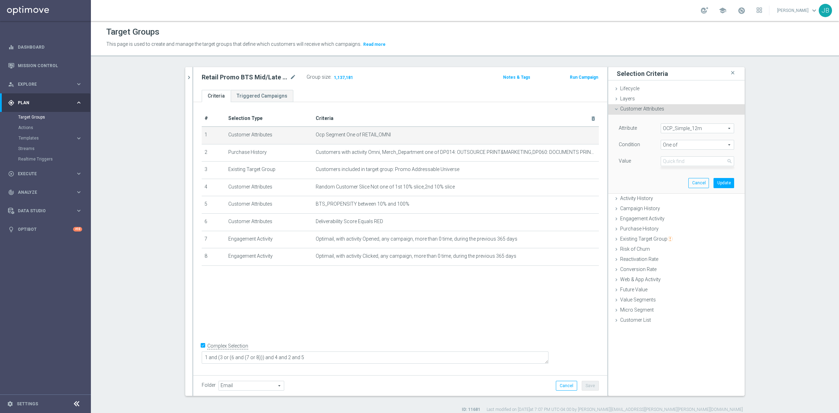
click at [684, 147] on span "One of" at bounding box center [697, 144] width 73 height 9
click at [671, 234] on span "One of" at bounding box center [697, 237] width 66 height 6
click at [685, 159] on span at bounding box center [697, 161] width 73 height 9
click at [685, 159] on input "search" at bounding box center [696, 161] width 73 height 10
click at [665, 161] on input "search" at bounding box center [696, 161] width 73 height 10
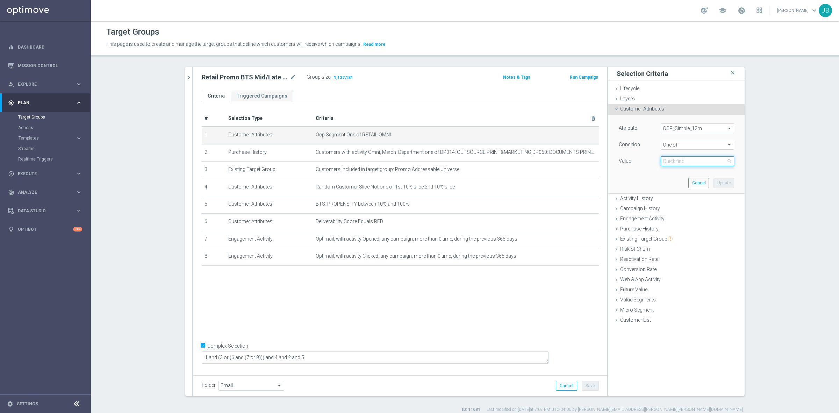
paste input "OMNI, Retail"
type input "OMNI, Retail"
click at [756, 175] on section "Retail Promo BTS Mid/Late Print Customers FY25 close more_vert Prioritize Custo…" at bounding box center [465, 239] width 748 height 345
click at [693, 142] on span "One of" at bounding box center [697, 144] width 73 height 9
click at [674, 233] on label "One of" at bounding box center [696, 236] width 73 height 9
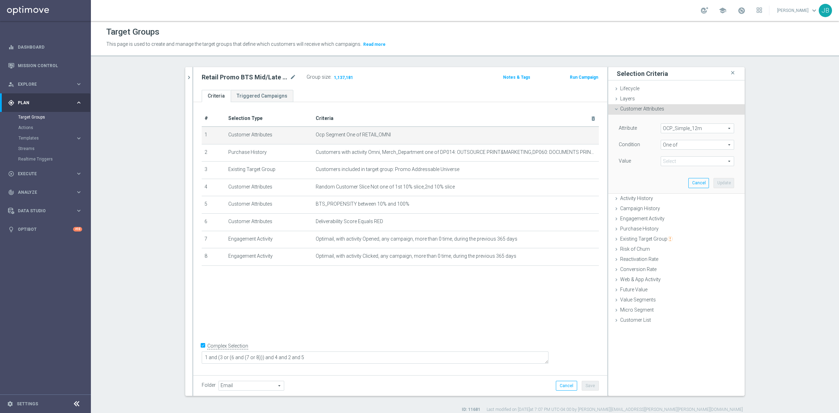
click at [677, 162] on span at bounding box center [697, 161] width 73 height 9
click at [673, 161] on input "search" at bounding box center [696, 161] width 73 height 10
click at [645, 171] on div "Attribute OCP_Simple_12m OCP_Simple_12m arrow_drop_down search Condition One of…" at bounding box center [676, 154] width 126 height 78
click at [639, 107] on span "Customer Attributes" at bounding box center [642, 109] width 44 height 6
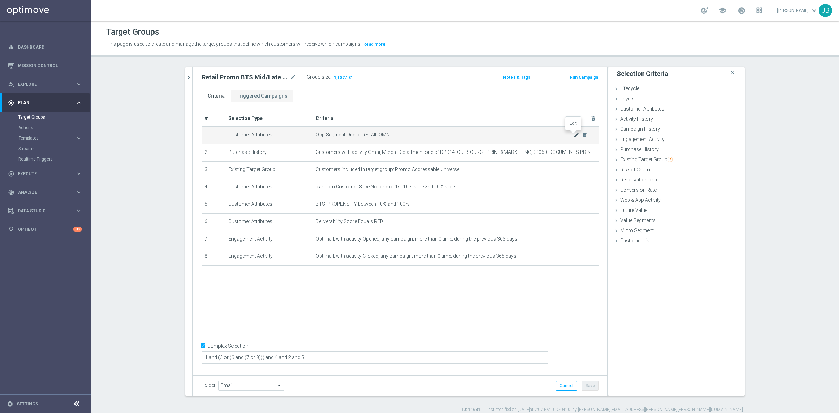
click at [574, 133] on icon "mode_edit" at bounding box center [576, 135] width 6 height 6
click at [188, 75] on icon "chevron_right" at bounding box center [189, 77] width 7 height 7
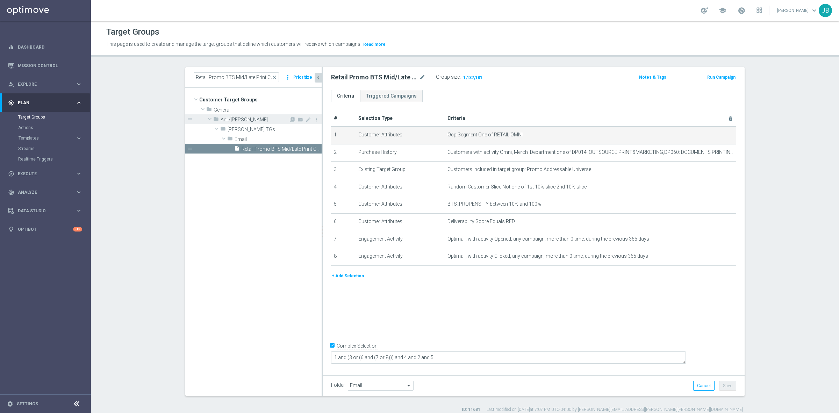
click at [227, 121] on span "Anil/[PERSON_NAME]" at bounding box center [254, 120] width 68 height 6
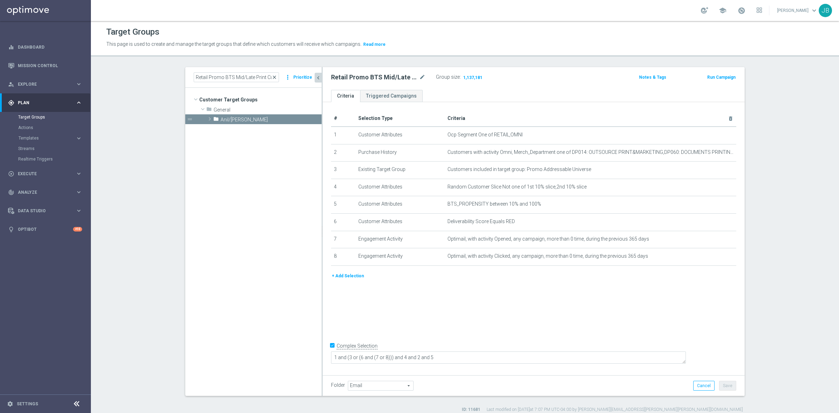
click at [273, 74] on span "close" at bounding box center [274, 77] width 6 height 6
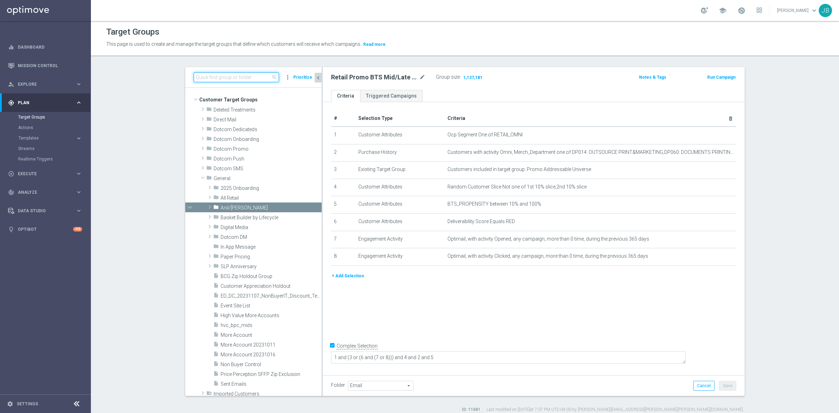
click at [240, 78] on input at bounding box center [236, 77] width 85 height 10
paste input "Retail Promo BTS Mid/Late Print Customers FY25"
type input "Retail Promo BTS Mid/Late Print Customers FY25"
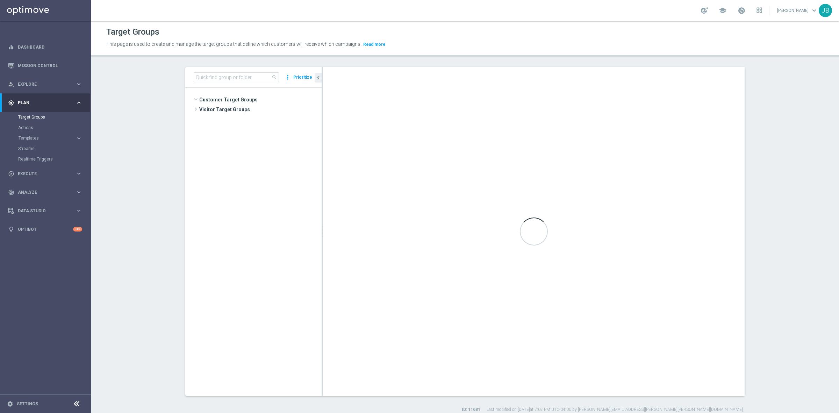
scroll to position [210, 0]
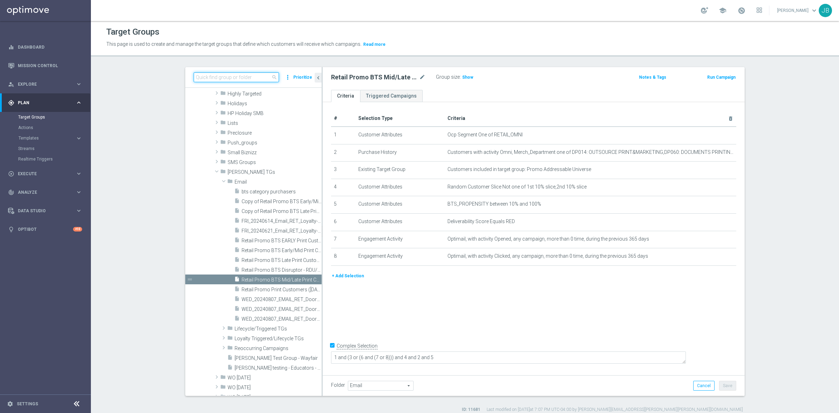
click at [241, 75] on input at bounding box center [236, 77] width 85 height 10
paste input "Retail Promo BTS Mid/Late Print Customers FY25"
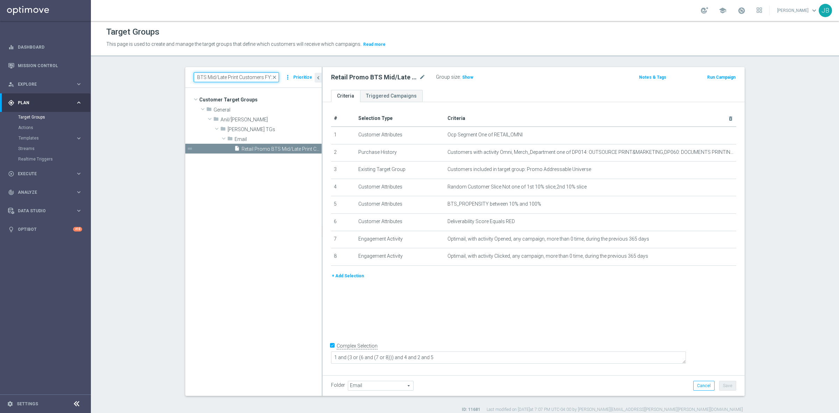
scroll to position [0, 0]
type input "Retail Promo BTS Mid/Late Print Customers FY25"
click at [256, 148] on span "Retail Promo BTS Mid/Late Print Customers FY25" at bounding box center [273, 149] width 64 height 6
click at [465, 77] on span "Show" at bounding box center [467, 77] width 11 height 5
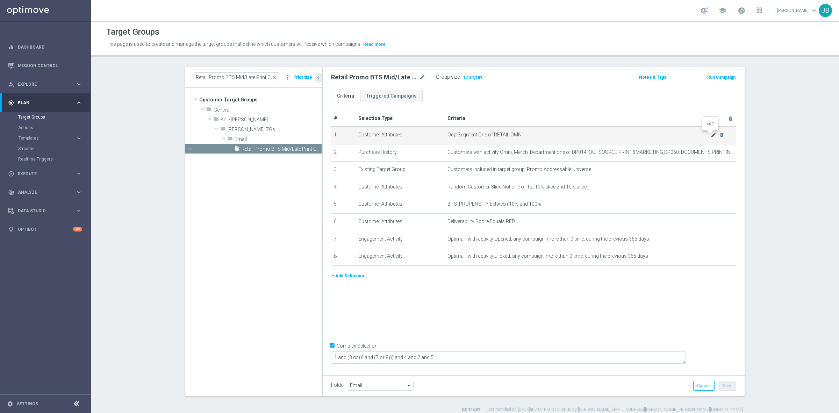
click at [710, 135] on icon "mode_edit" at bounding box center [713, 135] width 6 height 6
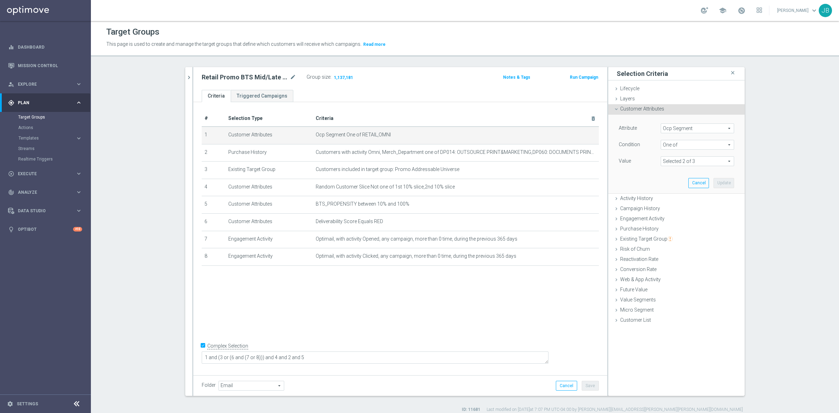
click at [693, 125] on span "Ocp Segment" at bounding box center [697, 128] width 73 height 9
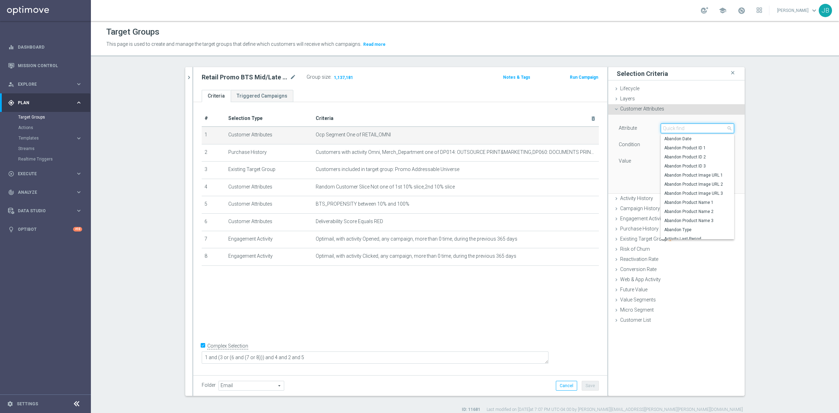
click at [693, 126] on input "search" at bounding box center [696, 128] width 73 height 10
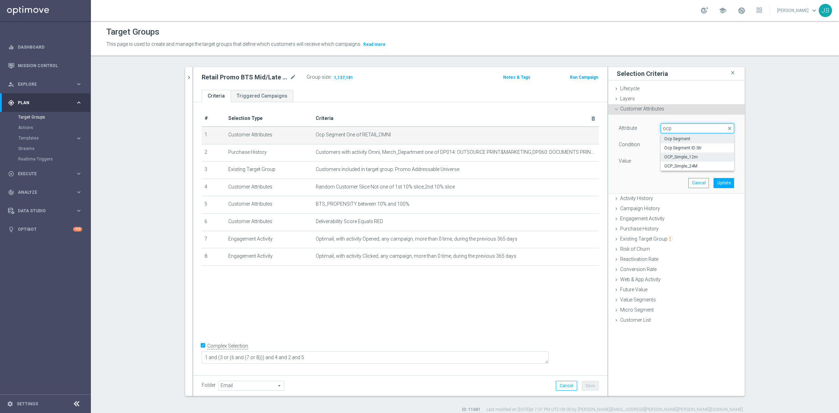
type input "ocp"
click at [702, 155] on span "OCP_Simple_12m" at bounding box center [697, 157] width 66 height 6
type input "OCP_Simple_12m"
type input "Select"
click at [683, 159] on span at bounding box center [697, 161] width 73 height 9
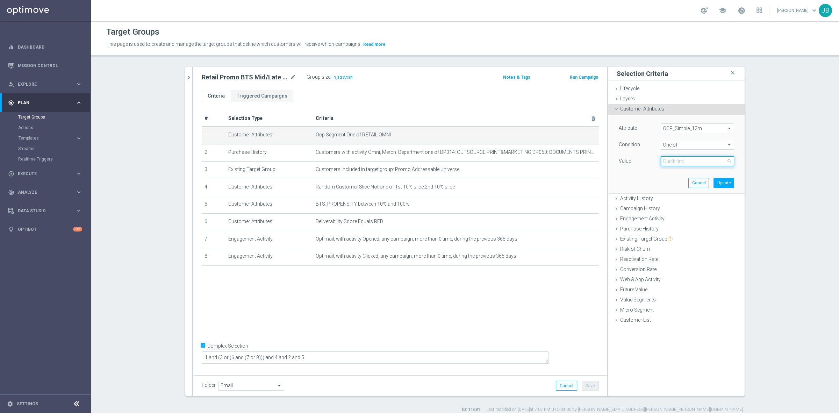
click at [673, 165] on input "search" at bounding box center [696, 161] width 73 height 10
click at [675, 144] on span "One of" at bounding box center [697, 144] width 73 height 9
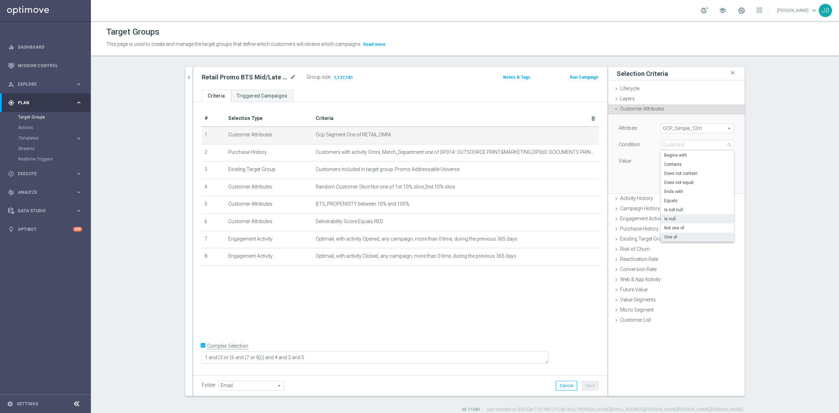
click at [671, 219] on span "Is null" at bounding box center [697, 219] width 66 height 6
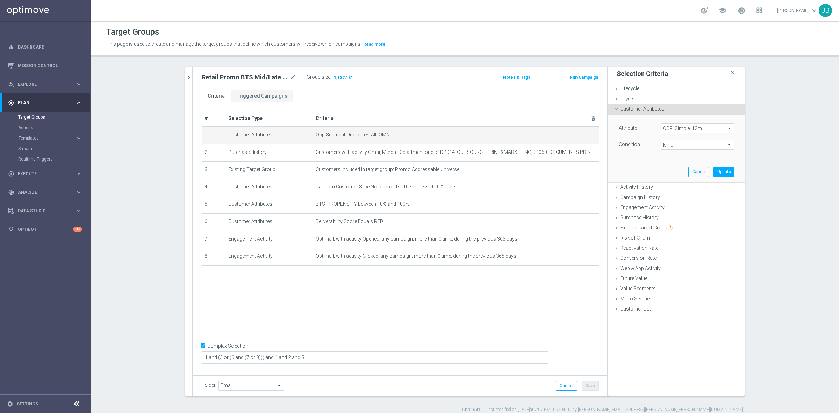
click at [681, 145] on span "Is null" at bounding box center [697, 144] width 73 height 9
click at [672, 235] on span "One of" at bounding box center [697, 237] width 66 height 6
type input "One of"
click at [674, 161] on span at bounding box center [697, 161] width 73 height 9
click at [672, 165] on input "search" at bounding box center [696, 161] width 73 height 10
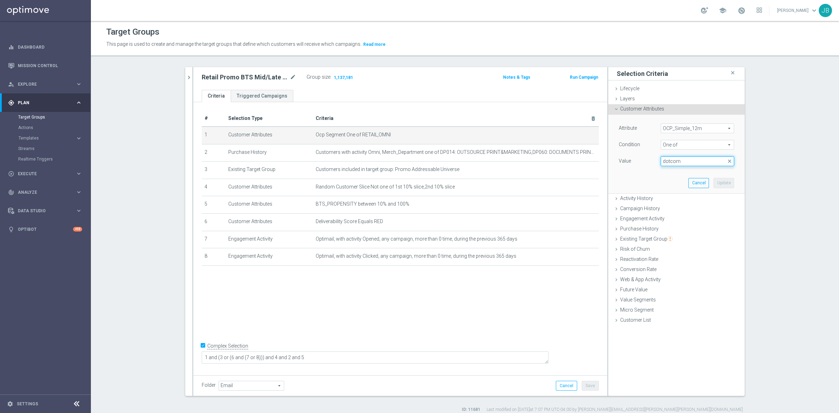
type input "dotcom"
click at [682, 161] on input "dotcom" at bounding box center [696, 161] width 73 height 10
click at [64, 42] on link "Dashboard" at bounding box center [50, 47] width 64 height 19
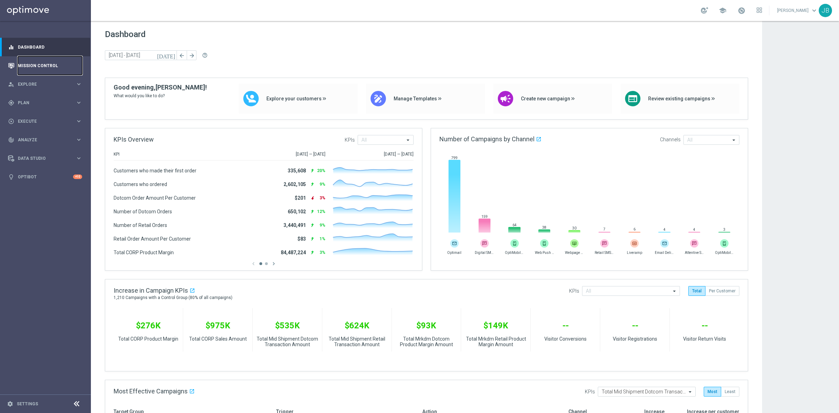
click at [37, 67] on link "Mission Control" at bounding box center [50, 65] width 64 height 19
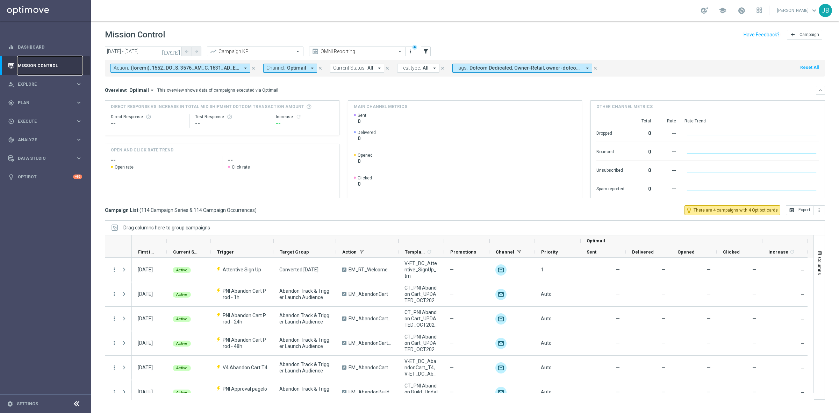
click at [32, 65] on link "Mission Control" at bounding box center [50, 65] width 64 height 19
click at [34, 100] on div "gps_fixed Plan" at bounding box center [41, 103] width 67 height 6
click at [41, 116] on link "Target Groups" at bounding box center [45, 117] width 55 height 6
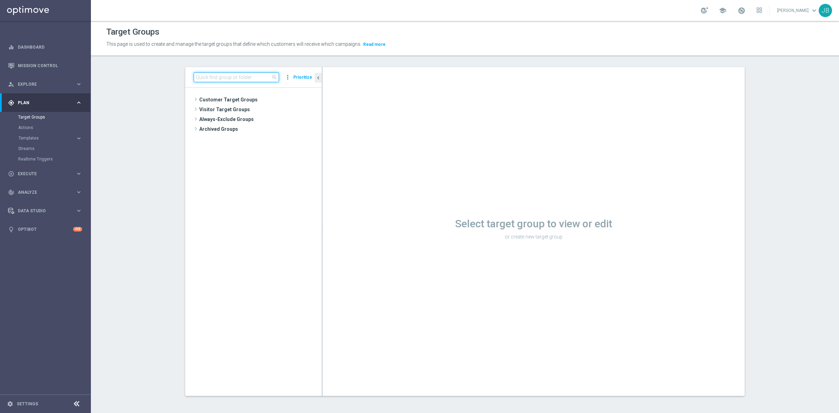
click at [238, 74] on input at bounding box center [236, 77] width 85 height 10
paste input "Retail Promo BTS Mid/Late Print Customers FY25"
type input "Retail Promo BTS Mid/Late Print Customers FY25"
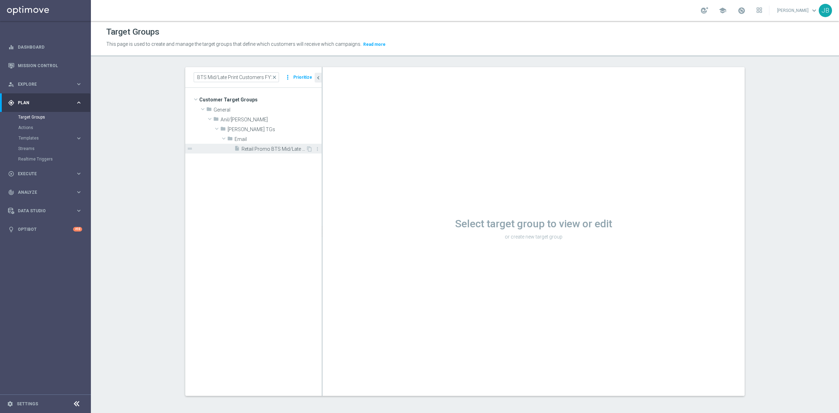
scroll to position [0, 0]
click at [262, 151] on span "Retail Promo BTS Mid/Late Print Customers FY25" at bounding box center [273, 149] width 64 height 6
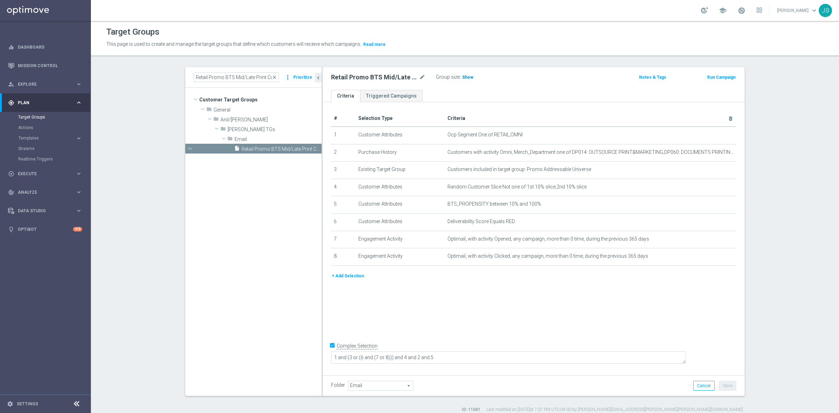
click at [469, 80] on h3 "Show" at bounding box center [467, 77] width 13 height 8
click at [710, 137] on icon "mode_edit" at bounding box center [713, 135] width 6 height 6
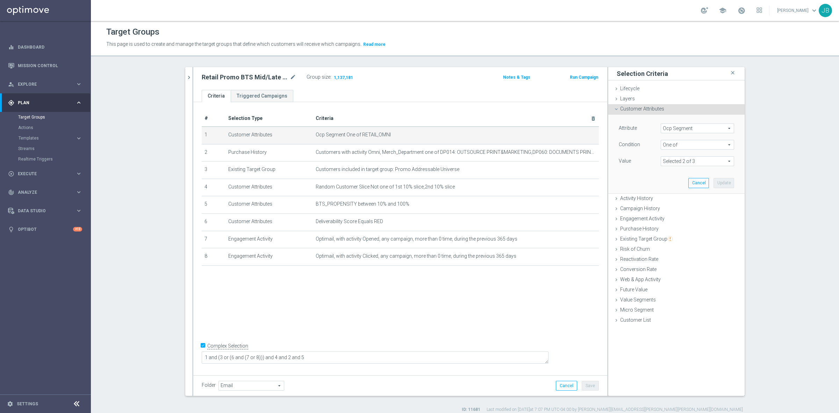
click at [693, 129] on span "Ocp Segment" at bounding box center [697, 128] width 73 height 9
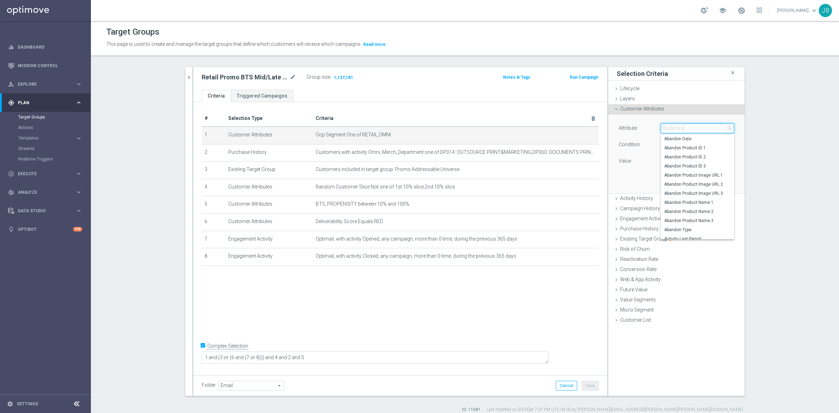
click at [693, 129] on input "search" at bounding box center [696, 128] width 73 height 10
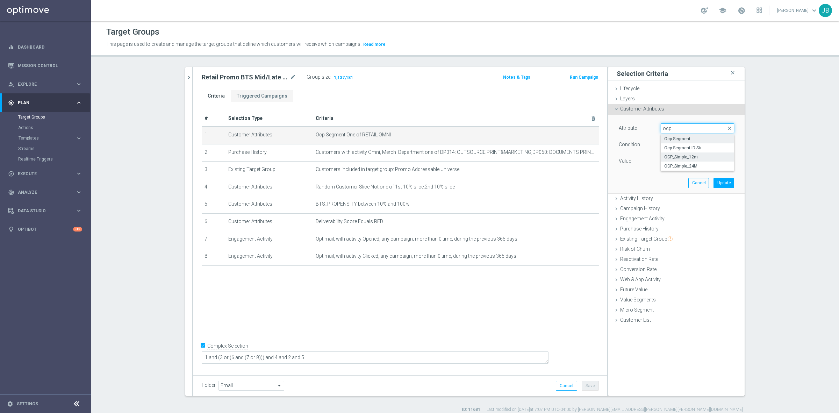
type input "ocp"
click at [698, 155] on span "OCP_Simple_12m" at bounding box center [697, 157] width 66 height 6
type input "OCP_Simple_12m"
type input "Select"
click at [678, 159] on span at bounding box center [697, 161] width 73 height 9
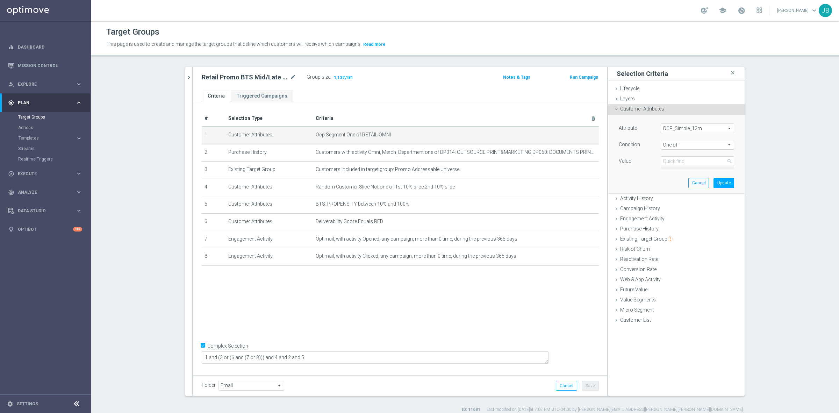
click at [677, 147] on span "One of" at bounding box center [697, 144] width 73 height 9
click at [673, 201] on span "Equals" at bounding box center [697, 201] width 66 height 6
type input "Equals"
click at [680, 161] on span at bounding box center [697, 161] width 73 height 9
click at [680, 161] on input "search" at bounding box center [696, 161] width 73 height 10
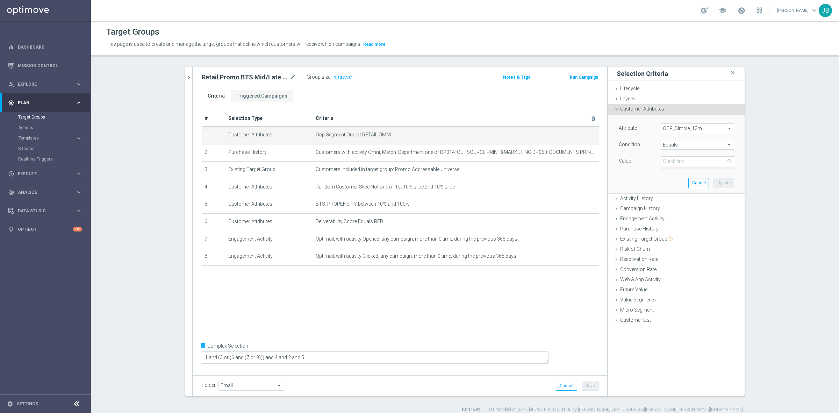
click at [684, 185] on div "Attribute OCP_Simple_12m OCP_Simple_12m arrow_drop_down search Condition Equals…" at bounding box center [676, 154] width 126 height 78
click at [692, 186] on button "Cancel" at bounding box center [698, 183] width 21 height 10
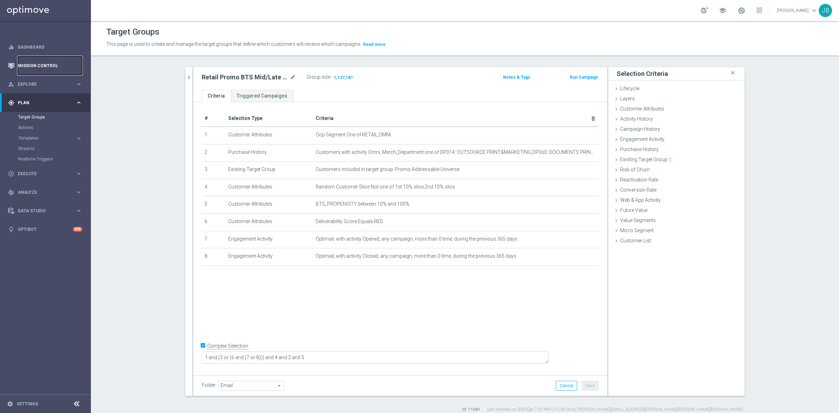
click at [51, 62] on link "Mission Control" at bounding box center [50, 65] width 64 height 19
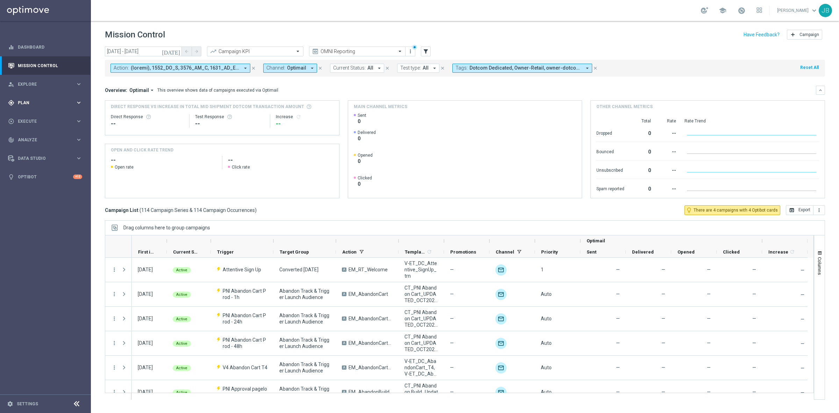
click at [23, 103] on span "Plan" at bounding box center [47, 103] width 58 height 4
click at [41, 116] on link "Target Groups" at bounding box center [45, 117] width 55 height 6
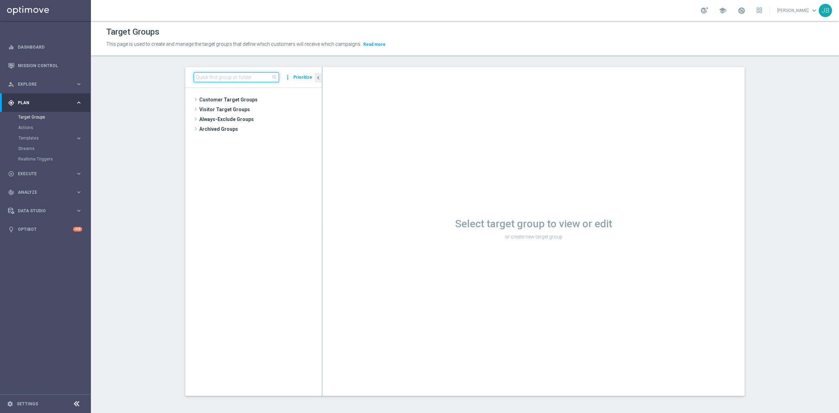
click at [200, 77] on input at bounding box center [236, 77] width 85 height 10
paste input "ER_DC_PostPurch_PrinterOnly_T3"
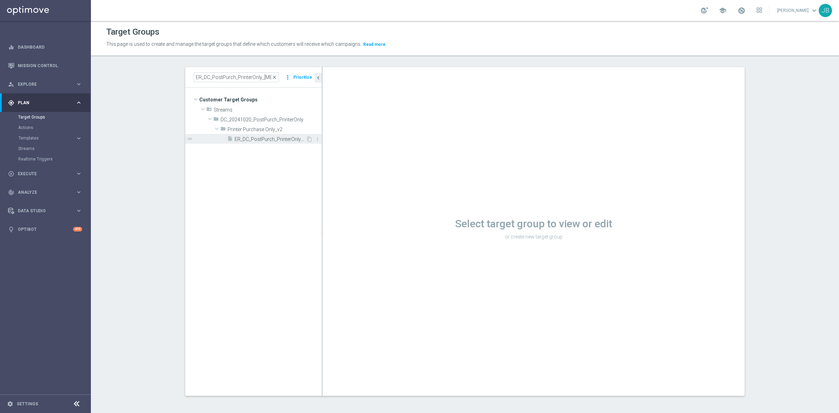
click at [273, 141] on span "ER_DC_PostPurch_PrinterOnly_T3" at bounding box center [269, 139] width 71 height 6
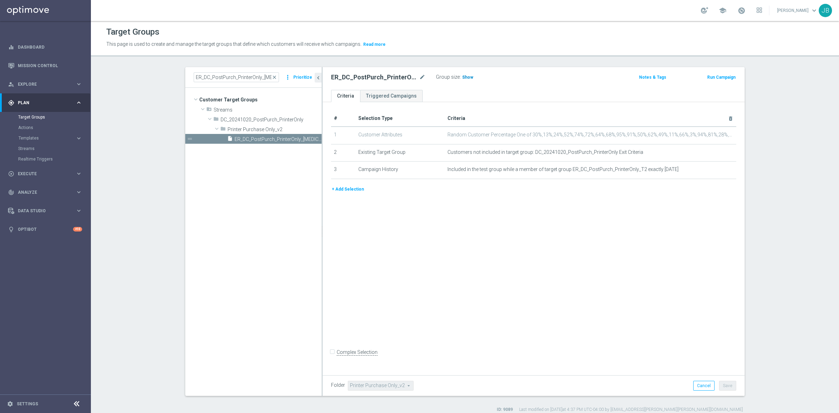
click at [464, 76] on span "Show" at bounding box center [467, 77] width 11 height 5
click at [266, 78] on input "ER_DC_PostPurch_PrinterOnly_T3" at bounding box center [236, 77] width 85 height 10
type input "ER_DC_PostPurch_PrinterOnly_T4"
click at [273, 141] on span "ER_DC_PostPurch_PrinterOnly_T4" at bounding box center [269, 139] width 71 height 6
click at [275, 77] on span "close" at bounding box center [274, 77] width 6 height 6
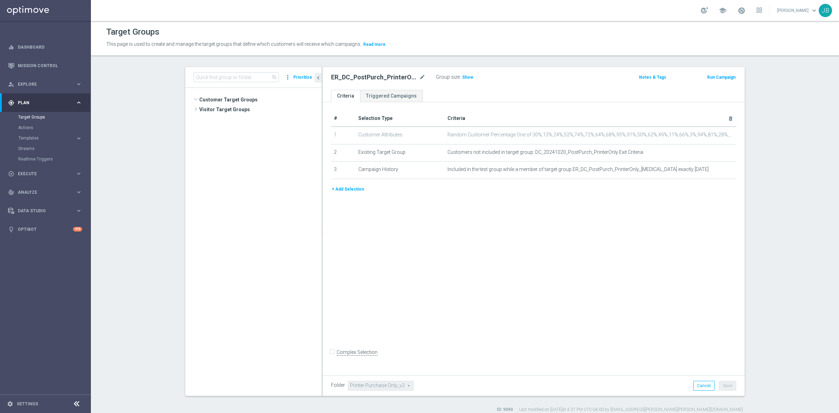
scroll to position [237, 0]
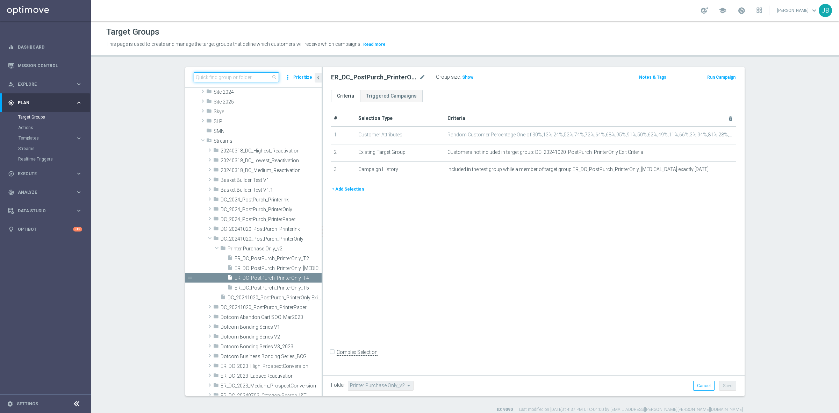
click at [254, 77] on input at bounding box center [236, 77] width 85 height 10
paste input "ER_OMNI_SOJ_ExistingVIP_Red6to12"
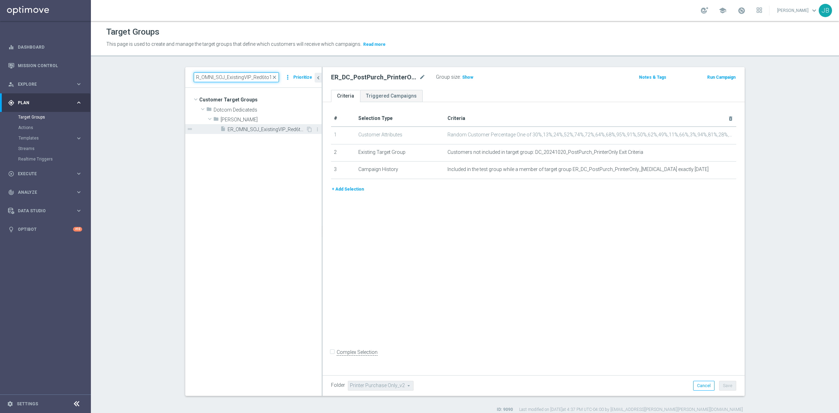
type input "ER_OMNI_SOJ_ExistingVIP_Red6to12"
click at [268, 130] on span "ER_OMNI_SOJ_ExistingVIP_Red6to12" at bounding box center [266, 129] width 78 height 6
type input "Select"
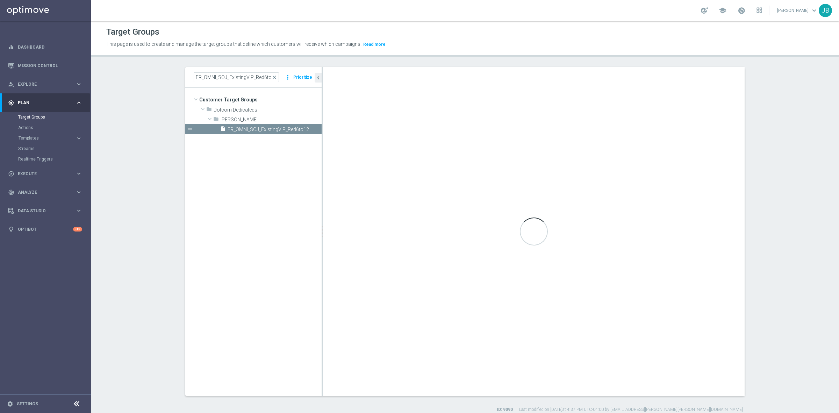
checkbox input "true"
type input "[PERSON_NAME]"
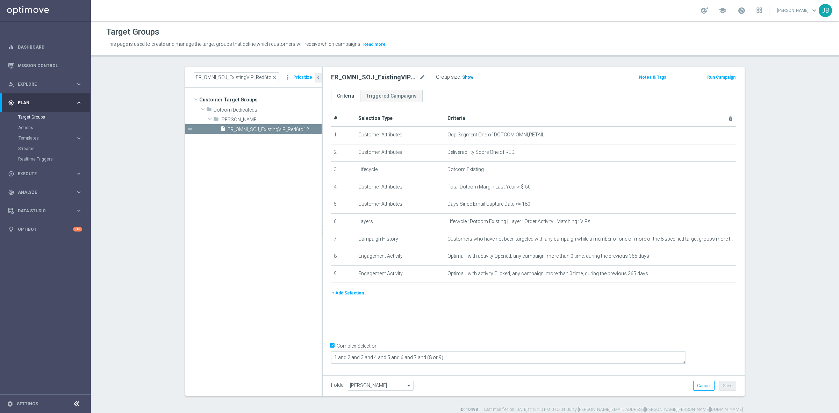
click at [462, 73] on h3 "Show" at bounding box center [467, 77] width 13 height 8
click at [710, 135] on icon "mode_edit" at bounding box center [713, 135] width 6 height 6
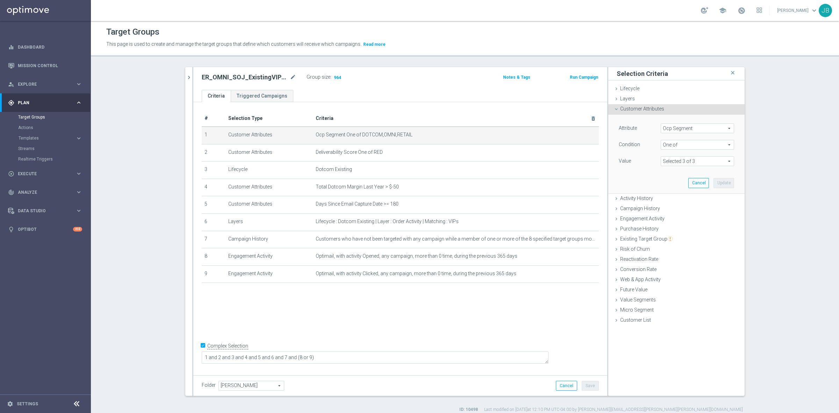
click at [697, 128] on span "Ocp Segment" at bounding box center [697, 128] width 73 height 9
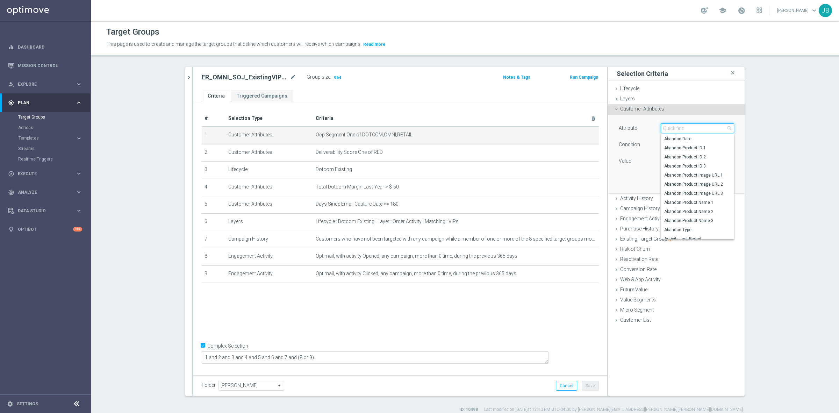
click at [697, 128] on input "search" at bounding box center [696, 128] width 73 height 10
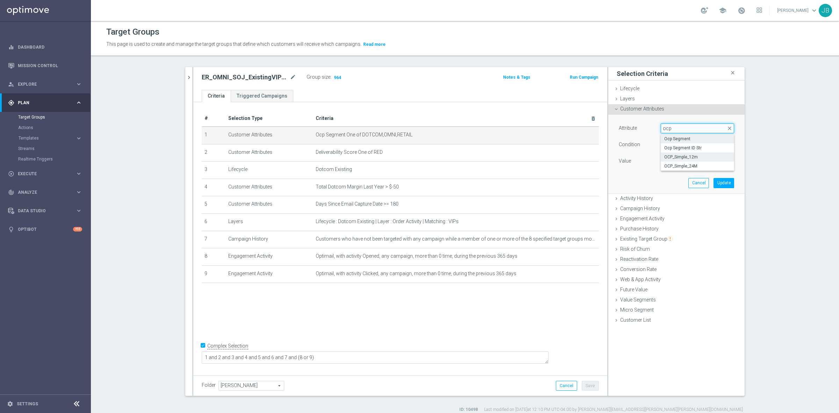
type input "ocp"
click at [686, 157] on span "OCP_Simple_12m" at bounding box center [697, 157] width 66 height 6
type input "OCP_Simple_12m"
type input "Select"
click at [677, 146] on span "One of" at bounding box center [697, 144] width 73 height 9
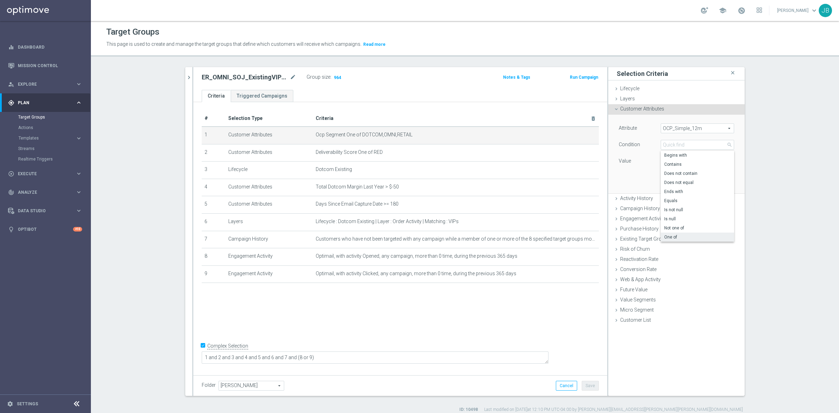
click at [637, 190] on div "Attribute OCP_Simple_12m OCP_Simple_12m arrow_drop_down search Condition One of…" at bounding box center [676, 154] width 126 height 78
click at [683, 159] on span at bounding box center [697, 161] width 73 height 9
click at [682, 164] on input "search" at bounding box center [696, 161] width 73 height 10
click at [671, 162] on input "search" at bounding box center [696, 161] width 73 height 10
click at [726, 159] on span "search" at bounding box center [729, 161] width 6 height 6
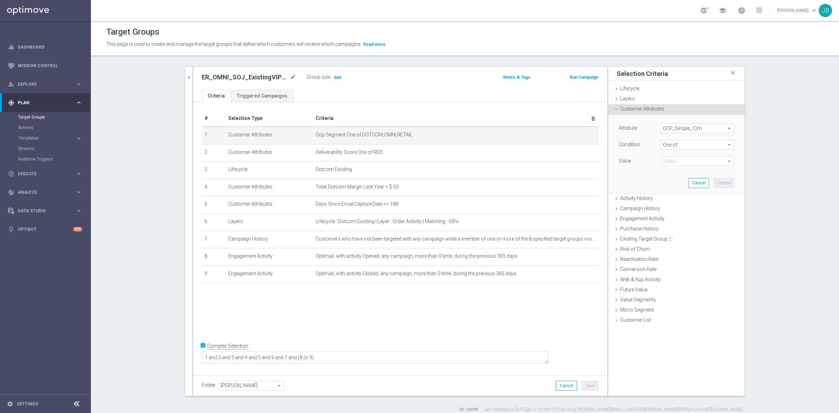
click at [707, 128] on span "OCP_Simple_12m" at bounding box center [697, 128] width 73 height 9
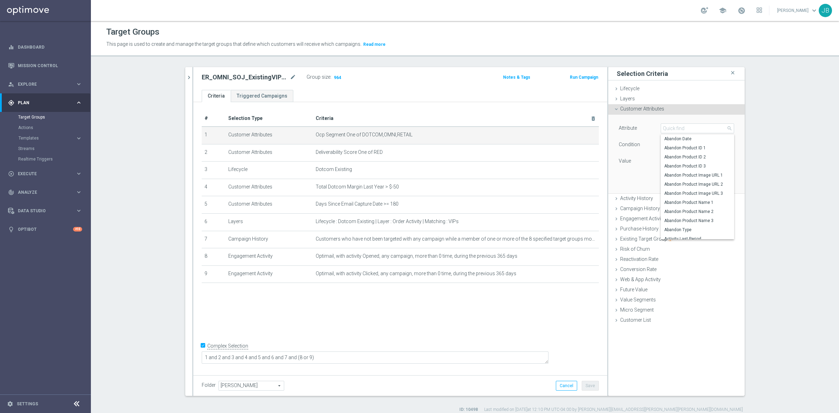
click at [775, 182] on section "ER_OMNI_SOJ_ExistingVIP_Red6to12 close more_vert Prioritize Customer Target Gro…" at bounding box center [465, 239] width 748 height 345
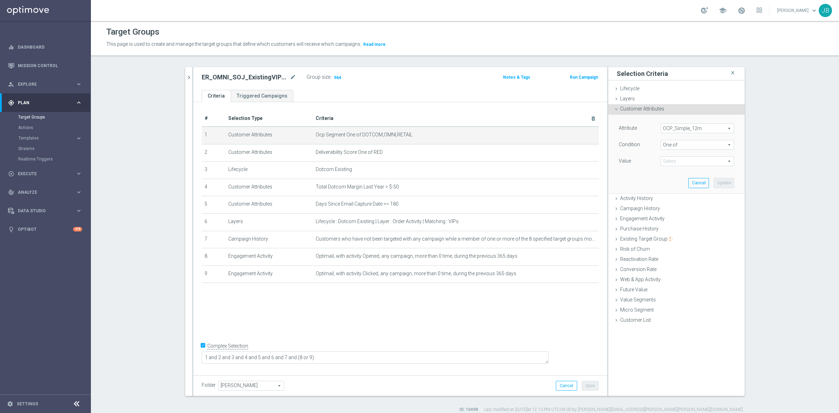
click at [689, 159] on span at bounding box center [697, 161] width 73 height 9
click at [670, 161] on input "search" at bounding box center [696, 161] width 73 height 10
type input "dotcom"
click at [667, 167] on div at bounding box center [696, 167] width 73 height 0
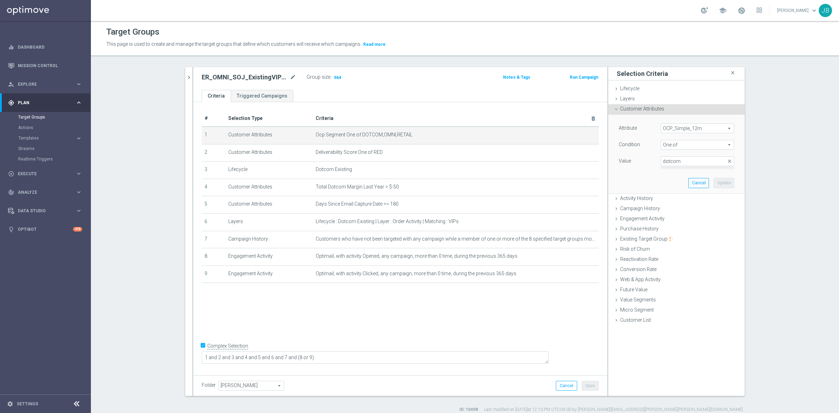
click at [681, 126] on span "OCP_Simple_12m" at bounding box center [697, 128] width 73 height 9
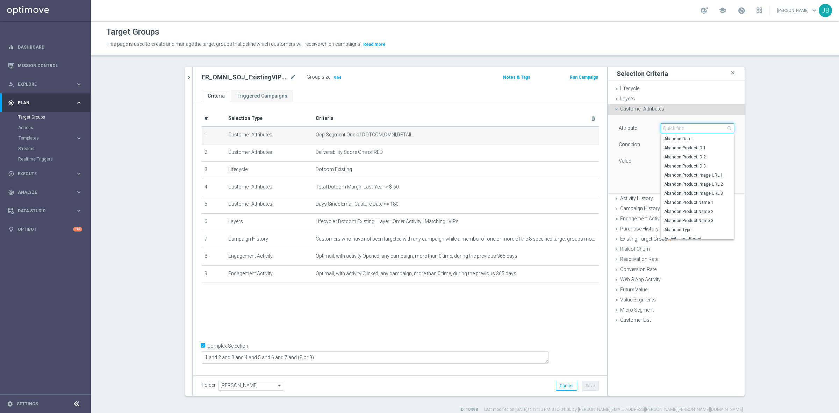
click at [681, 126] on input "search" at bounding box center [696, 128] width 73 height 10
type input "ocp"
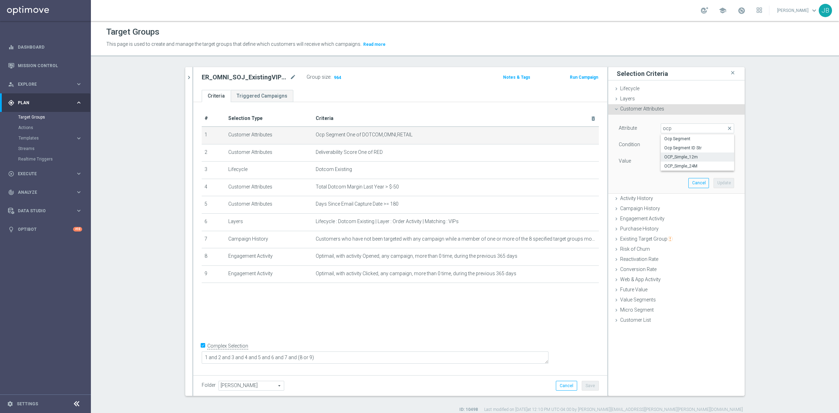
click at [678, 158] on span "OCP_Simple_12m" at bounding box center [697, 157] width 66 height 6
click at [678, 158] on span at bounding box center [697, 161] width 73 height 9
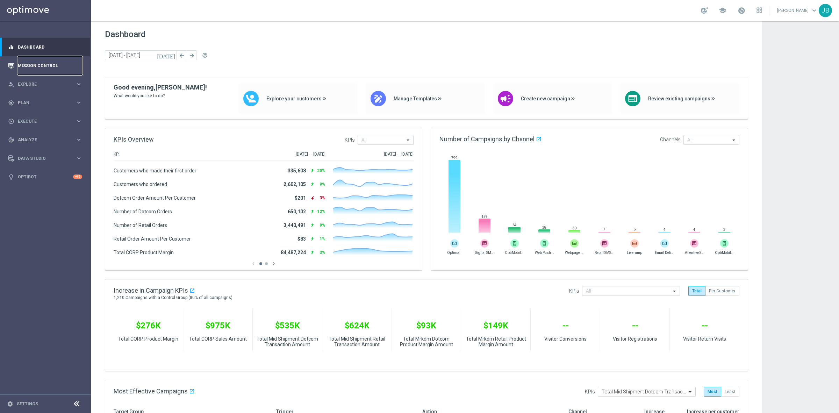
click at [39, 70] on link "Mission Control" at bounding box center [50, 65] width 64 height 19
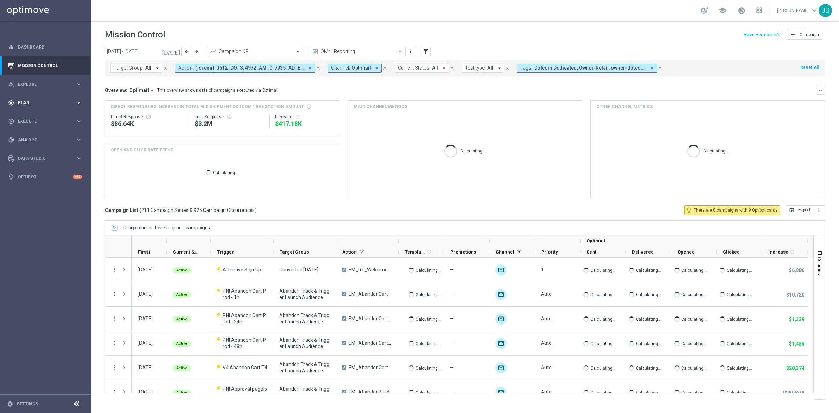
click at [41, 101] on span "Plan" at bounding box center [47, 103] width 58 height 4
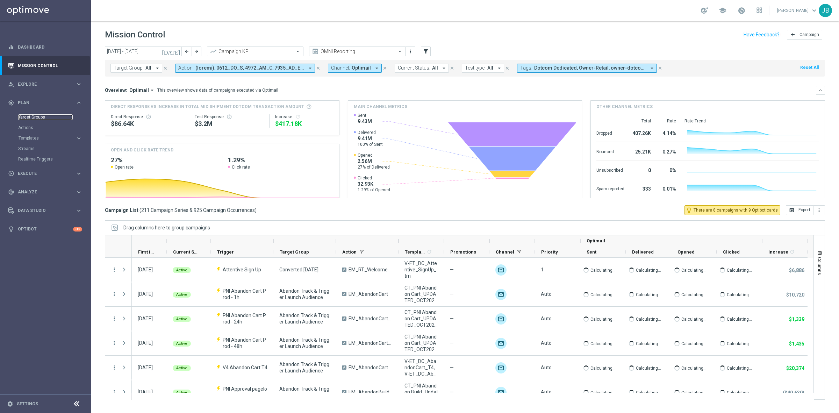
click at [44, 116] on link "Target Groups" at bounding box center [45, 117] width 55 height 6
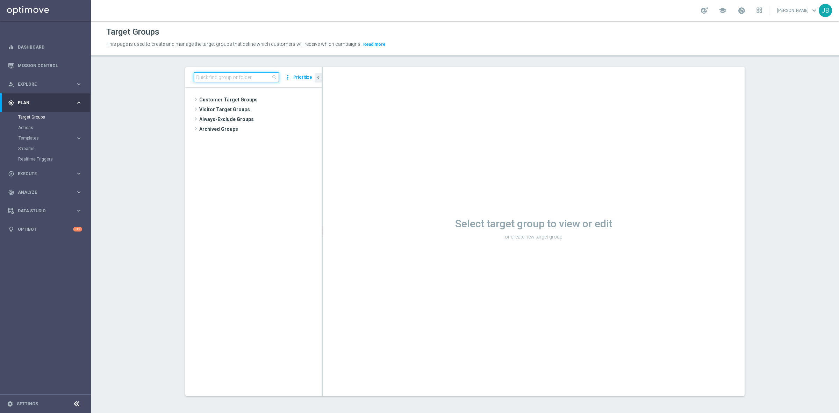
click at [224, 78] on input at bounding box center [236, 77] width 85 height 10
click at [230, 77] on input at bounding box center [236, 77] width 85 height 10
paste input "ER_OMNI_SOJ_ExistingVIP_Red6to12"
type input "ER_OMNI_SOJ_ExistingVIP_Red6to12"
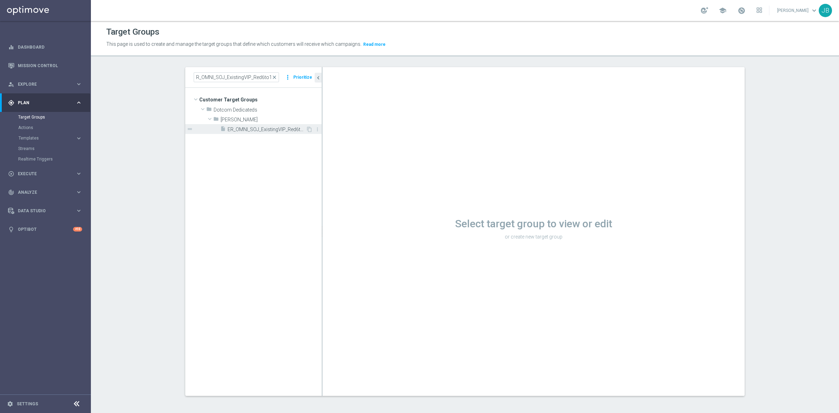
scroll to position [0, 0]
click at [246, 129] on span "ER_OMNI_SOJ_ExistingVIP_Red6to12" at bounding box center [266, 129] width 78 height 6
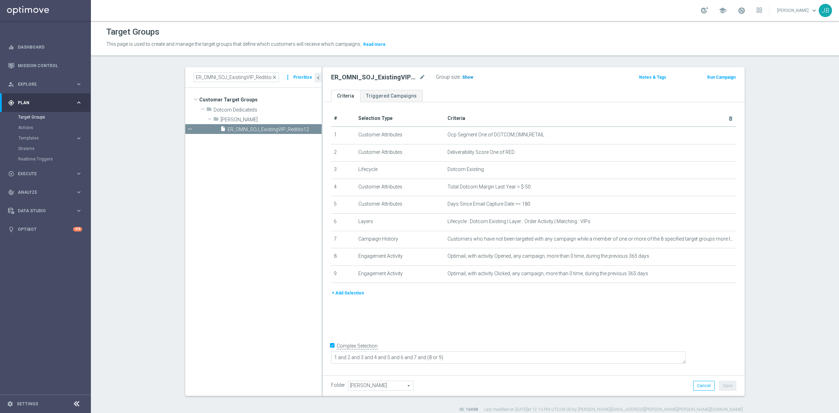
click at [463, 79] on span "Show" at bounding box center [467, 77] width 11 height 5
click at [710, 152] on icon "mode_edit" at bounding box center [713, 152] width 6 height 6
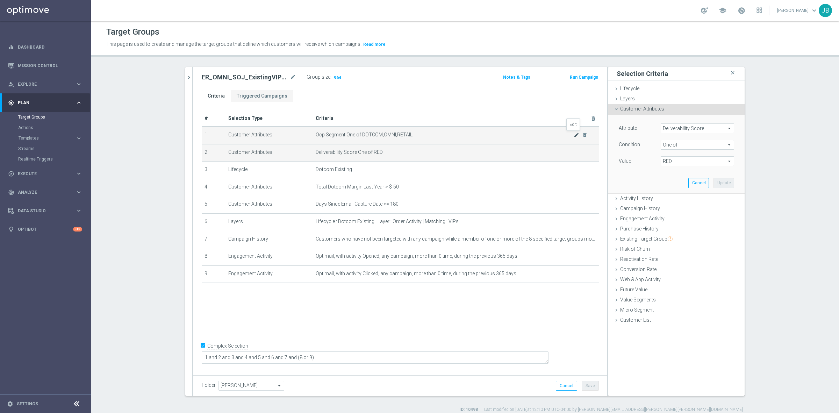
click at [573, 135] on icon "mode_edit" at bounding box center [576, 135] width 6 height 6
click at [677, 131] on span "Ocp Segment" at bounding box center [697, 128] width 73 height 9
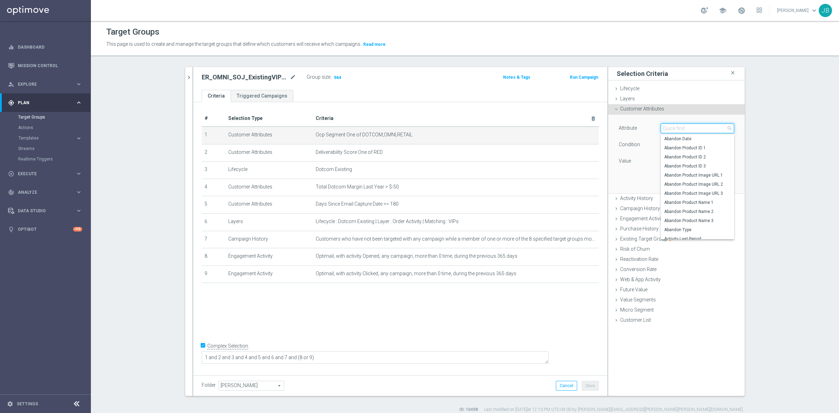
click at [677, 130] on input "search" at bounding box center [696, 128] width 73 height 10
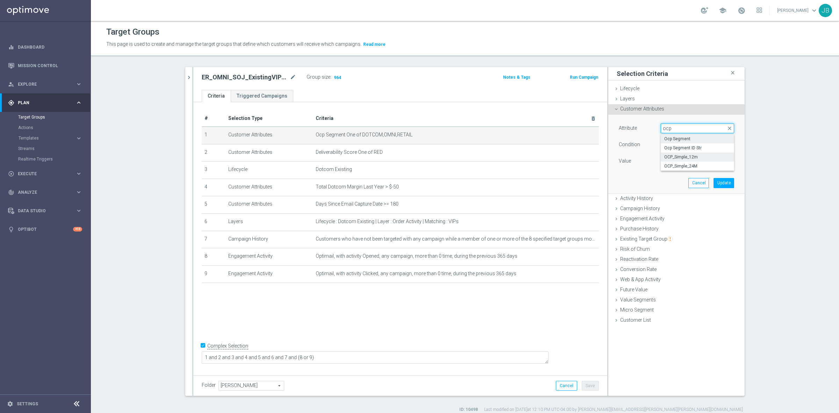
type input "ocp"
click at [687, 158] on span "OCP_Simple_12m" at bounding box center [697, 157] width 66 height 6
type input "OCP_Simple_12m"
click at [676, 142] on span "Equals" at bounding box center [697, 144] width 73 height 9
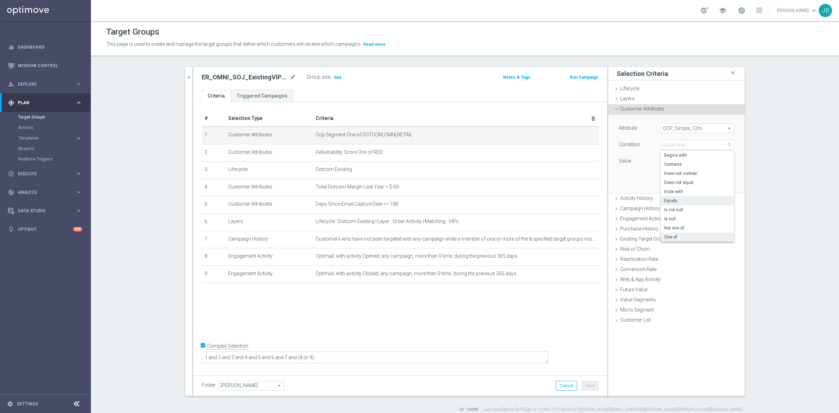
click at [670, 235] on span "One of" at bounding box center [697, 237] width 66 height 6
type input "One of"
click at [673, 161] on span at bounding box center [697, 161] width 73 height 9
click at [670, 180] on label "DOTCOM" at bounding box center [702, 180] width 64 height 9
click at [666, 180] on input "DOTCOM" at bounding box center [668, 181] width 5 height 5
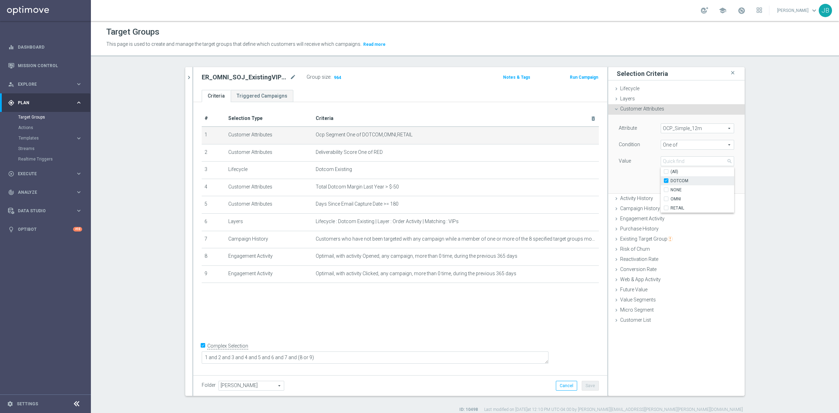
checkbox input "true"
type input "DOTCOM"
click at [663, 202] on div "OMNI" at bounding box center [696, 198] width 73 height 9
click at [666, 200] on input "OMNI" at bounding box center [668, 199] width 5 height 5
checkbox input "true"
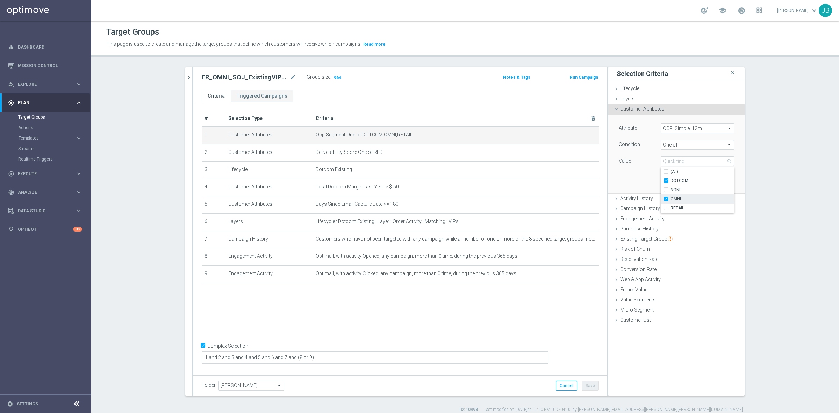
type input "Selected 2 of 4"
click at [666, 208] on input "RETAIL" at bounding box center [668, 208] width 5 height 5
checkbox input "true"
type input "Selected 3 of 4"
click at [640, 180] on div "Attribute OCP_Simple_12m OCP_Simple_12m arrow_drop_down search Condition One of…" at bounding box center [676, 154] width 126 height 78
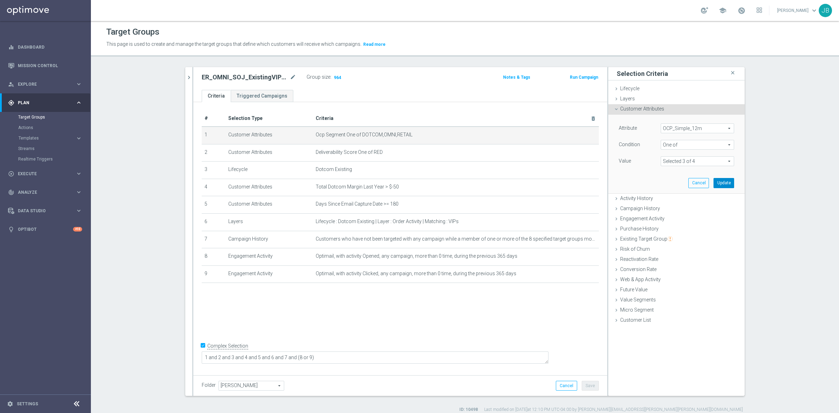
click at [714, 183] on button "Update" at bounding box center [723, 183] width 21 height 10
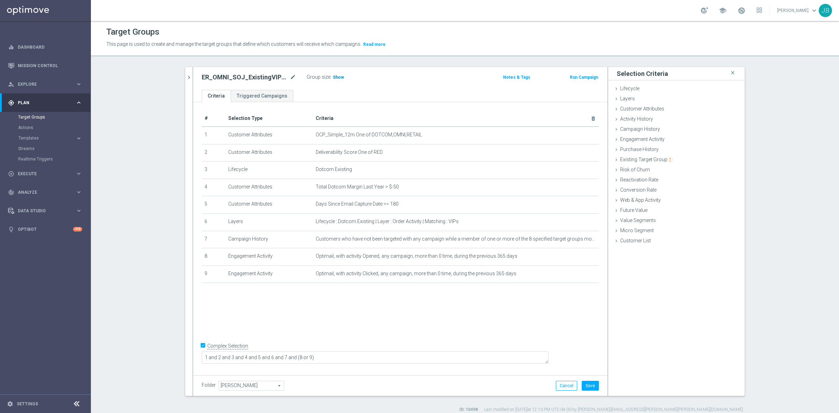
click at [333, 79] on span "Show" at bounding box center [338, 77] width 11 height 5
click at [565, 383] on button "Cancel" at bounding box center [566, 386] width 21 height 10
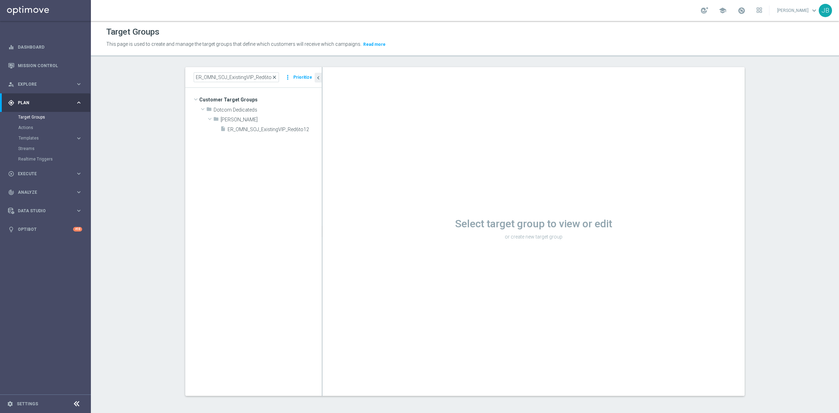
click at [273, 78] on span "close" at bounding box center [274, 77] width 6 height 6
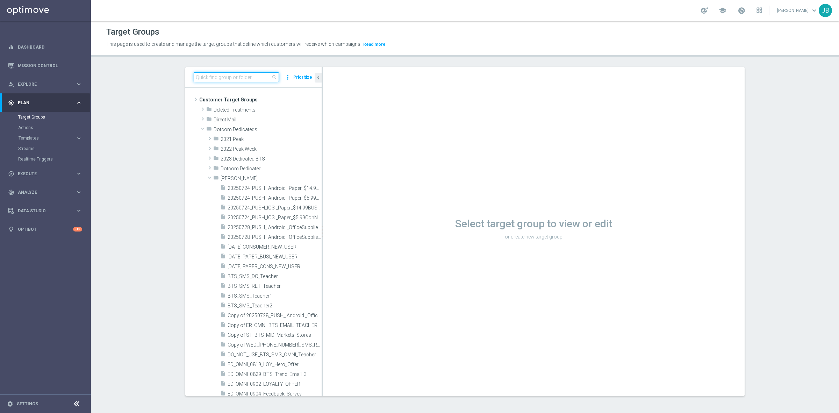
click at [241, 76] on input at bounding box center [236, 77] width 85 height 10
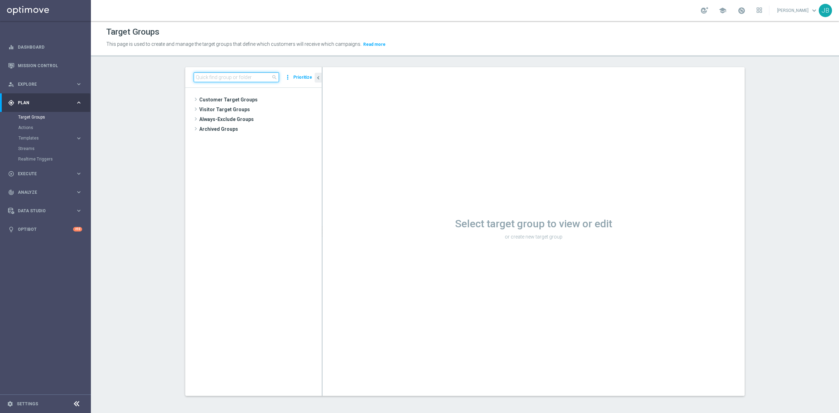
paste input "ER_OMNI_SOJ_DotcomReactivated_Red6to12"
type input "ER_OMNI_SOJ_DotcomReactivated_Red6to12"
click at [246, 129] on span "ER_OMNI_SOJ_DotcomReactivated_Red6to12" at bounding box center [266, 129] width 78 height 6
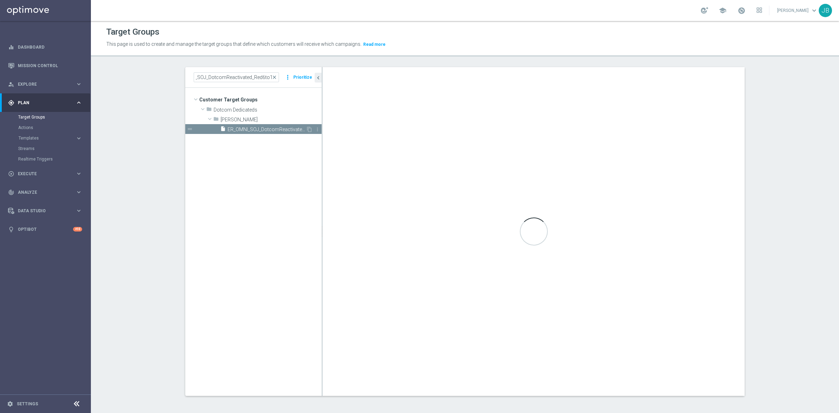
scroll to position [0, 0]
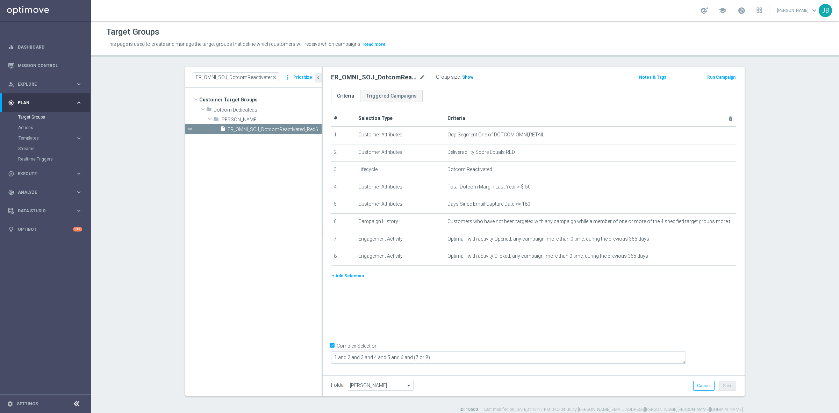
click at [462, 76] on span "Show" at bounding box center [467, 77] width 11 height 5
click at [710, 133] on icon "mode_edit" at bounding box center [713, 135] width 6 height 6
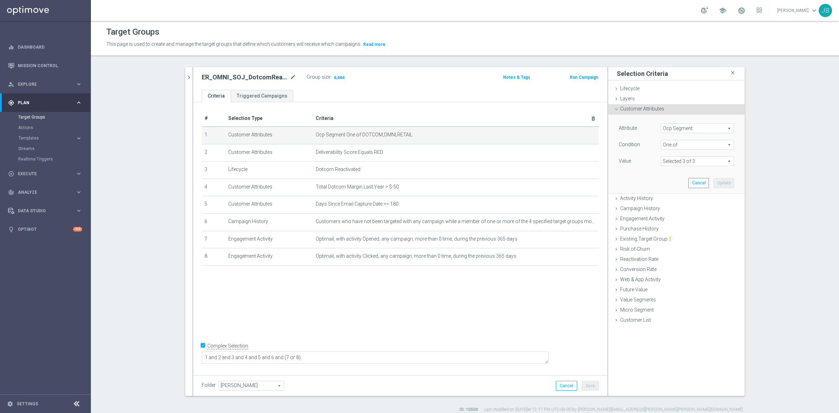
click at [695, 130] on span "Ocp Segment" at bounding box center [697, 128] width 73 height 9
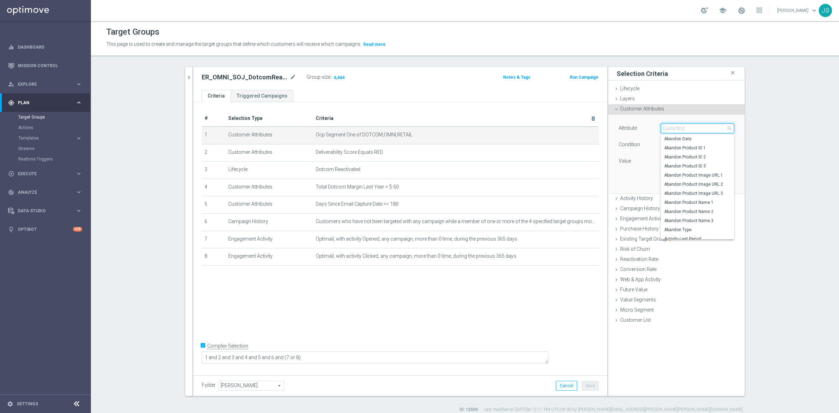
click at [694, 129] on input "search" at bounding box center [696, 128] width 73 height 10
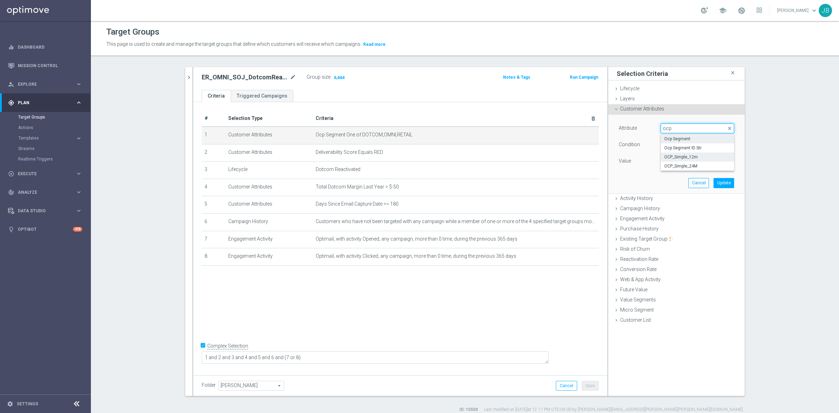
type input "ocp"
click at [689, 157] on span "OCP_Simple_12m" at bounding box center [697, 157] width 66 height 6
type input "OCP_Simple_12m"
click at [673, 143] on span "Equals" at bounding box center [697, 144] width 73 height 9
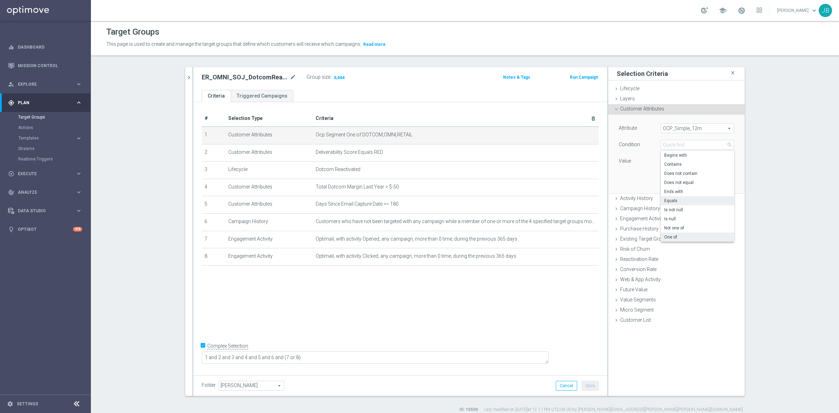
click at [674, 237] on span "One of" at bounding box center [697, 237] width 66 height 6
type input "One of"
click at [667, 163] on span at bounding box center [697, 161] width 73 height 9
click at [666, 180] on input "DOTCOM" at bounding box center [668, 181] width 5 height 5
checkbox input "true"
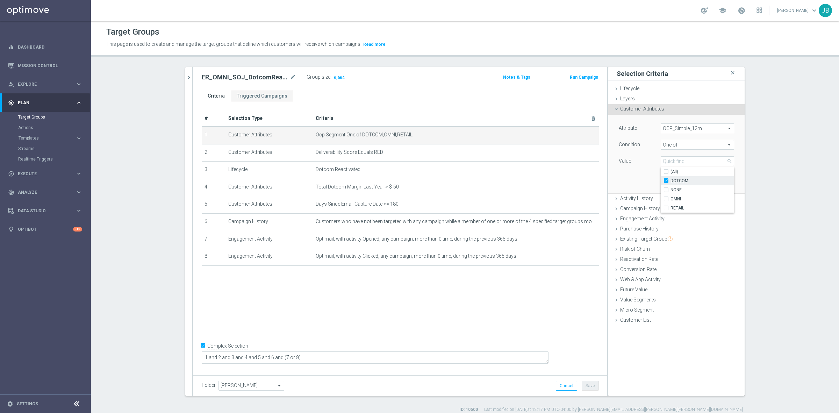
type input "DOTCOM"
click at [666, 197] on input "OMNI" at bounding box center [668, 199] width 5 height 5
checkbox input "true"
type input "Selected 2 of 4"
click at [666, 209] on input "RETAIL" at bounding box center [668, 208] width 5 height 5
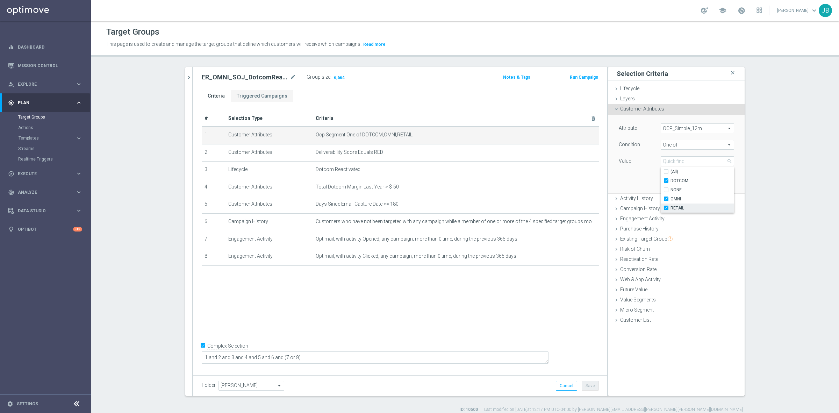
checkbox input "true"
type input "Selected 3 of 4"
click at [631, 184] on div "Attribute OCP_Simple_12m OCP_Simple_12m arrow_drop_down search Condition One of…" at bounding box center [676, 154] width 126 height 78
click at [713, 179] on button "Update" at bounding box center [723, 183] width 21 height 10
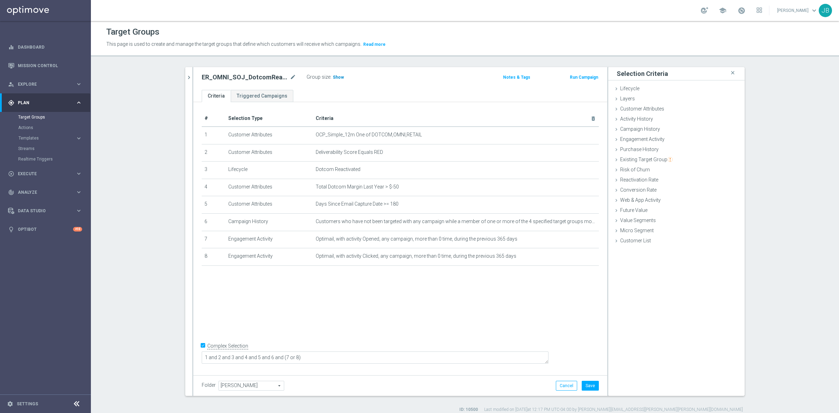
click at [338, 76] on span "Show" at bounding box center [338, 77] width 11 height 5
click at [566, 389] on button "Cancel" at bounding box center [566, 386] width 21 height 10
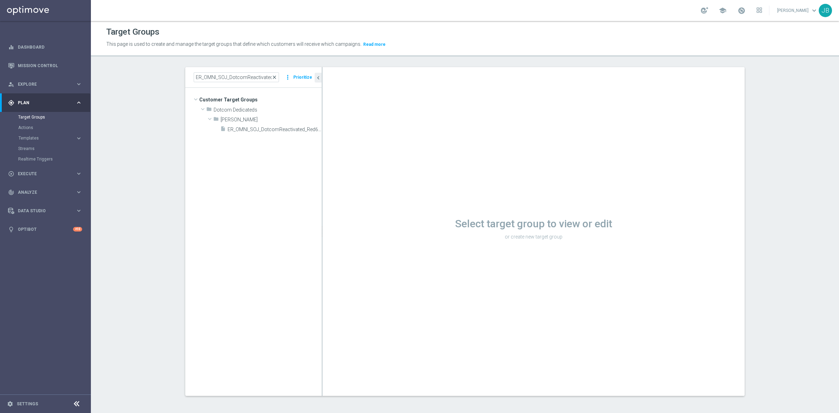
click at [272, 76] on span "close" at bounding box center [274, 77] width 6 height 6
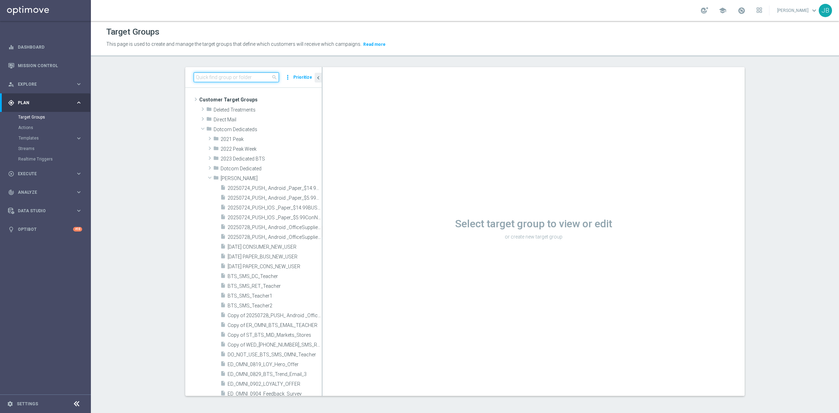
click at [252, 78] on input at bounding box center [236, 77] width 85 height 10
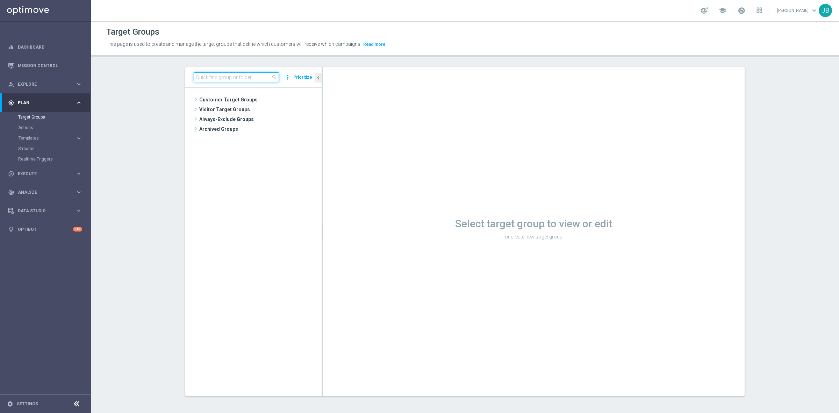
paste input "ER_OMNI_Action_CategoryBrowse_Print_Marketing"
type input "ER_OMNI_Action_CategoryBrowse_Print_Marketing"
click at [261, 130] on span "ER_OMNI_Action_CategoryBrowse_Print_Marketing" at bounding box center [266, 129] width 78 height 6
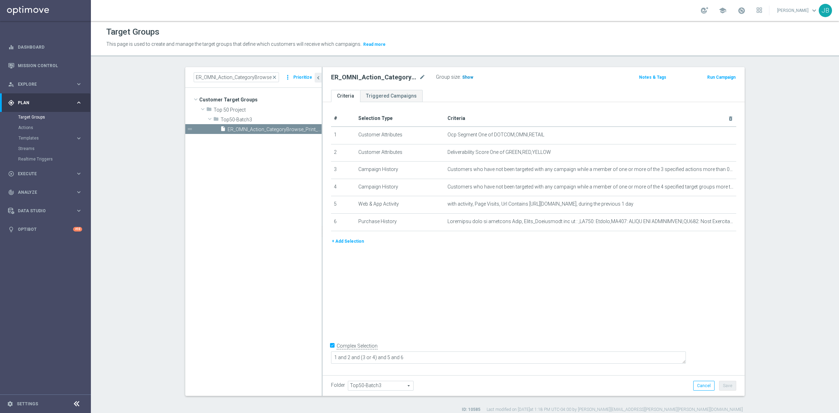
click at [462, 79] on span "Show" at bounding box center [467, 77] width 11 height 5
click at [710, 136] on icon "mode_edit" at bounding box center [713, 135] width 6 height 6
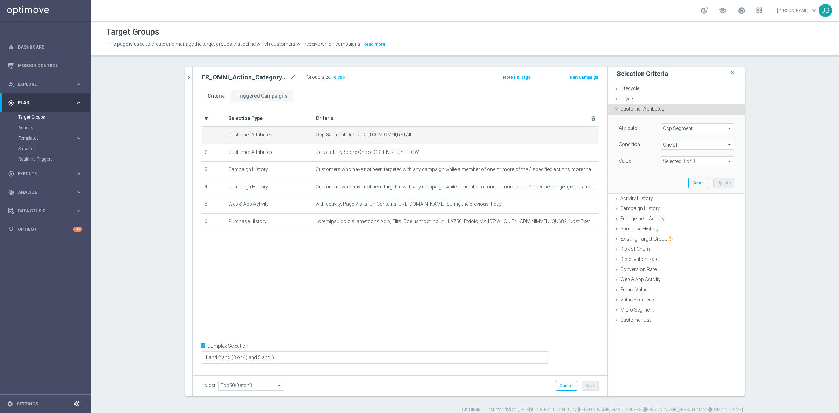
click at [694, 126] on span "Ocp Segment" at bounding box center [697, 128] width 73 height 9
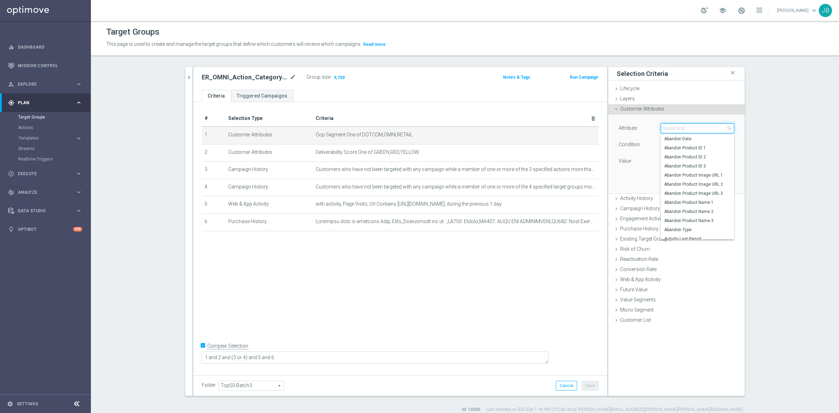
click at [693, 129] on input "search" at bounding box center [696, 128] width 73 height 10
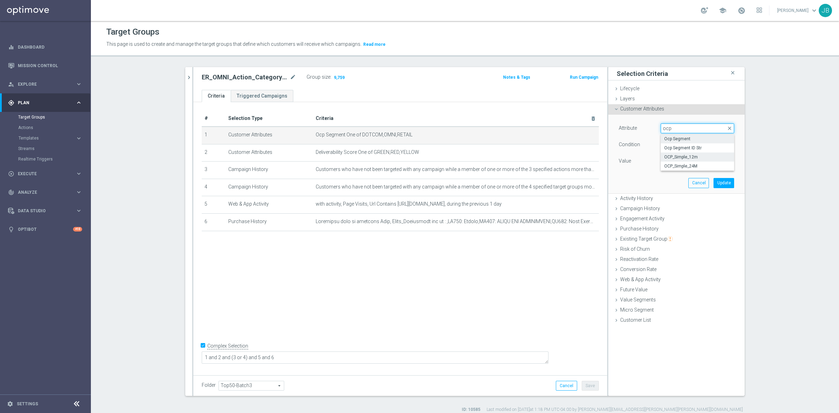
type input "ocp"
click at [686, 156] on span "OCP_Simple_12m" at bounding box center [697, 157] width 66 height 6
type input "OCP_Simple_12m"
type input "Equals"
click at [686, 164] on span at bounding box center [697, 161] width 73 height 9
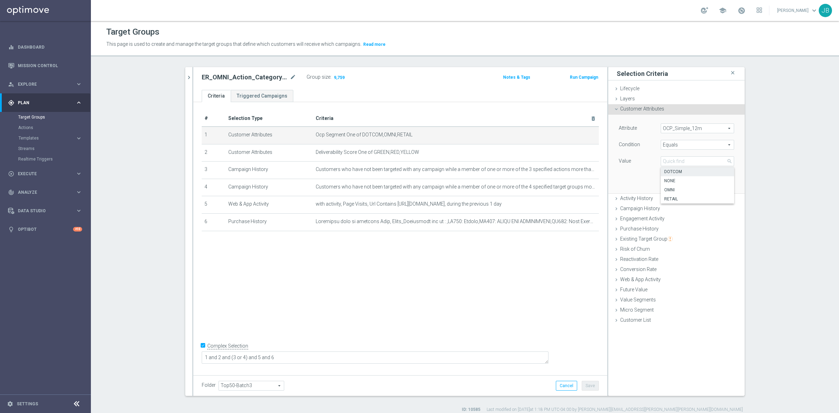
click at [673, 171] on span "DOTCOM" at bounding box center [697, 172] width 66 height 6
type input "DOTCOM"
click at [687, 145] on span "Equals" at bounding box center [697, 144] width 73 height 9
click at [677, 235] on span "One of" at bounding box center [697, 237] width 66 height 6
type input "One of"
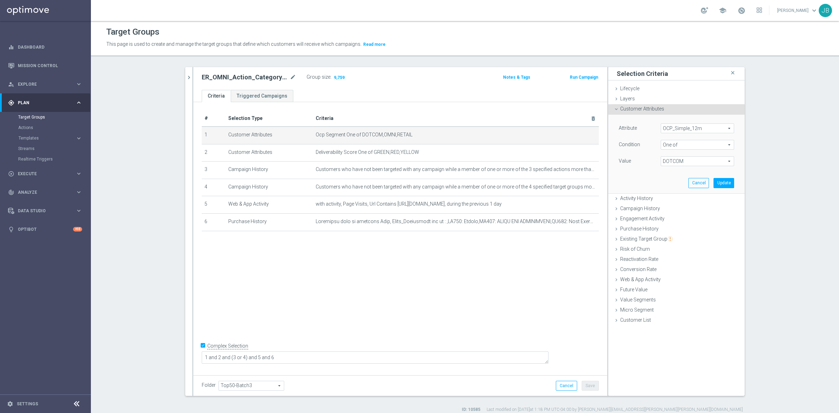
click at [681, 162] on span "DOTCOM" at bounding box center [697, 161] width 73 height 9
click at [673, 199] on span "OMNI" at bounding box center [702, 199] width 64 height 6
click at [670, 199] on input "OMNI" at bounding box center [668, 199] width 5 height 5
checkbox input "true"
type input "Selected 2 of 4"
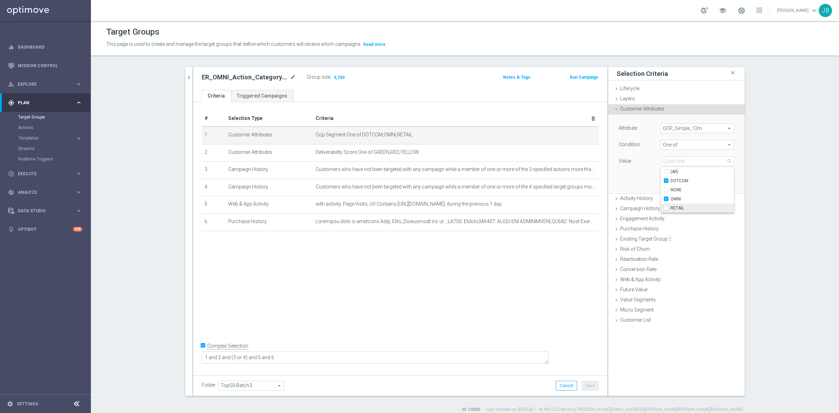
click at [673, 207] on span "RETAIL" at bounding box center [702, 208] width 64 height 6
click at [670, 207] on input "RETAIL" at bounding box center [668, 208] width 5 height 5
checkbox input "true"
type input "Selected 3 of 4"
click at [628, 165] on div "Value" at bounding box center [634, 161] width 42 height 11
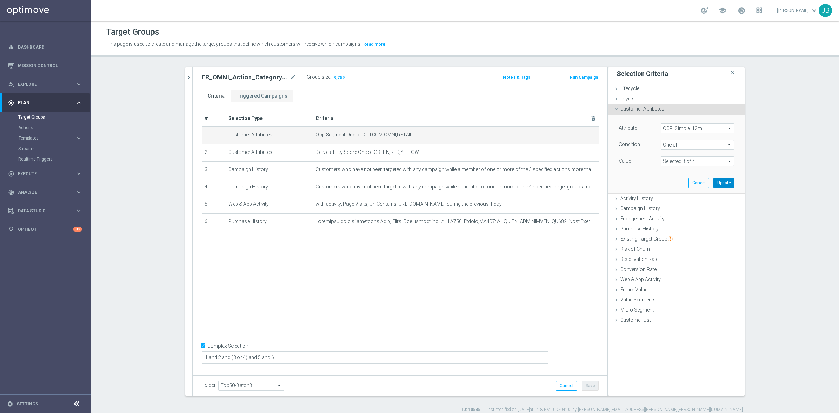
click at [717, 181] on button "Update" at bounding box center [723, 183] width 21 height 10
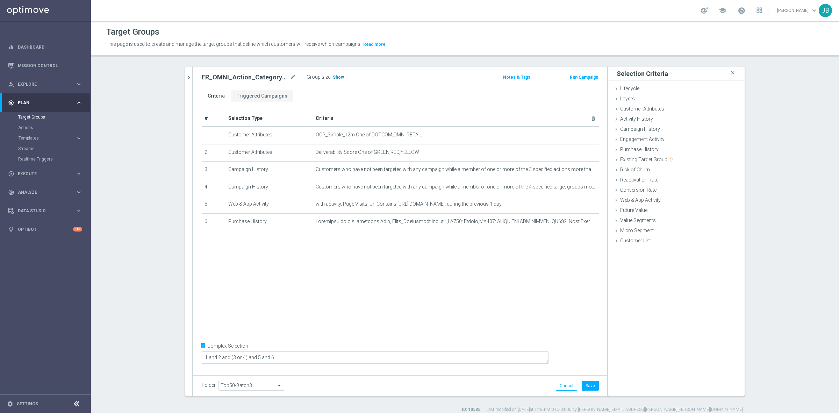
click at [335, 79] on span "Show" at bounding box center [338, 77] width 11 height 5
click at [564, 383] on button "Cancel" at bounding box center [566, 386] width 21 height 10
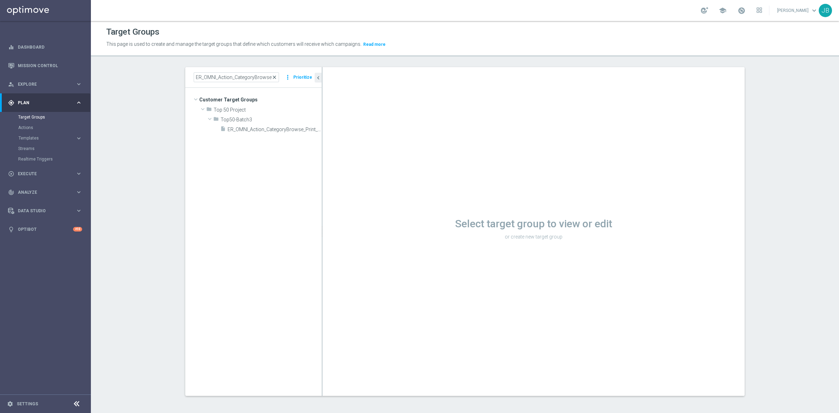
click at [271, 76] on span "close" at bounding box center [274, 77] width 6 height 6
click at [243, 79] on input at bounding box center [236, 77] width 85 height 10
paste input "ER_OMNI_Lifecycle_Reactivation_15off60_V1"
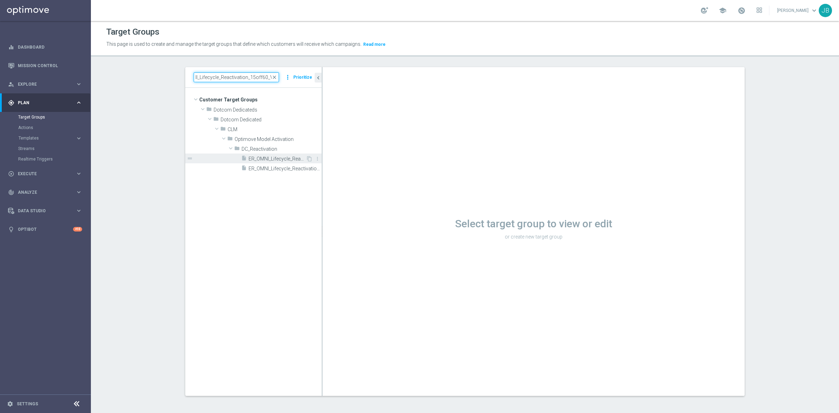
type input "ER_OMNI_Lifecycle_Reactivation_15off60_V1"
click at [264, 161] on span "ER_OMNI_Lifecycle_Reactivation_15off60_V1" at bounding box center [276, 159] width 57 height 6
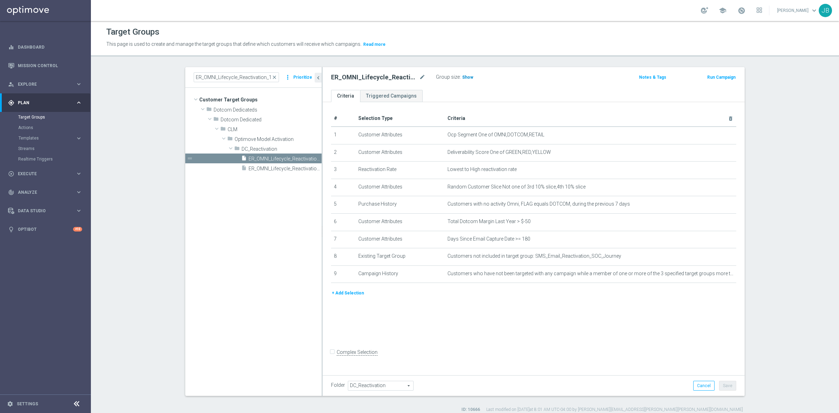
click at [462, 79] on span "Show" at bounding box center [467, 77] width 11 height 5
click at [710, 135] on icon "mode_edit" at bounding box center [713, 135] width 6 height 6
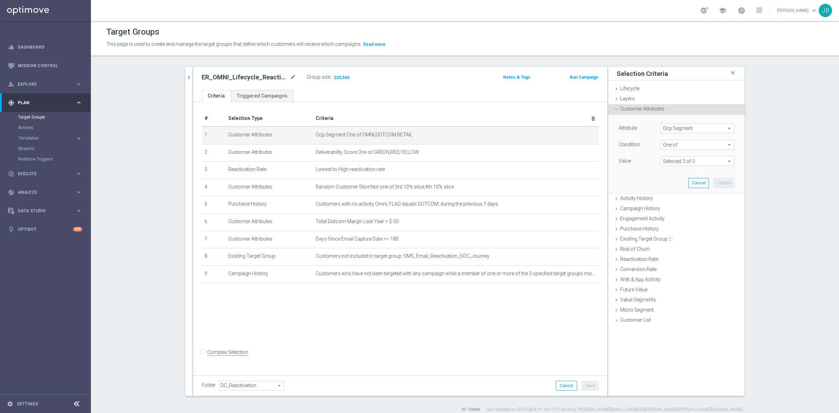
click at [698, 128] on span "Ocp Segment" at bounding box center [697, 128] width 73 height 9
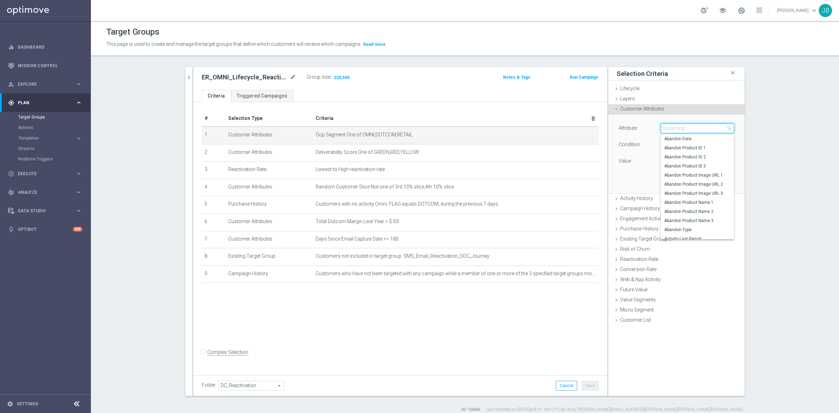
click at [698, 128] on input "search" at bounding box center [696, 128] width 73 height 10
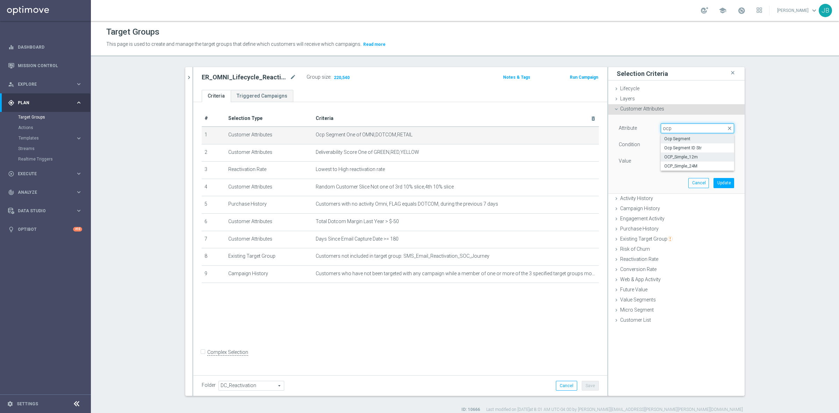
type input "ocp"
click at [686, 159] on span "OCP_Simple_12m" at bounding box center [697, 157] width 66 height 6
type input "OCP_Simple_12m"
click at [678, 145] on span "Equals" at bounding box center [697, 144] width 73 height 9
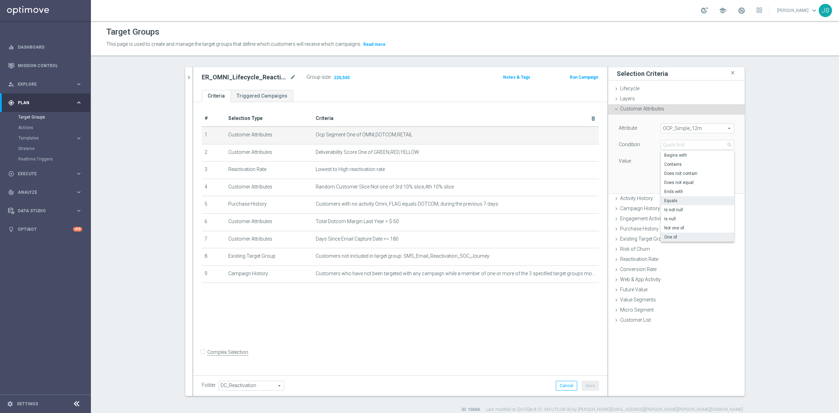
click at [674, 235] on span "One of" at bounding box center [697, 237] width 66 height 6
type input "One of"
click at [672, 158] on span at bounding box center [697, 161] width 73 height 9
click at [670, 182] on label "DOTCOM" at bounding box center [702, 180] width 64 height 9
click at [666, 182] on input "DOTCOM" at bounding box center [668, 181] width 5 height 5
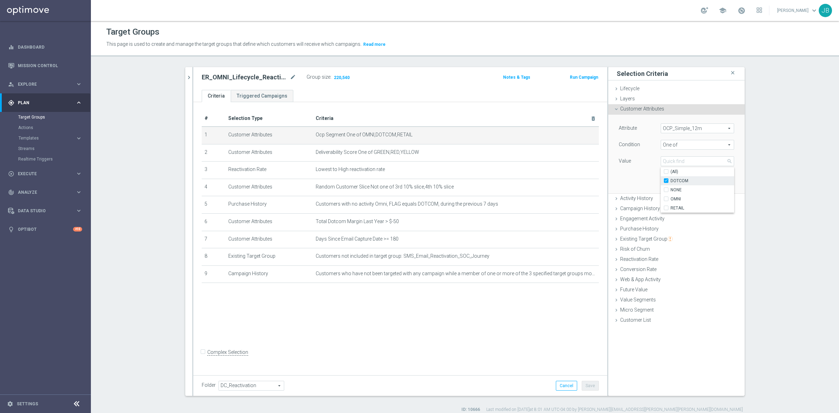
checkbox input "true"
type input "DOTCOM"
click at [666, 200] on input "OMNI" at bounding box center [668, 199] width 5 height 5
checkbox input "true"
type input "Selected 2 of 4"
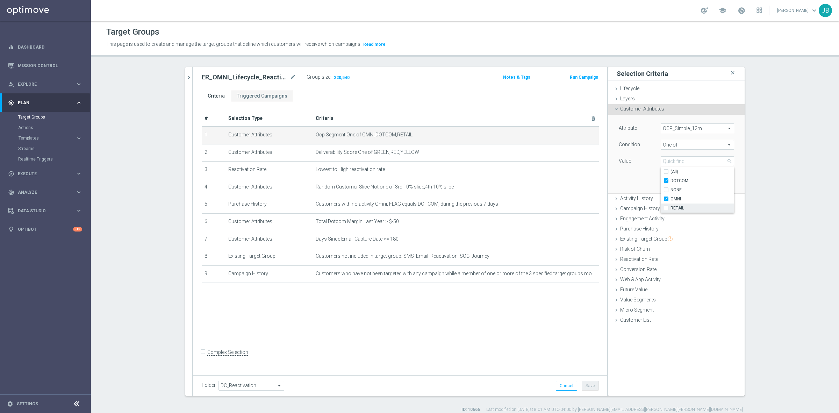
click at [670, 210] on label "RETAIL" at bounding box center [702, 207] width 64 height 9
click at [666, 210] on input "RETAIL" at bounding box center [668, 208] width 5 height 5
checkbox input "true"
type input "Selected 3 of 4"
click at [629, 179] on div "Attribute OCP_Simple_12m OCP_Simple_12m arrow_drop_down search Condition One of…" at bounding box center [676, 154] width 126 height 78
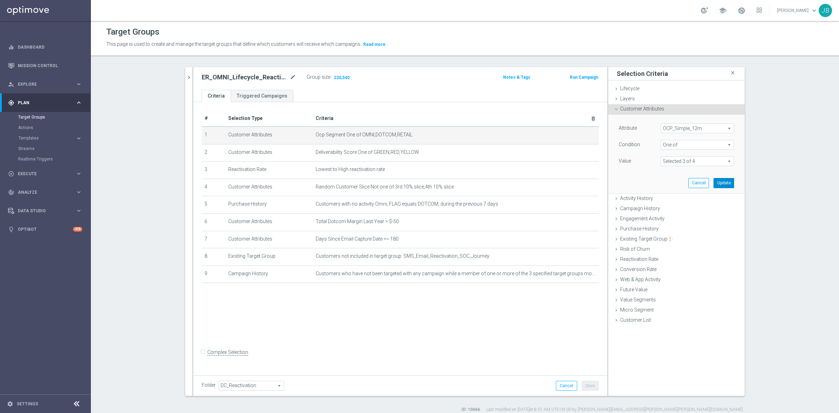
click at [715, 180] on button "Update" at bounding box center [723, 183] width 21 height 10
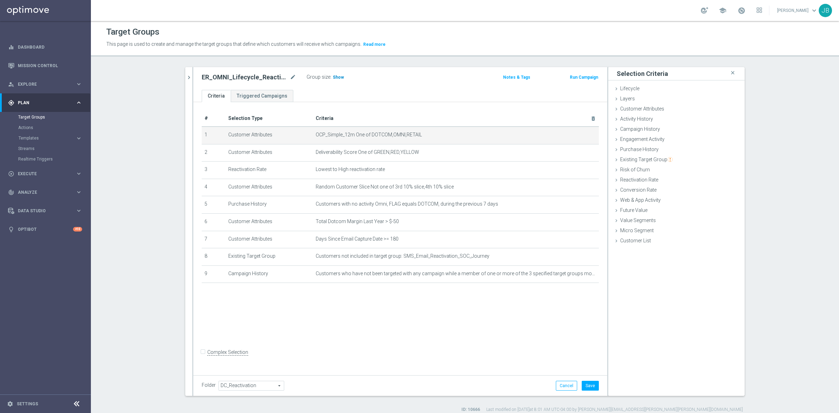
click at [333, 79] on span "Show" at bounding box center [338, 77] width 11 height 5
click at [186, 77] on icon "chevron_right" at bounding box center [189, 77] width 7 height 7
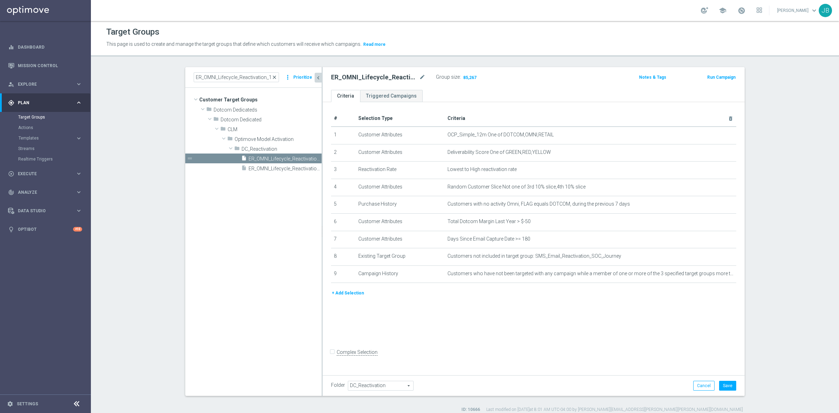
click at [273, 76] on span "close" at bounding box center [274, 77] width 6 height 6
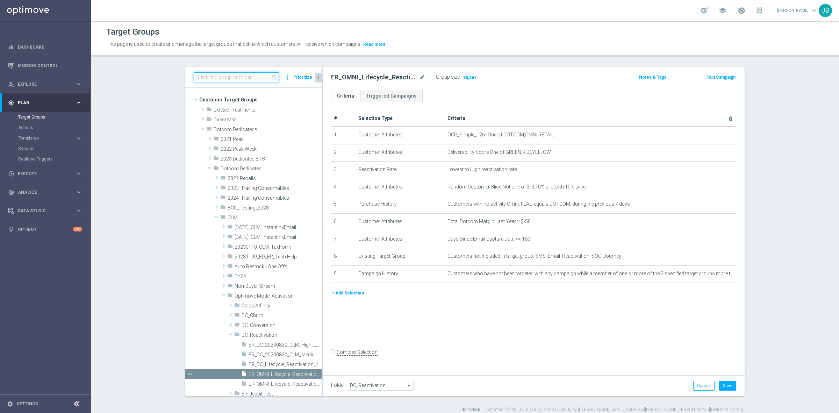
click at [240, 79] on input at bounding box center [236, 77] width 85 height 10
paste input "ER_OMNI_NON_LOYALTY_HVC_RED1to2YR"
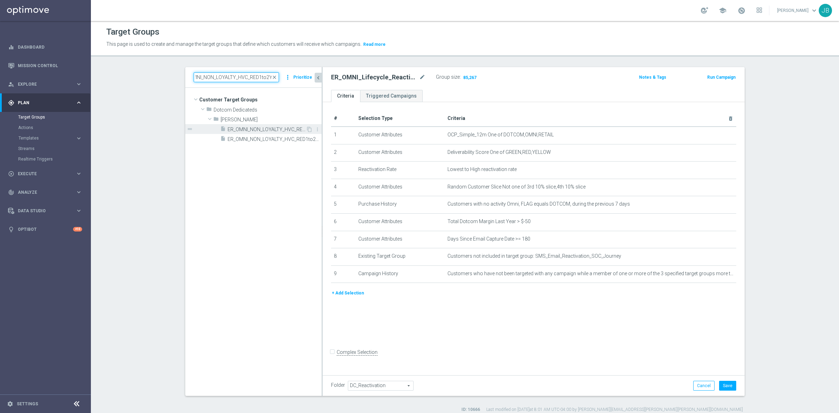
type input "ER_OMNI_NON_LOYALTY_HVC_RED1to2YR"
click at [253, 130] on span "ER_OMNI_NON_LOYALTY_HVC_RED1to2YR" at bounding box center [266, 129] width 78 height 6
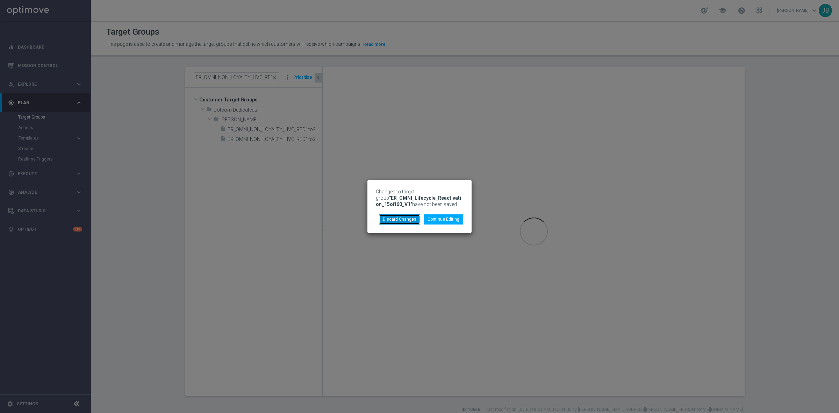
click at [404, 216] on button "Discard Changes" at bounding box center [399, 219] width 41 height 10
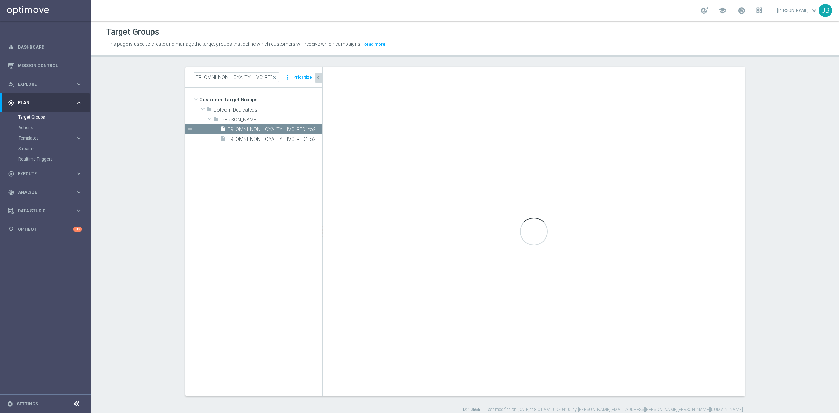
type input "[PERSON_NAME]"
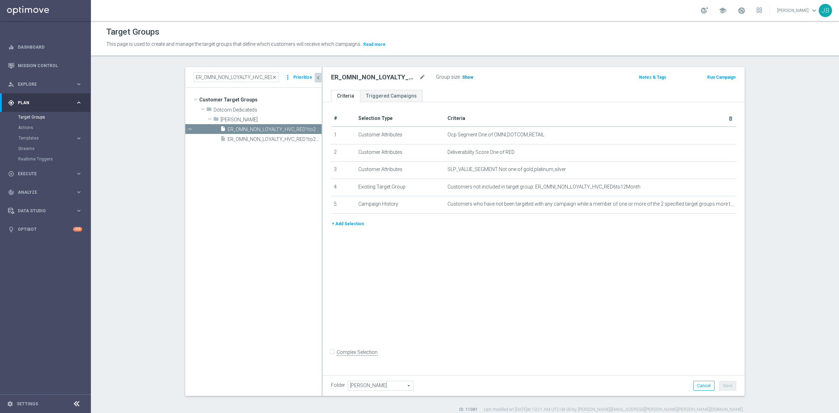
click at [462, 78] on span "Show" at bounding box center [467, 77] width 11 height 5
click at [710, 135] on icon "mode_edit" at bounding box center [713, 135] width 6 height 6
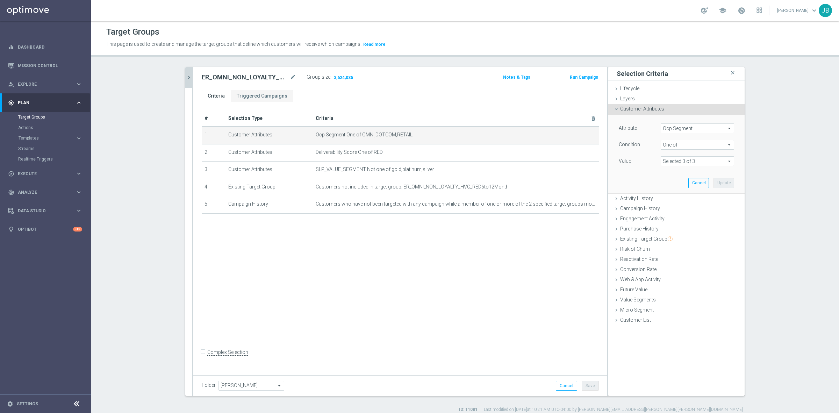
click at [691, 161] on span at bounding box center [697, 161] width 73 height 9
click at [689, 130] on span "Ocp Segment" at bounding box center [697, 128] width 73 height 9
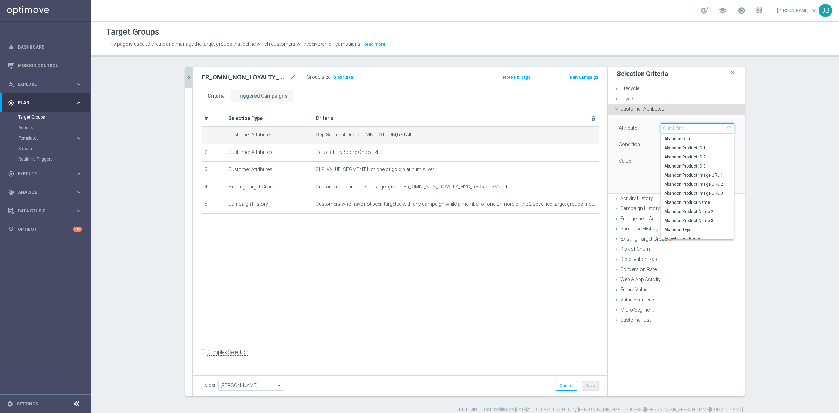
click at [689, 130] on input "search" at bounding box center [696, 128] width 73 height 10
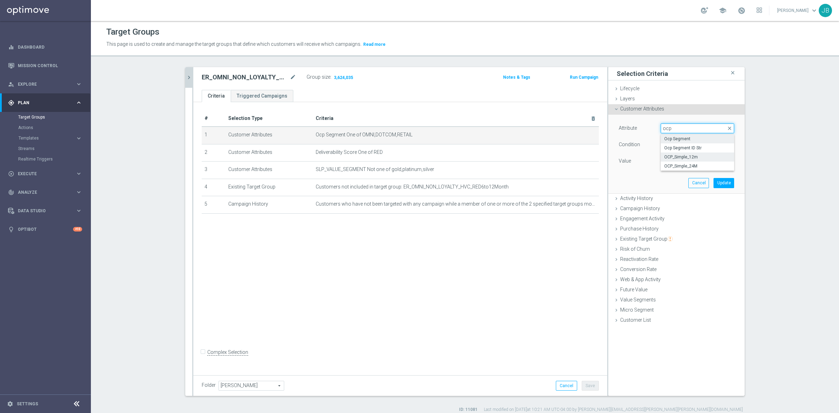
type input "ocp"
click at [687, 159] on span "OCP_Simple_12m" at bounding box center [697, 157] width 66 height 6
type input "OCP_Simple_12m"
click at [674, 144] on span "Equals" at bounding box center [697, 144] width 73 height 9
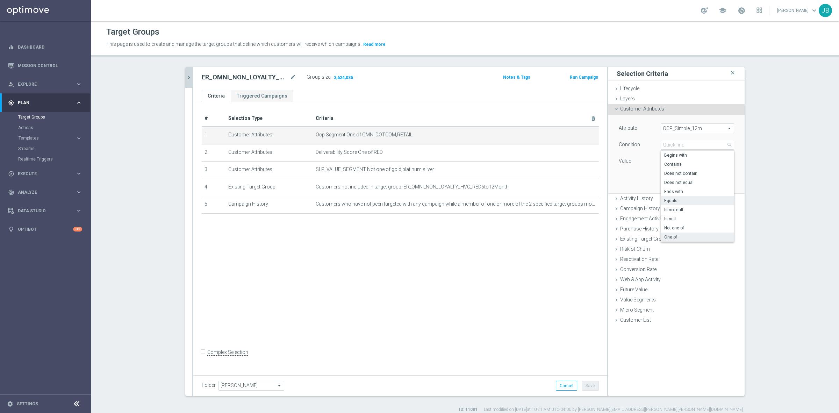
click at [673, 235] on span "One of" at bounding box center [697, 237] width 66 height 6
type input "One of"
click at [675, 163] on span at bounding box center [697, 161] width 73 height 9
click at [666, 181] on input "DOTCOM" at bounding box center [668, 181] width 5 height 5
checkbox input "true"
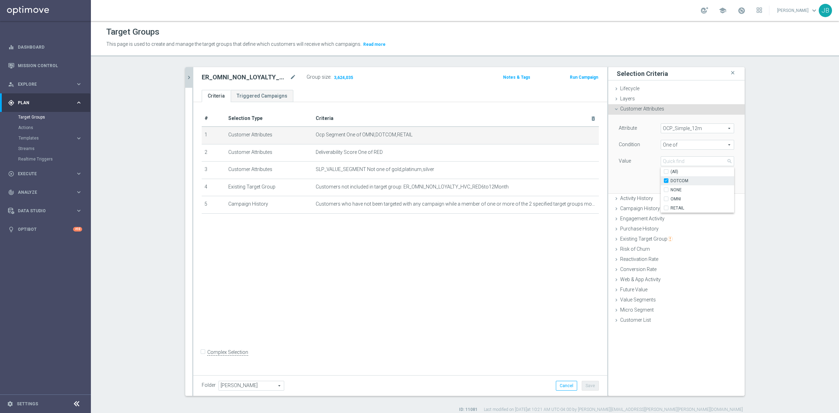
type input "DOTCOM"
click at [670, 198] on label "OMNI" at bounding box center [702, 198] width 64 height 9
click at [666, 198] on input "OMNI" at bounding box center [668, 199] width 5 height 5
checkbox input "true"
type input "Selected 2 of 4"
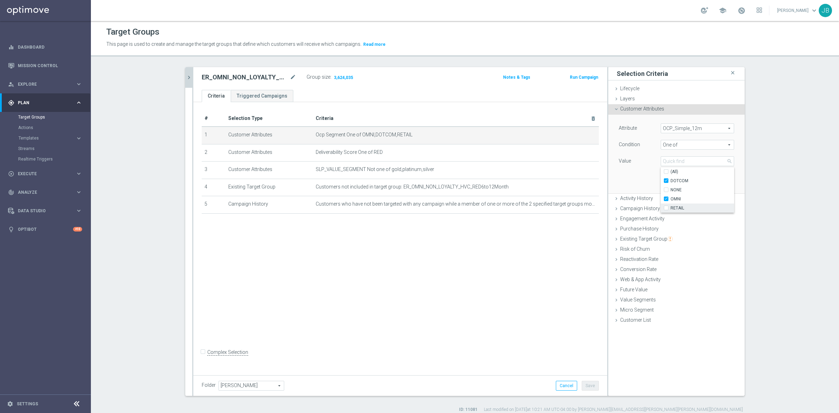
click at [670, 207] on label "RETAIL" at bounding box center [702, 207] width 64 height 9
click at [666, 207] on input "RETAIL" at bounding box center [668, 208] width 5 height 5
checkbox input "true"
type input "Selected 3 of 4"
click at [635, 183] on div "Attribute OCP_Simple_12m OCP_Simple_12m arrow_drop_down search Condition One of…" at bounding box center [676, 154] width 126 height 78
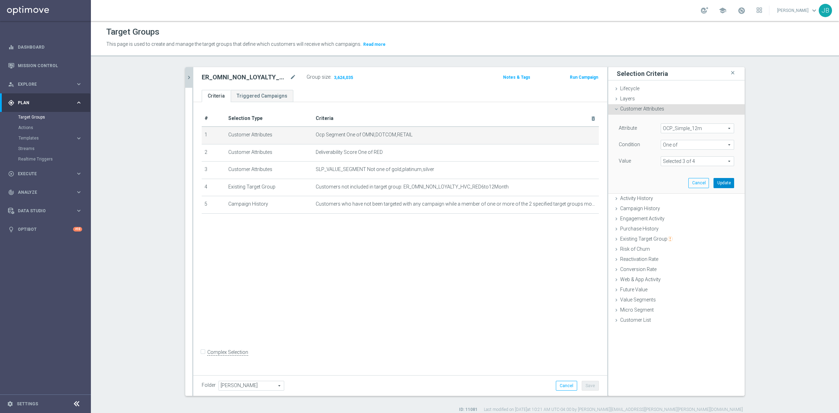
click at [714, 181] on button "Update" at bounding box center [723, 183] width 21 height 10
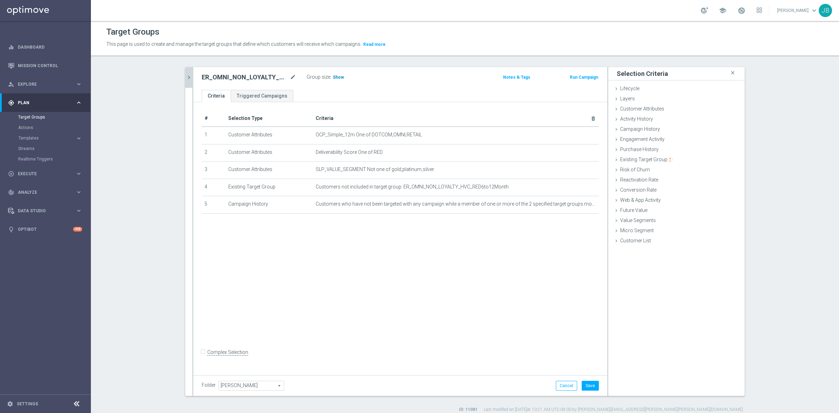
click at [338, 76] on span "Show" at bounding box center [338, 77] width 11 height 5
click at [569, 382] on button "Cancel" at bounding box center [566, 386] width 21 height 10
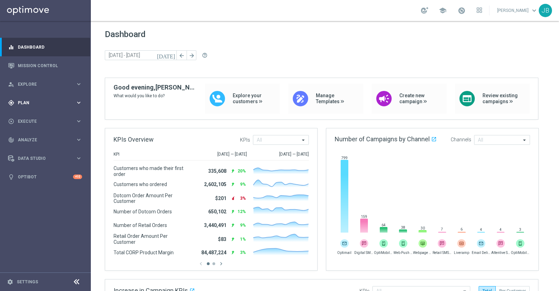
click at [54, 103] on span "Plan" at bounding box center [47, 103] width 58 height 4
click at [42, 116] on link "Target Groups" at bounding box center [45, 117] width 55 height 6
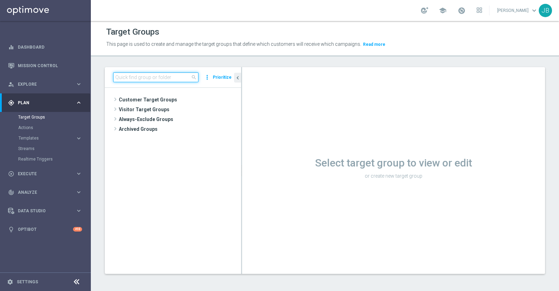
click at [159, 79] on input at bounding box center [155, 77] width 85 height 10
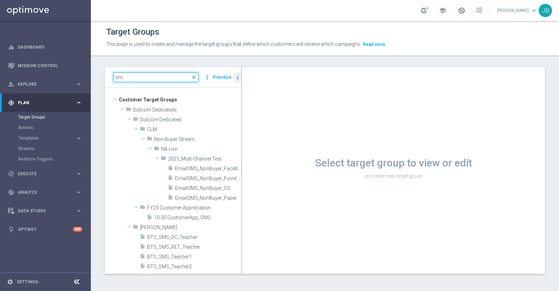
type input "s"
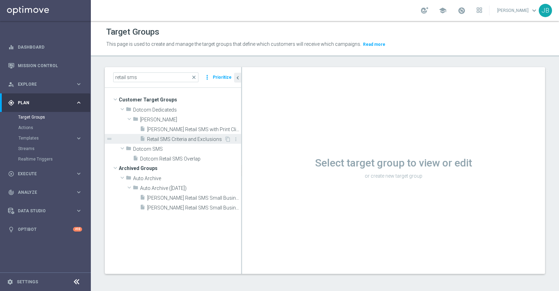
click at [193, 139] on span "Retail SMS Criteria and Exclusions" at bounding box center [185, 139] width 77 height 6
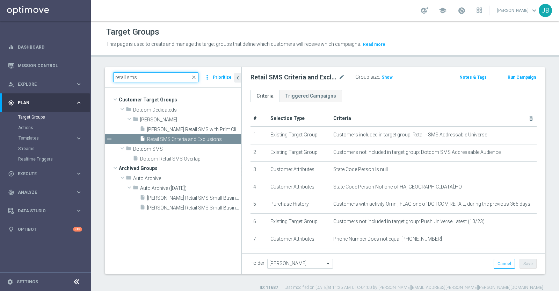
click at [148, 77] on input "retail sms" at bounding box center [155, 77] width 85 height 10
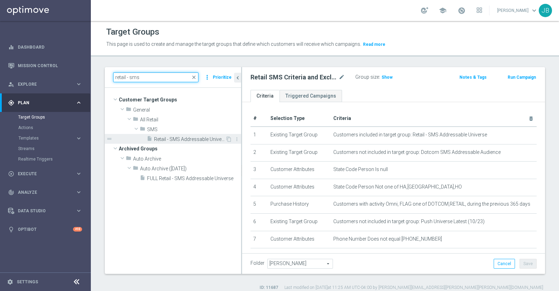
type input "retail - sms"
click at [173, 139] on span "Retail - SMS Addressable Universe" at bounding box center [189, 139] width 71 height 6
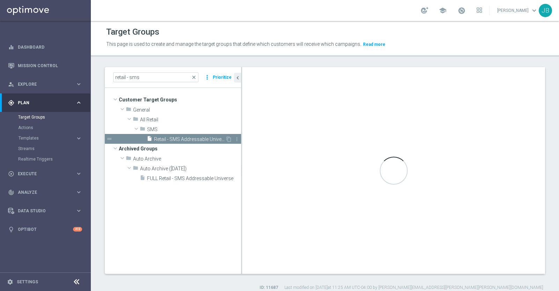
checkbox input "false"
type input "SMS"
